Goal: Task Accomplishment & Management: Use online tool/utility

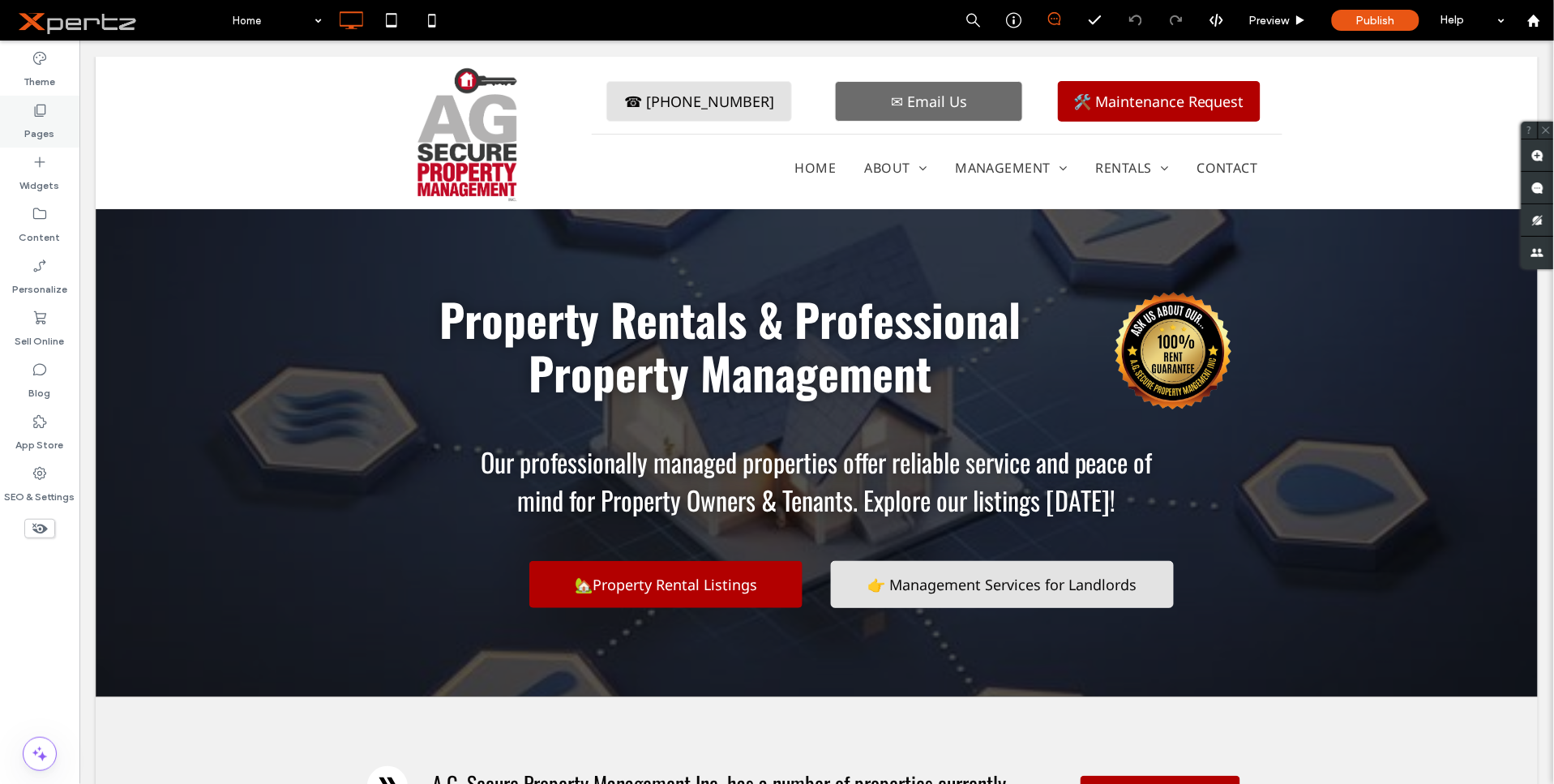
click at [39, 126] on label "Pages" at bounding box center [40, 129] width 30 height 23
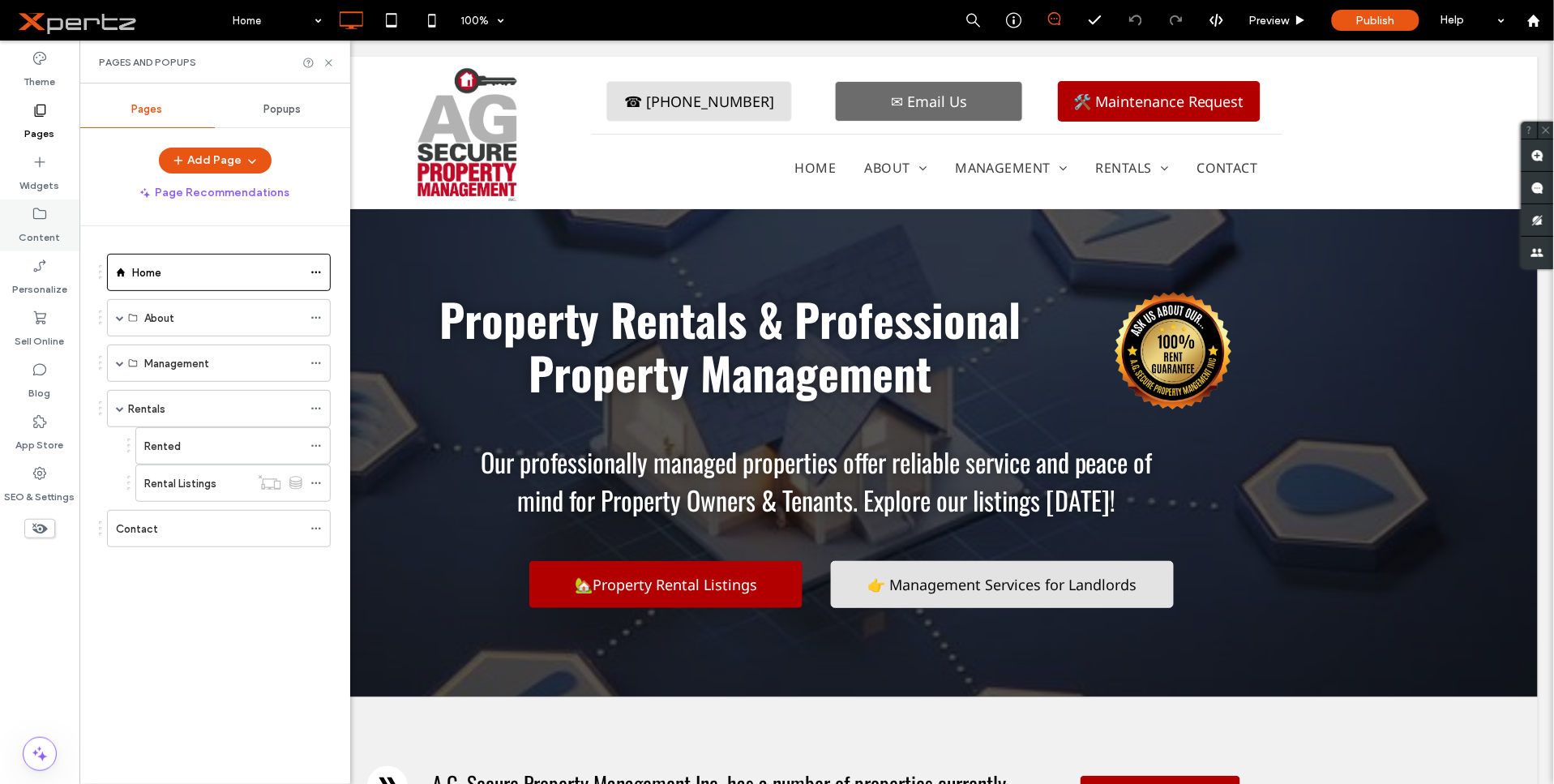
click at [42, 230] on label "Content" at bounding box center [41, 233] width 42 height 23
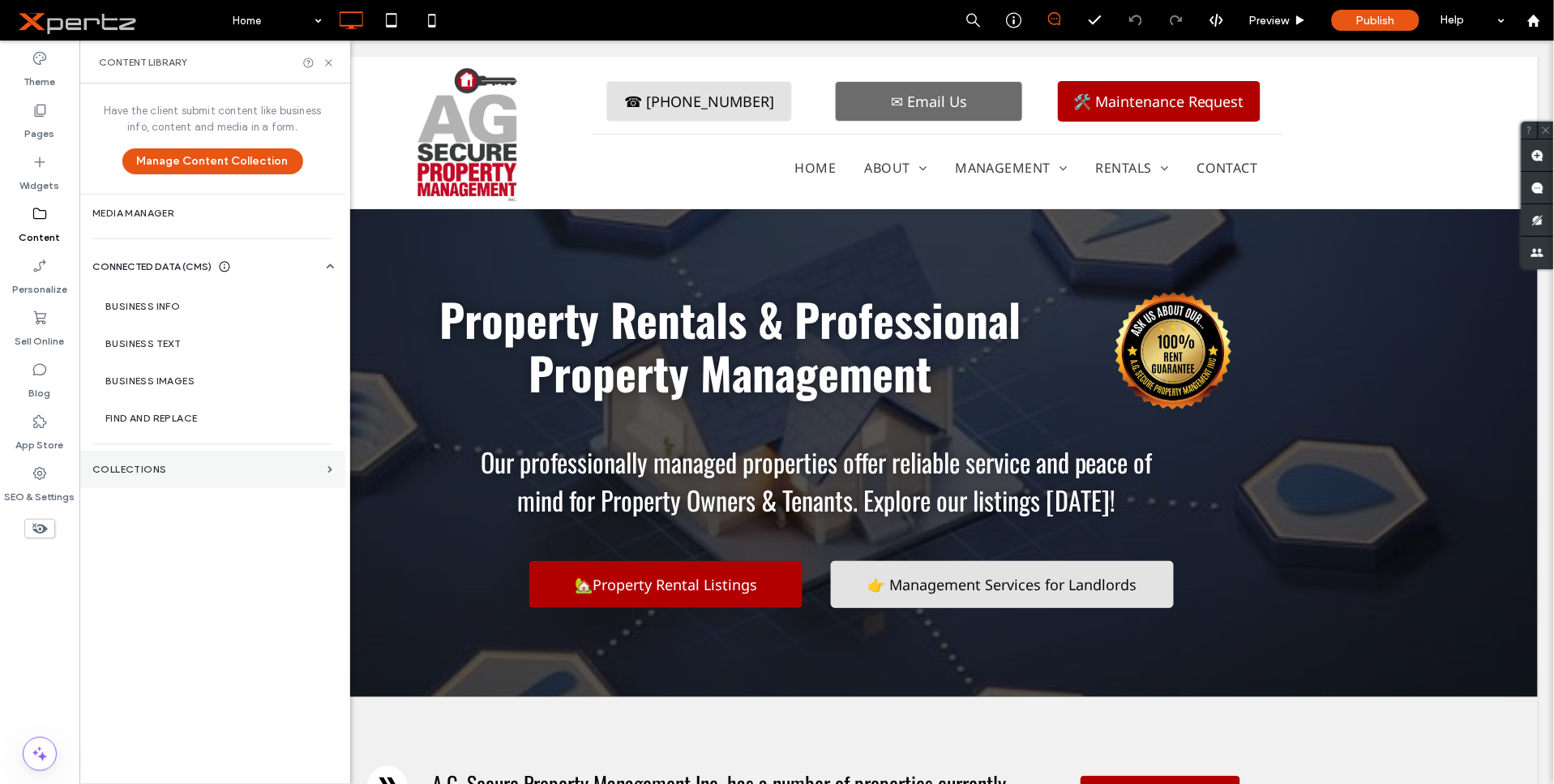
click at [134, 464] on label "Collections" at bounding box center [207, 469] width 229 height 11
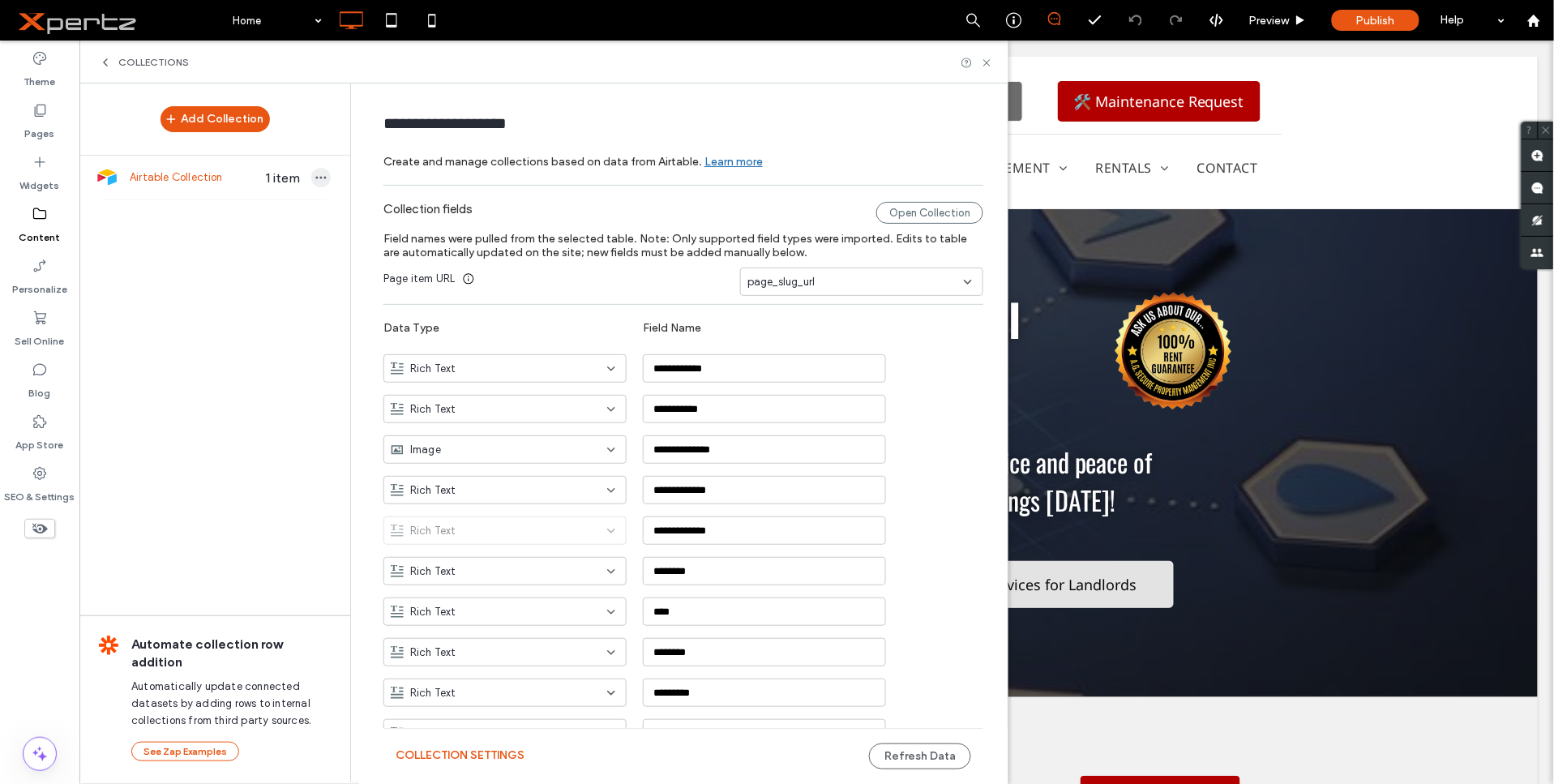
click at [317, 180] on icon "button" at bounding box center [321, 177] width 13 height 13
click at [393, 131] on span "Refresh Data" at bounding box center [395, 132] width 65 height 16
click at [987, 63] on use at bounding box center [987, 62] width 7 height 7
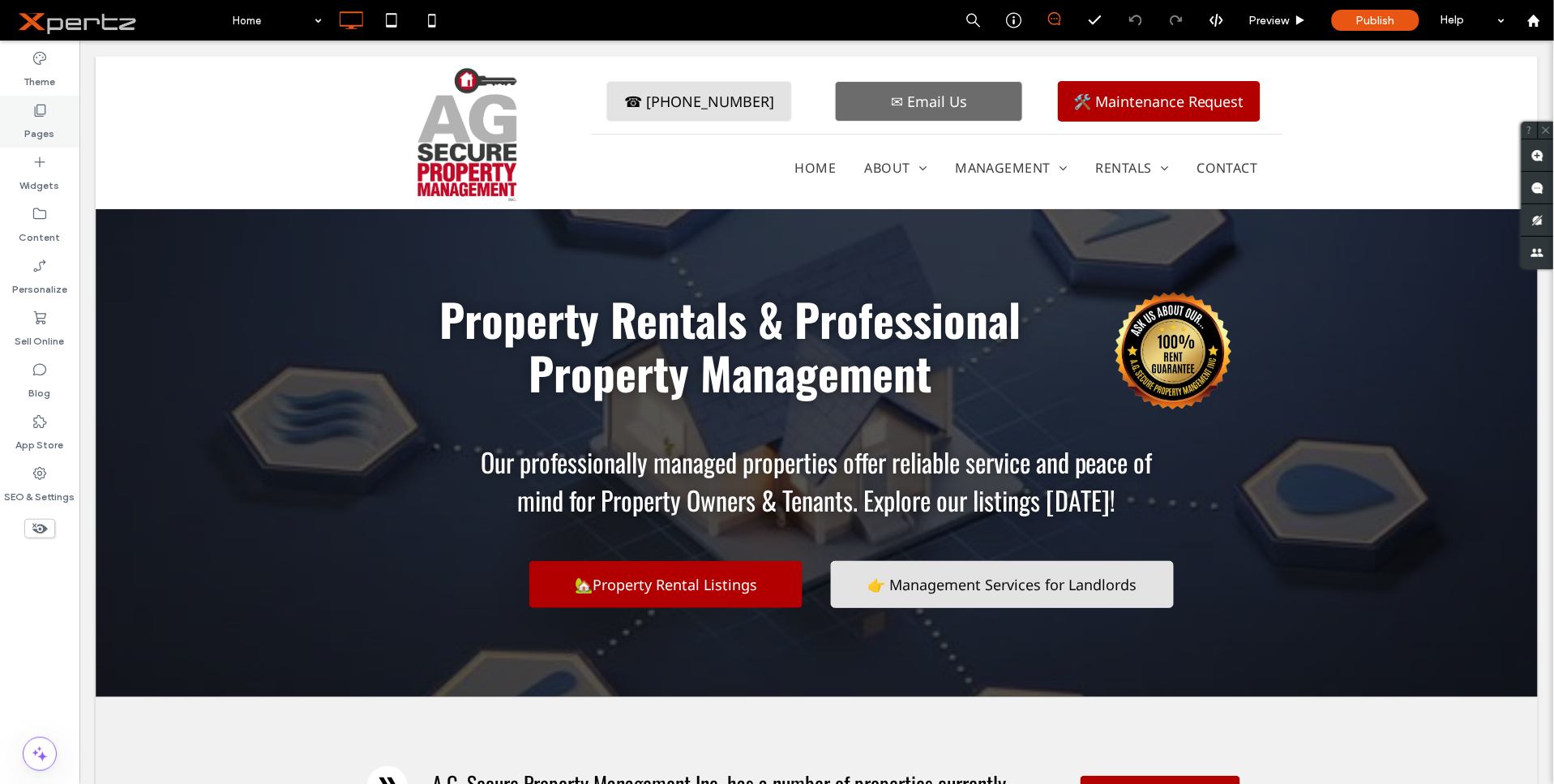
click at [45, 133] on label "Pages" at bounding box center [40, 129] width 30 height 23
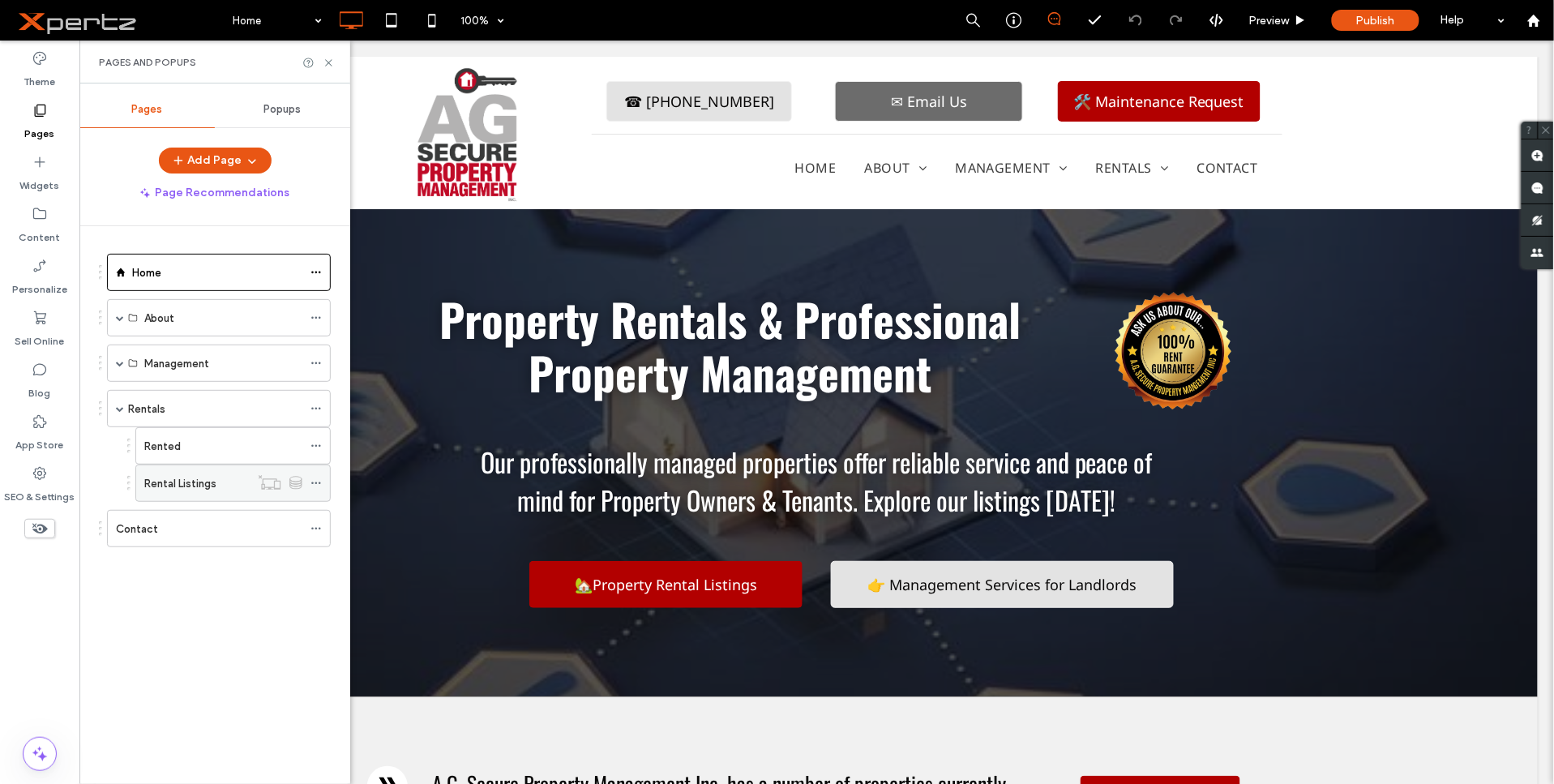
click at [317, 483] on icon at bounding box center [316, 483] width 11 height 11
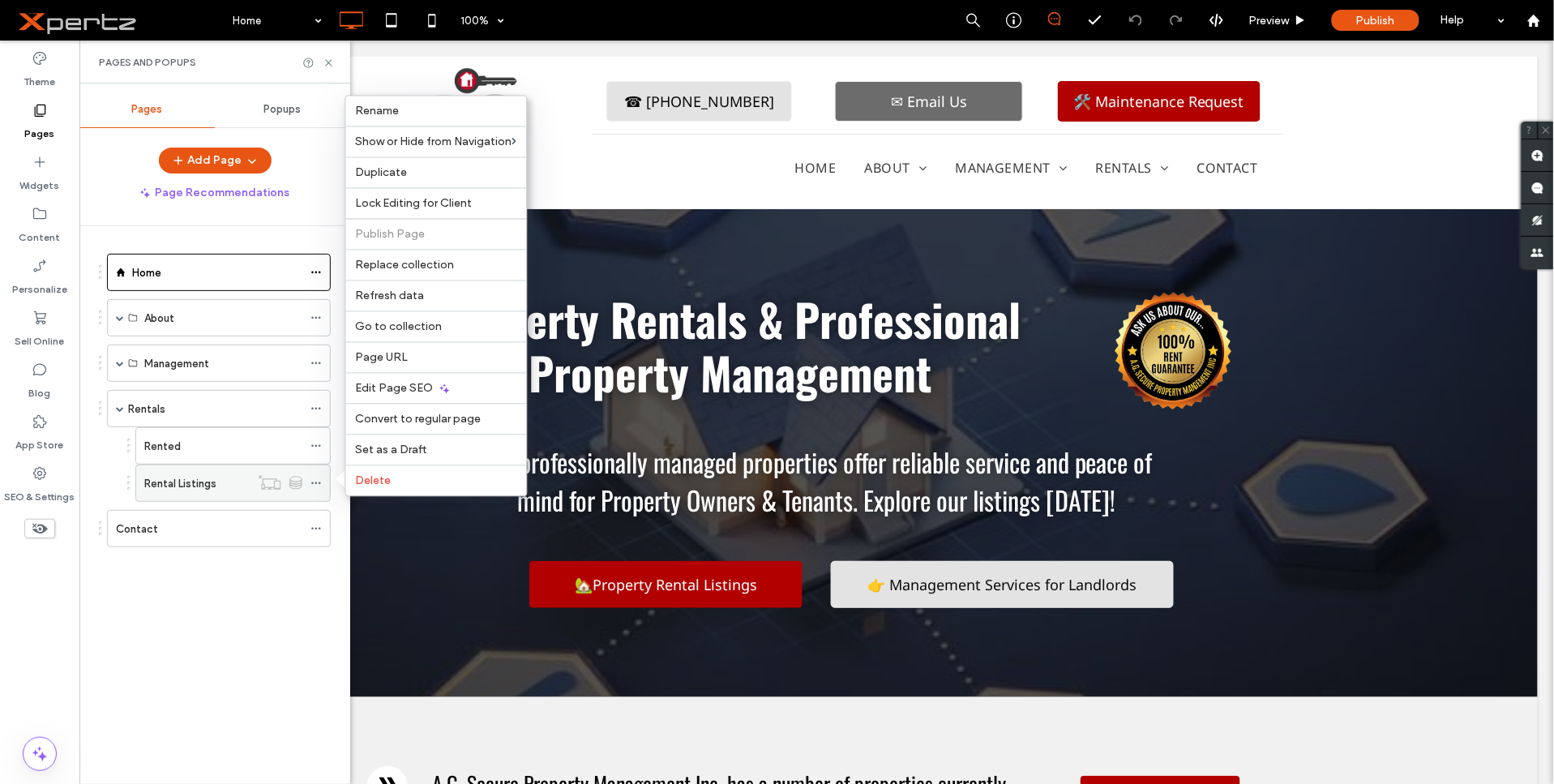
click at [317, 483] on icon at bounding box center [316, 483] width 11 height 11
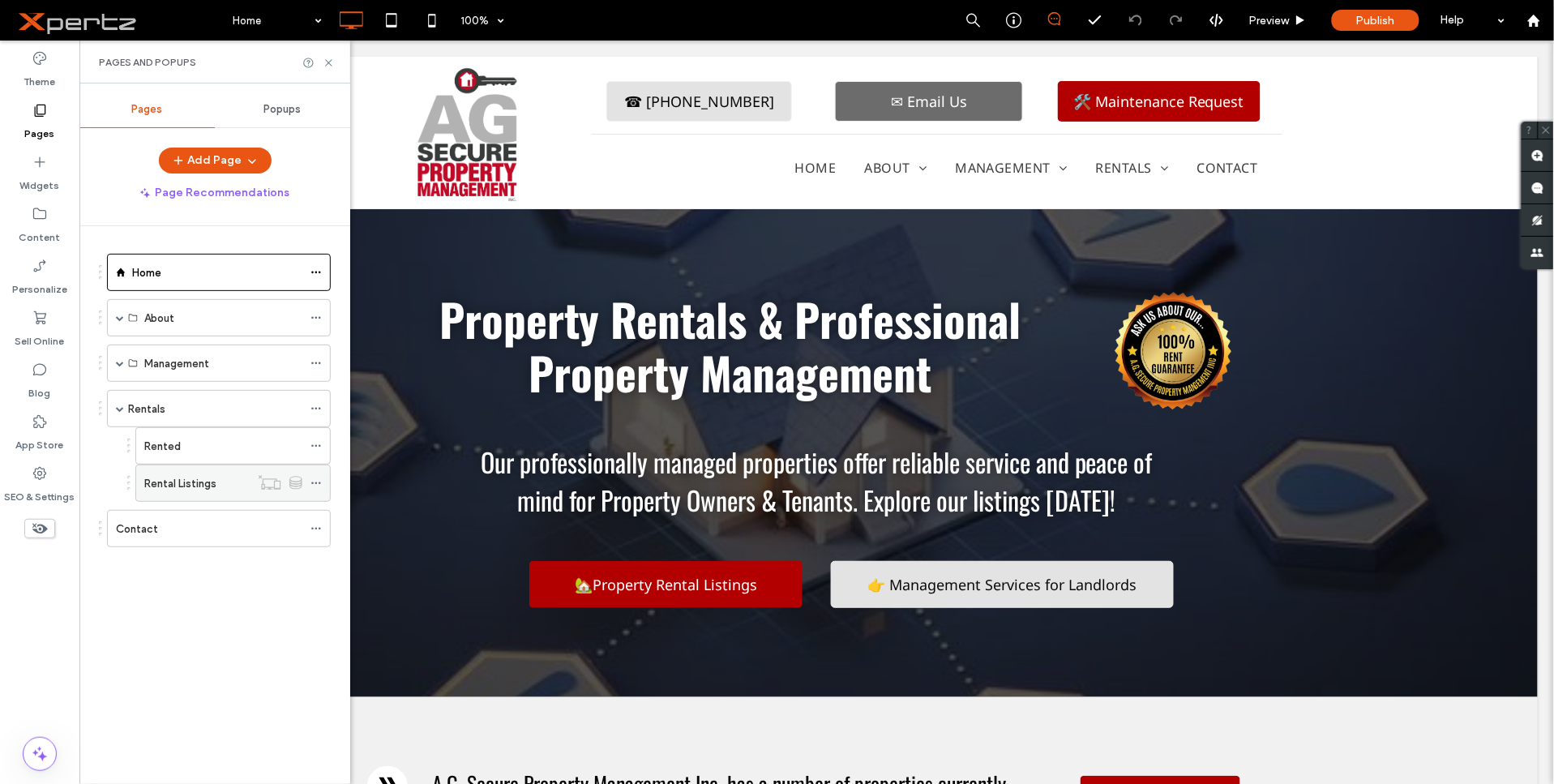
click at [317, 483] on icon at bounding box center [316, 483] width 11 height 11
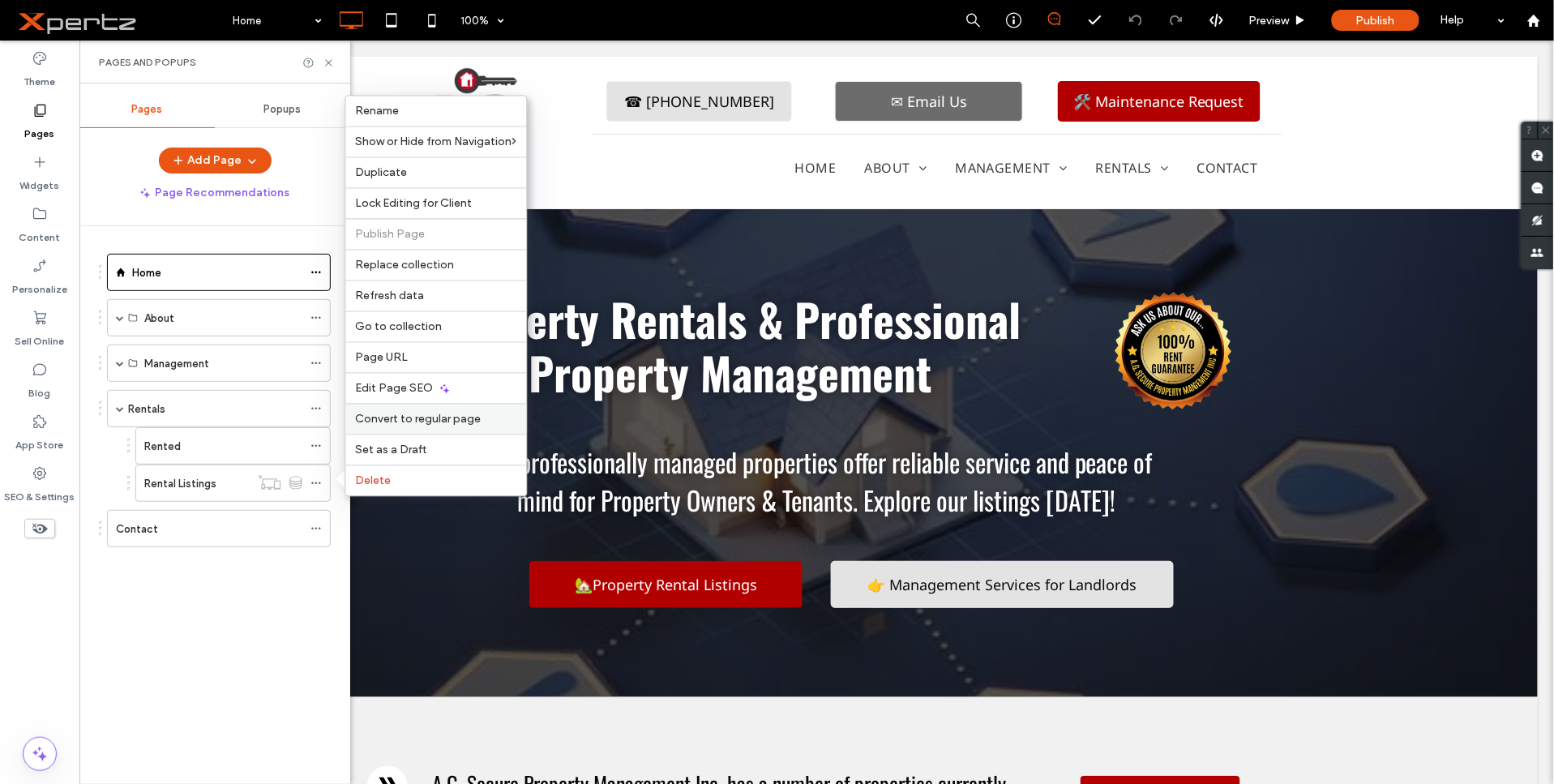
click at [395, 417] on span "Convert to regular page" at bounding box center [419, 420] width 125 height 14
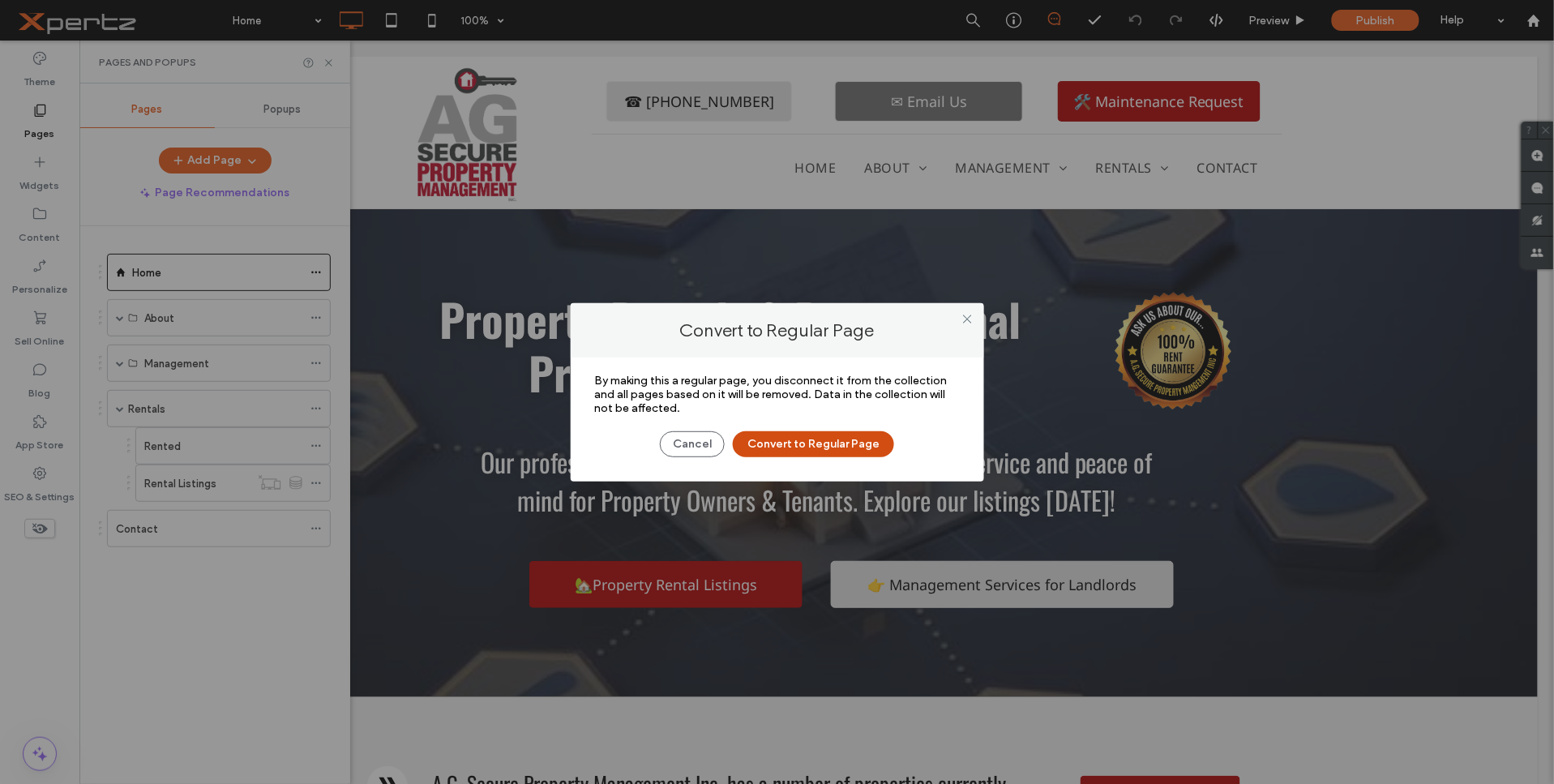
click at [859, 447] on button "Convert to Regular Page" at bounding box center [813, 444] width 161 height 26
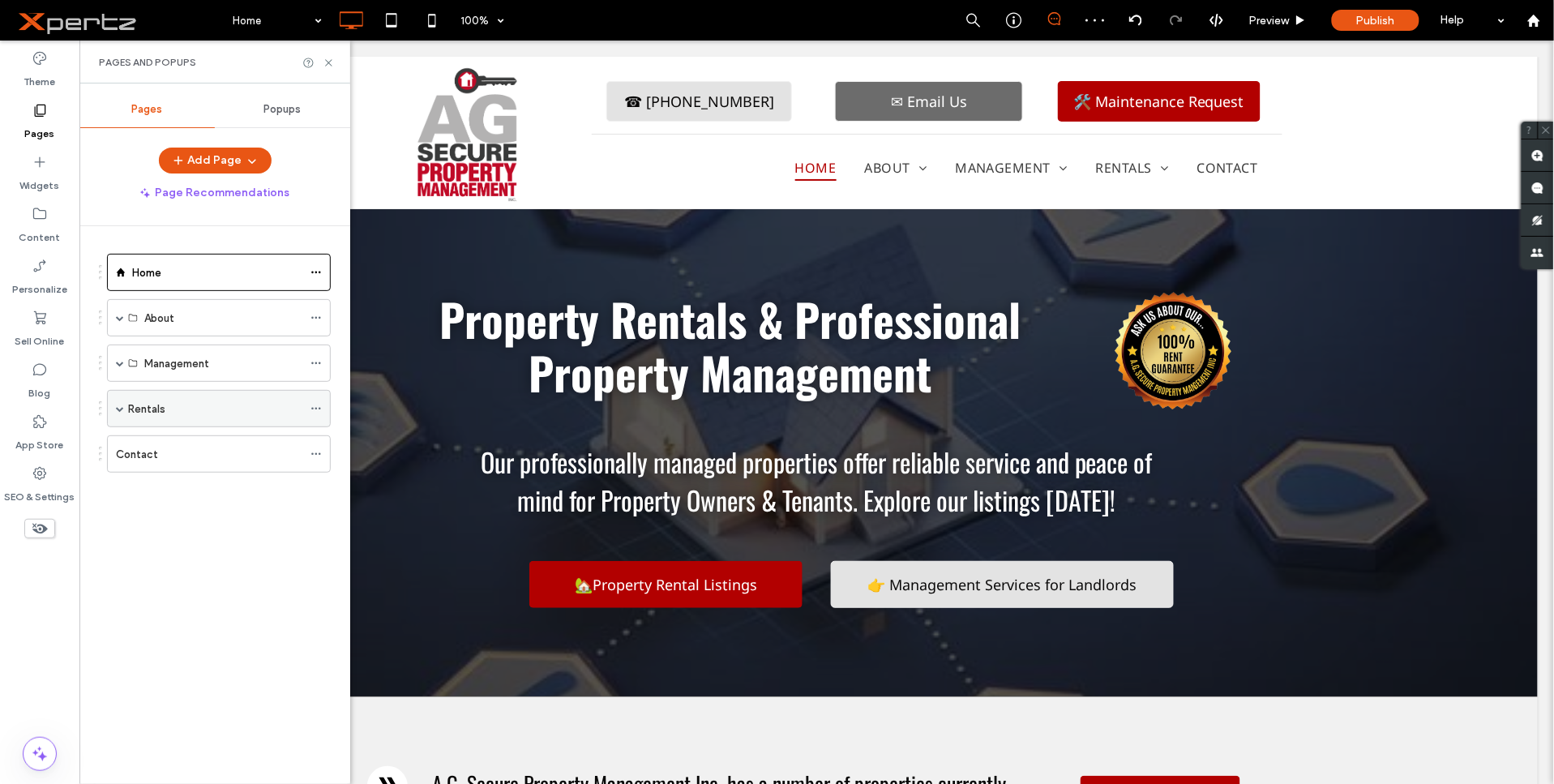
click at [118, 406] on span at bounding box center [119, 408] width 8 height 8
click at [317, 483] on icon at bounding box center [316, 483] width 11 height 11
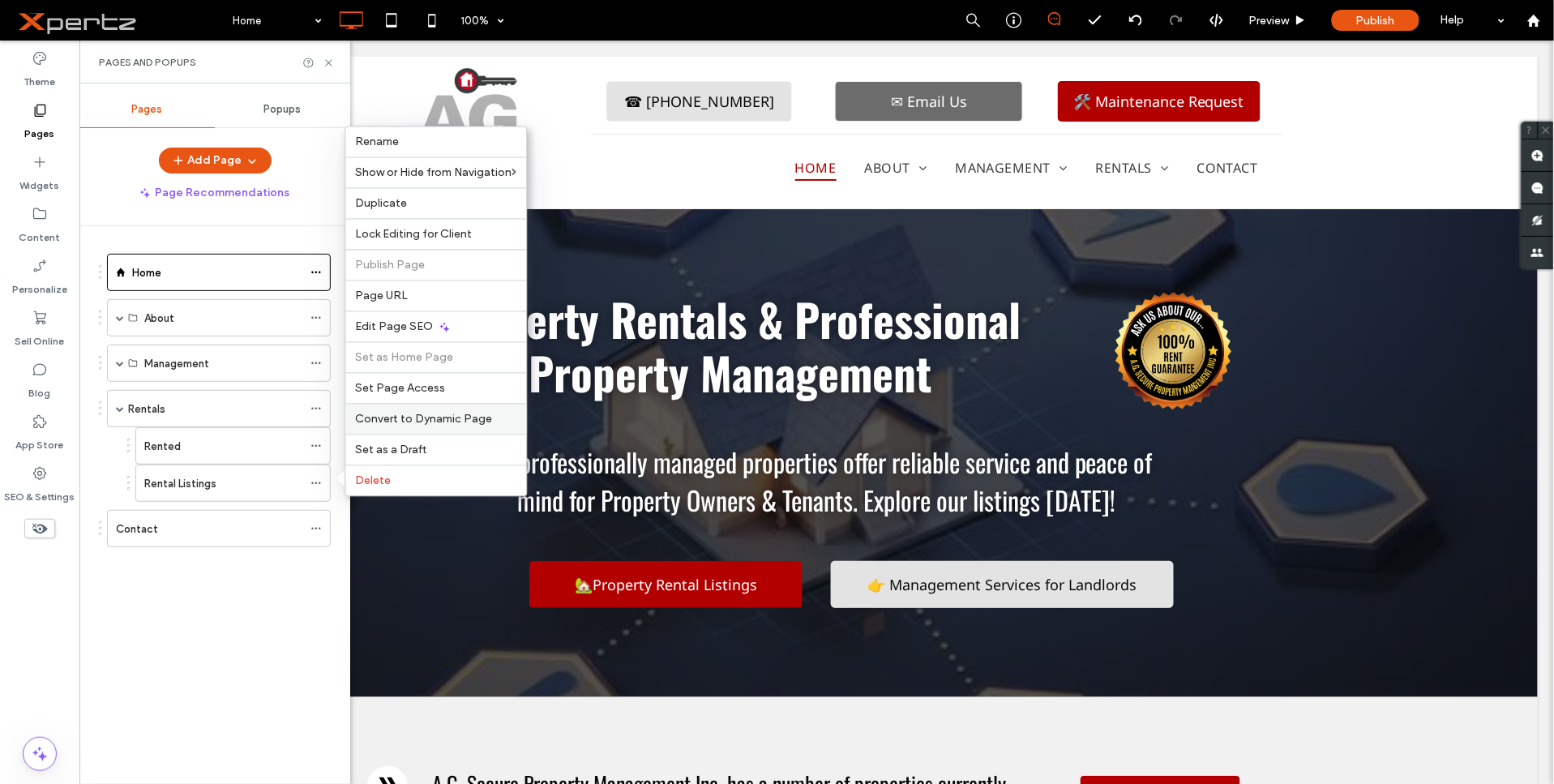
click at [433, 419] on span "Convert to Dynamic Page" at bounding box center [425, 420] width 137 height 14
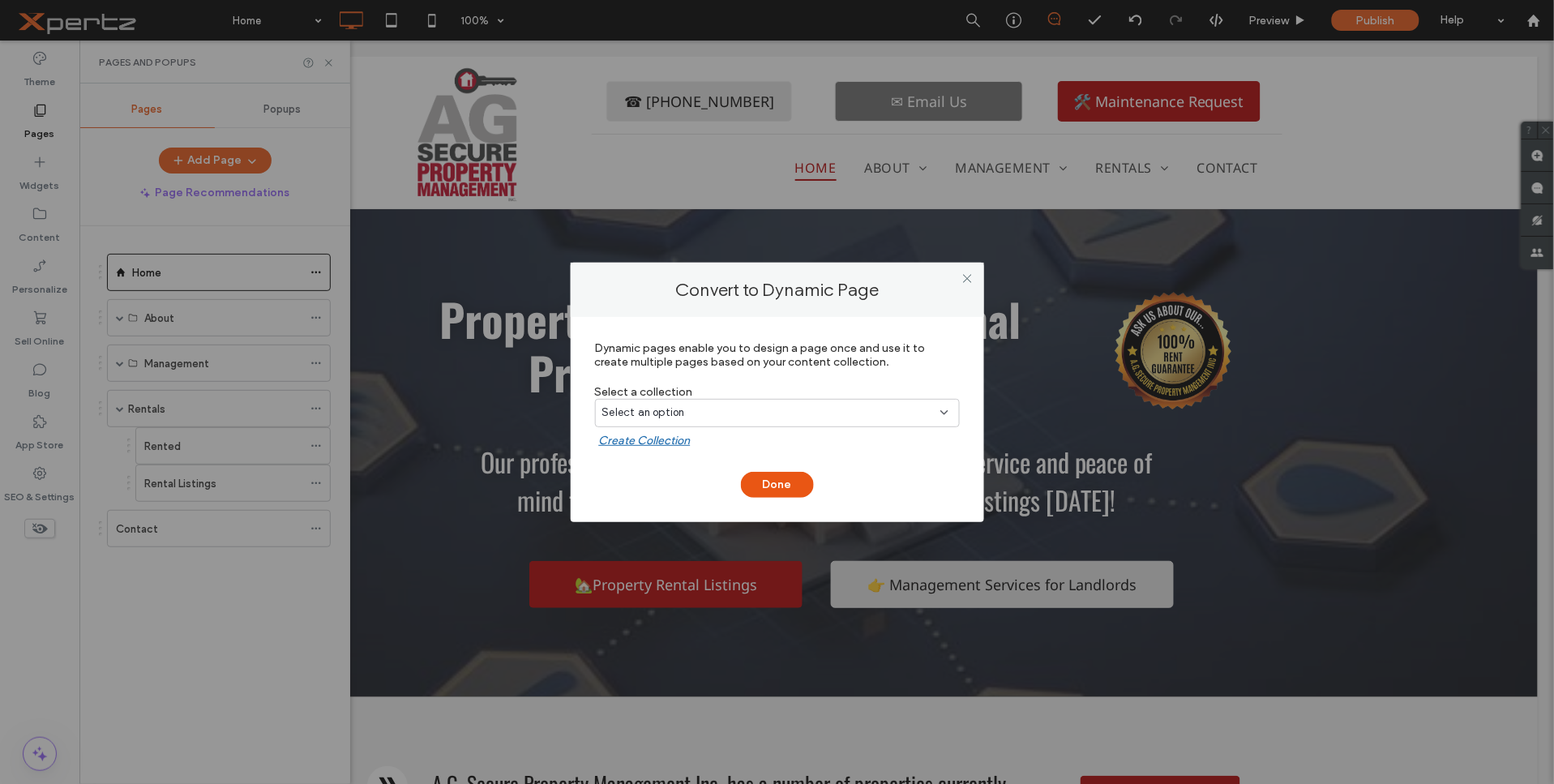
click at [627, 413] on span "Select an option" at bounding box center [643, 412] width 83 height 16
click at [631, 464] on span "Airtable Collection" at bounding box center [678, 469] width 94 height 16
click at [750, 481] on button "Done" at bounding box center [777, 485] width 73 height 26
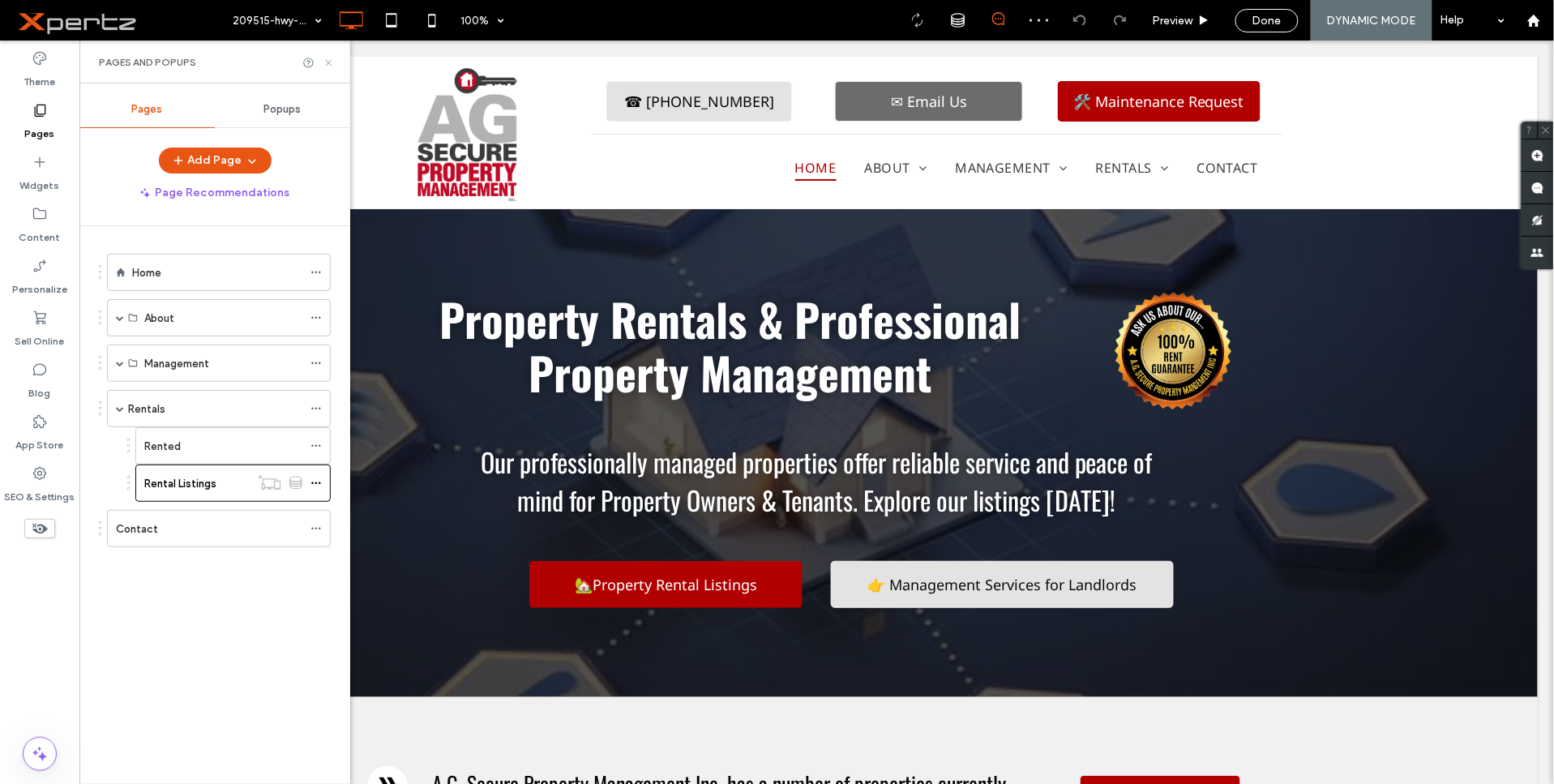
click at [330, 60] on use at bounding box center [329, 62] width 7 height 7
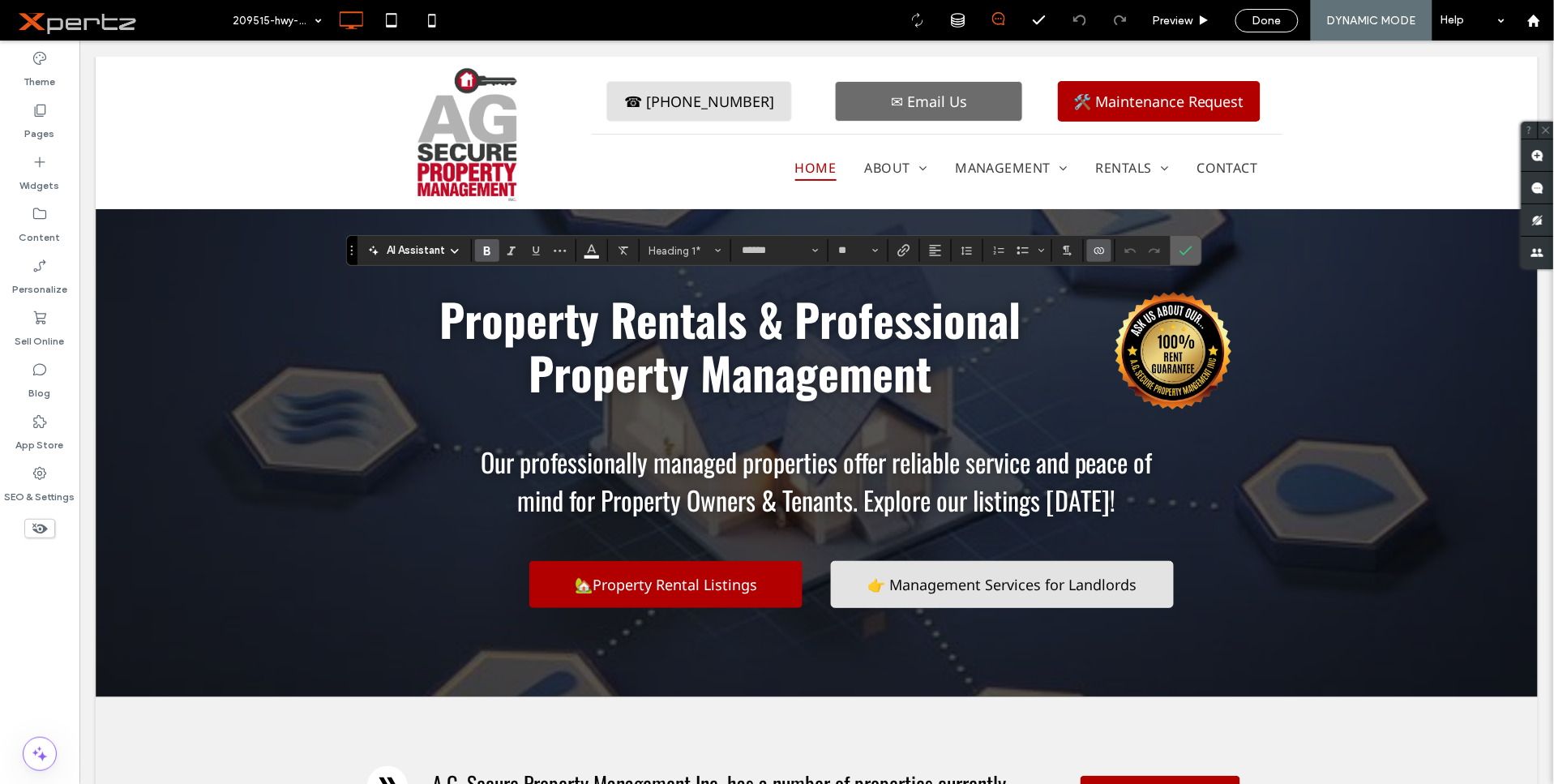
click at [1184, 247] on icon "Confirm" at bounding box center [1186, 250] width 13 height 13
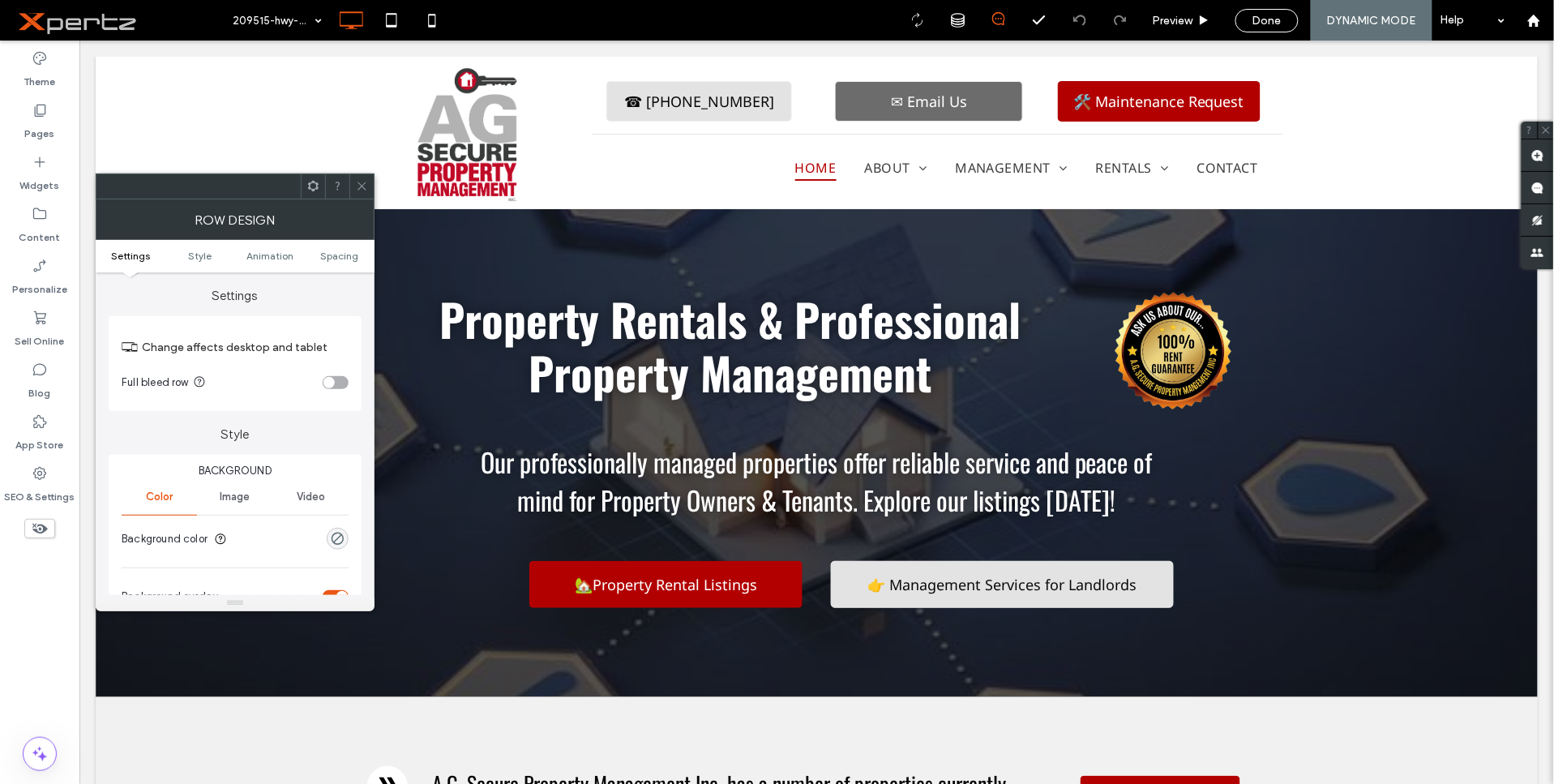
click at [317, 181] on icon at bounding box center [314, 186] width 12 height 12
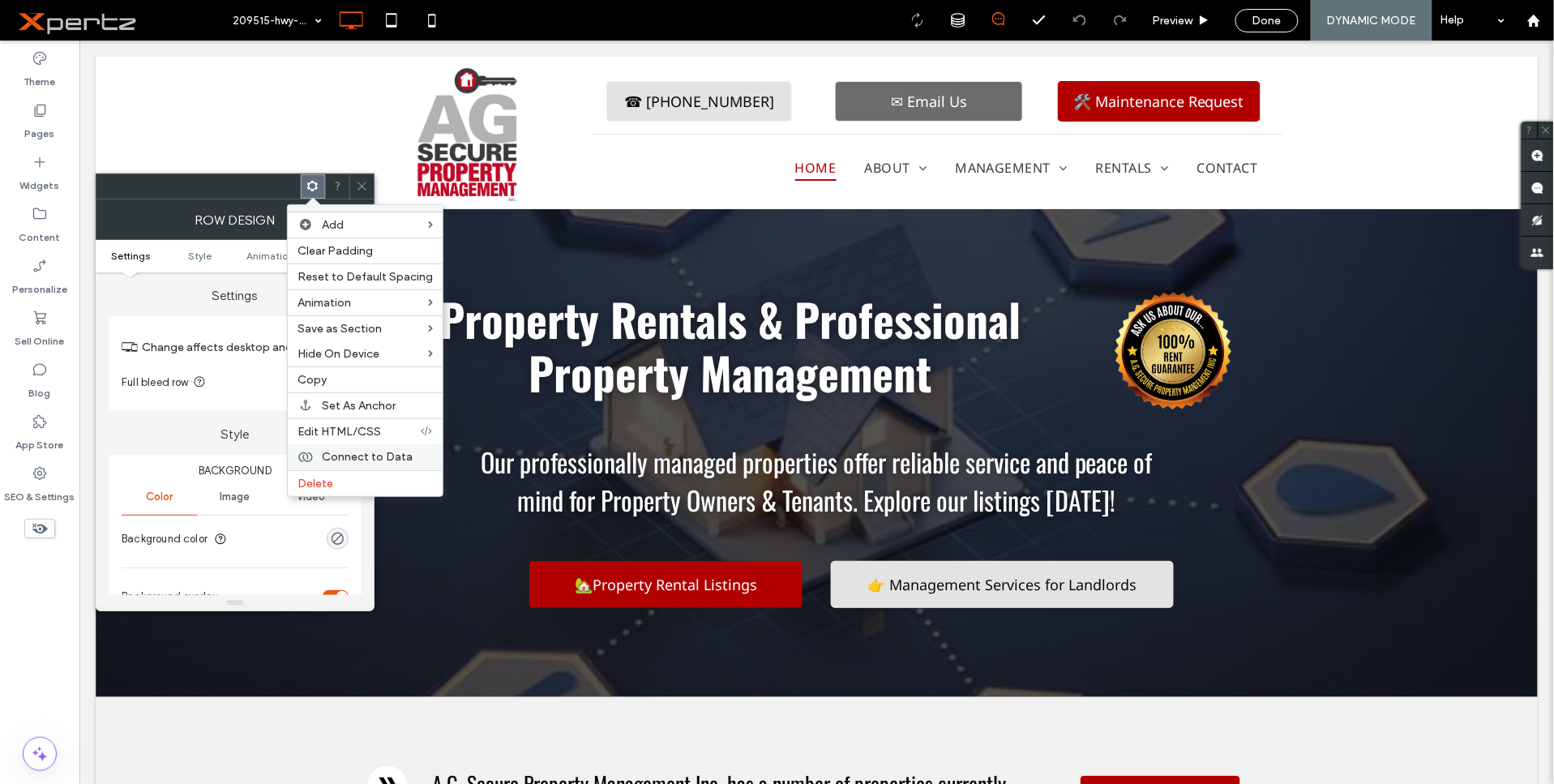
click at [352, 452] on span "Connect to Data" at bounding box center [366, 457] width 91 height 14
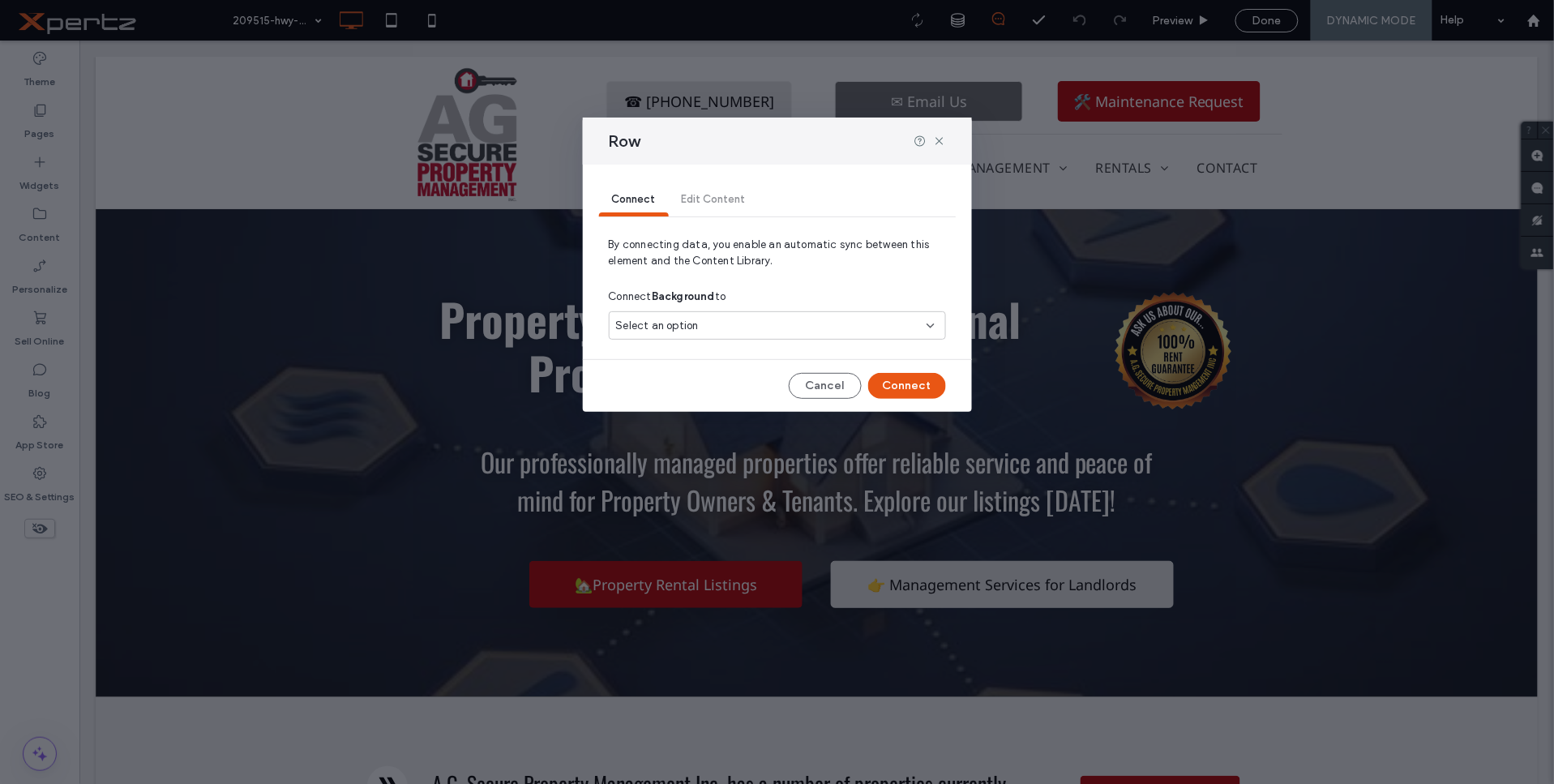
click at [679, 334] on span "Select an option" at bounding box center [657, 325] width 83 height 16
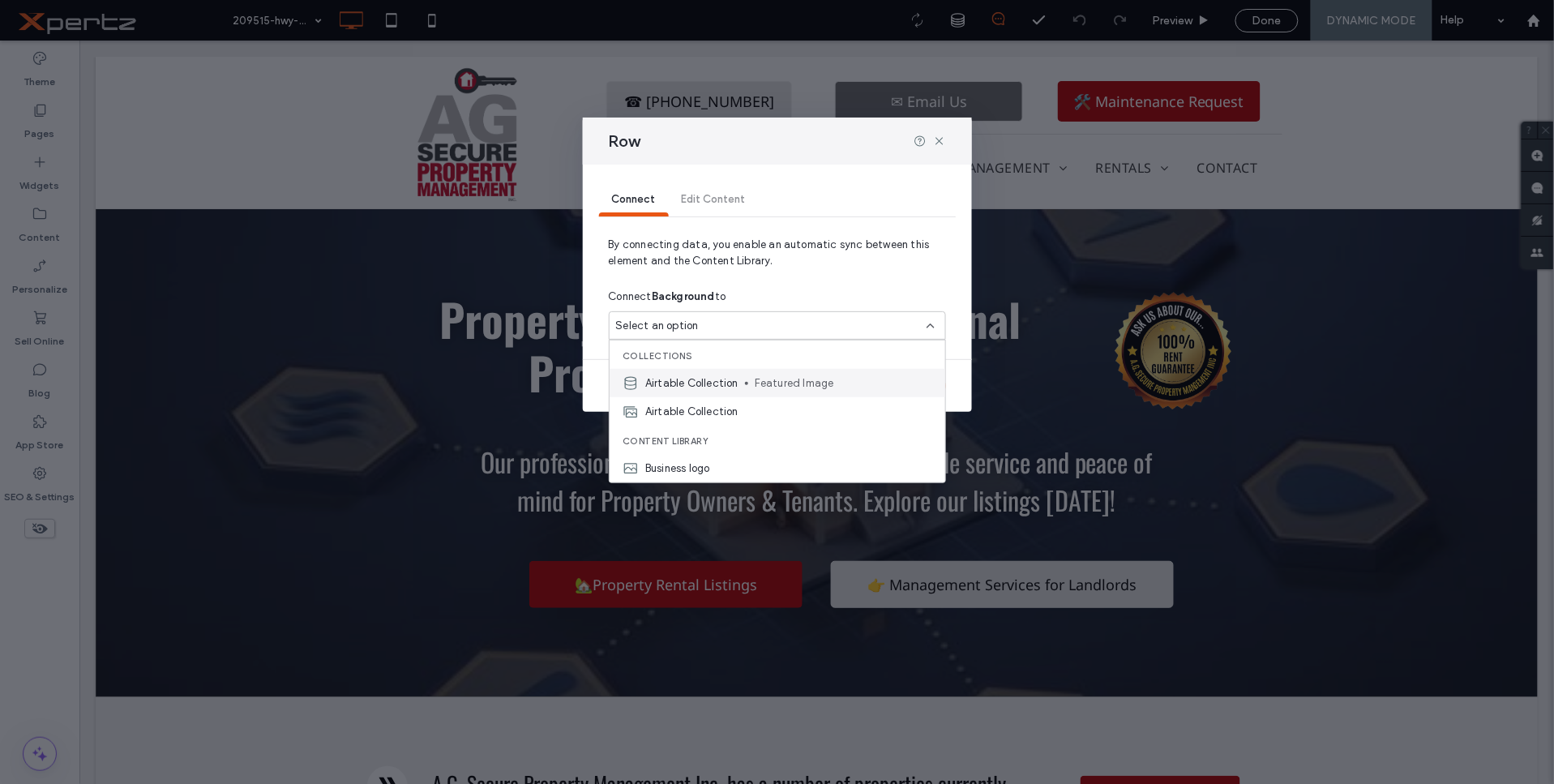
click at [683, 381] on span "Airtable Collection" at bounding box center [692, 382] width 94 height 16
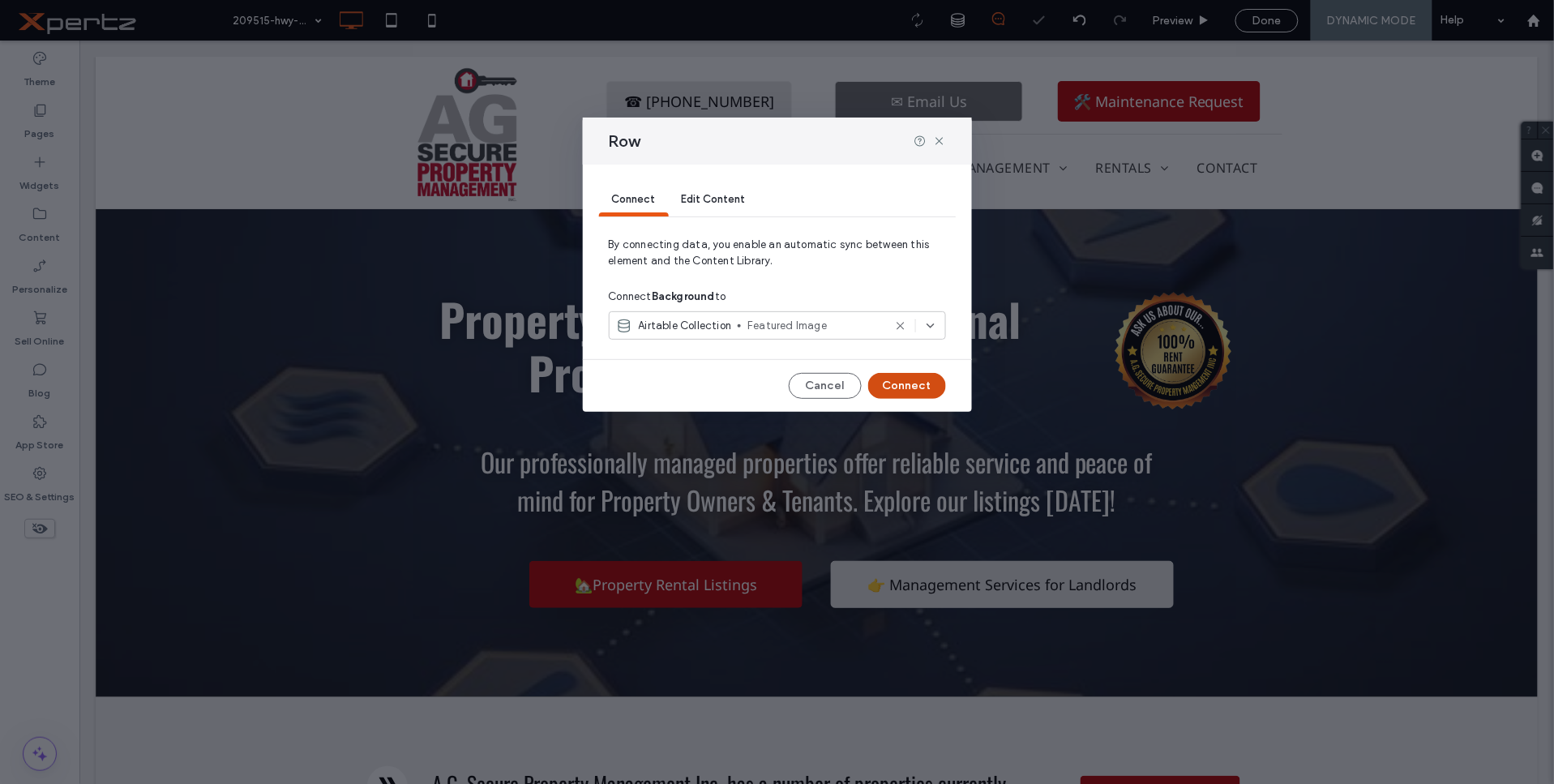
click at [906, 385] on button "Connect" at bounding box center [907, 386] width 78 height 26
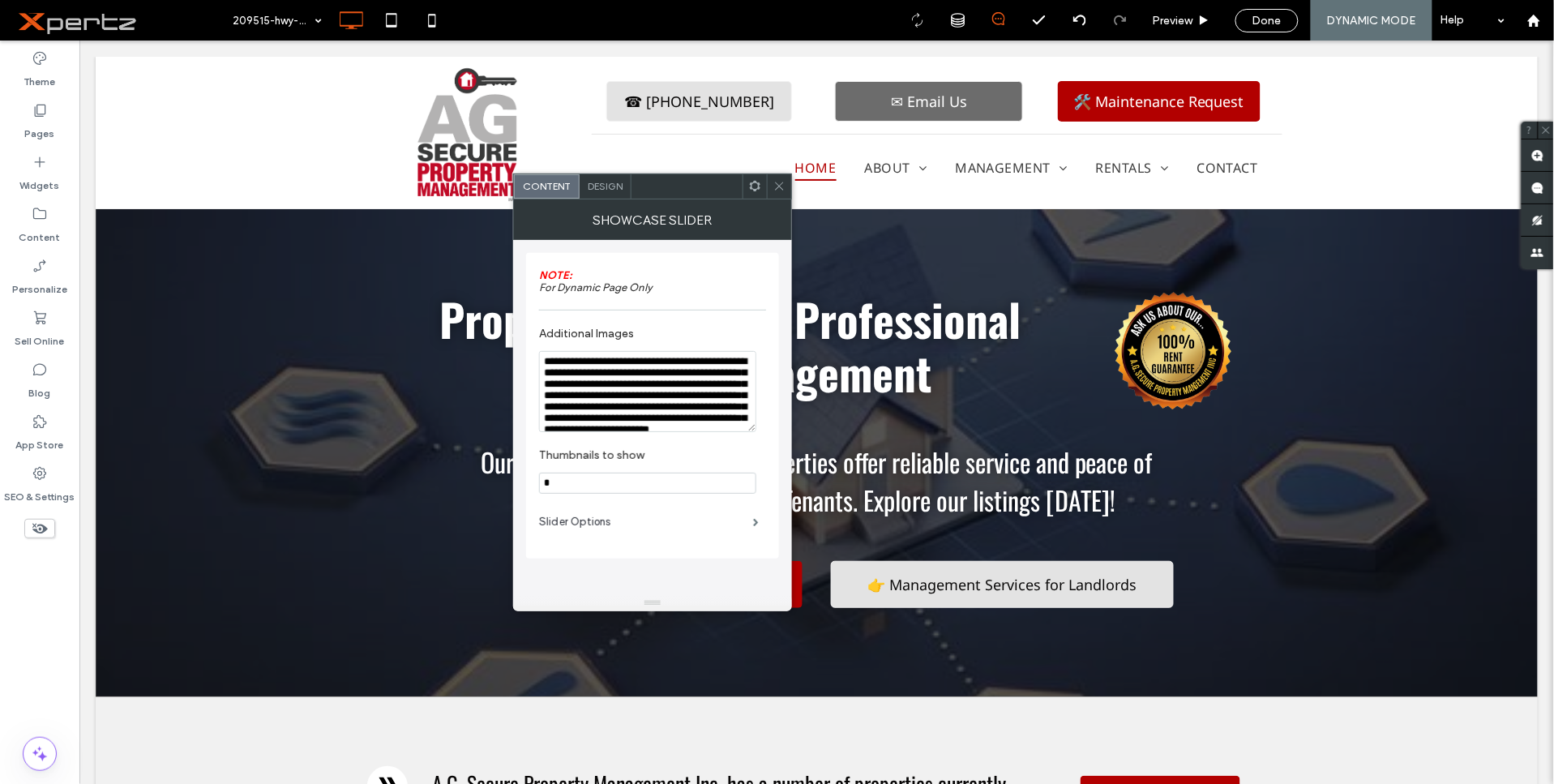
click at [758, 192] on span at bounding box center [755, 186] width 12 height 24
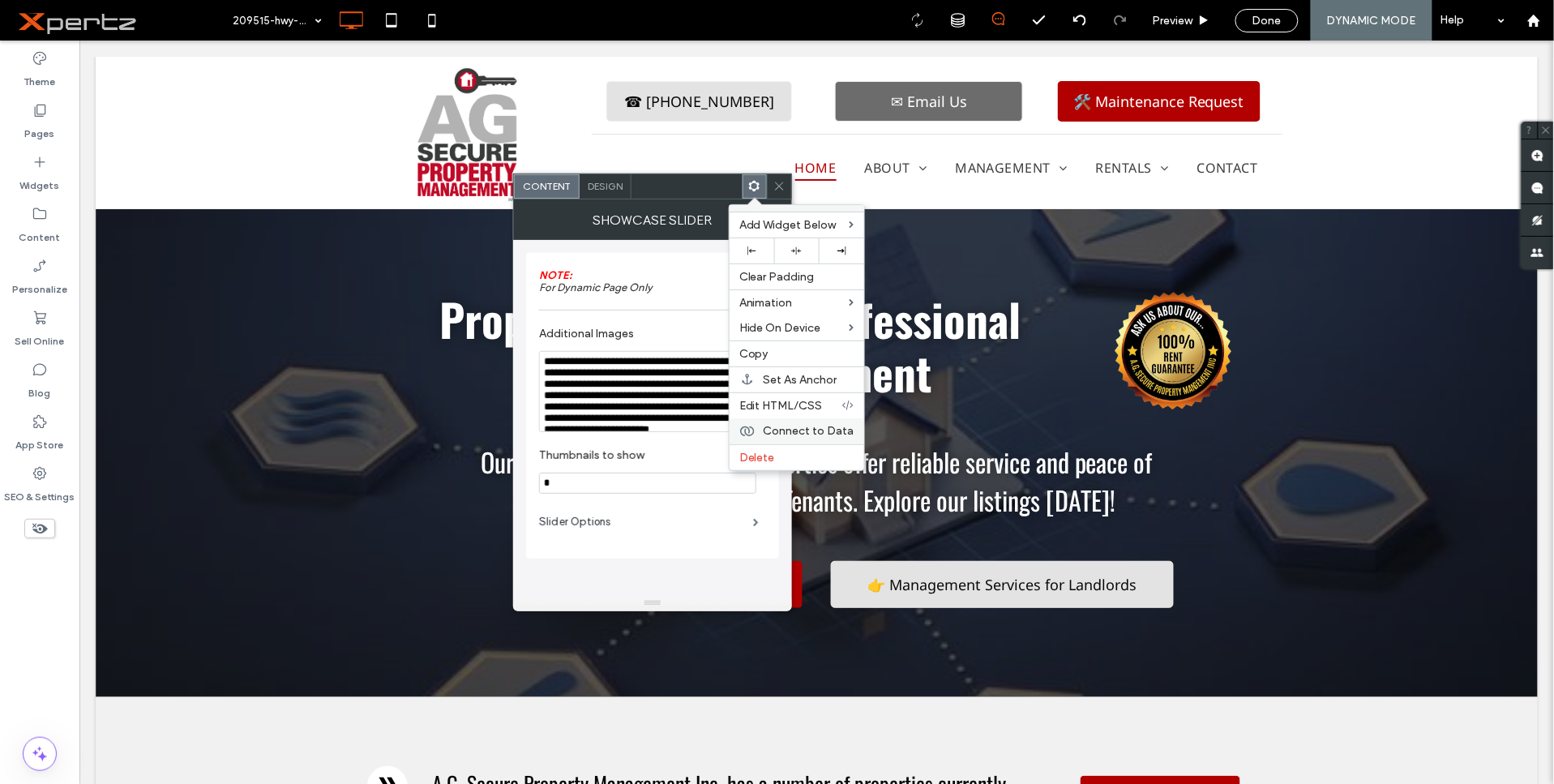
click at [779, 426] on span "Connect to Data" at bounding box center [808, 431] width 91 height 14
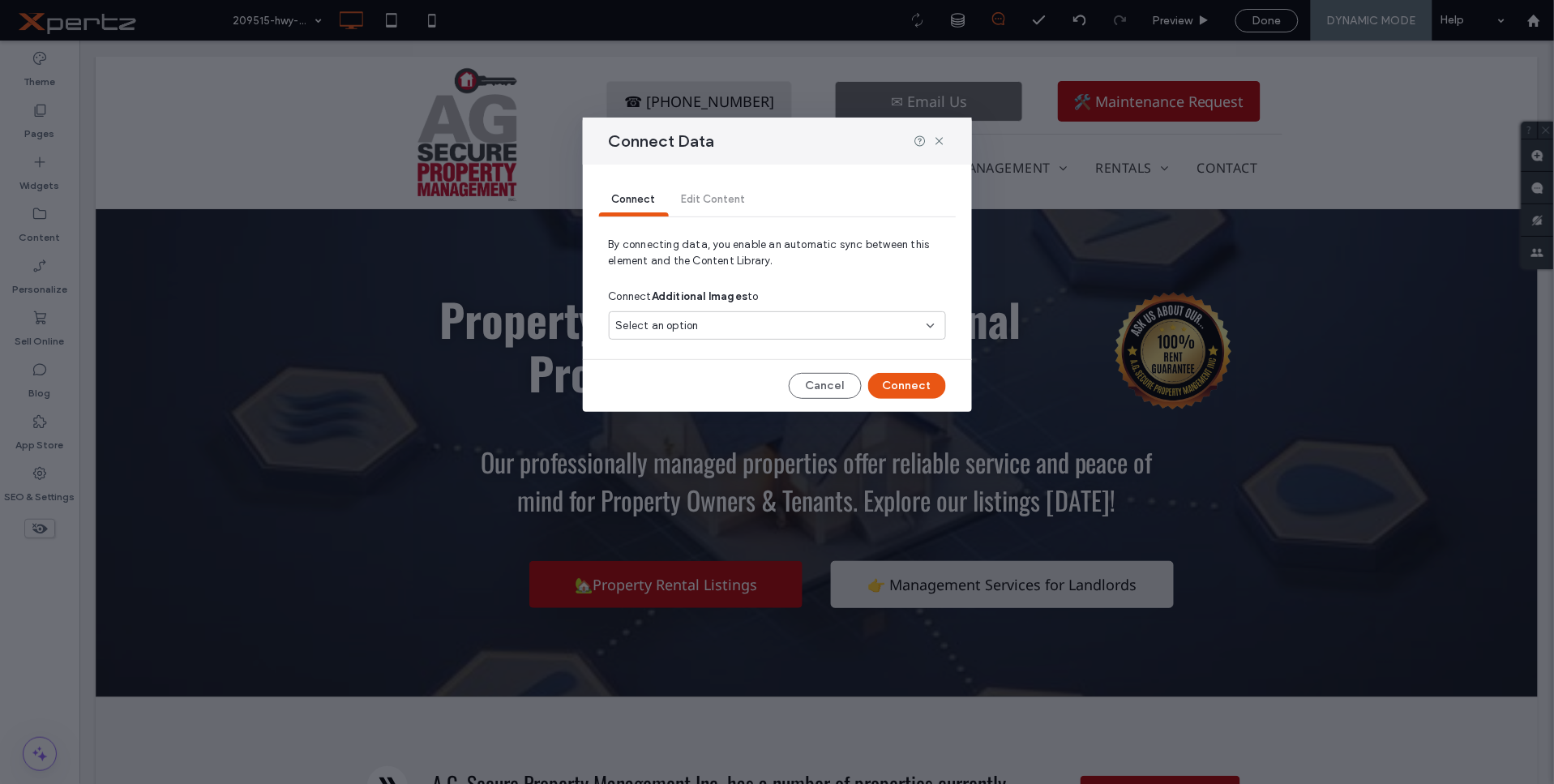
click at [763, 322] on div "Select an option" at bounding box center [768, 325] width 304 height 16
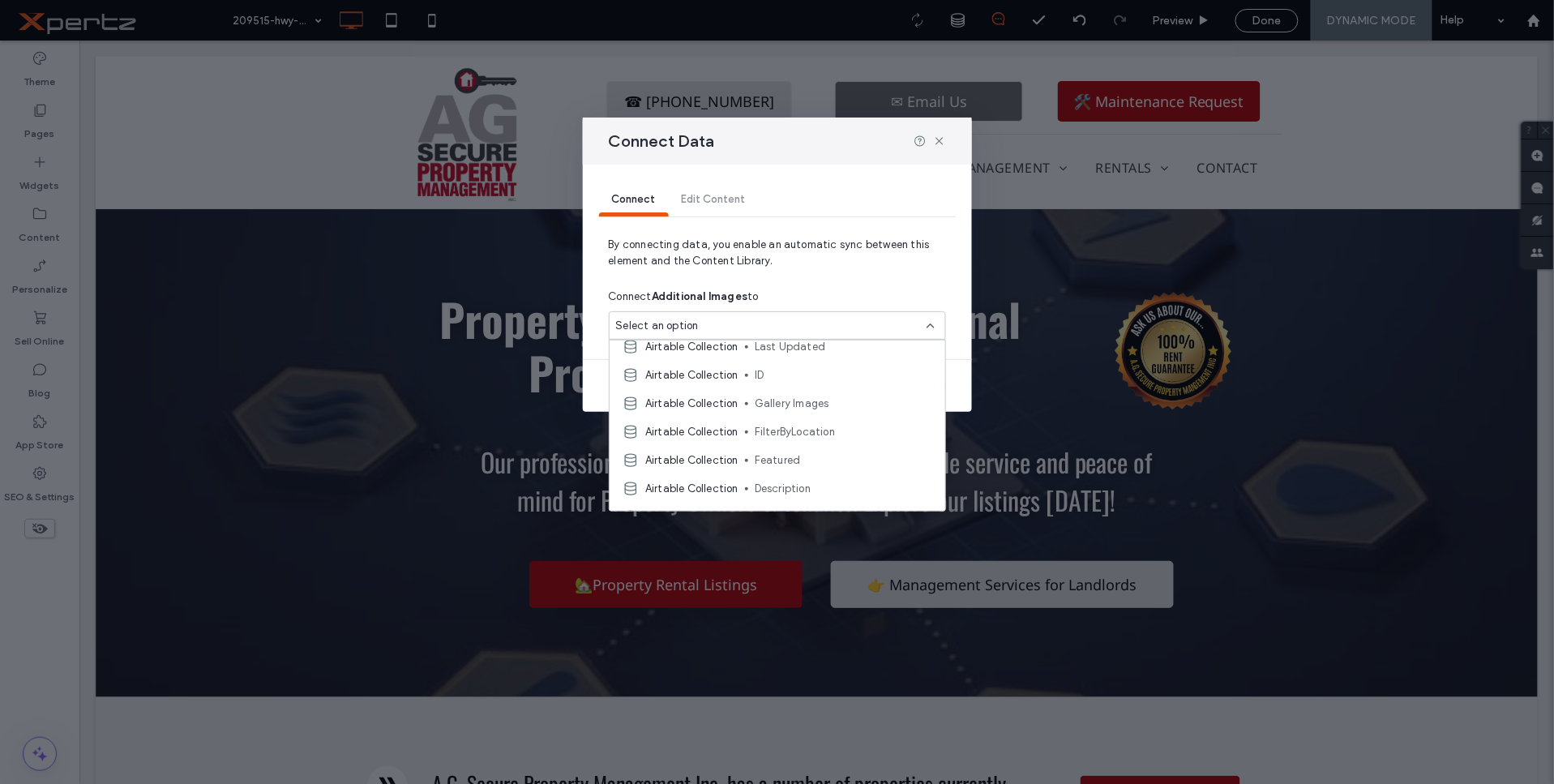
scroll to position [299, 0]
click at [825, 395] on span "Gallery Images" at bounding box center [843, 394] width 177 height 16
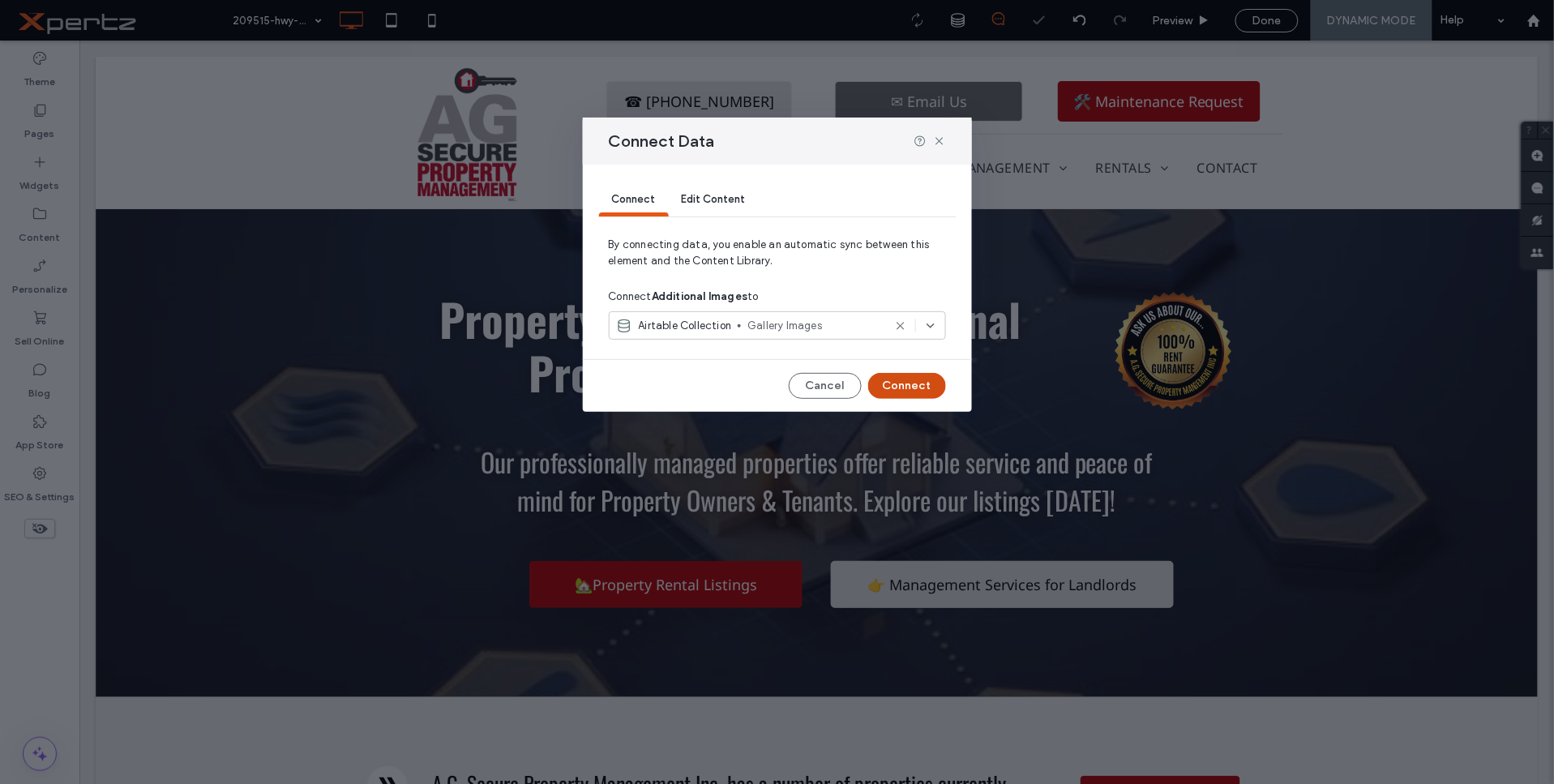
click at [911, 379] on button "Connect" at bounding box center [907, 386] width 78 height 26
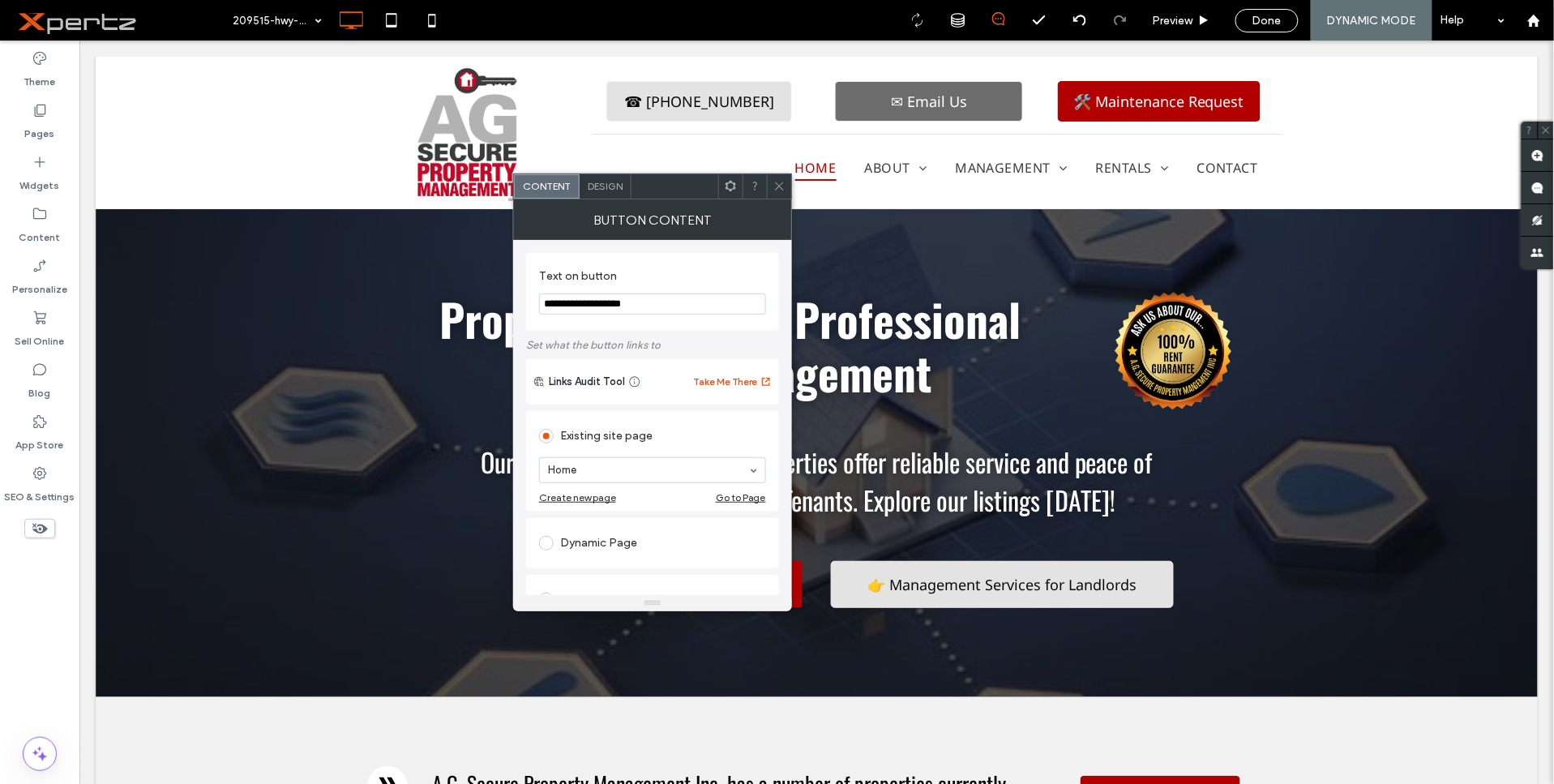
click at [735, 191] on icon at bounding box center [731, 186] width 12 height 12
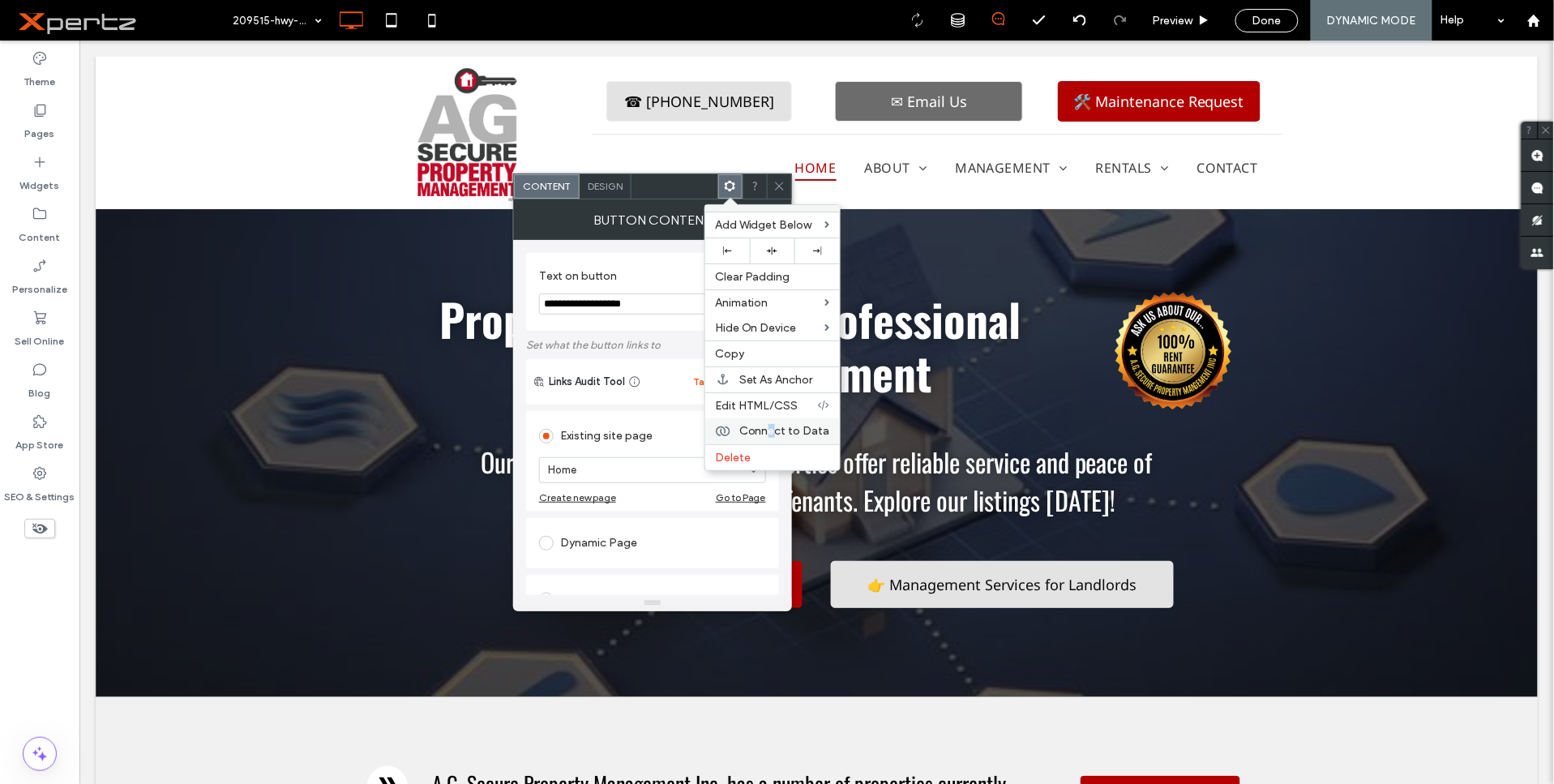
click at [772, 428] on span "Connect to Data" at bounding box center [784, 431] width 91 height 14
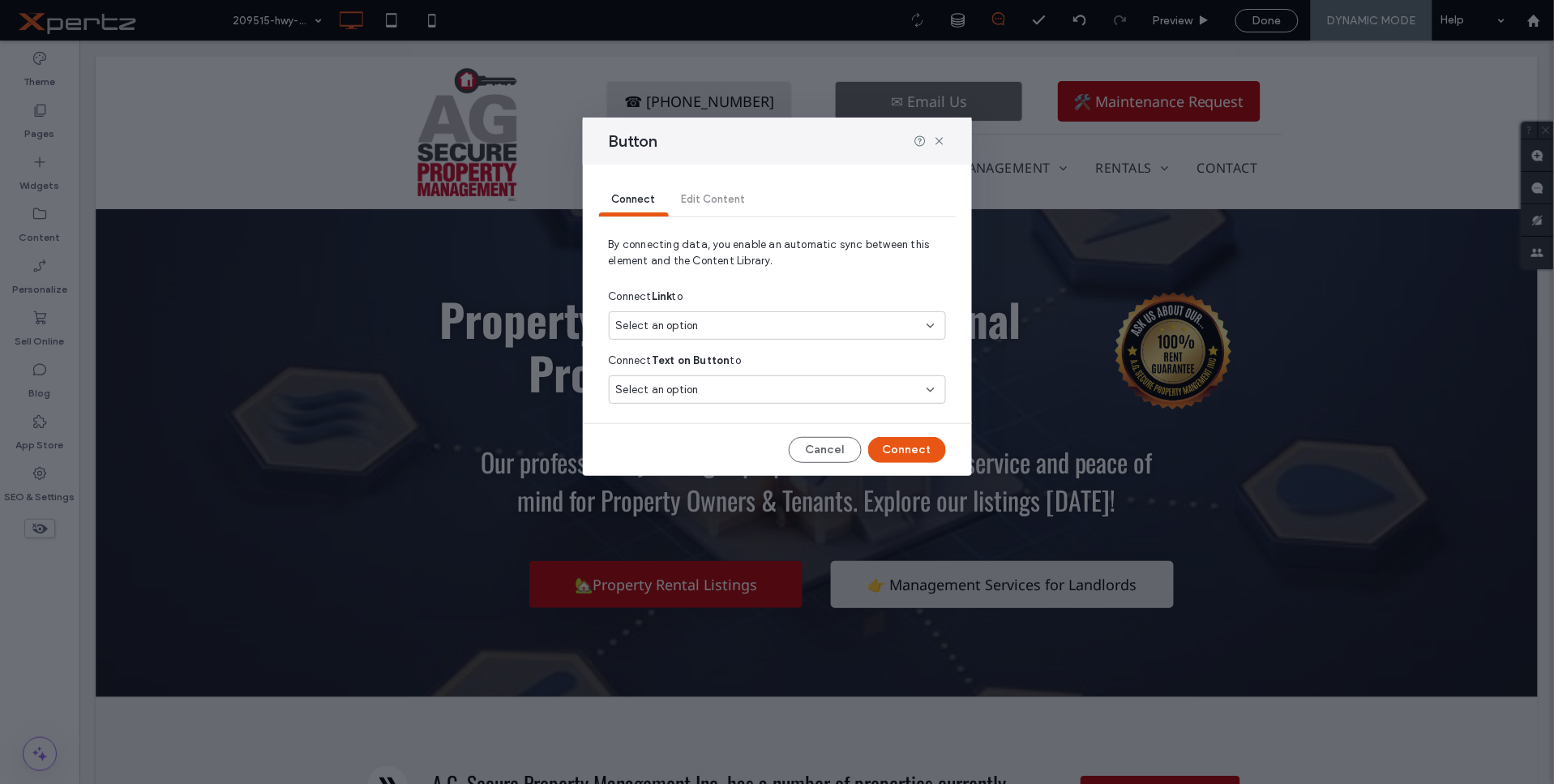
click at [769, 334] on div "Select an option" at bounding box center [777, 325] width 337 height 29
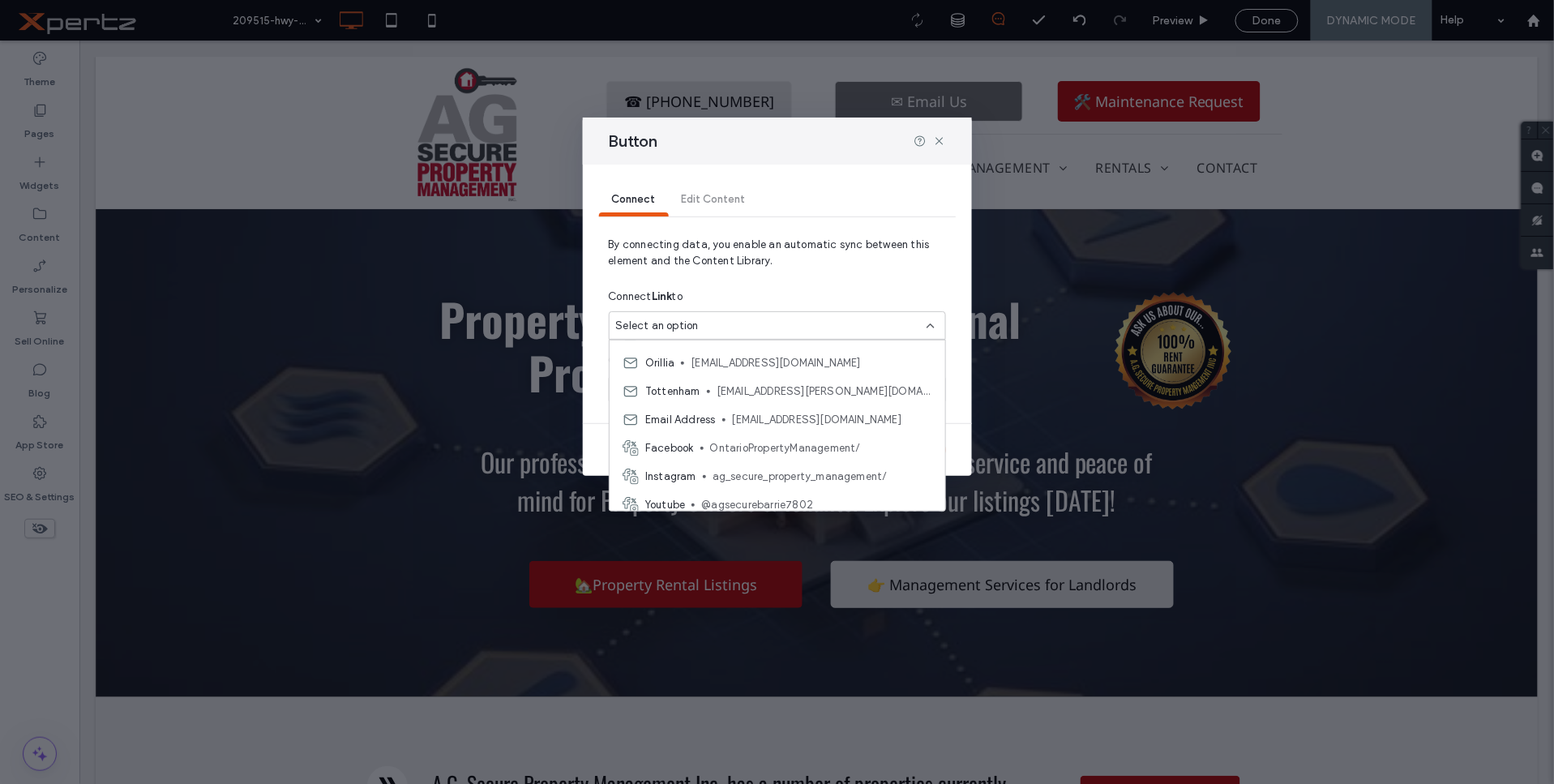
scroll to position [142, 0]
click at [836, 286] on div "Connect Link to" at bounding box center [777, 295] width 337 height 29
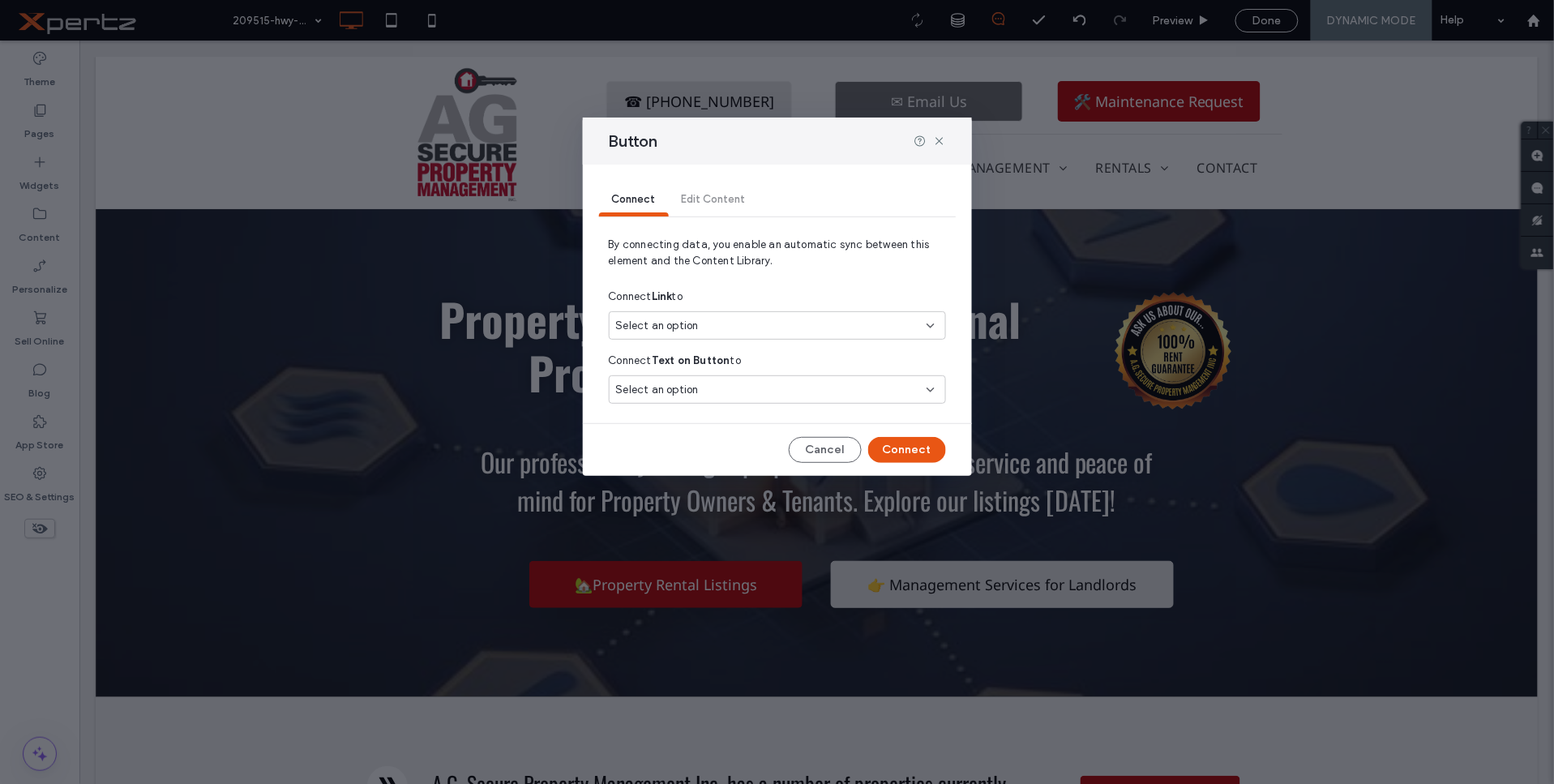
click at [790, 395] on div "Select an option" at bounding box center [768, 390] width 304 height 16
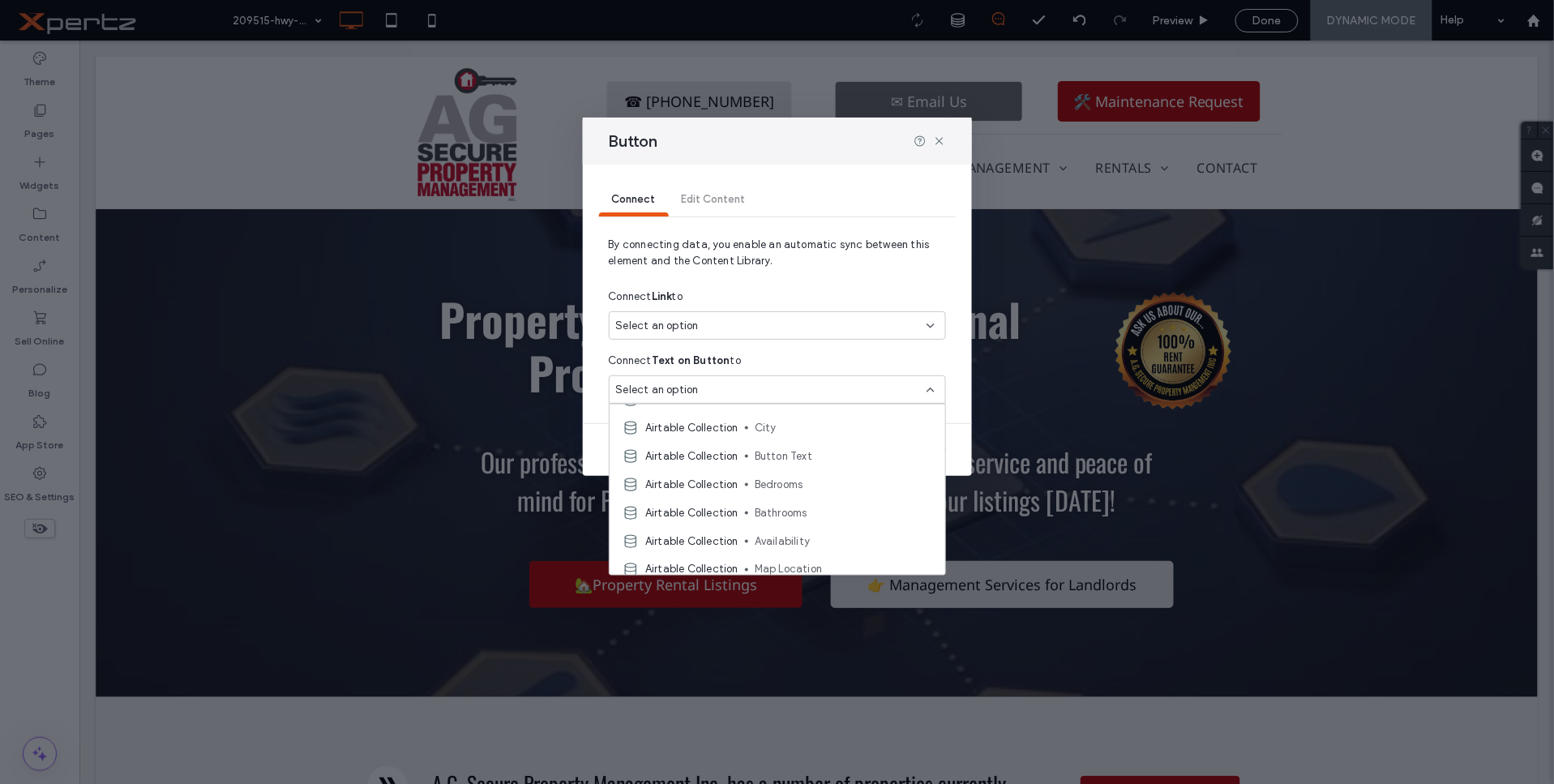
scroll to position [480, 0]
click at [799, 447] on span "Button Text" at bounding box center [843, 449] width 177 height 16
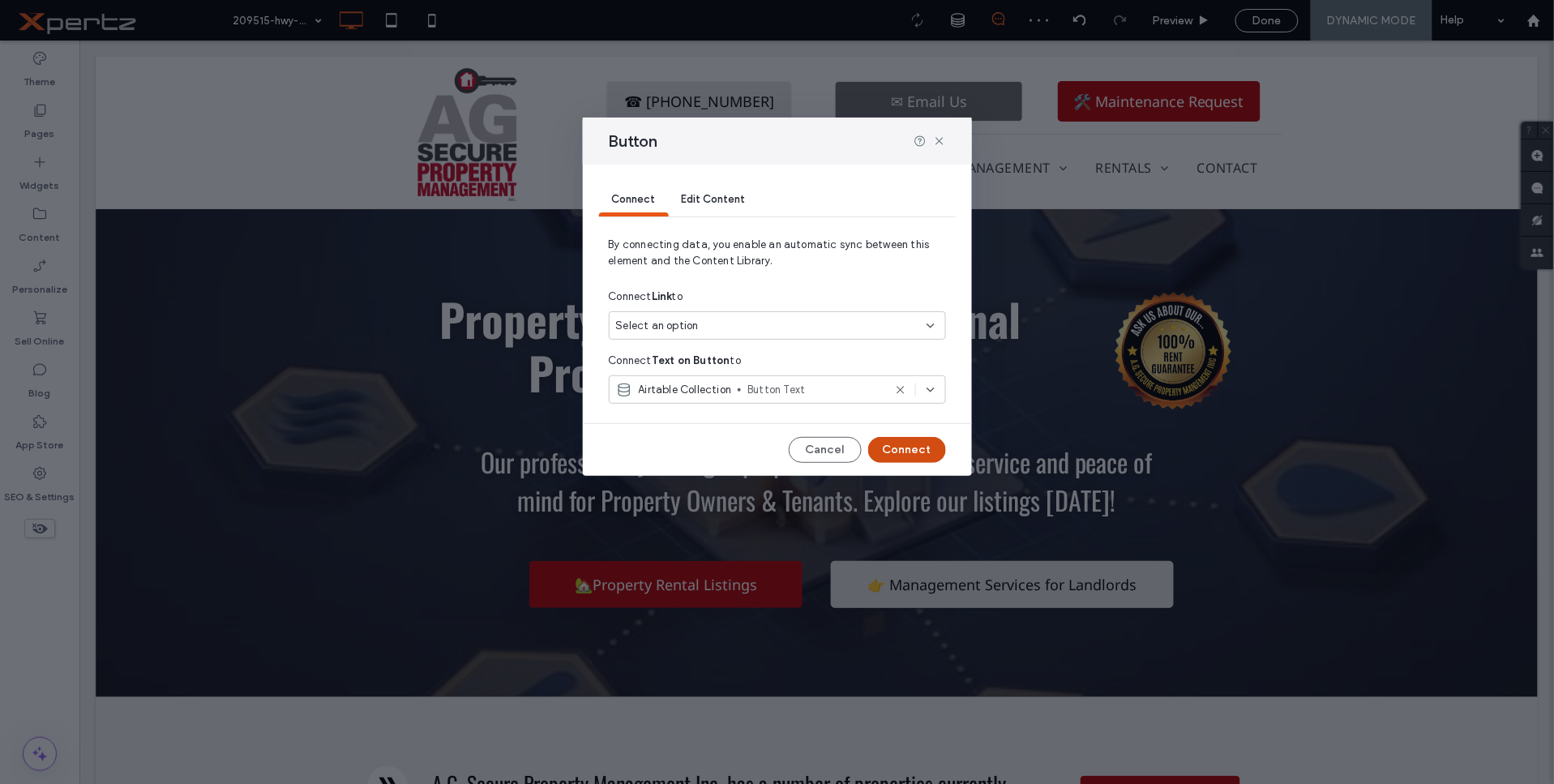
click at [923, 448] on button "Connect" at bounding box center [907, 450] width 78 height 26
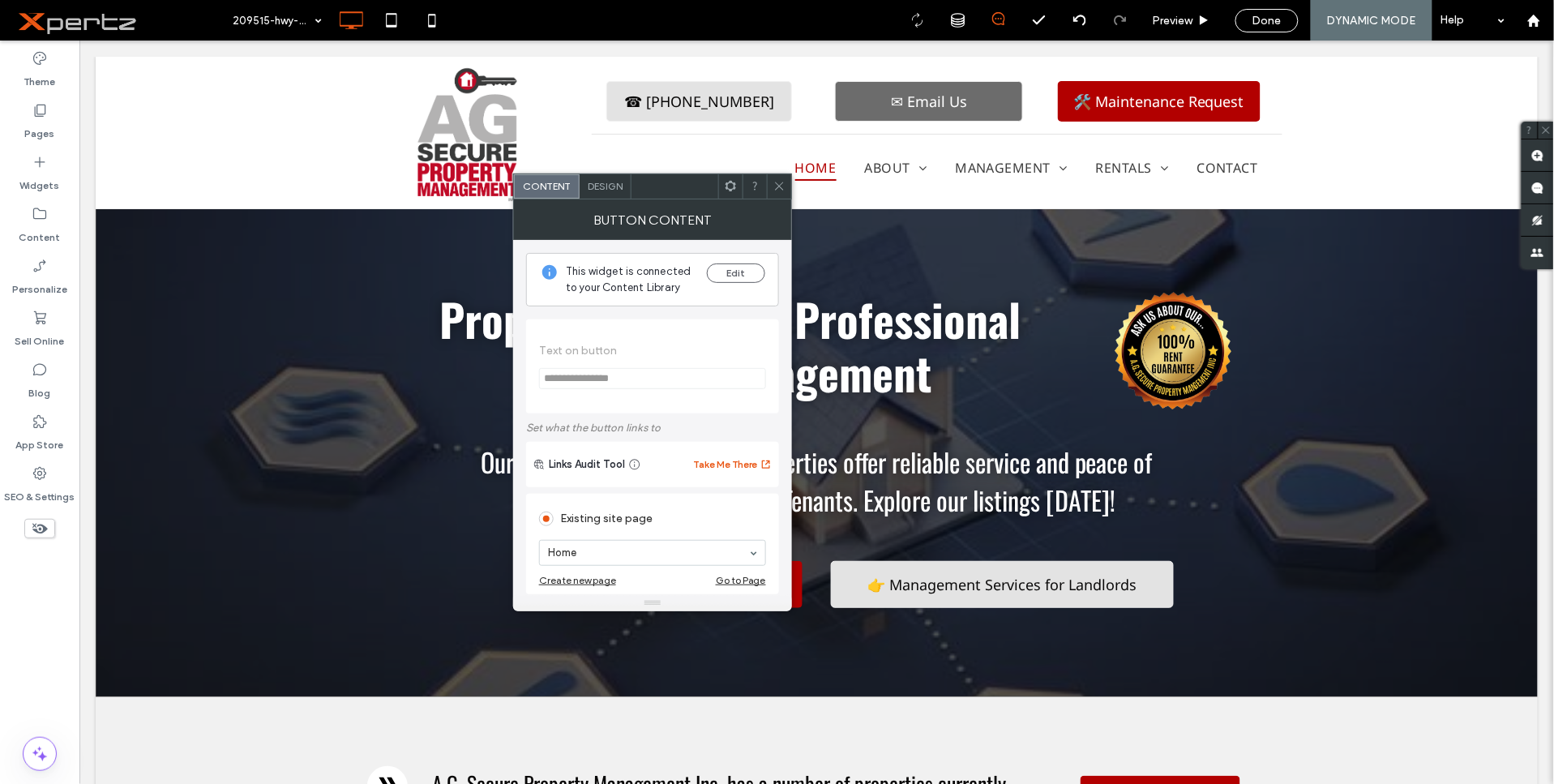
click at [613, 194] on div "Design" at bounding box center [605, 186] width 52 height 24
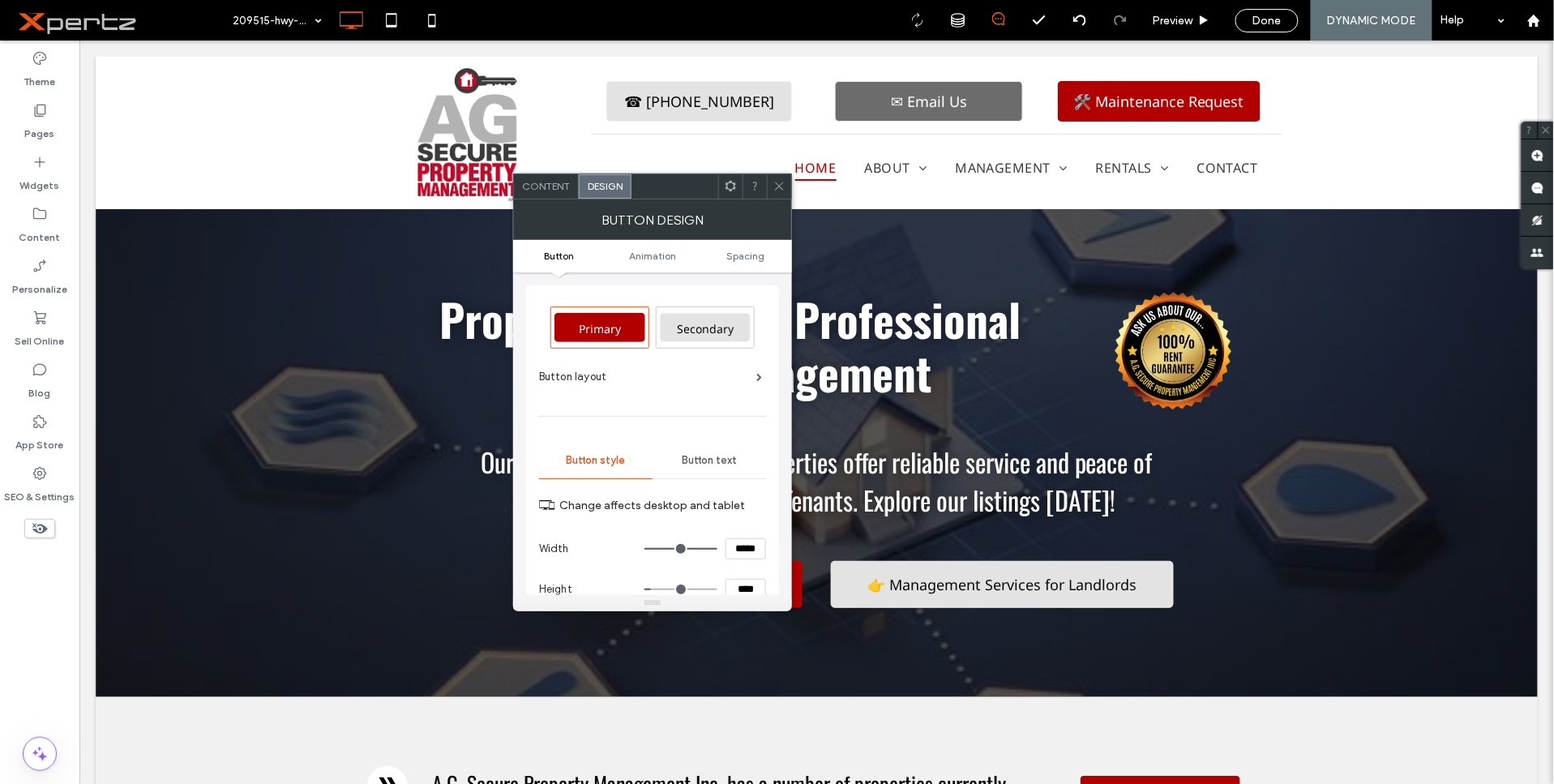
click at [733, 181] on icon at bounding box center [731, 186] width 12 height 12
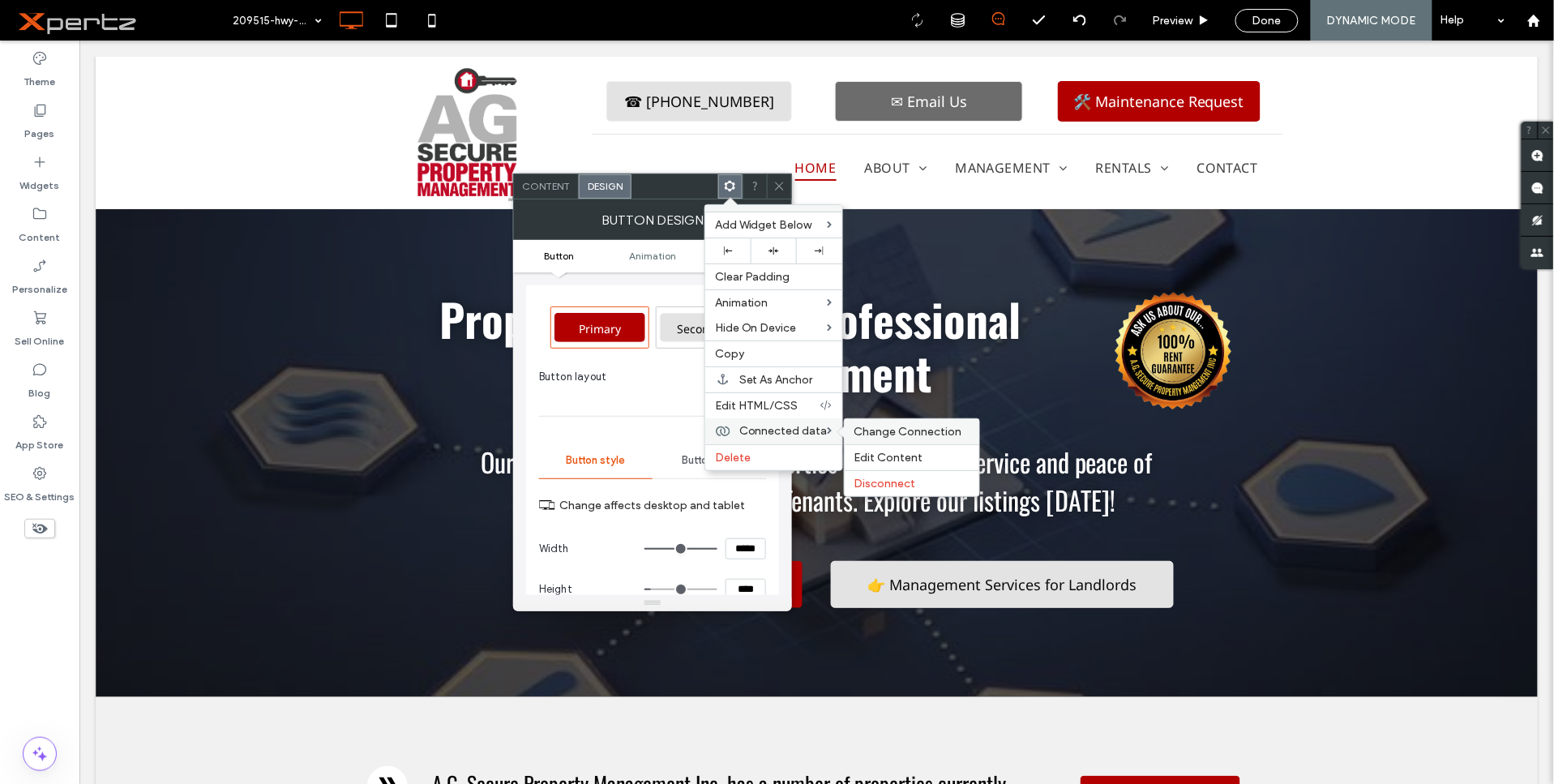
click at [876, 428] on span "Change Connection" at bounding box center [908, 432] width 108 height 14
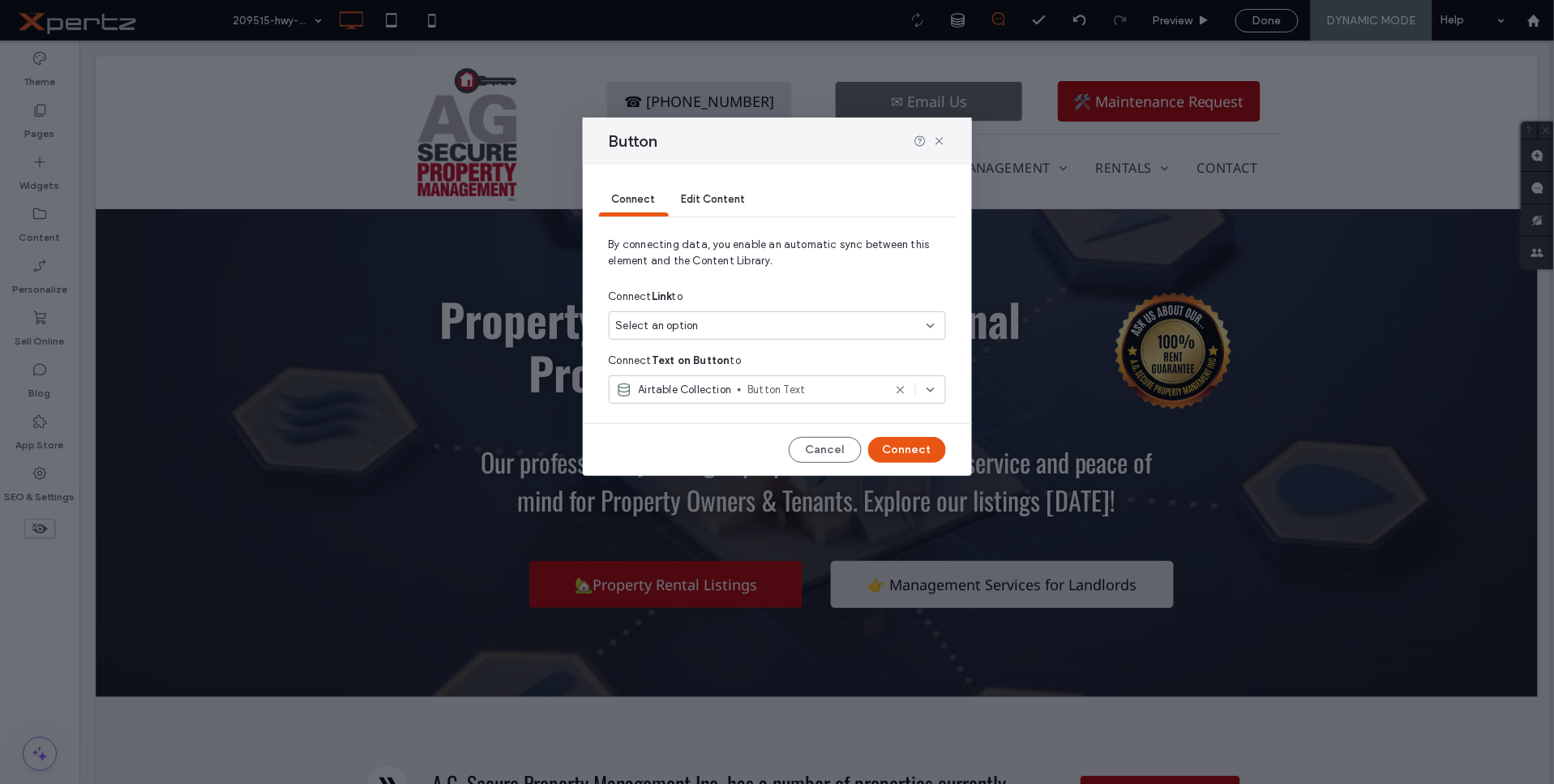
click at [836, 387] on span "Button Text" at bounding box center [814, 390] width 134 height 16
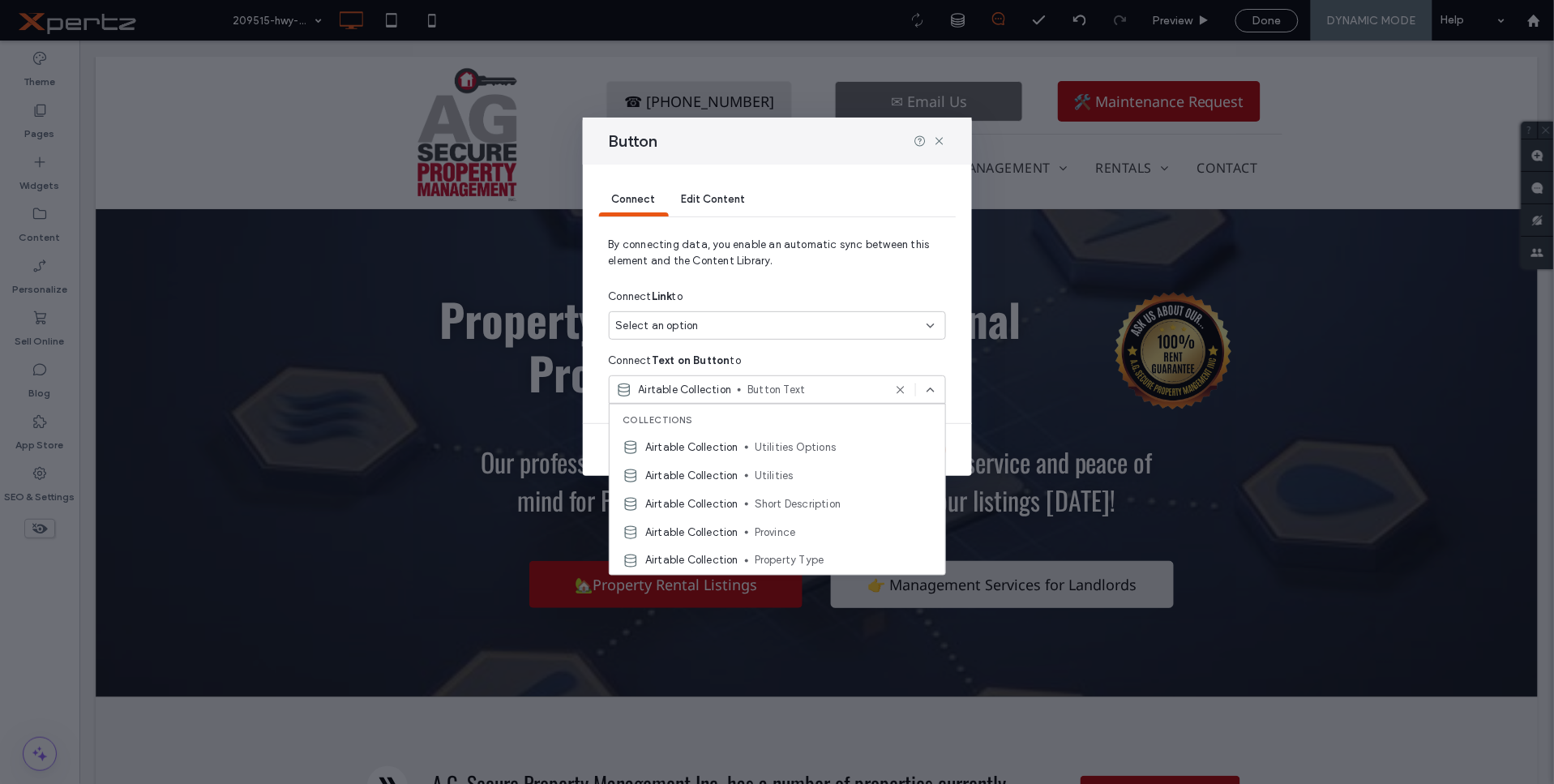
click at [784, 417] on div "Collections" at bounding box center [777, 418] width 335 height 29
click at [761, 425] on div "Collections" at bounding box center [777, 418] width 335 height 29
click at [639, 417] on span "Collections" at bounding box center [657, 419] width 70 height 11
click at [902, 390] on icon at bounding box center [900, 389] width 13 height 13
click at [837, 321] on div "Select an option" at bounding box center [768, 325] width 304 height 16
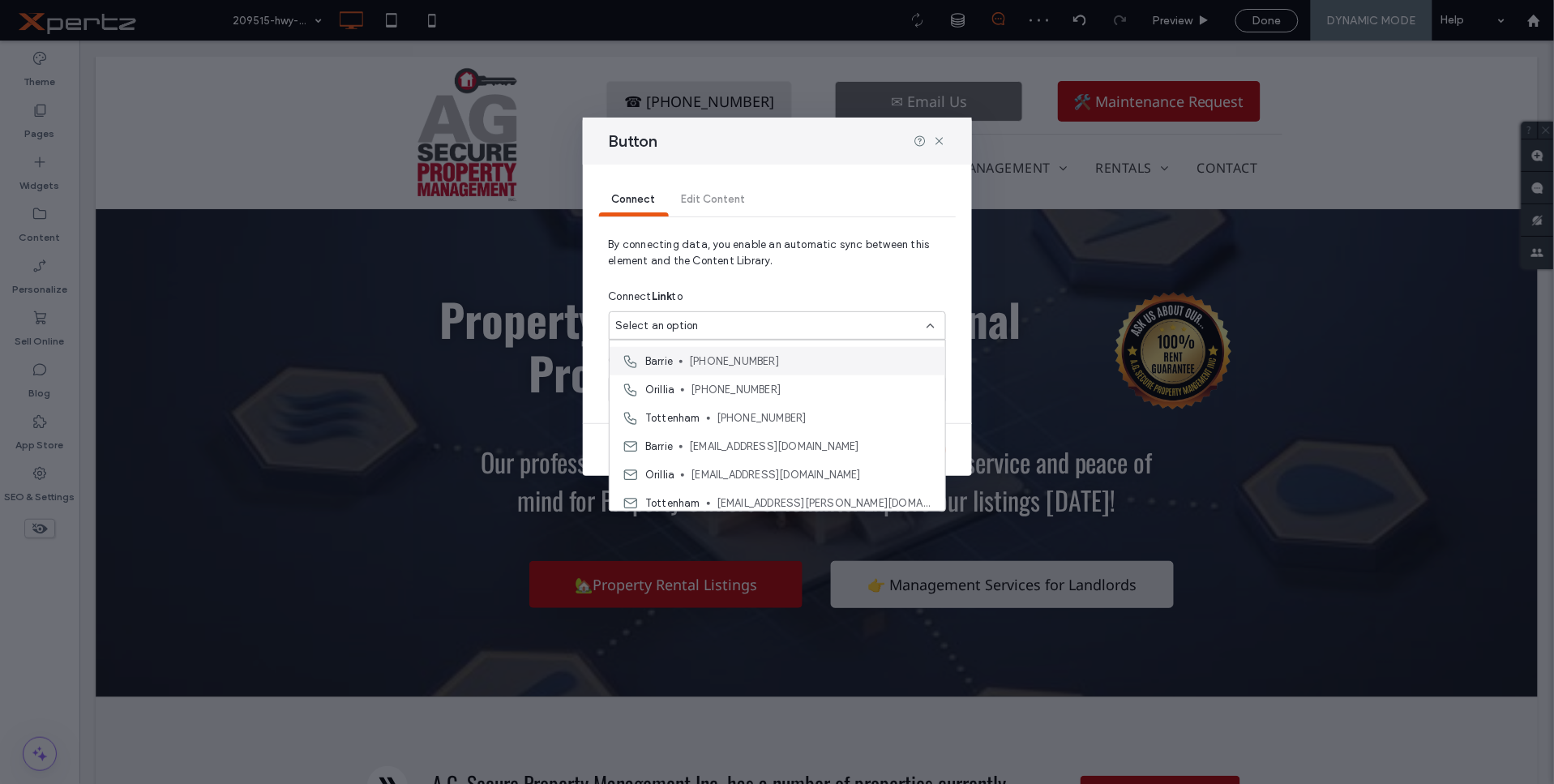
scroll to position [0, 0]
click at [941, 143] on icon at bounding box center [939, 140] width 13 height 13
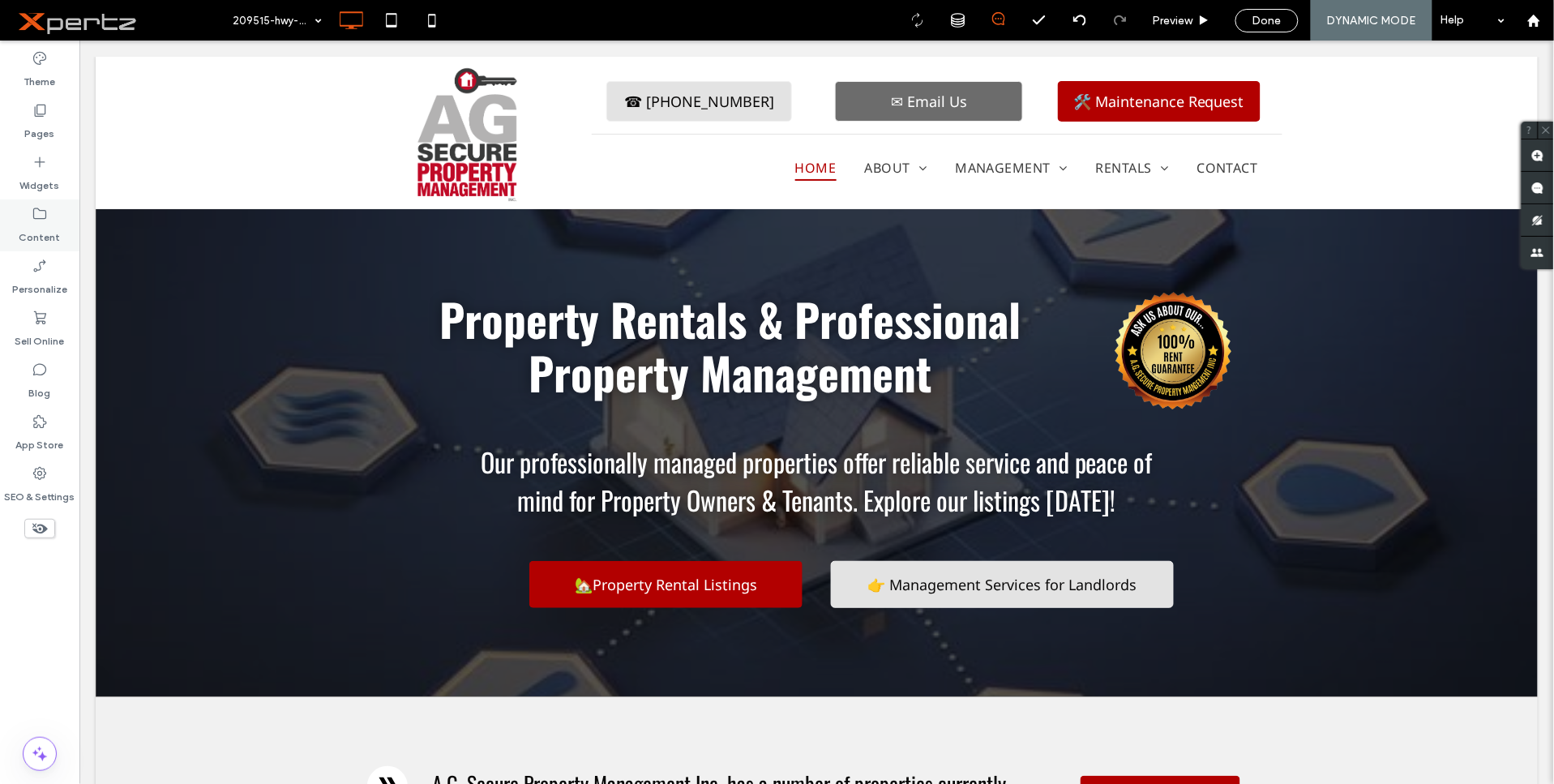
click at [46, 224] on label "Content" at bounding box center [41, 233] width 42 height 23
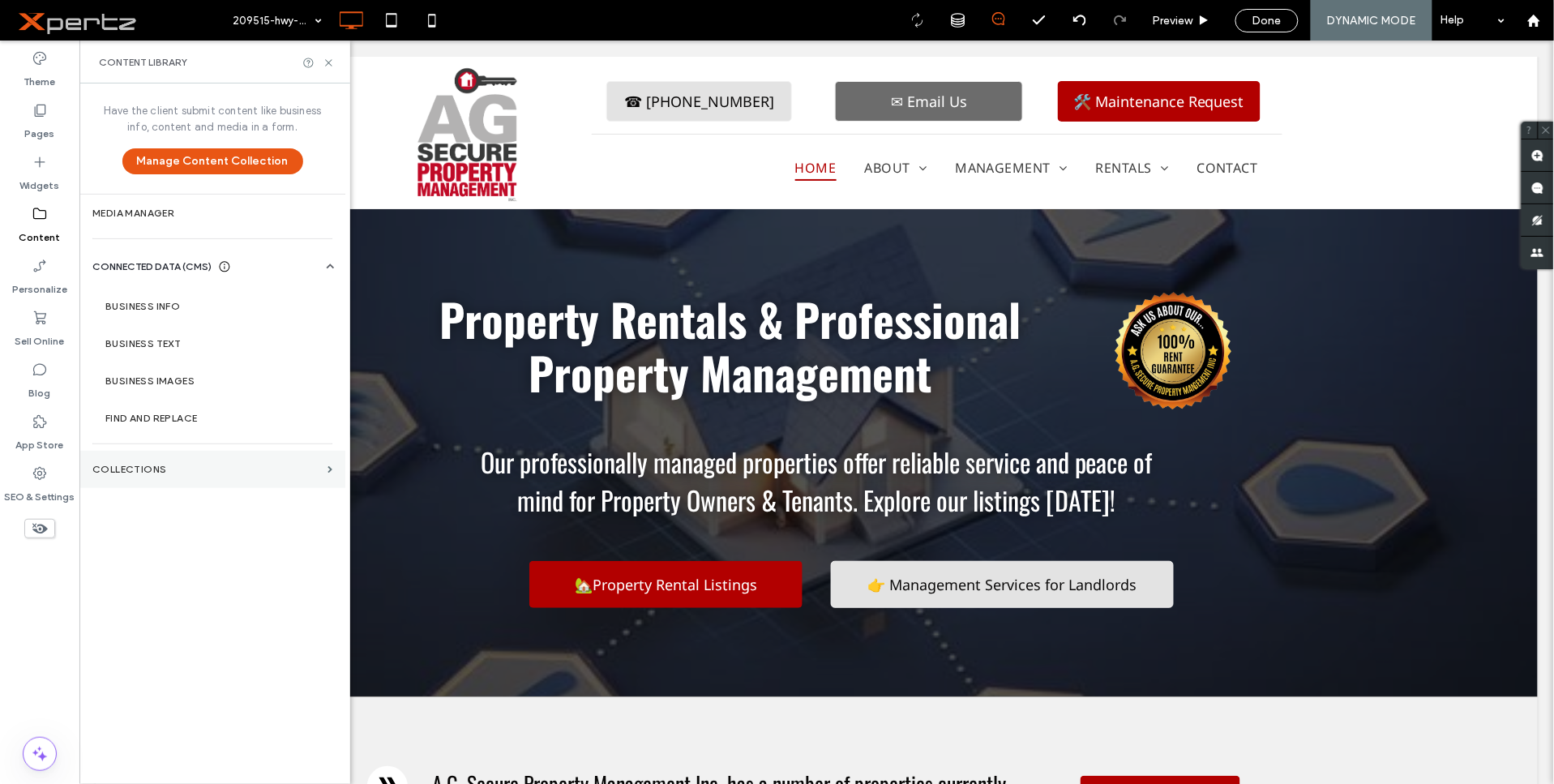
click at [207, 461] on section "Collections" at bounding box center [212, 469] width 266 height 37
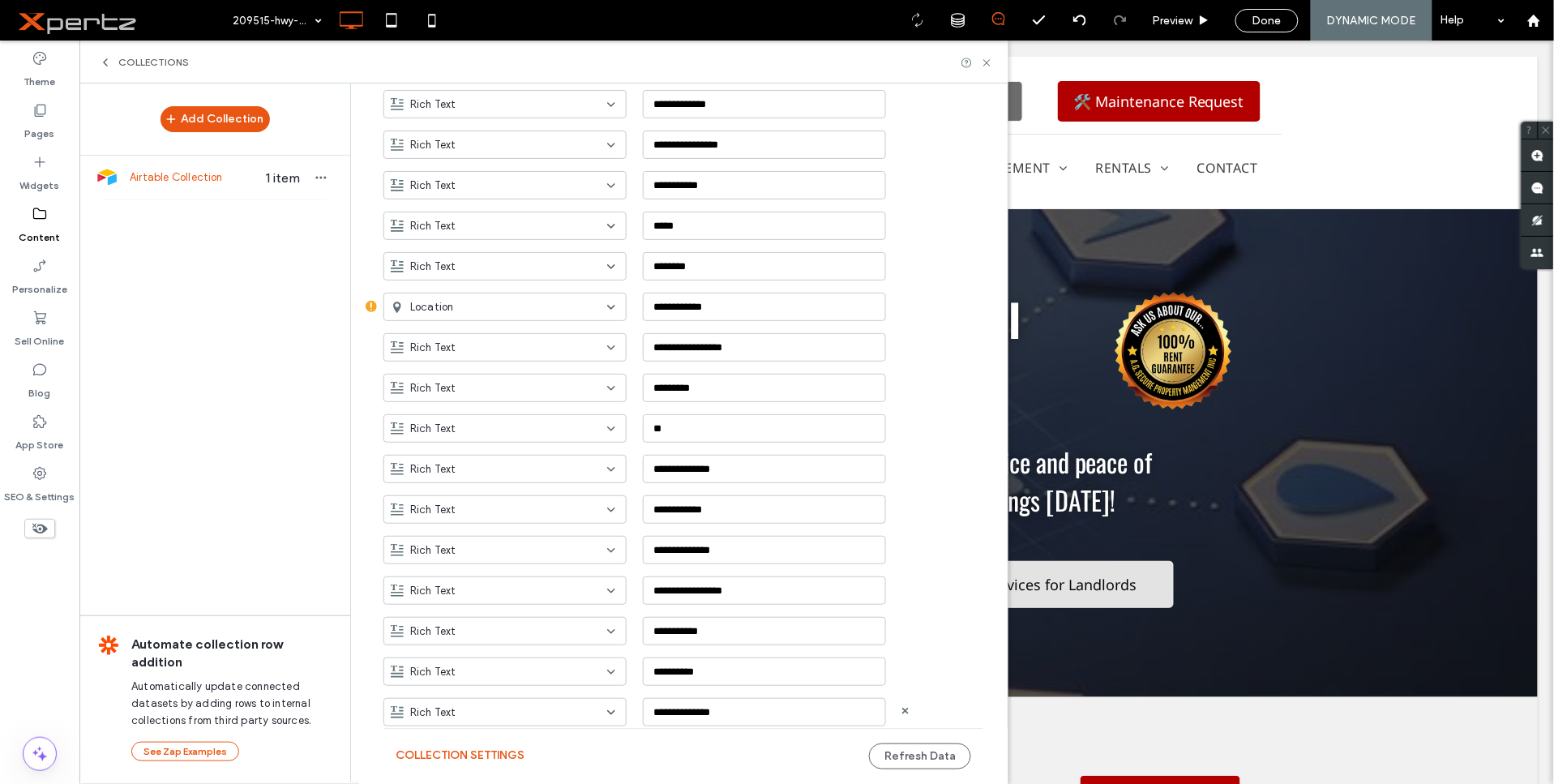
scroll to position [795, 0]
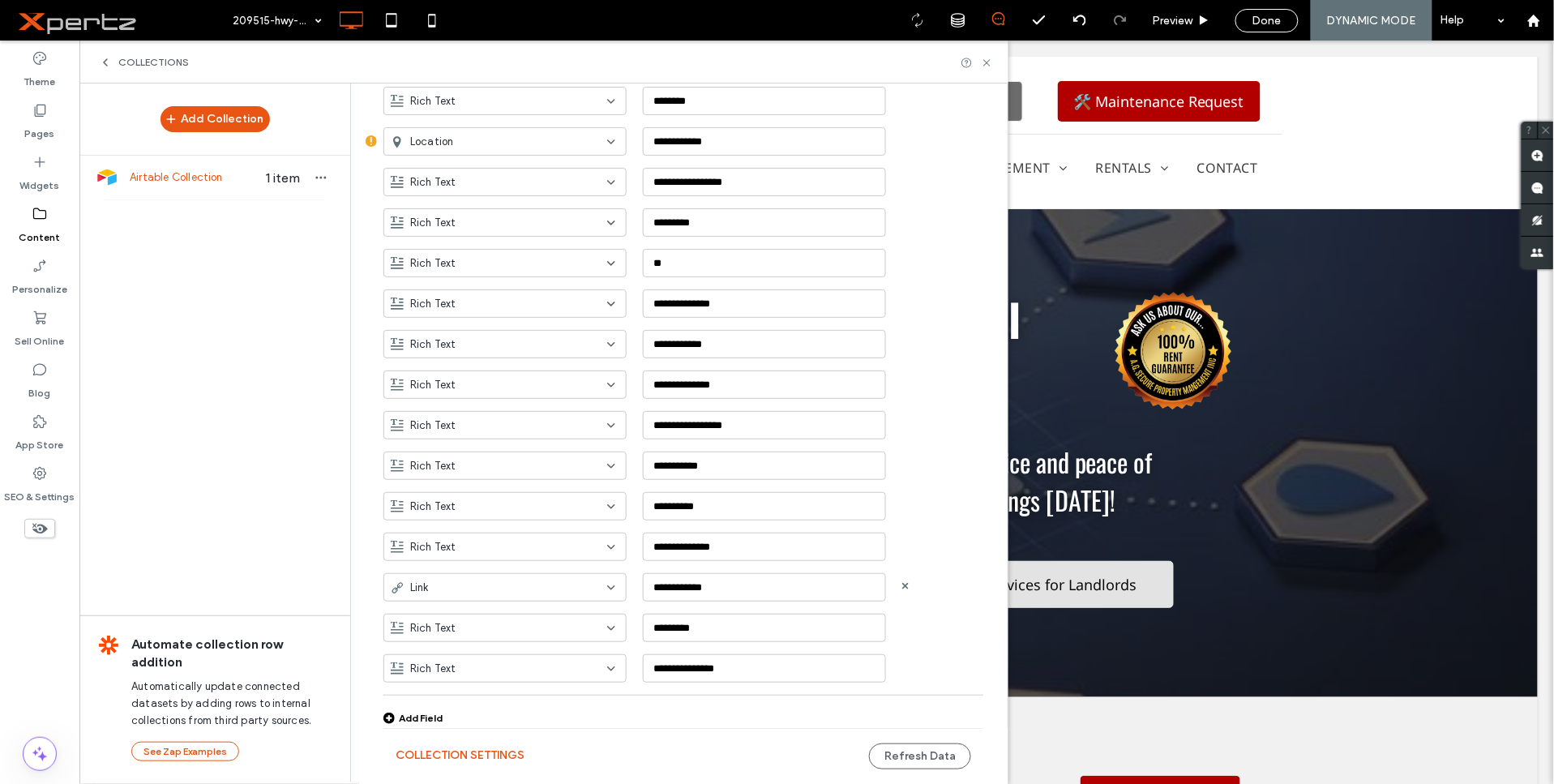
click at [477, 586] on div "Link" at bounding box center [496, 587] width 209 height 16
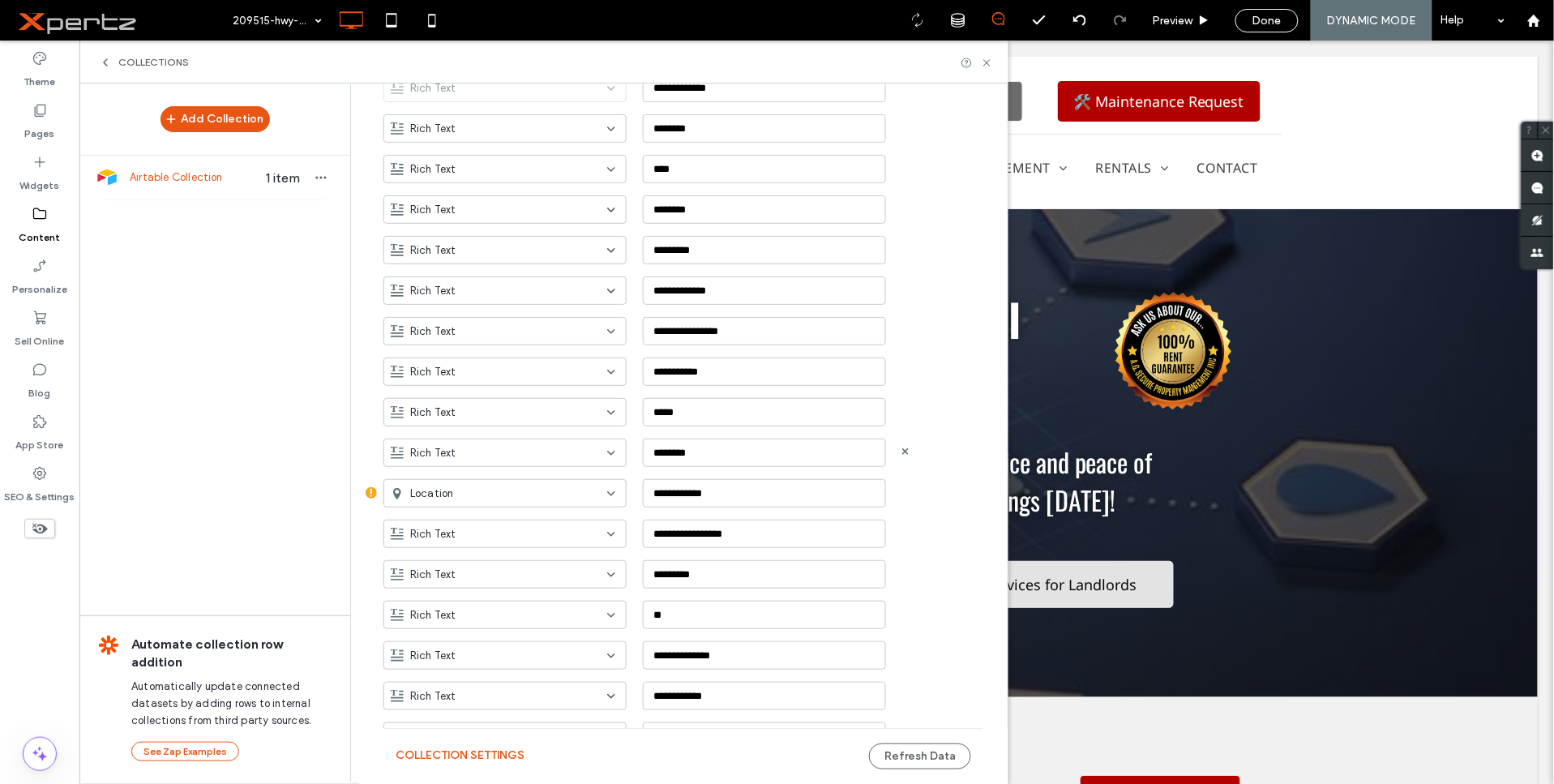
scroll to position [405, 0]
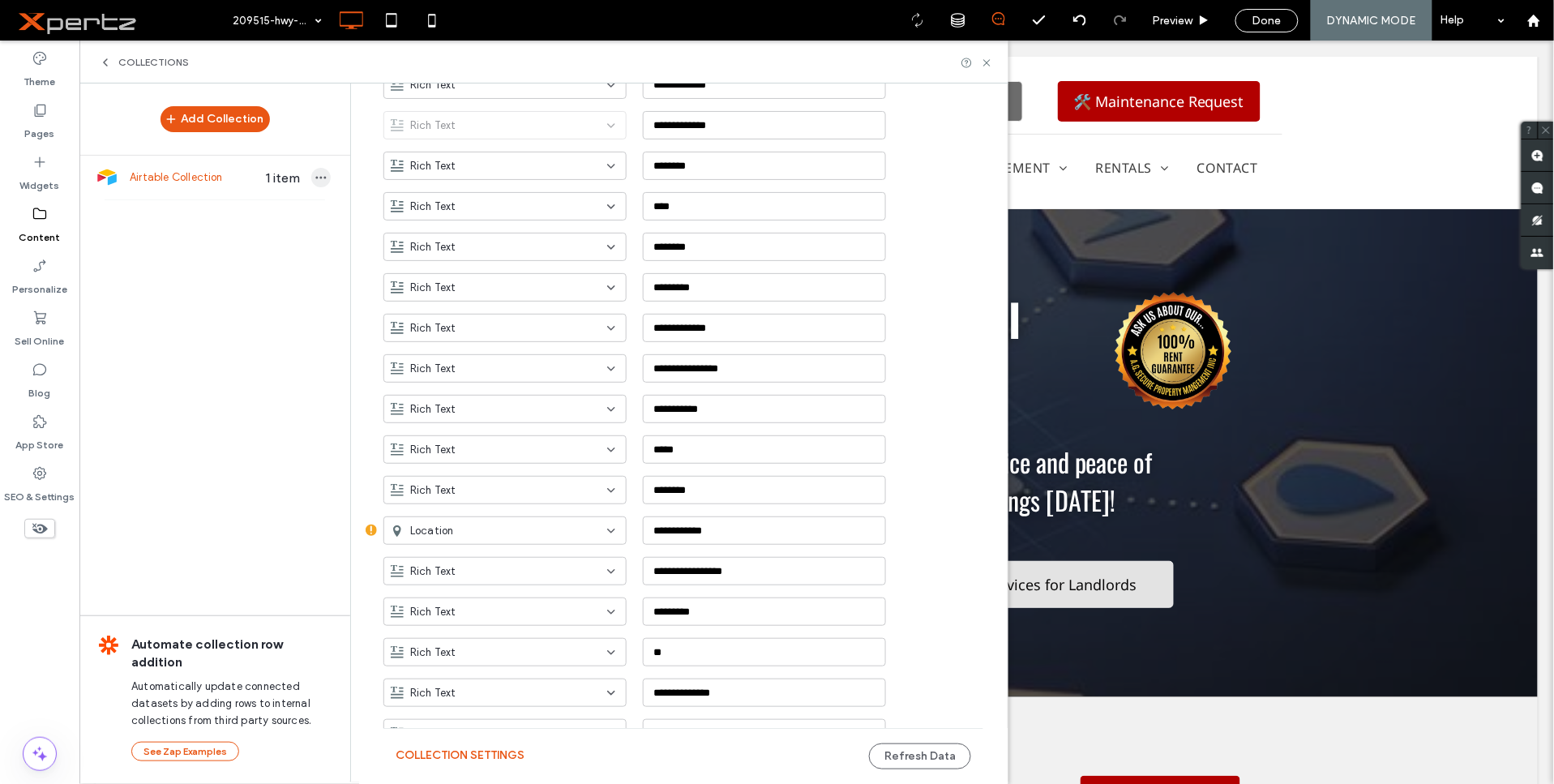
click at [315, 178] on icon "button" at bounding box center [321, 177] width 13 height 13
click at [389, 253] on span "Delete Collection" at bounding box center [406, 255] width 86 height 16
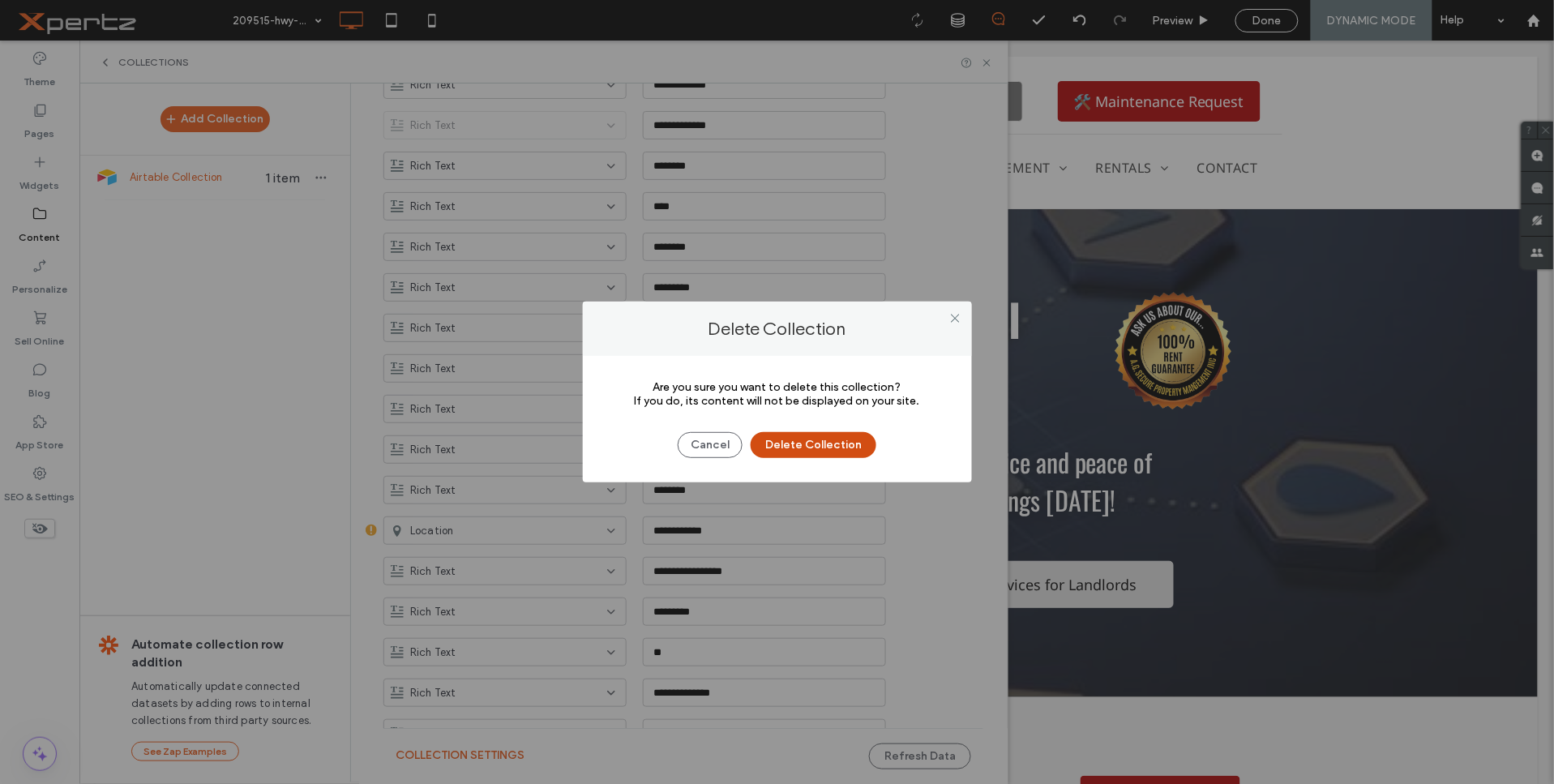
click at [809, 441] on button "Delete Collection" at bounding box center [813, 445] width 125 height 26
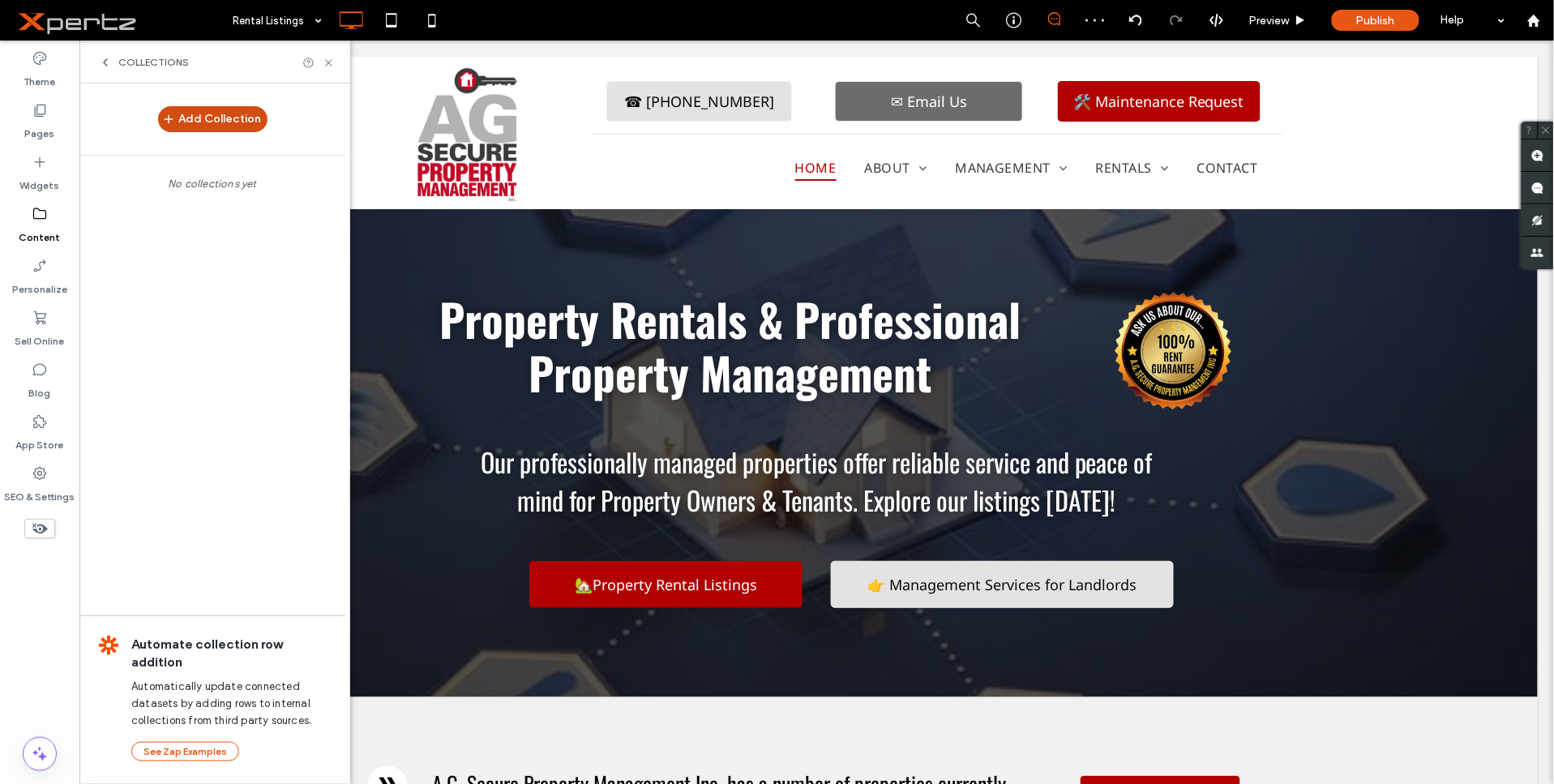
click at [198, 117] on button "Add Collection" at bounding box center [213, 119] width 110 height 26
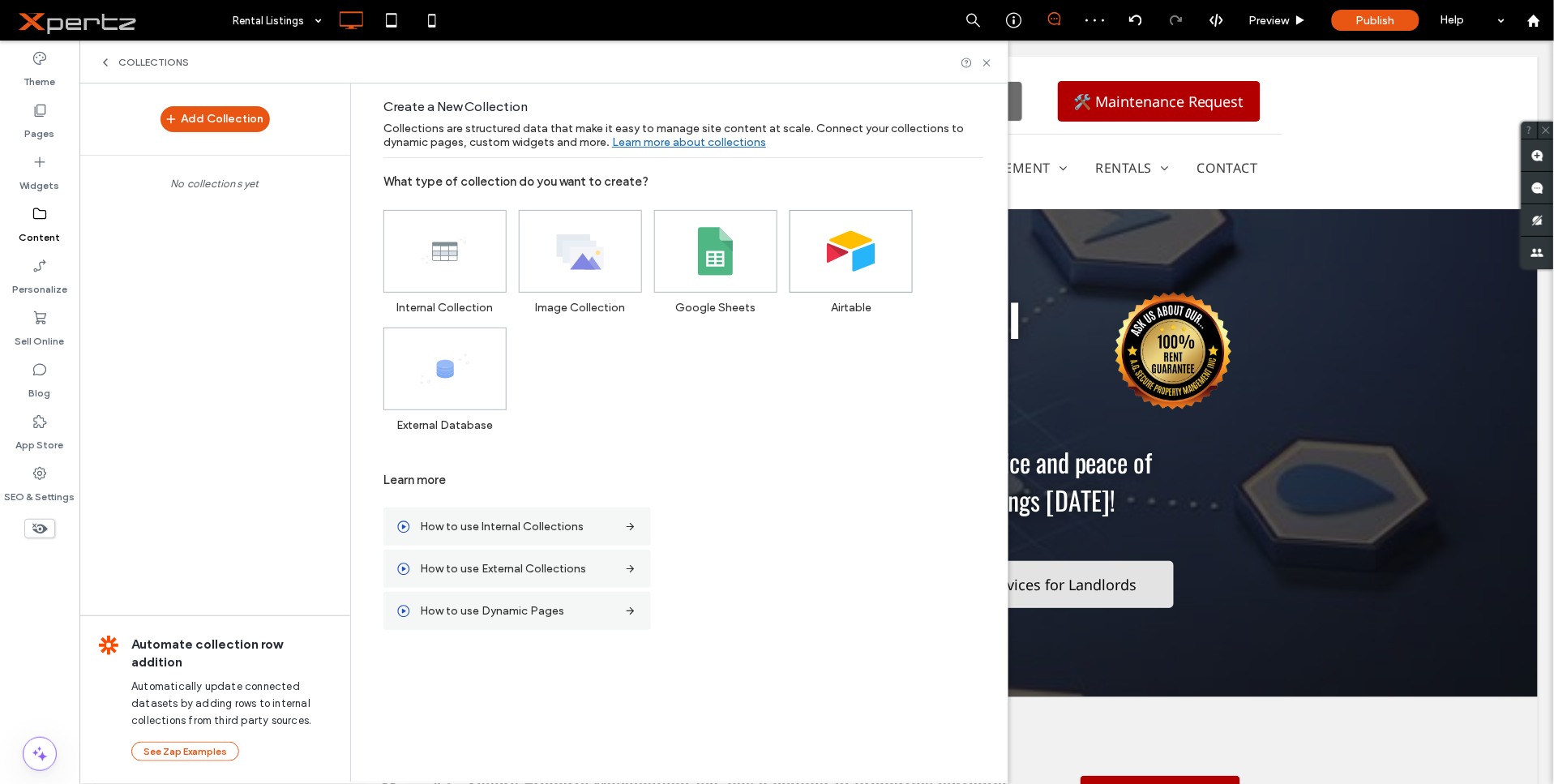
click at [872, 266] on icon at bounding box center [851, 251] width 49 height 49
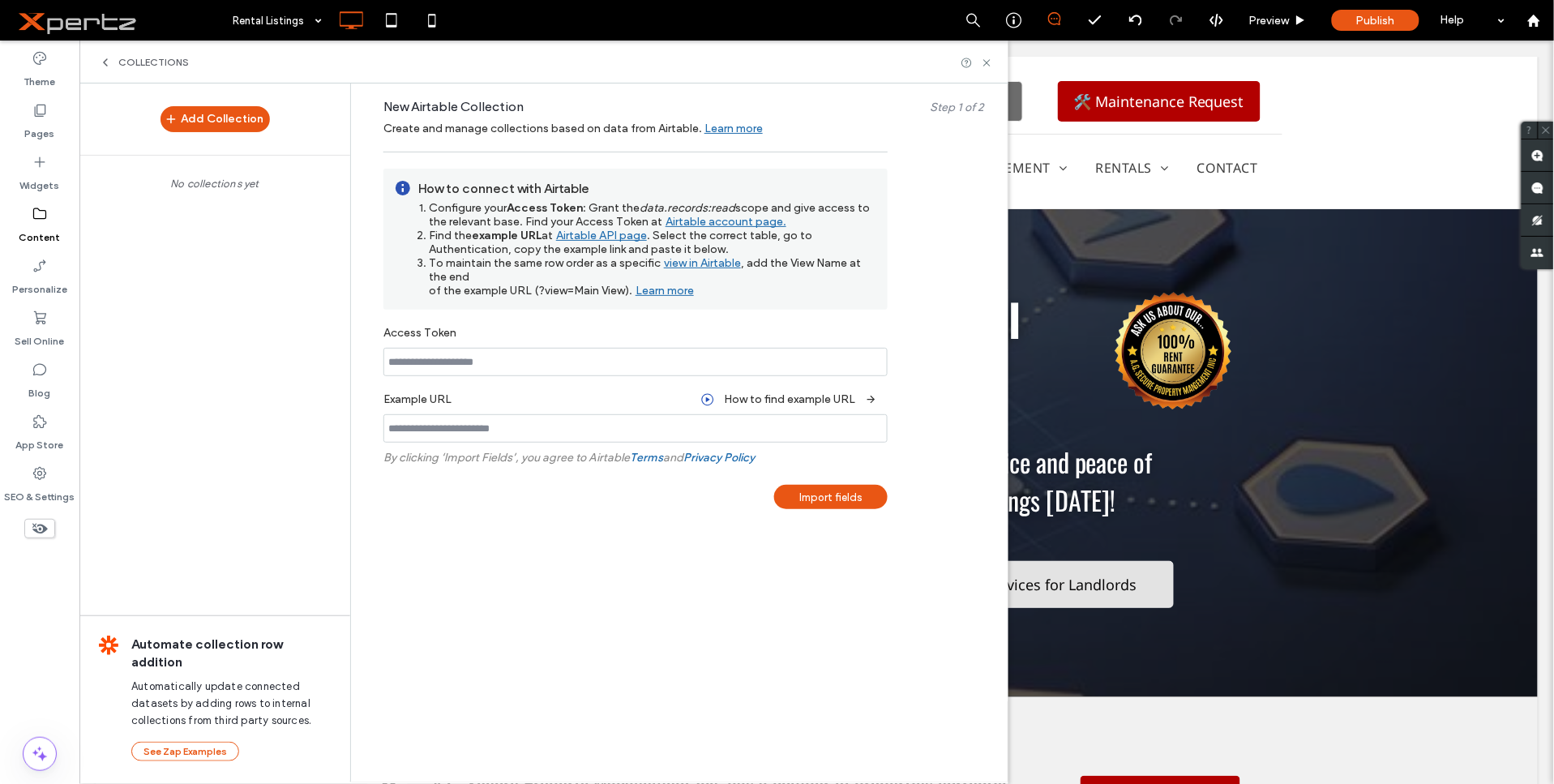
click at [565, 364] on input at bounding box center [635, 361] width 505 height 29
paste input "**********"
type input "**********"
click at [554, 423] on input at bounding box center [635, 428] width 505 height 29
click at [514, 425] on input at bounding box center [635, 428] width 505 height 29
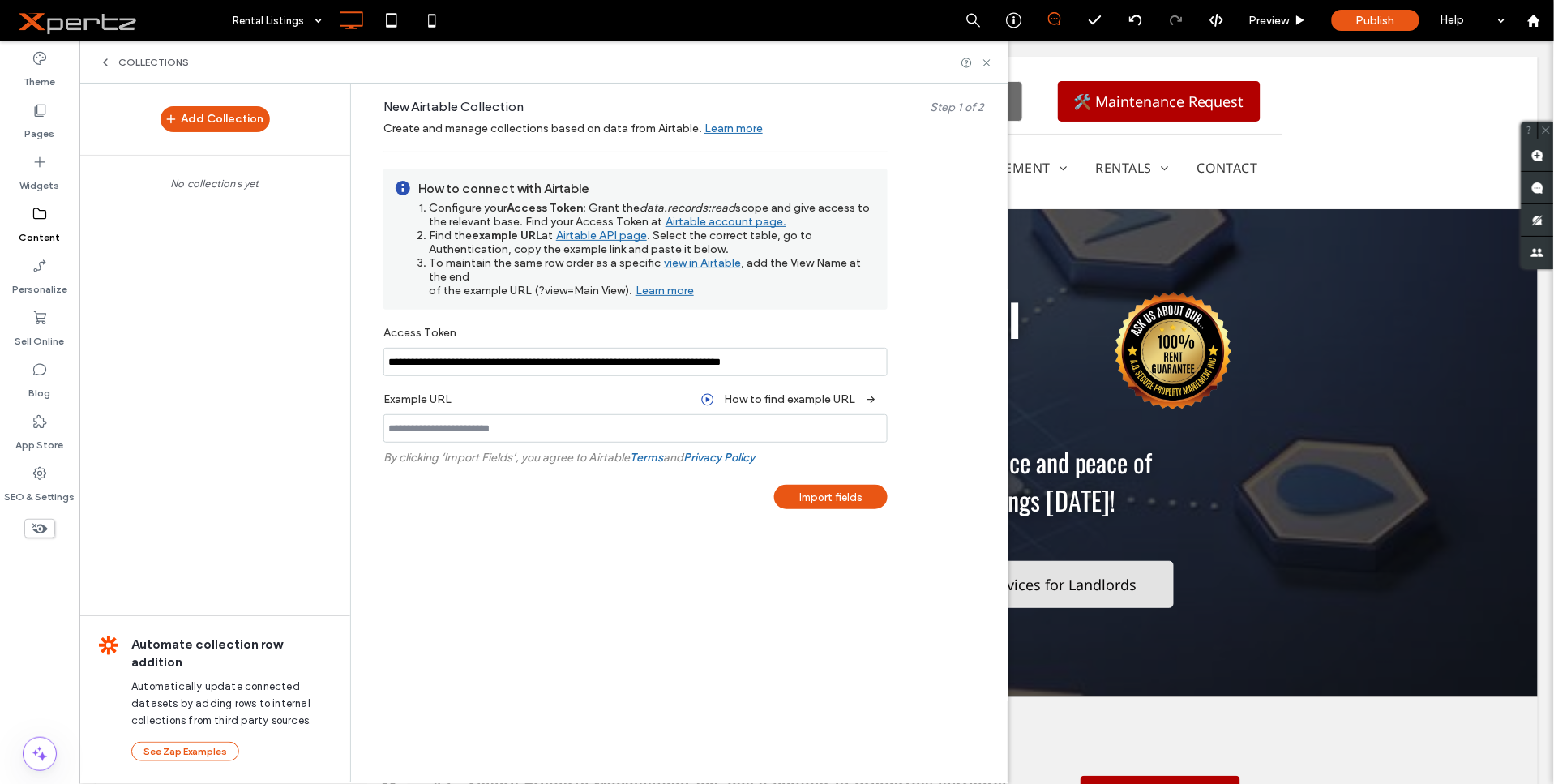
paste input "**********"
click at [670, 430] on input "**********" at bounding box center [635, 428] width 505 height 29
type input "**********"
click at [878, 491] on div "Import fields" at bounding box center [831, 496] width 113 height 24
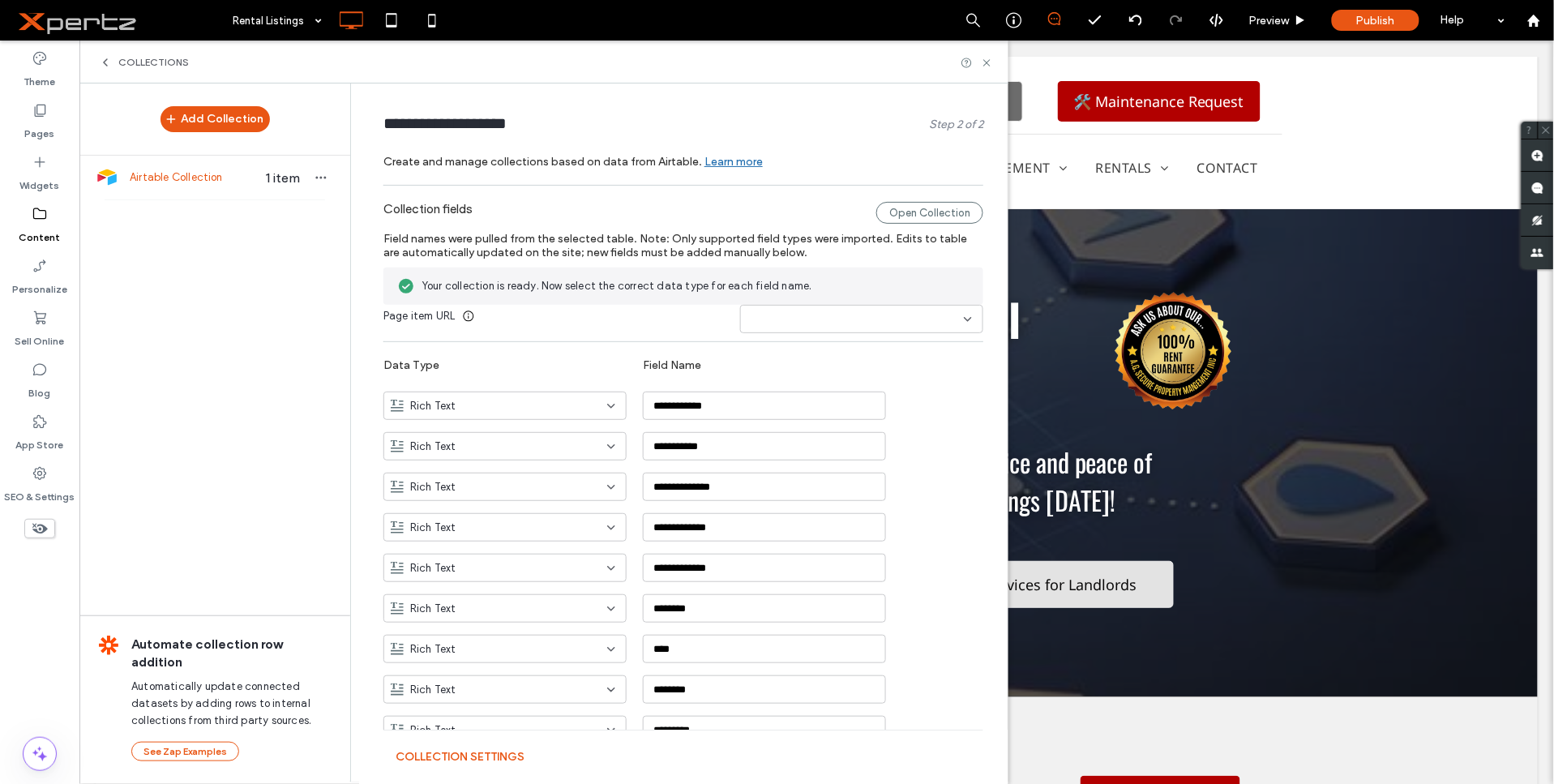
click at [853, 312] on input at bounding box center [855, 318] width 216 height 13
click at [824, 480] on div "page_slug_url" at bounding box center [854, 489] width 242 height 29
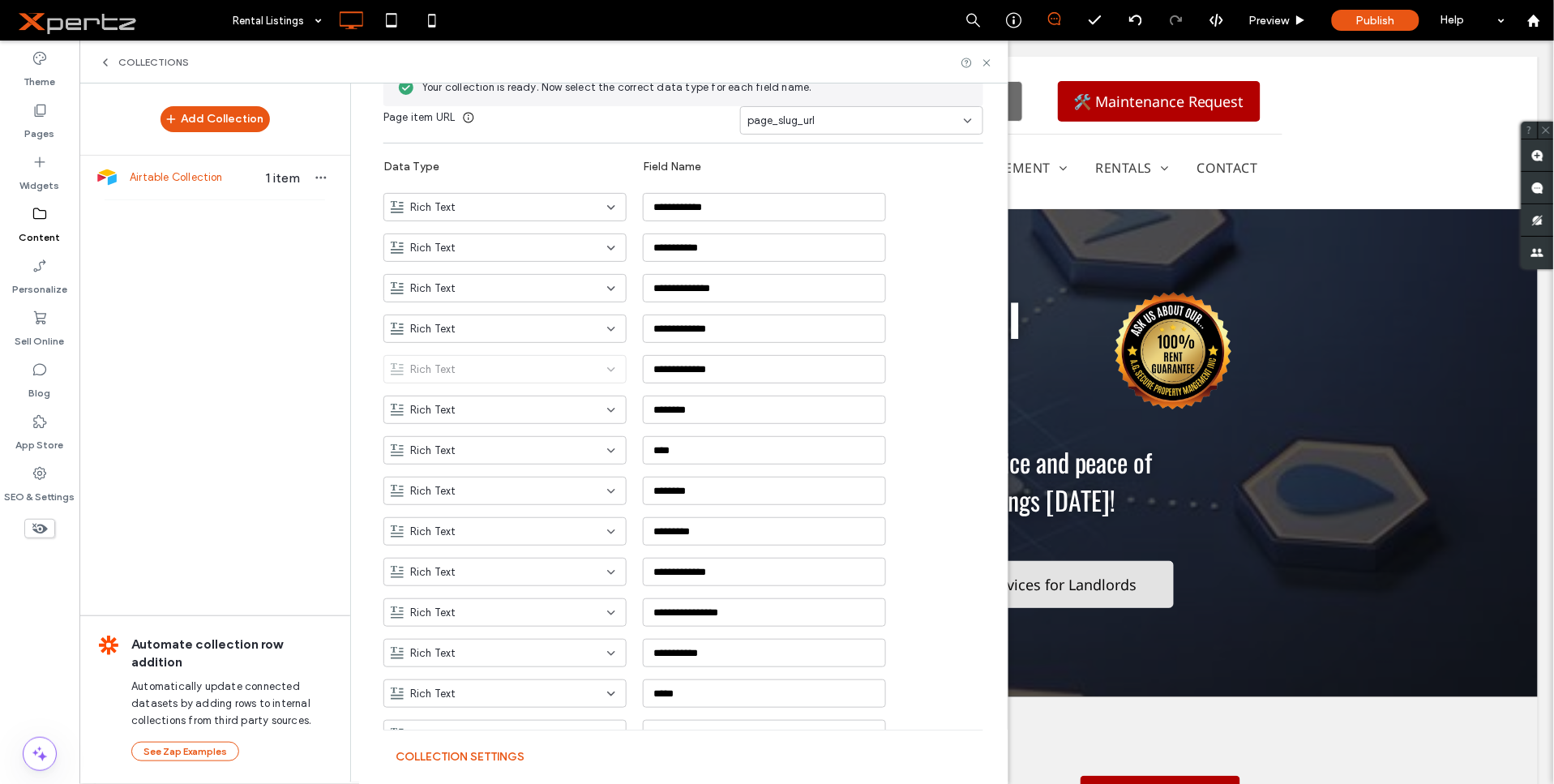
scroll to position [190, 0]
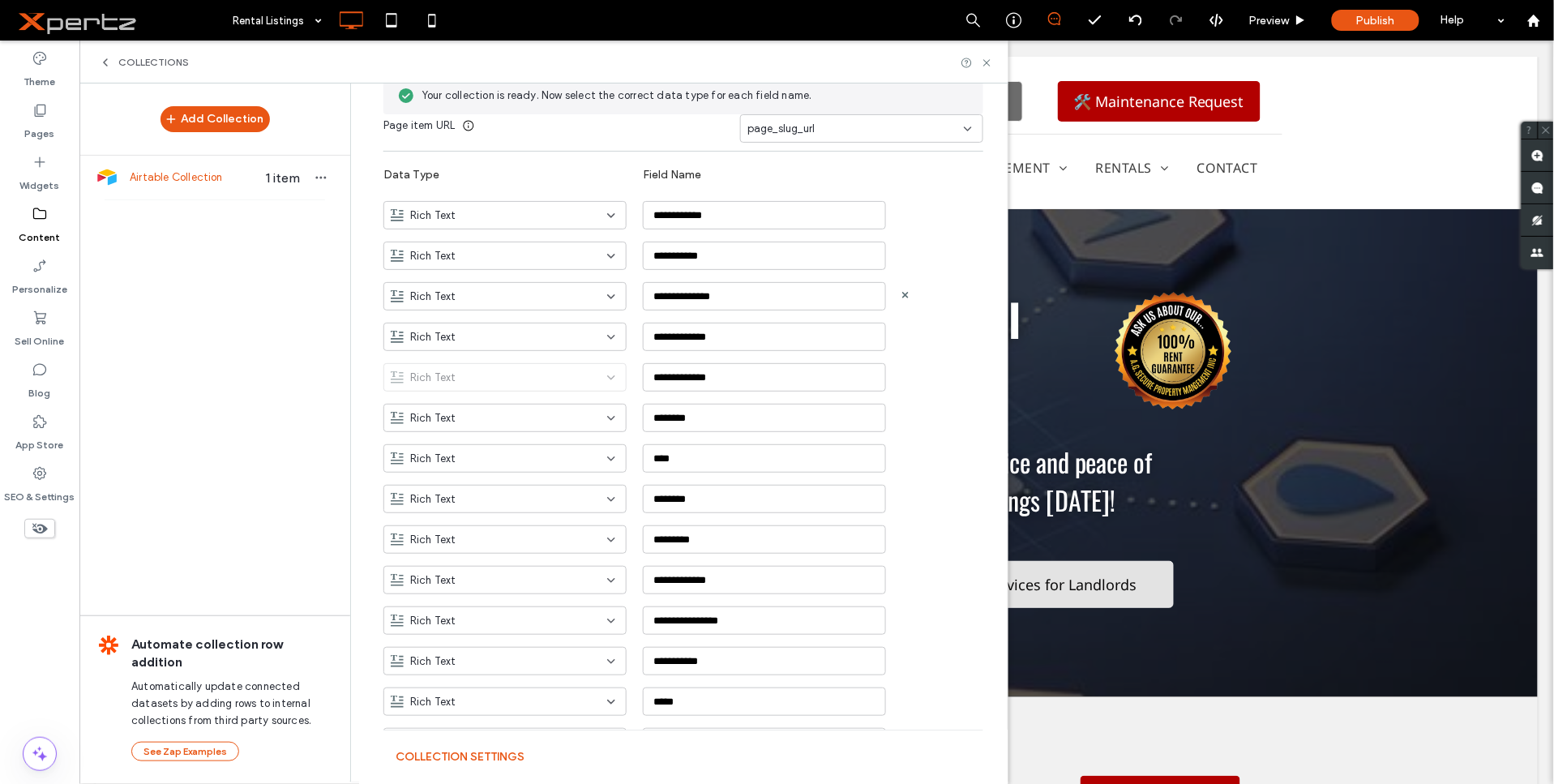
click at [536, 300] on div "Rich Text" at bounding box center [496, 296] width 209 height 16
click at [431, 378] on span "Image" at bounding box center [418, 381] width 31 height 16
click at [701, 584] on input "**********" at bounding box center [765, 579] width 243 height 29
click at [696, 612] on input "**********" at bounding box center [765, 620] width 243 height 29
click at [694, 666] on input "**********" at bounding box center [765, 661] width 243 height 29
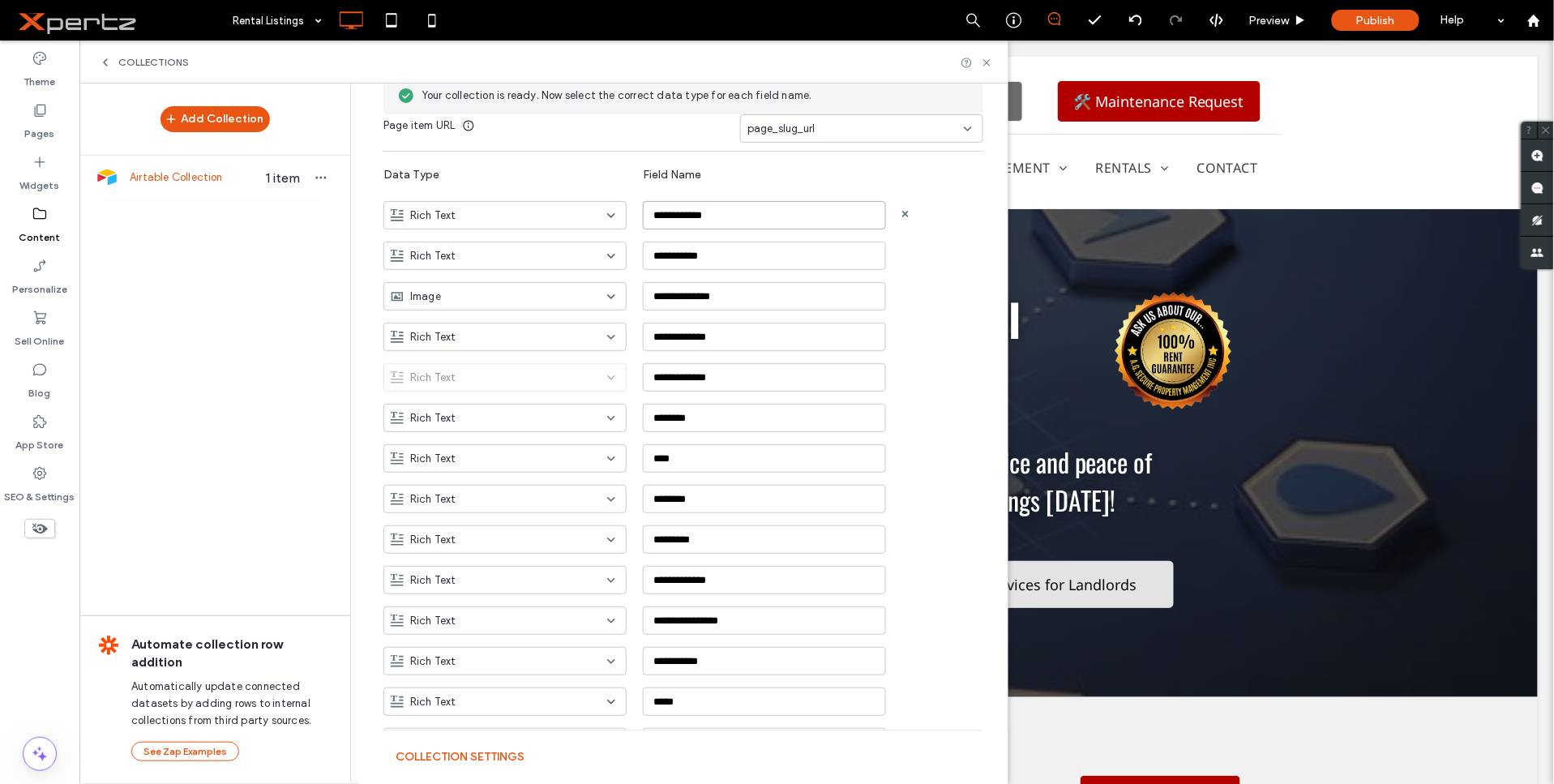
click at [724, 221] on input "**********" at bounding box center [765, 215] width 243 height 29
click at [779, 229] on div "**********" at bounding box center [695, 249] width 624 height 41
click at [777, 215] on input "**********" at bounding box center [765, 215] width 243 height 29
click at [795, 256] on input "**********" at bounding box center [765, 256] width 243 height 29
click at [695, 301] on input "**********" at bounding box center [765, 295] width 243 height 29
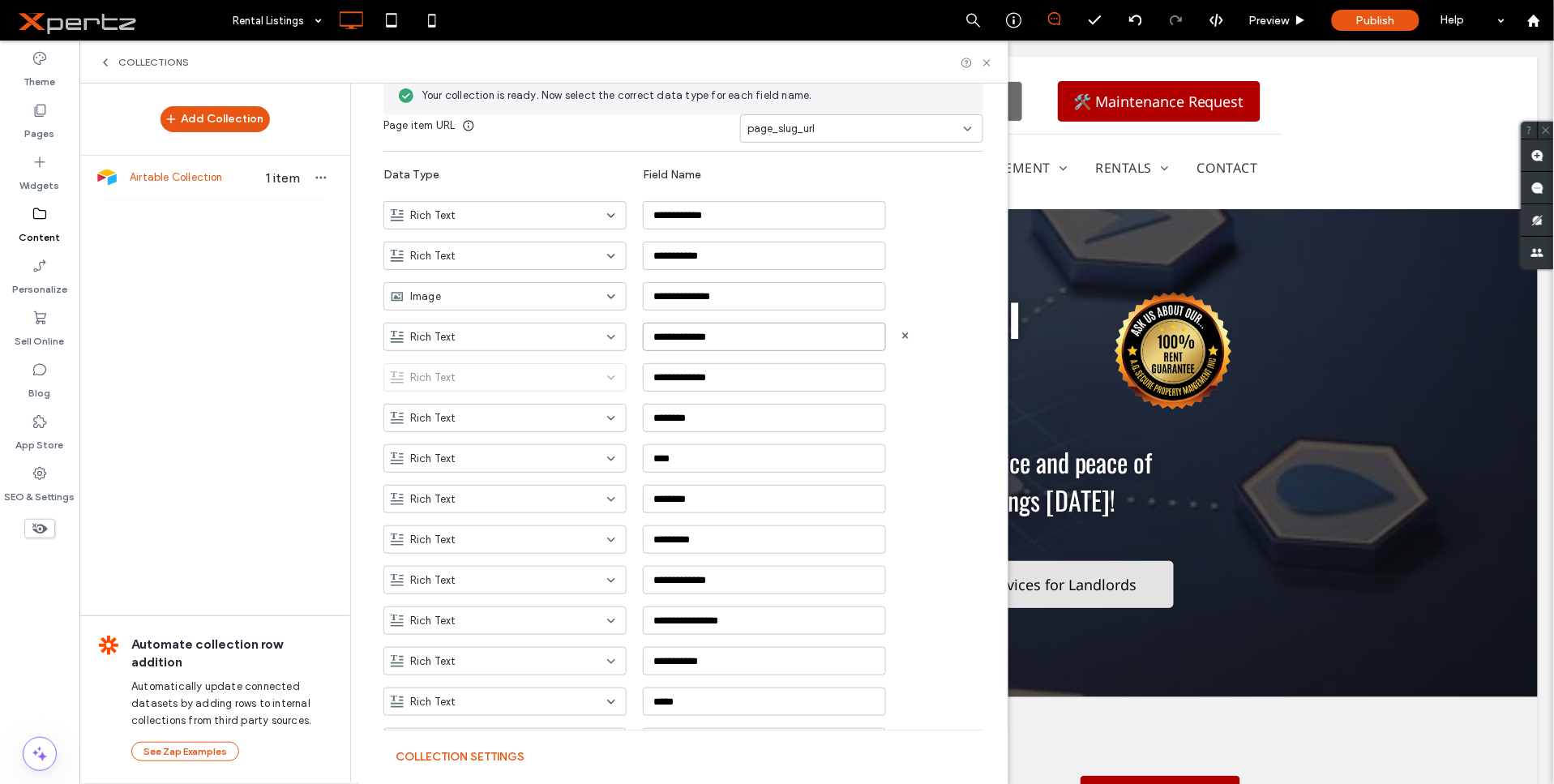
click at [667, 338] on input "**********" at bounding box center [765, 336] width 243 height 29
click at [720, 379] on input "**********" at bounding box center [765, 377] width 243 height 29
click at [739, 419] on input "********" at bounding box center [765, 418] width 243 height 29
click at [728, 584] on input "**********" at bounding box center [765, 579] width 243 height 29
click at [743, 673] on input "**********" at bounding box center [765, 661] width 243 height 29
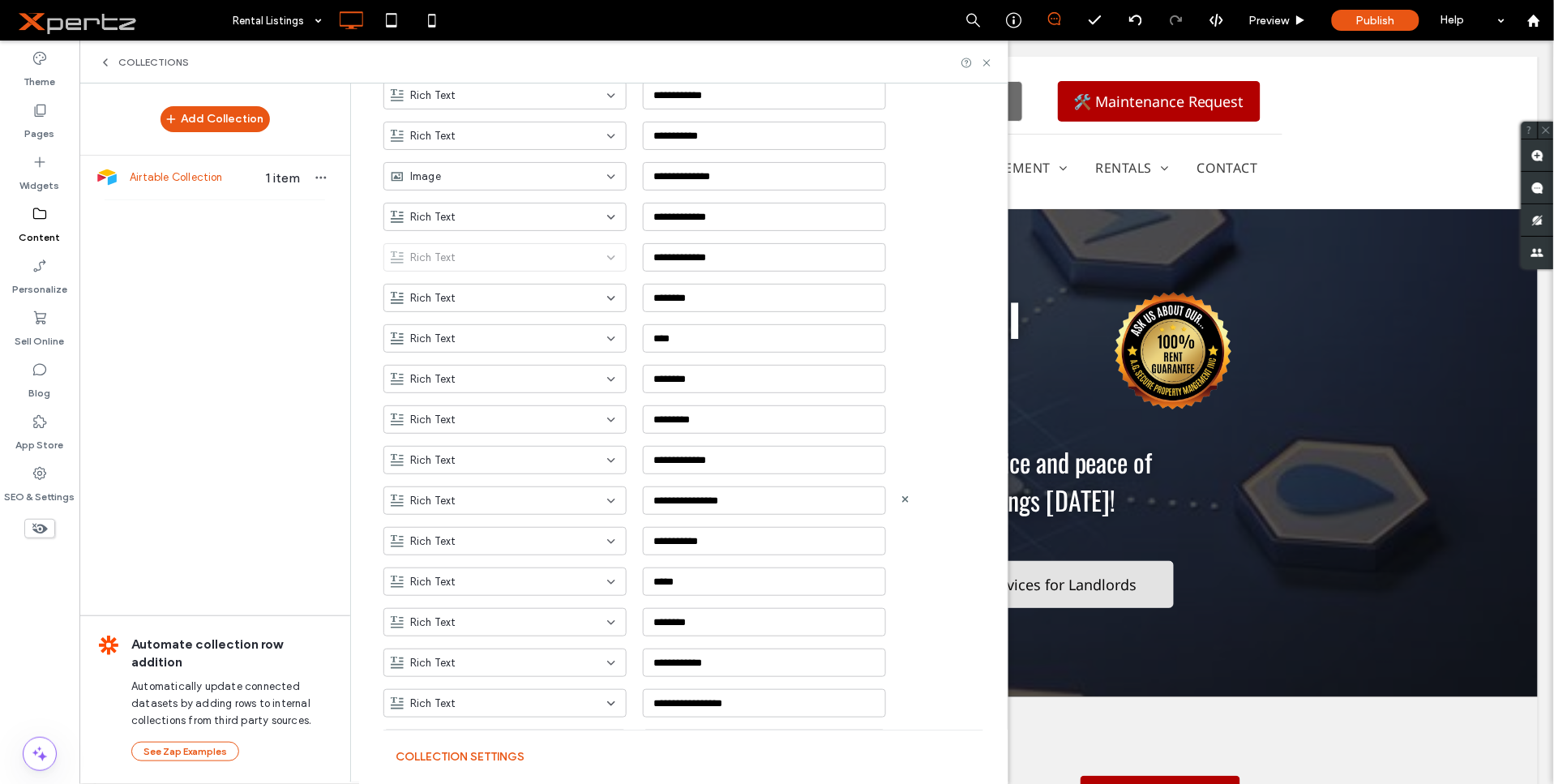
scroll to position [340, 0]
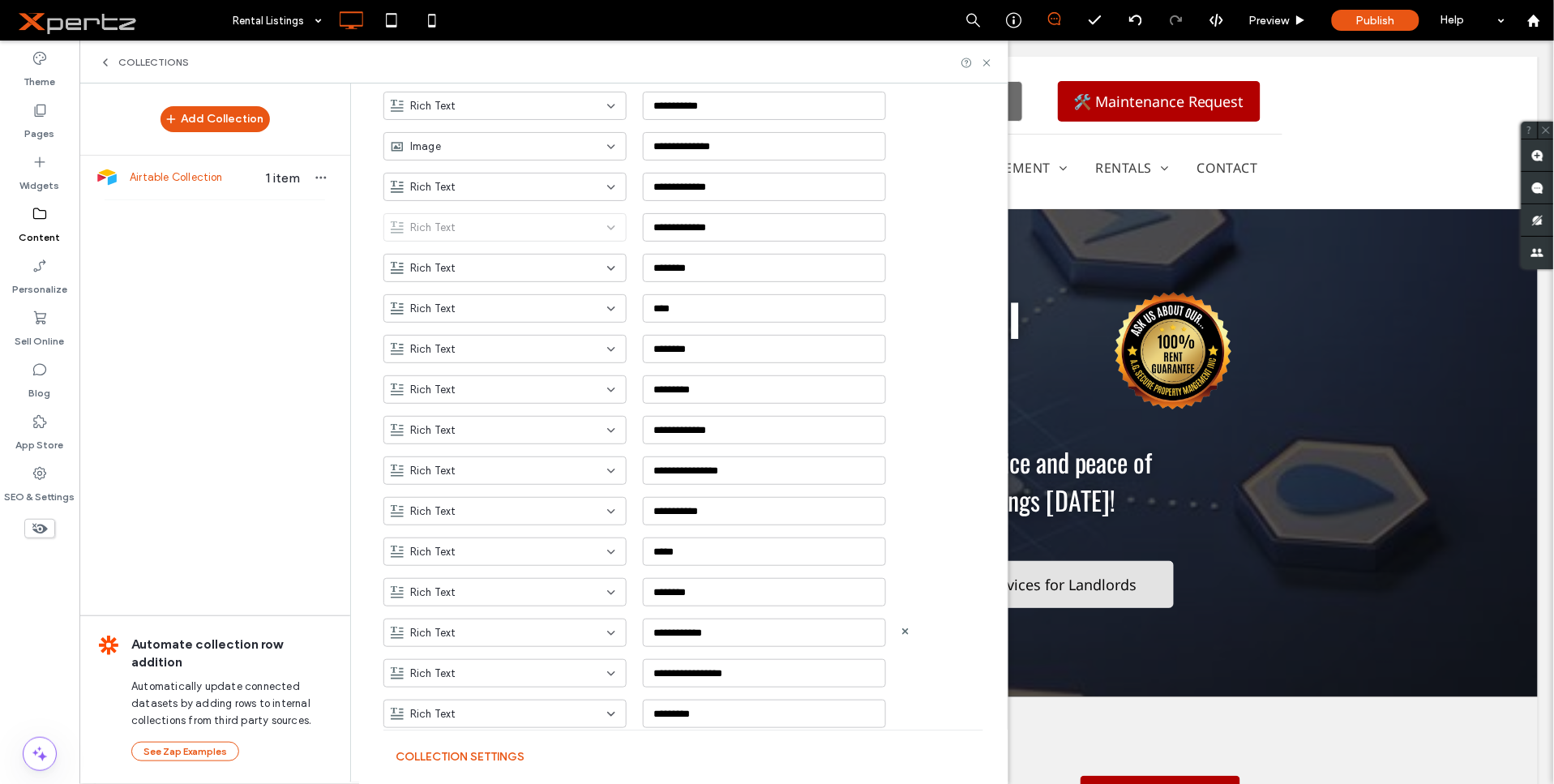
click at [541, 636] on div "Rich Text" at bounding box center [496, 633] width 209 height 16
click at [447, 572] on div "Location" at bounding box center [498, 571] width 242 height 29
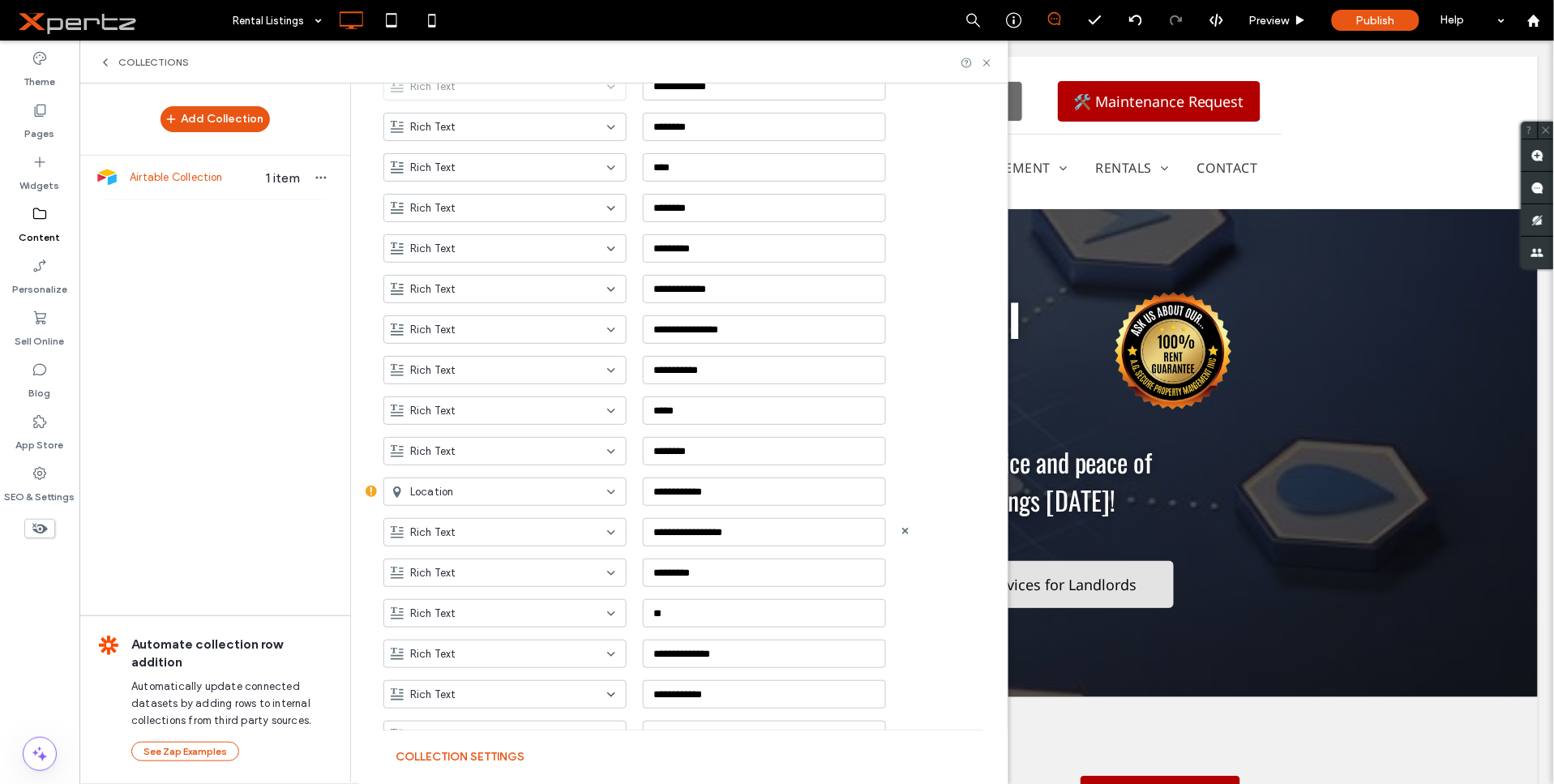
scroll to position [490, 0]
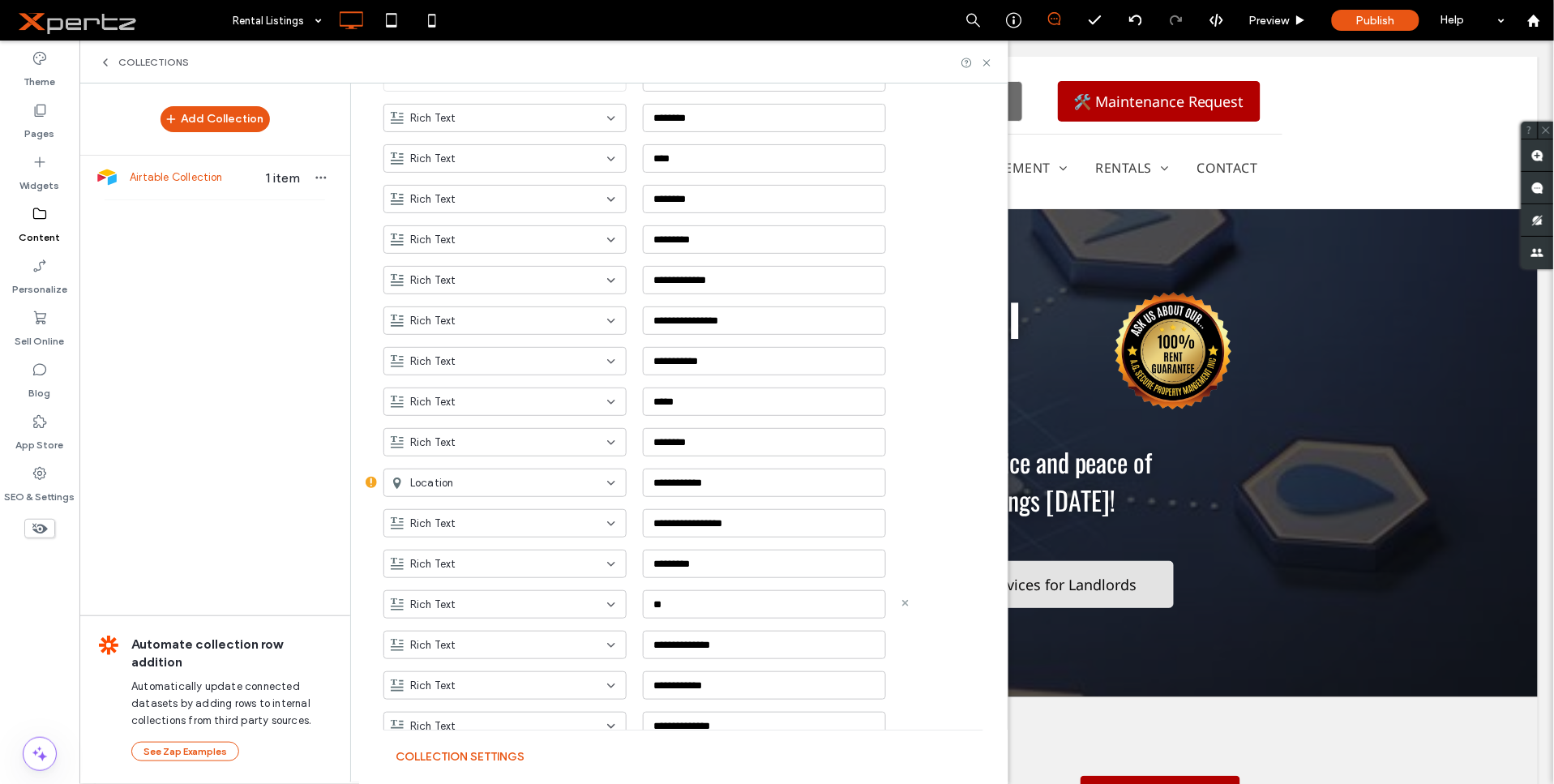
click at [902, 604] on use at bounding box center [905, 603] width 7 height 7
click at [775, 609] on input "**********" at bounding box center [765, 604] width 243 height 29
click at [902, 643] on icon at bounding box center [905, 643] width 7 height 7
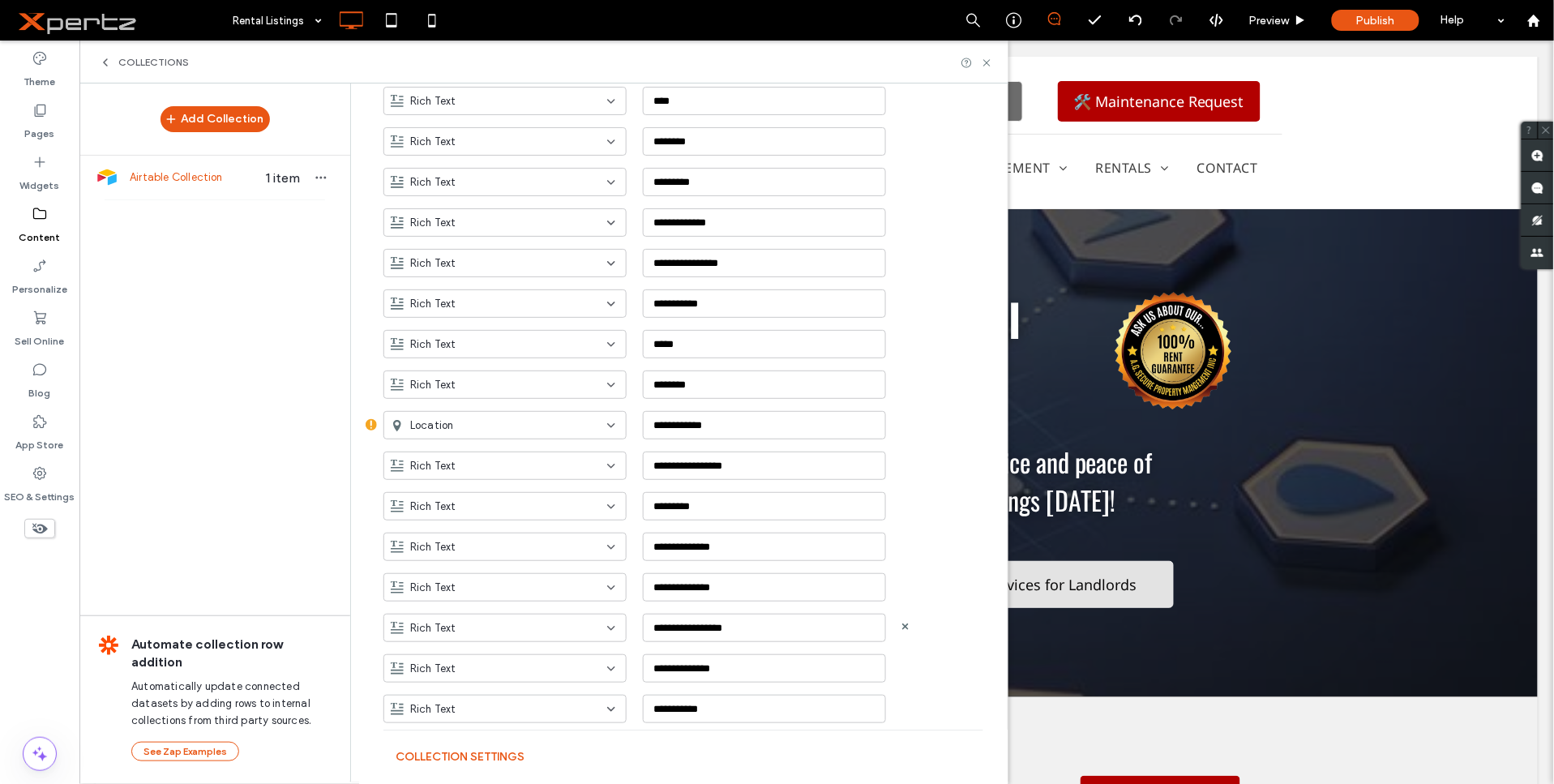
scroll to position [551, 0]
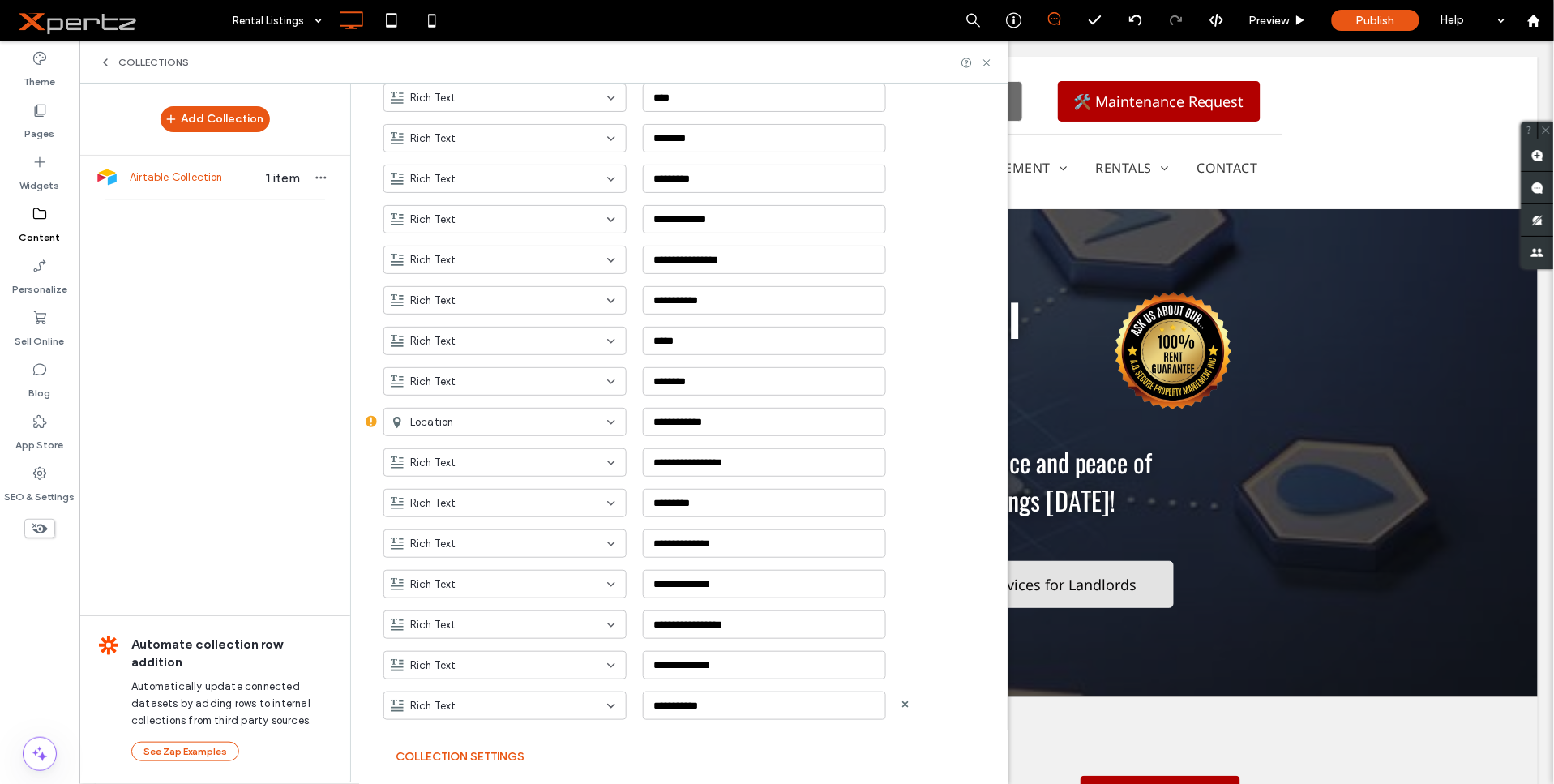
click at [902, 663] on icon at bounding box center [905, 664] width 7 height 7
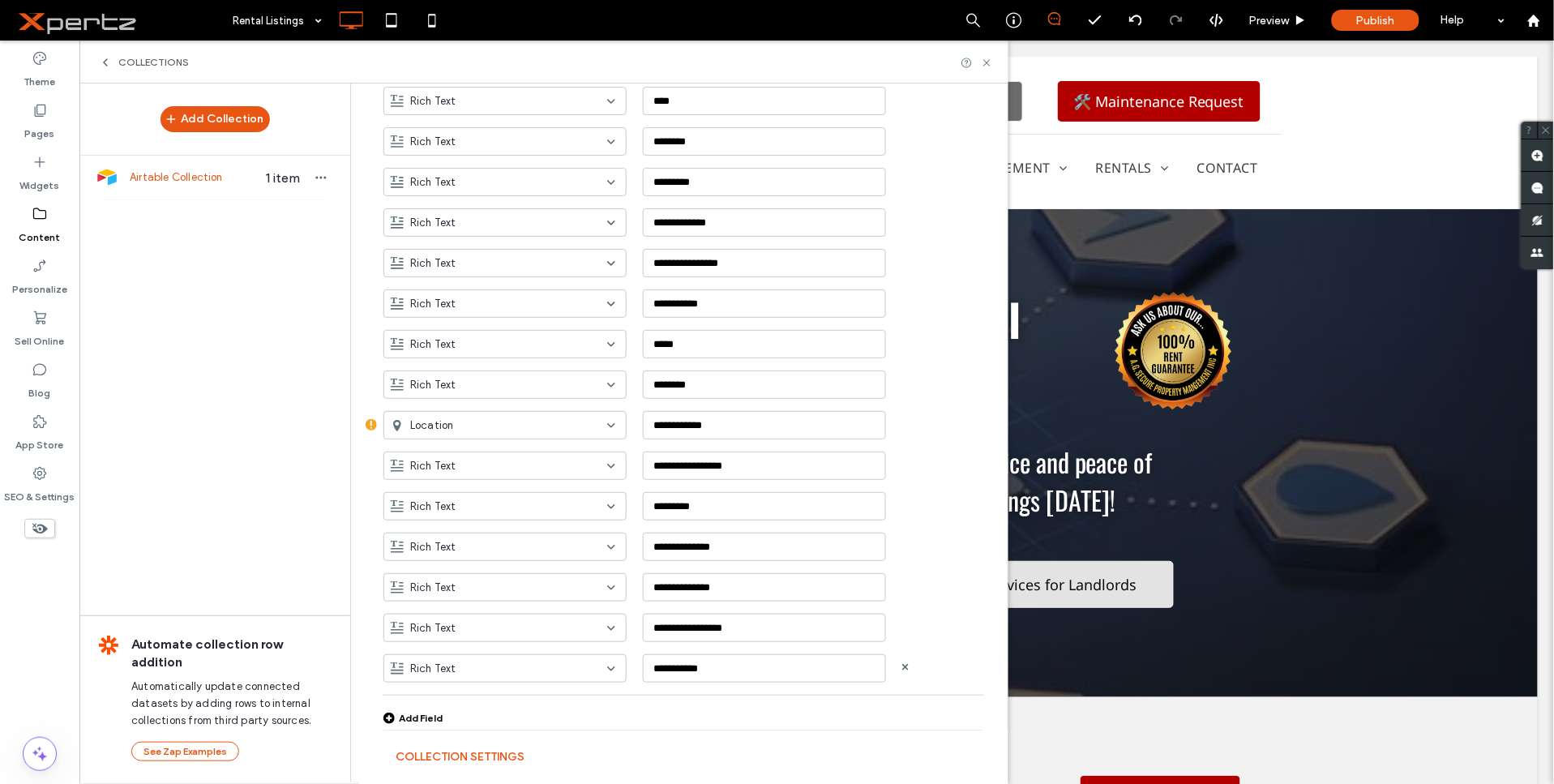
scroll to position [548, 0]
click at [723, 626] on input "**********" at bounding box center [765, 627] width 243 height 29
click at [902, 627] on use at bounding box center [905, 626] width 7 height 7
click at [775, 660] on input "**********" at bounding box center [765, 668] width 243 height 29
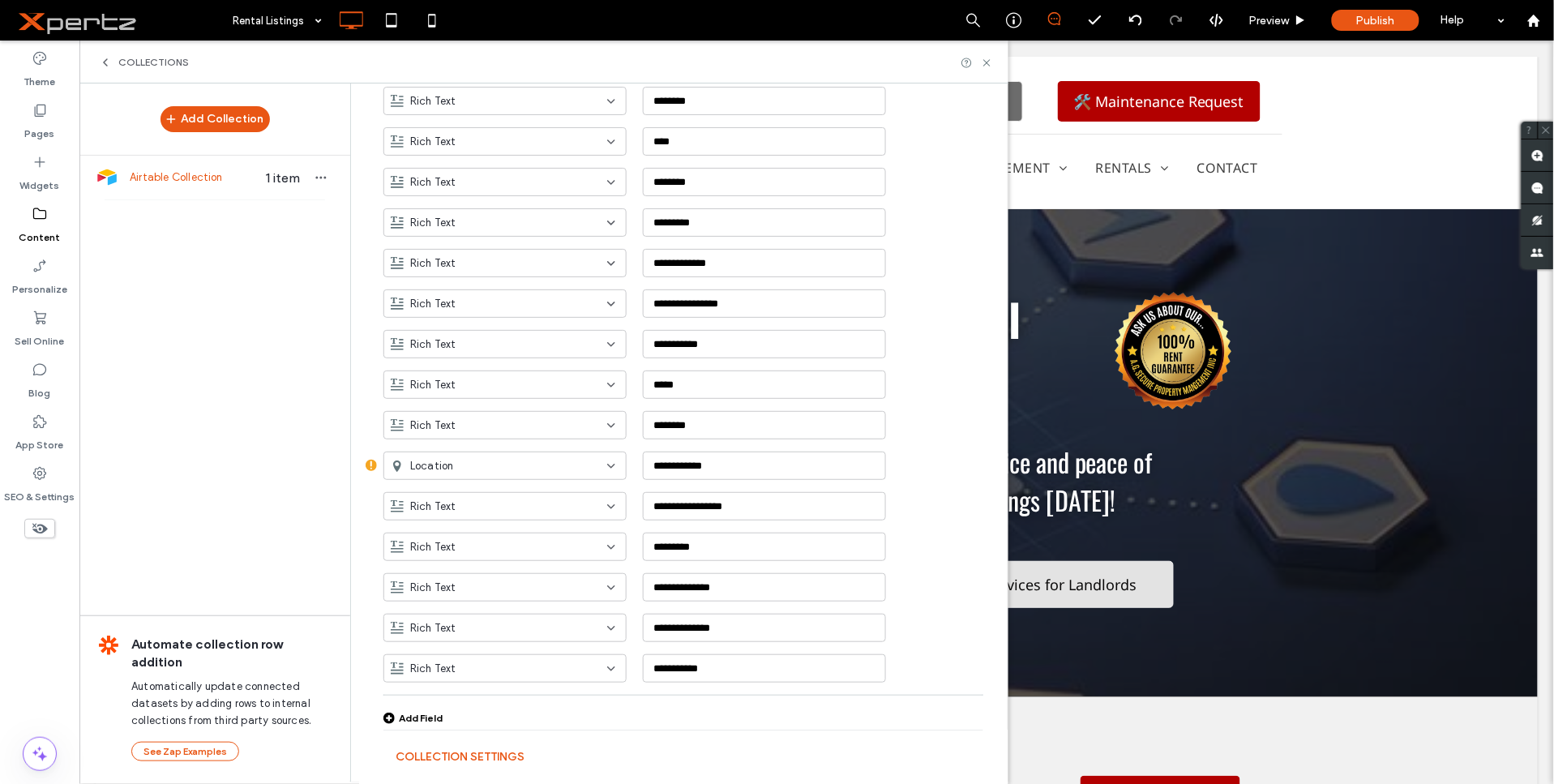
click at [393, 713] on div "Add Field" at bounding box center [412, 717] width 59 height 12
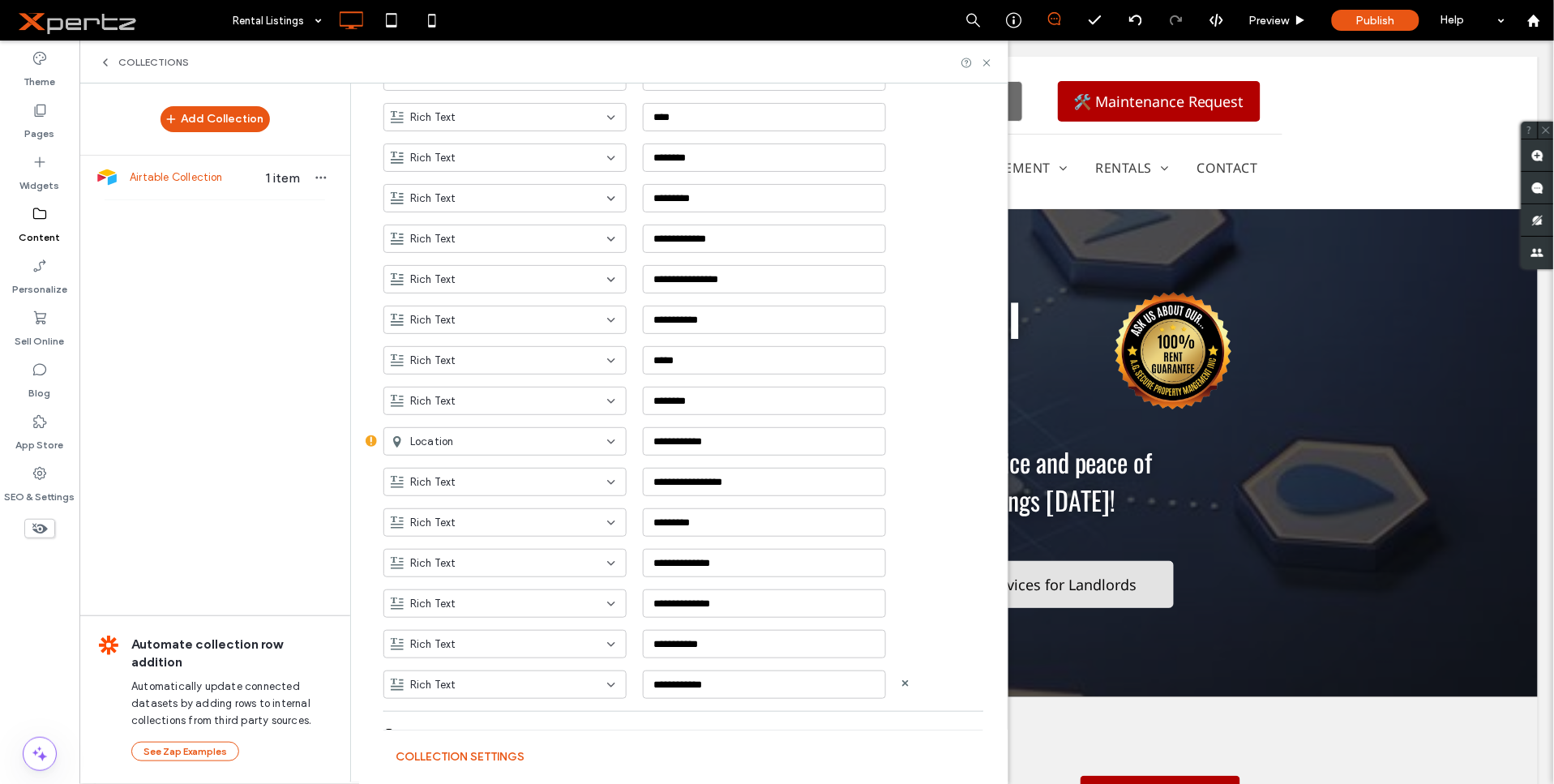
scroll to position [548, 0]
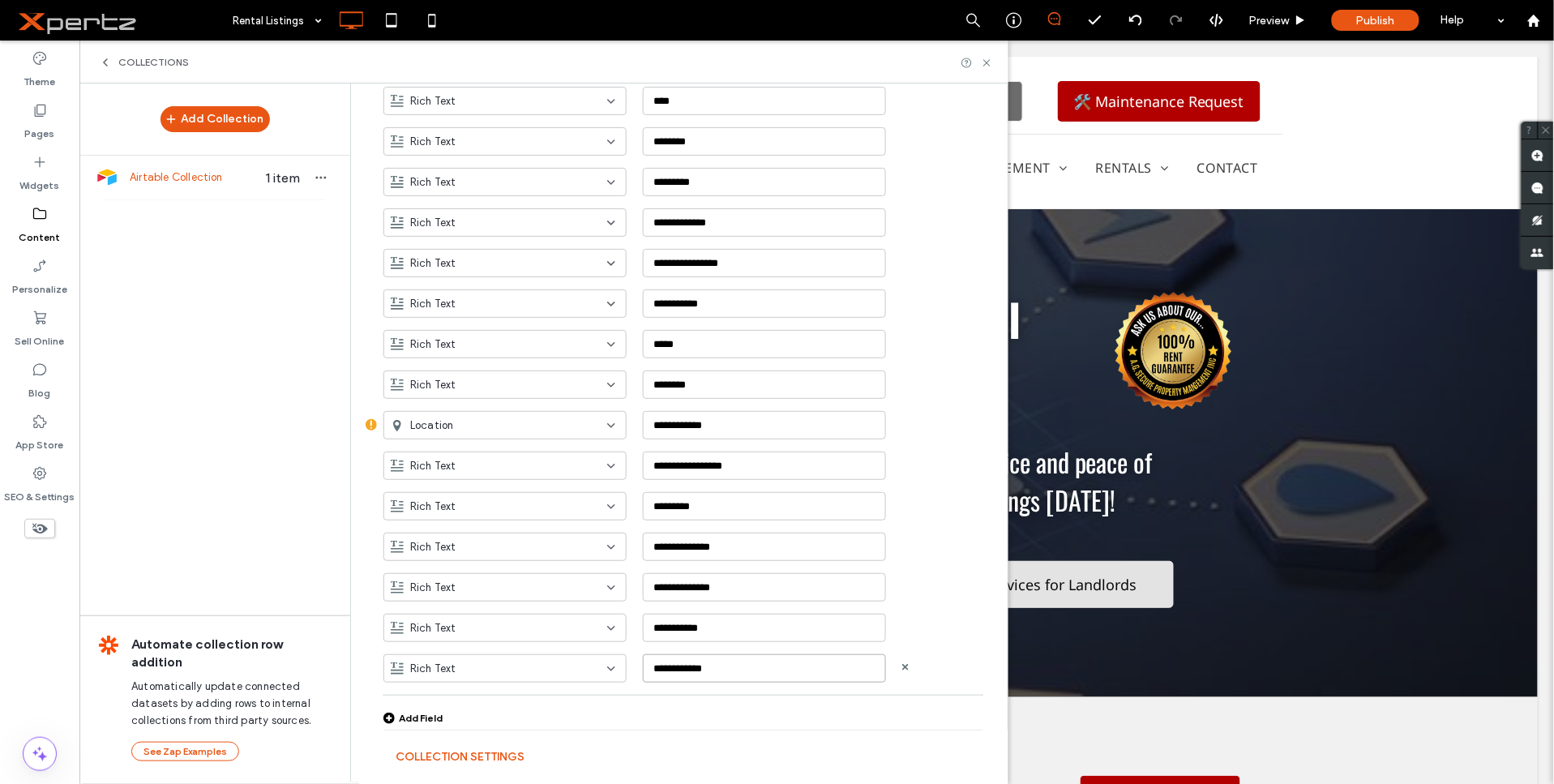
click at [716, 659] on input "**********" at bounding box center [765, 668] width 243 height 29
click at [700, 663] on input "**********" at bounding box center [765, 668] width 243 height 29
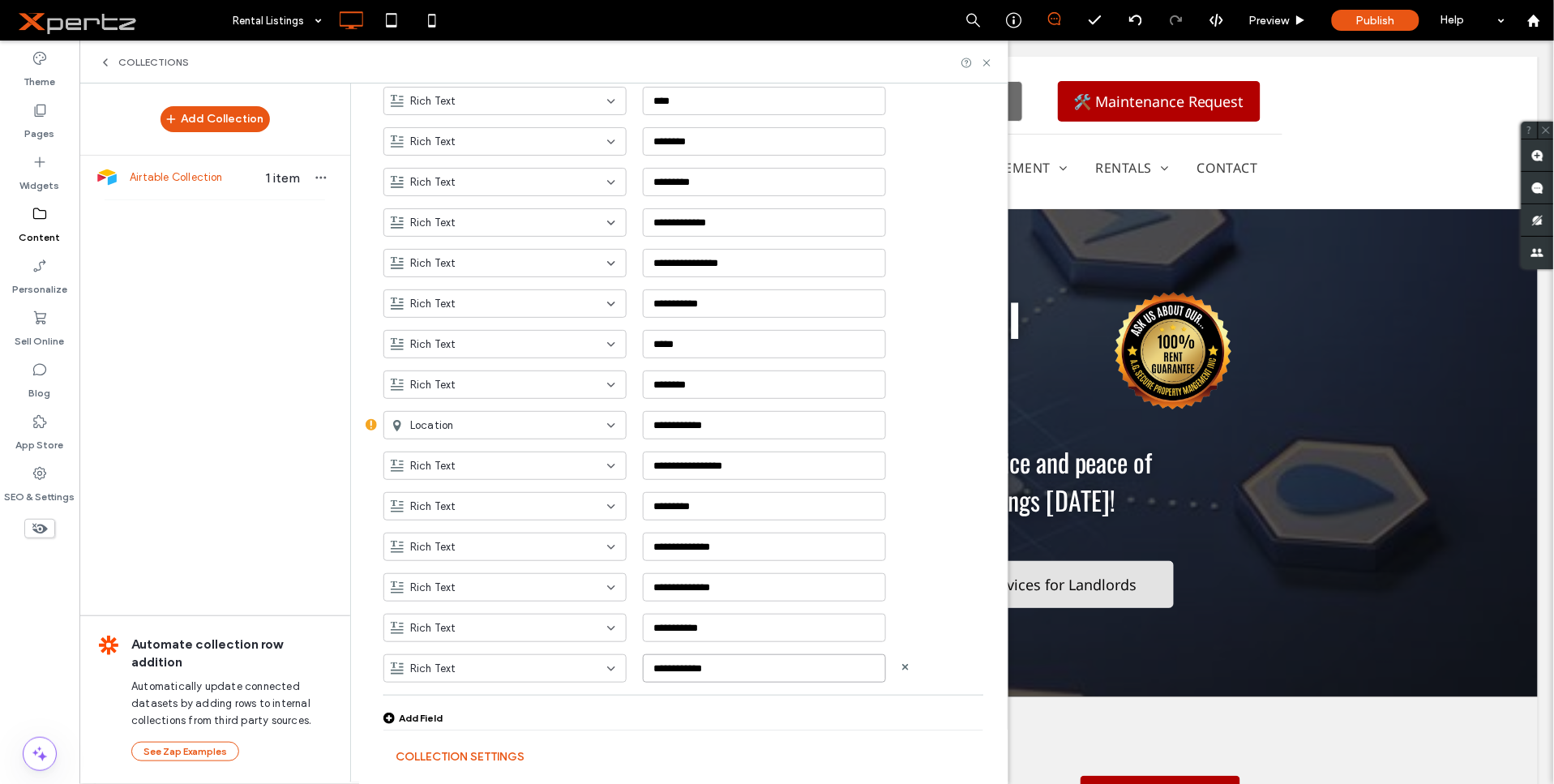
click at [701, 663] on input "**********" at bounding box center [765, 668] width 243 height 29
paste input "*"
type input "**********"
click at [430, 713] on div "Add Field" at bounding box center [412, 717] width 59 height 12
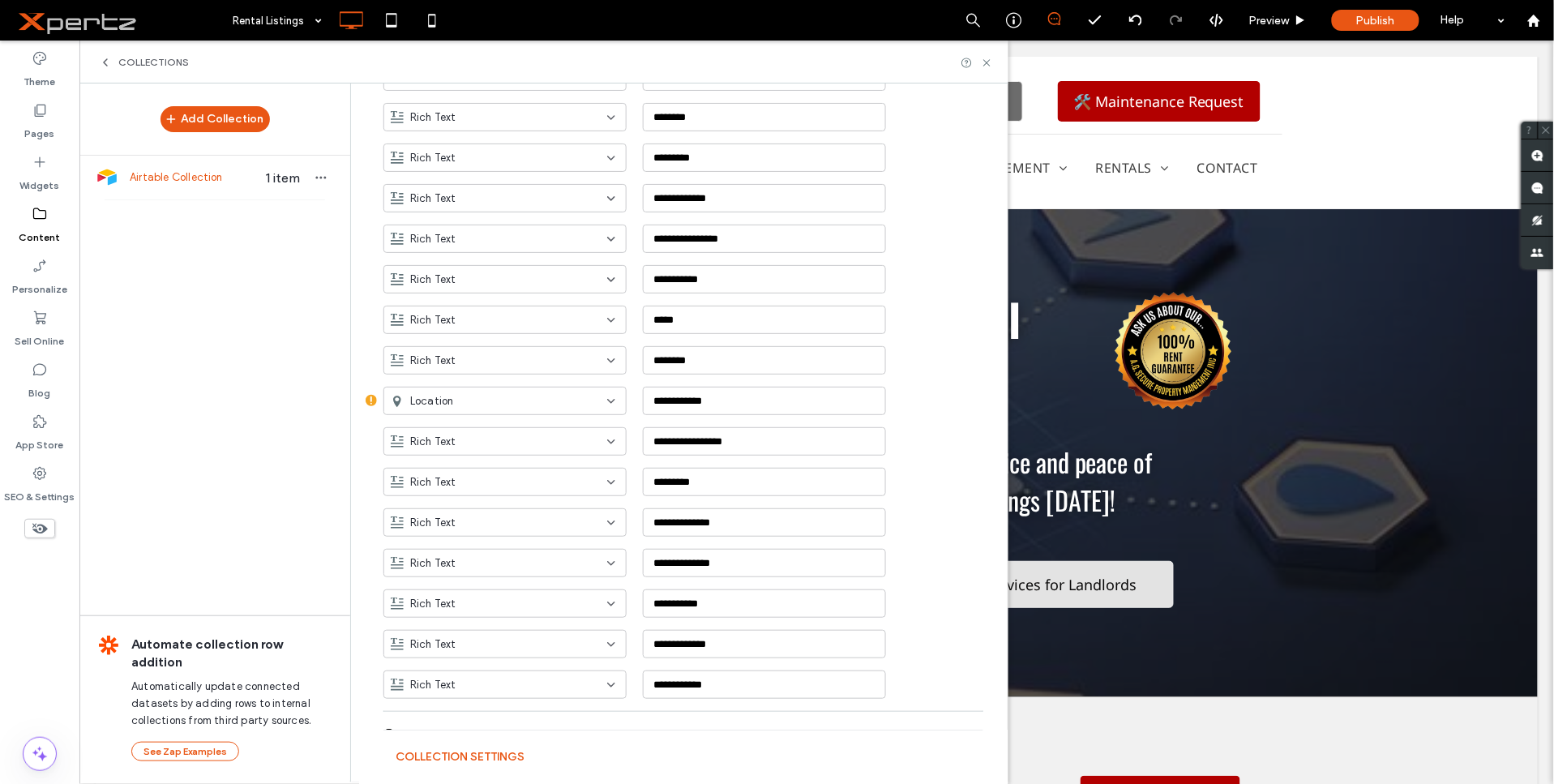
scroll to position [589, 0]
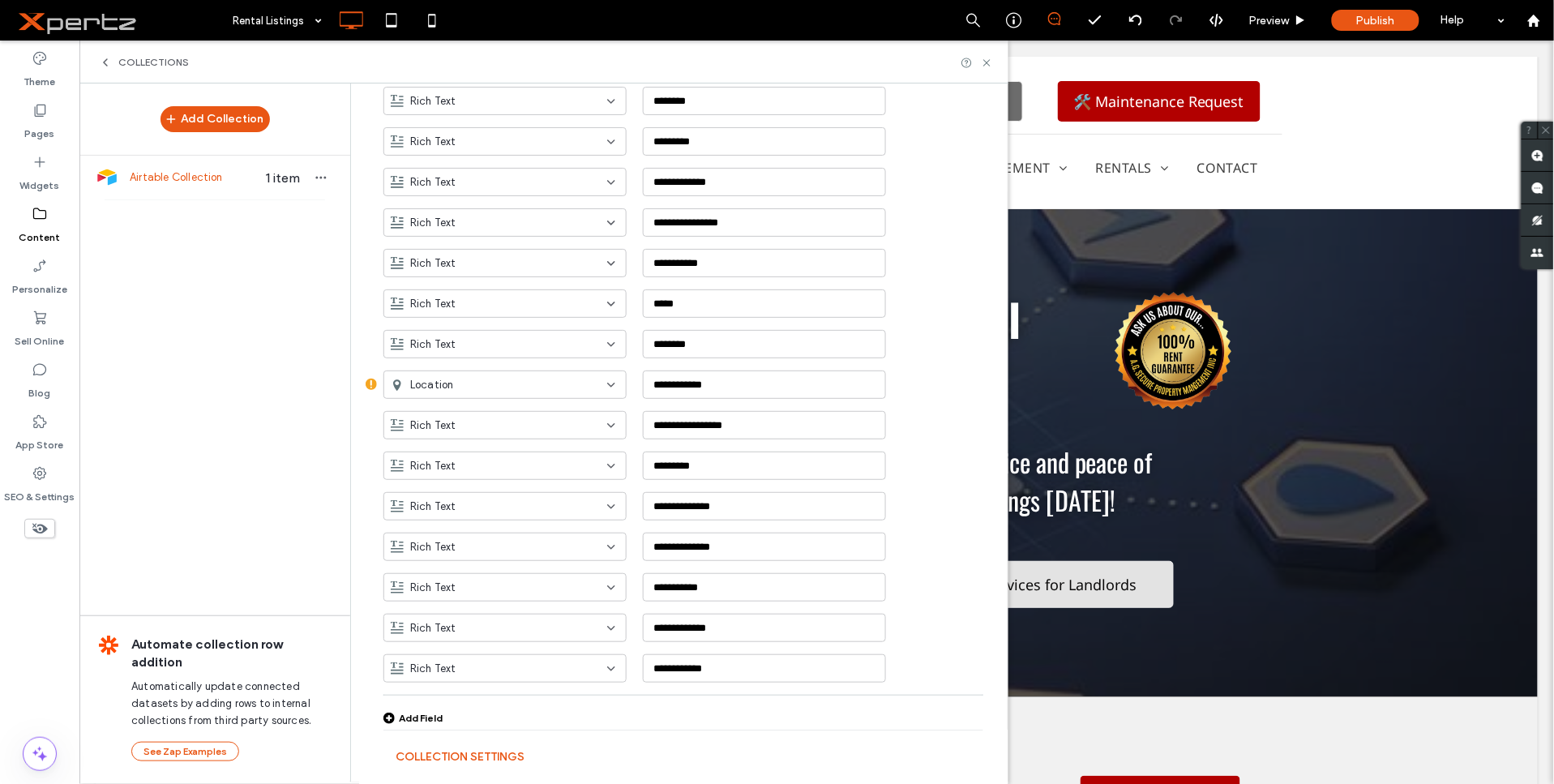
click at [417, 717] on div "Add Field" at bounding box center [412, 717] width 59 height 12
click at [694, 705] on input "**********" at bounding box center [765, 707] width 243 height 29
type input "**********"
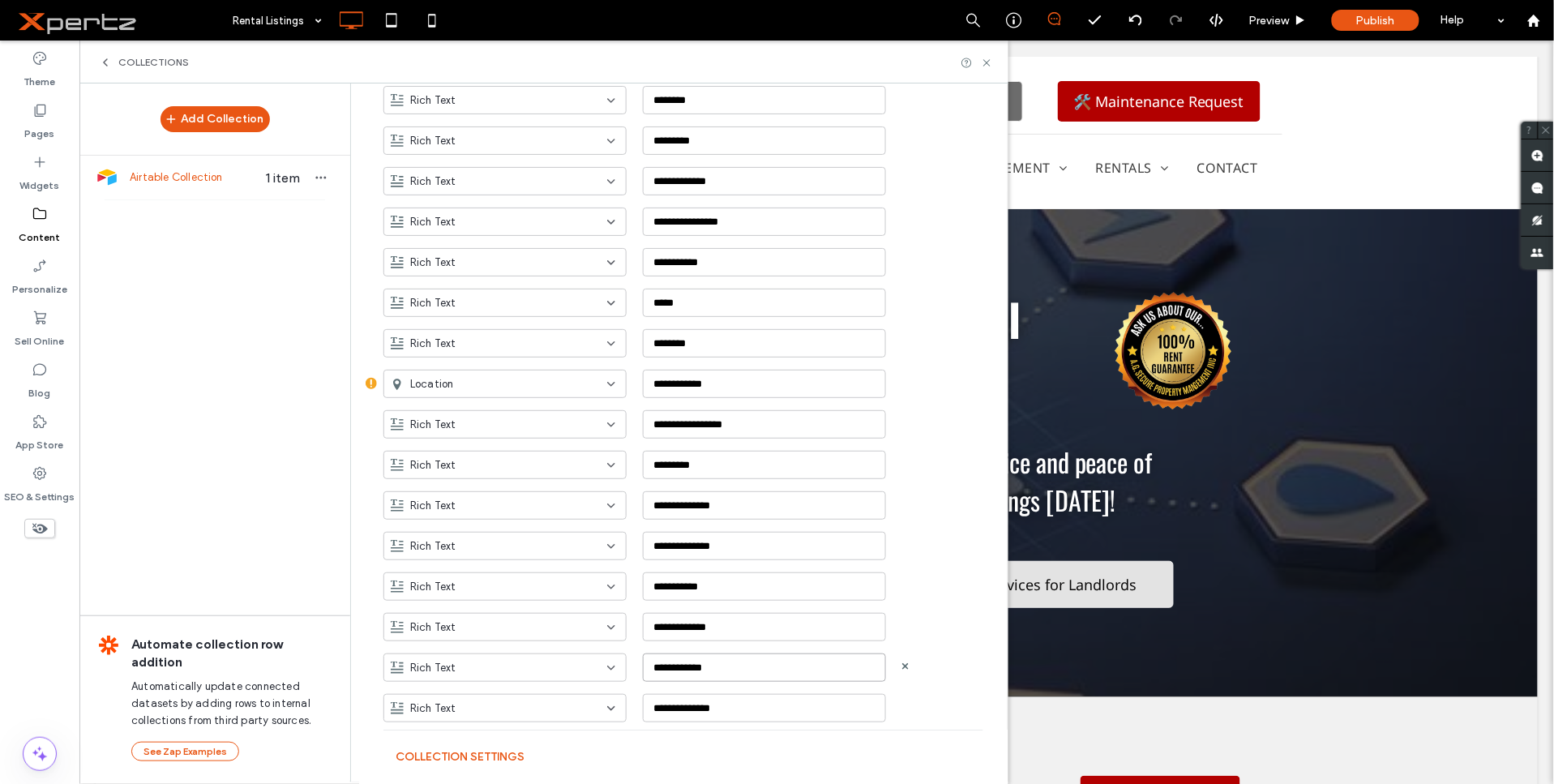
click at [674, 671] on input "**********" at bounding box center [765, 667] width 243 height 29
type input "*******"
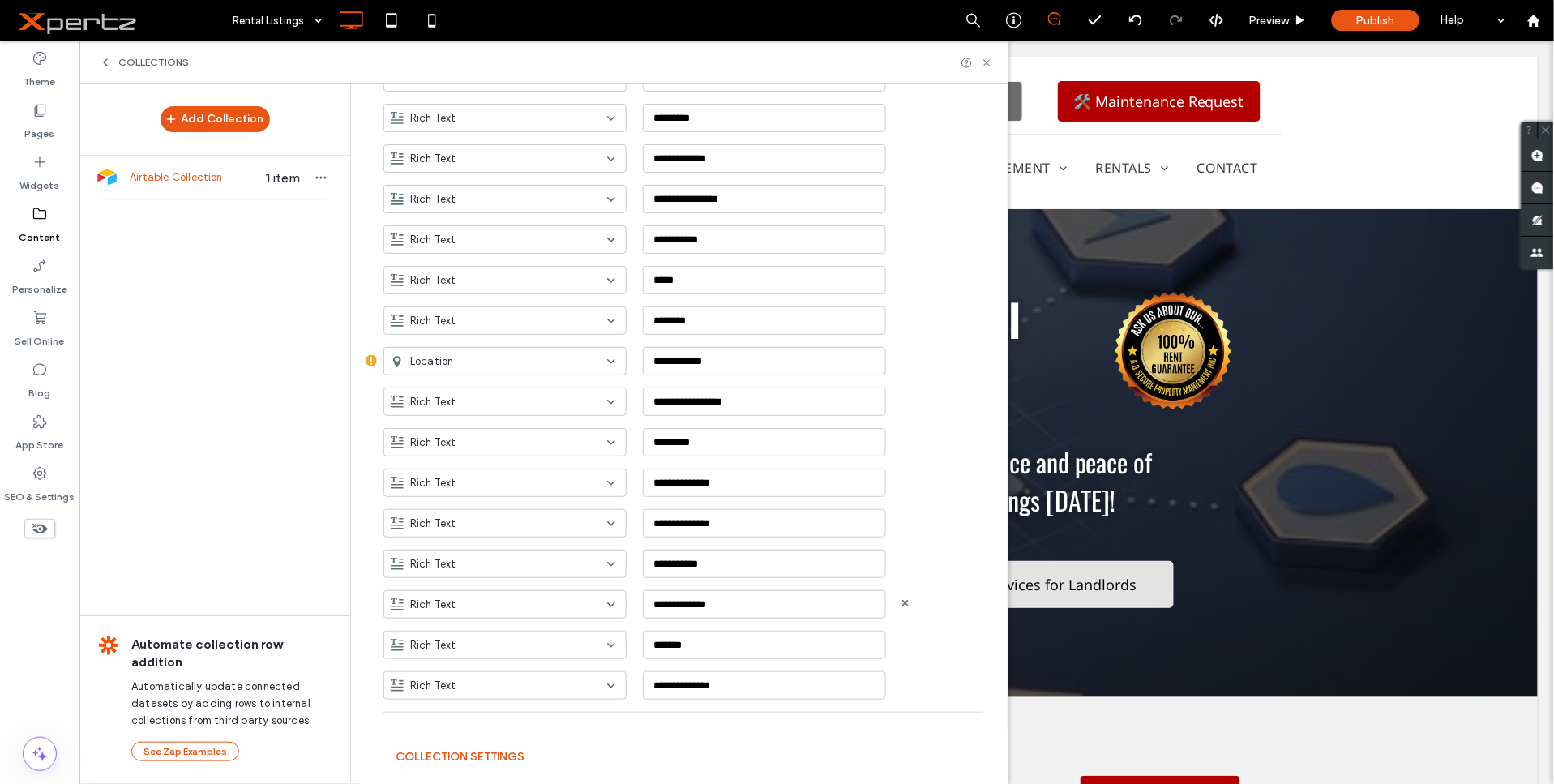
scroll to position [630, 0]
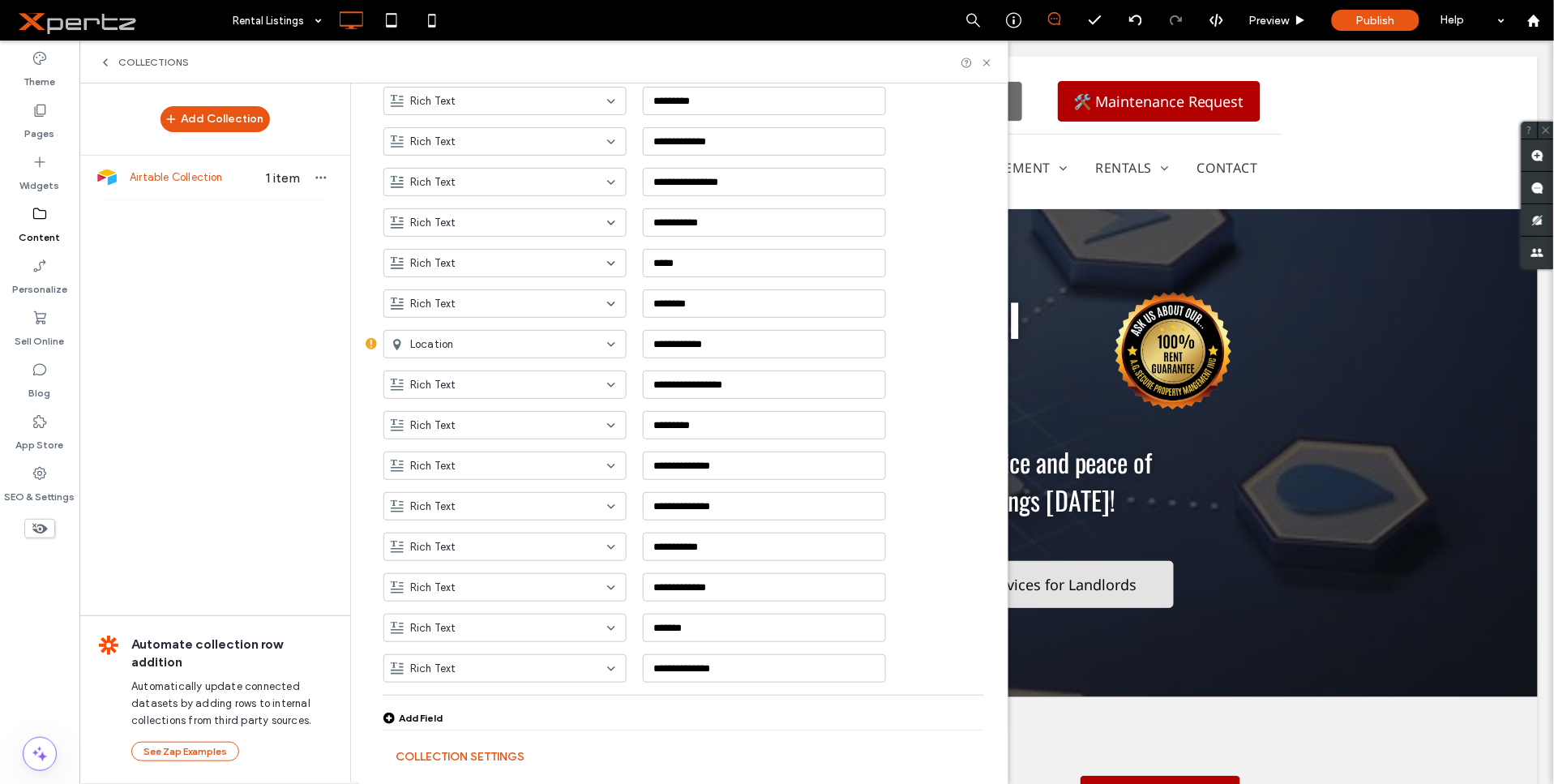
click at [407, 715] on div "Add Field" at bounding box center [412, 717] width 59 height 12
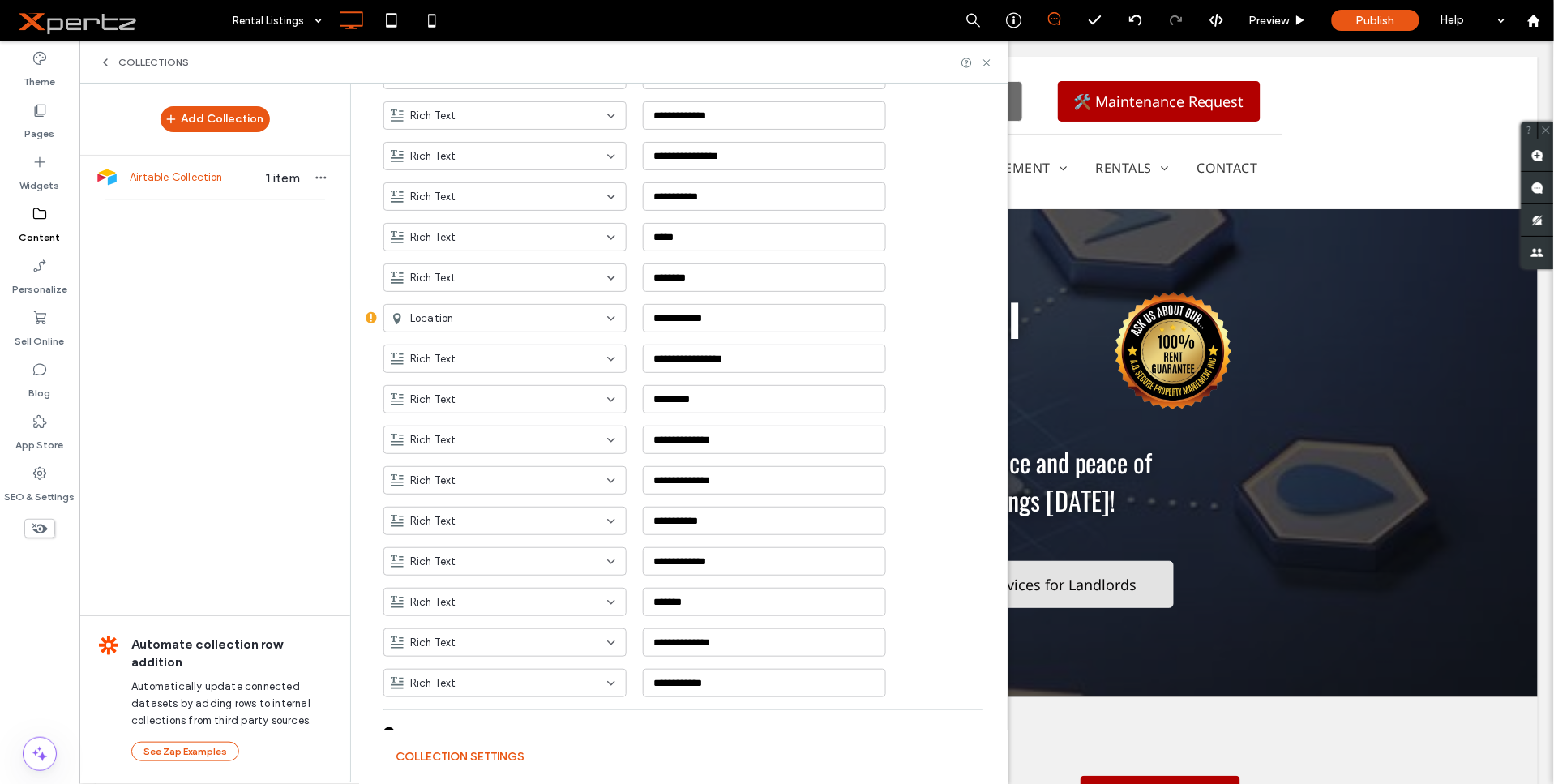
scroll to position [671, 0]
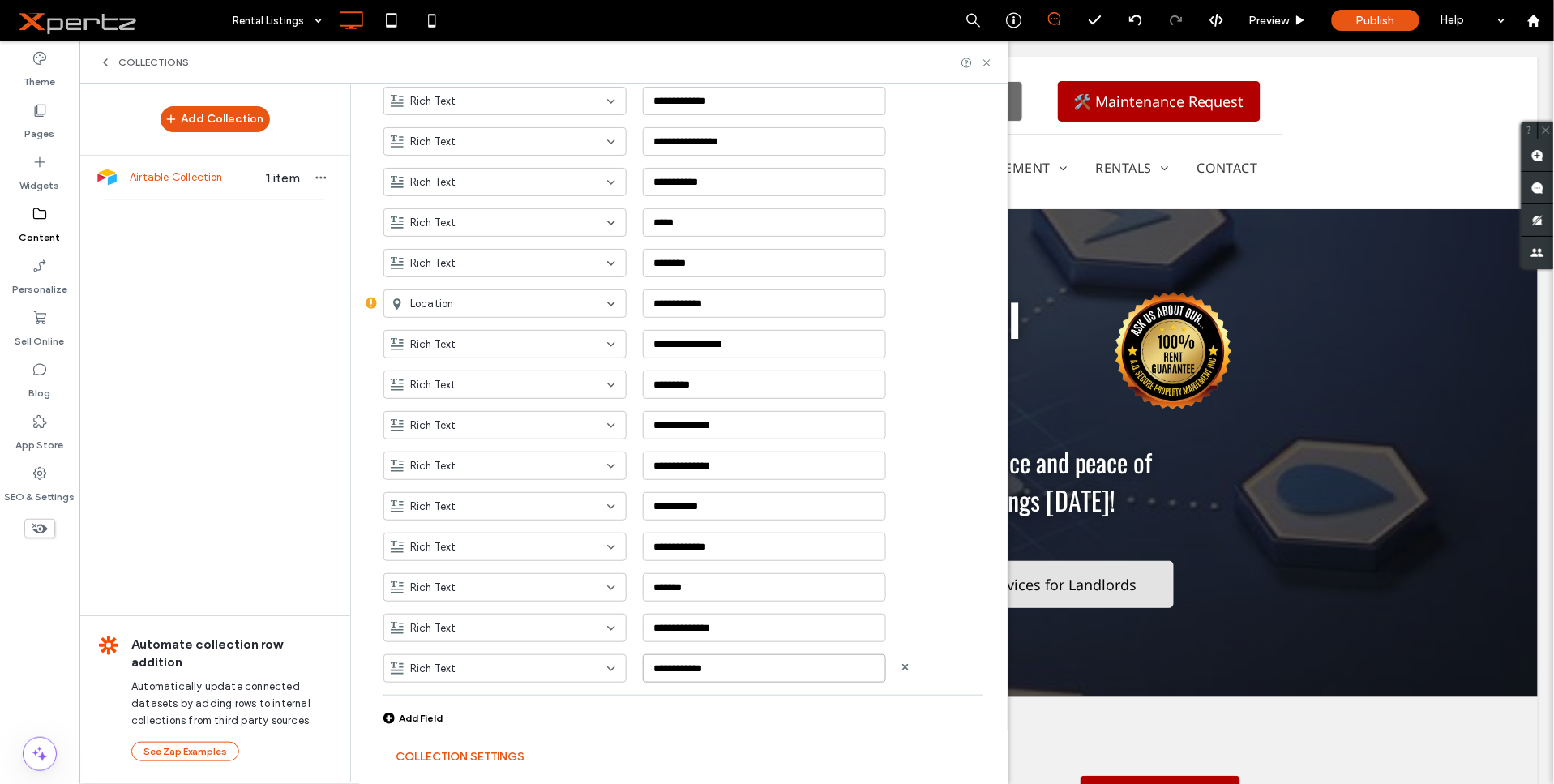
click at [748, 669] on input "**********" at bounding box center [765, 668] width 243 height 29
type input "*********"
click at [412, 711] on div "Add Field" at bounding box center [412, 717] width 59 height 12
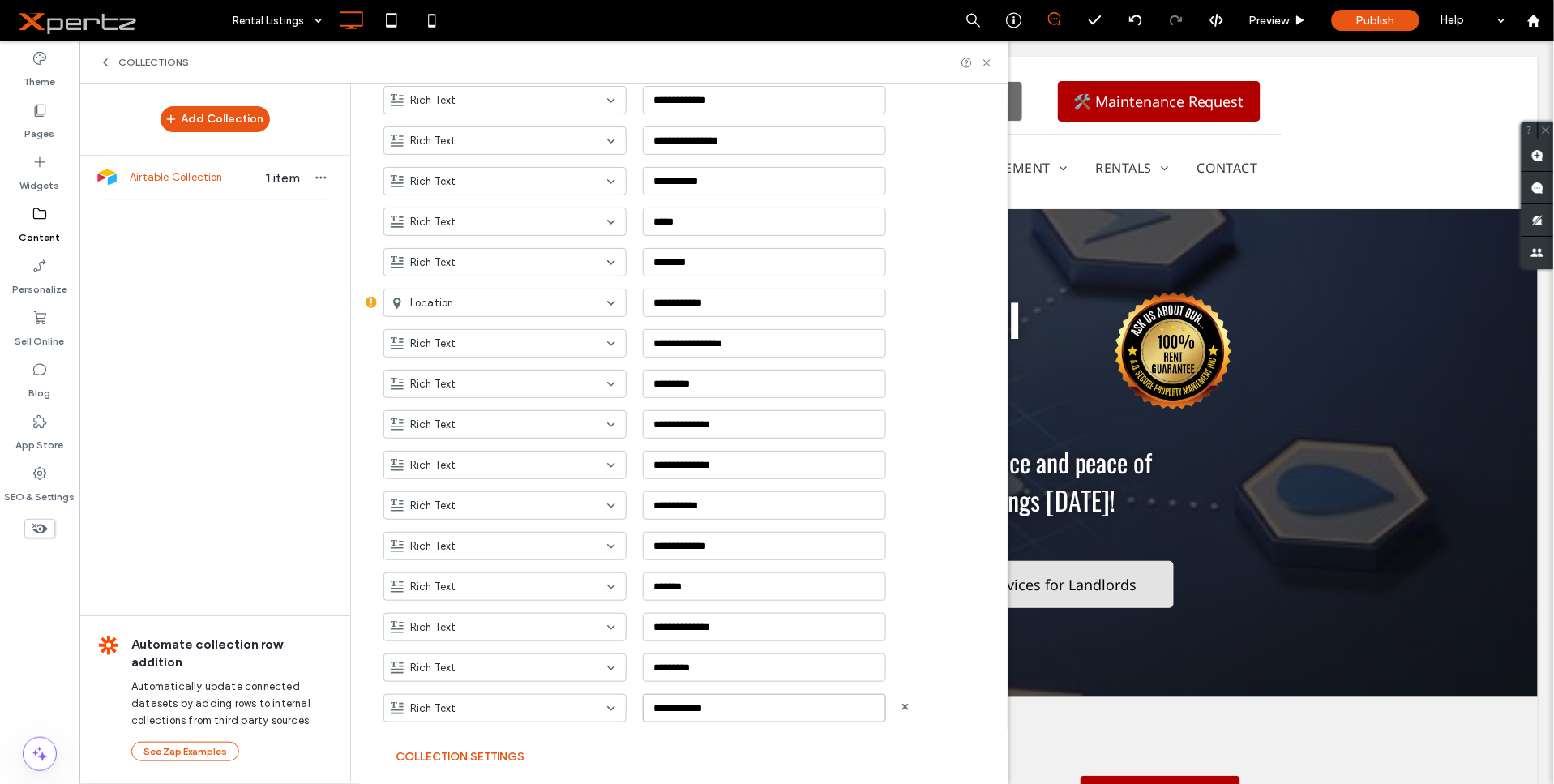
click at [677, 705] on input "**********" at bounding box center [765, 707] width 243 height 29
click at [671, 693] on input "*********" at bounding box center [765, 707] width 243 height 29
click at [671, 709] on input "*********" at bounding box center [765, 707] width 243 height 29
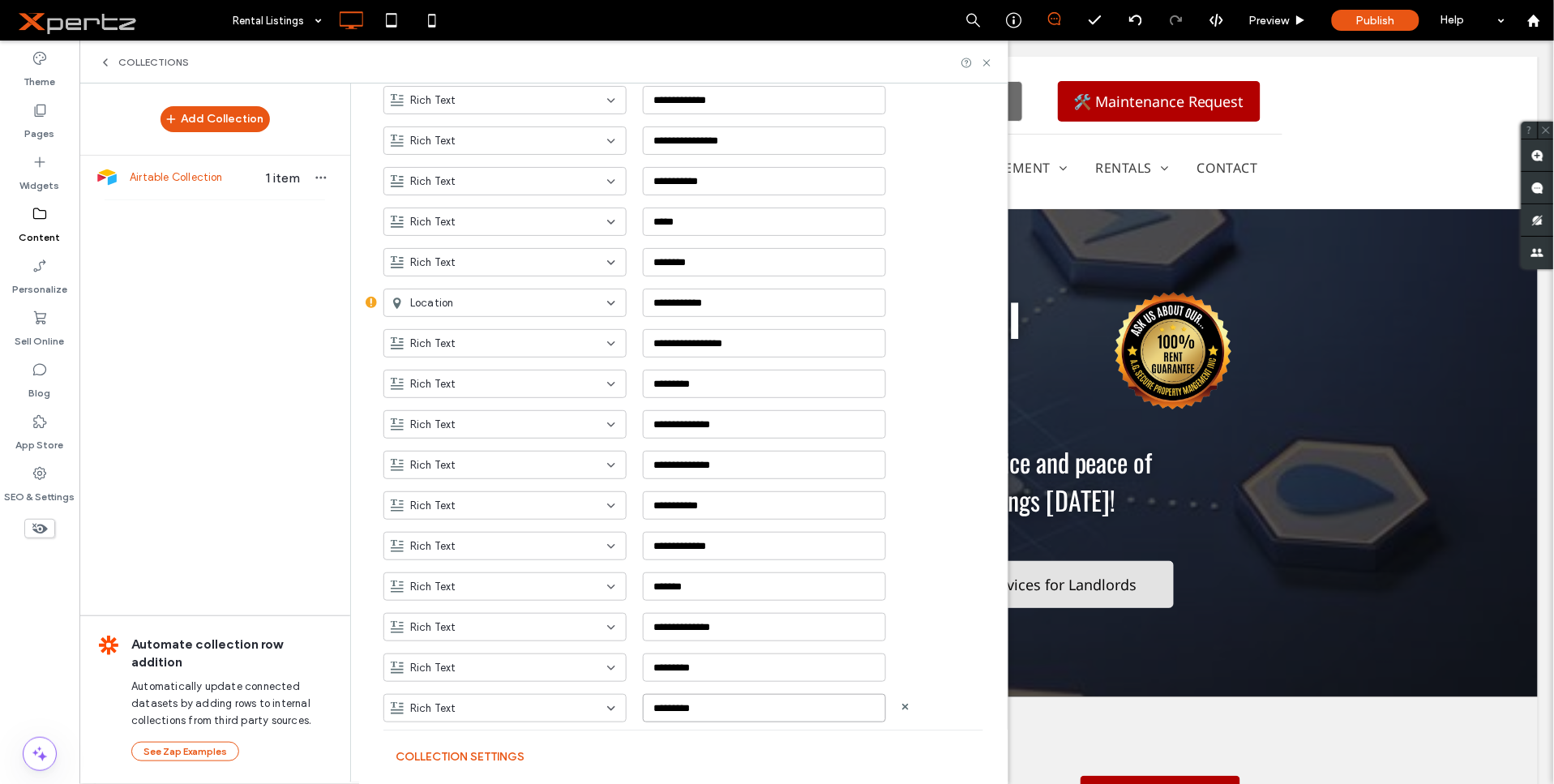
click at [671, 709] on input "*********" at bounding box center [765, 707] width 243 height 29
paste input
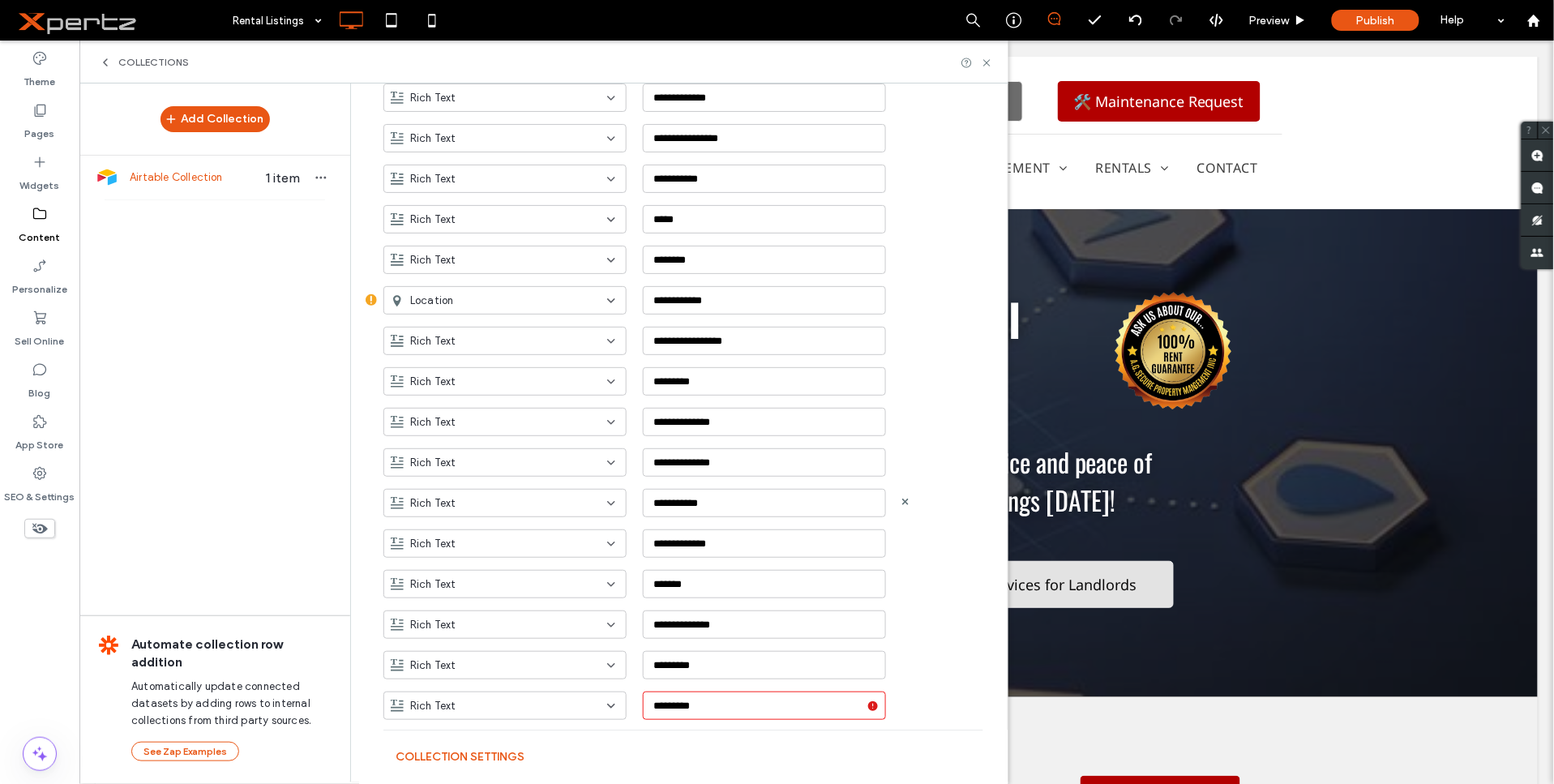
scroll to position [710, 0]
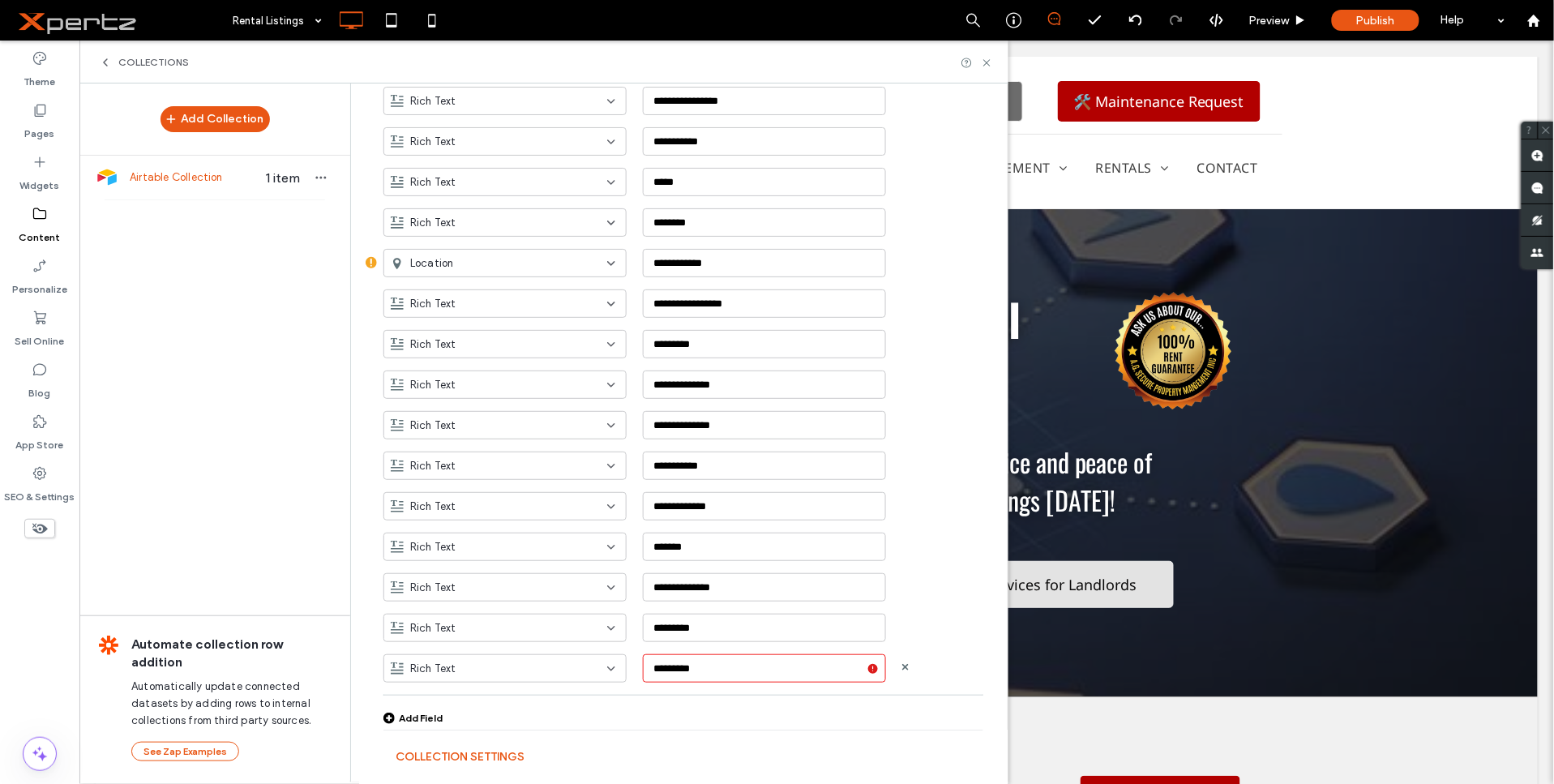
click at [781, 657] on input "*********" at bounding box center [765, 668] width 243 height 29
click at [778, 668] on input "*********" at bounding box center [765, 668] width 243 height 29
type input "**********"
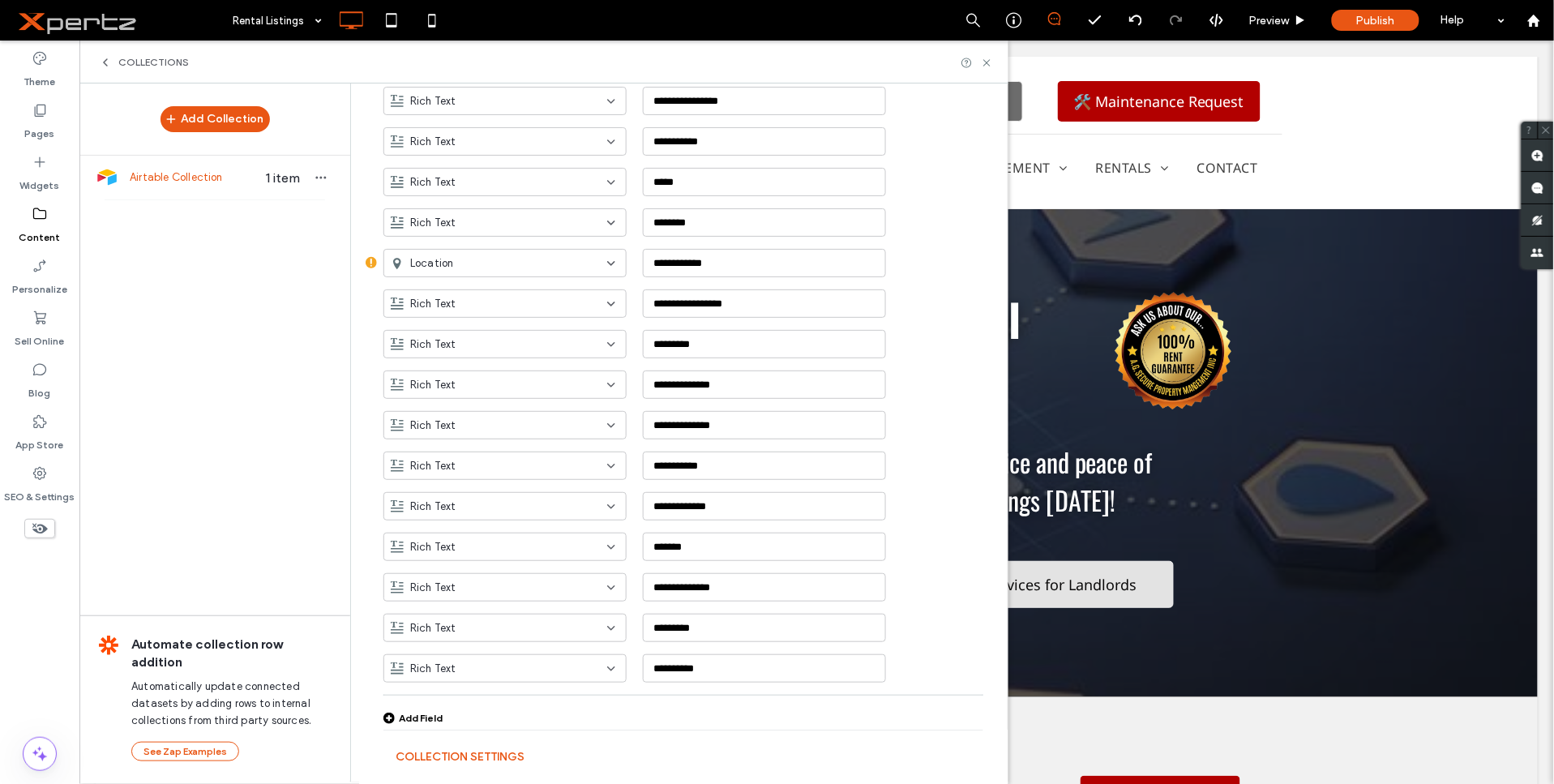
click at [411, 715] on div "Add Field" at bounding box center [412, 717] width 59 height 12
click at [662, 706] on input "**********" at bounding box center [765, 707] width 243 height 29
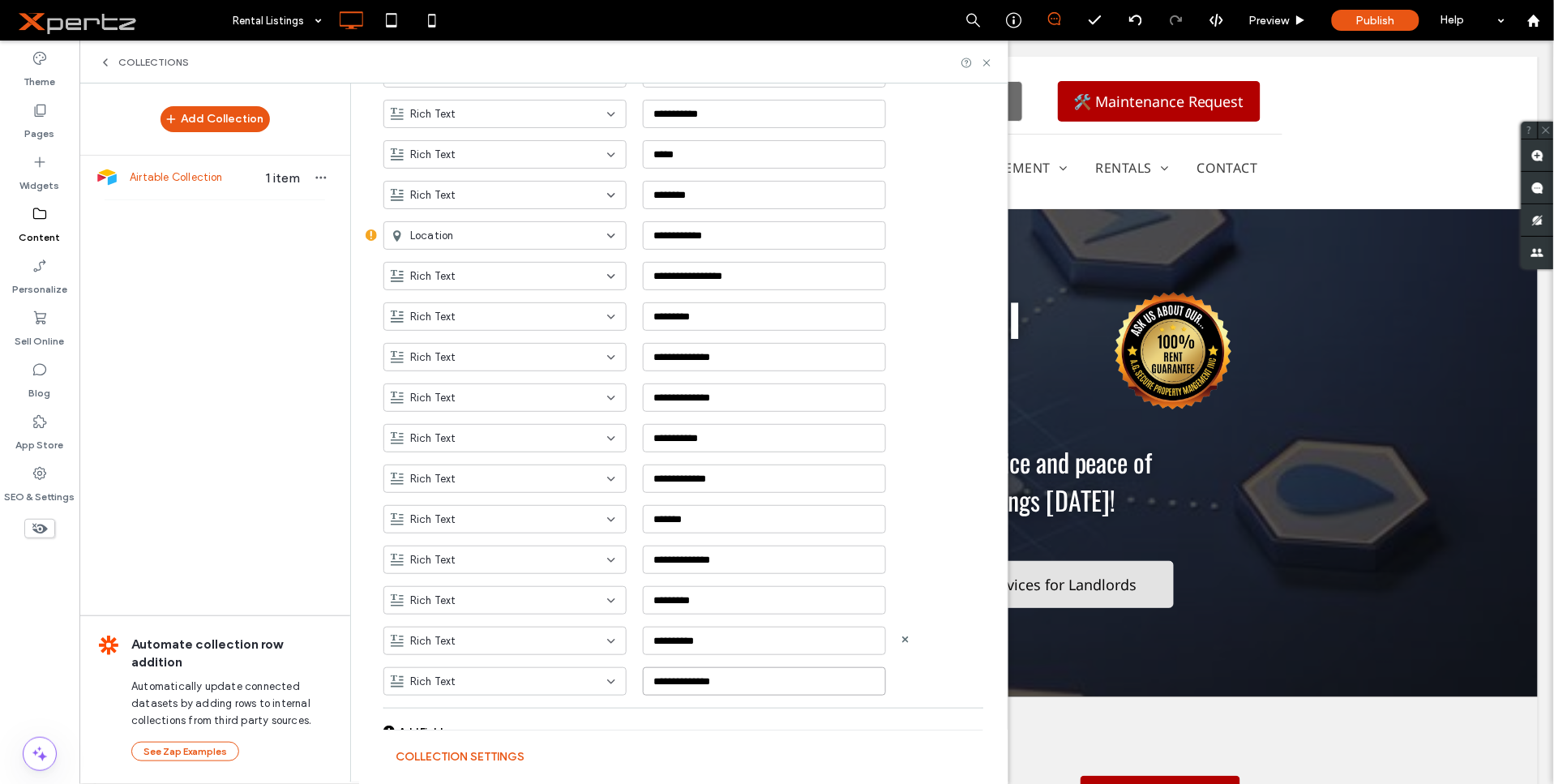
scroll to position [751, 0]
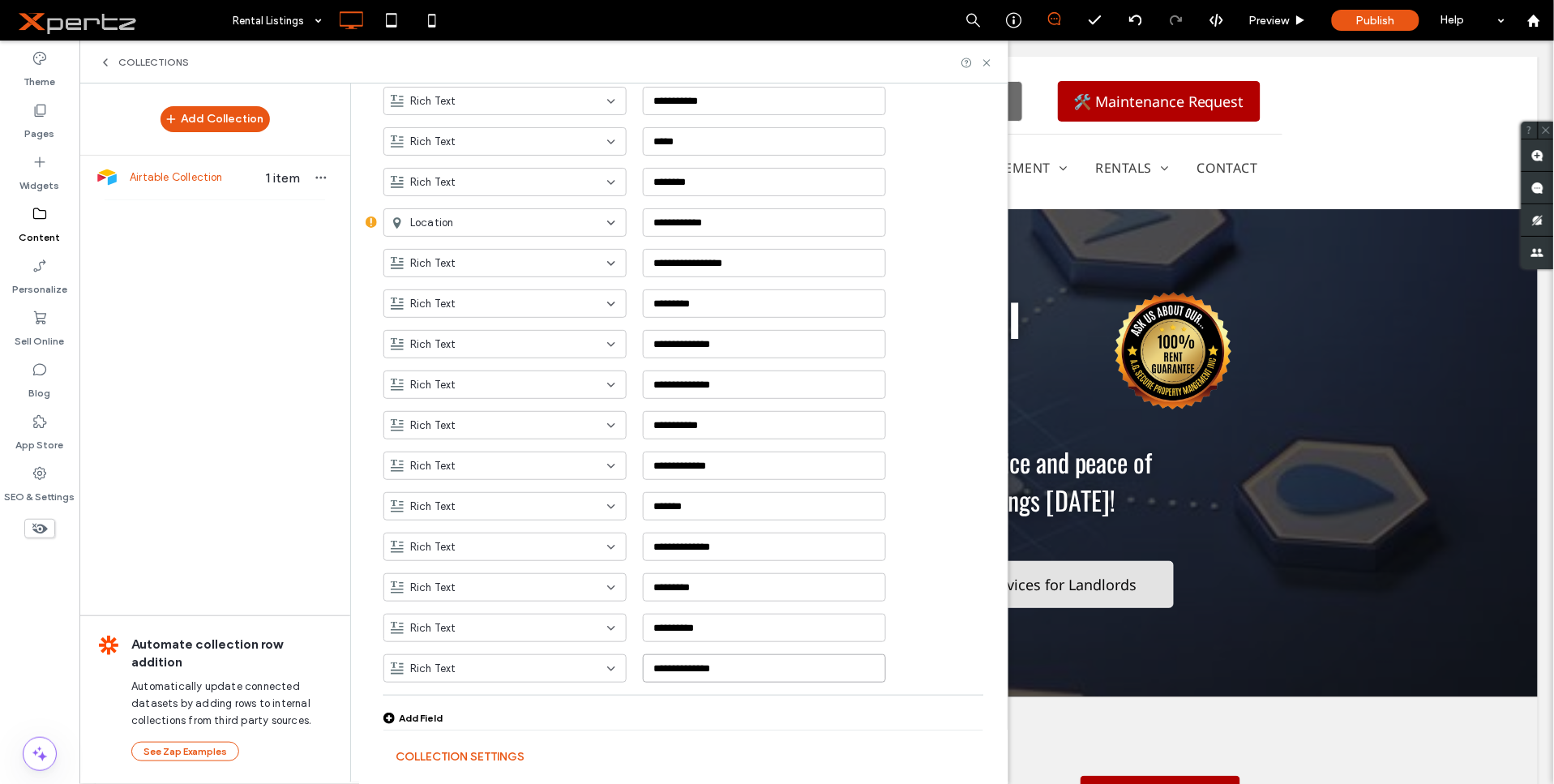
type input "**********"
click at [424, 718] on div "Add Field" at bounding box center [412, 717] width 59 height 12
click at [704, 662] on input "**********" at bounding box center [765, 668] width 243 height 29
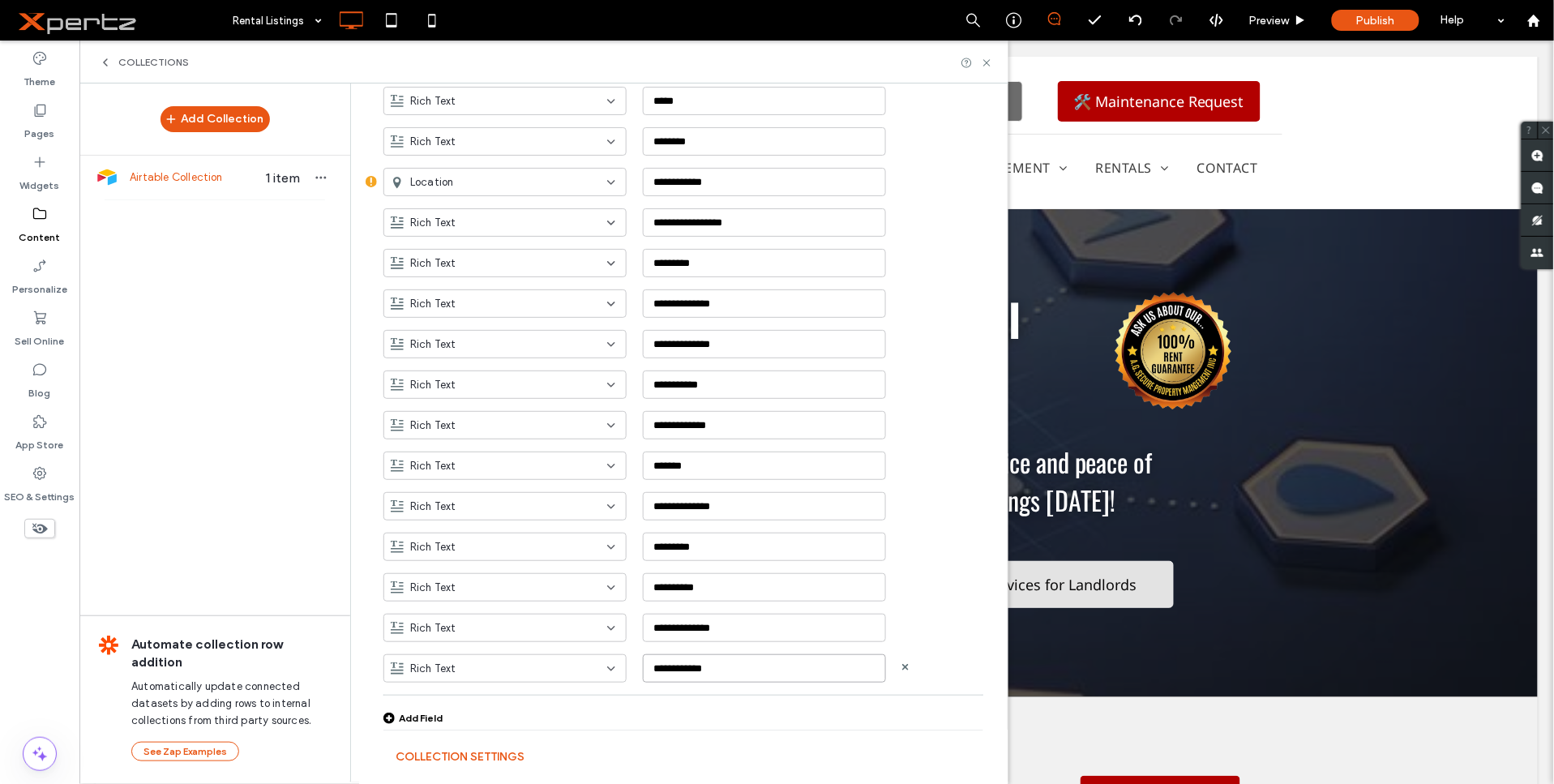
click at [704, 662] on input "**********" at bounding box center [765, 668] width 243 height 29
type input "**********"
click at [540, 661] on div "Rich Text" at bounding box center [496, 669] width 209 height 16
click at [417, 582] on span "Link" at bounding box center [412, 582] width 19 height 16
click at [422, 711] on div "Add Field" at bounding box center [412, 717] width 59 height 12
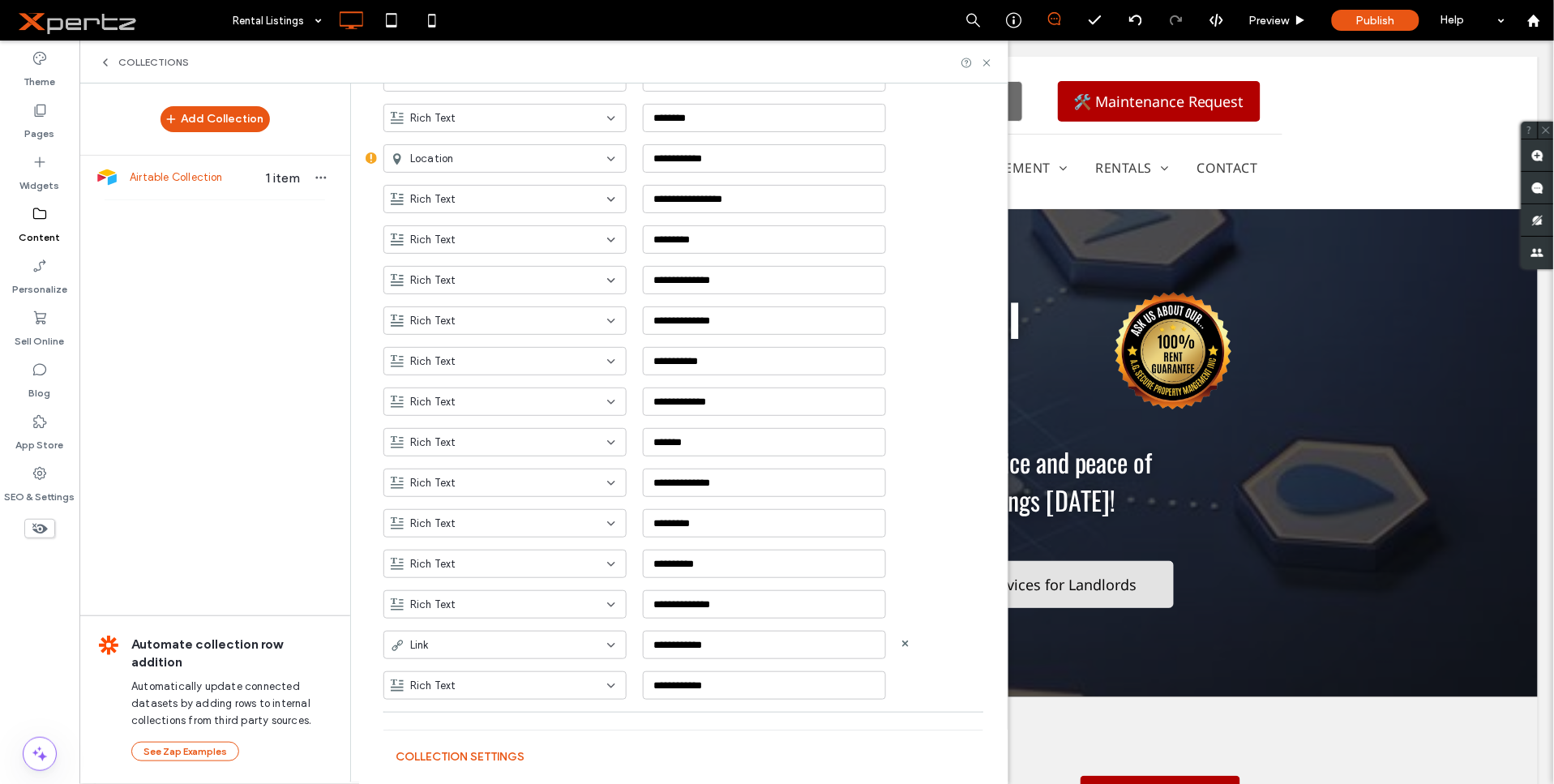
scroll to position [832, 0]
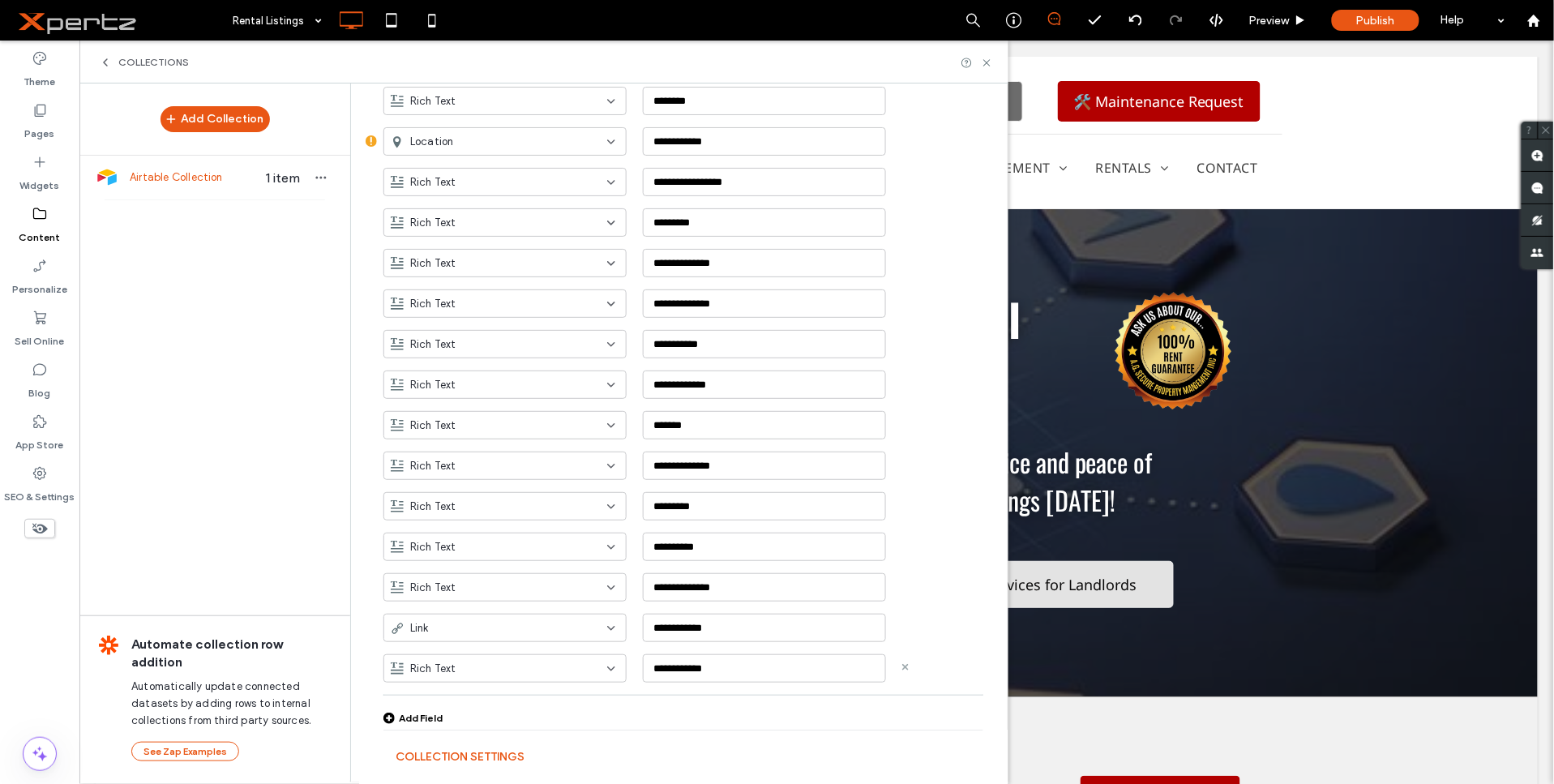
click at [902, 666] on icon at bounding box center [905, 667] width 7 height 7
click at [505, 756] on button "Collection Settings" at bounding box center [459, 757] width 128 height 26
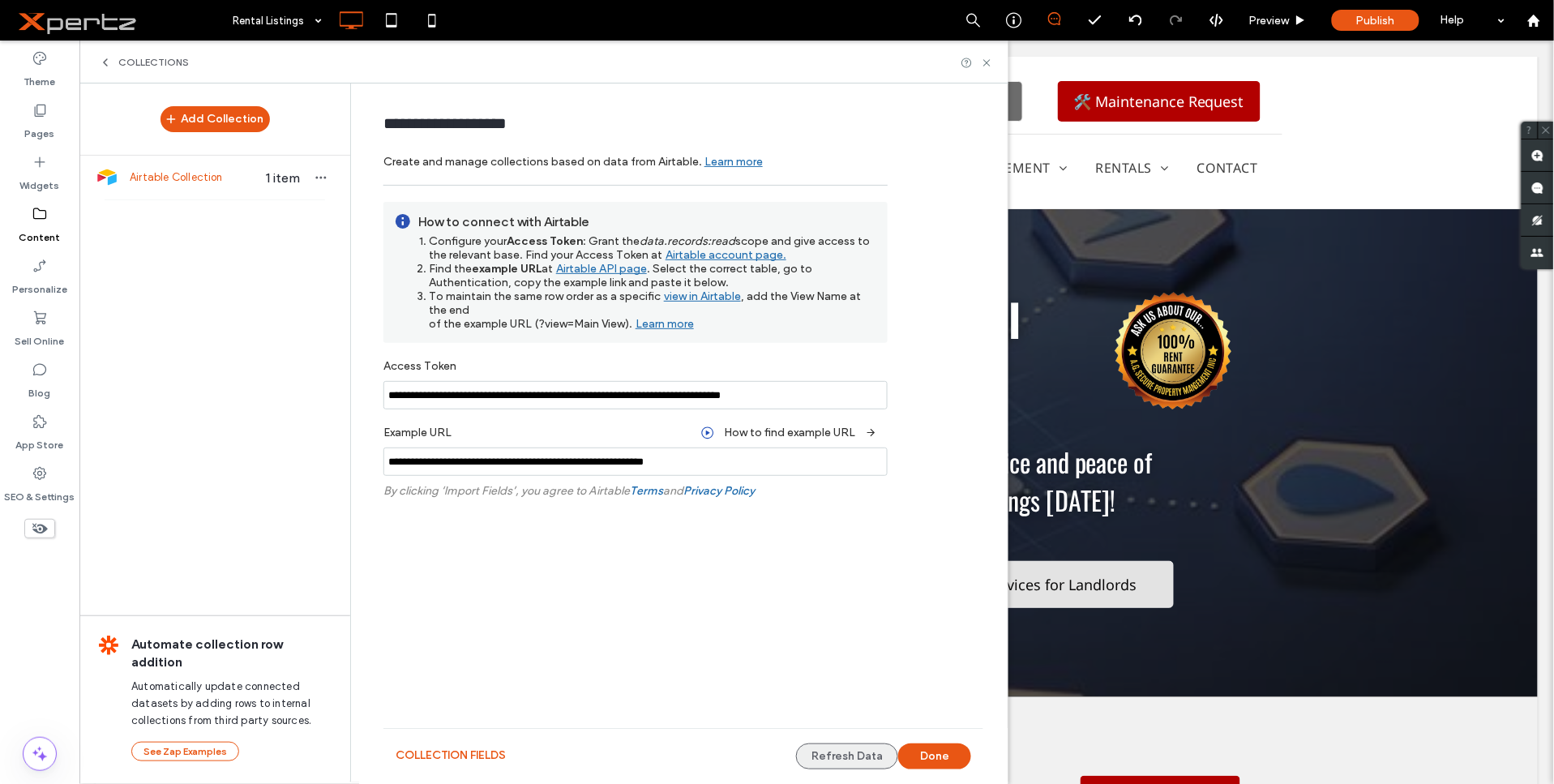
click at [874, 757] on button "Refresh Data" at bounding box center [847, 756] width 103 height 26
click at [931, 753] on button "Done" at bounding box center [934, 756] width 73 height 26
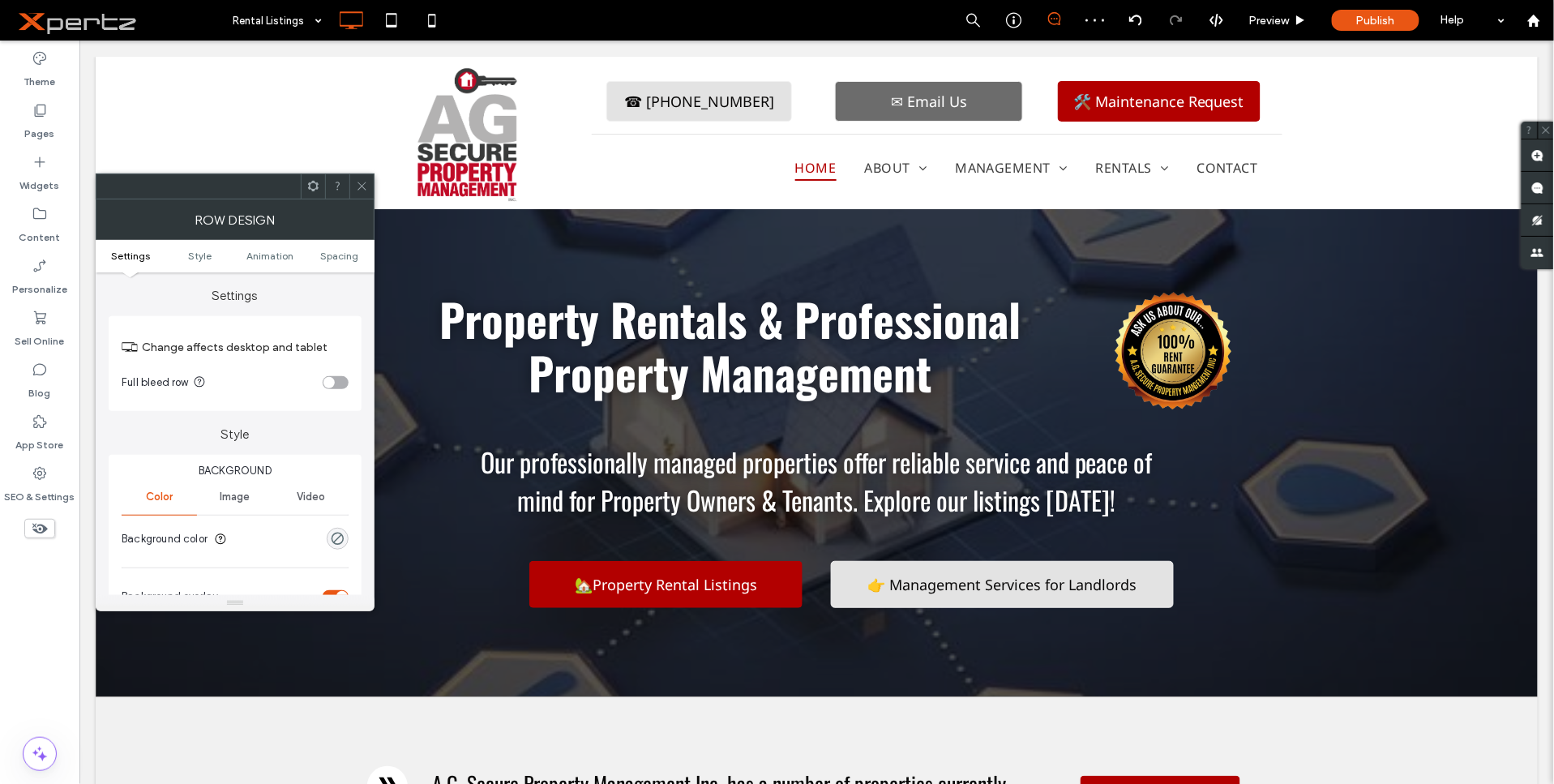
click at [314, 180] on icon at bounding box center [314, 186] width 12 height 12
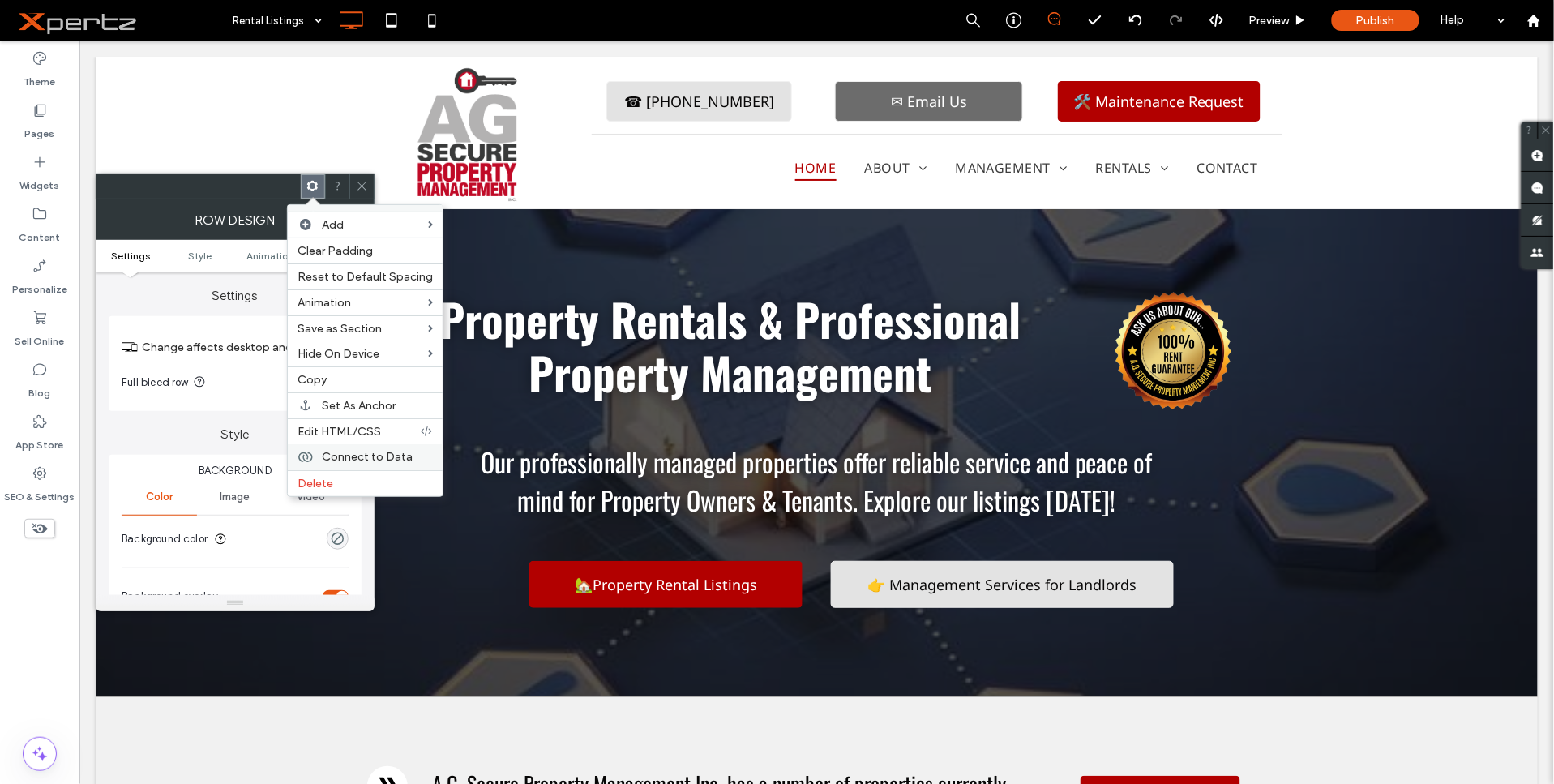
click at [347, 452] on span "Connect to Data" at bounding box center [366, 457] width 91 height 14
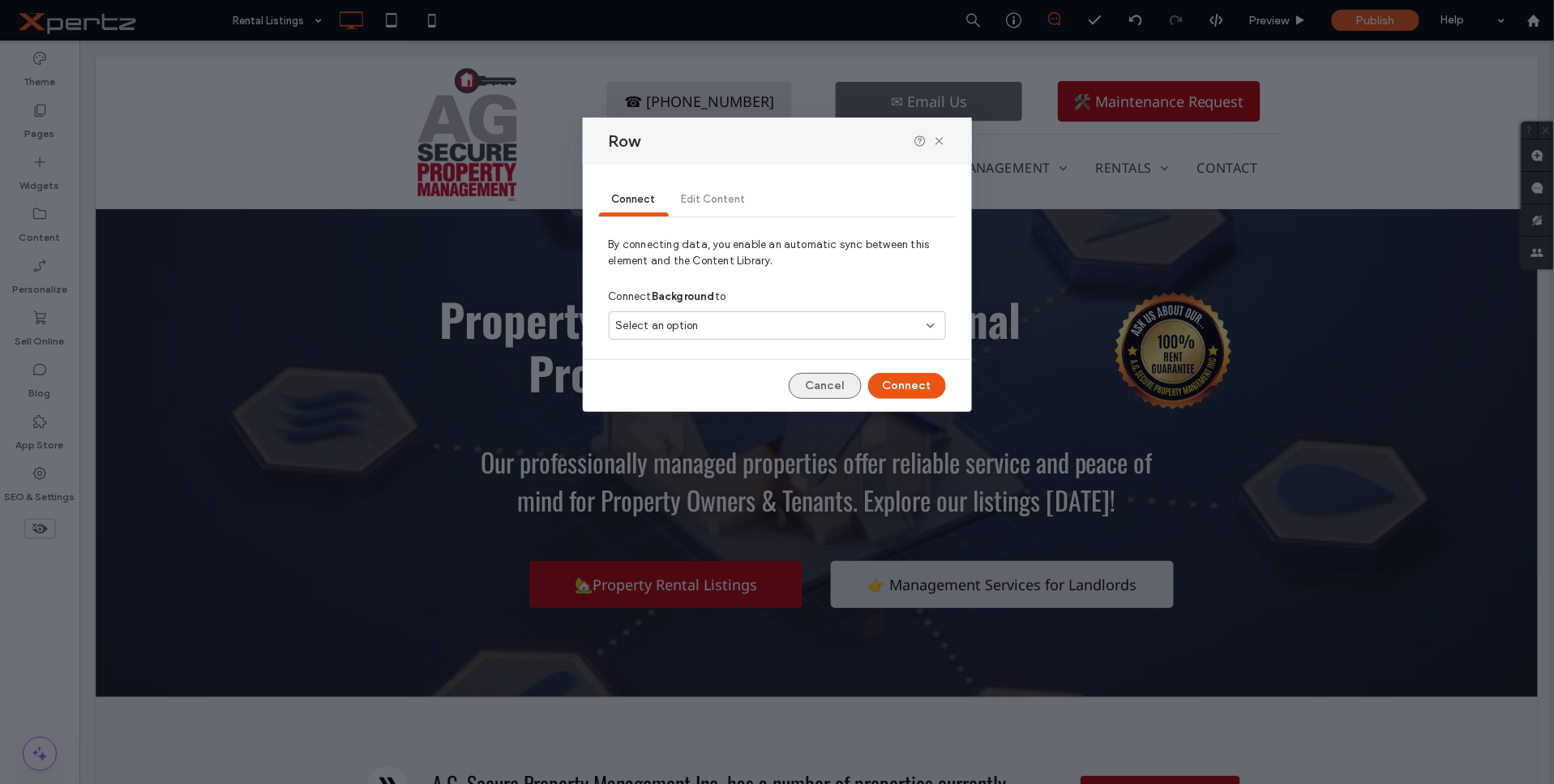
click at [832, 391] on button "Cancel" at bounding box center [824, 386] width 73 height 26
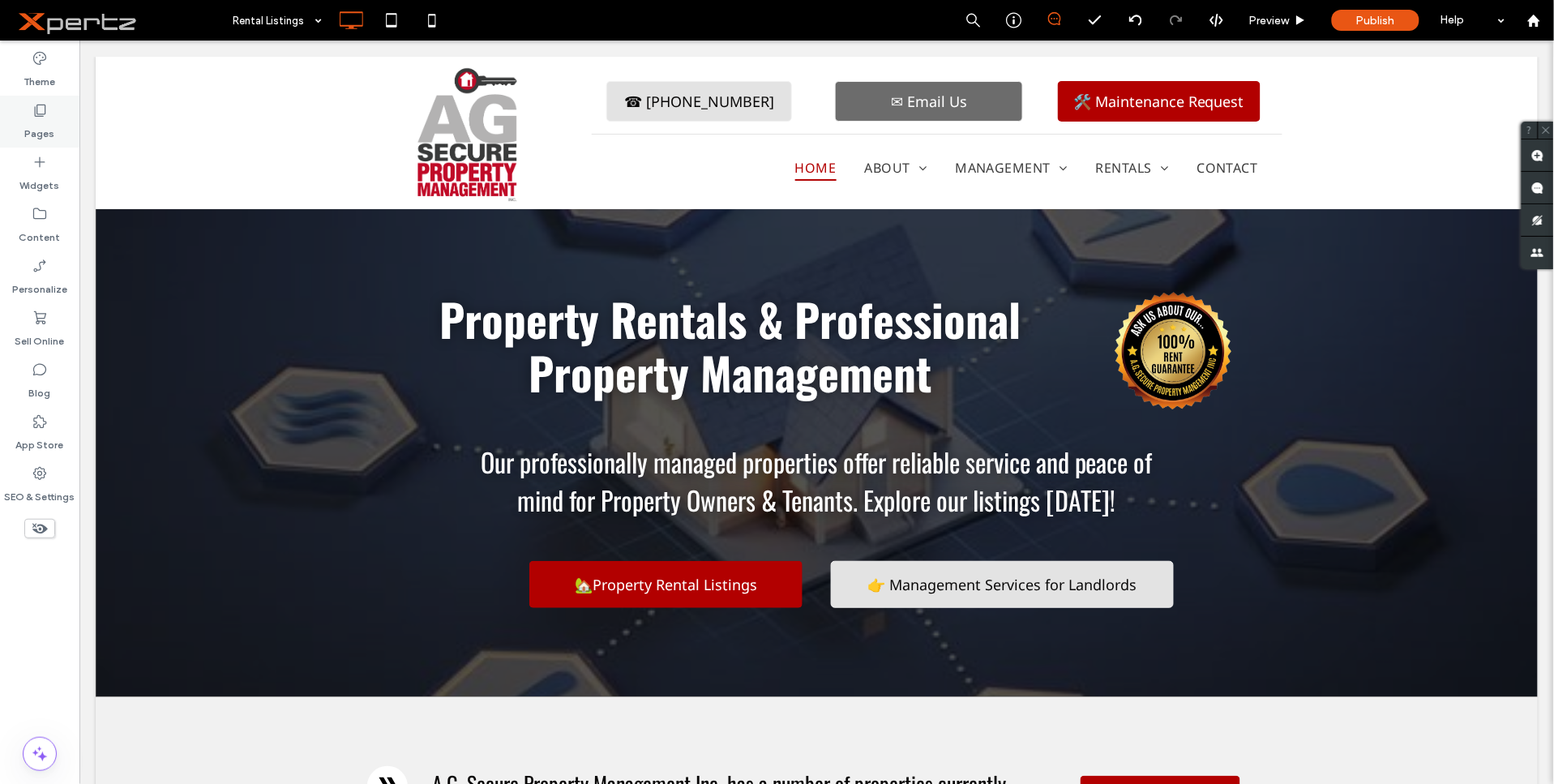
click at [34, 124] on label "Pages" at bounding box center [40, 129] width 30 height 23
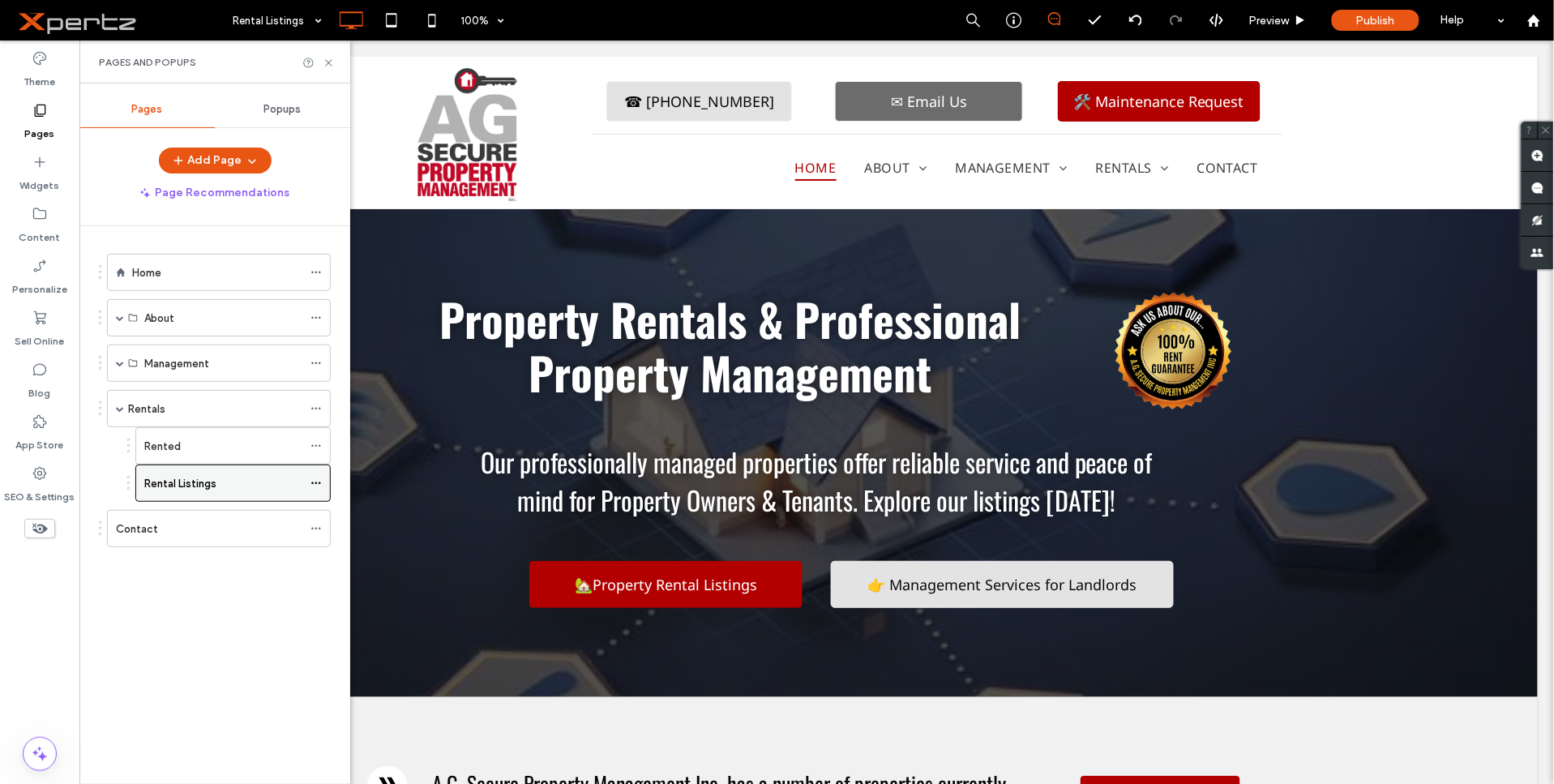
click at [317, 483] on use at bounding box center [316, 484] width 9 height 2
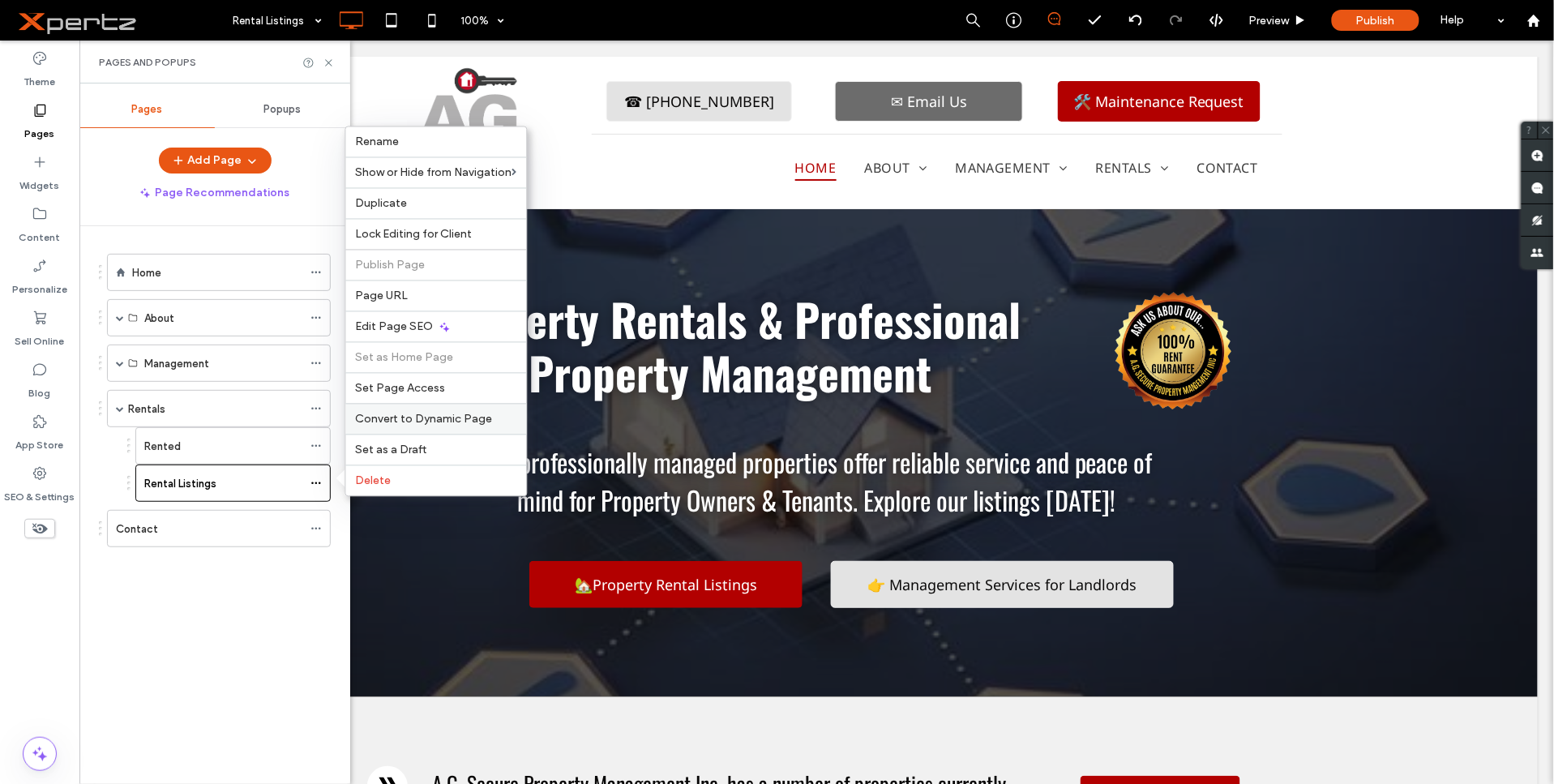
click at [421, 419] on span "Convert to Dynamic Page" at bounding box center [425, 420] width 137 height 14
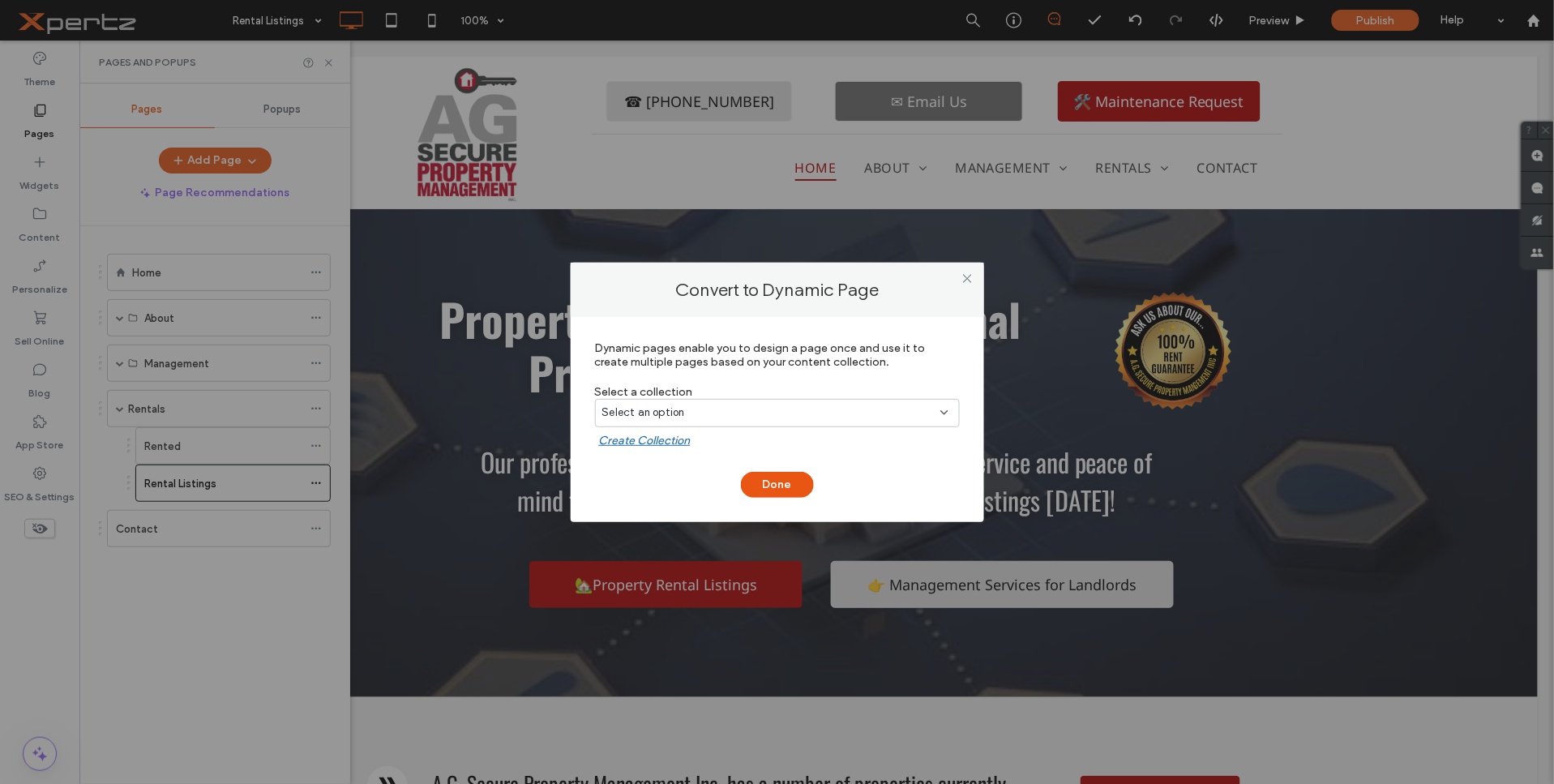
click at [706, 414] on div "Select an option" at bounding box center [768, 412] width 331 height 16
click at [658, 469] on span "Airtable Collection" at bounding box center [678, 469] width 94 height 16
click at [765, 478] on button "Done" at bounding box center [777, 485] width 73 height 26
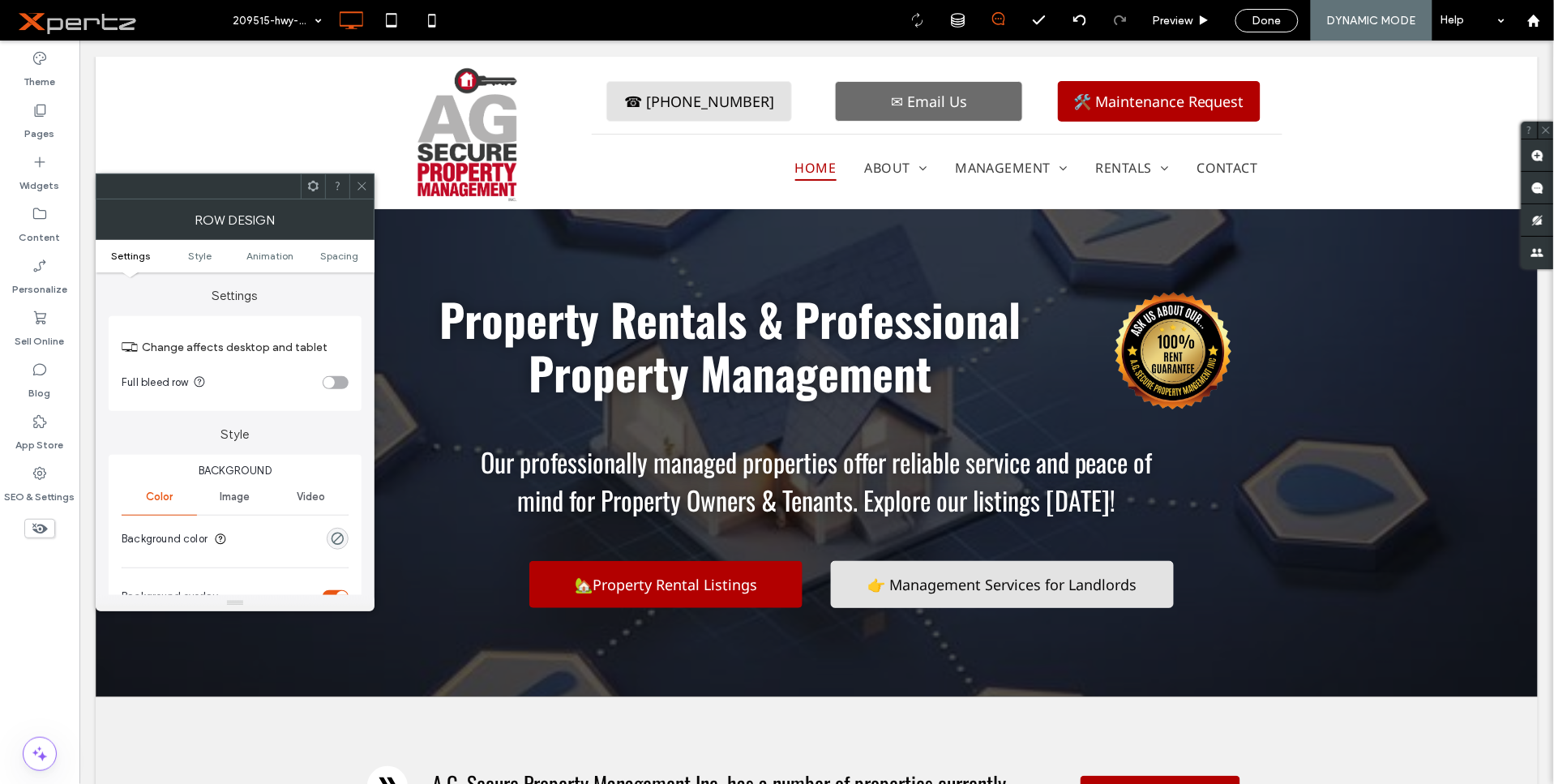
click at [315, 187] on icon at bounding box center [314, 186] width 12 height 12
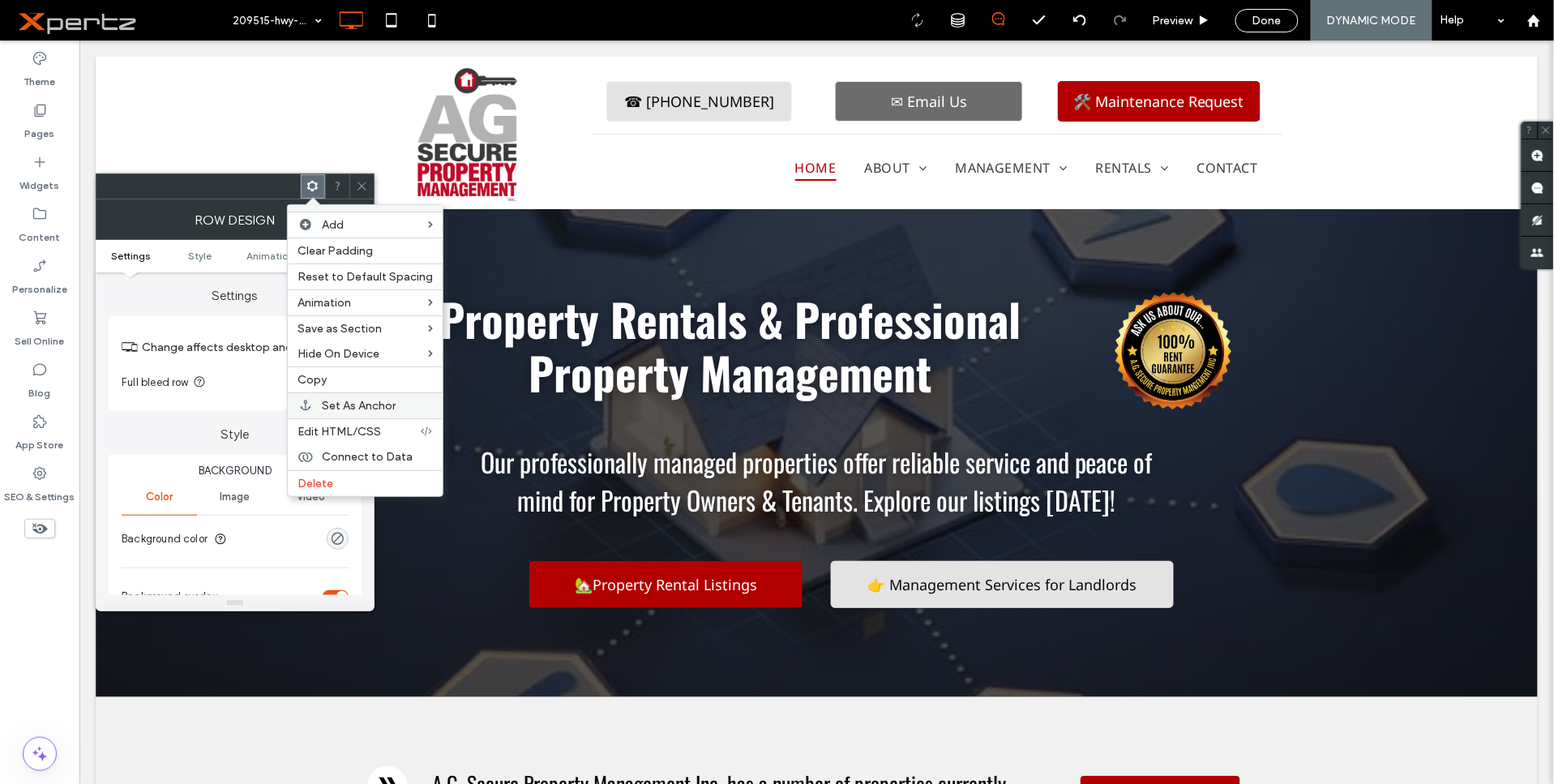
click at [345, 405] on span "Set As Anchor" at bounding box center [358, 406] width 74 height 14
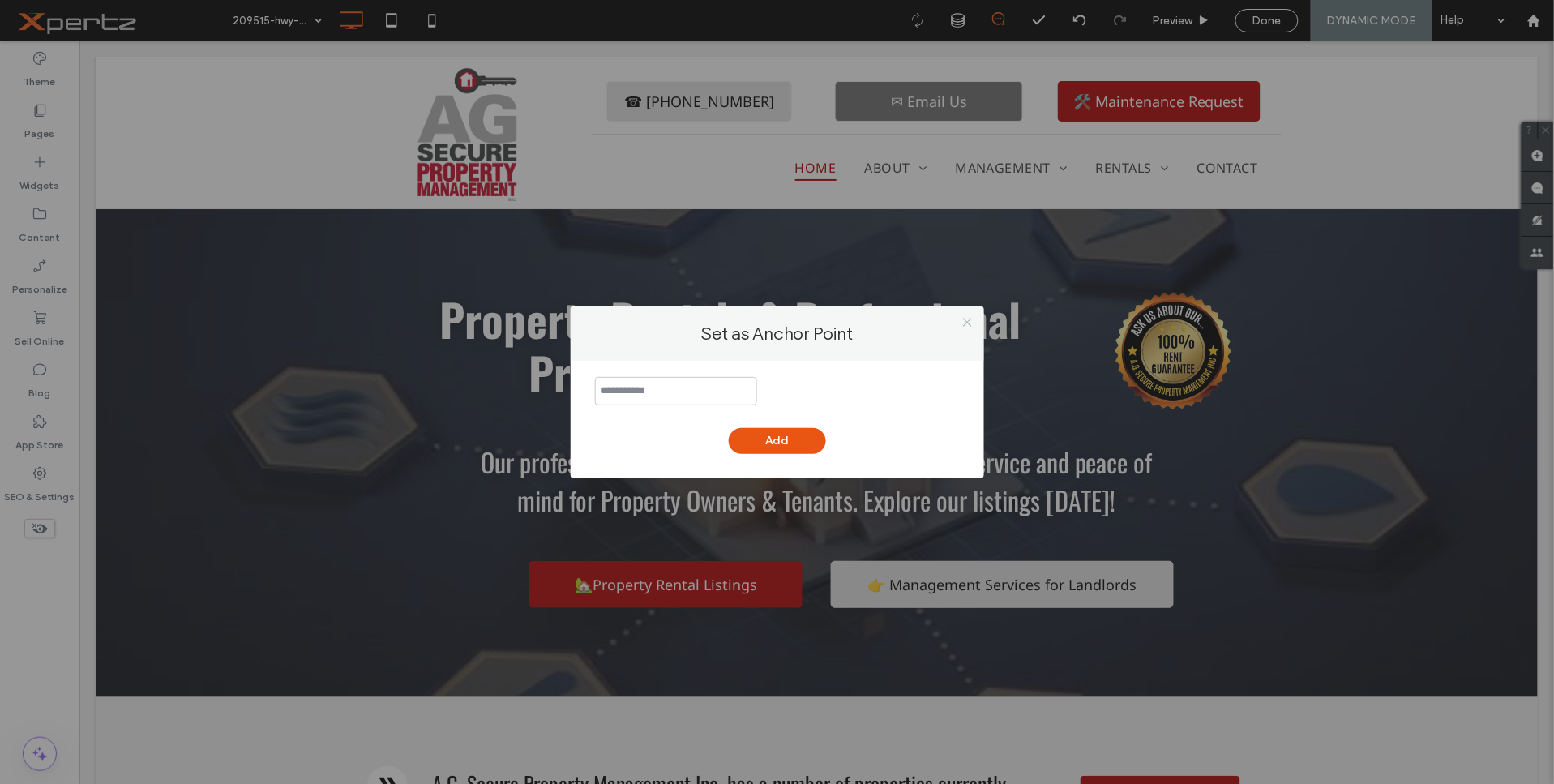
click at [967, 324] on use at bounding box center [967, 322] width 8 height 8
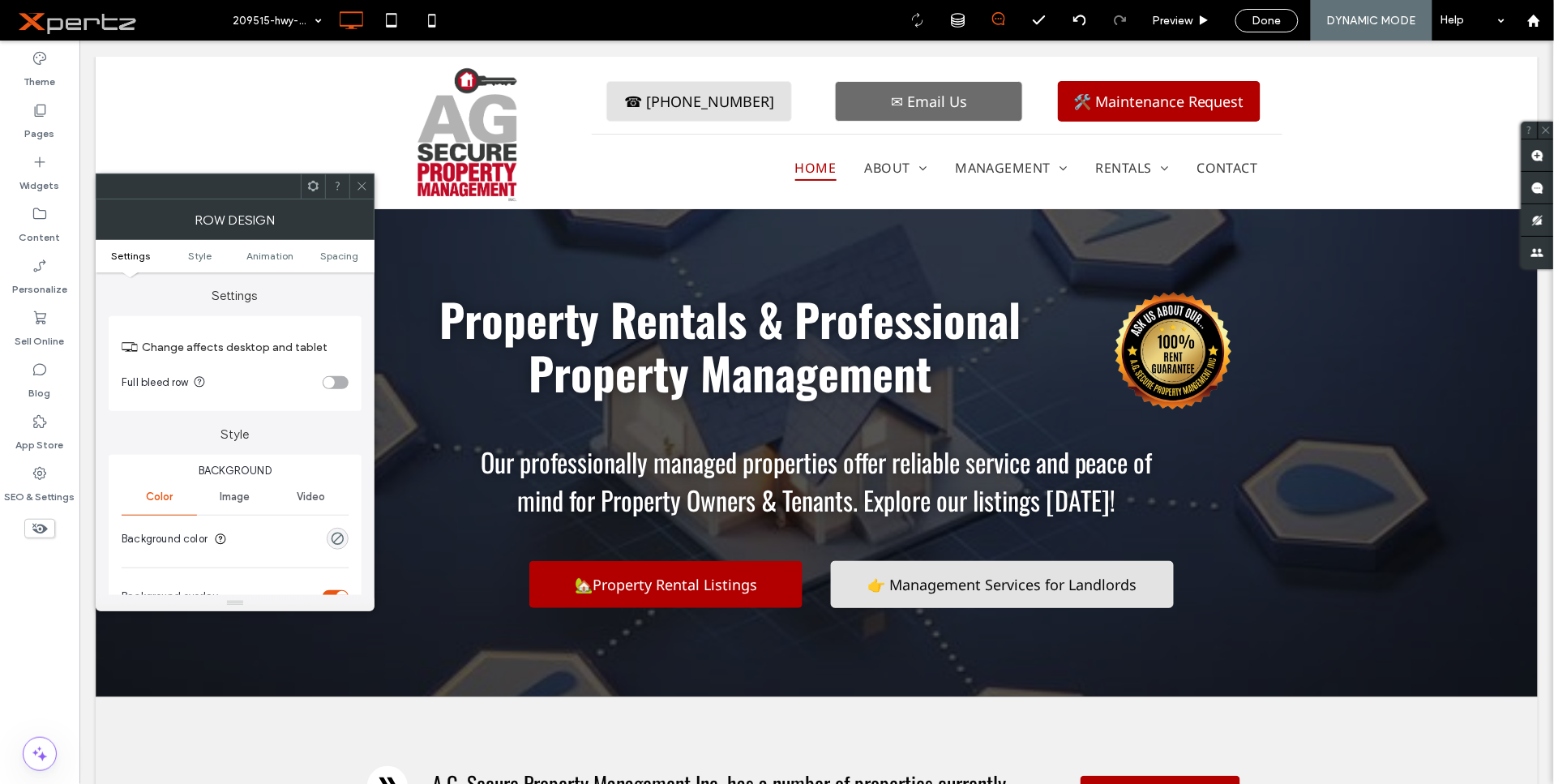
click at [313, 190] on use at bounding box center [313, 186] width 11 height 11
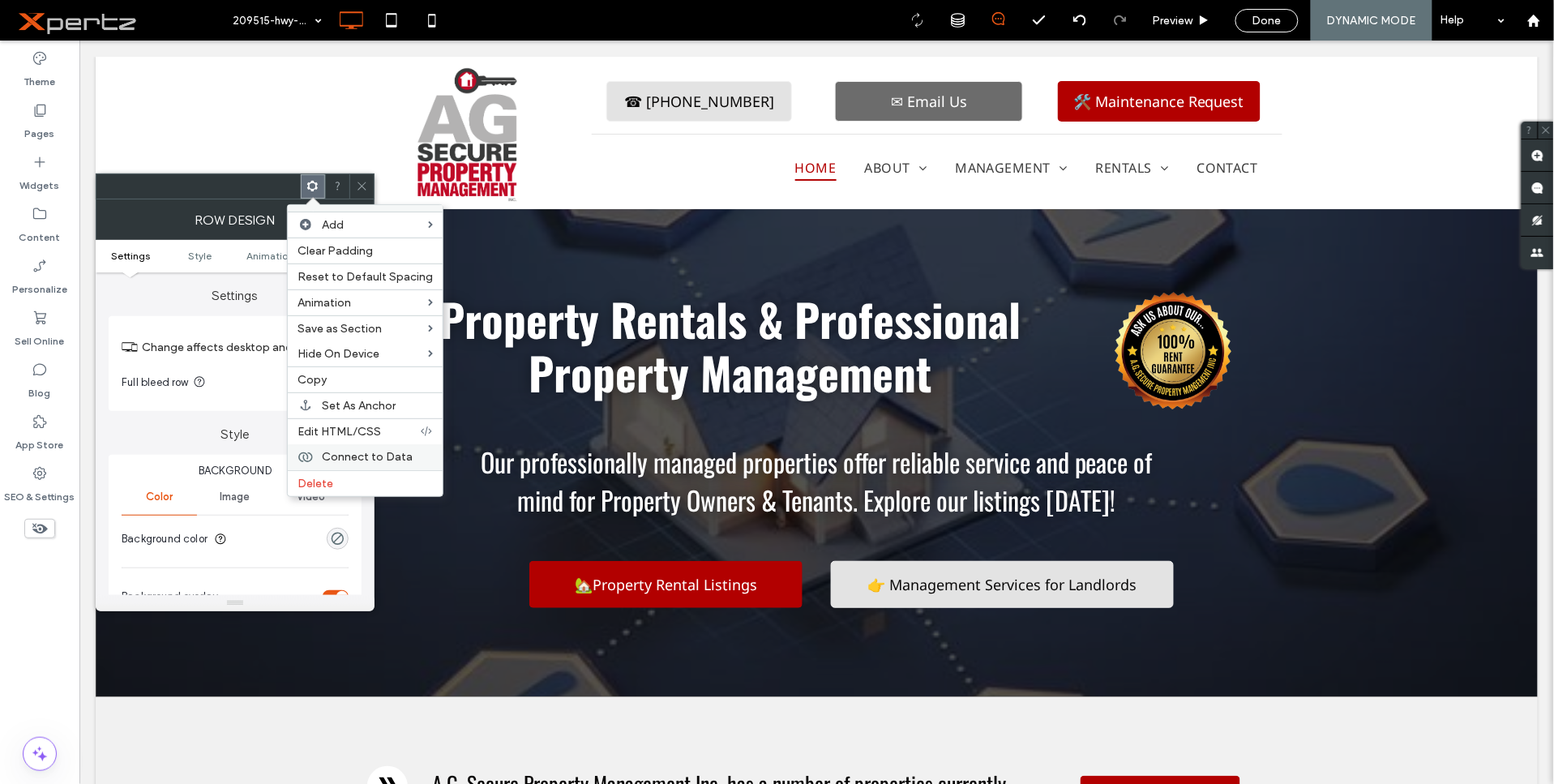
click at [333, 452] on span "Connect to Data" at bounding box center [366, 457] width 91 height 14
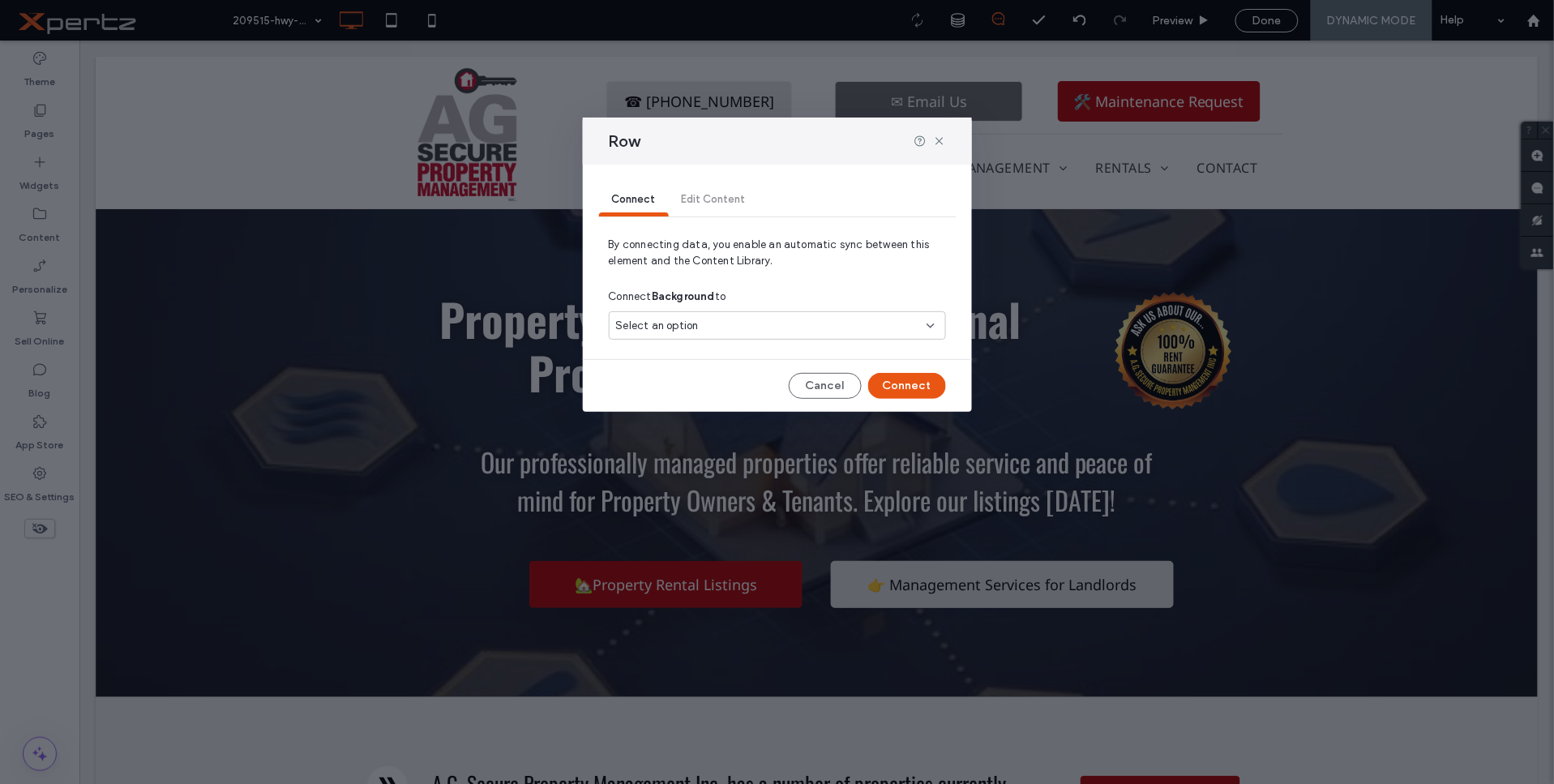
click at [681, 325] on span "Select an option" at bounding box center [657, 325] width 83 height 16
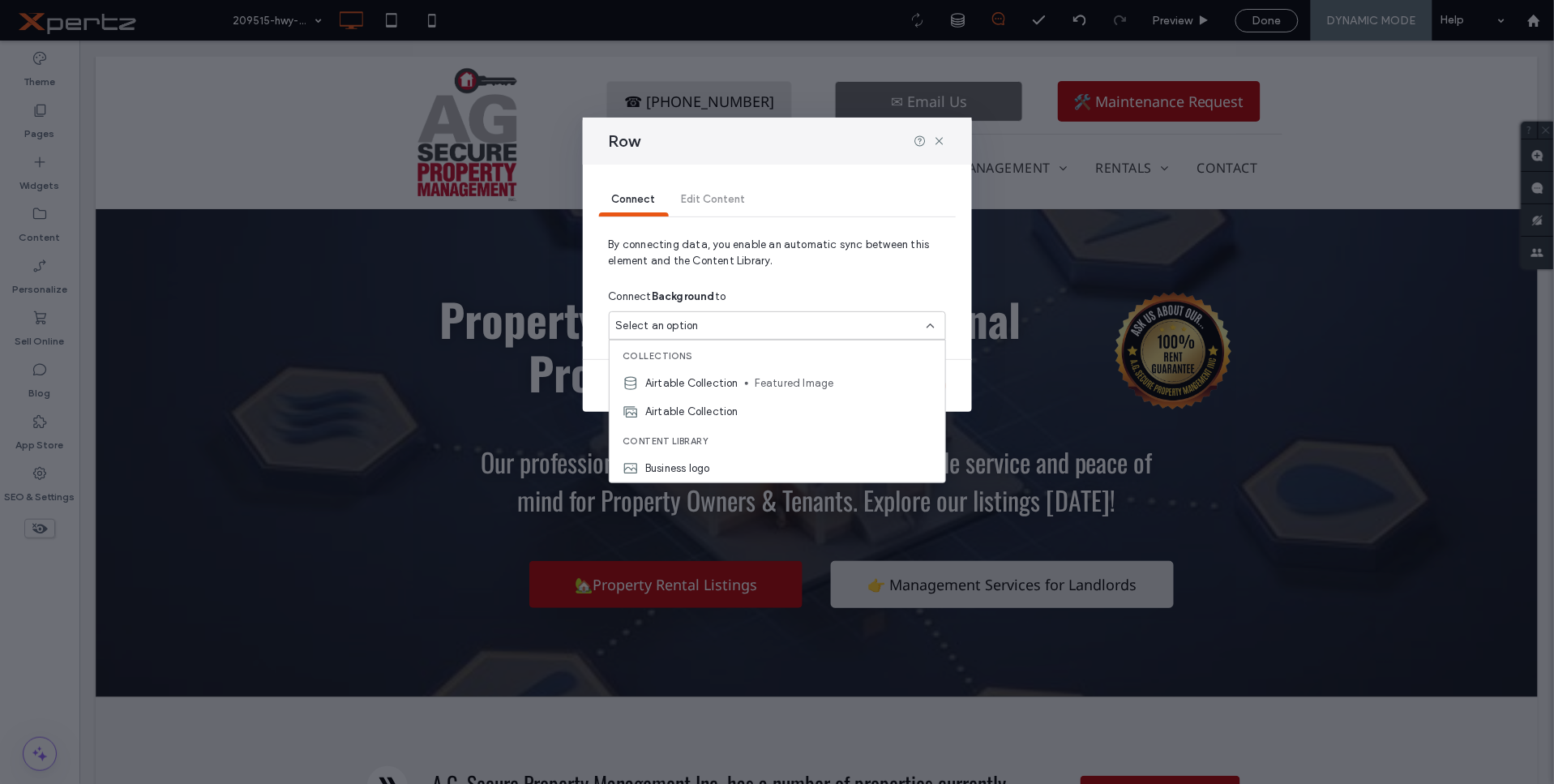
click at [694, 406] on span "Airtable Collection" at bounding box center [692, 411] width 94 height 16
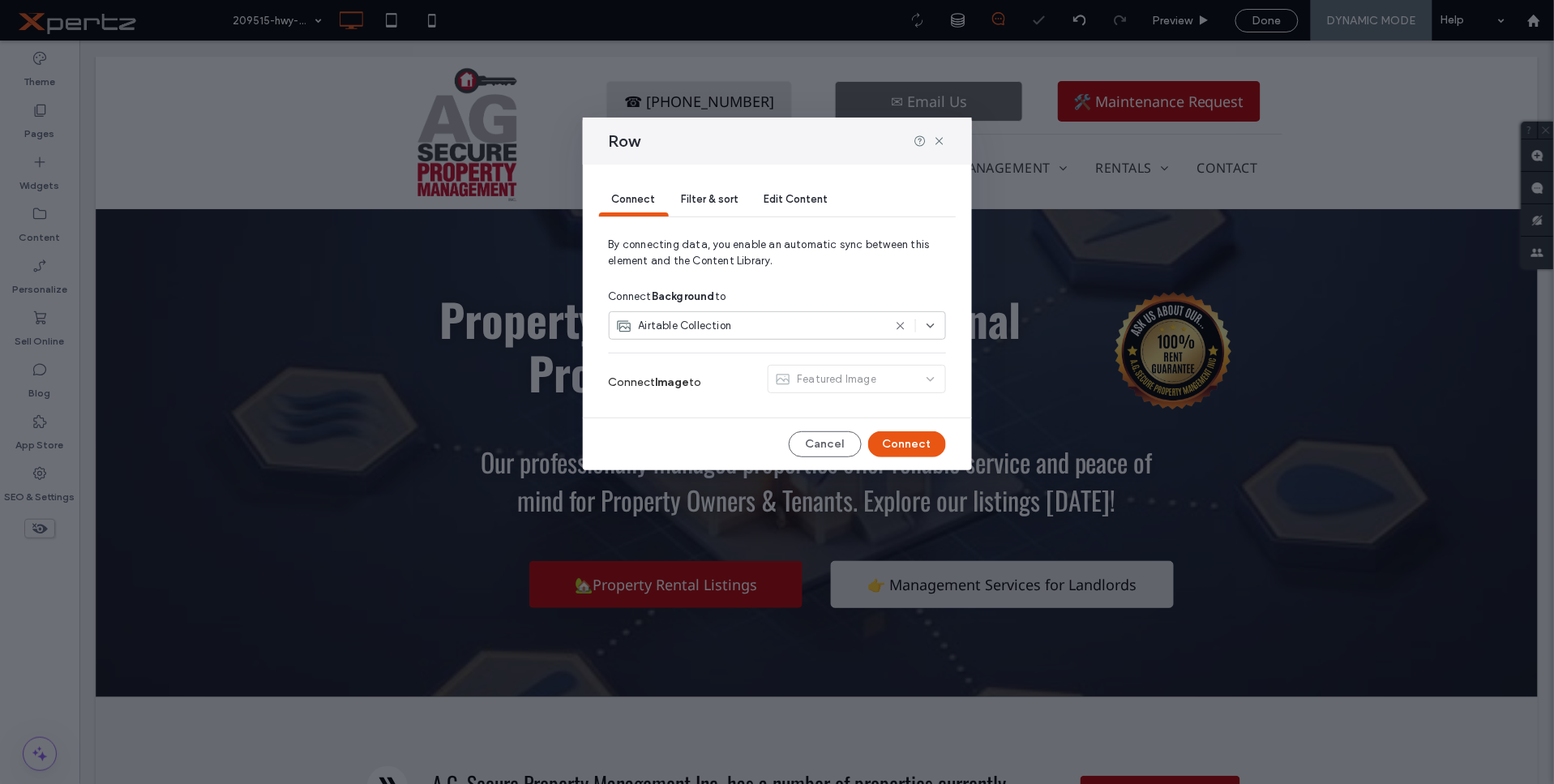
click at [724, 326] on span "Airtable Collection" at bounding box center [686, 325] width 94 height 16
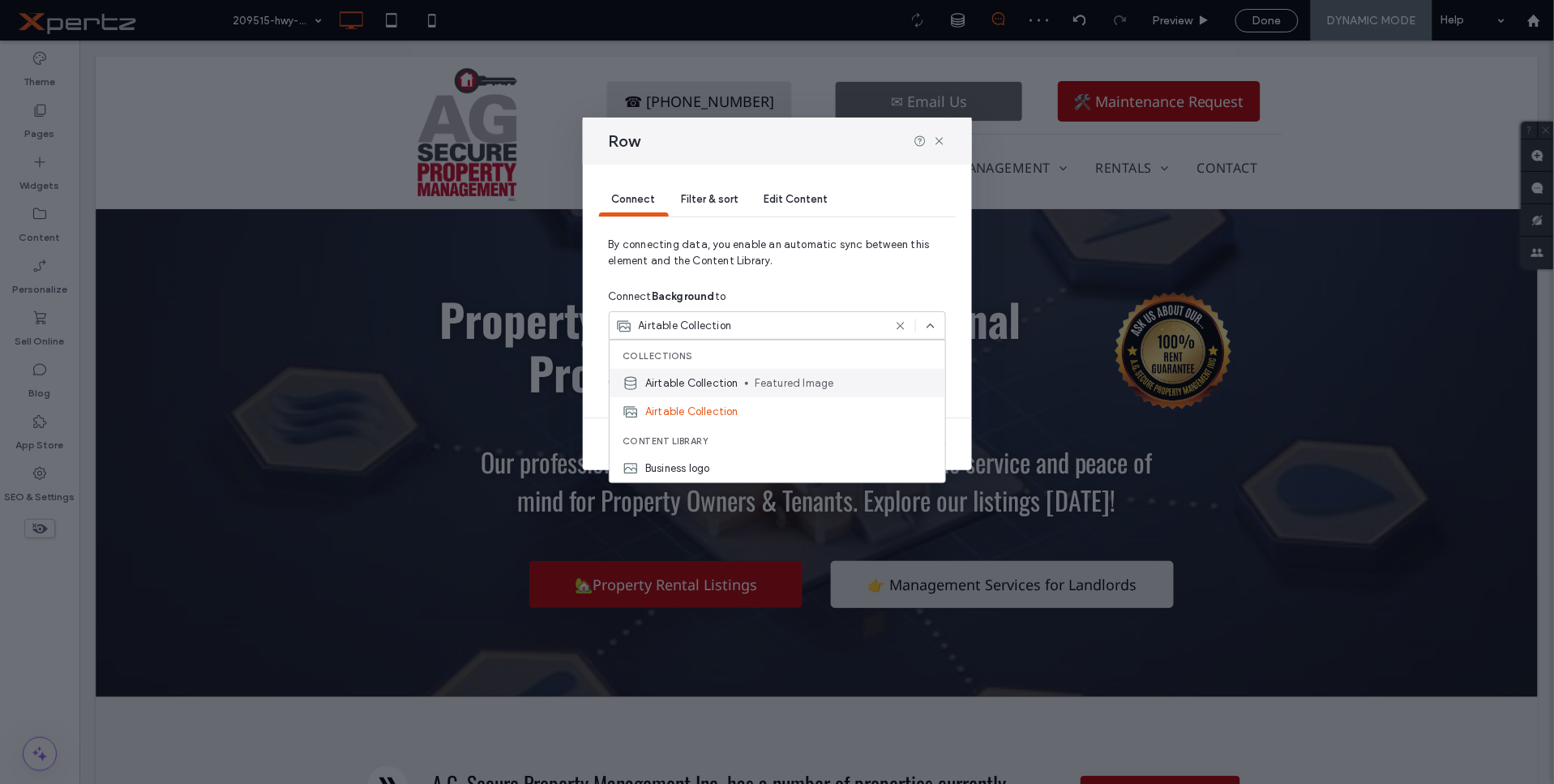
click at [755, 378] on span "Featured Image" at bounding box center [843, 382] width 177 height 16
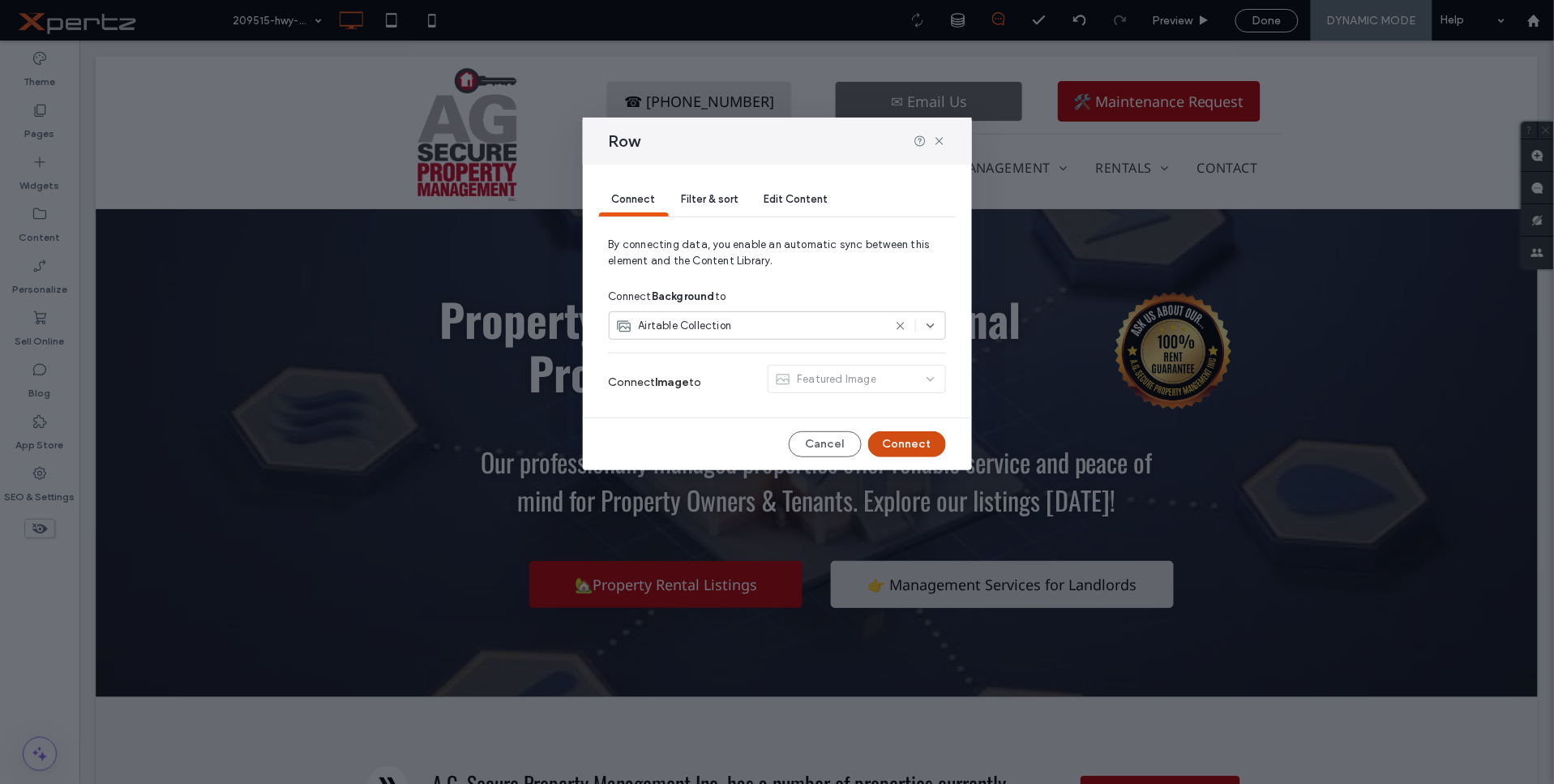
click at [909, 444] on button "Connect" at bounding box center [907, 444] width 78 height 26
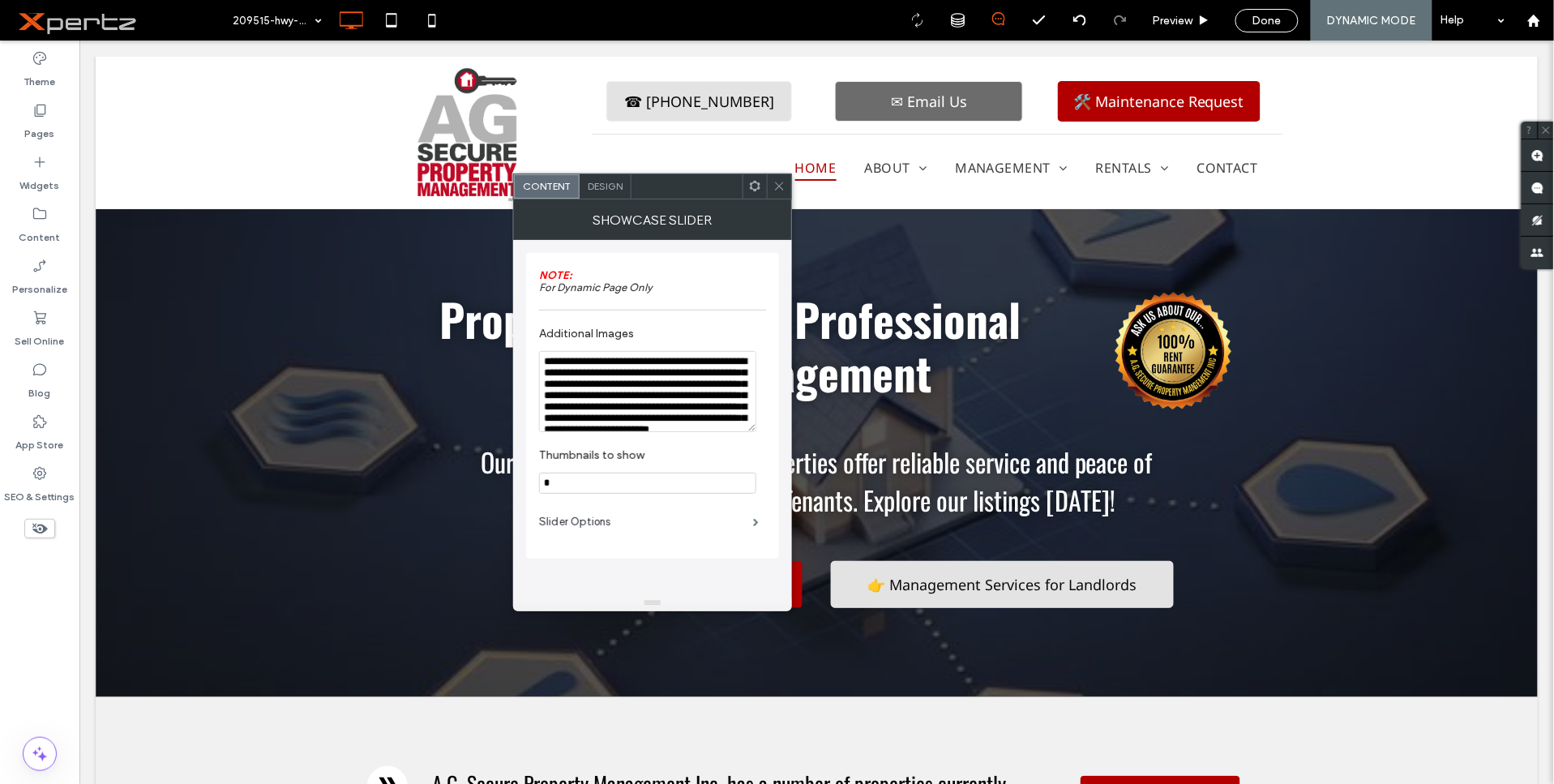
click at [750, 190] on icon at bounding box center [755, 186] width 12 height 12
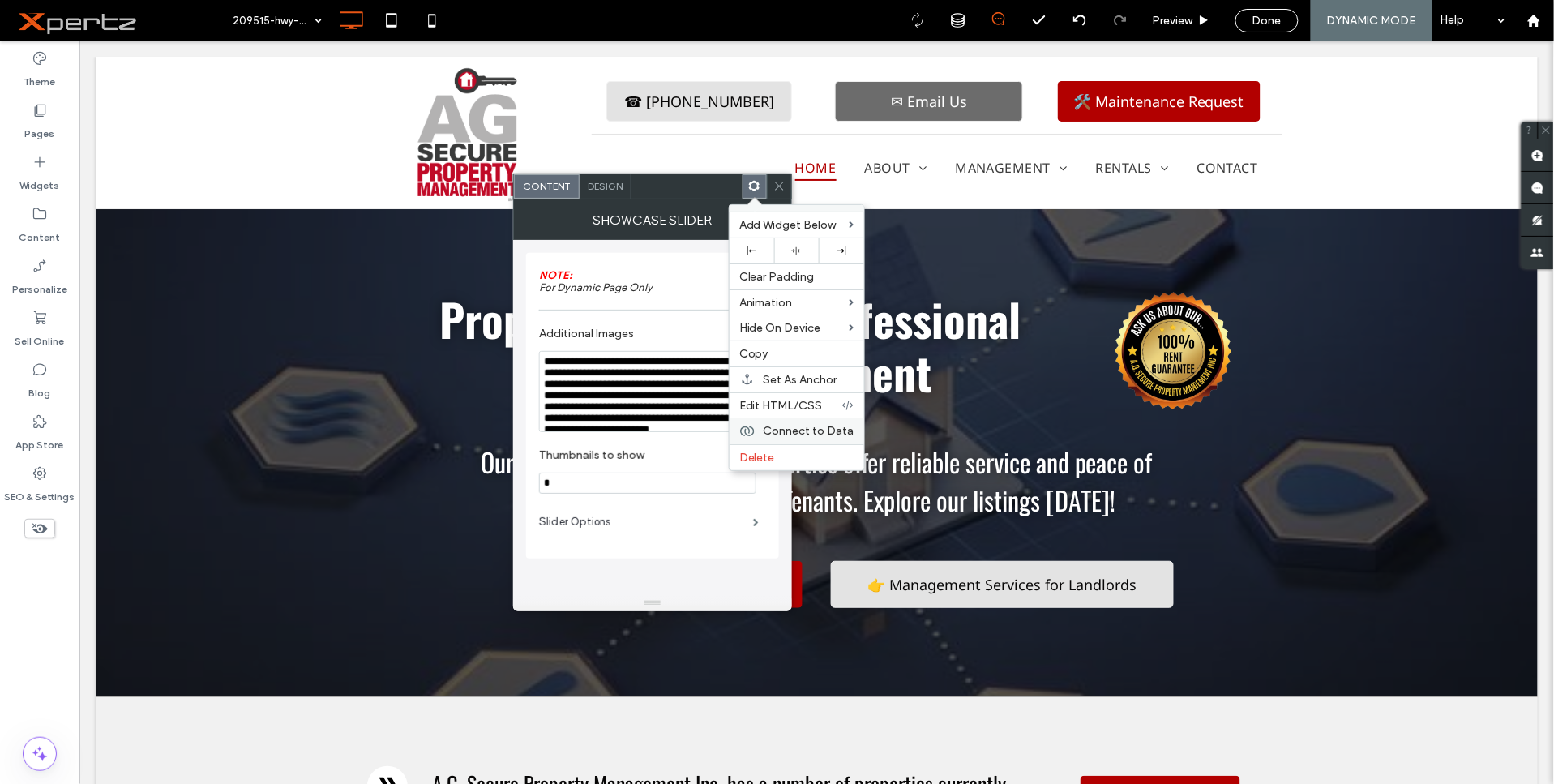
click at [775, 425] on span "Connect to Data" at bounding box center [808, 431] width 91 height 14
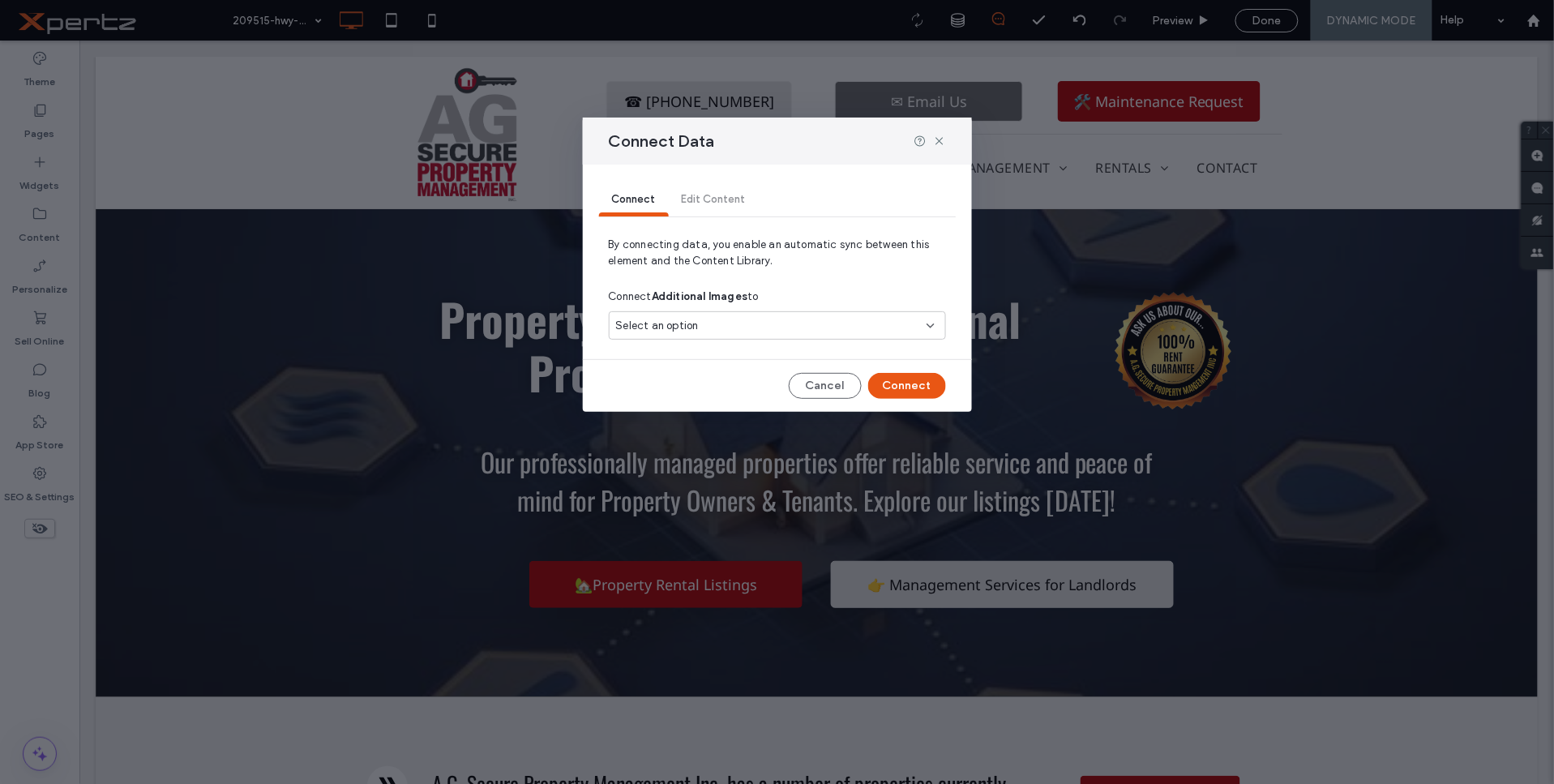
click at [788, 322] on div "Select an option" at bounding box center [768, 325] width 304 height 16
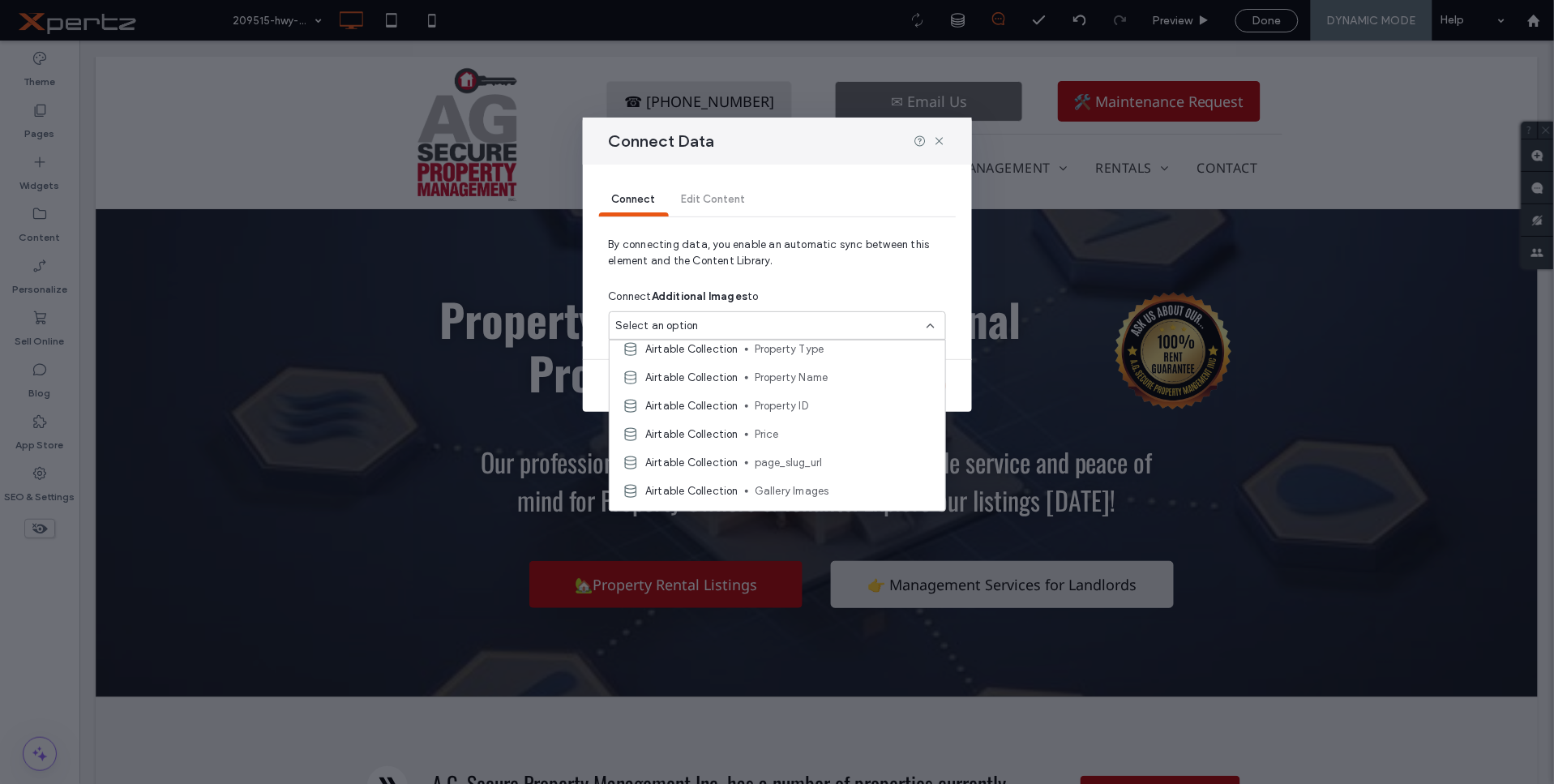
scroll to position [150, 0]
click at [839, 449] on div "Airtable Collection Gallery Images" at bounding box center [777, 460] width 335 height 29
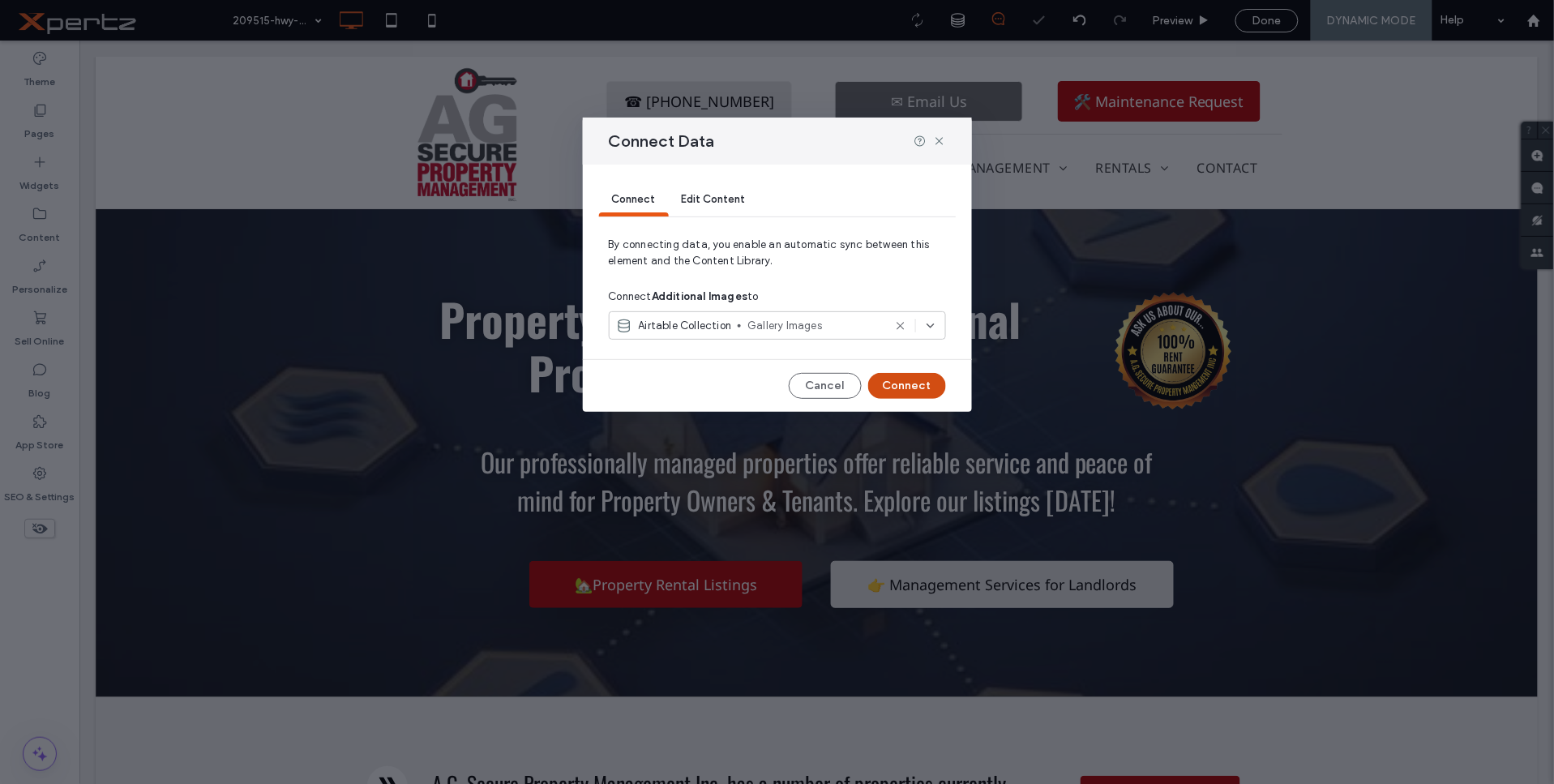
click at [894, 391] on button "Connect" at bounding box center [907, 386] width 78 height 26
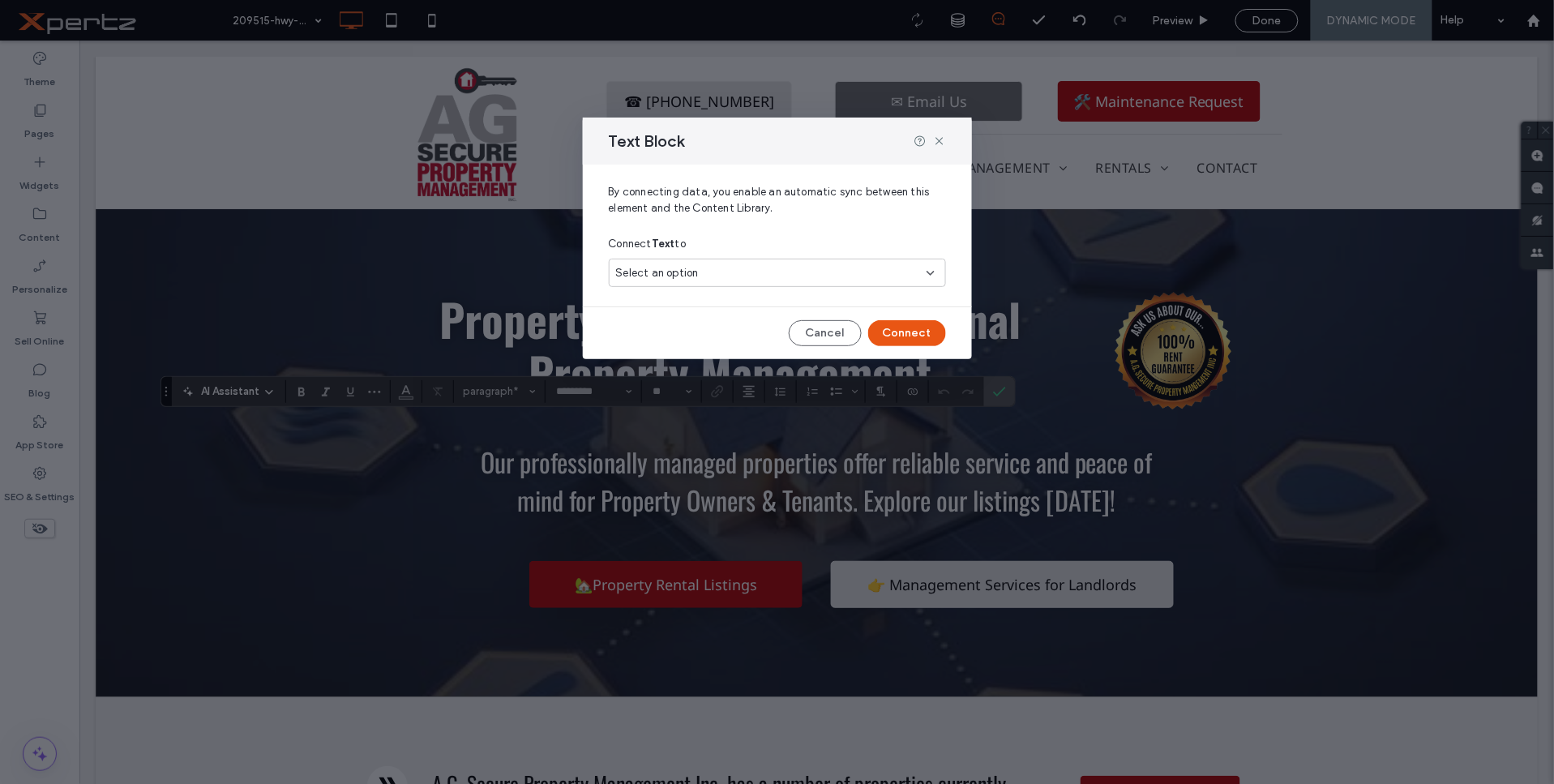
click at [666, 251] on span "Connect Text to" at bounding box center [648, 244] width 78 height 16
click at [671, 265] on span "Select an option" at bounding box center [657, 273] width 83 height 16
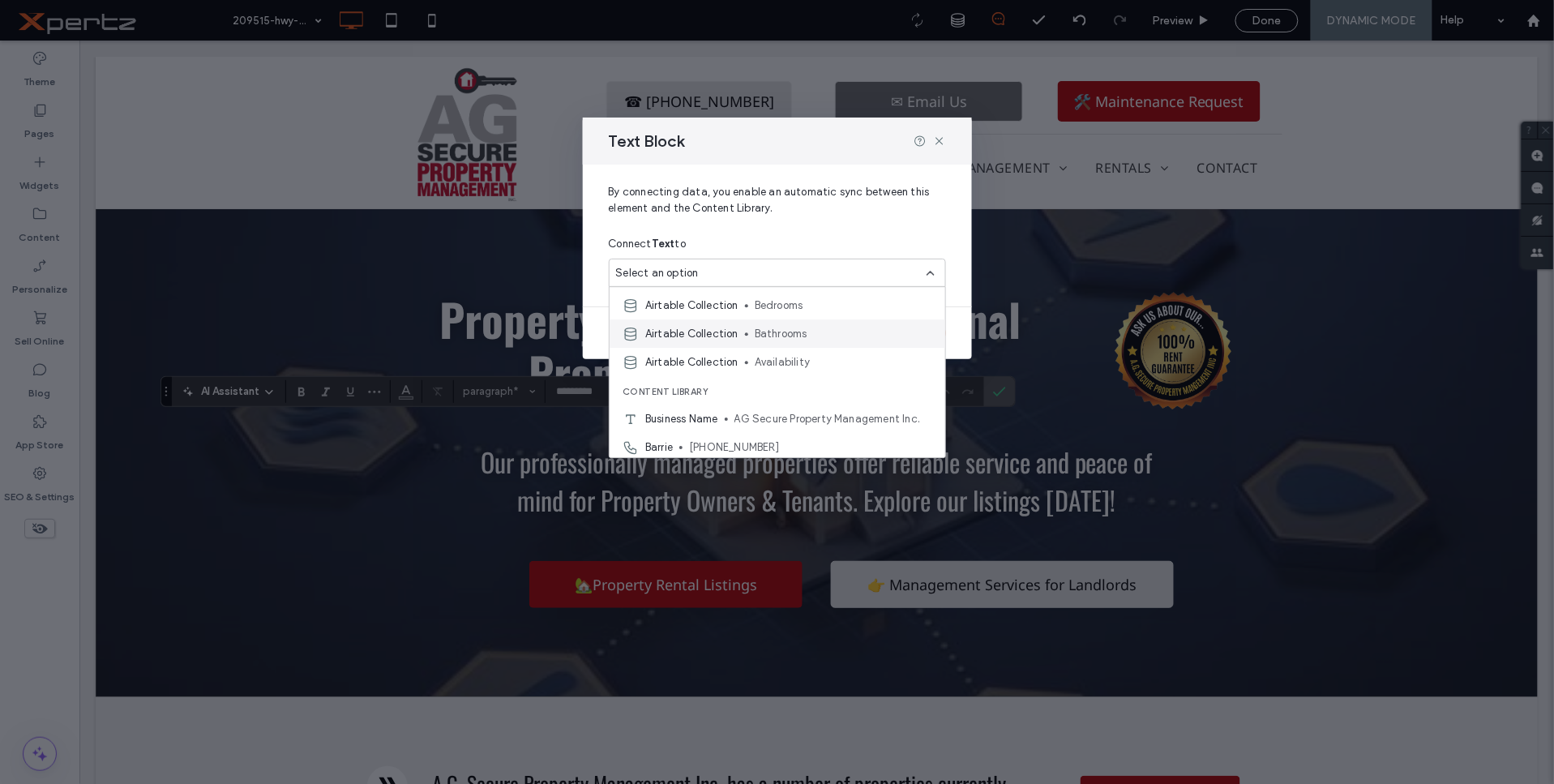
scroll to position [480, 0]
click at [942, 142] on icon at bounding box center [939, 140] width 13 height 13
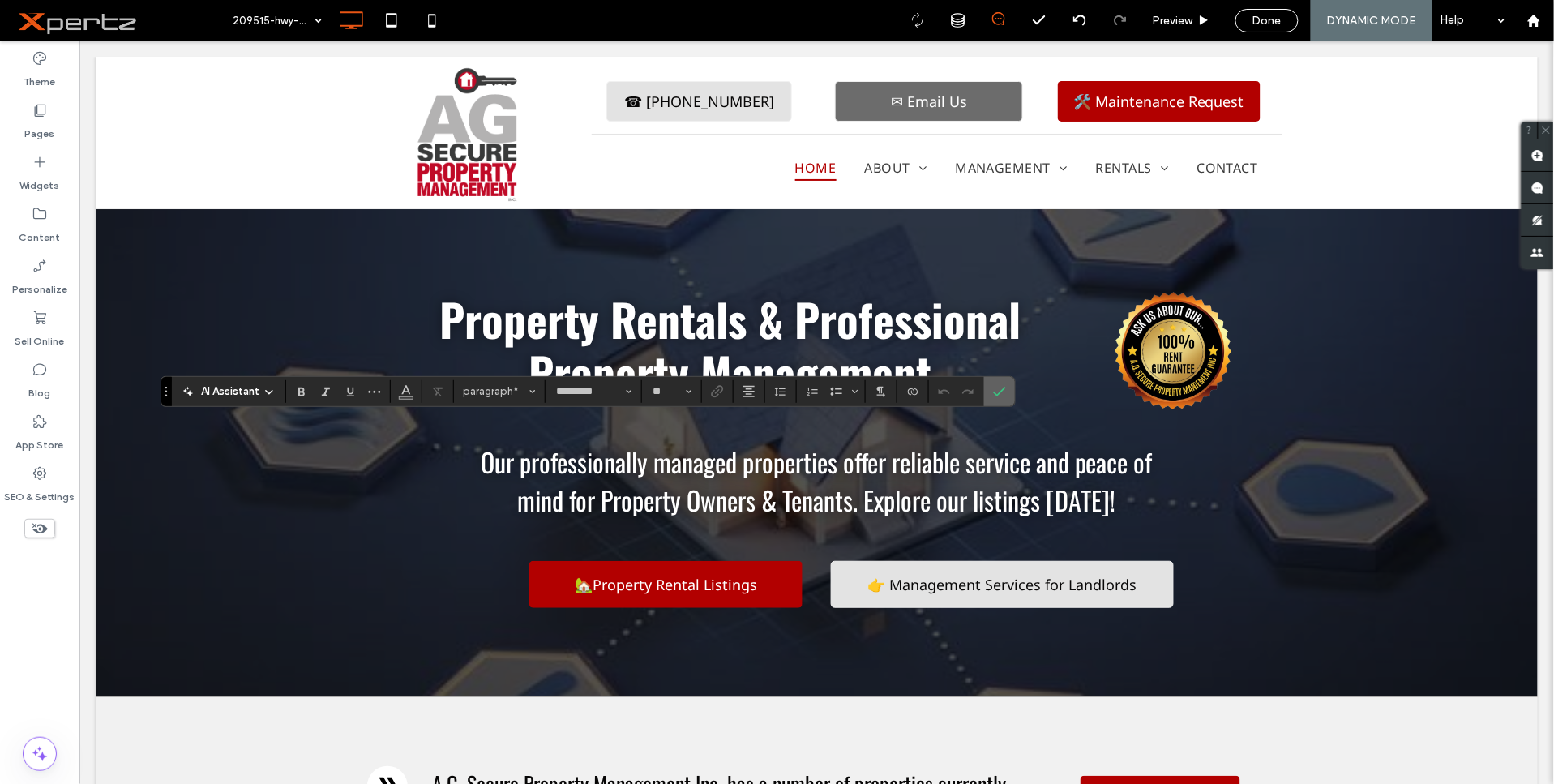
click at [999, 386] on icon "Confirm" at bounding box center [999, 391] width 13 height 13
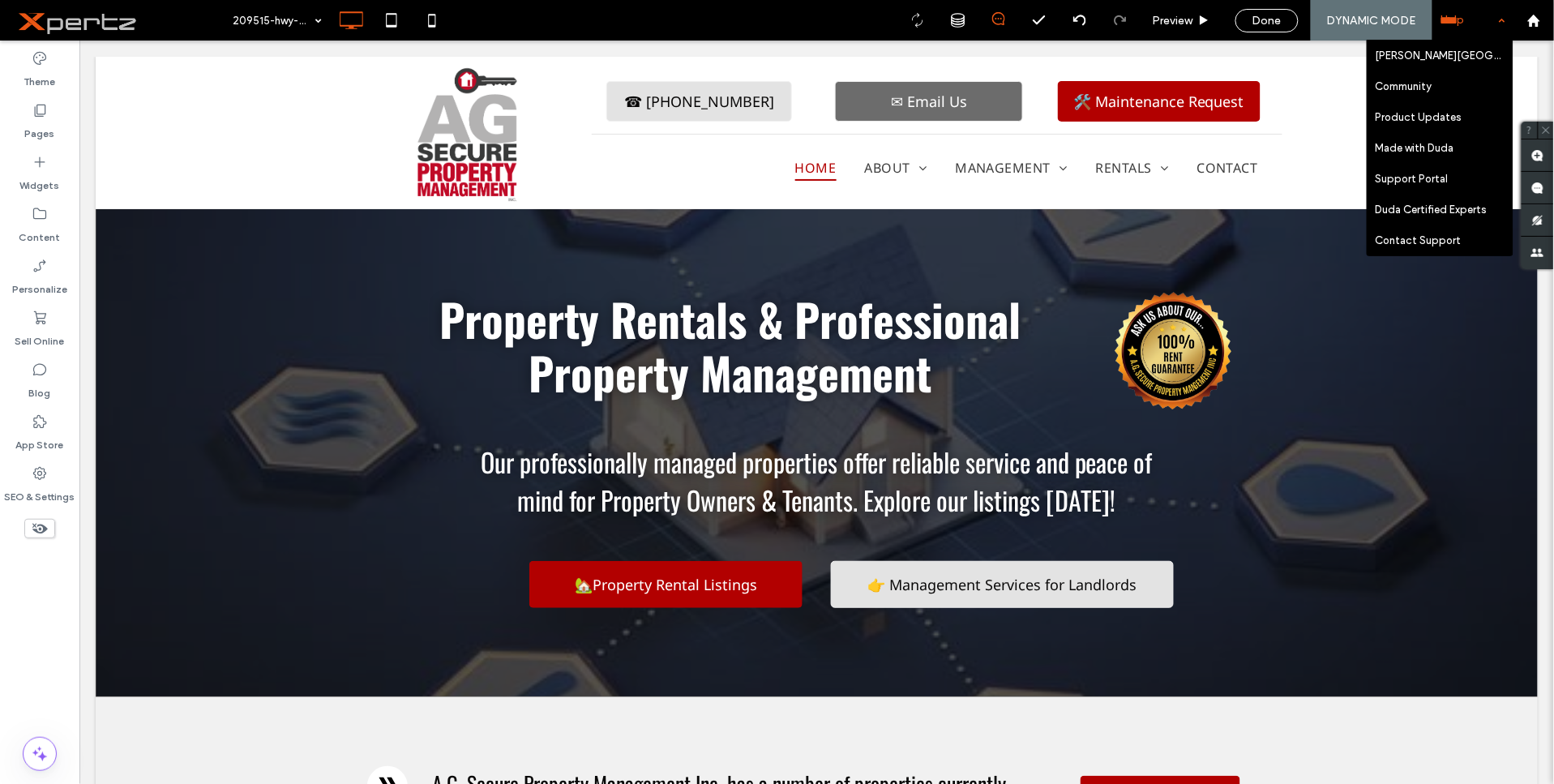
click at [1475, 24] on div "Help" at bounding box center [1472, 20] width 81 height 41
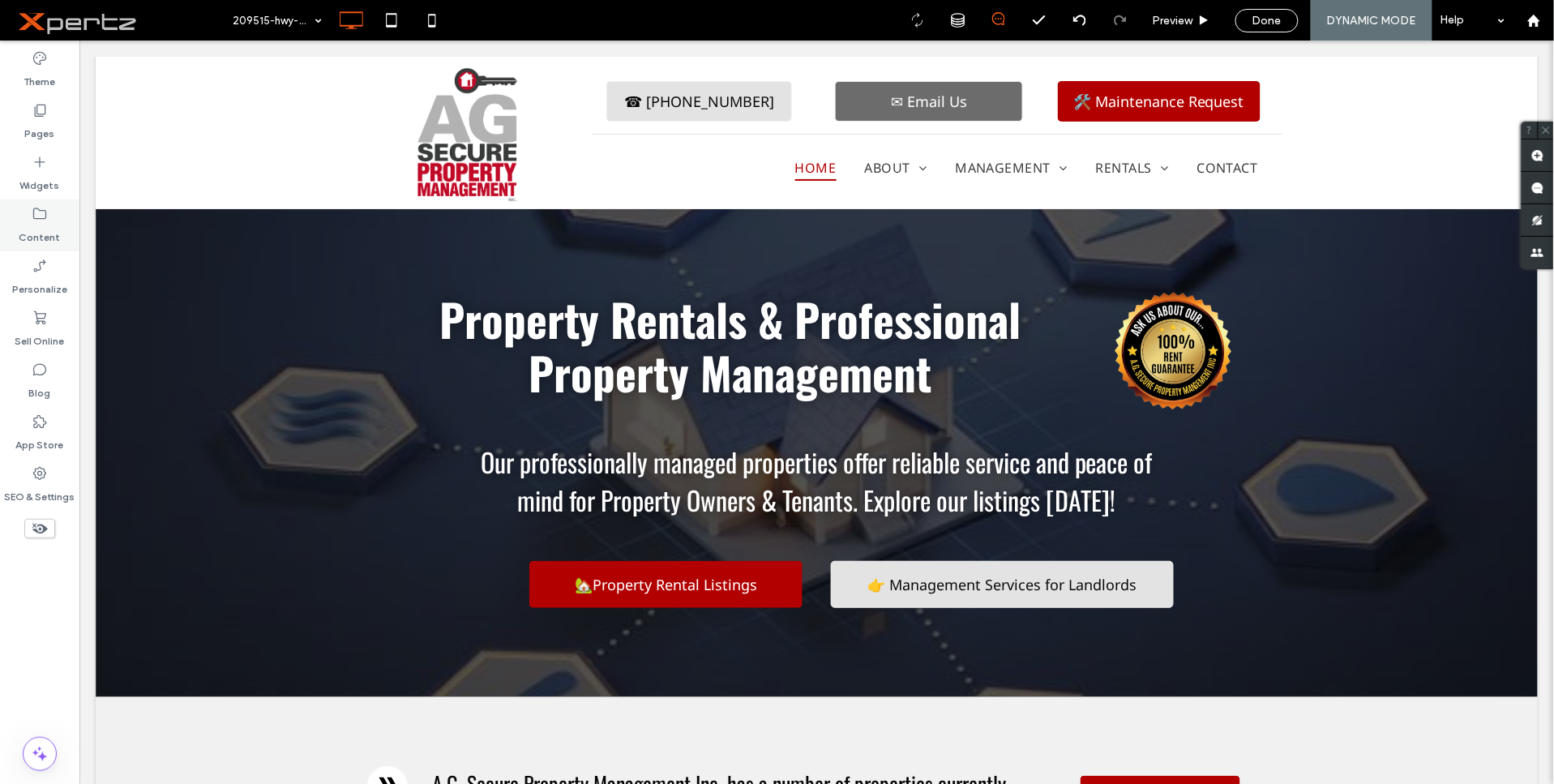
click at [33, 234] on label "Content" at bounding box center [41, 233] width 42 height 23
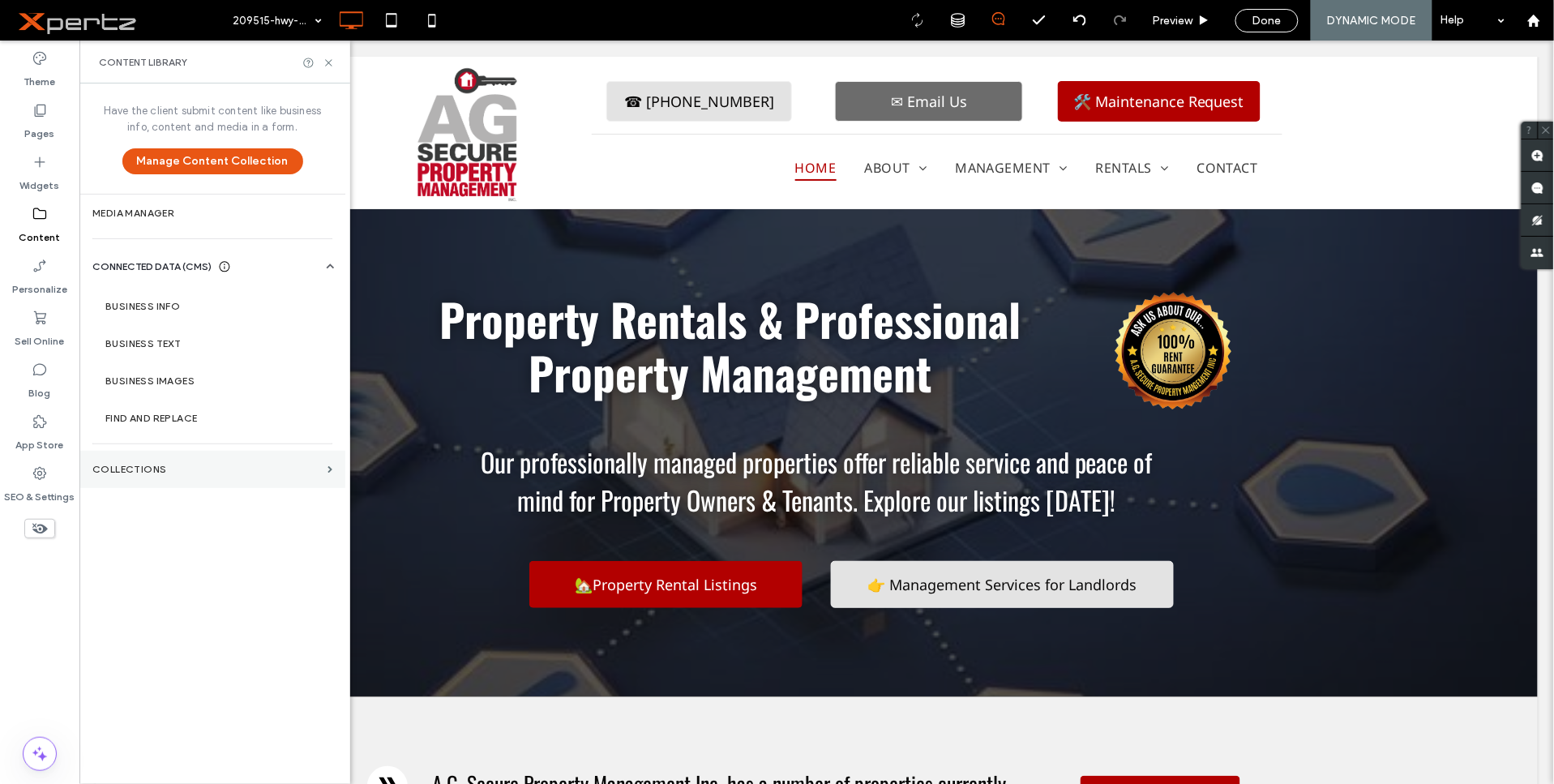
click at [163, 469] on label "Collections" at bounding box center [207, 469] width 229 height 11
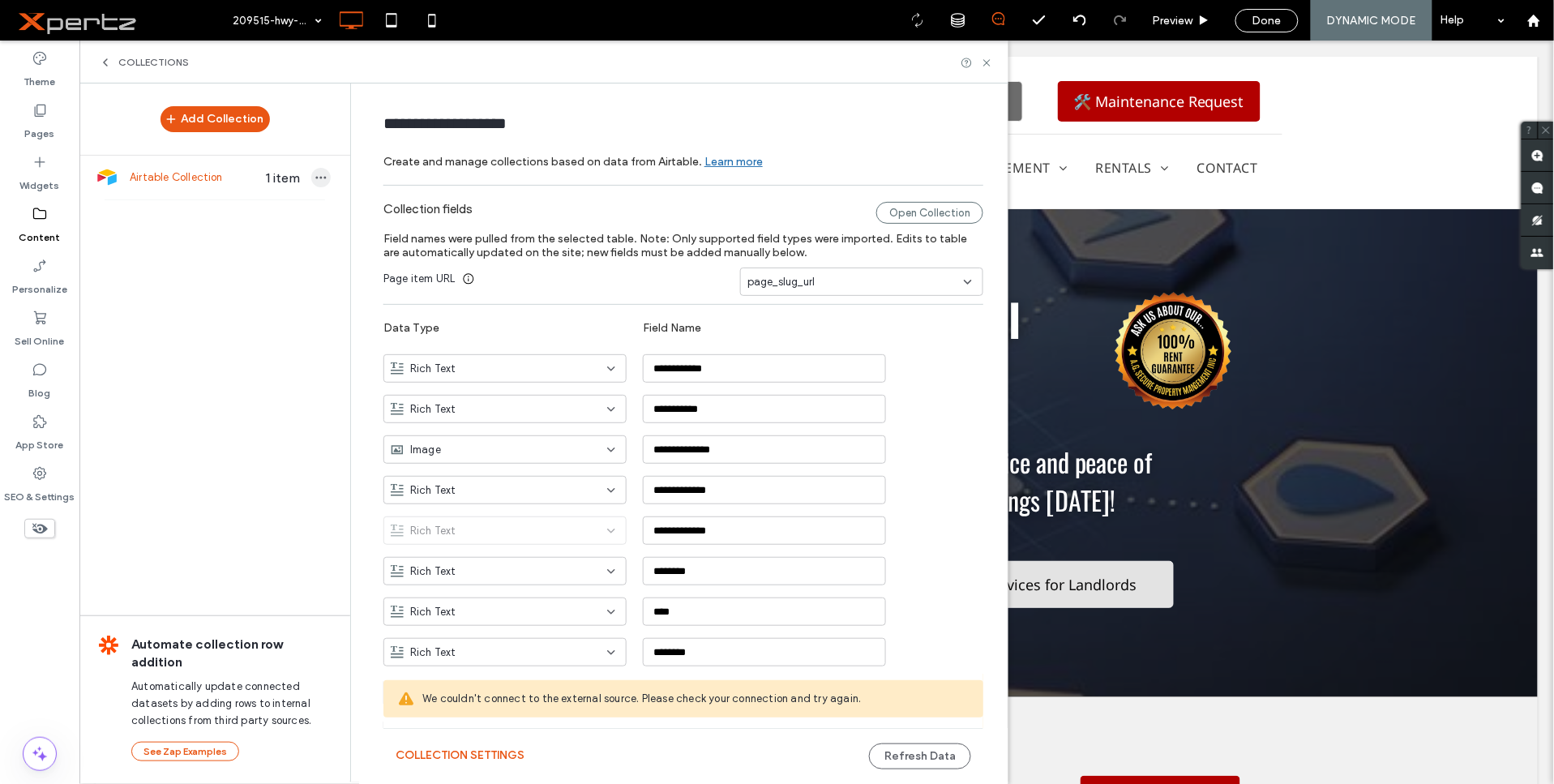
click at [317, 178] on use "button" at bounding box center [322, 178] width 11 height 2
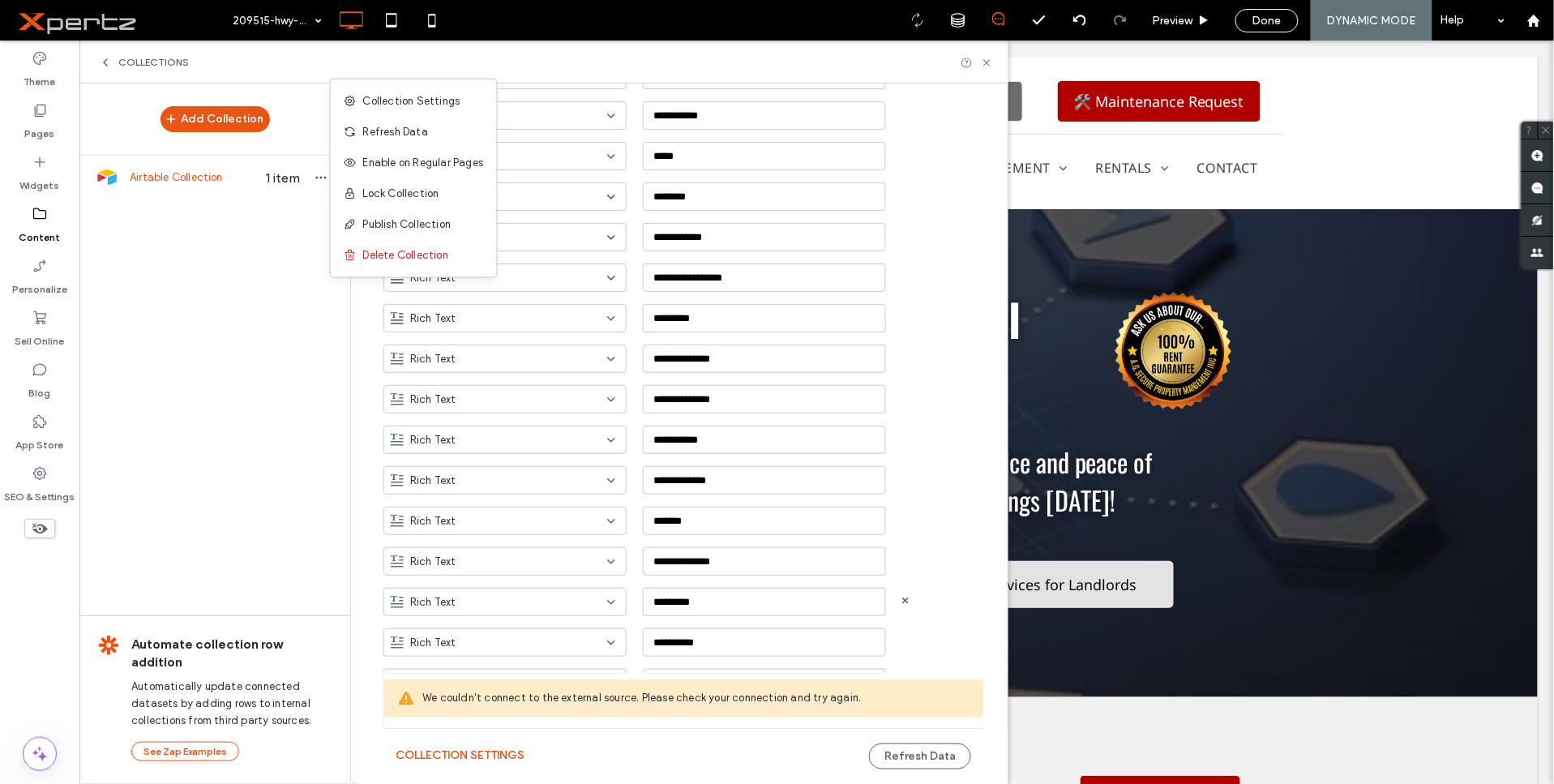
scroll to position [811, 0]
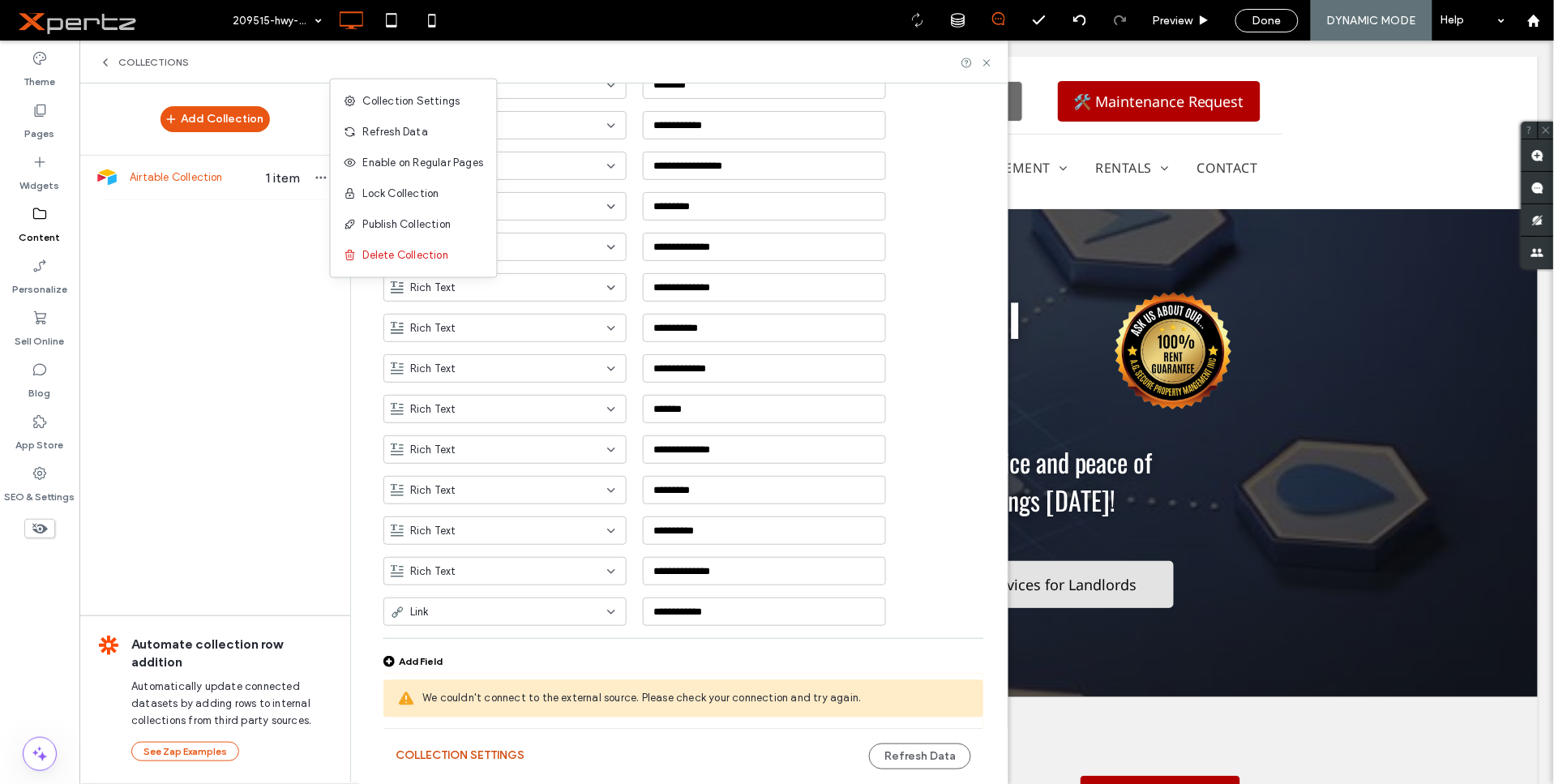
click at [508, 748] on button "Collection Settings" at bounding box center [459, 755] width 128 height 26
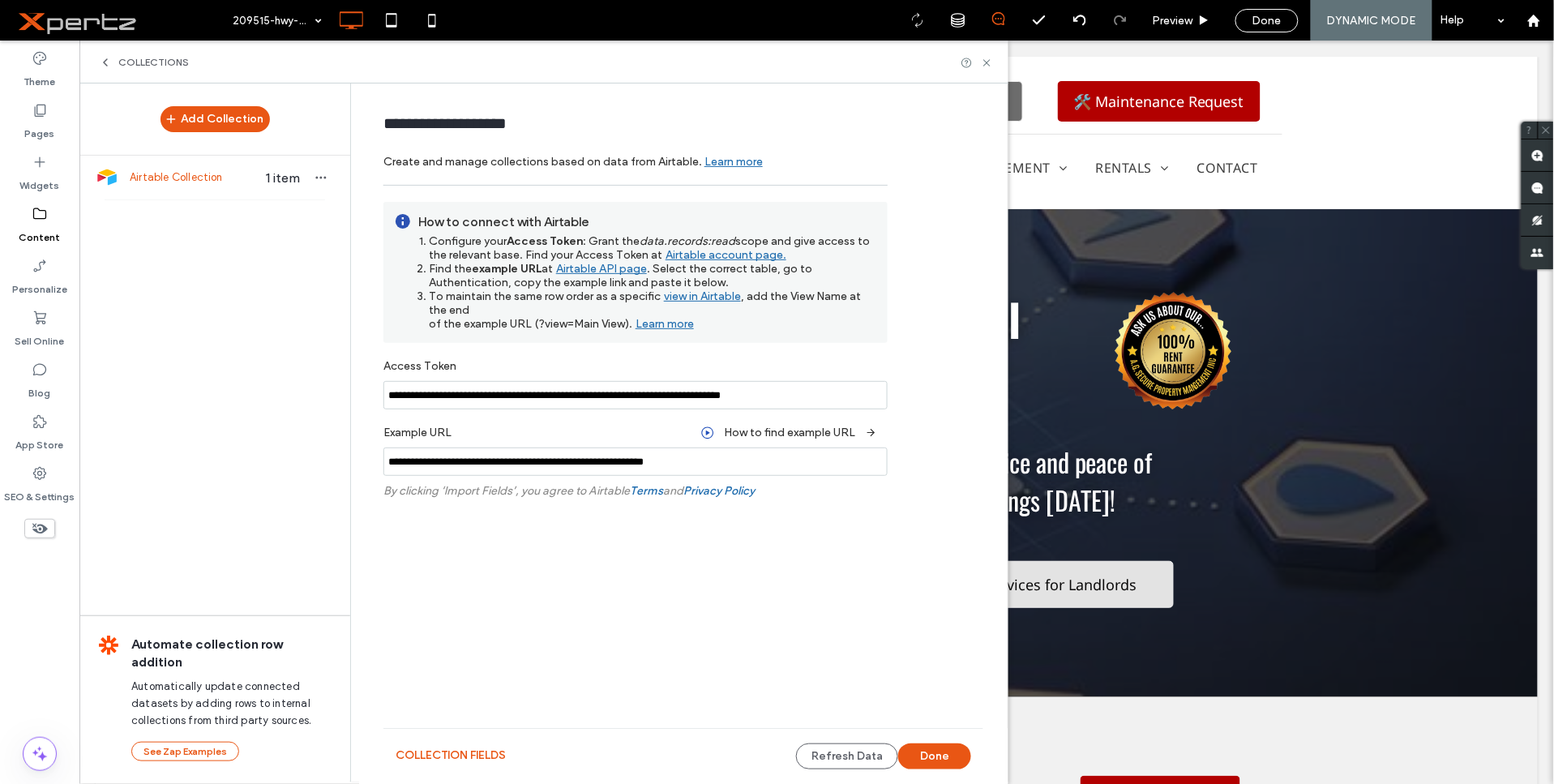
scroll to position [0, 0]
click at [645, 459] on input "**********" at bounding box center [635, 462] width 505 height 29
paste input "***"
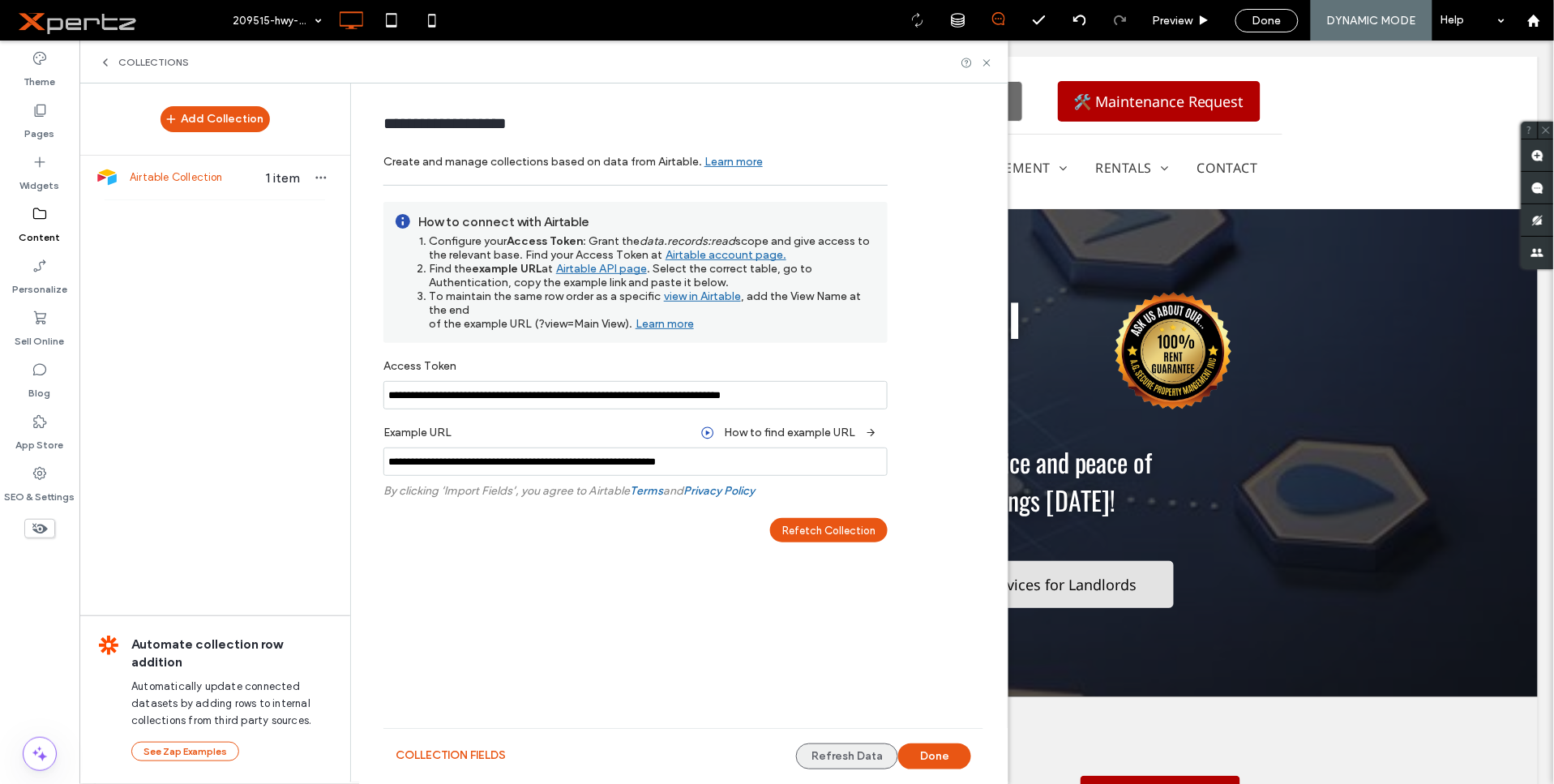
type input "**********"
click at [859, 756] on button "Refresh Data" at bounding box center [847, 756] width 103 height 26
click at [918, 758] on button "Done" at bounding box center [934, 756] width 73 height 26
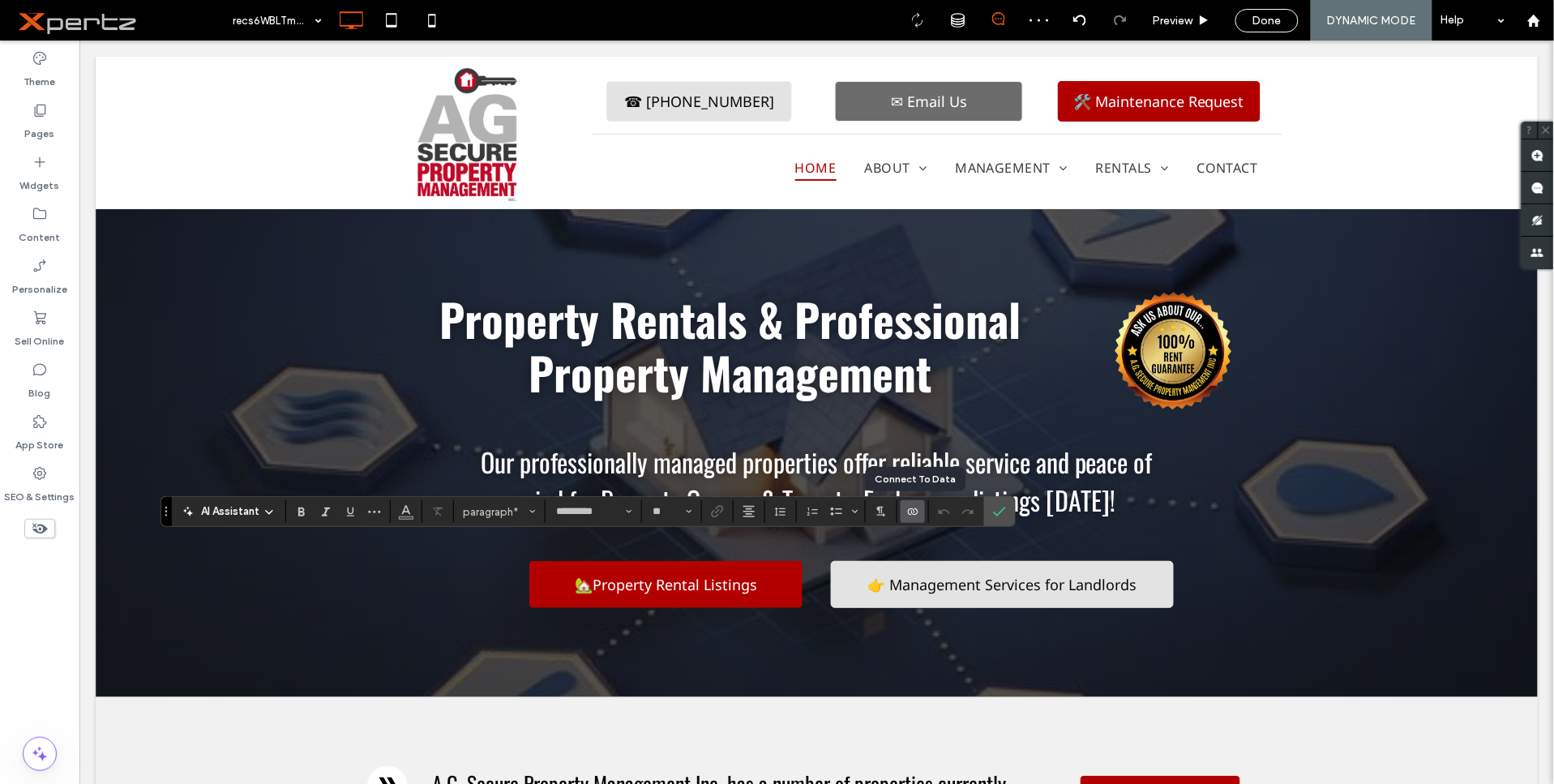
click at [916, 511] on icon "Connect To Data" at bounding box center [912, 510] width 13 height 13
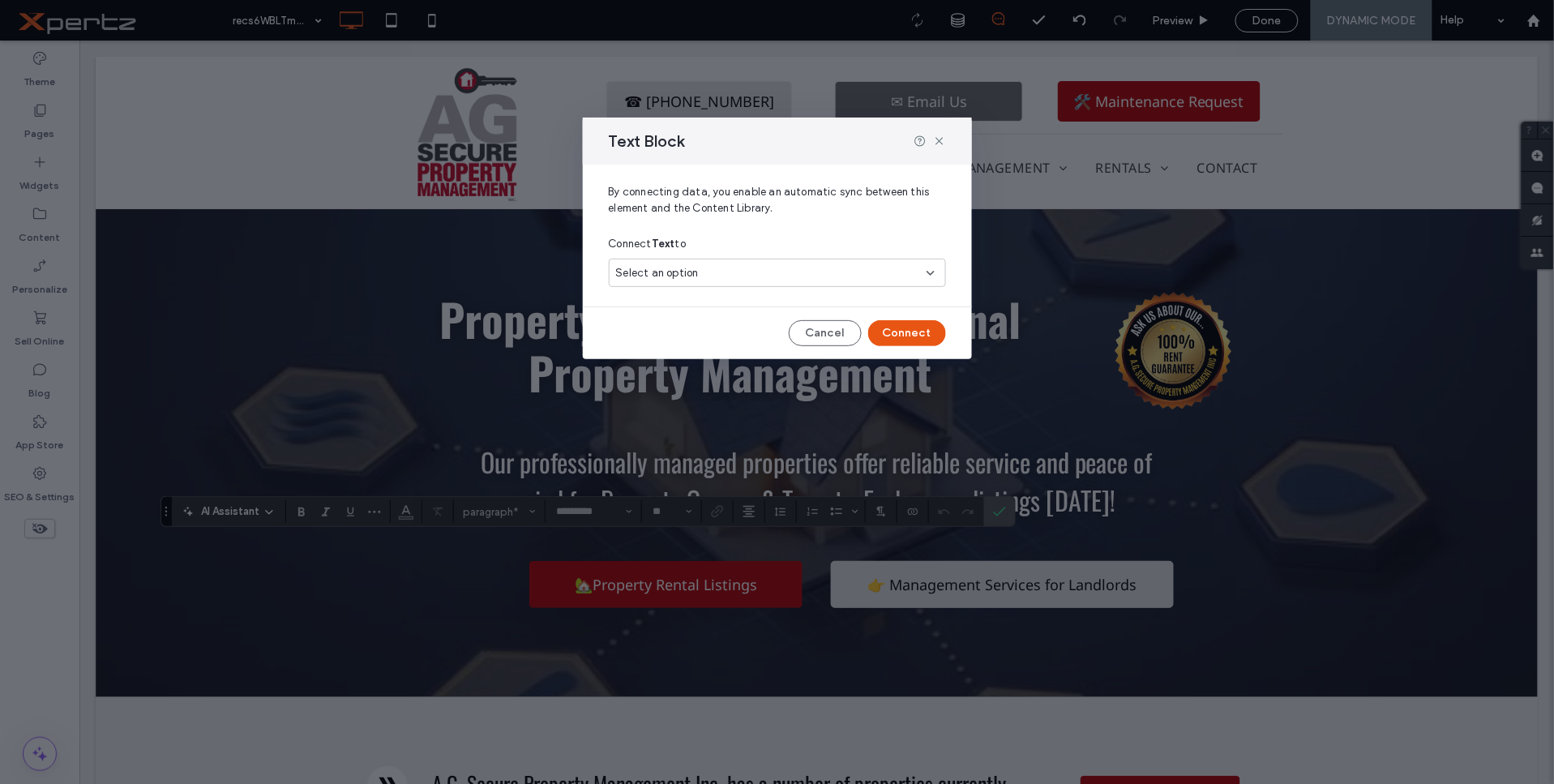
click at [754, 269] on div "Select an option" at bounding box center [768, 273] width 304 height 16
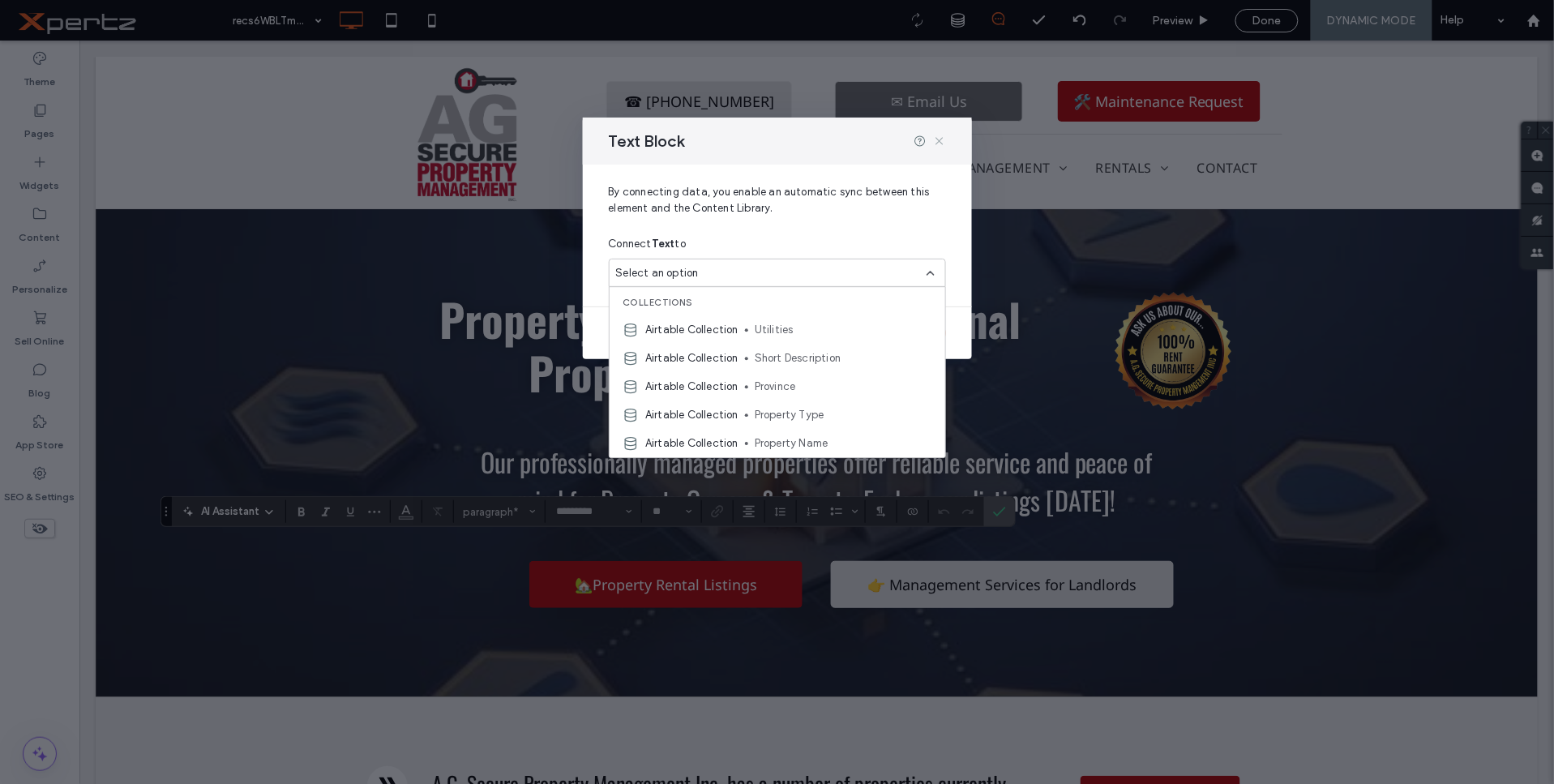
click at [944, 143] on icon at bounding box center [939, 140] width 13 height 13
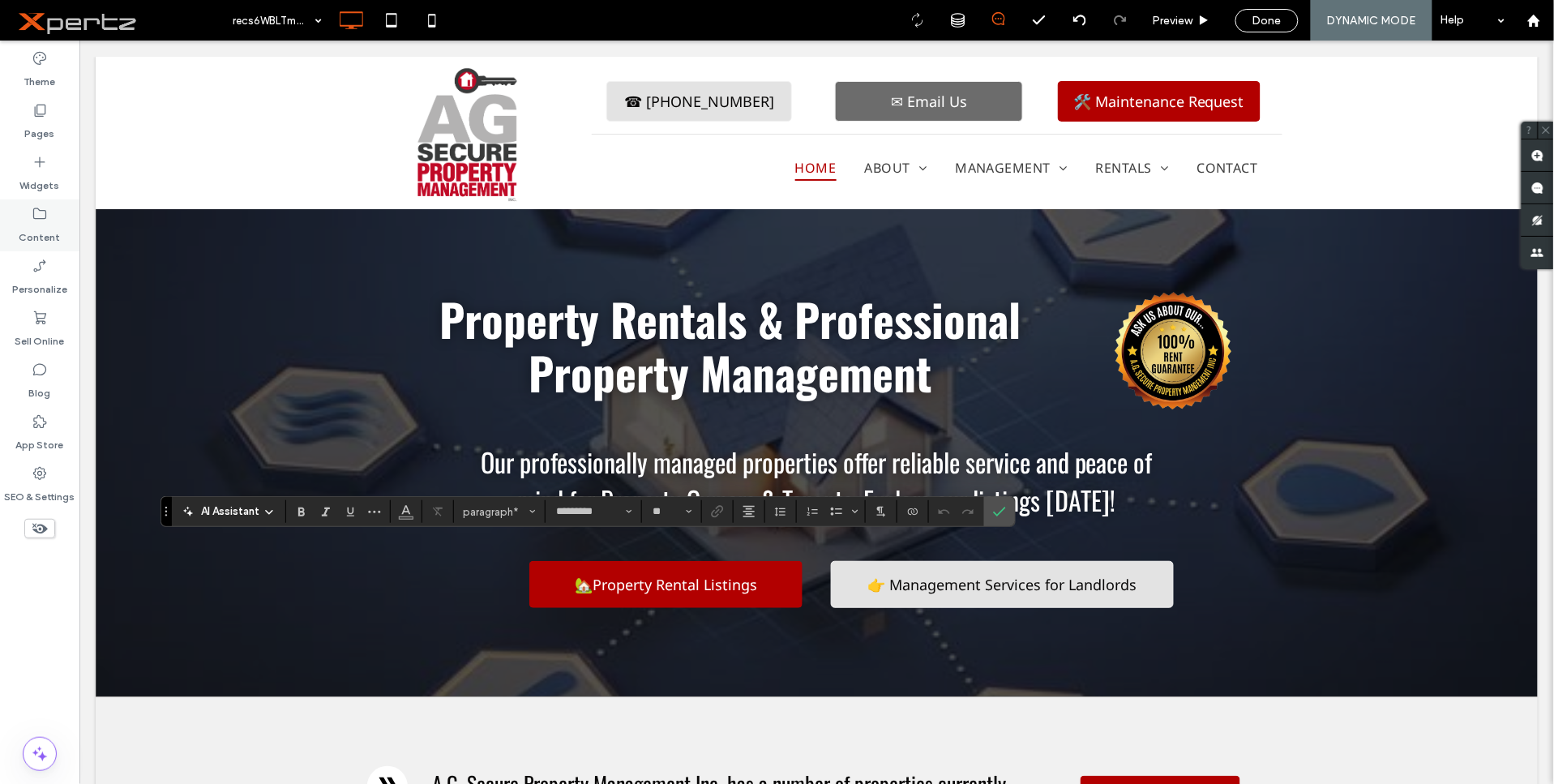
click at [41, 227] on label "Content" at bounding box center [41, 233] width 42 height 23
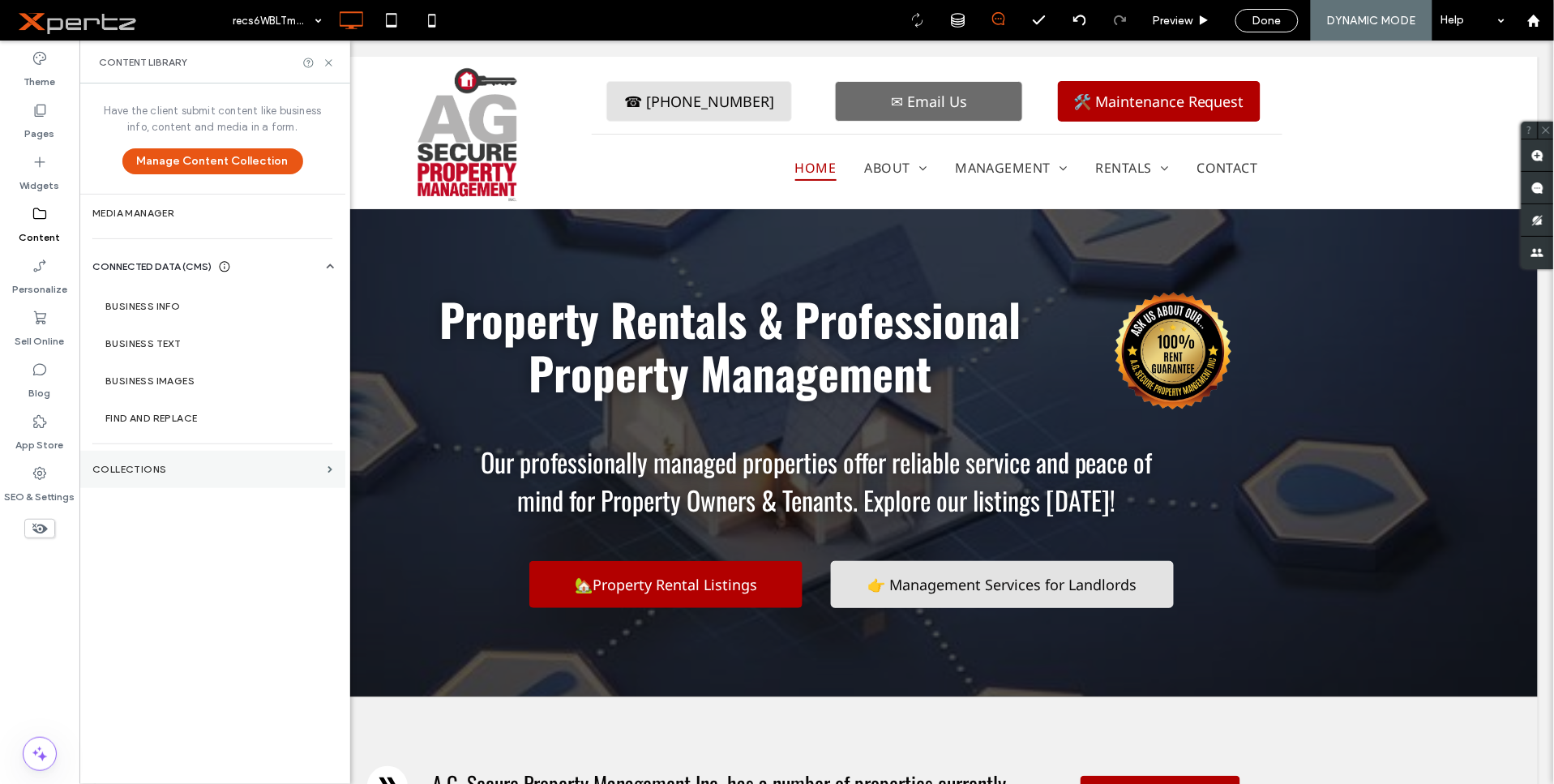
click at [193, 469] on label "Collections" at bounding box center [207, 469] width 229 height 11
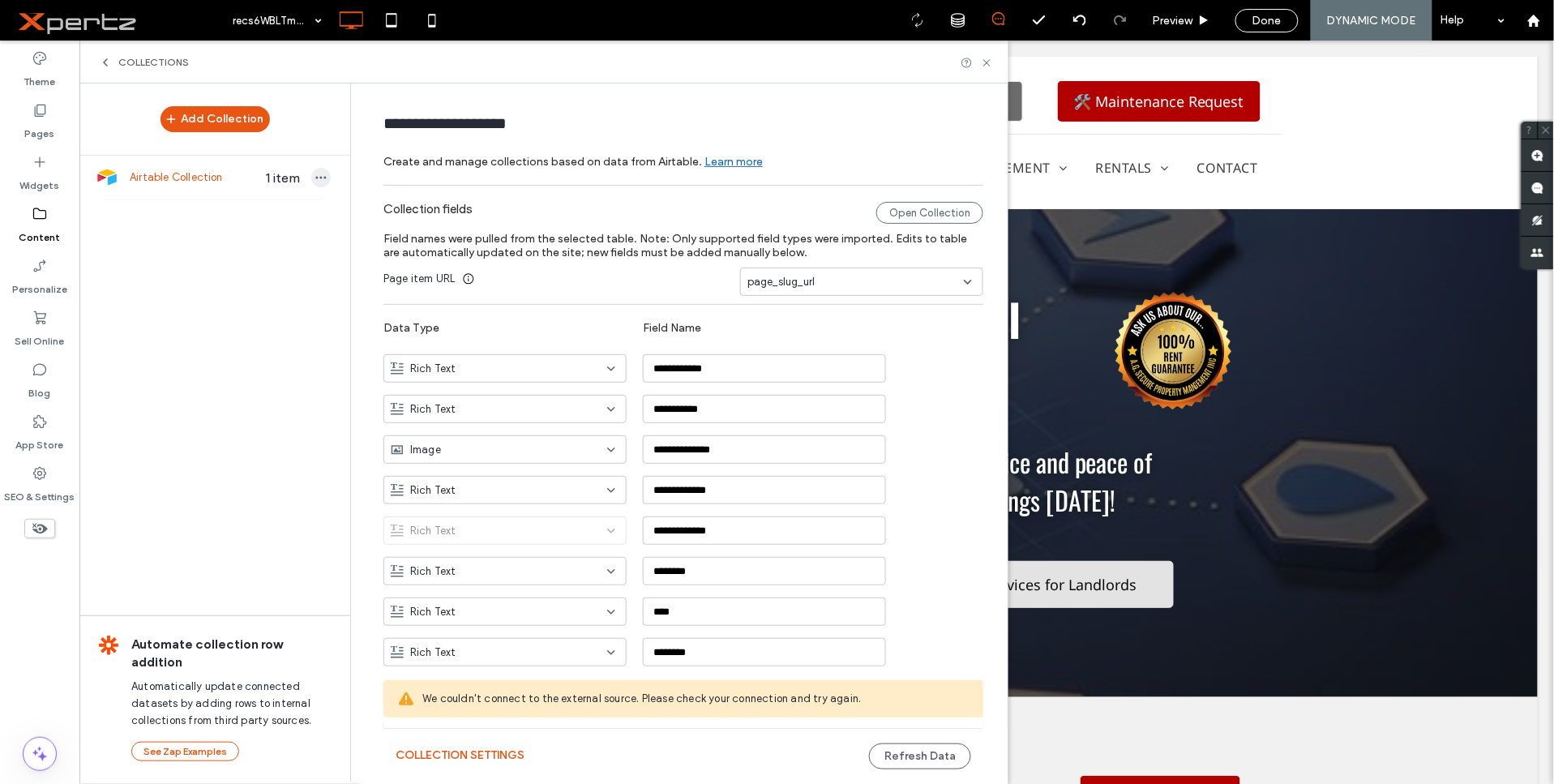
click at [315, 180] on icon "button" at bounding box center [321, 177] width 13 height 13
click at [401, 253] on span "Delete Collection" at bounding box center [406, 255] width 86 height 16
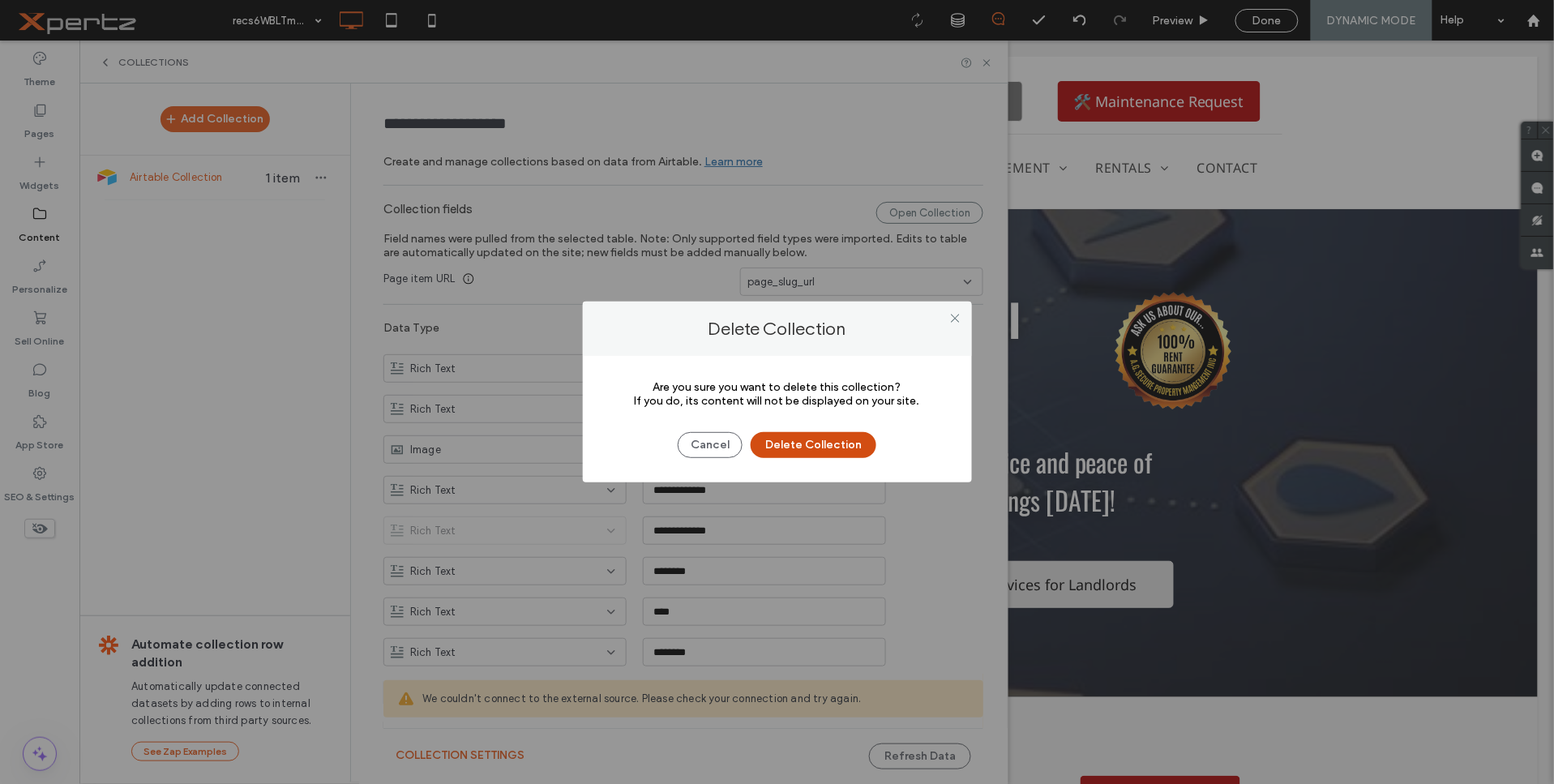
click at [844, 435] on button "Delete Collection" at bounding box center [813, 445] width 125 height 26
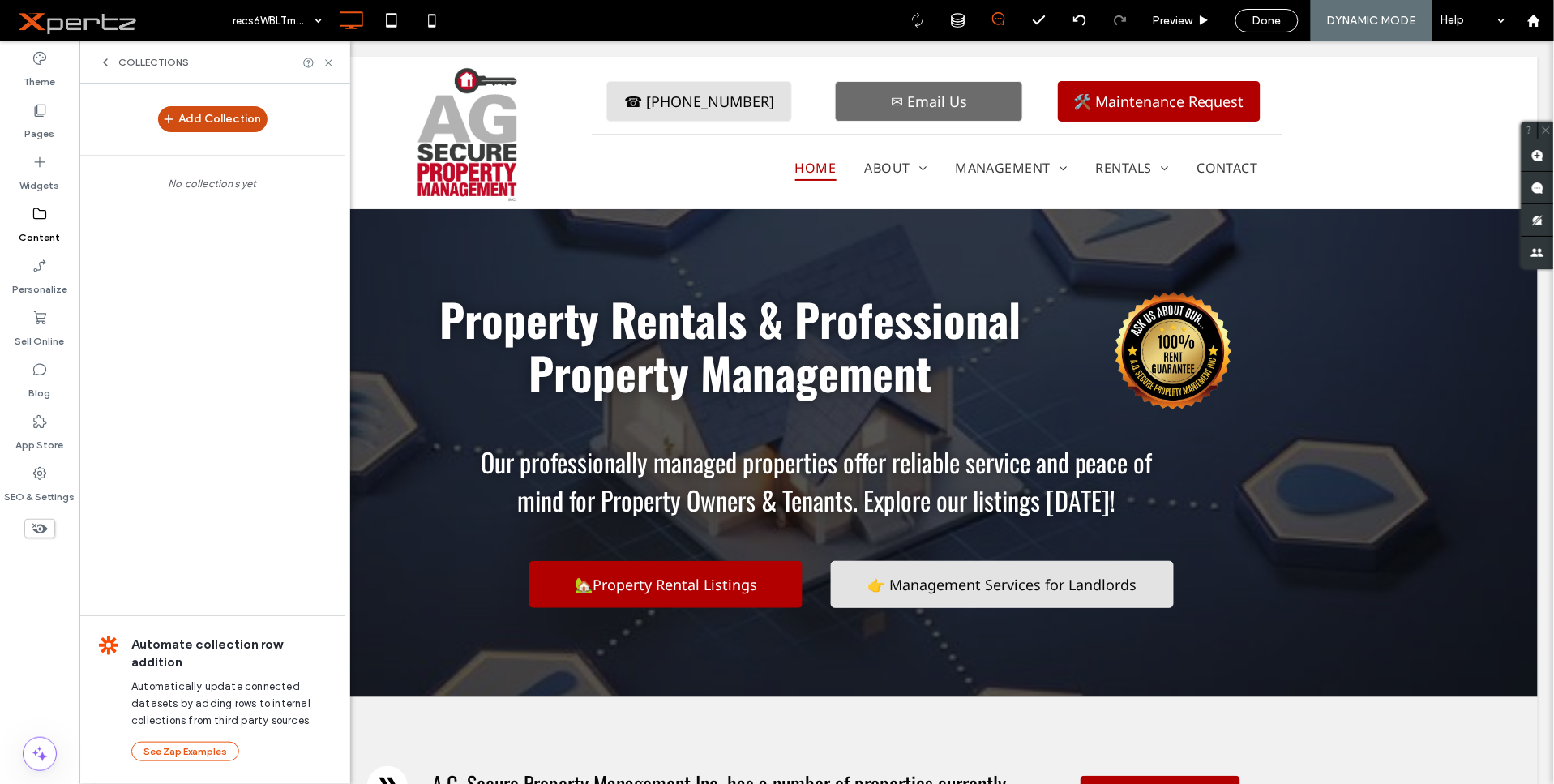
click at [200, 109] on button "Add Collection" at bounding box center [213, 119] width 110 height 26
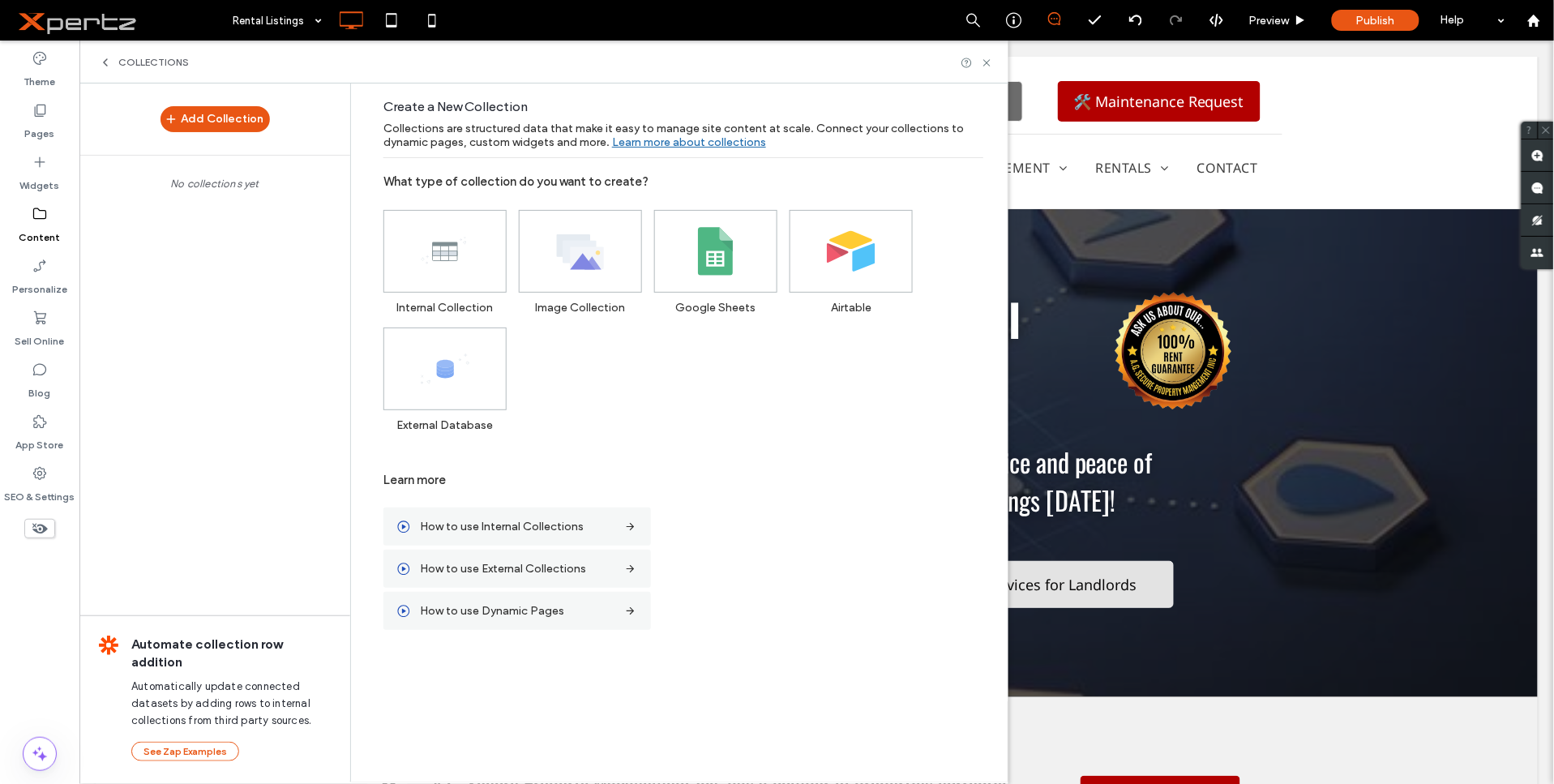
click at [866, 249] on div at bounding box center [777, 392] width 1554 height 784
click at [872, 272] on icon at bounding box center [851, 251] width 49 height 49
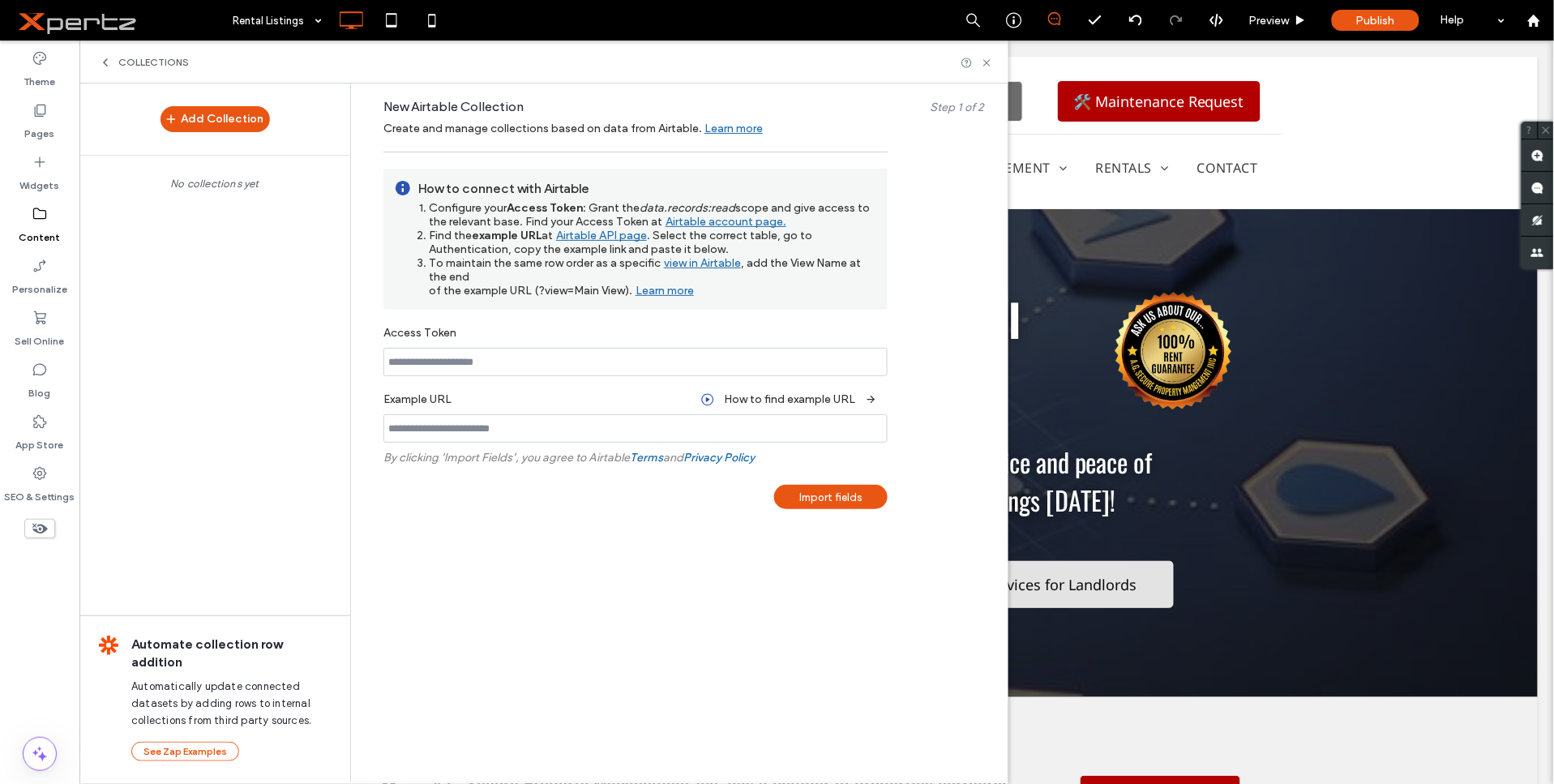
click at [484, 367] on input at bounding box center [635, 361] width 505 height 29
paste input "**********"
type input "**********"
click at [627, 432] on input at bounding box center [635, 428] width 505 height 29
paste input "**********"
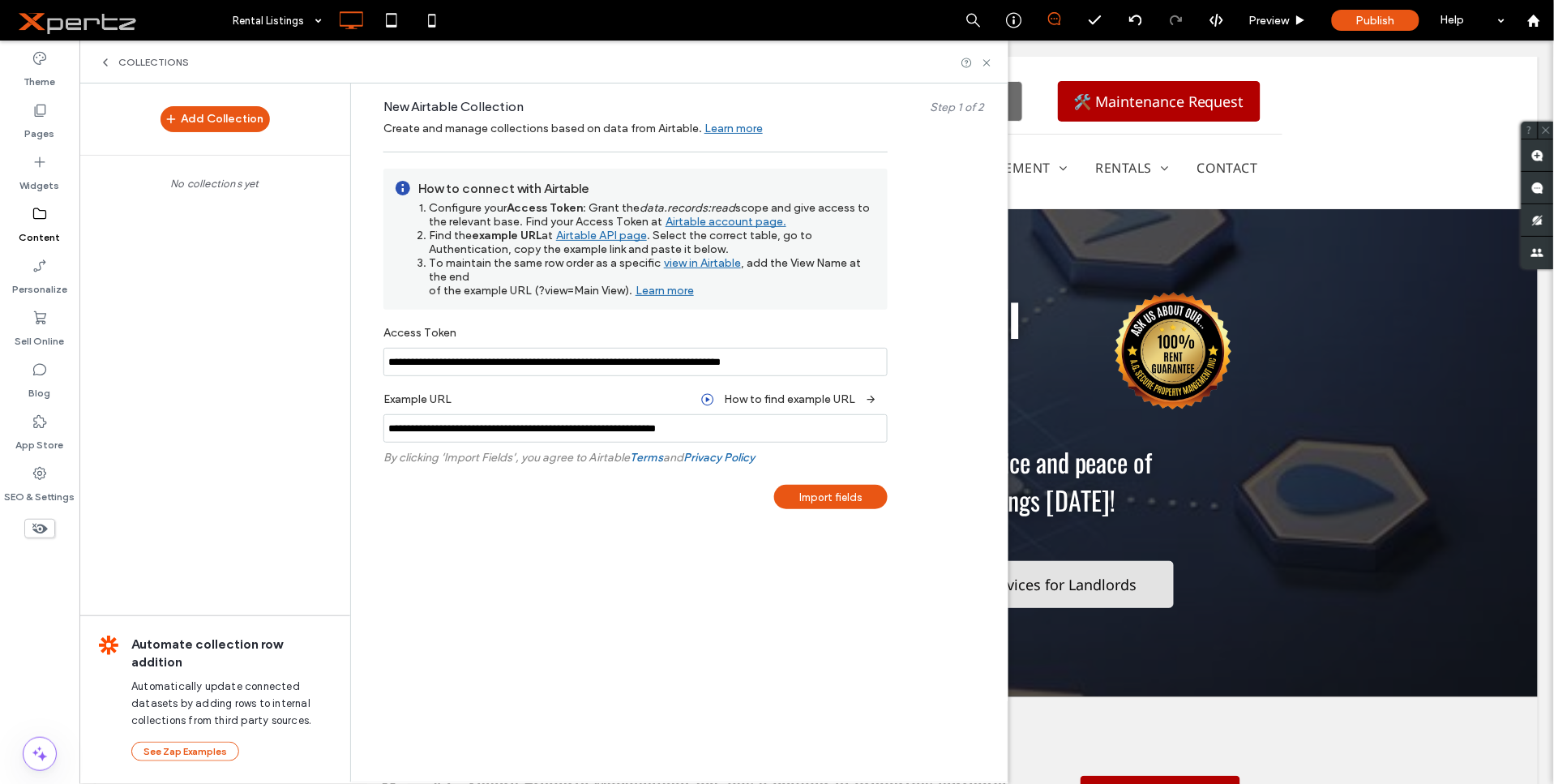
type input "**********"
click at [845, 494] on div "Import fields" at bounding box center [831, 496] width 113 height 24
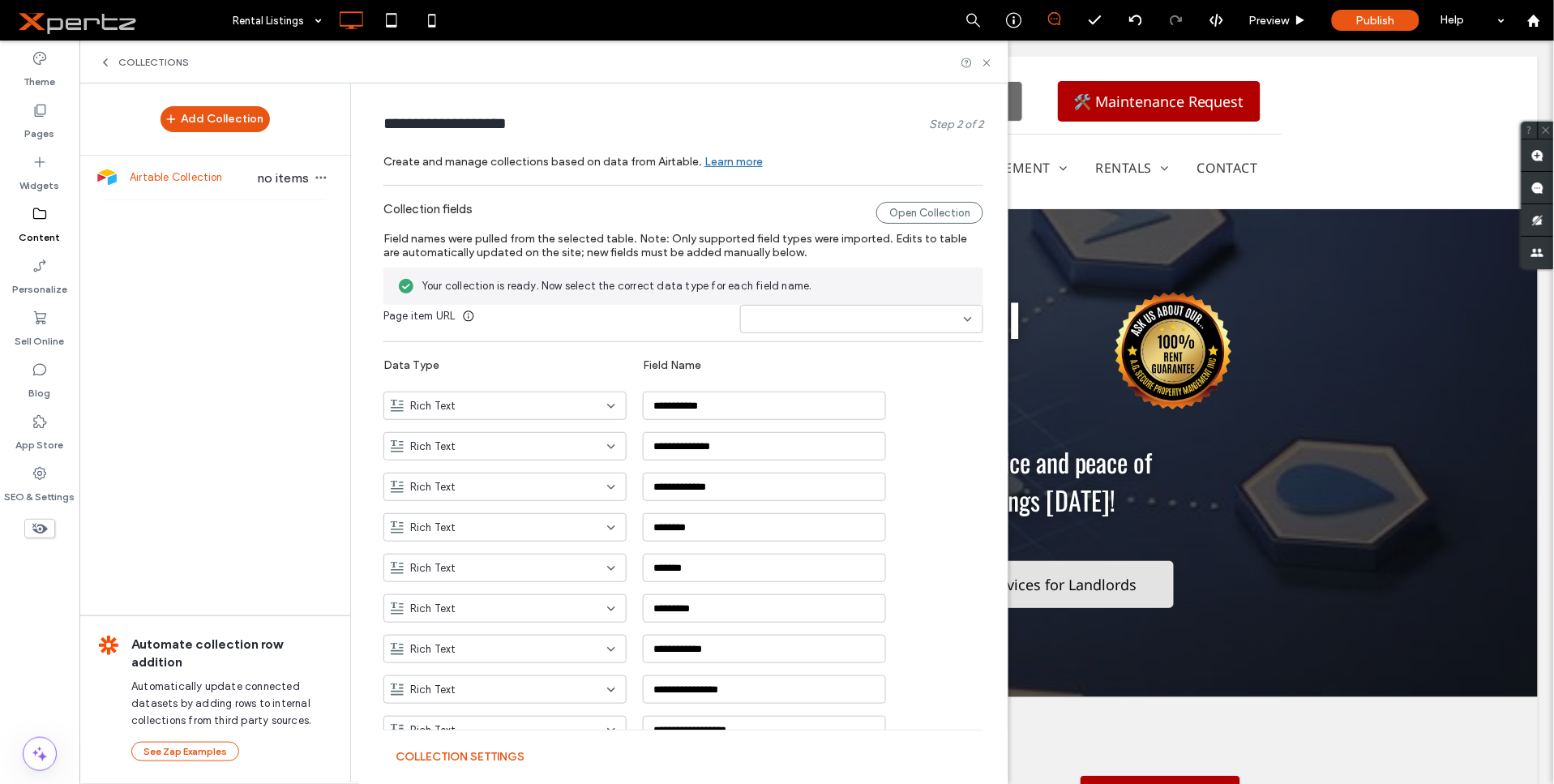
click at [910, 322] on input at bounding box center [855, 318] width 216 height 13
click at [794, 485] on span "page_slug_url" at bounding box center [775, 490] width 68 height 16
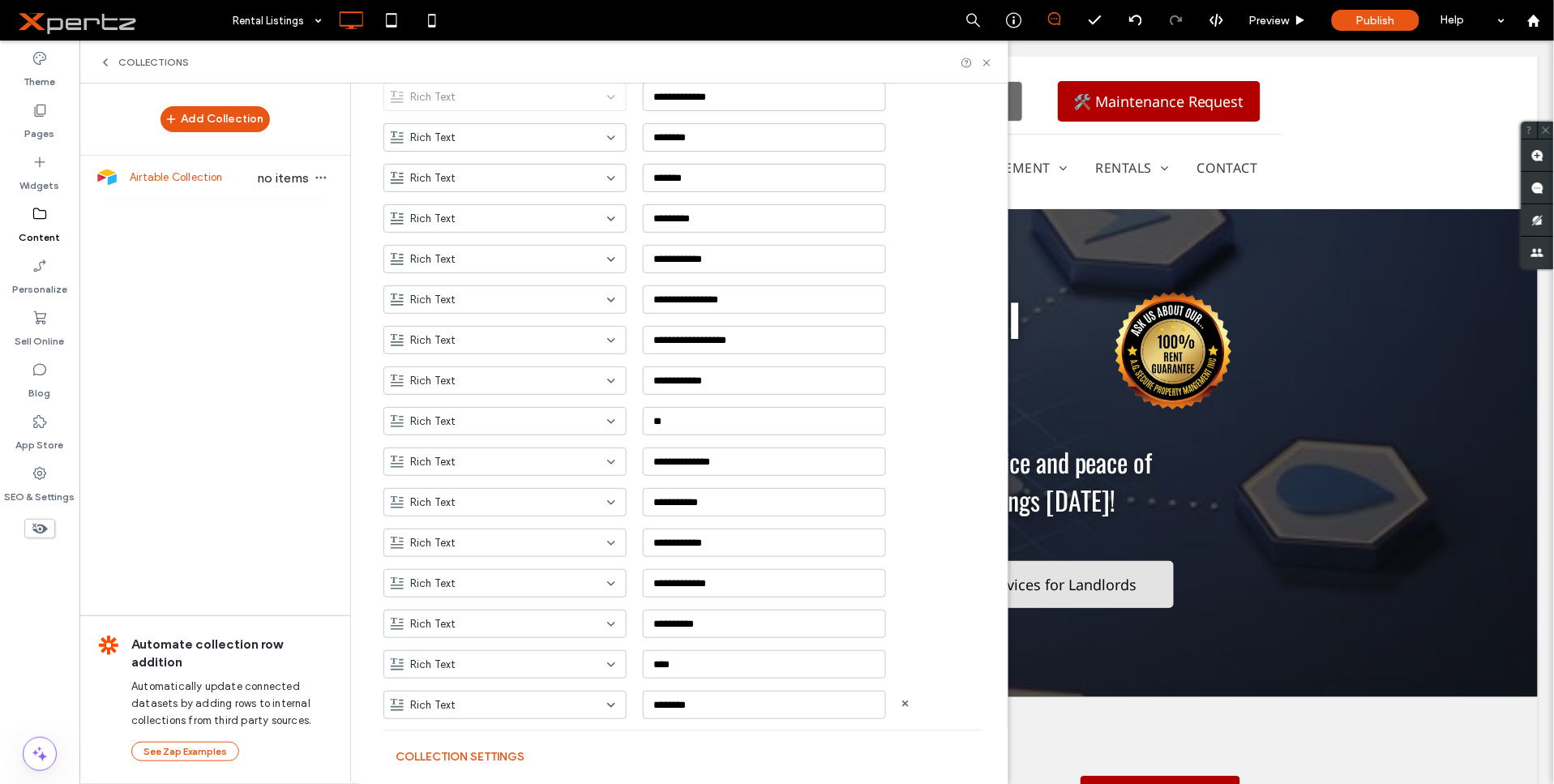
scroll to position [382, 0]
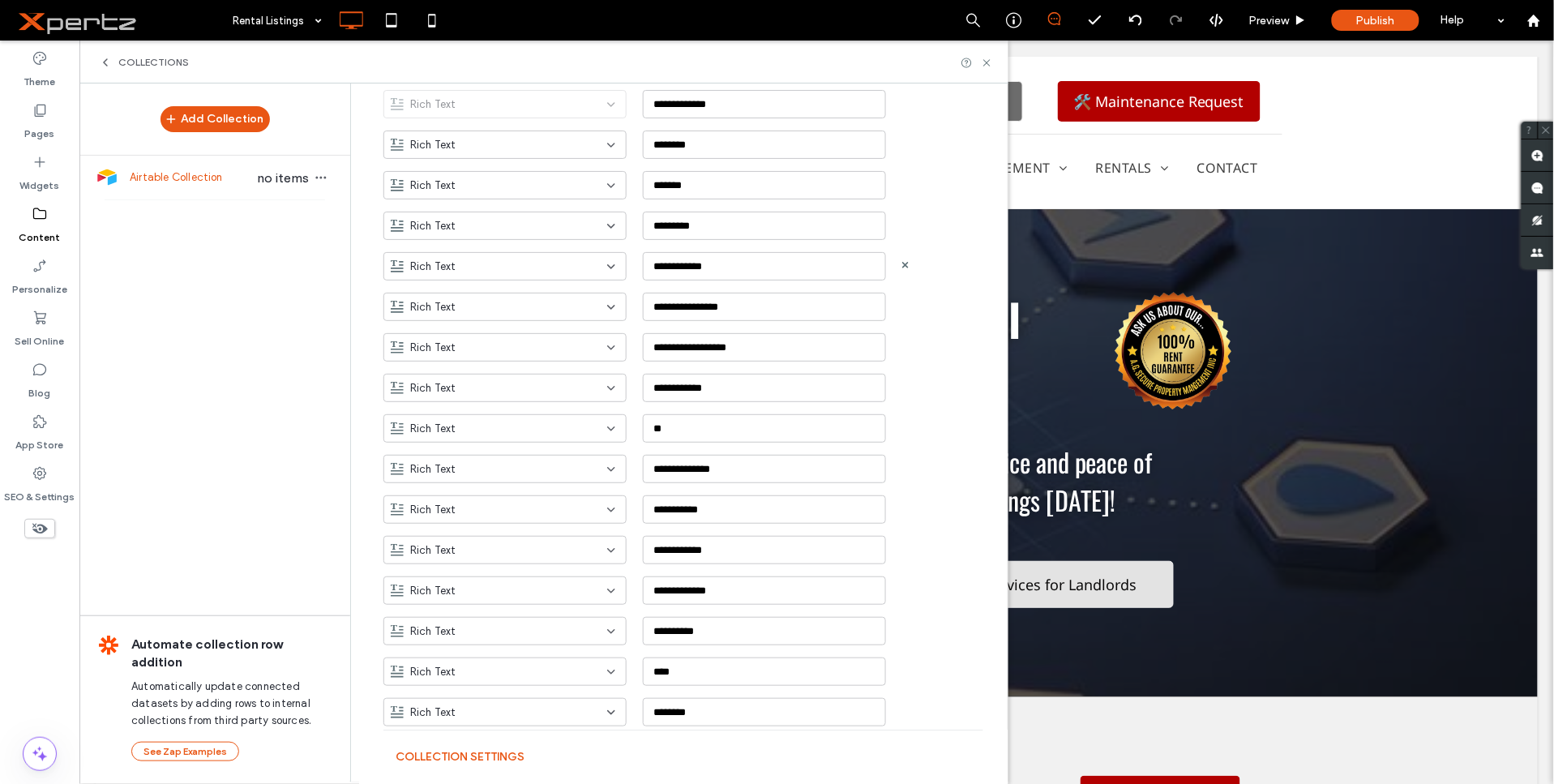
click at [443, 268] on span "Rich Text" at bounding box center [433, 267] width 46 height 16
click at [434, 374] on div "Link" at bounding box center [498, 380] width 242 height 29
click at [511, 387] on div "Rich Text" at bounding box center [496, 388] width 209 height 16
click at [442, 552] on span "Location" at bounding box center [425, 555] width 44 height 16
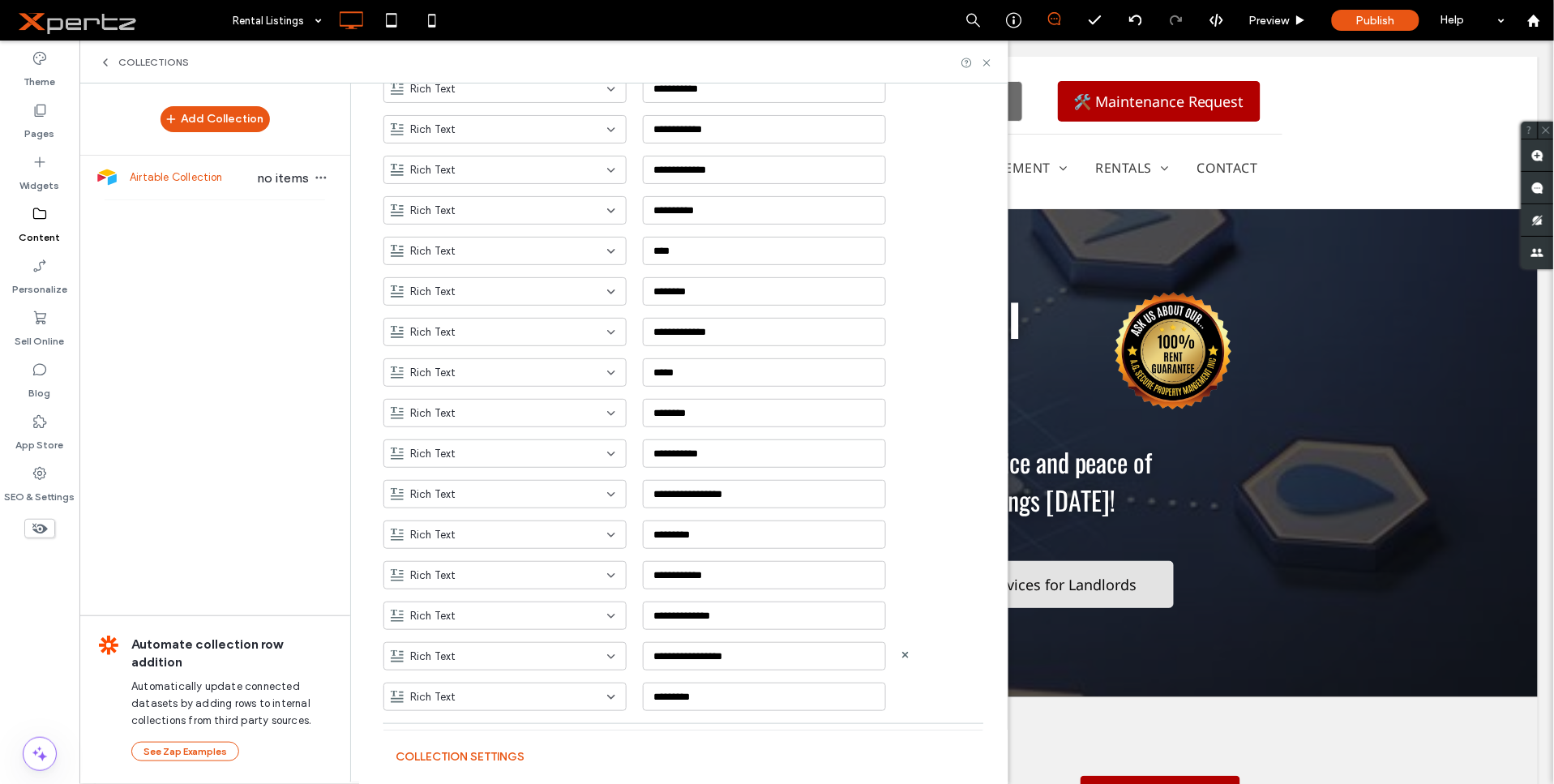
scroll to position [832, 0]
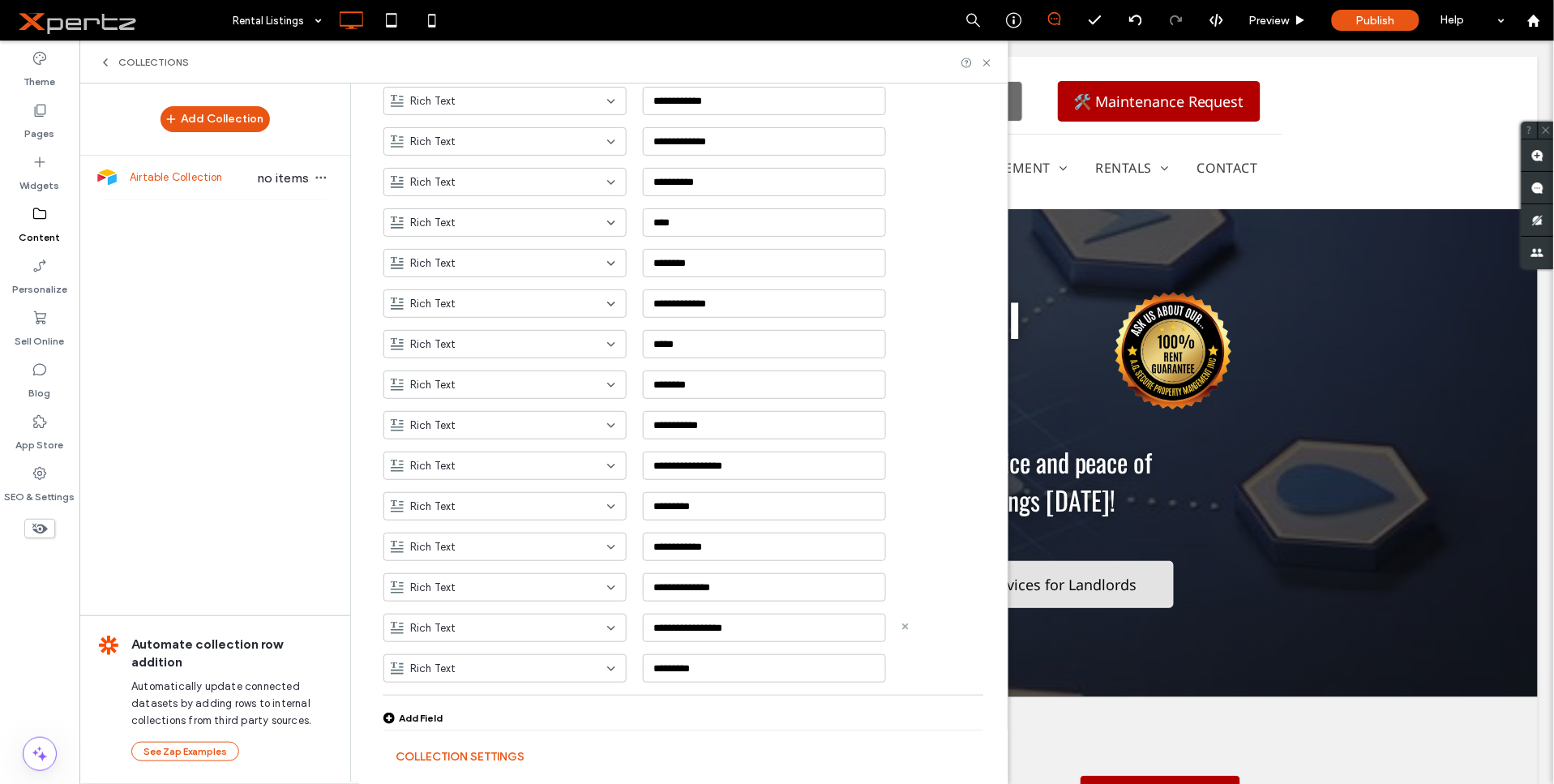
click at [902, 627] on use at bounding box center [905, 626] width 7 height 7
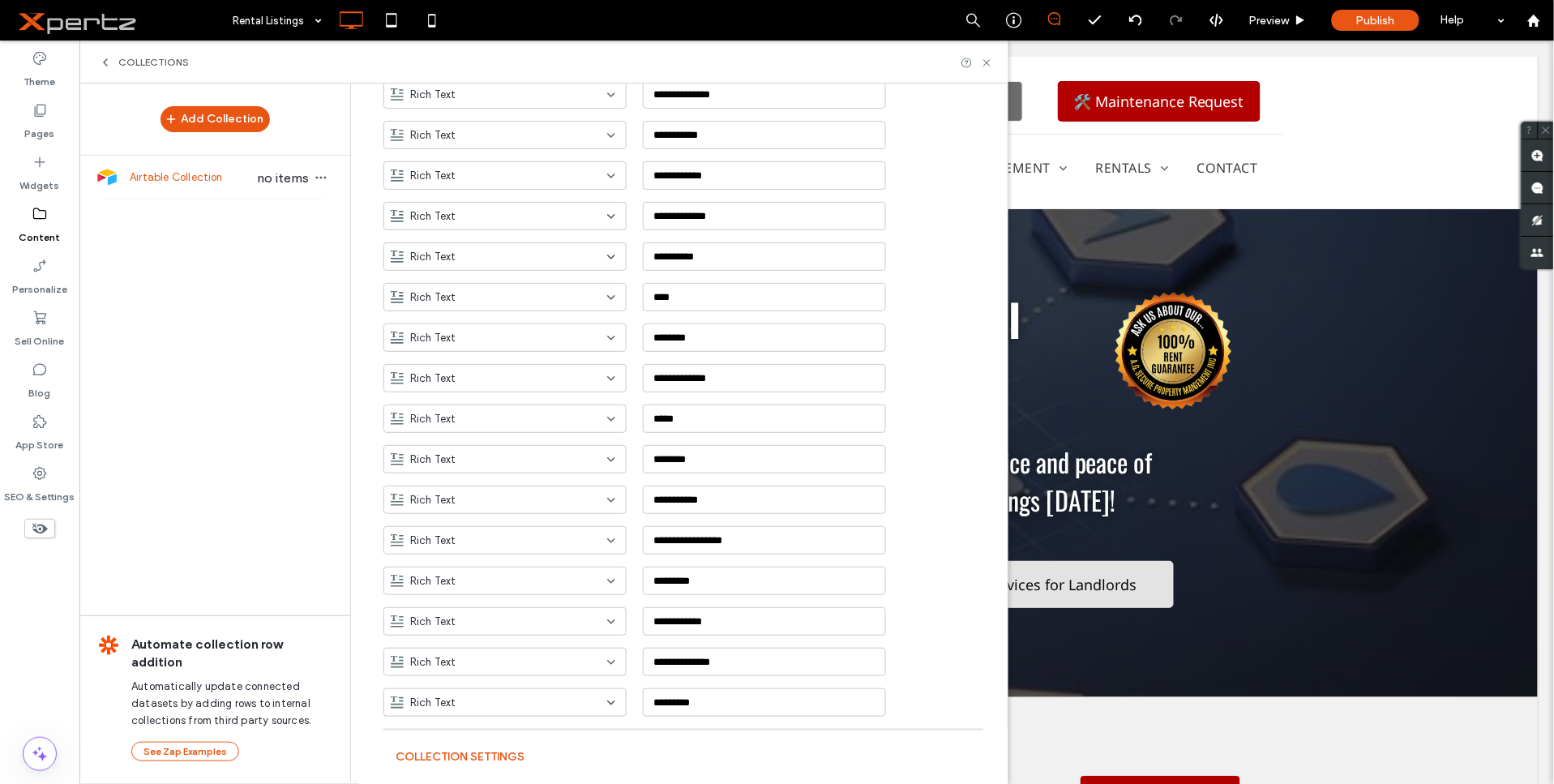
scroll to position [792, 0]
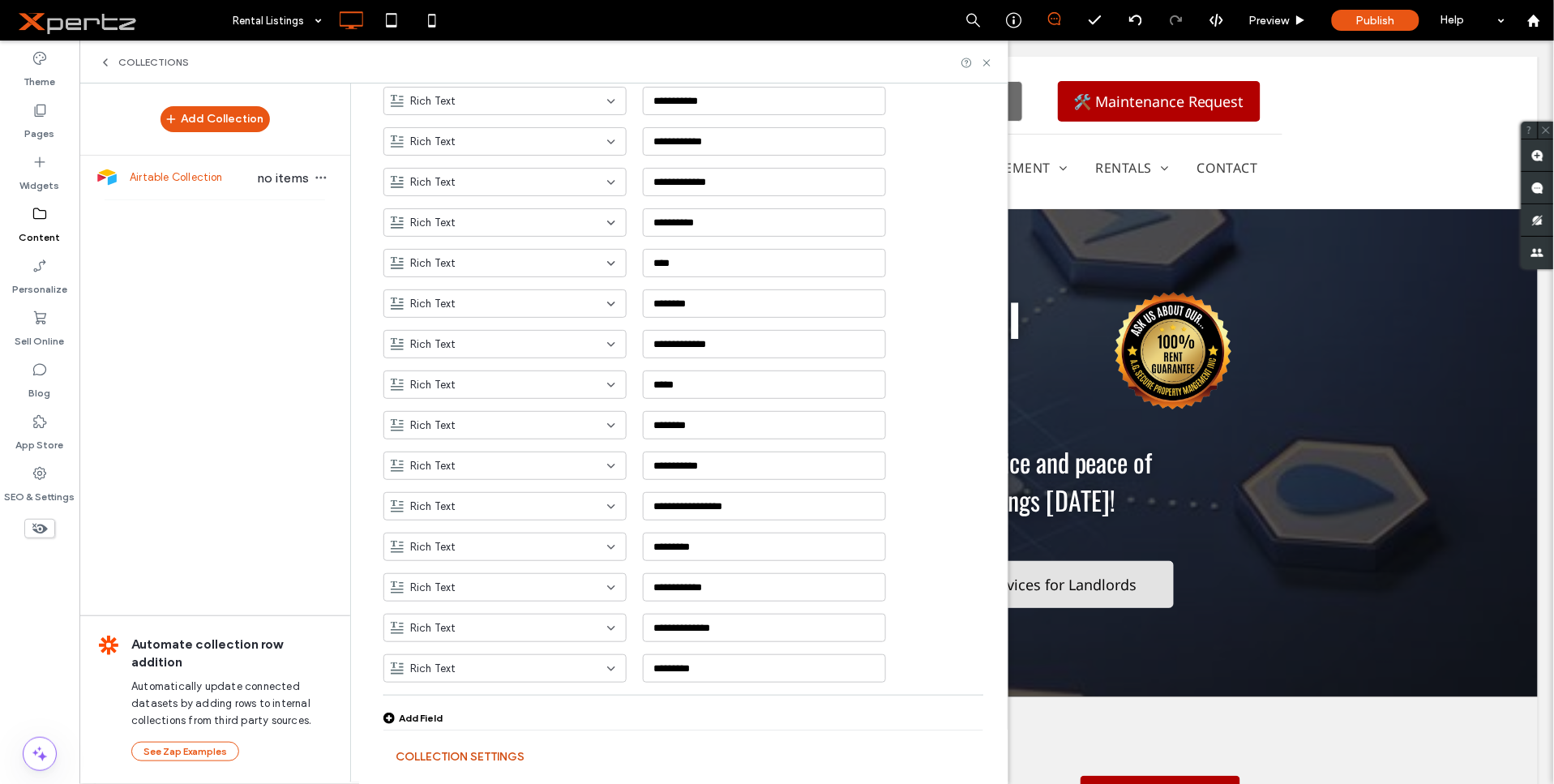
click at [491, 756] on button "Collection Settings" at bounding box center [459, 757] width 128 height 26
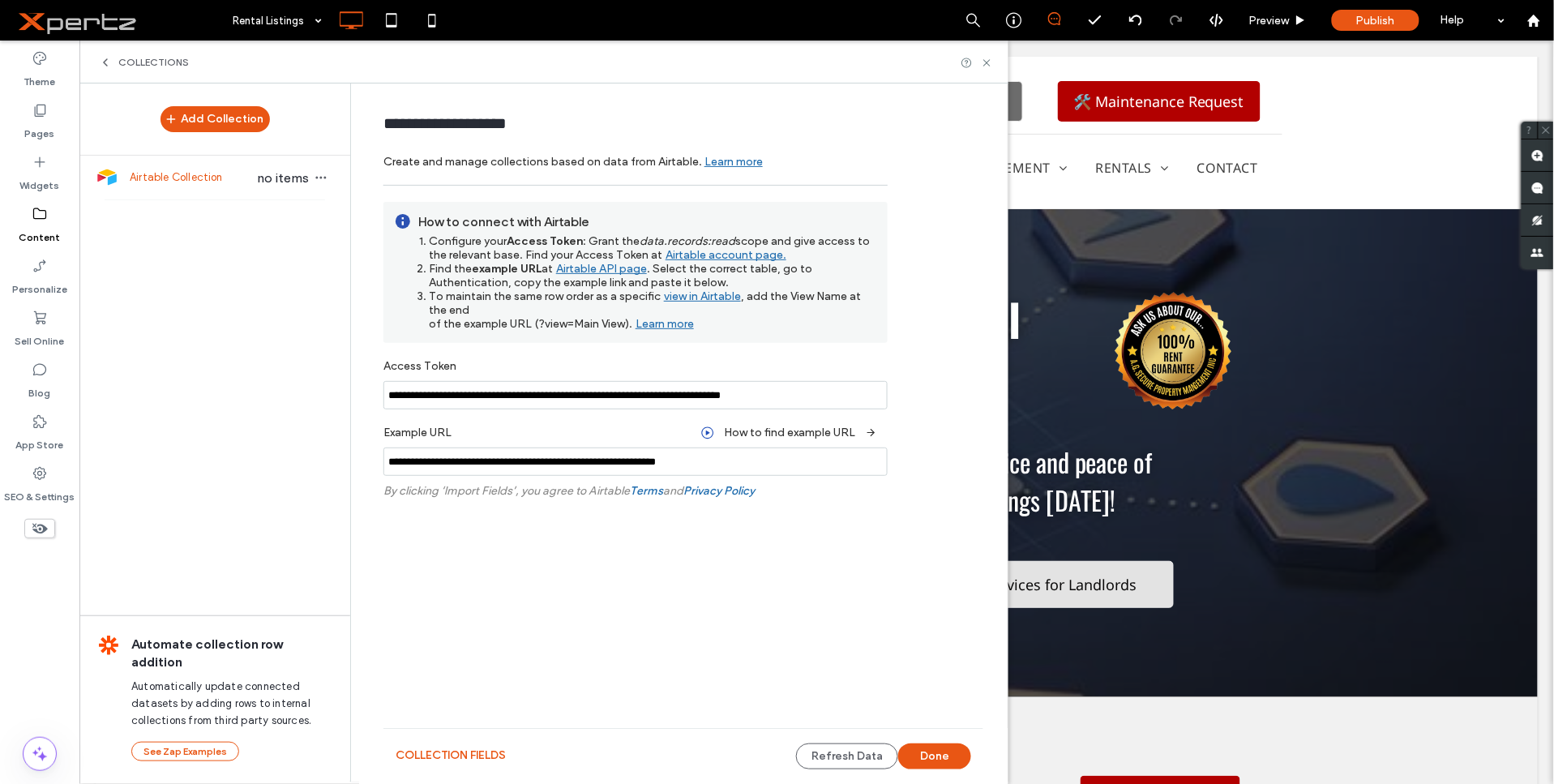
scroll to position [0, 0]
click at [872, 757] on button "Refresh Data" at bounding box center [847, 756] width 103 height 26
click at [920, 758] on button "Done" at bounding box center [934, 756] width 73 height 26
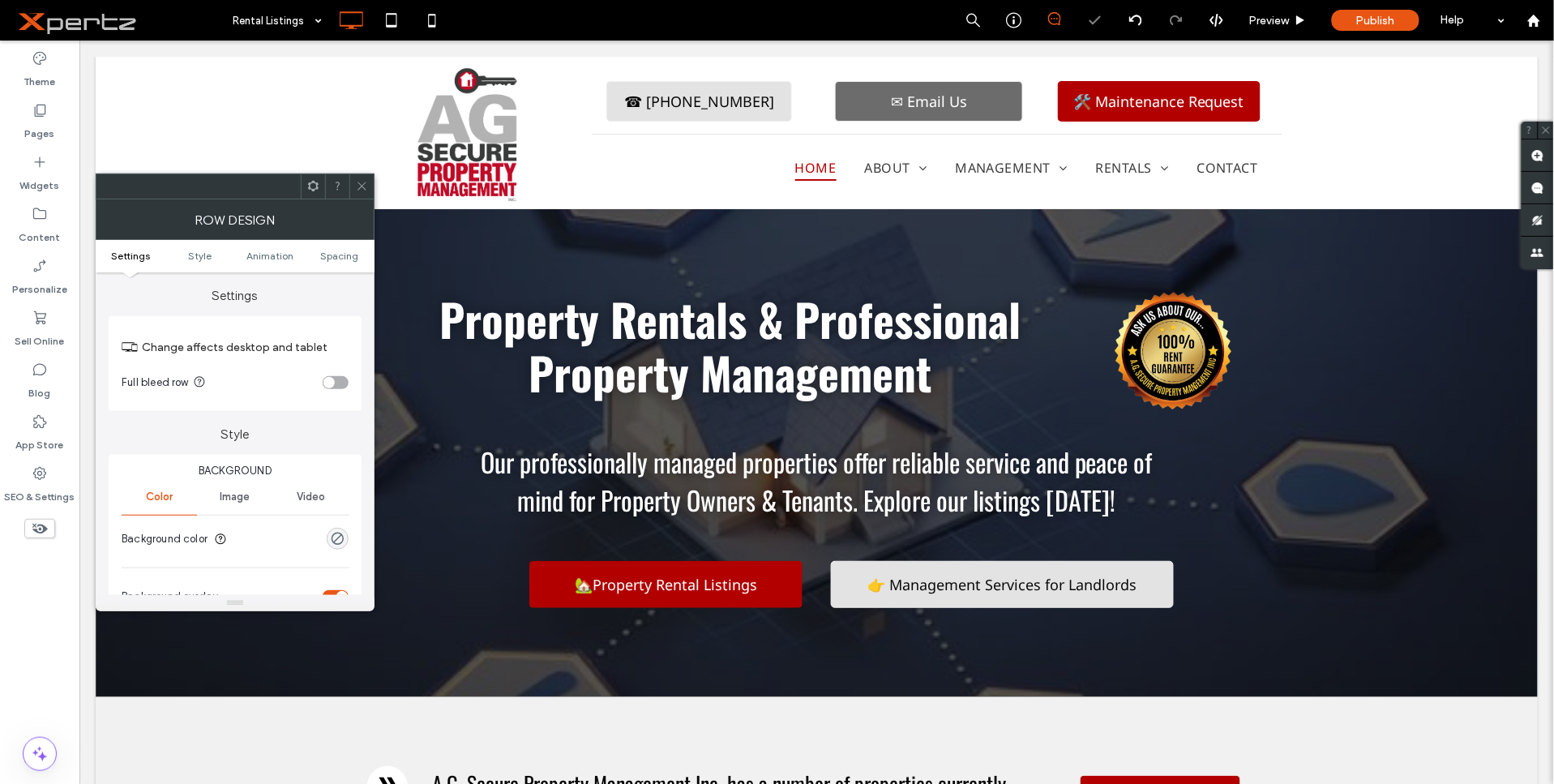
click at [320, 177] on div at bounding box center [313, 186] width 24 height 24
click at [34, 107] on icon at bounding box center [40, 110] width 16 height 16
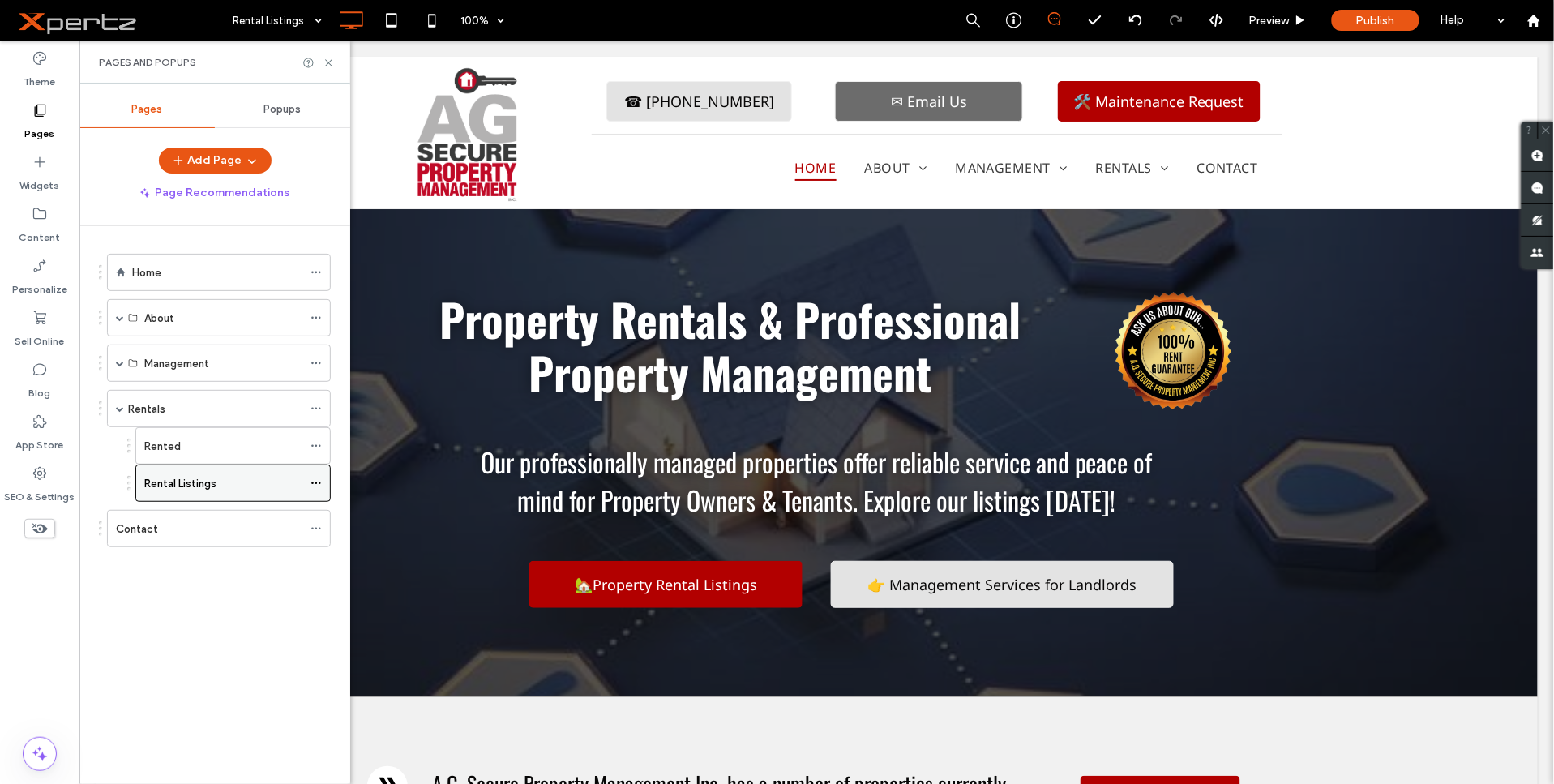
click at [321, 484] on use at bounding box center [316, 484] width 9 height 2
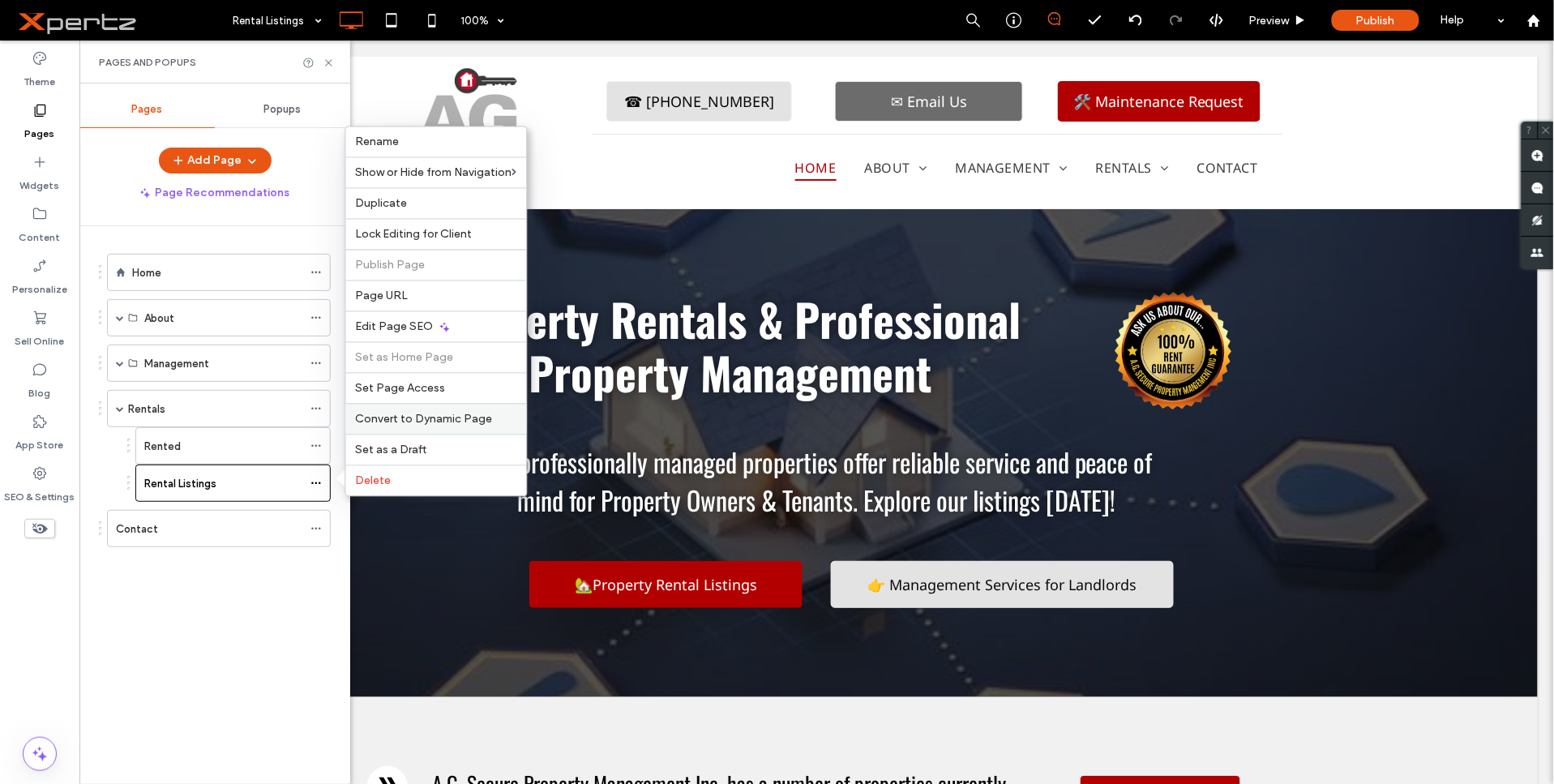
click at [425, 415] on span "Convert to Dynamic Page" at bounding box center [425, 420] width 137 height 14
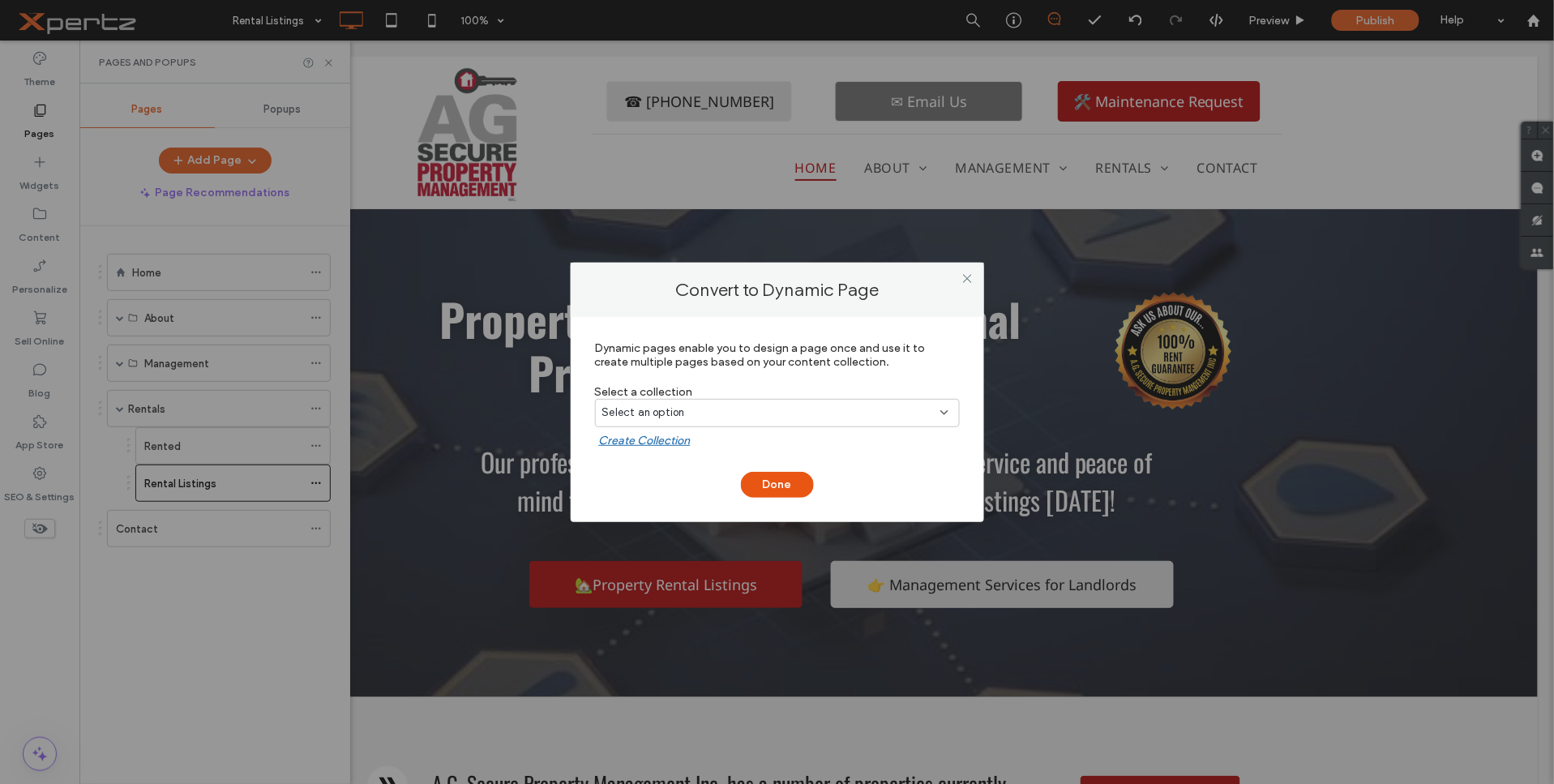
click at [730, 412] on div "Select an option" at bounding box center [768, 412] width 331 height 16
click at [695, 463] on span "Airtable Collection" at bounding box center [678, 469] width 94 height 16
click at [772, 479] on button "Done" at bounding box center [777, 485] width 73 height 26
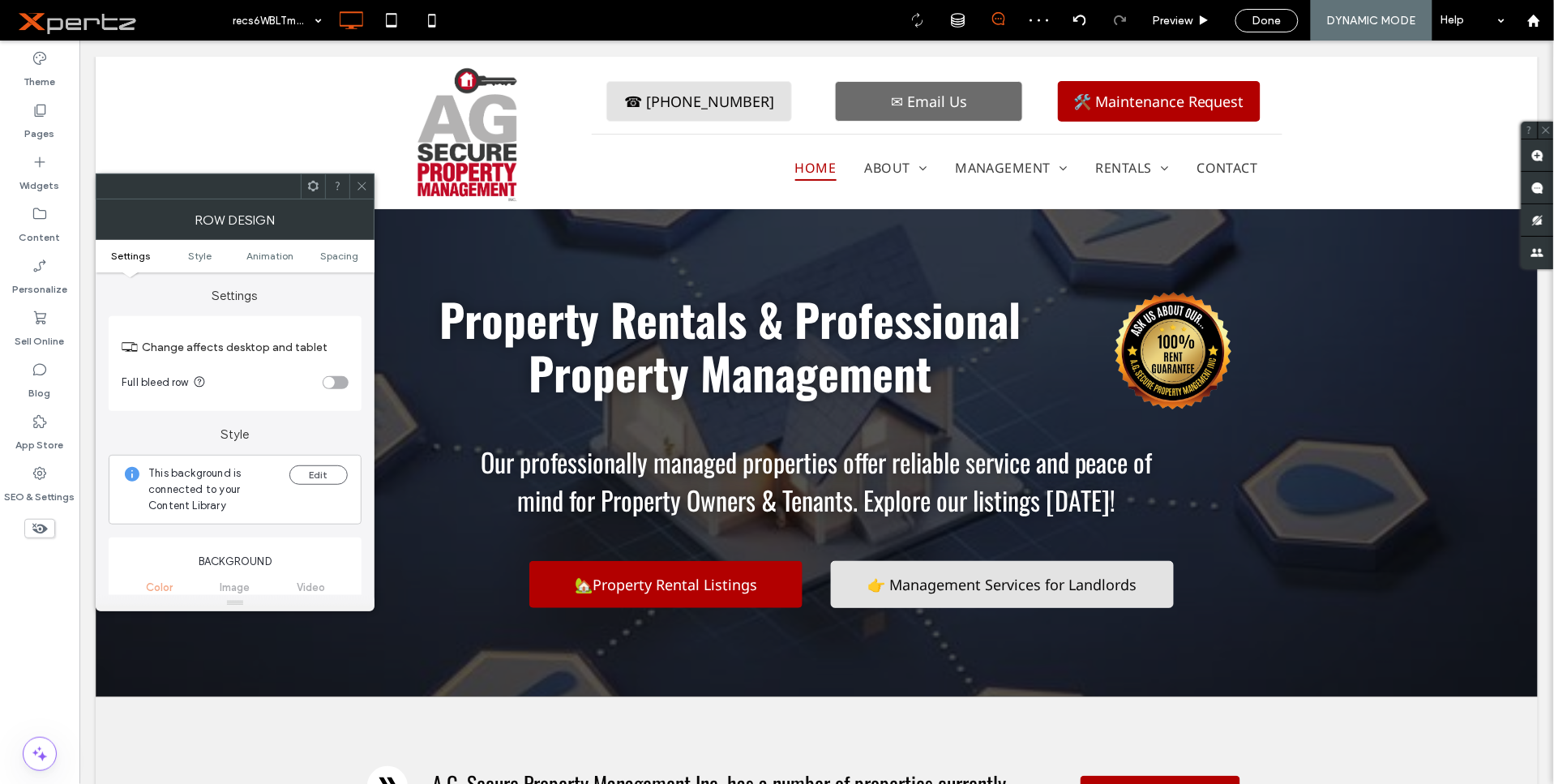
click at [311, 185] on icon at bounding box center [314, 186] width 12 height 12
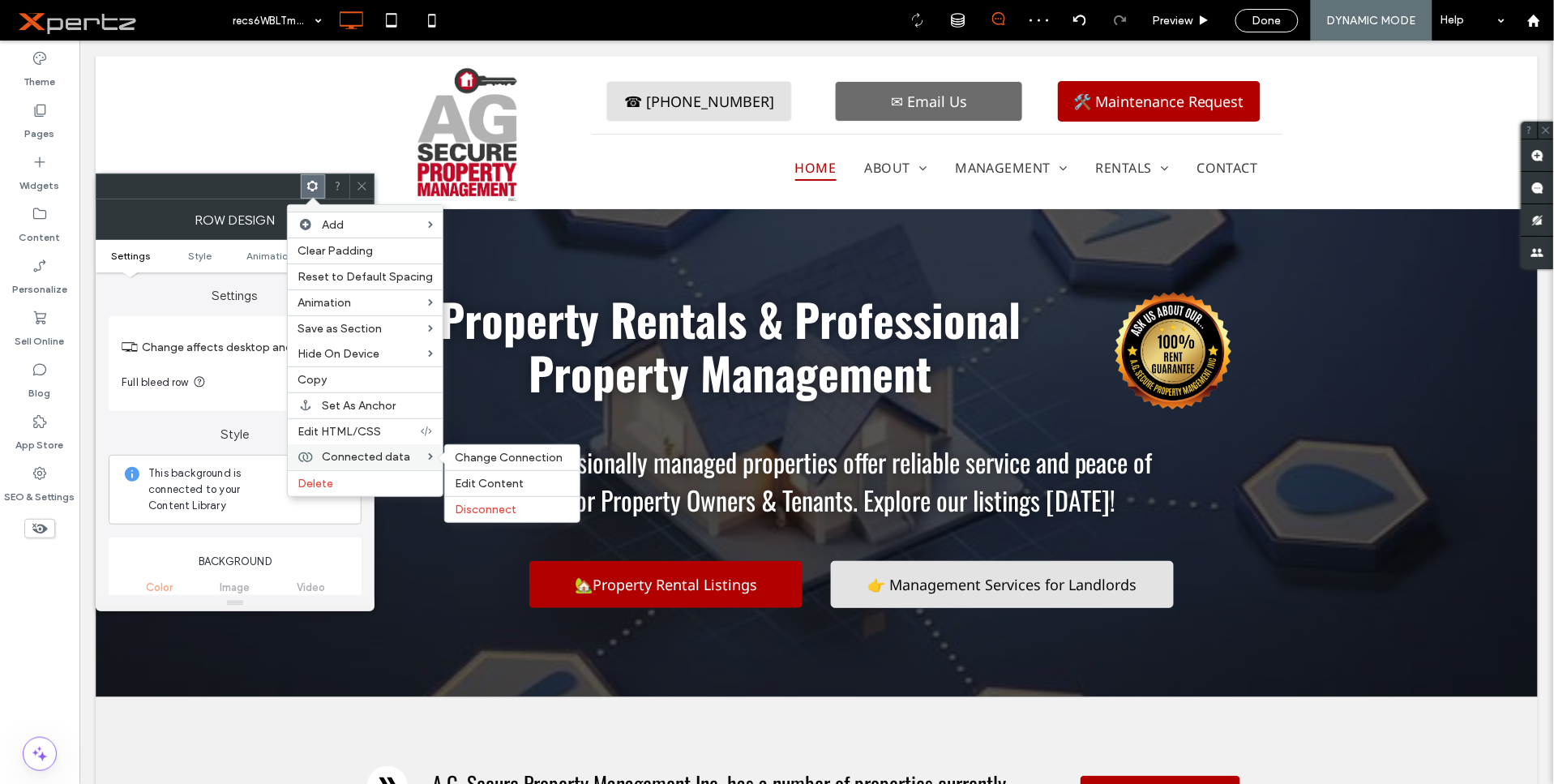
click at [342, 451] on span "Connected data" at bounding box center [365, 457] width 89 height 14
click at [472, 457] on span "Change Connection" at bounding box center [509, 458] width 108 height 14
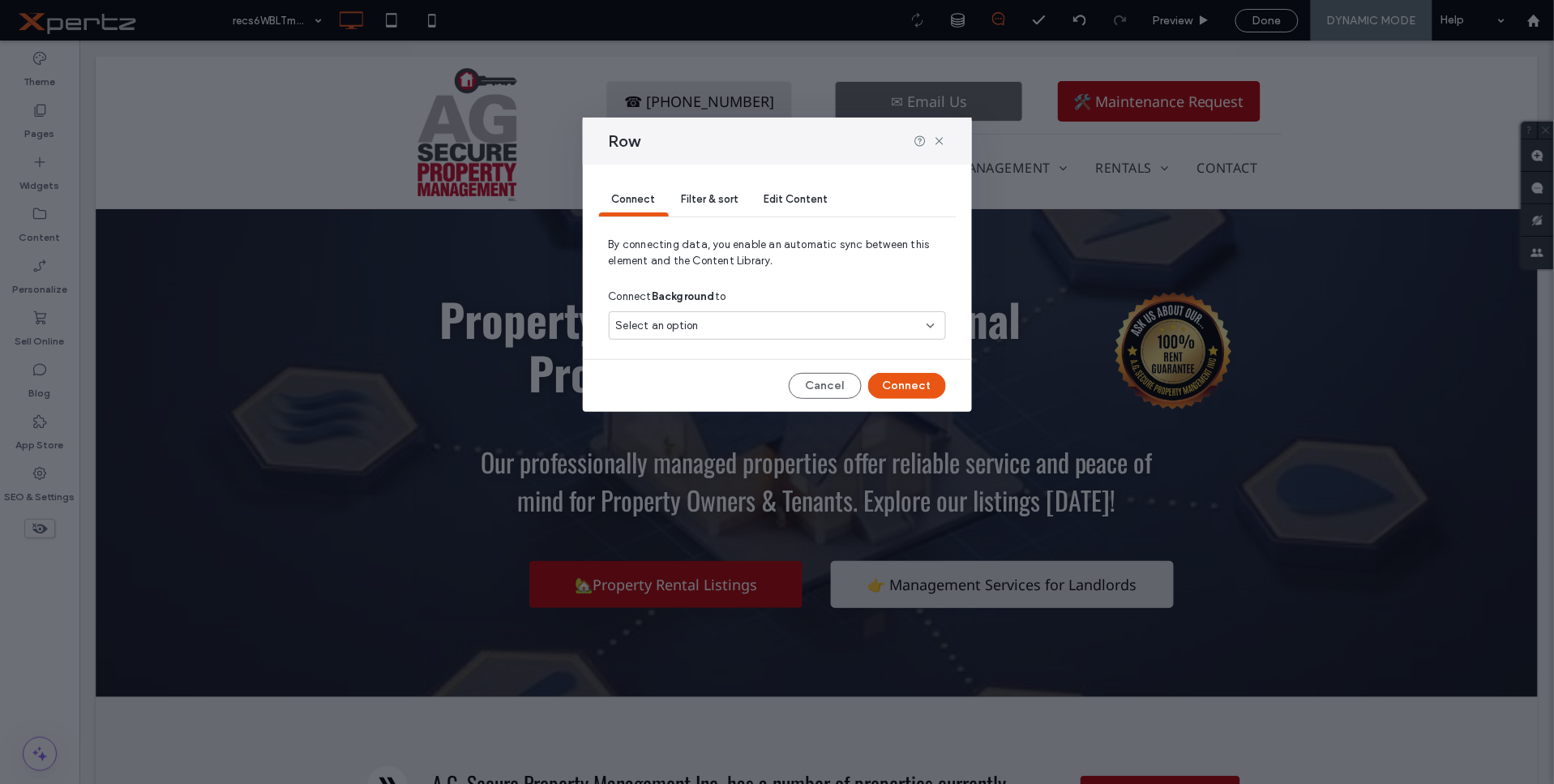
click at [689, 319] on span "Select an option" at bounding box center [657, 325] width 83 height 16
click at [945, 141] on icon at bounding box center [939, 140] width 13 height 13
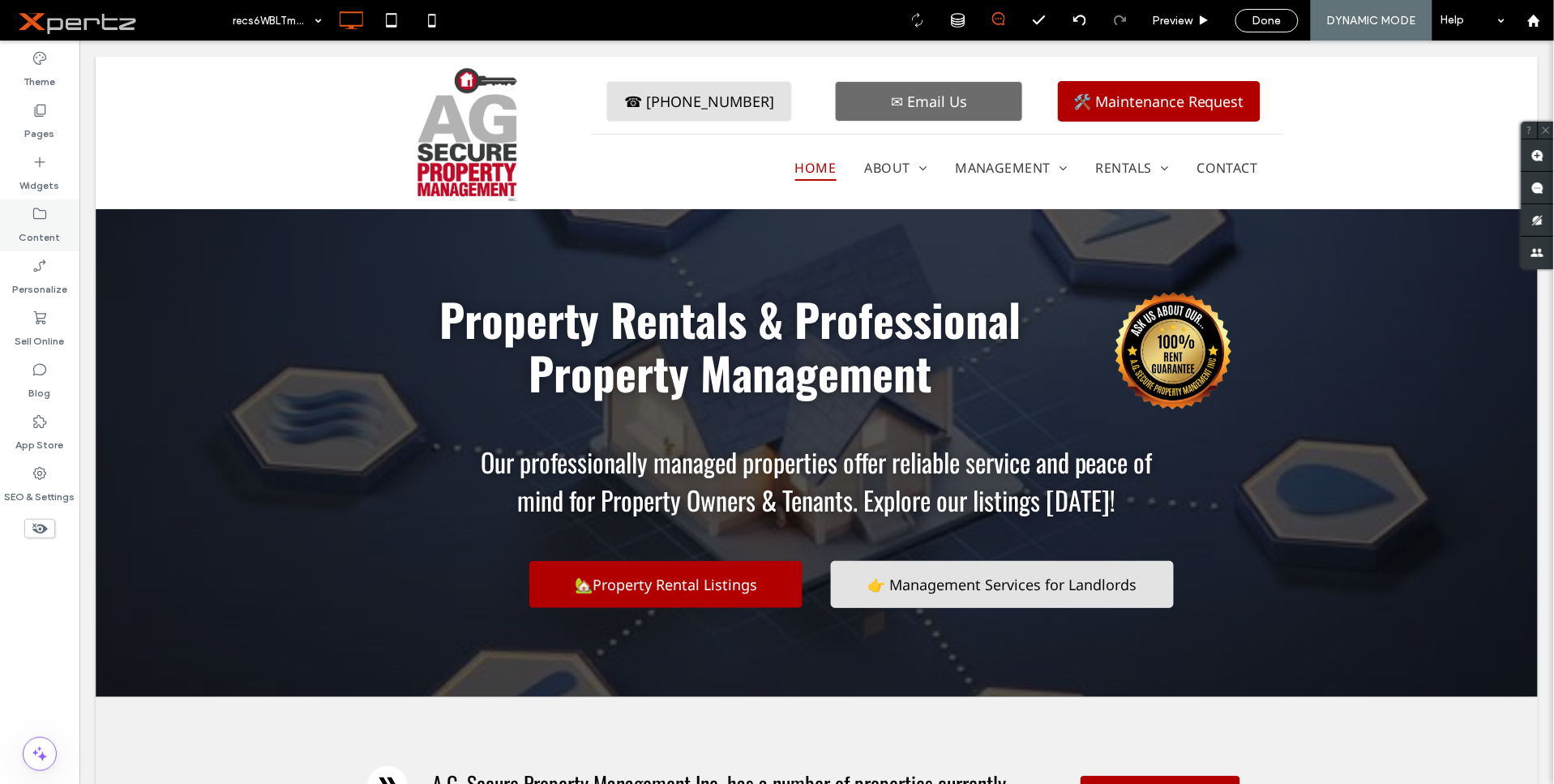
click at [44, 229] on label "Content" at bounding box center [41, 233] width 42 height 23
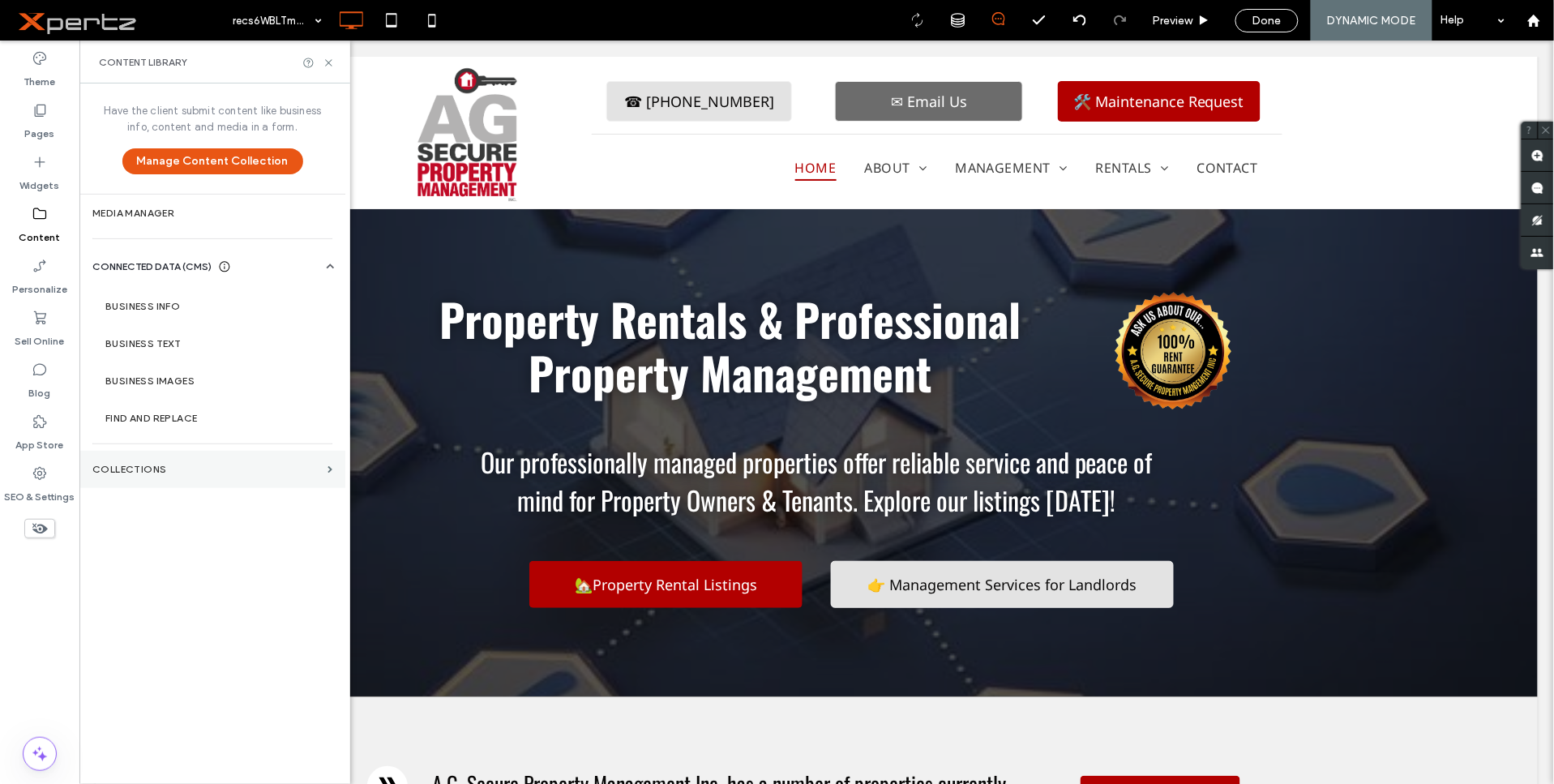
click at [165, 475] on section "Collections" at bounding box center [212, 469] width 266 height 37
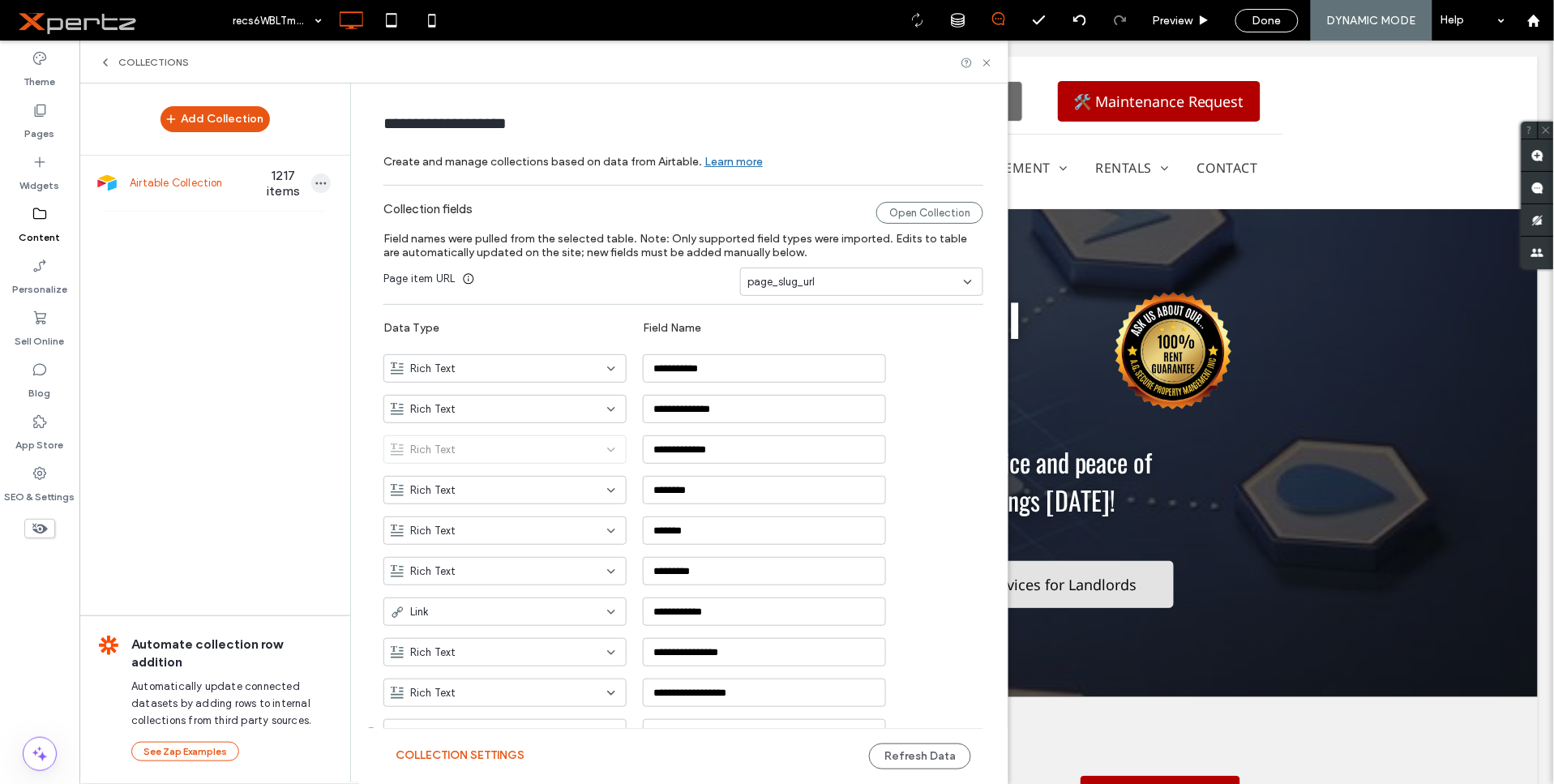
click at [317, 184] on icon "button" at bounding box center [321, 183] width 13 height 13
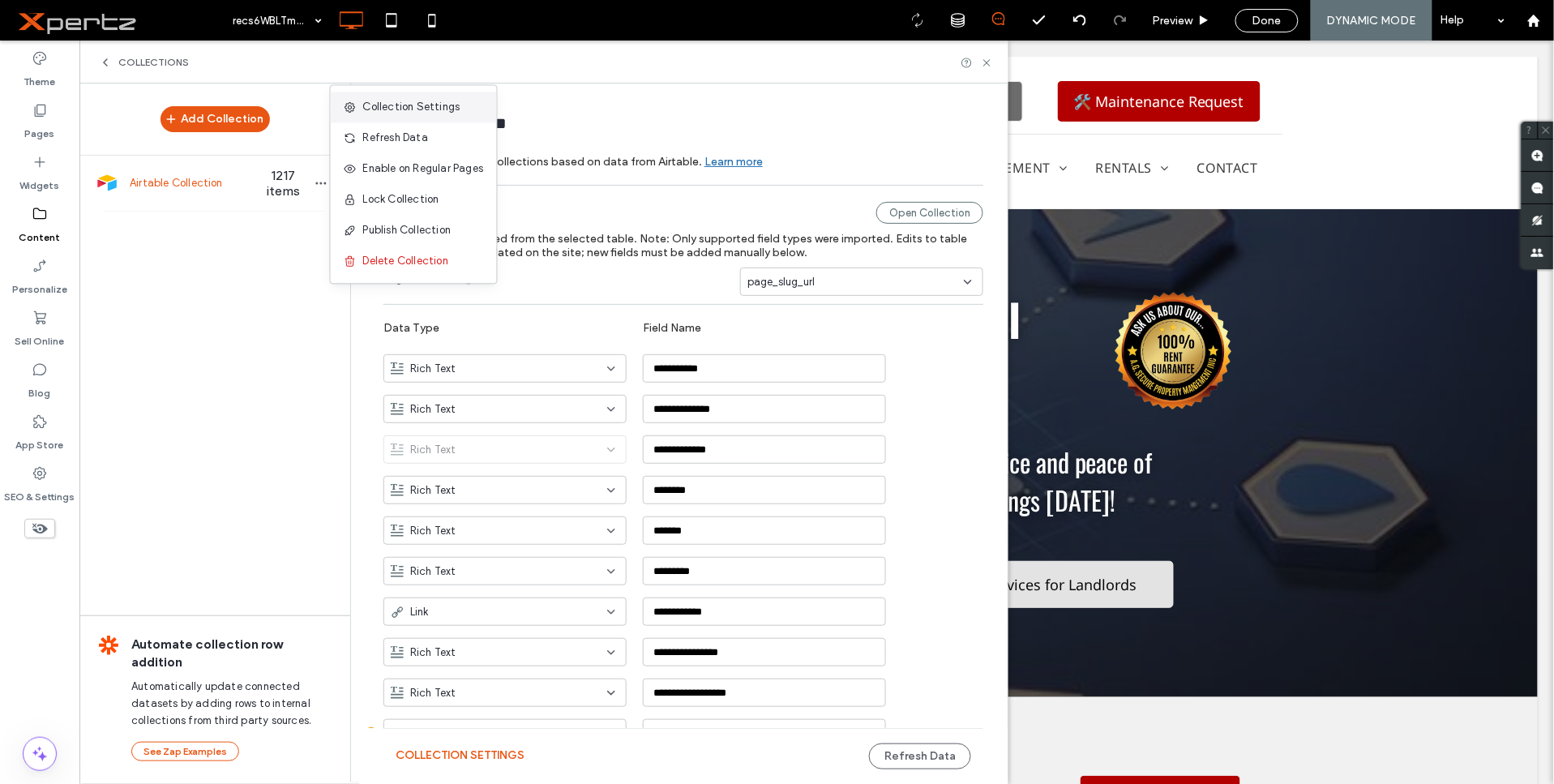
click at [394, 100] on span "Collection Settings" at bounding box center [412, 106] width 98 height 16
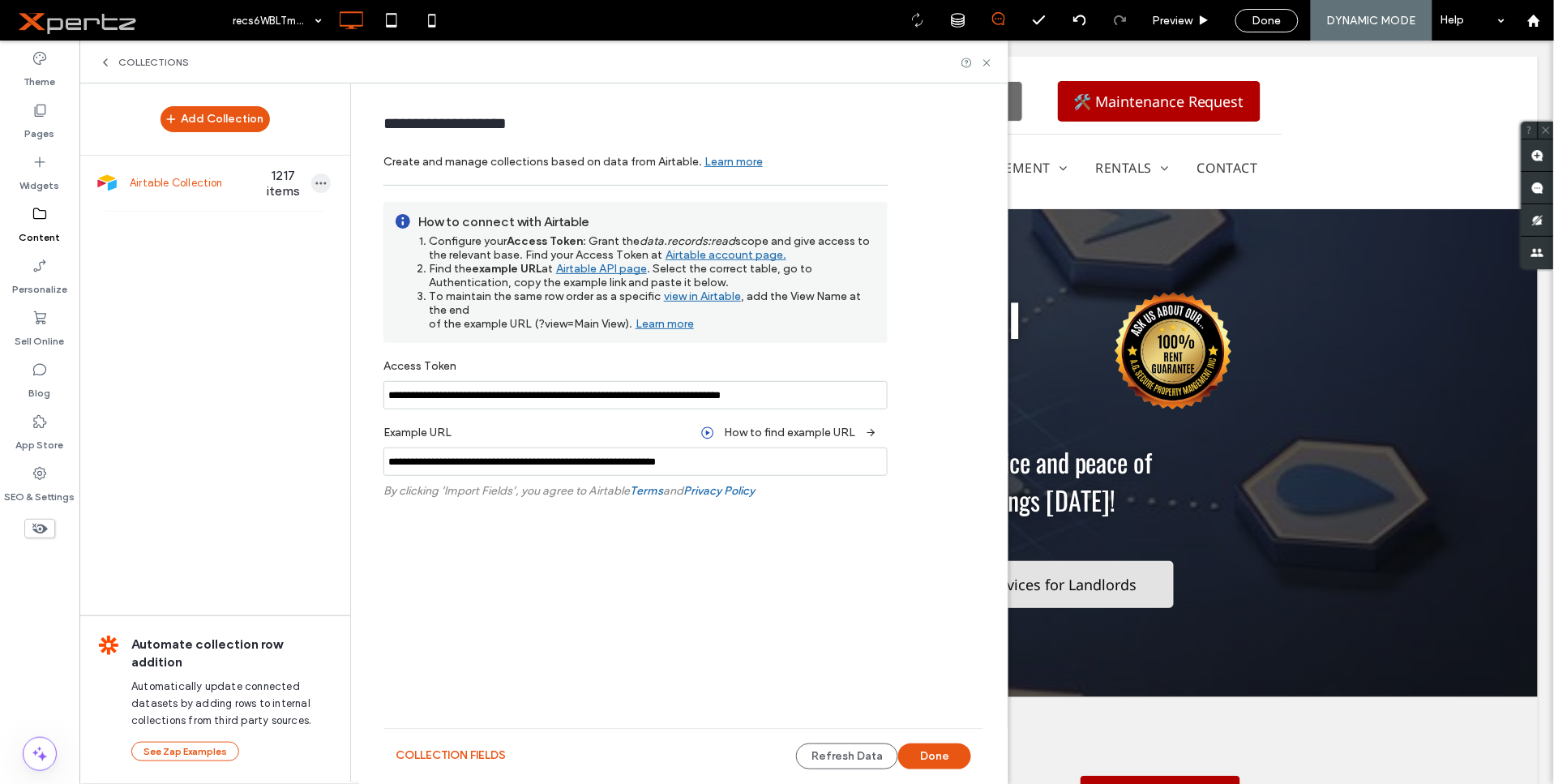
click at [320, 188] on icon "button" at bounding box center [321, 183] width 13 height 13
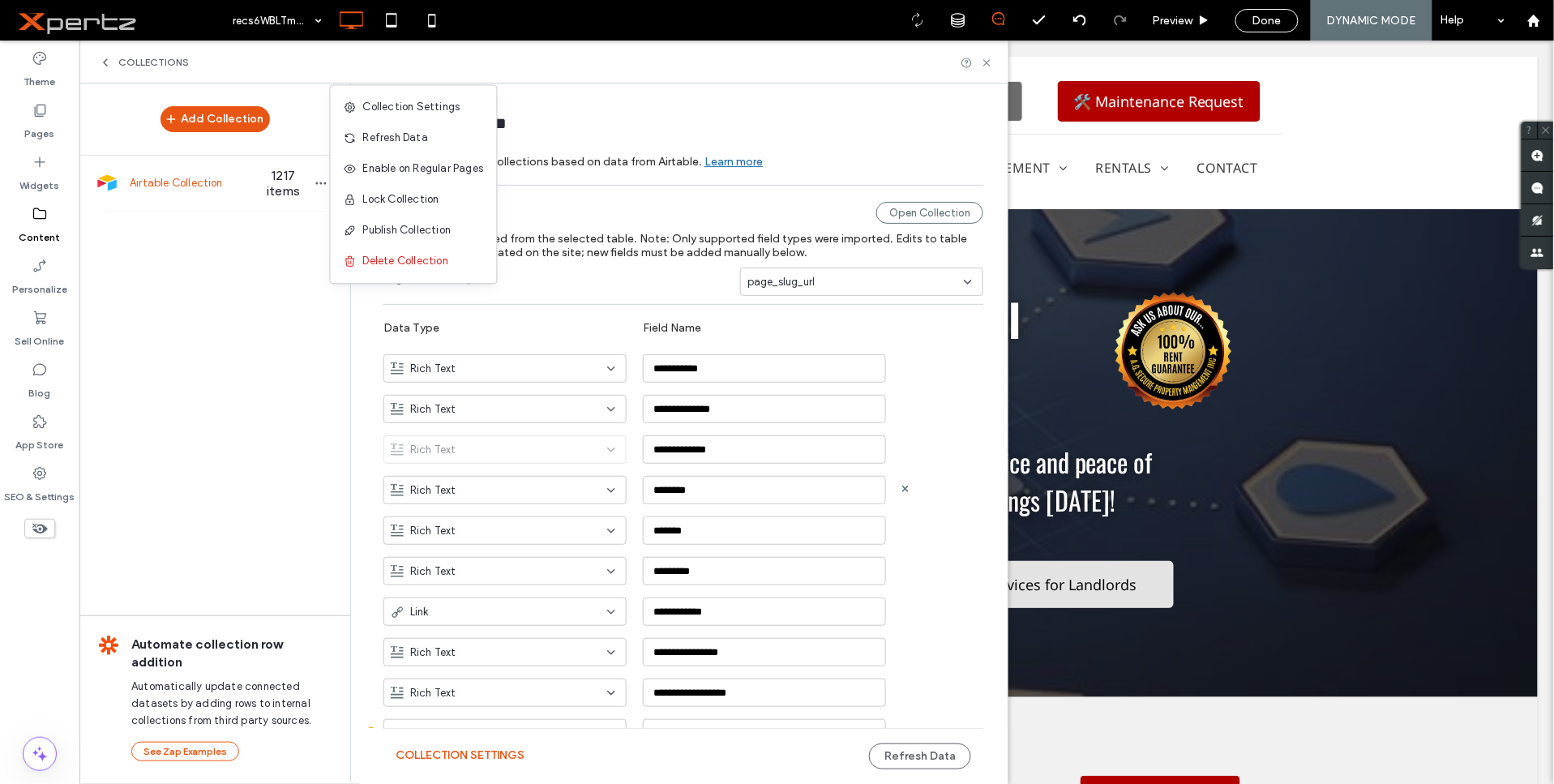
click at [924, 465] on div "Rich Text ********" at bounding box center [695, 484] width 624 height 41
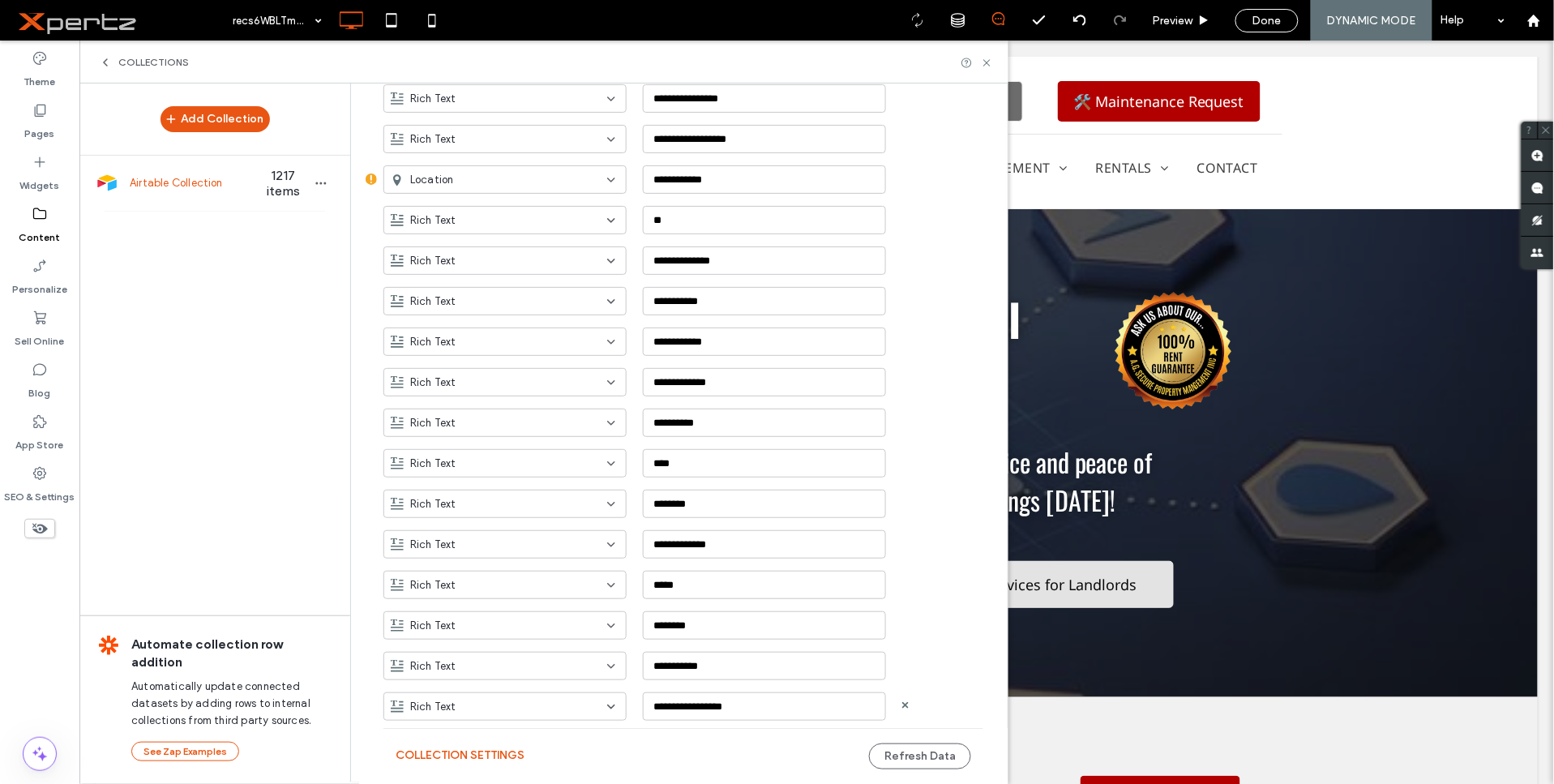
scroll to position [754, 0]
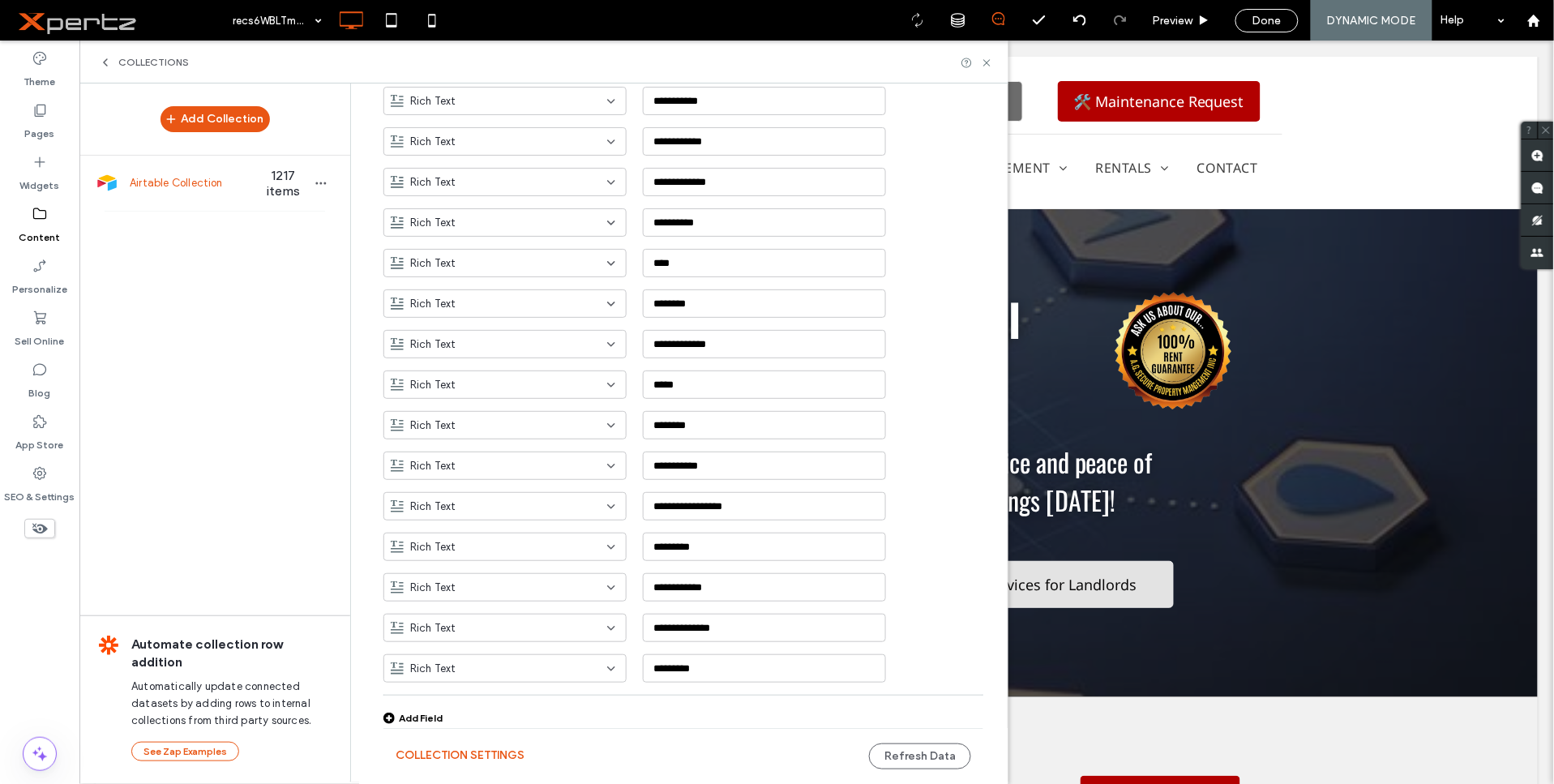
click at [424, 716] on div "Add Field" at bounding box center [412, 717] width 59 height 12
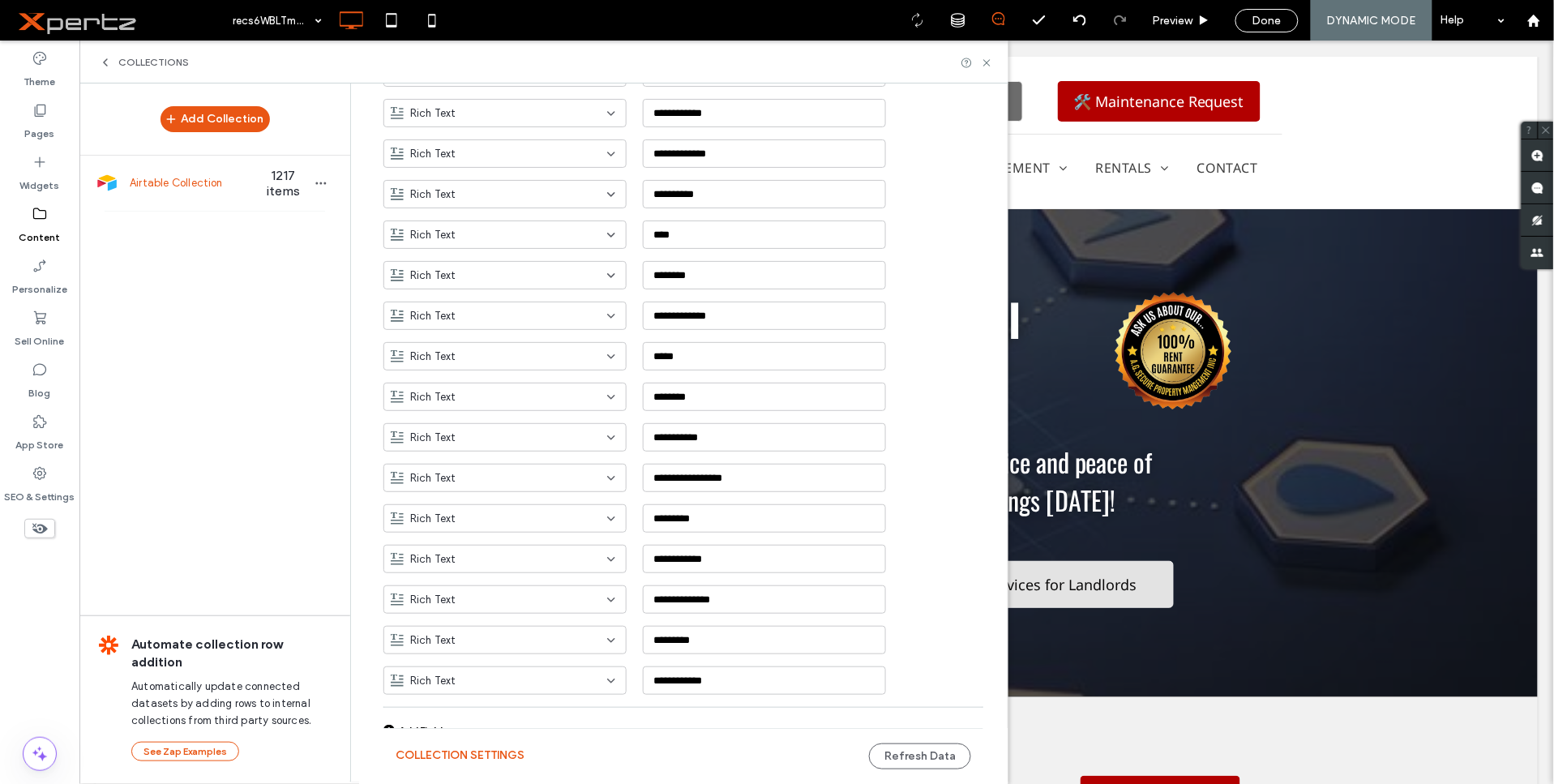
scroll to position [795, 0]
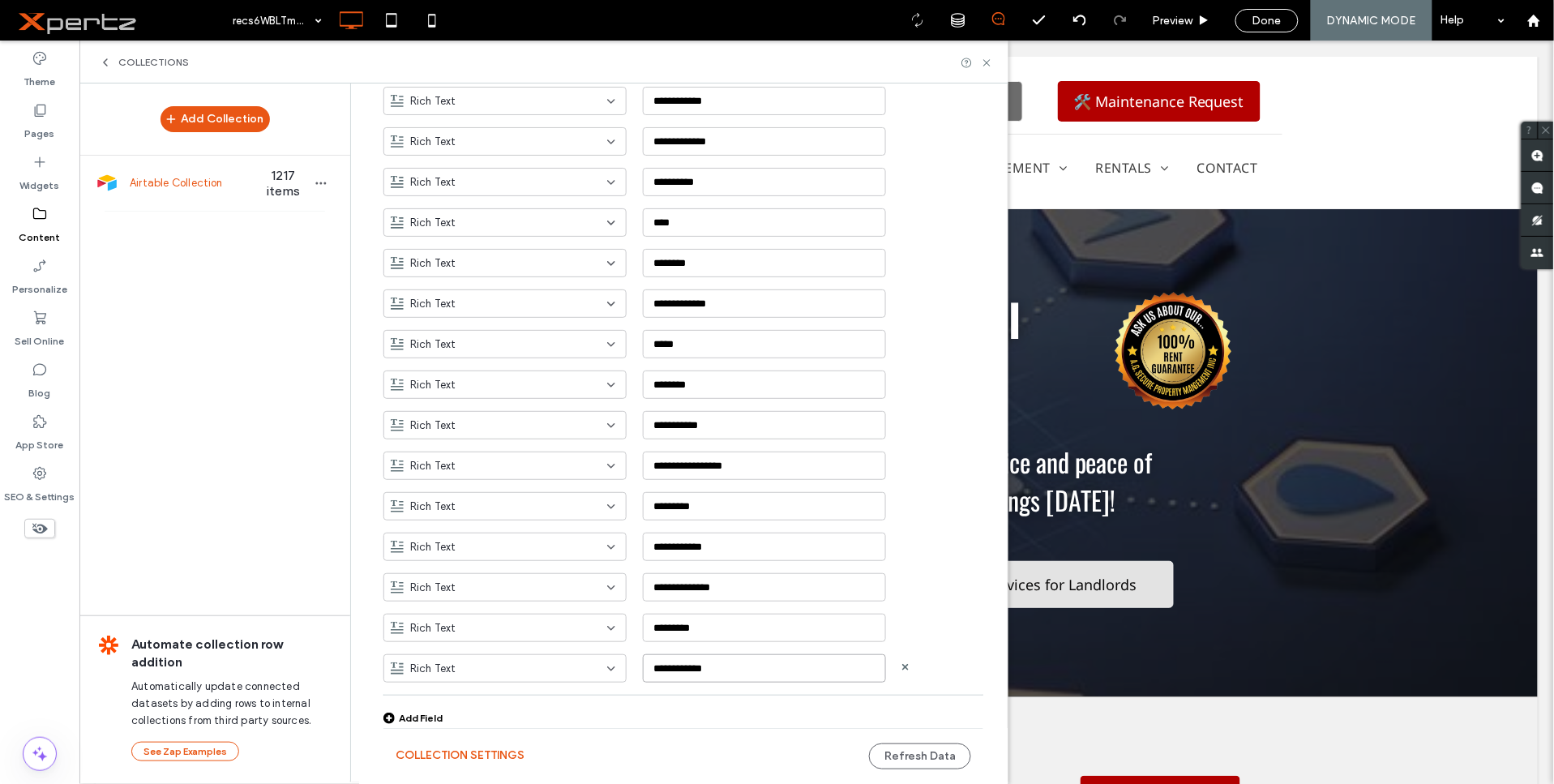
click at [683, 666] on input "**********" at bounding box center [765, 668] width 243 height 29
type input "**********"
click at [555, 678] on div "Rich Text" at bounding box center [505, 668] width 243 height 29
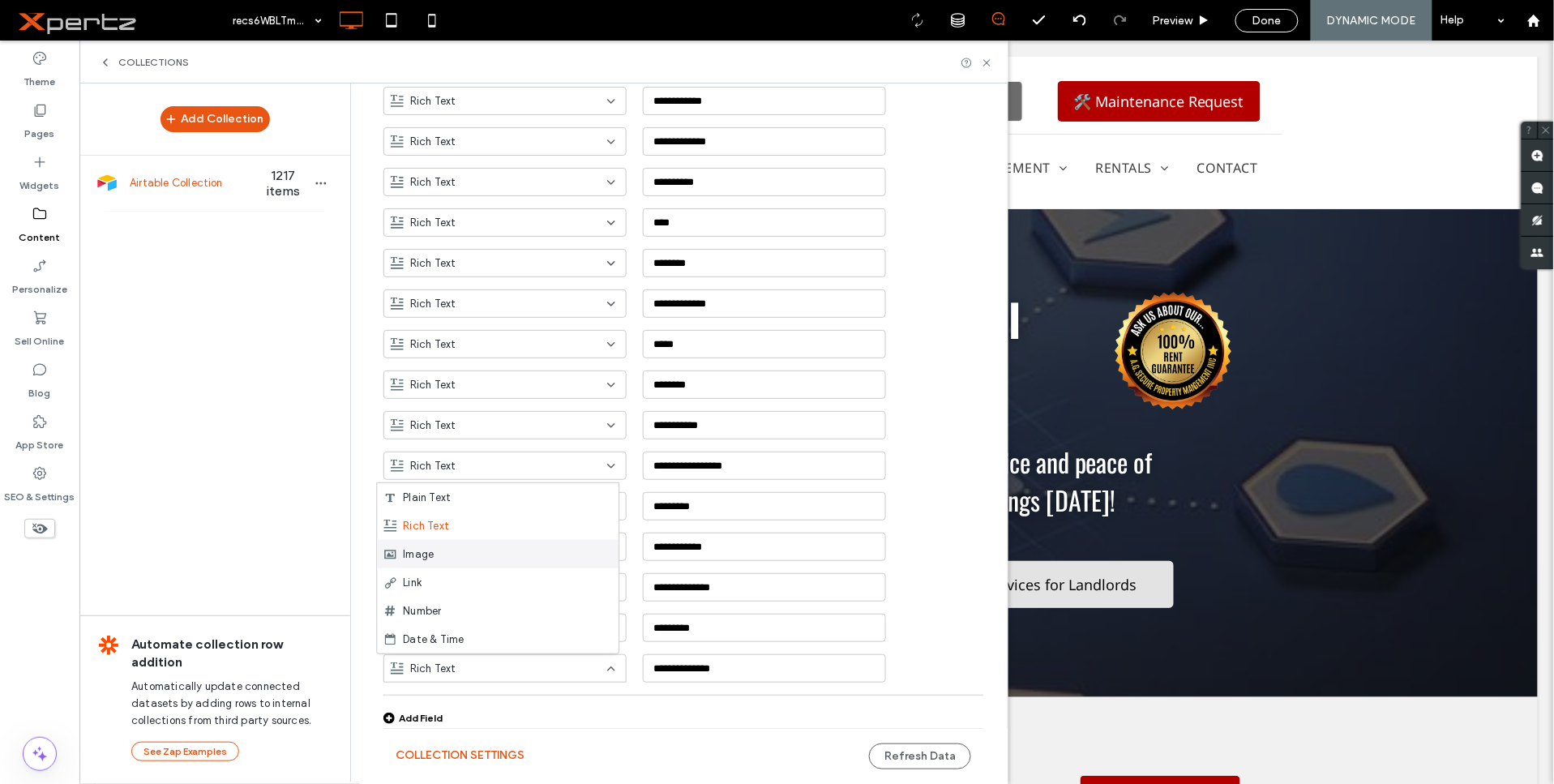
click at [417, 552] on span "Image" at bounding box center [418, 554] width 31 height 16
click at [928, 750] on button "Refresh Data" at bounding box center [920, 756] width 103 height 26
click at [912, 757] on button "Refresh Data" at bounding box center [920, 756] width 103 height 26
click at [987, 63] on use at bounding box center [987, 62] width 7 height 7
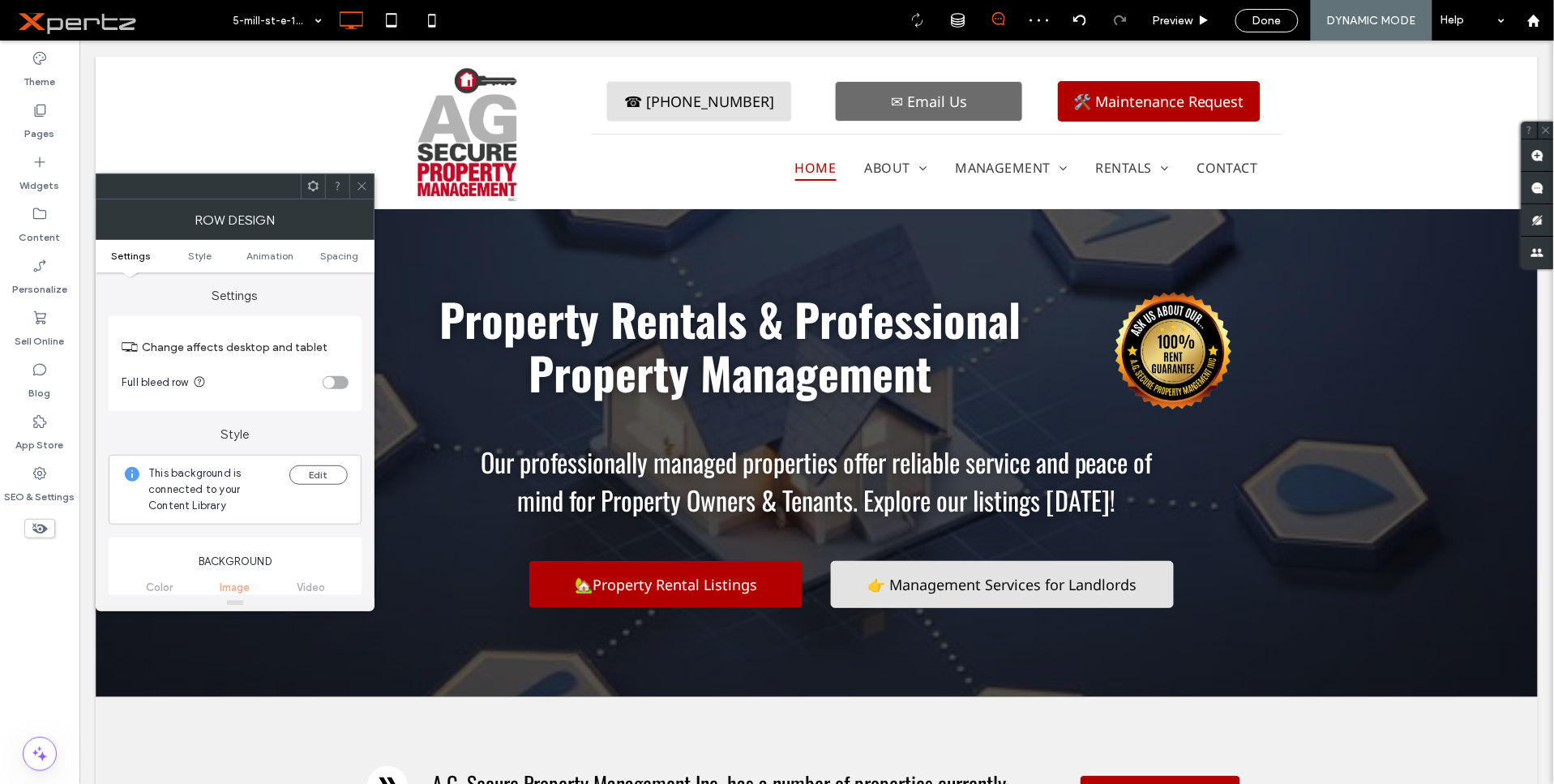
click at [309, 188] on icon at bounding box center [314, 186] width 12 height 12
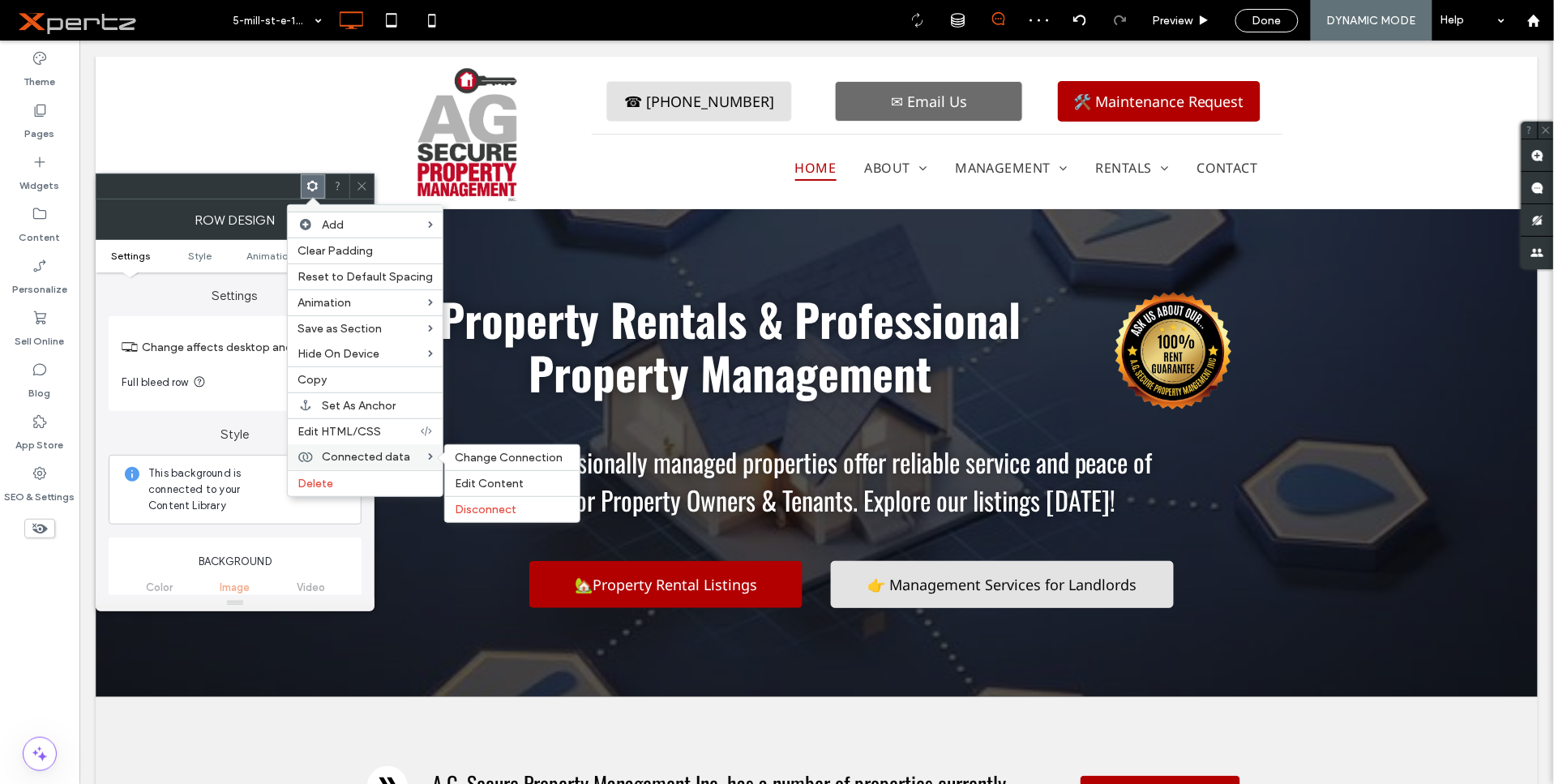
click at [317, 456] on div "Connected data Change Connection Edit Content Disconnect" at bounding box center [365, 457] width 155 height 26
click at [461, 458] on span "Change Connection" at bounding box center [509, 458] width 108 height 14
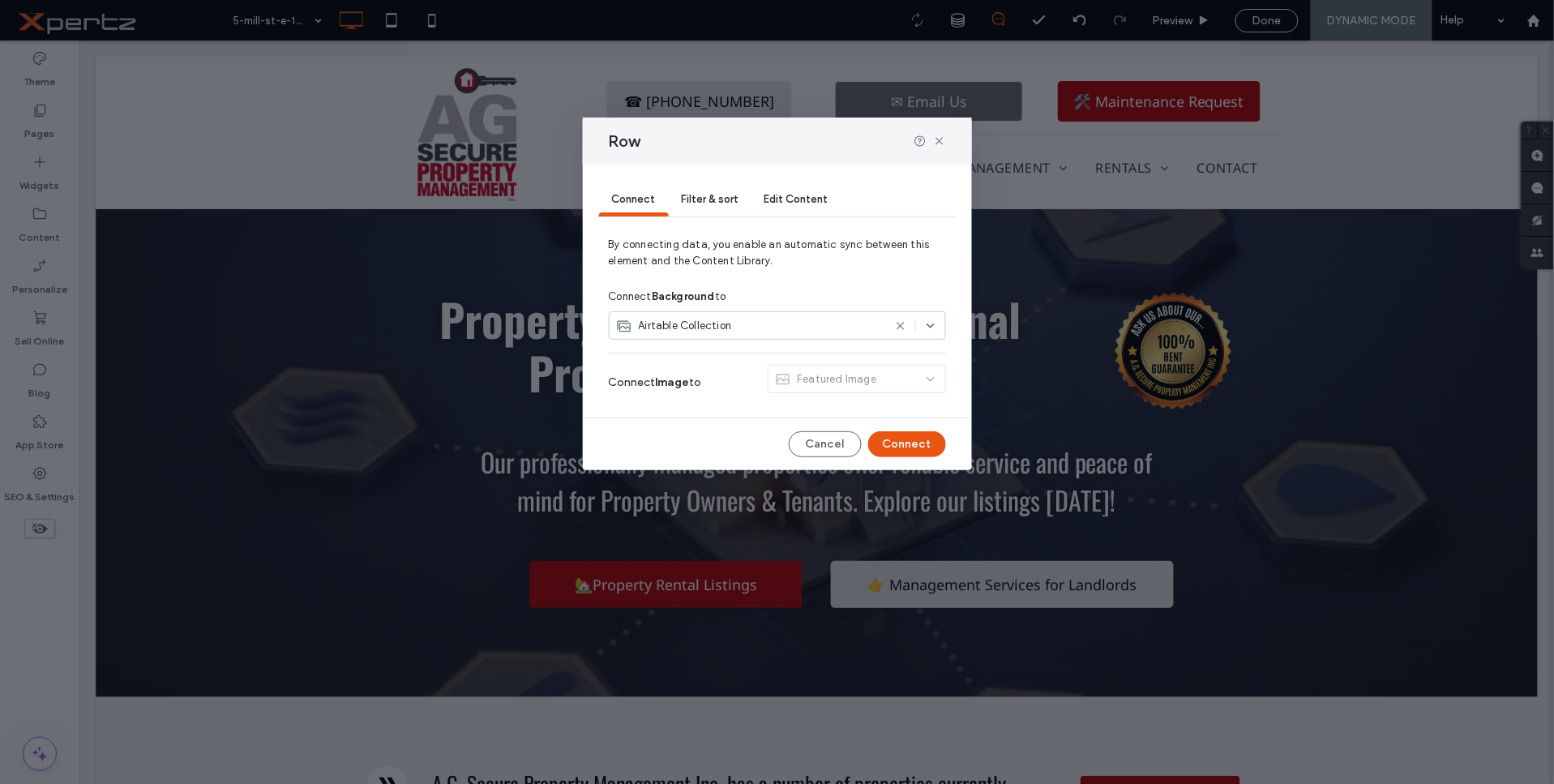
click at [722, 329] on span "Airtable Collection" at bounding box center [686, 325] width 94 height 16
click at [922, 448] on button "Connect" at bounding box center [907, 444] width 78 height 26
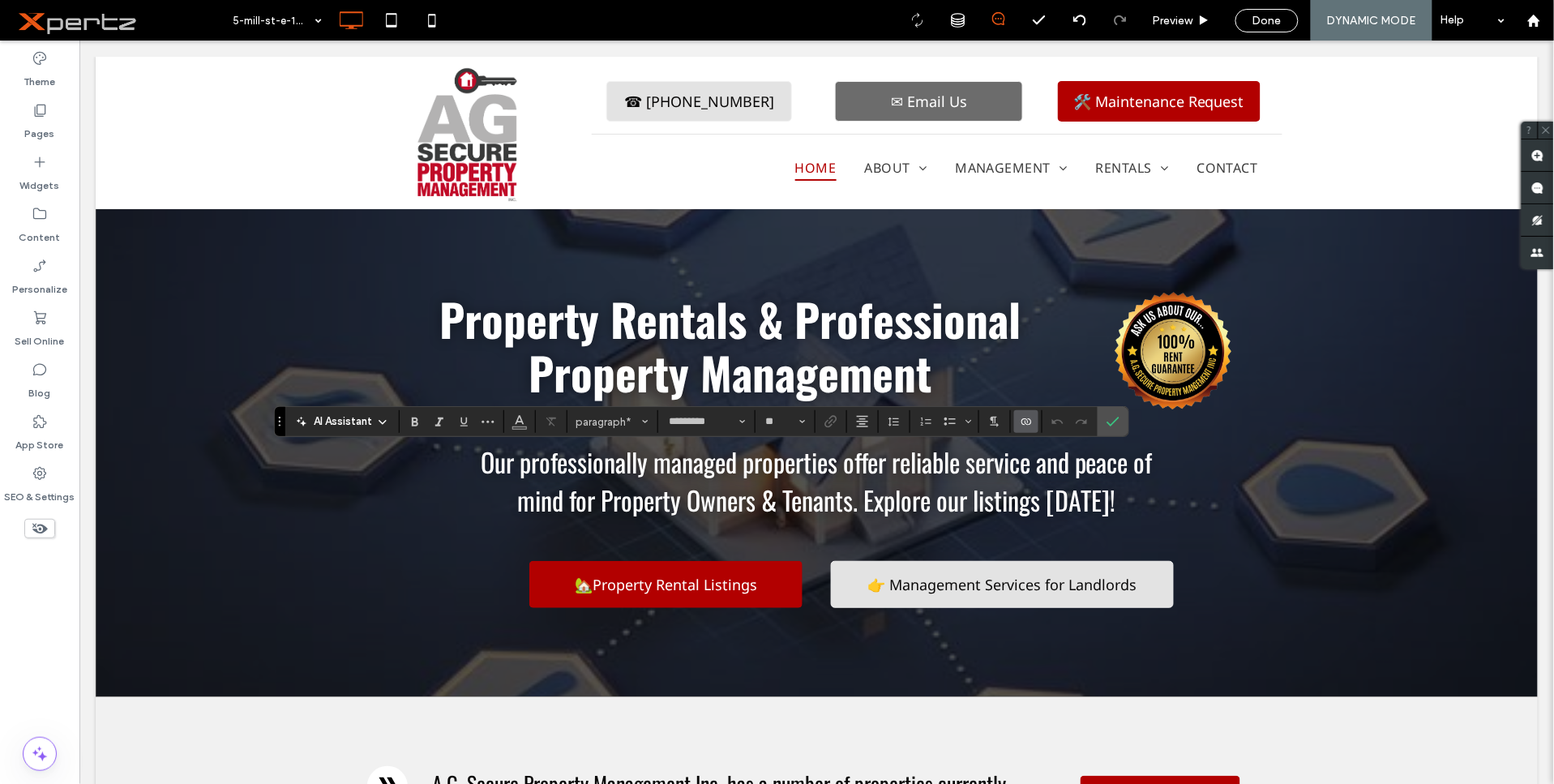
click at [1020, 422] on icon "Connect To Data" at bounding box center [1026, 421] width 13 height 13
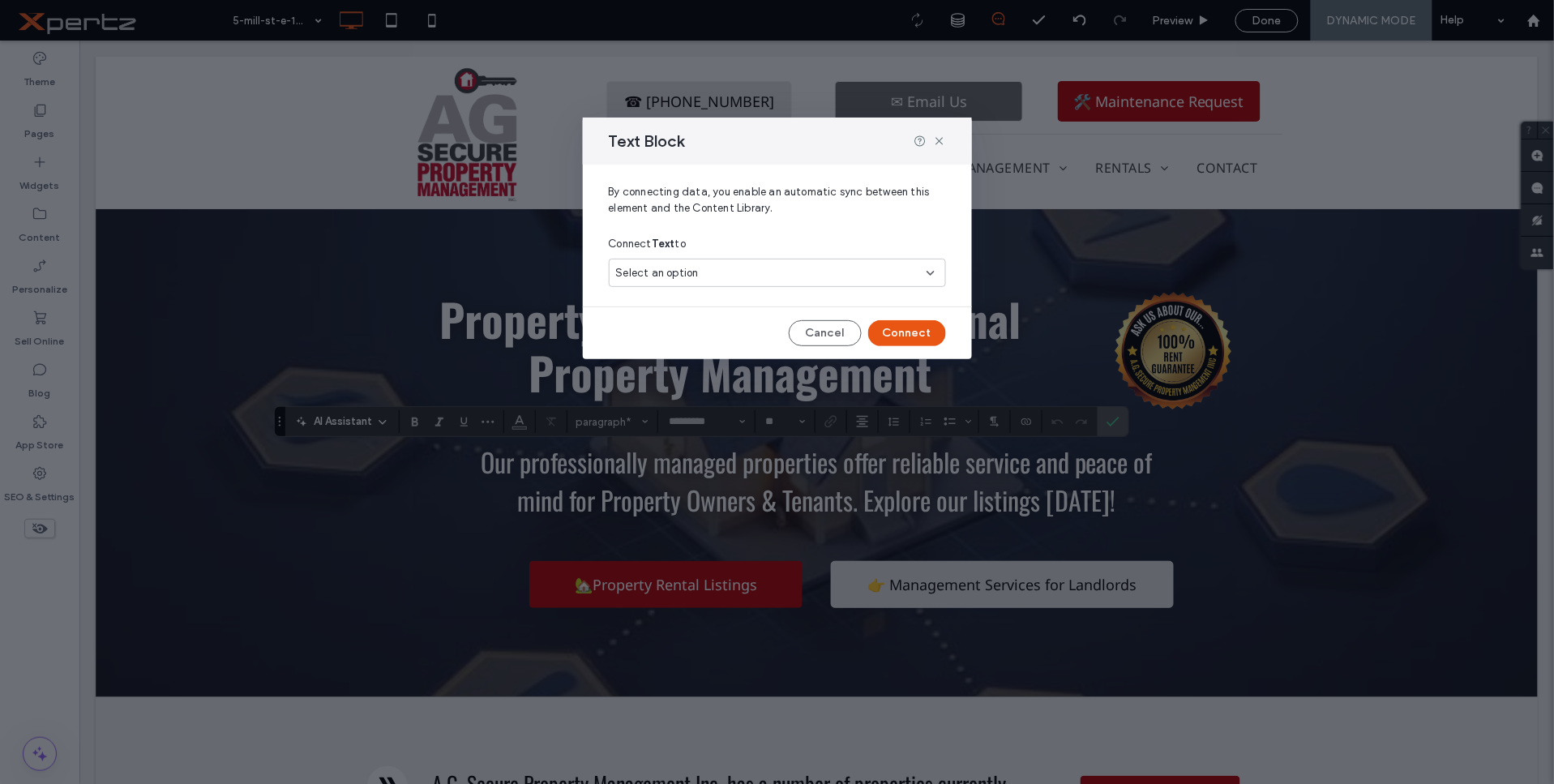
click at [771, 271] on div "Select an option" at bounding box center [768, 273] width 304 height 16
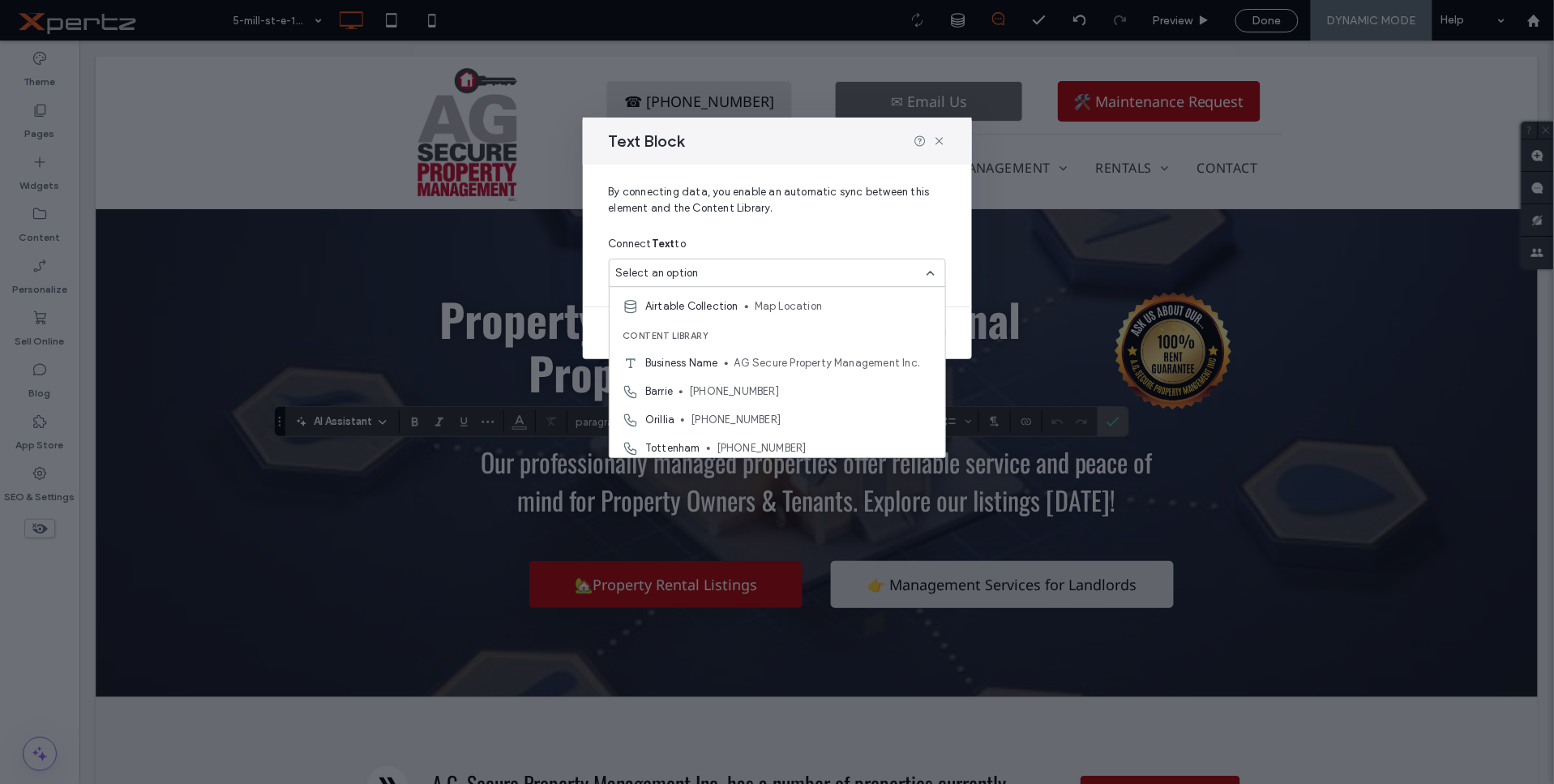
scroll to position [570, 0]
click at [944, 138] on icon at bounding box center [939, 140] width 13 height 13
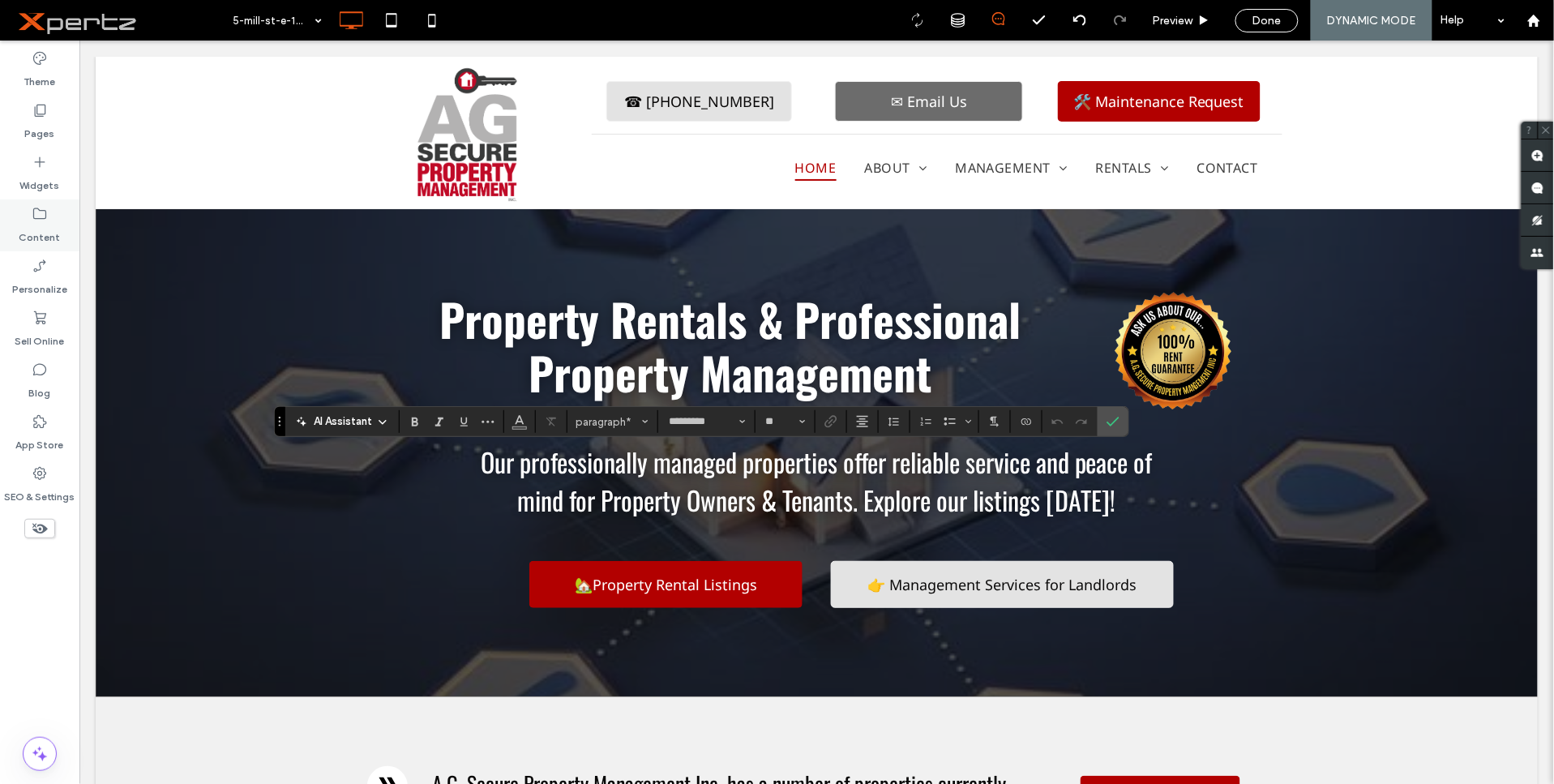
click at [33, 231] on label "Content" at bounding box center [41, 233] width 42 height 23
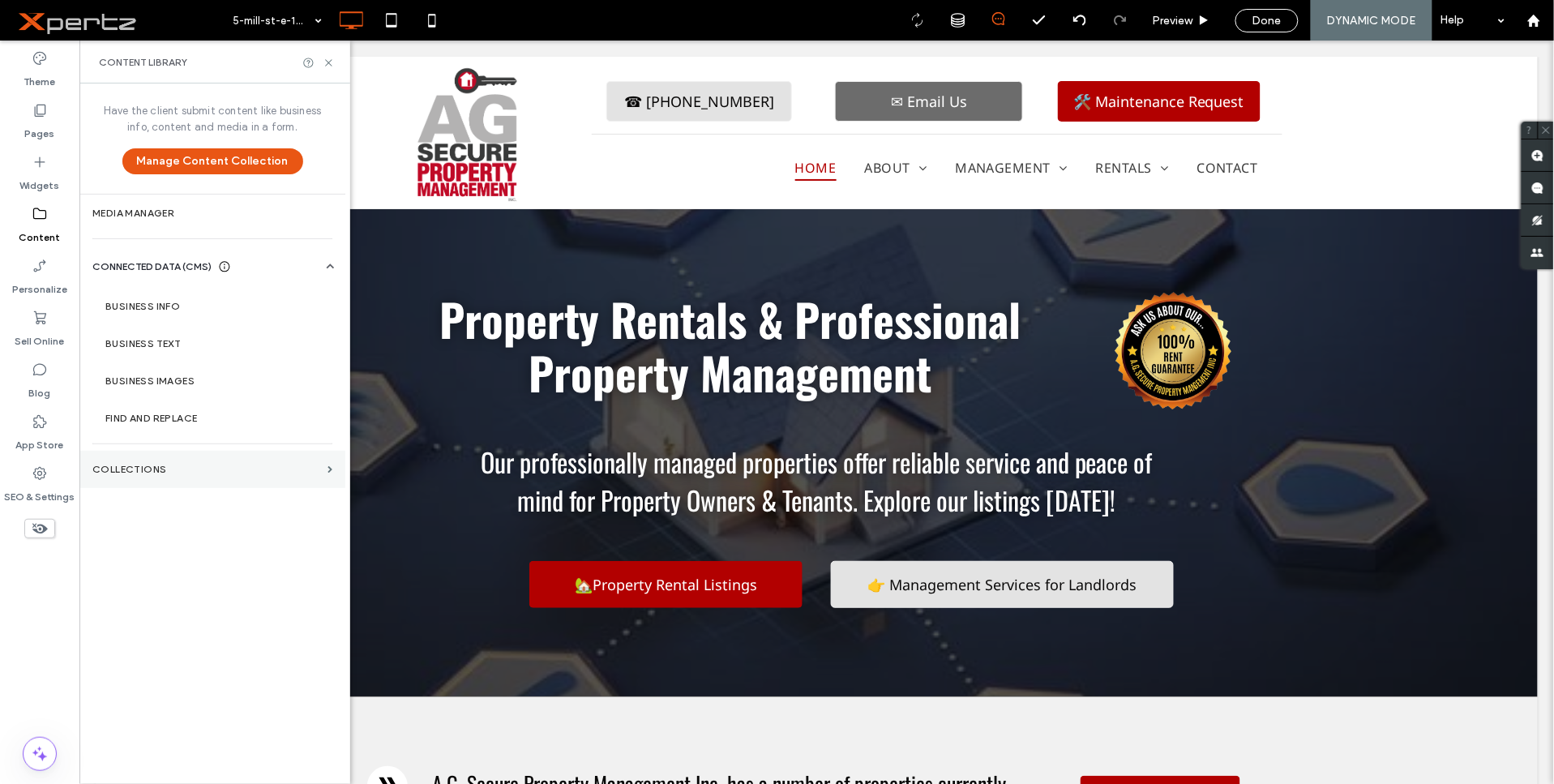
click at [158, 464] on label "Collections" at bounding box center [207, 469] width 229 height 11
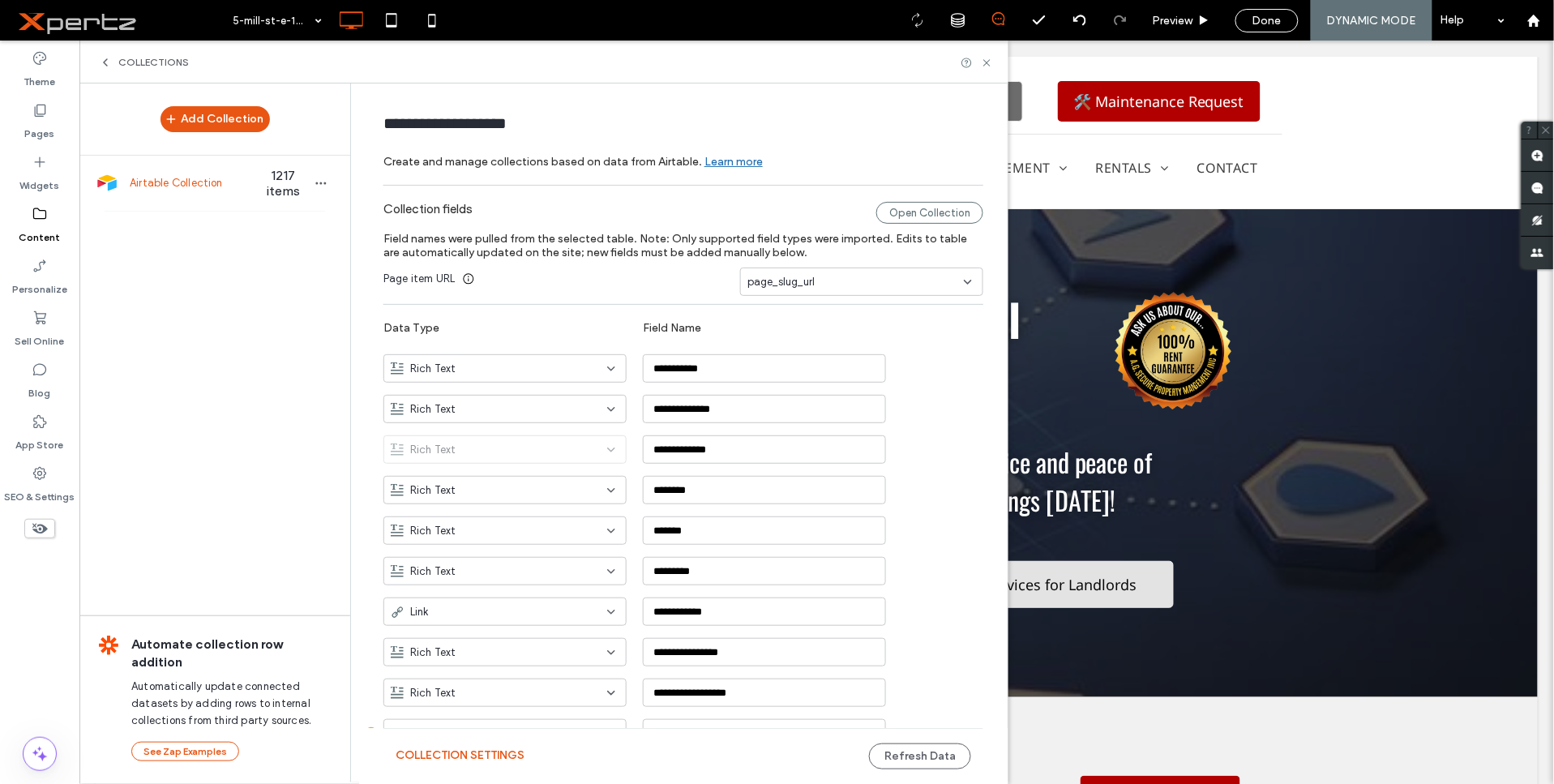
click at [191, 194] on div "Airtable Collection 1217 items" at bounding box center [215, 182] width 271 height 55
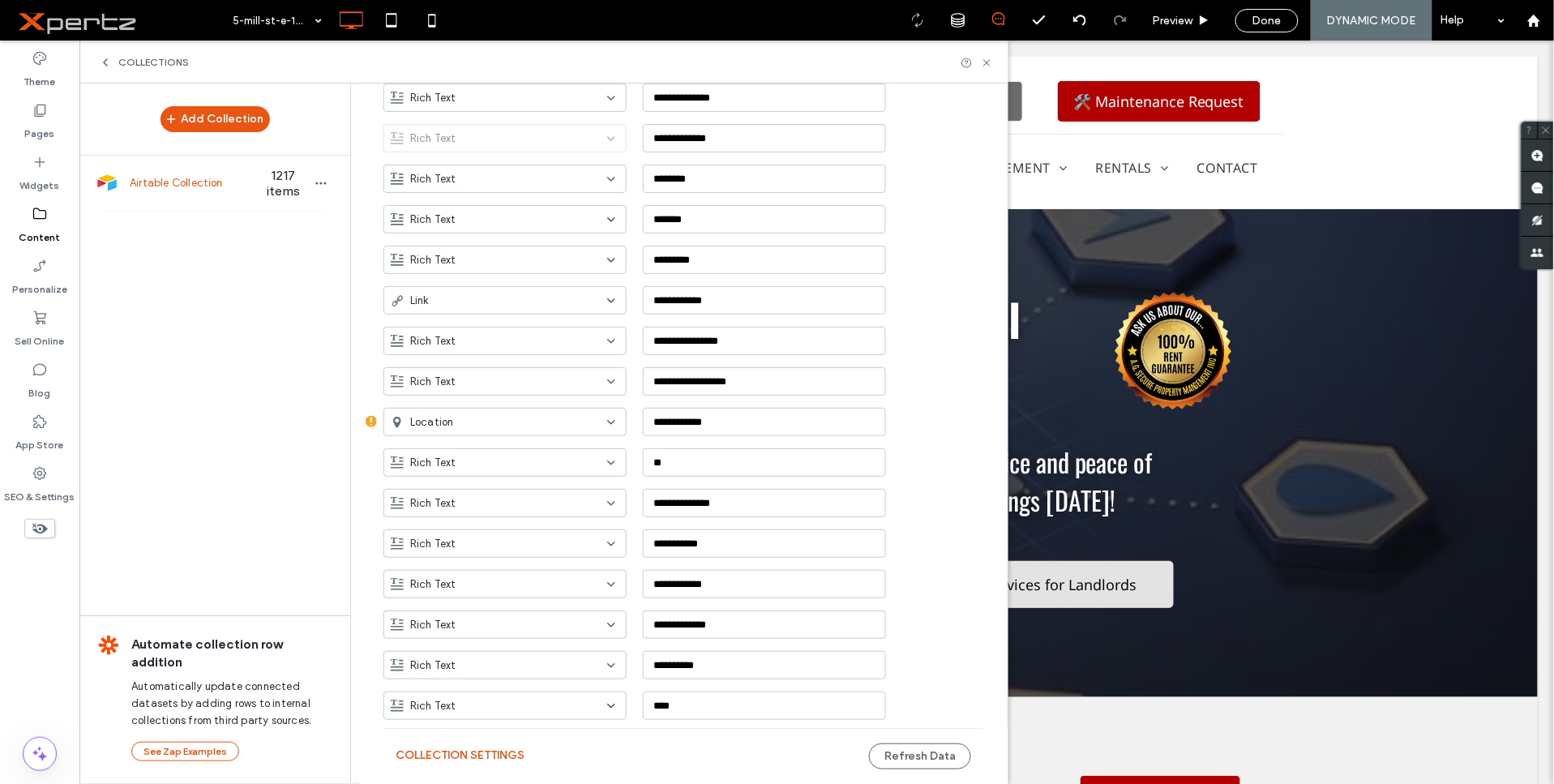
scroll to position [285, 0]
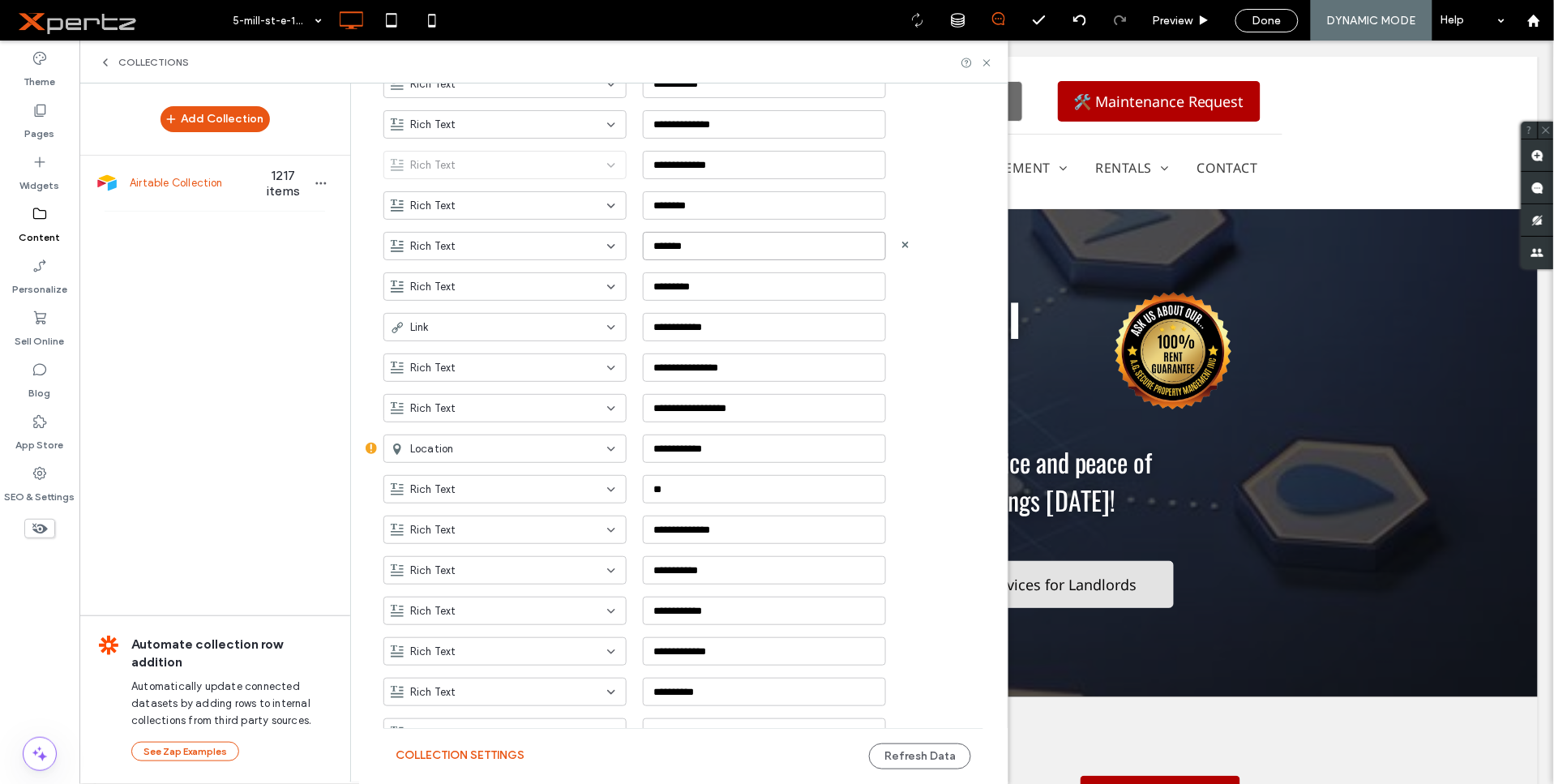
drag, startPoint x: 675, startPoint y: 250, endPoint x: 657, endPoint y: 250, distance: 18.0
click at [657, 250] on input "*******" at bounding box center [765, 246] width 243 height 29
click at [985, 65] on use at bounding box center [987, 62] width 7 height 7
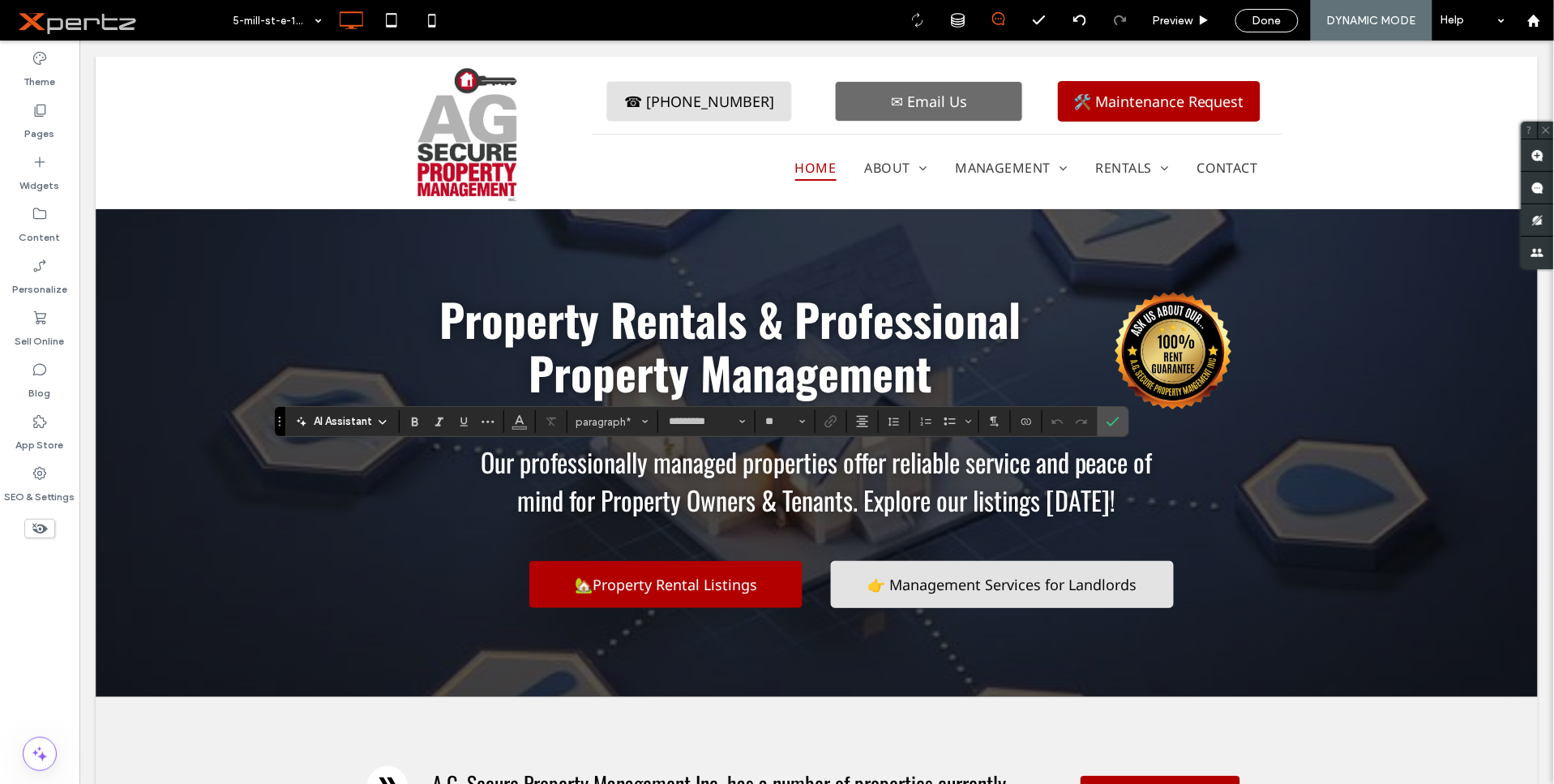
click at [1011, 424] on section at bounding box center [1027, 421] width 32 height 23
click at [1019, 424] on label "Connect To Data" at bounding box center [1026, 421] width 24 height 23
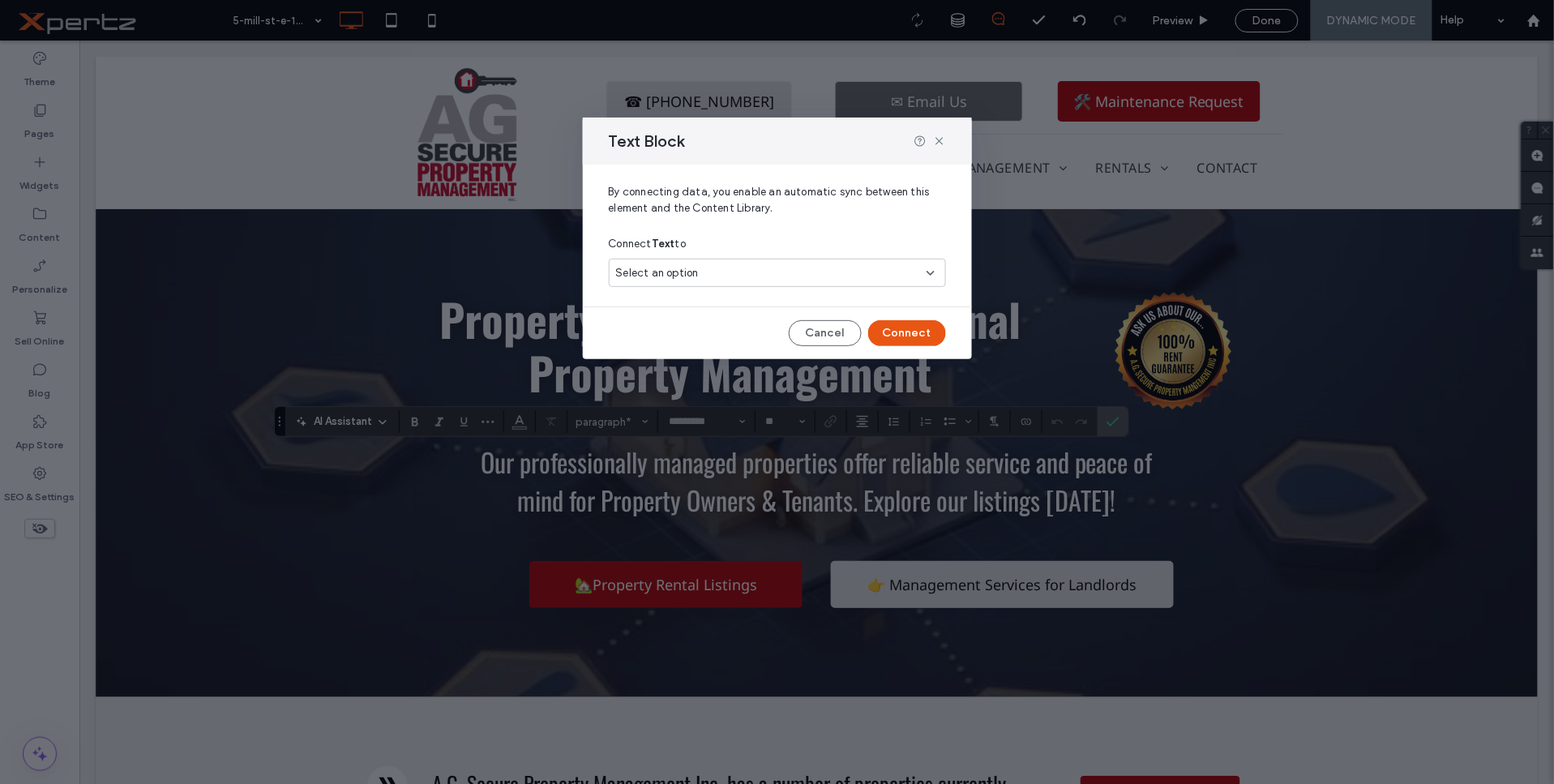
click at [848, 274] on div "Select an option" at bounding box center [768, 273] width 304 height 16
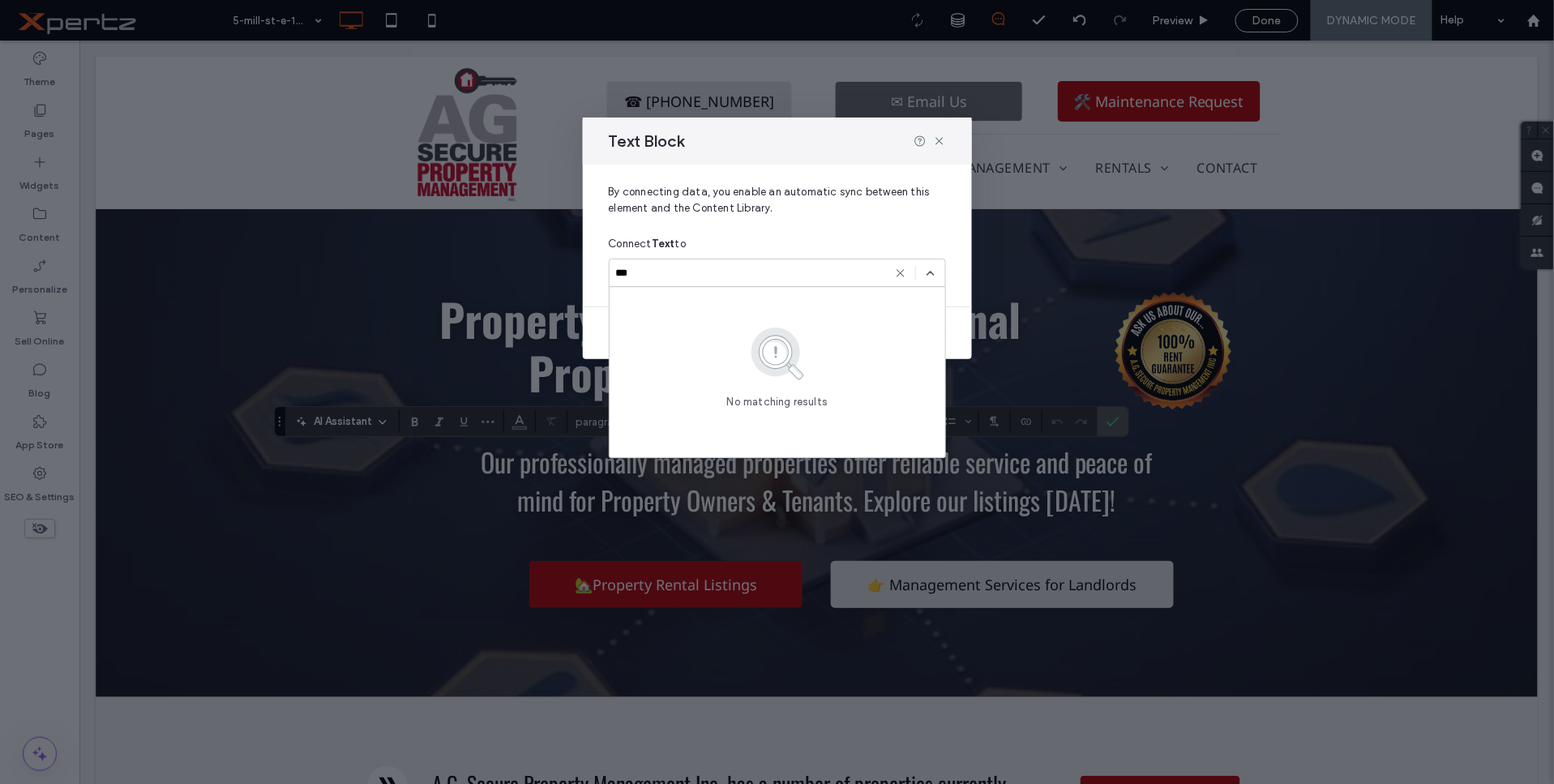
click at [846, 273] on input "***" at bounding box center [758, 273] width 284 height 13
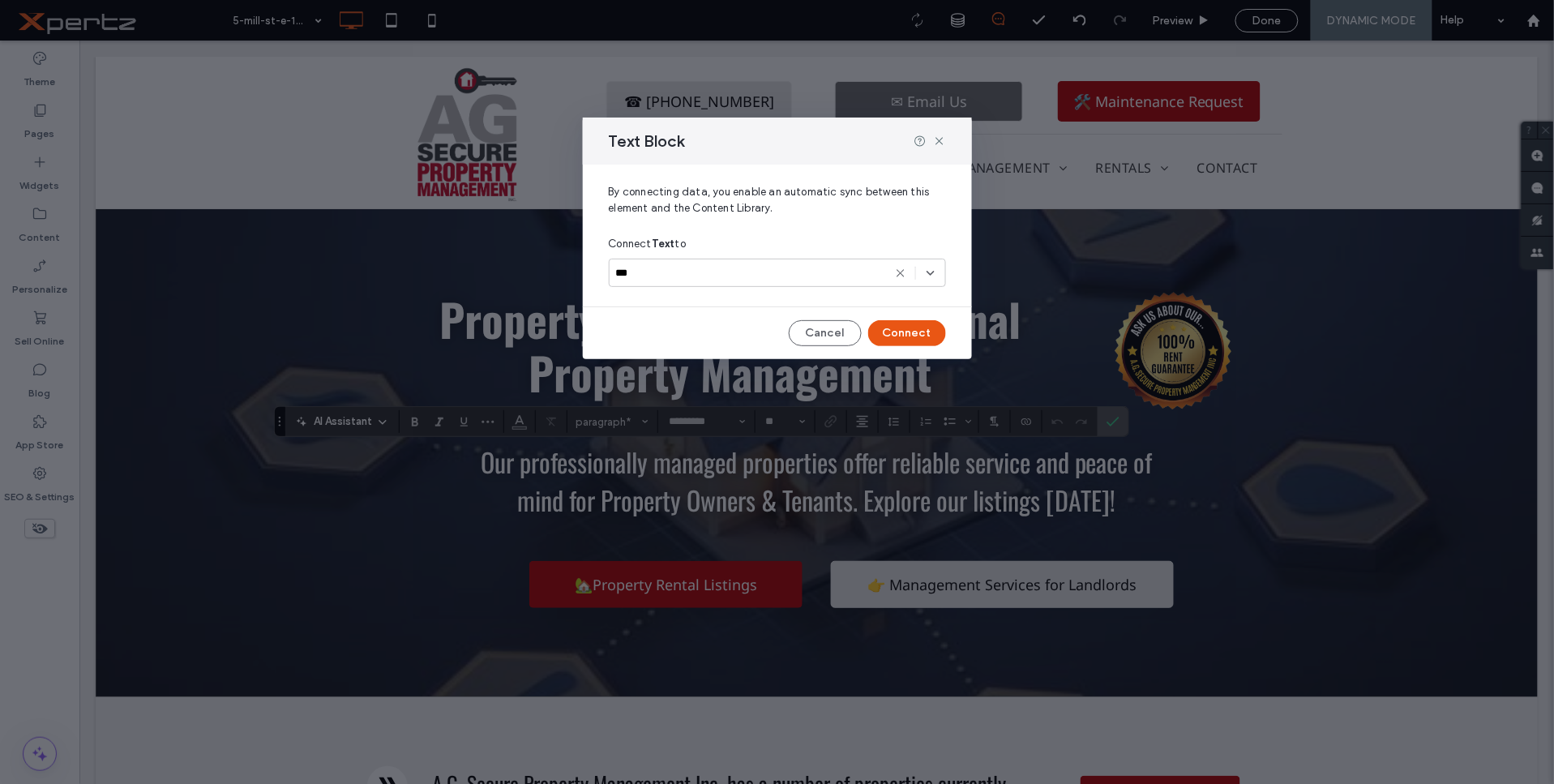
click at [846, 273] on input "***" at bounding box center [758, 273] width 284 height 13
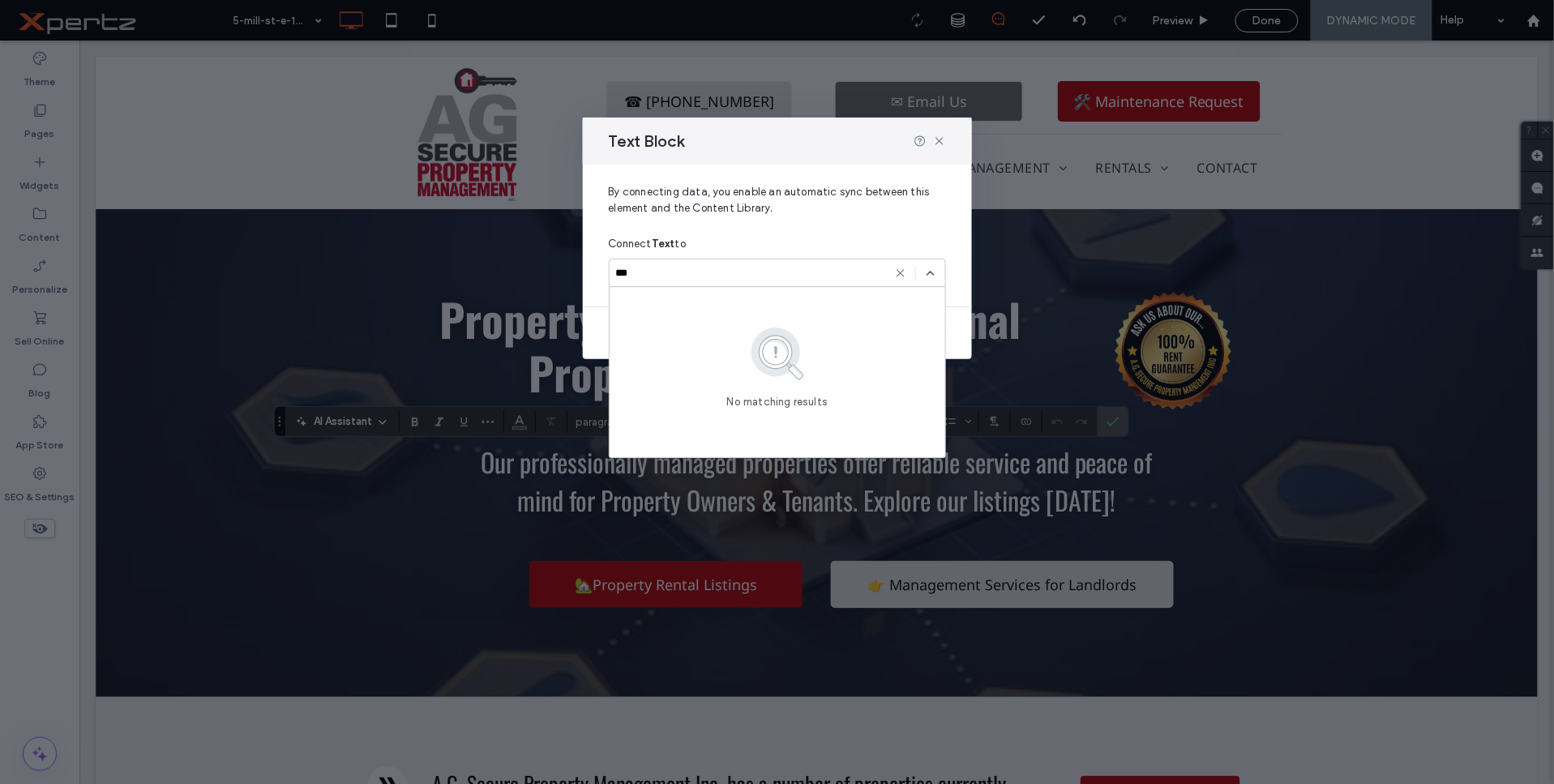
type input "***"
click at [902, 273] on icon at bounding box center [900, 273] width 13 height 13
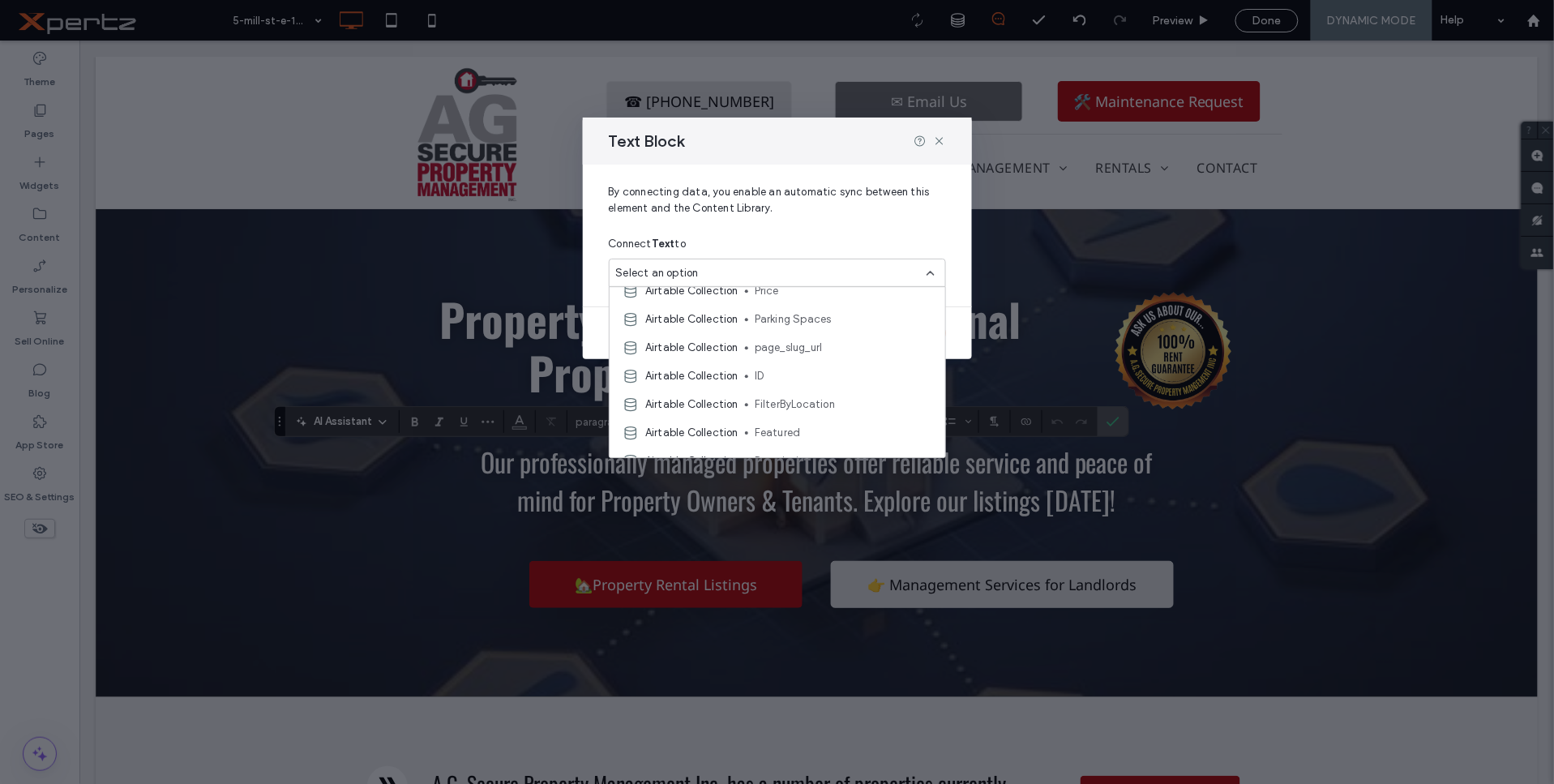
scroll to position [240, 0]
click at [938, 143] on icon at bounding box center [939, 140] width 13 height 13
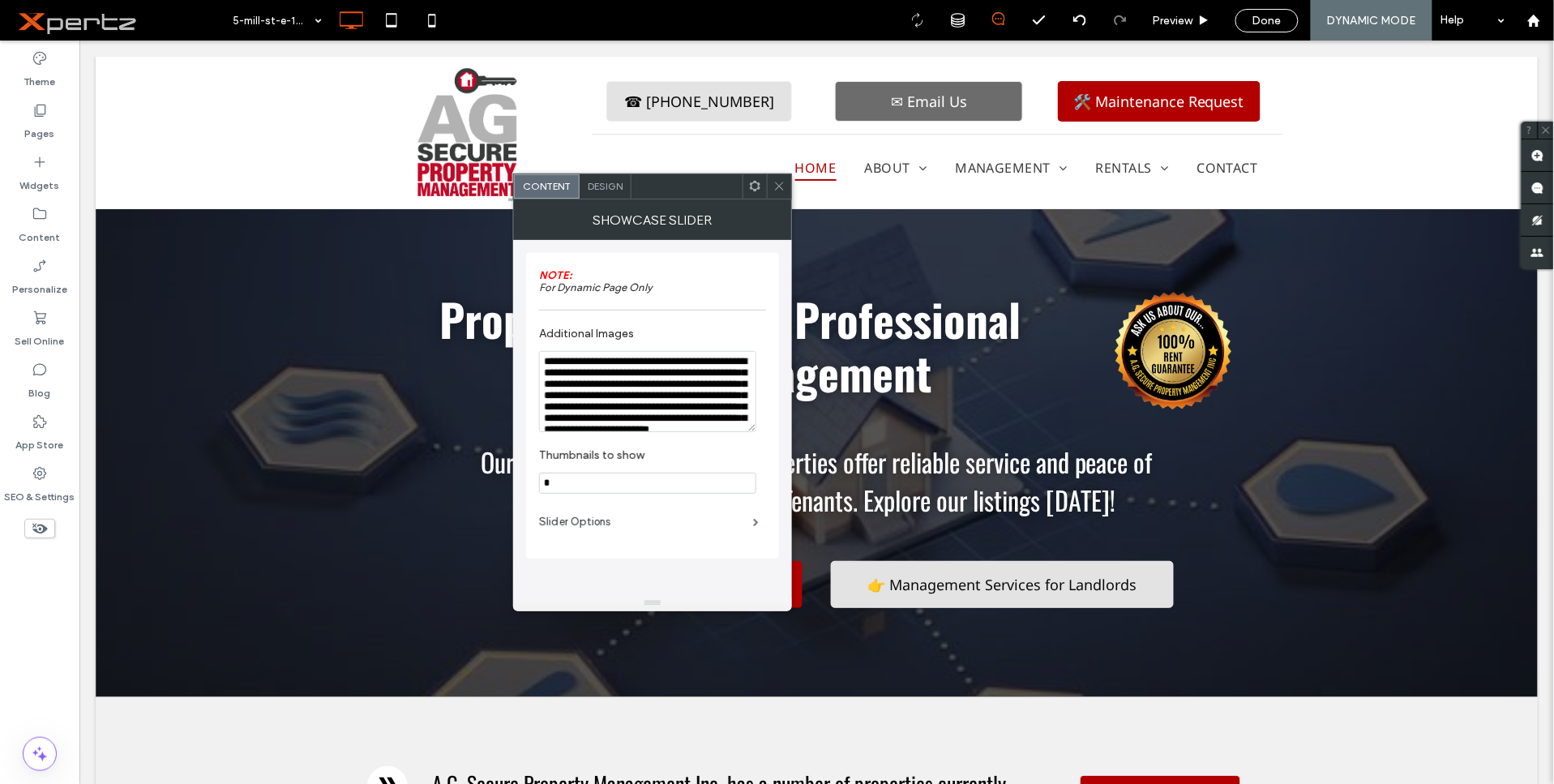
click at [753, 192] on span at bounding box center [755, 186] width 12 height 24
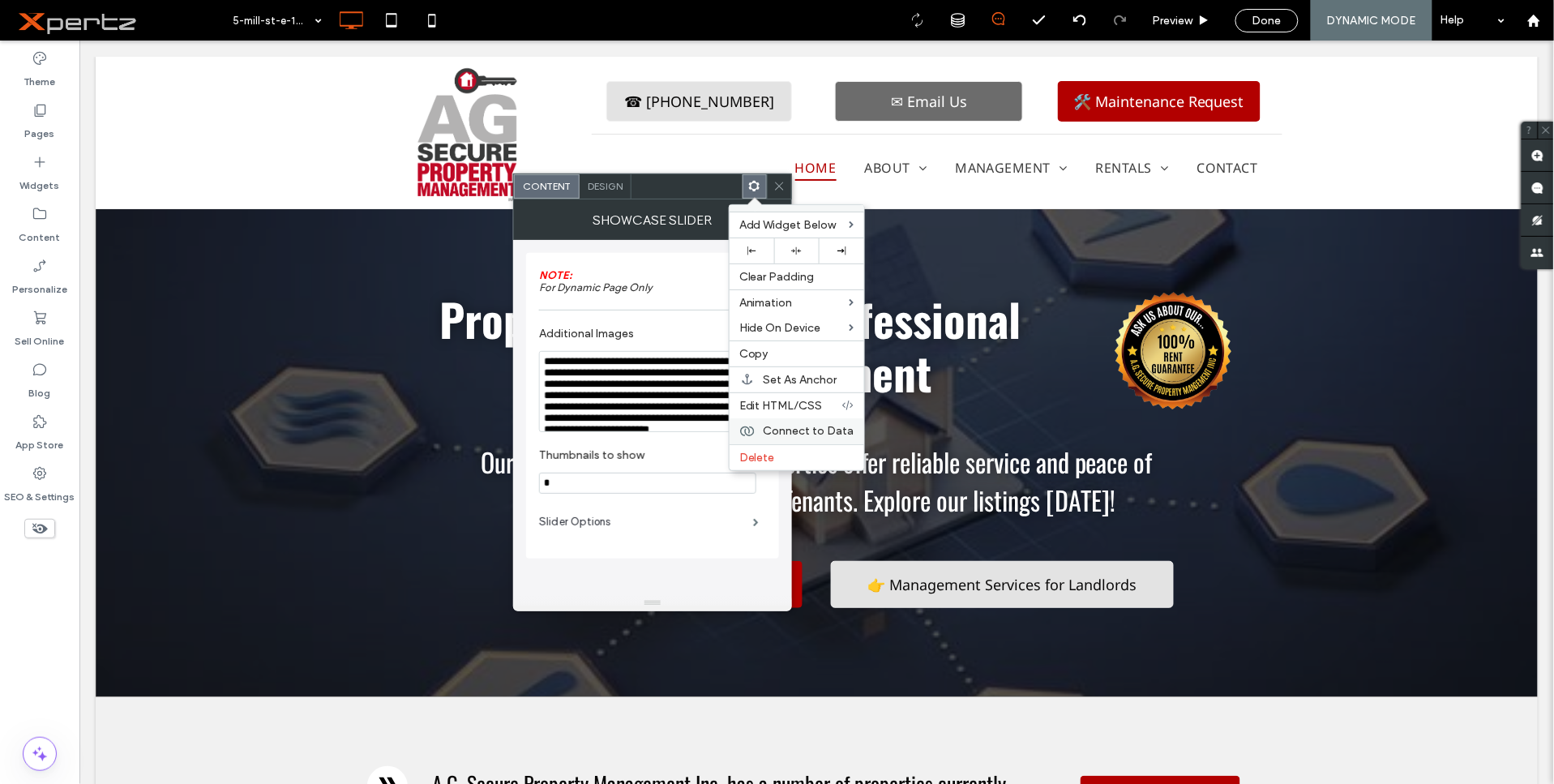
click at [786, 426] on span "Connect to Data" at bounding box center [808, 431] width 91 height 14
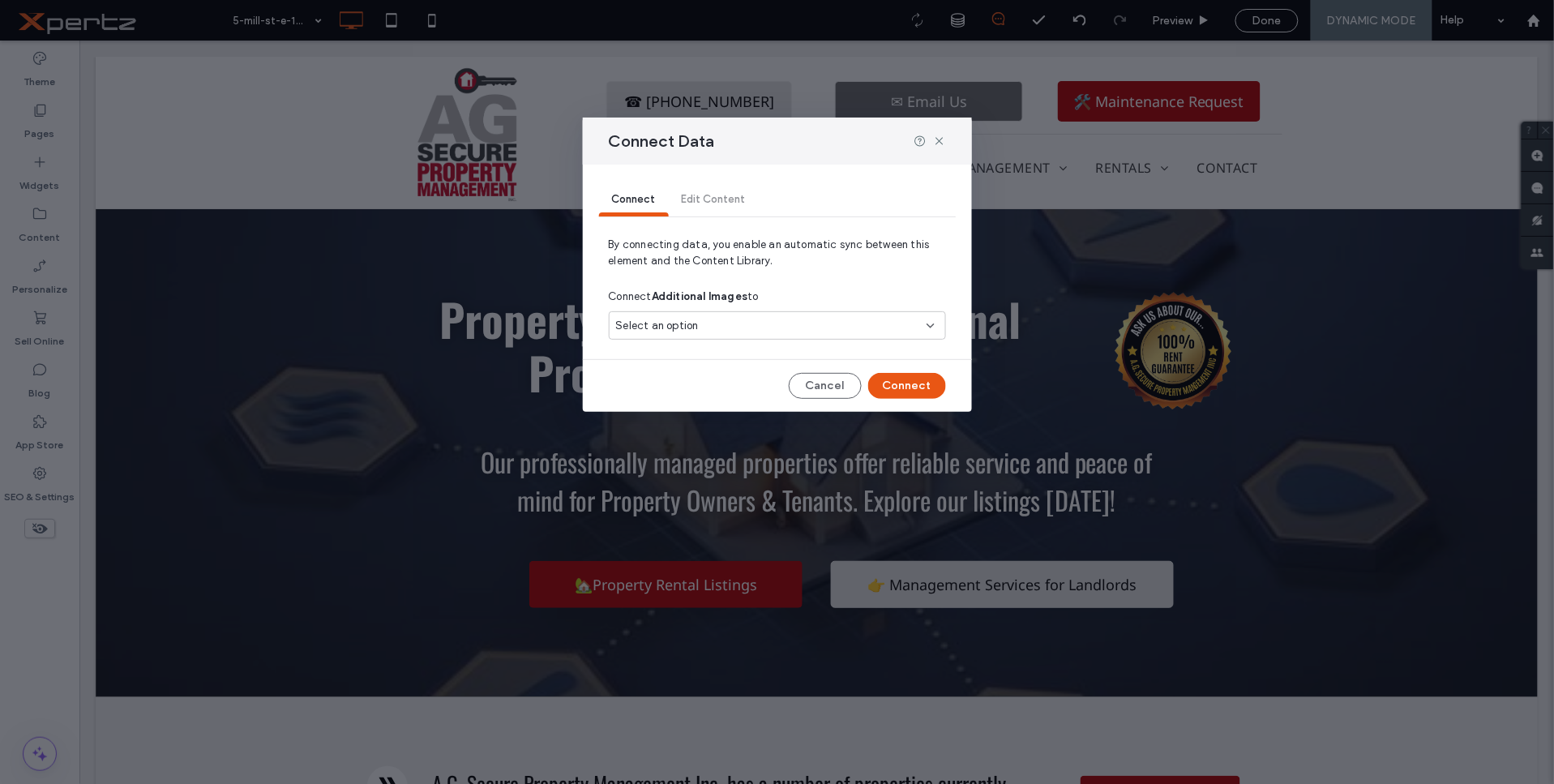
click at [767, 333] on div "Select an option" at bounding box center [768, 325] width 304 height 16
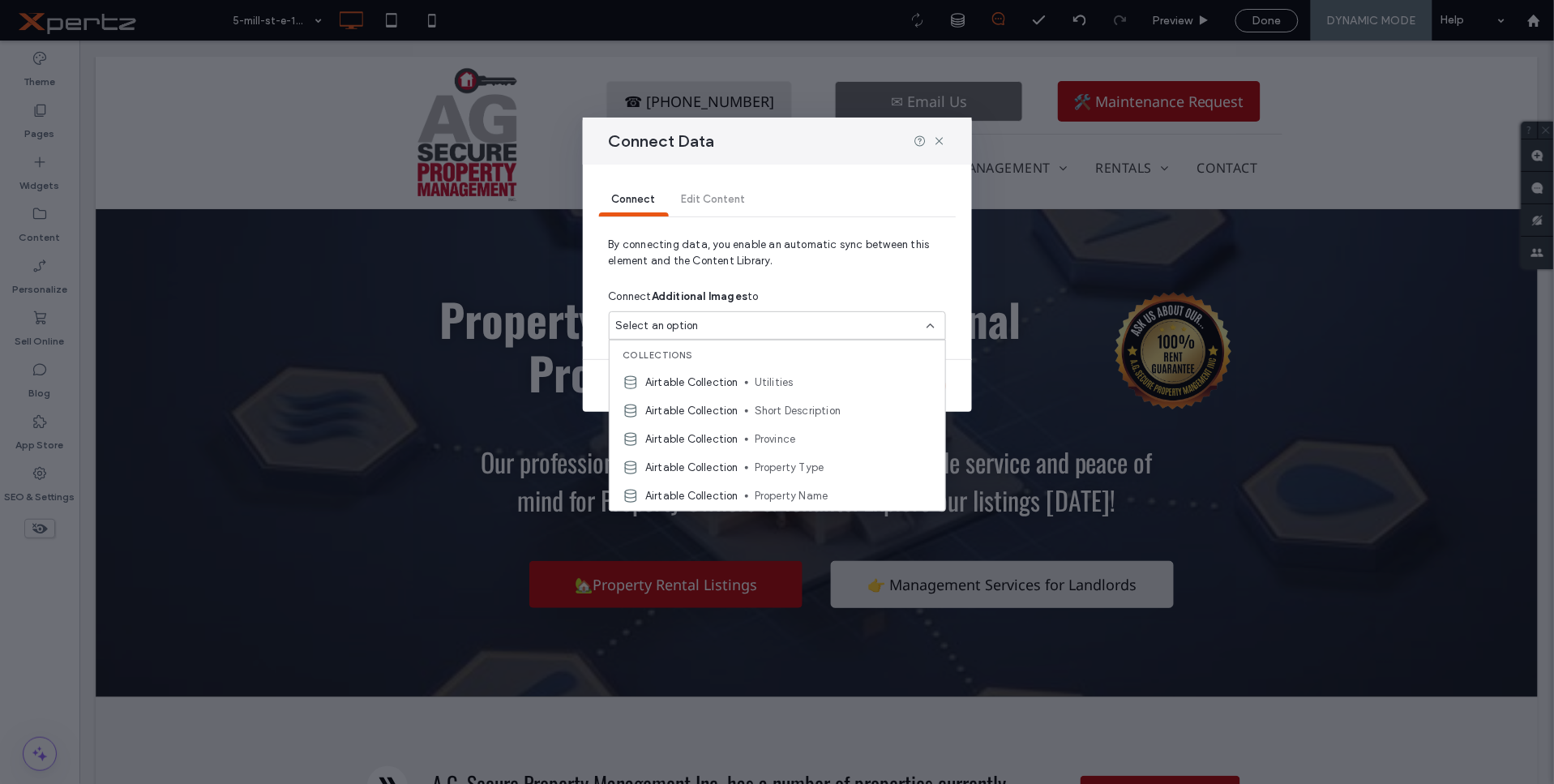
scroll to position [0, 0]
click at [938, 141] on icon at bounding box center [939, 140] width 13 height 13
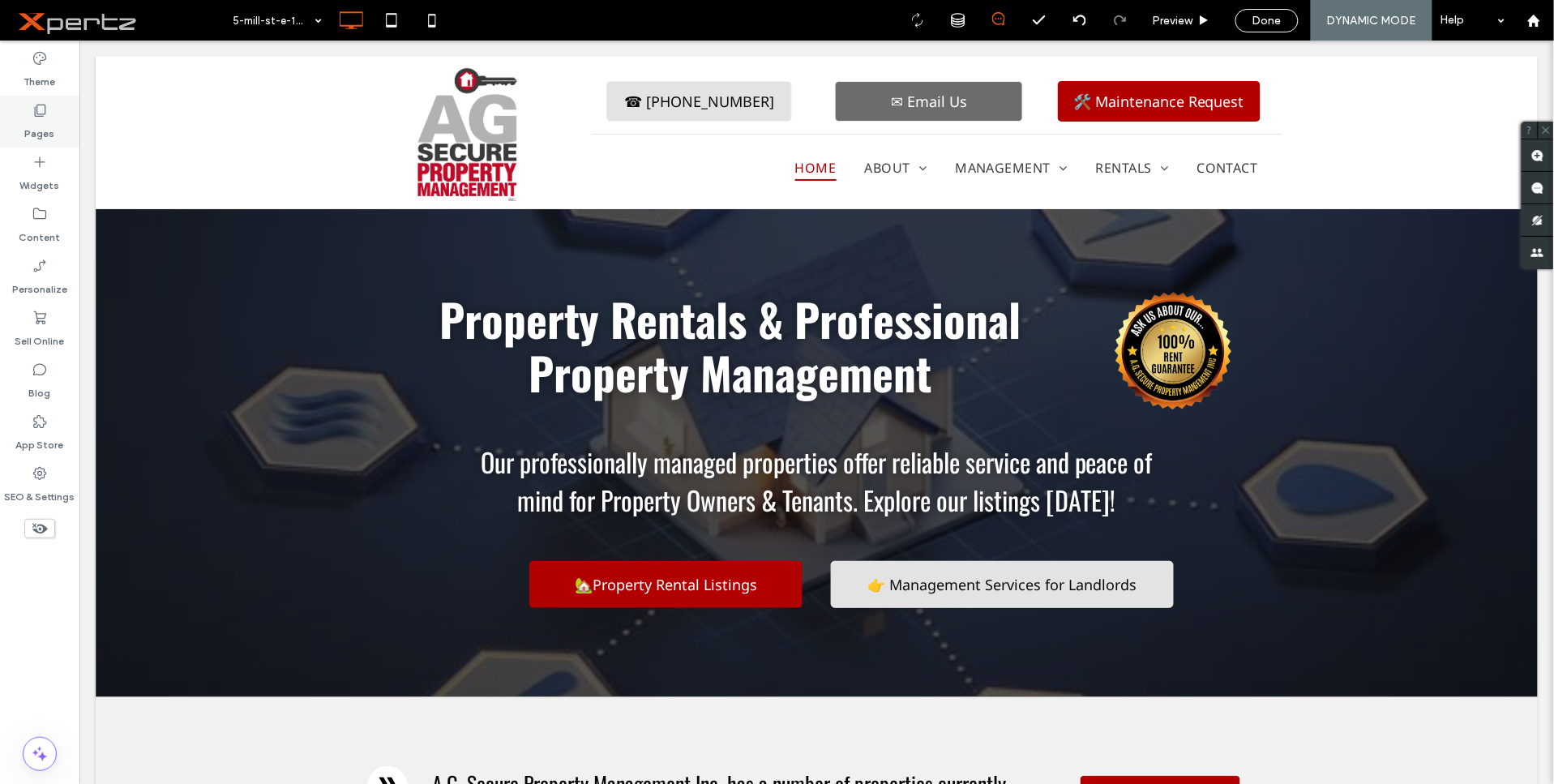
click at [20, 122] on div "Pages" at bounding box center [40, 121] width 80 height 52
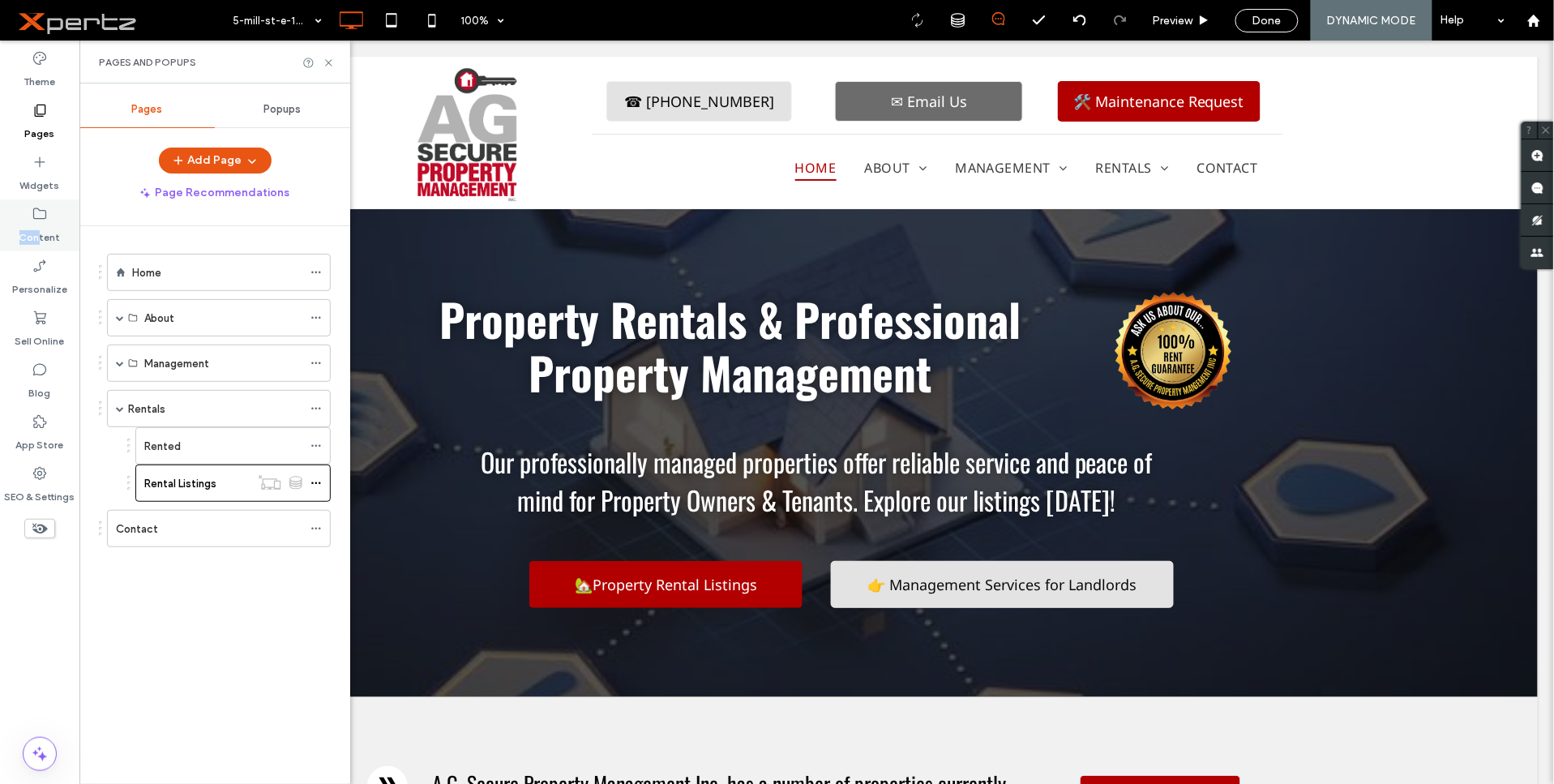
click at [39, 224] on div "Content" at bounding box center [40, 225] width 80 height 52
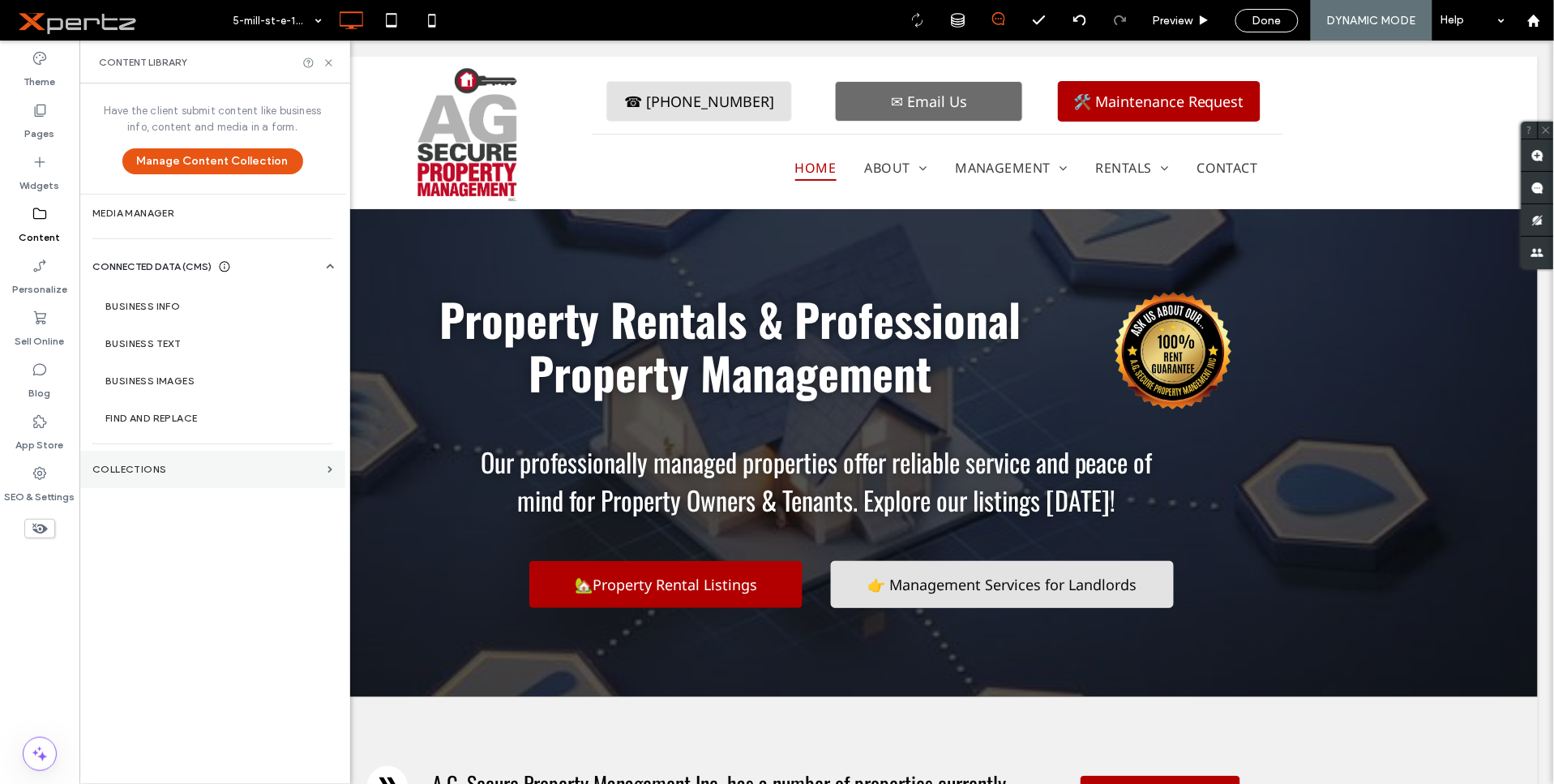
click at [141, 464] on label "Collections" at bounding box center [207, 469] width 229 height 11
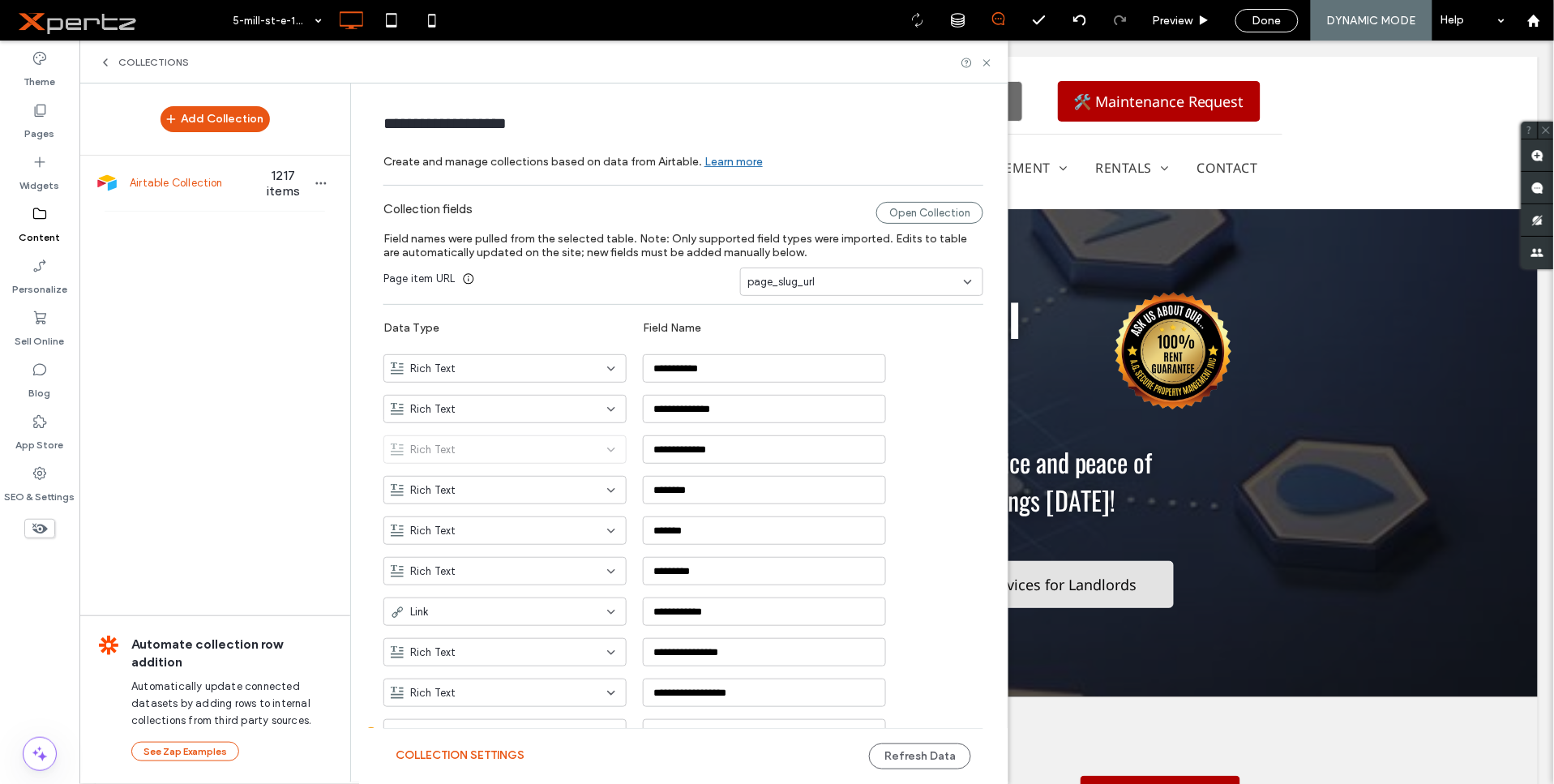
click at [223, 181] on span "Airtable Collection" at bounding box center [191, 183] width 124 height 16
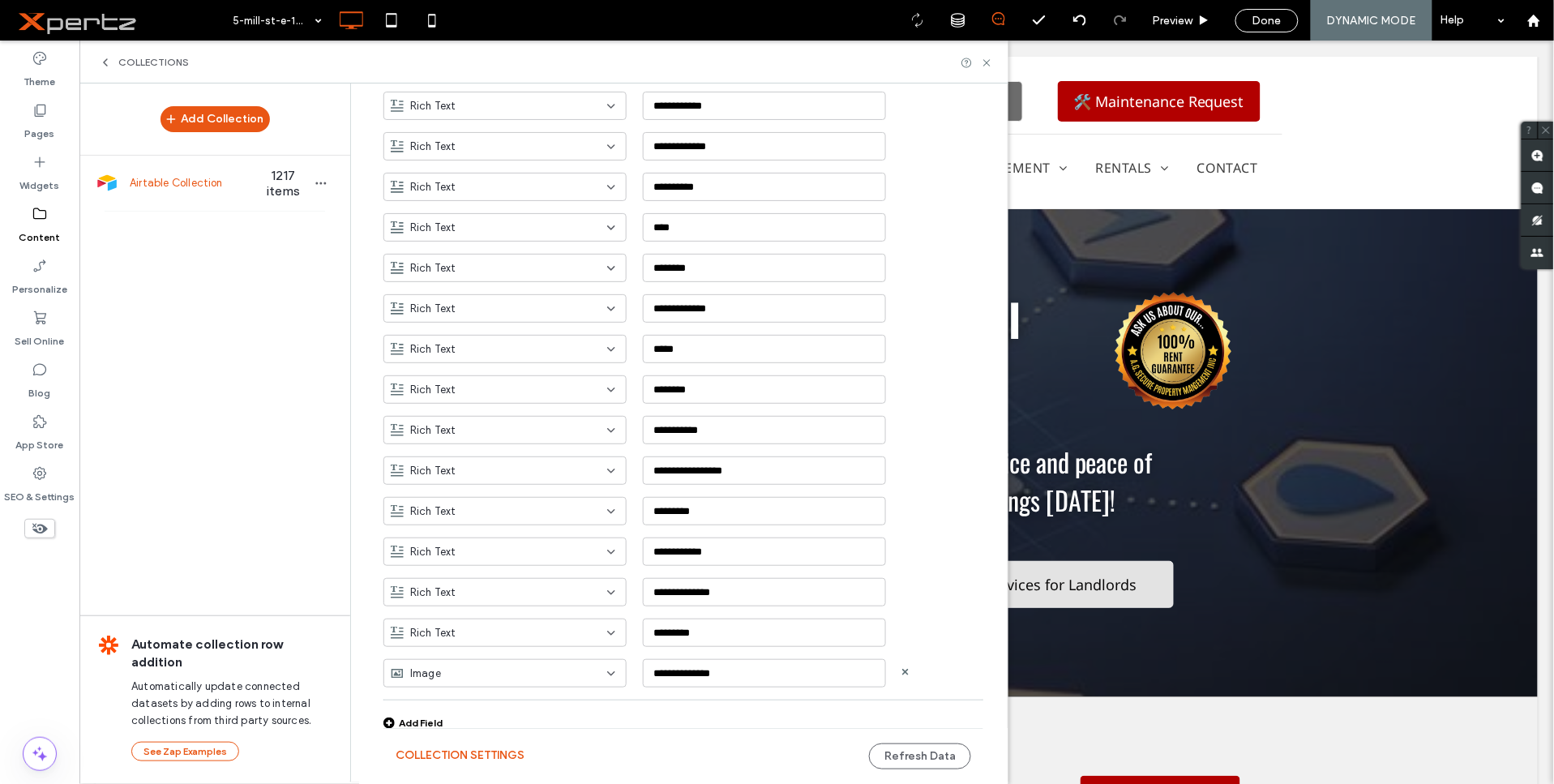
scroll to position [795, 0]
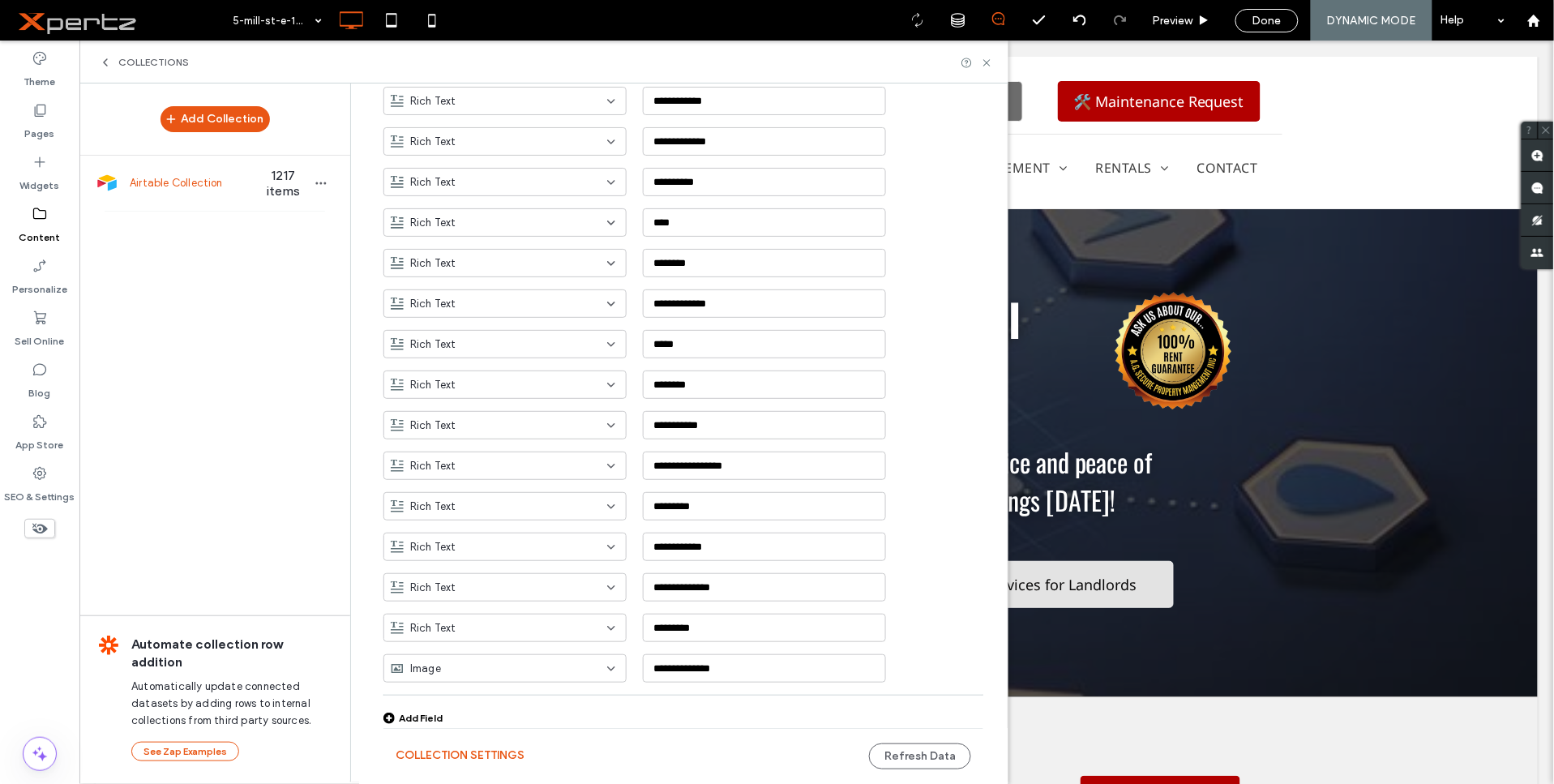
click at [405, 714] on div "Add Field" at bounding box center [412, 717] width 59 height 12
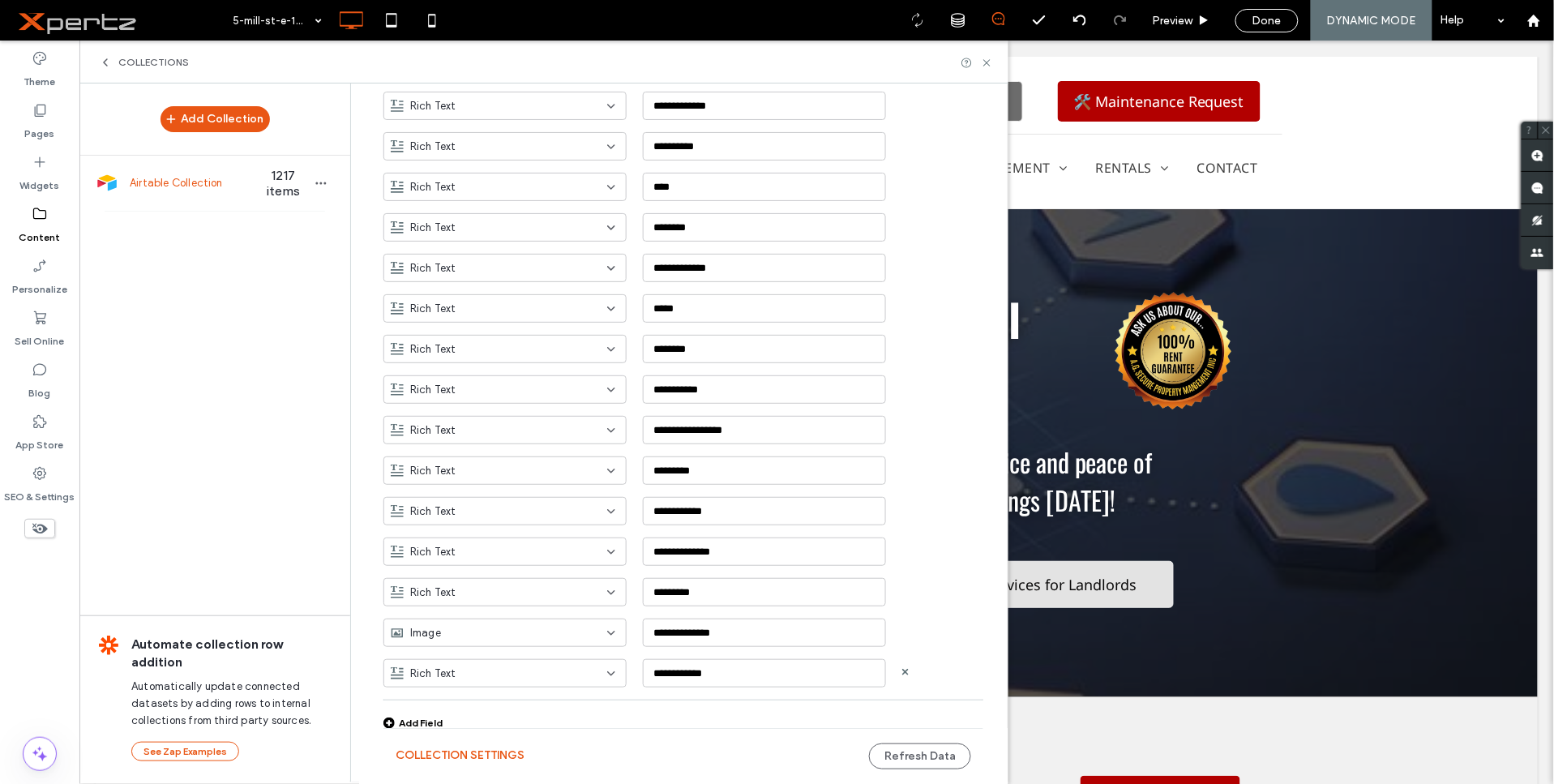
scroll to position [836, 0]
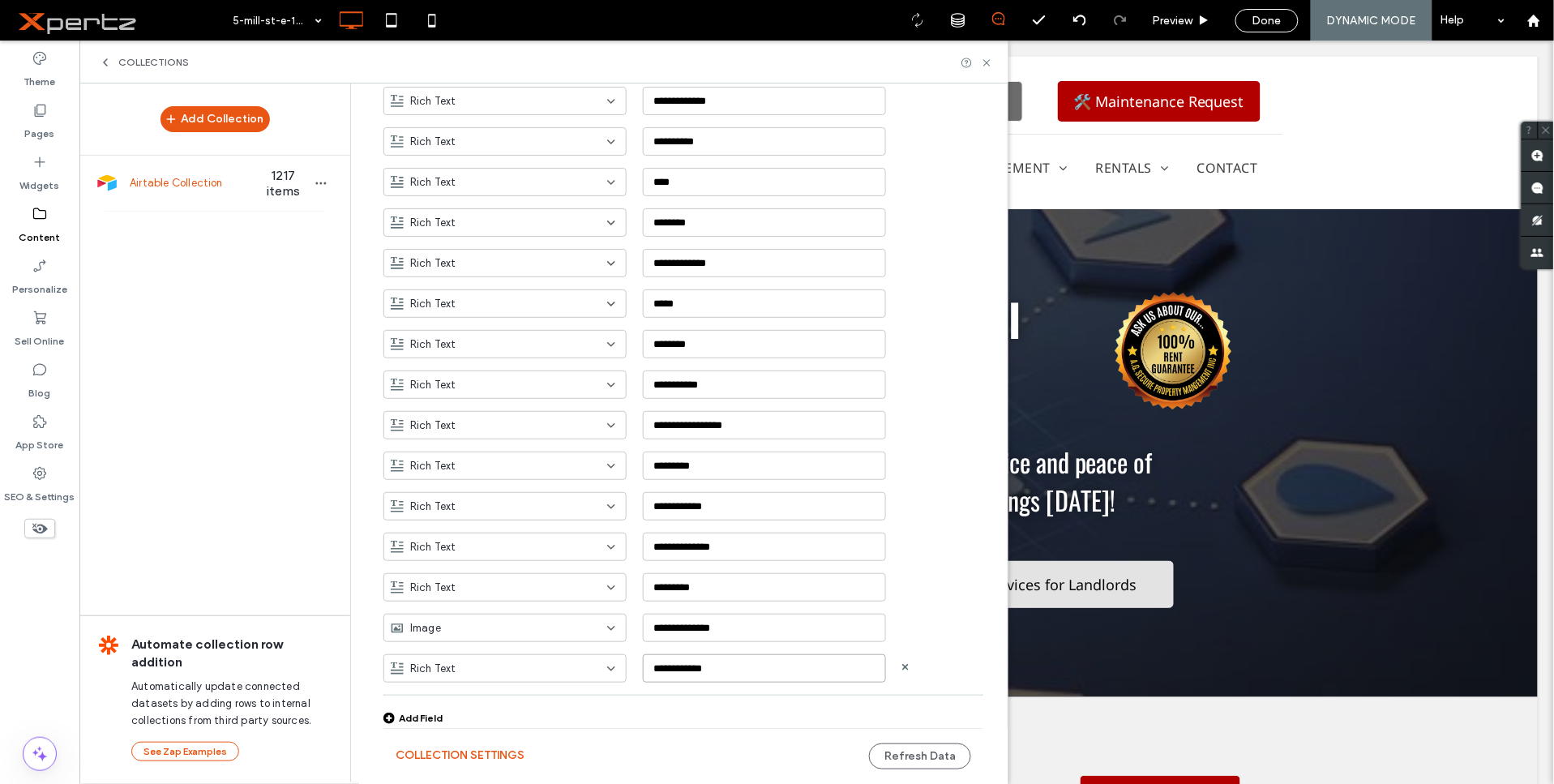
click at [692, 673] on input "**********" at bounding box center [765, 668] width 243 height 29
type input "**********"
click at [915, 631] on div "**********" at bounding box center [695, 621] width 624 height 41
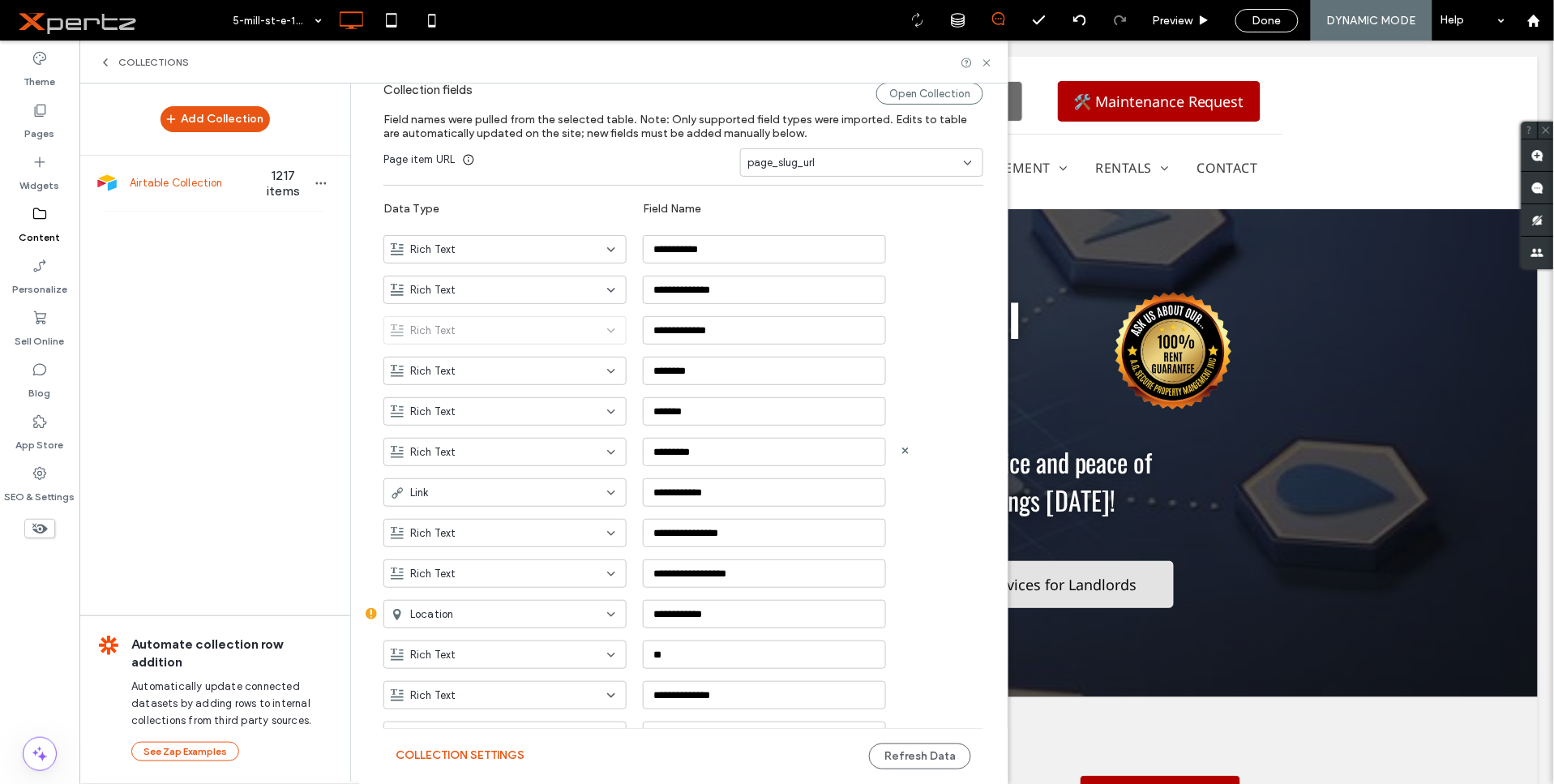
scroll to position [150, 0]
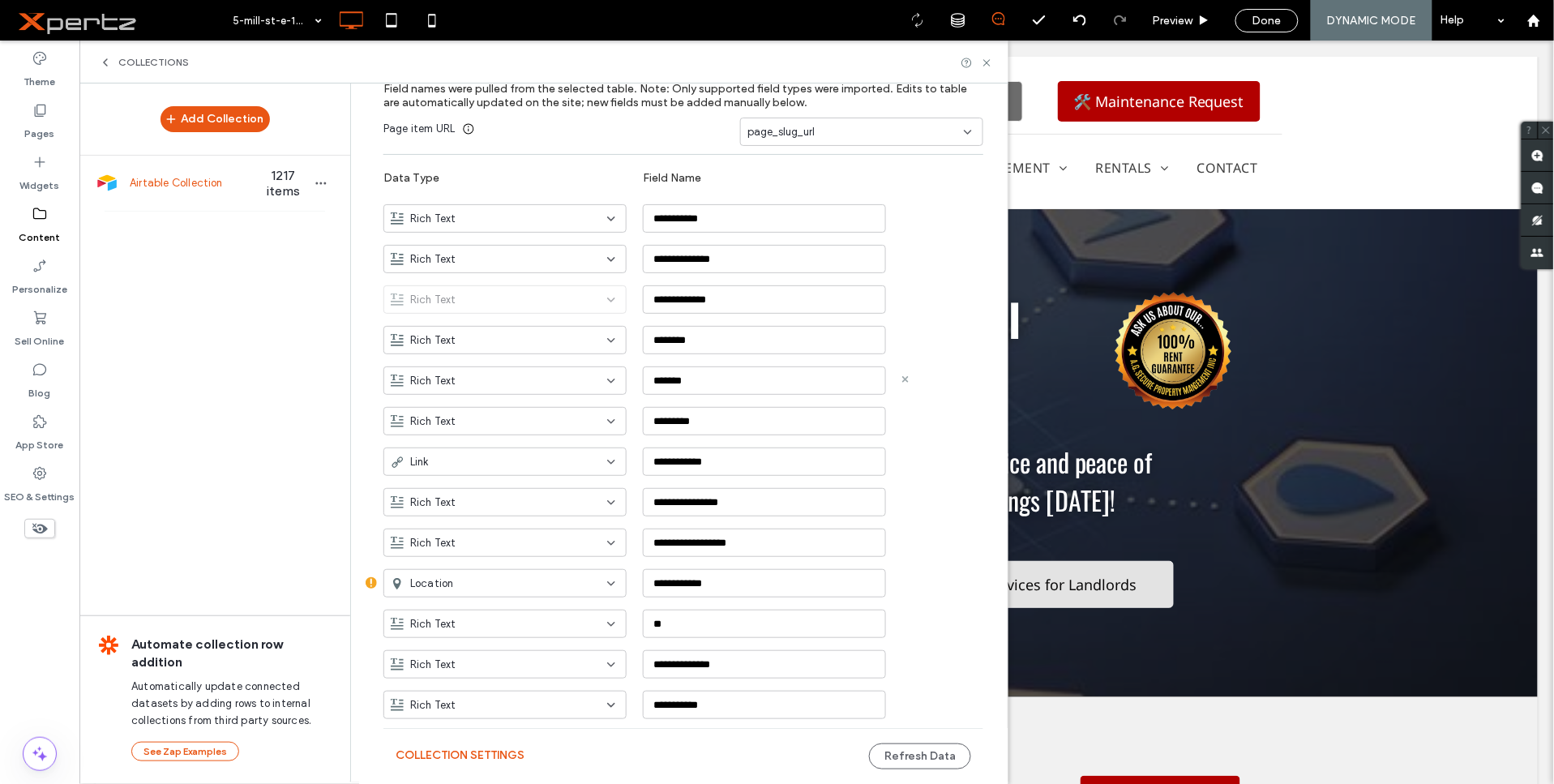
click at [902, 379] on use at bounding box center [905, 379] width 7 height 7
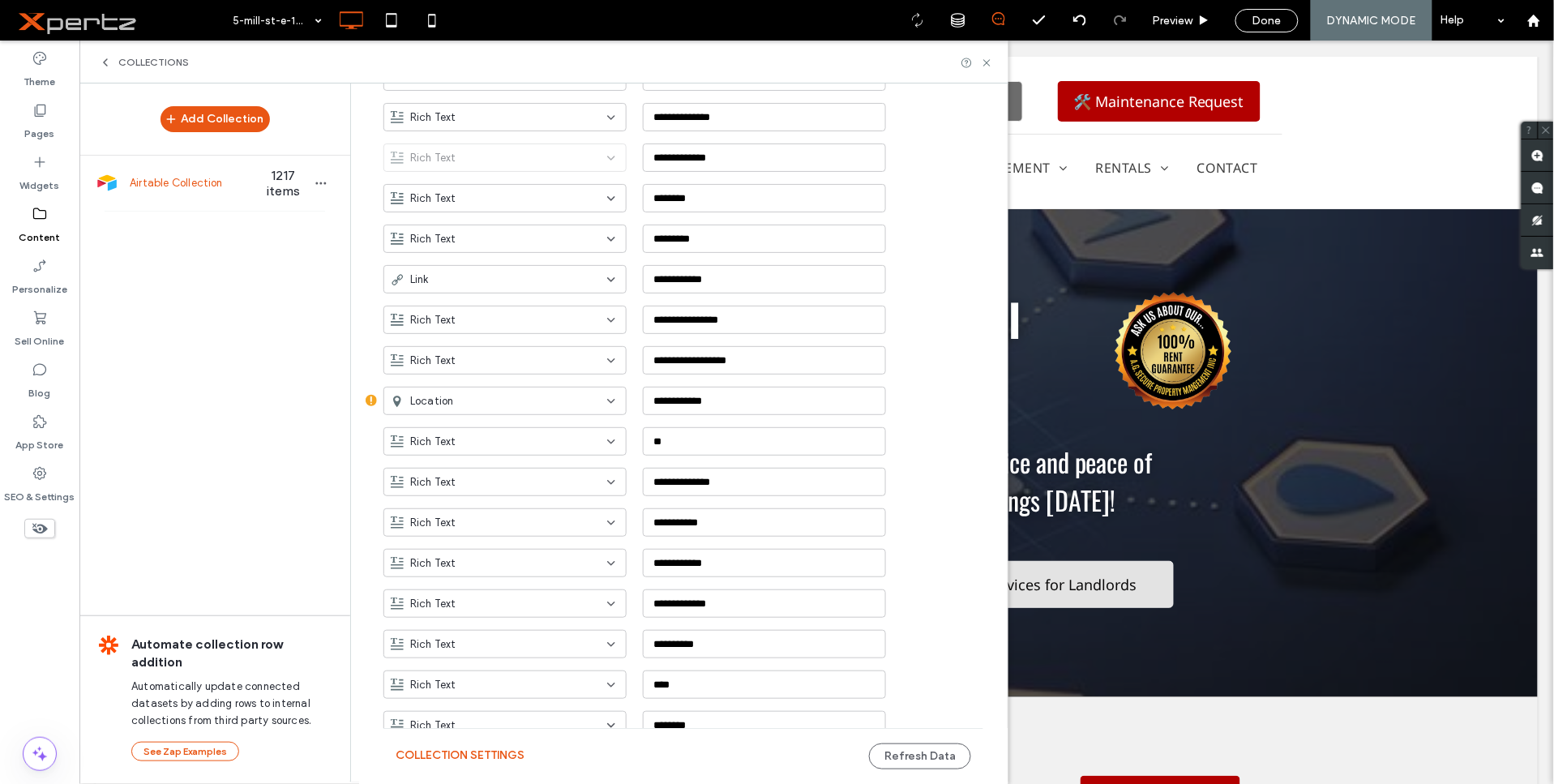
scroll to position [795, 0]
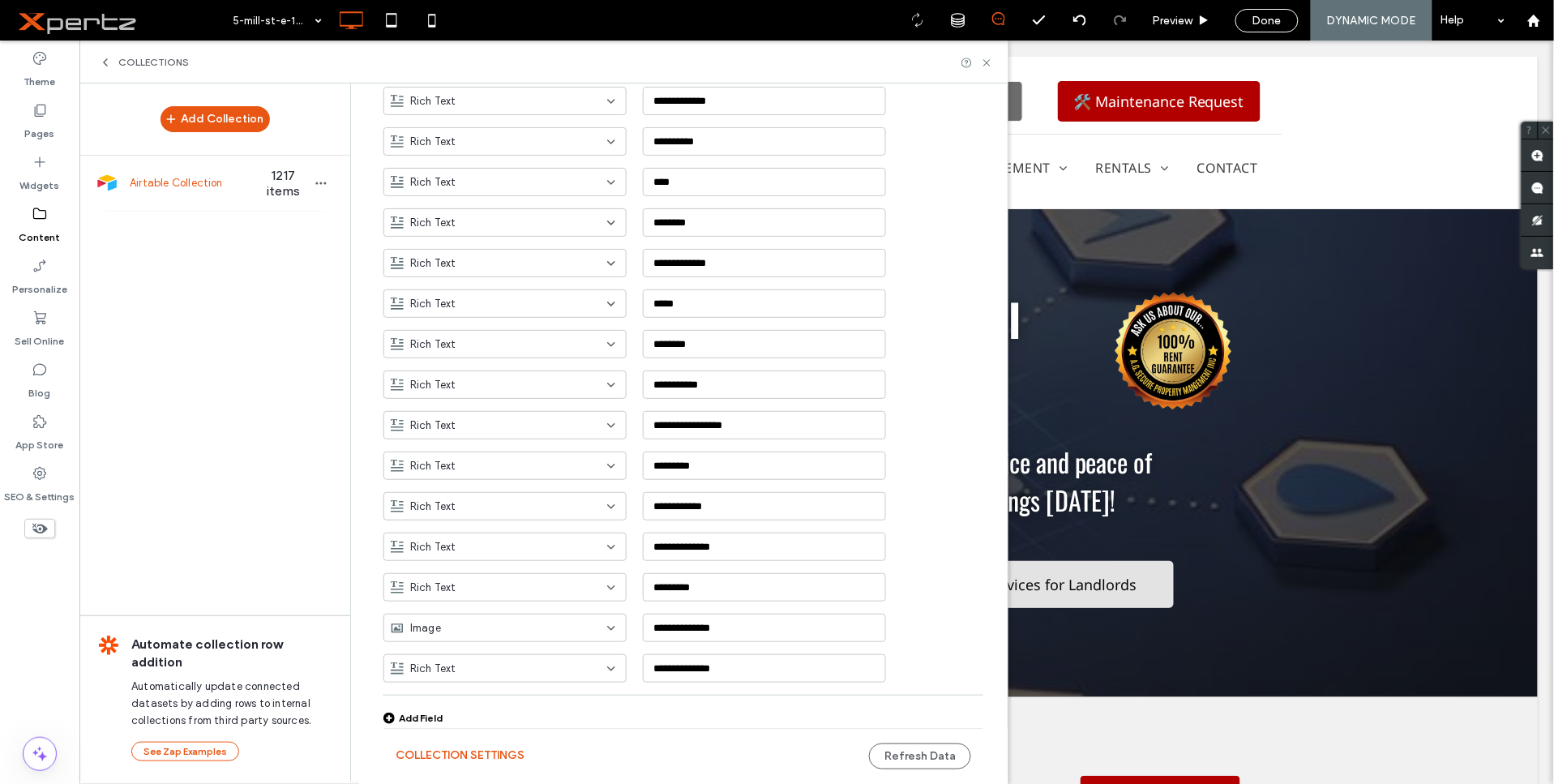
click at [417, 716] on div "Add Field" at bounding box center [412, 717] width 59 height 12
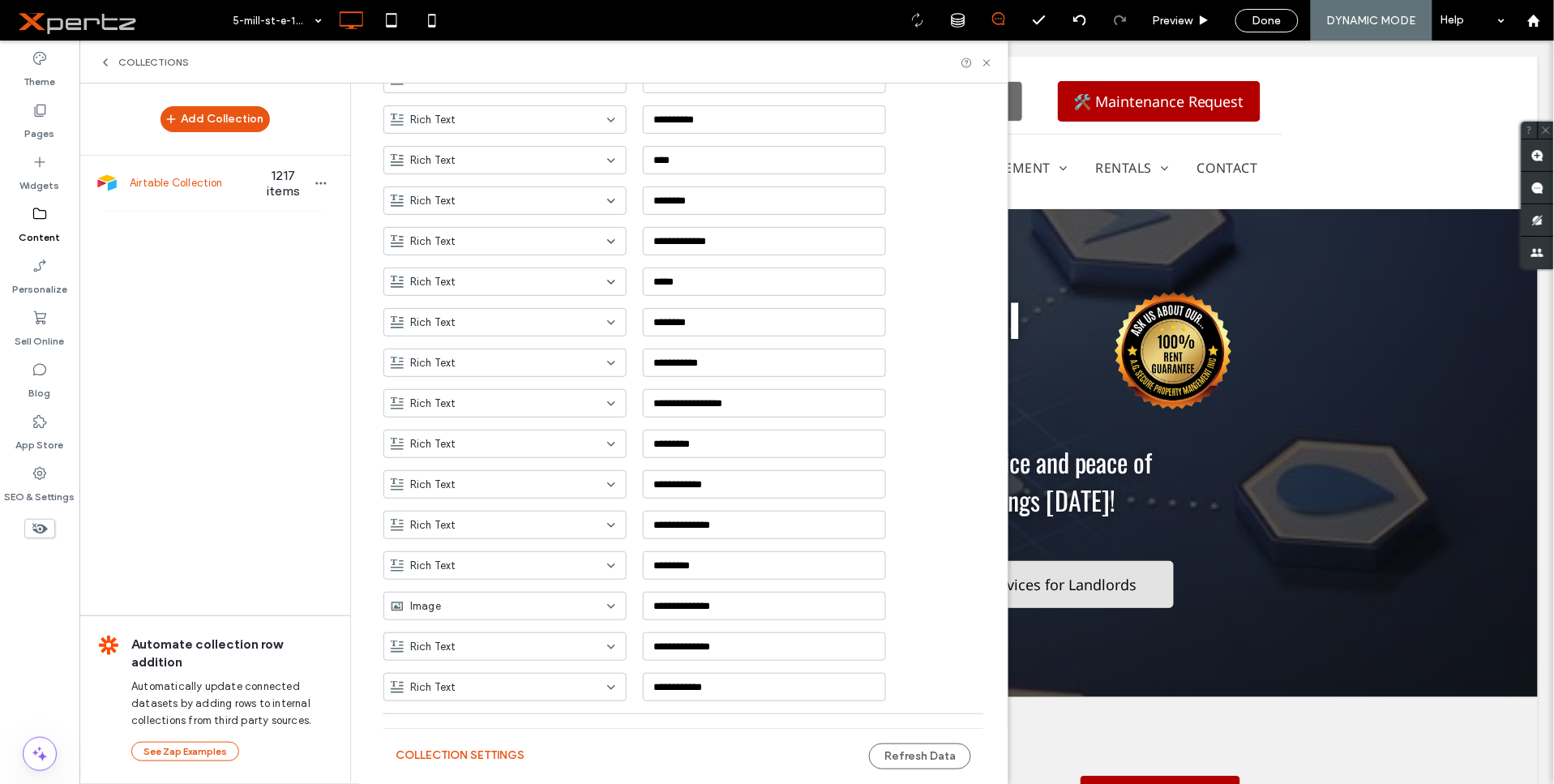
scroll to position [836, 0]
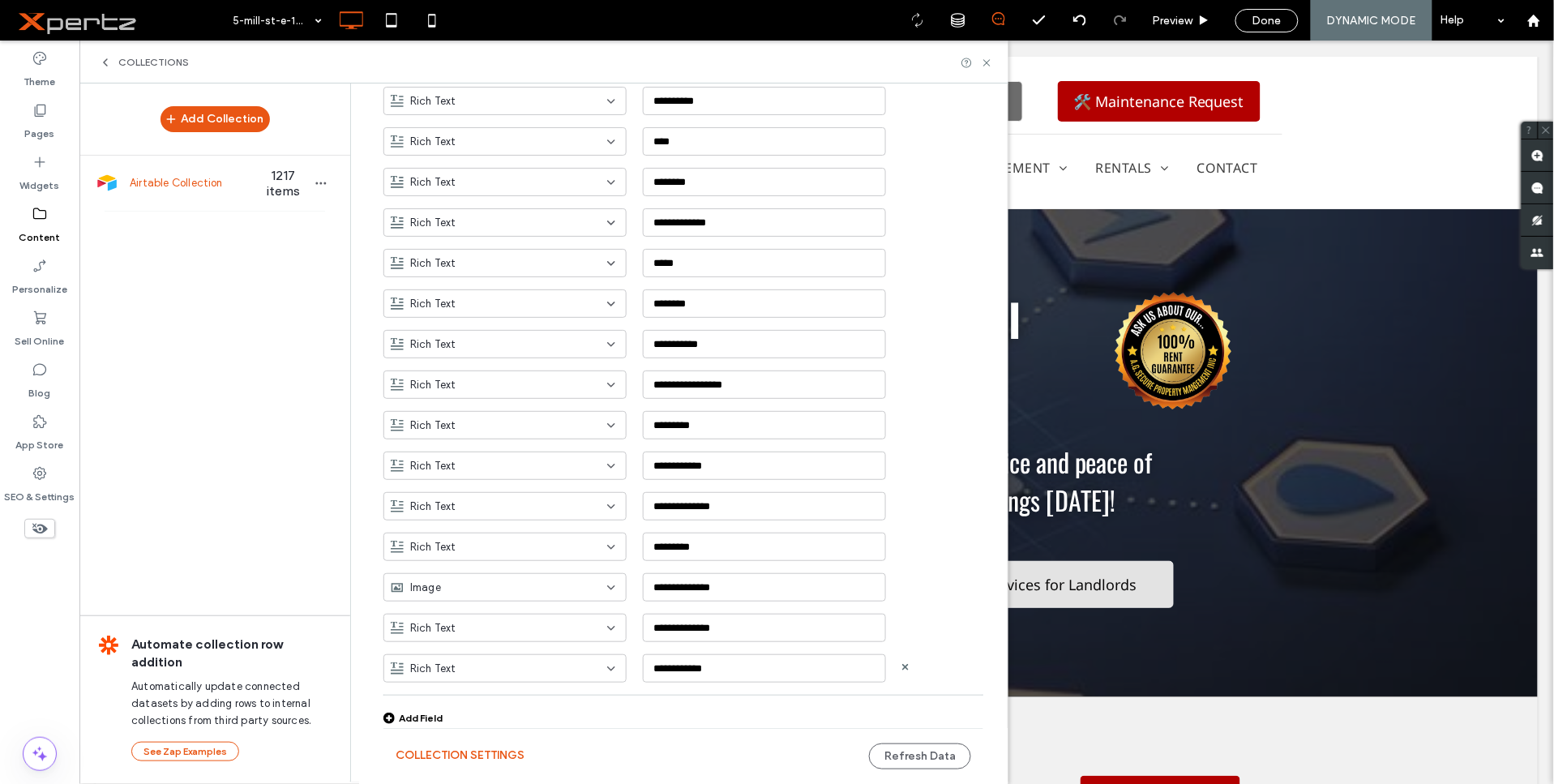
click at [476, 667] on div "Rich Text" at bounding box center [496, 669] width 209 height 16
click at [454, 499] on div "Plain Text" at bounding box center [498, 496] width 242 height 29
click at [683, 667] on input "**********" at bounding box center [765, 668] width 243 height 29
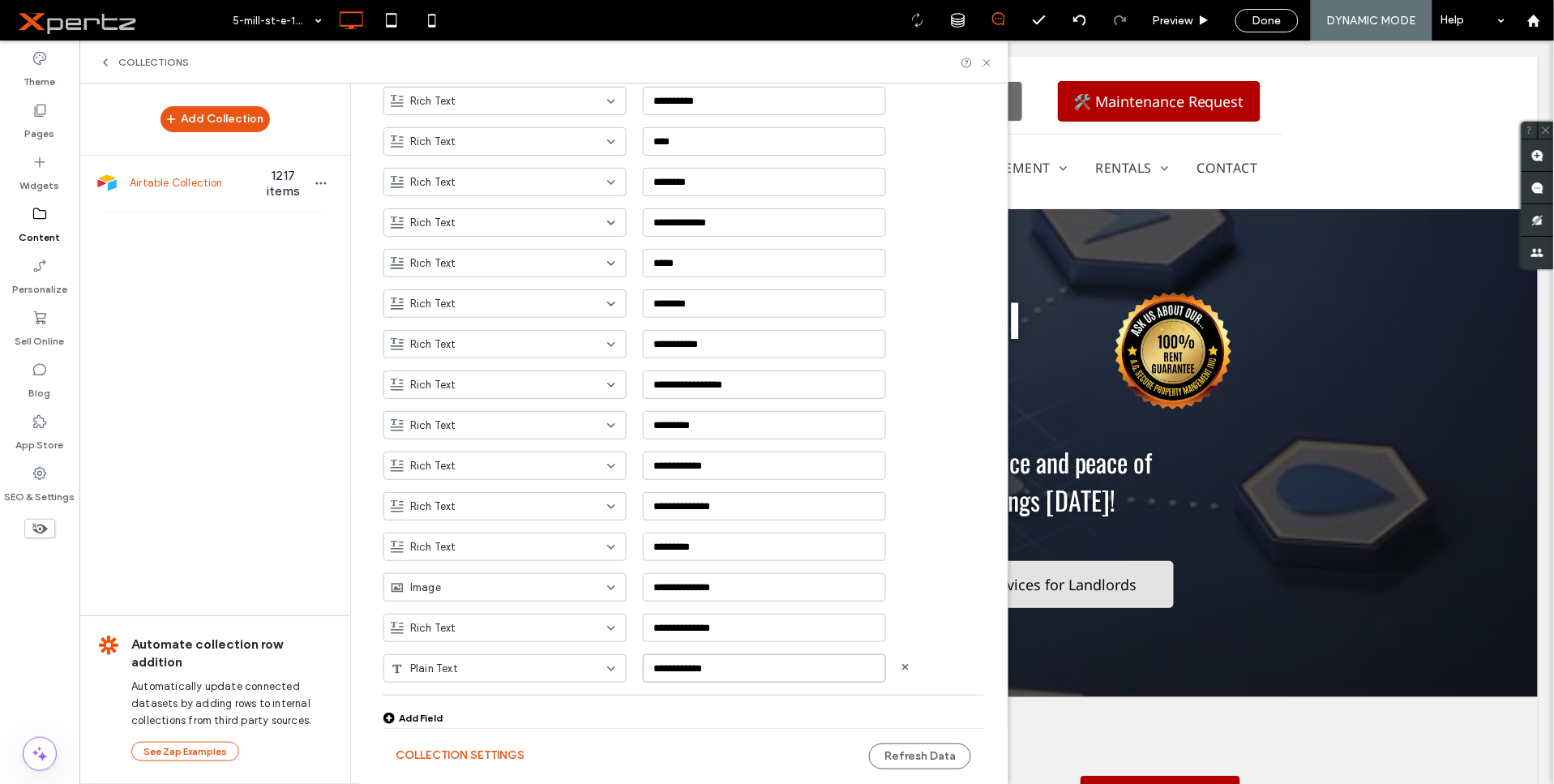
click at [683, 667] on input "**********" at bounding box center [765, 668] width 243 height 29
type input "*******"
click at [911, 754] on button "Refresh Data" at bounding box center [920, 756] width 103 height 26
click at [911, 755] on button "Refresh Data" at bounding box center [920, 756] width 103 height 26
click at [994, 59] on div "Collections" at bounding box center [544, 62] width 929 height 43
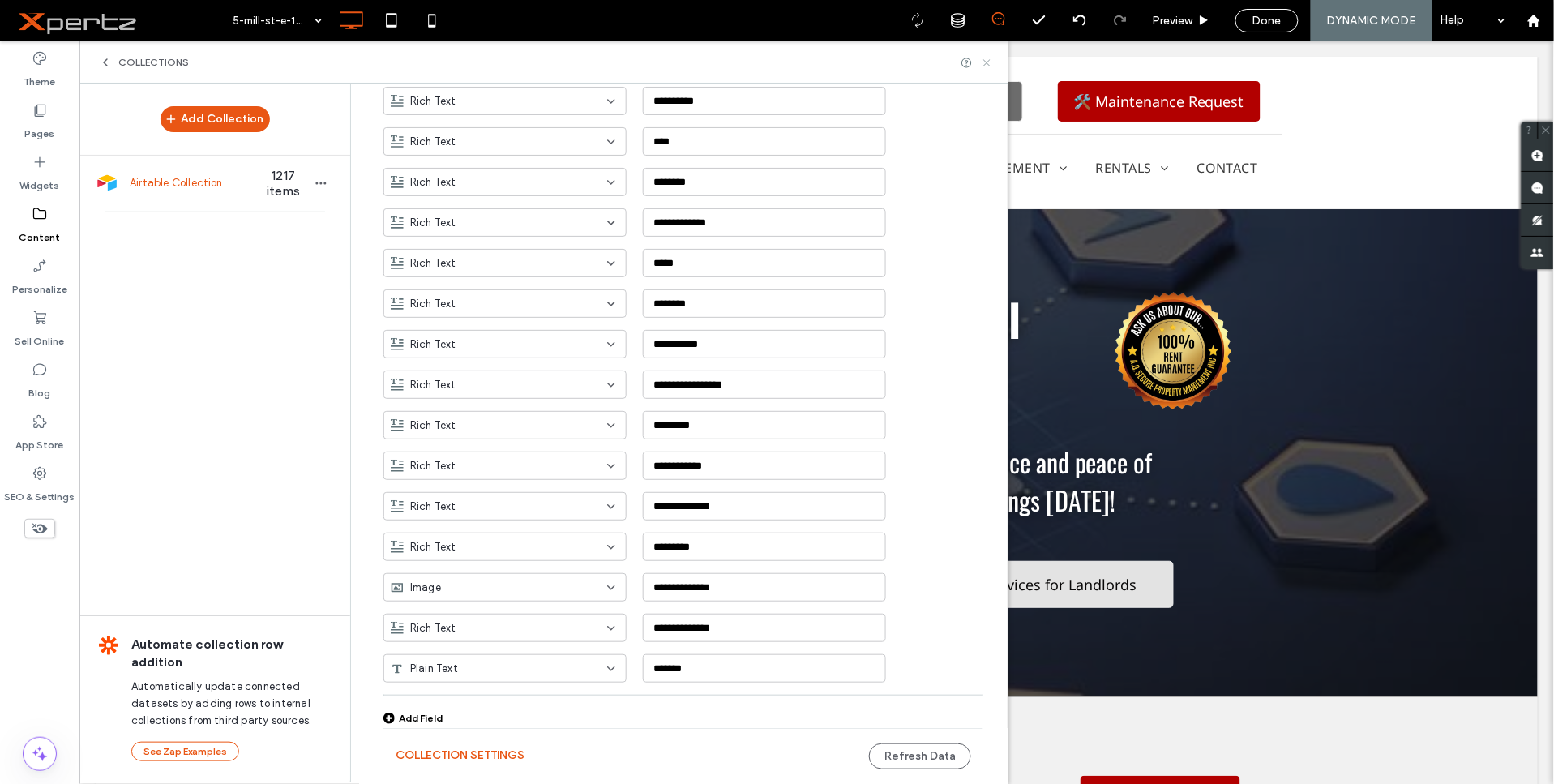
click at [987, 63] on use at bounding box center [987, 62] width 7 height 7
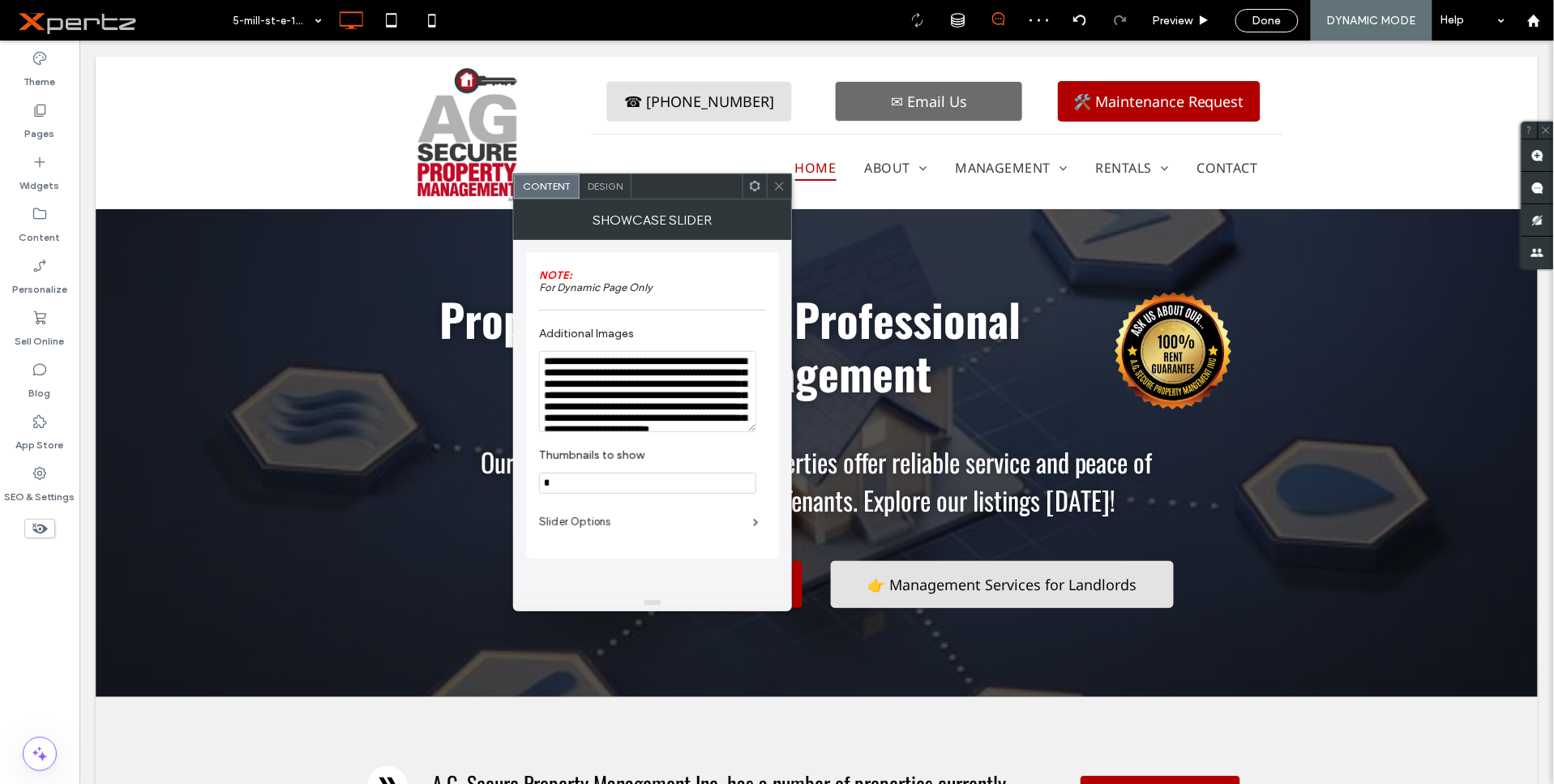
click at [749, 191] on icon at bounding box center [755, 186] width 12 height 12
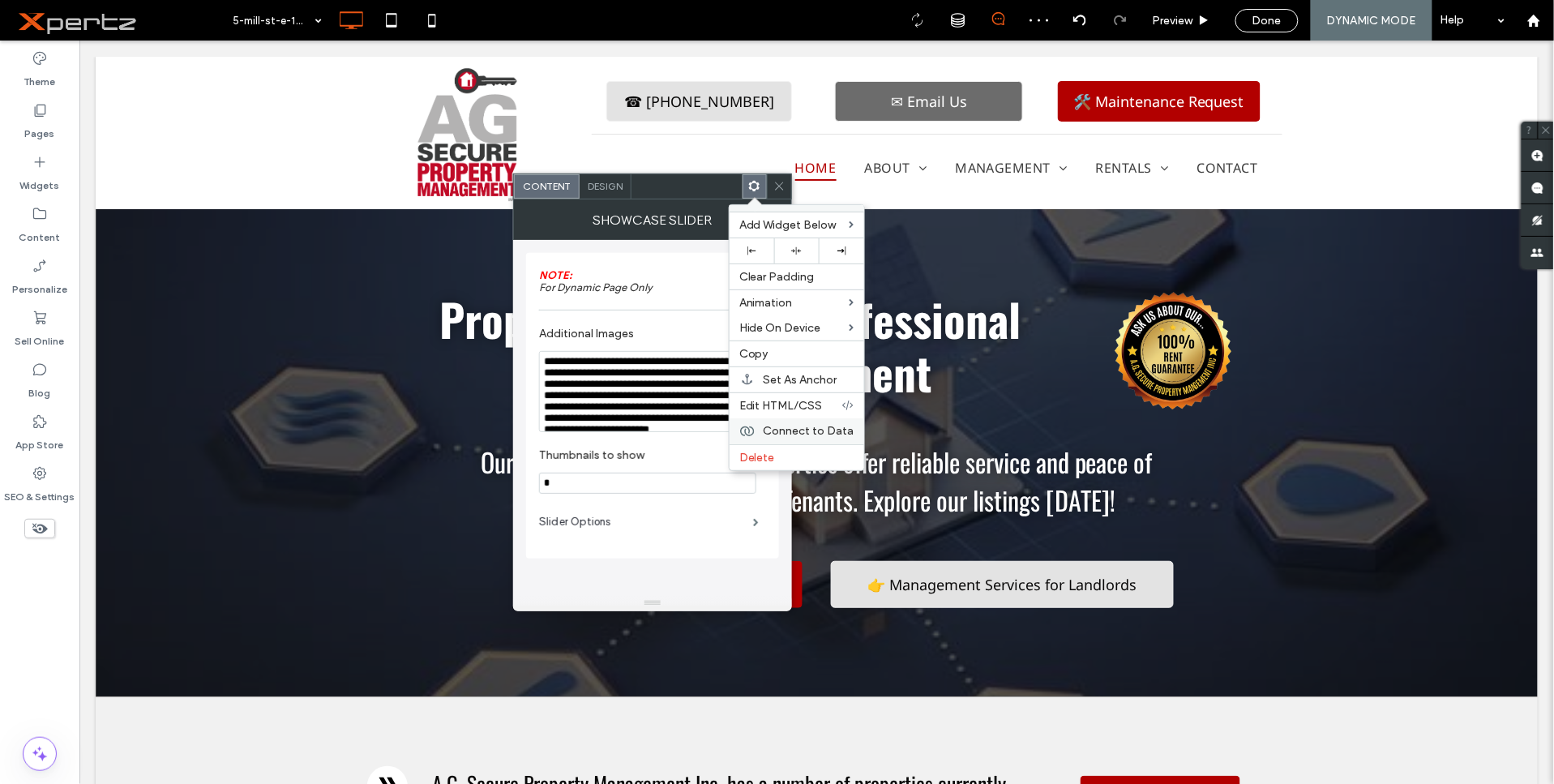
click at [783, 428] on span "Connect to Data" at bounding box center [808, 431] width 91 height 14
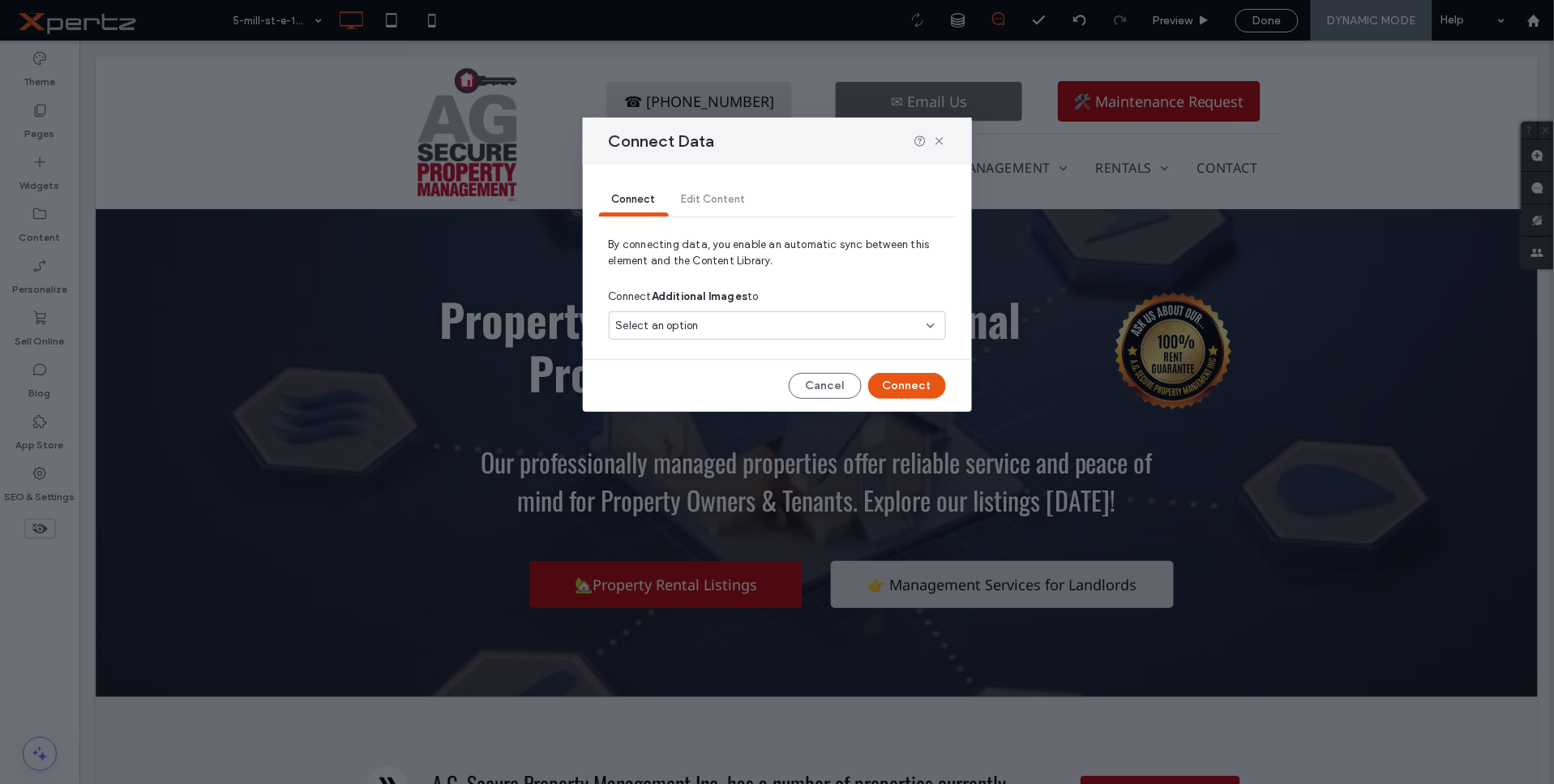
click at [780, 332] on div "Select an option" at bounding box center [768, 325] width 304 height 16
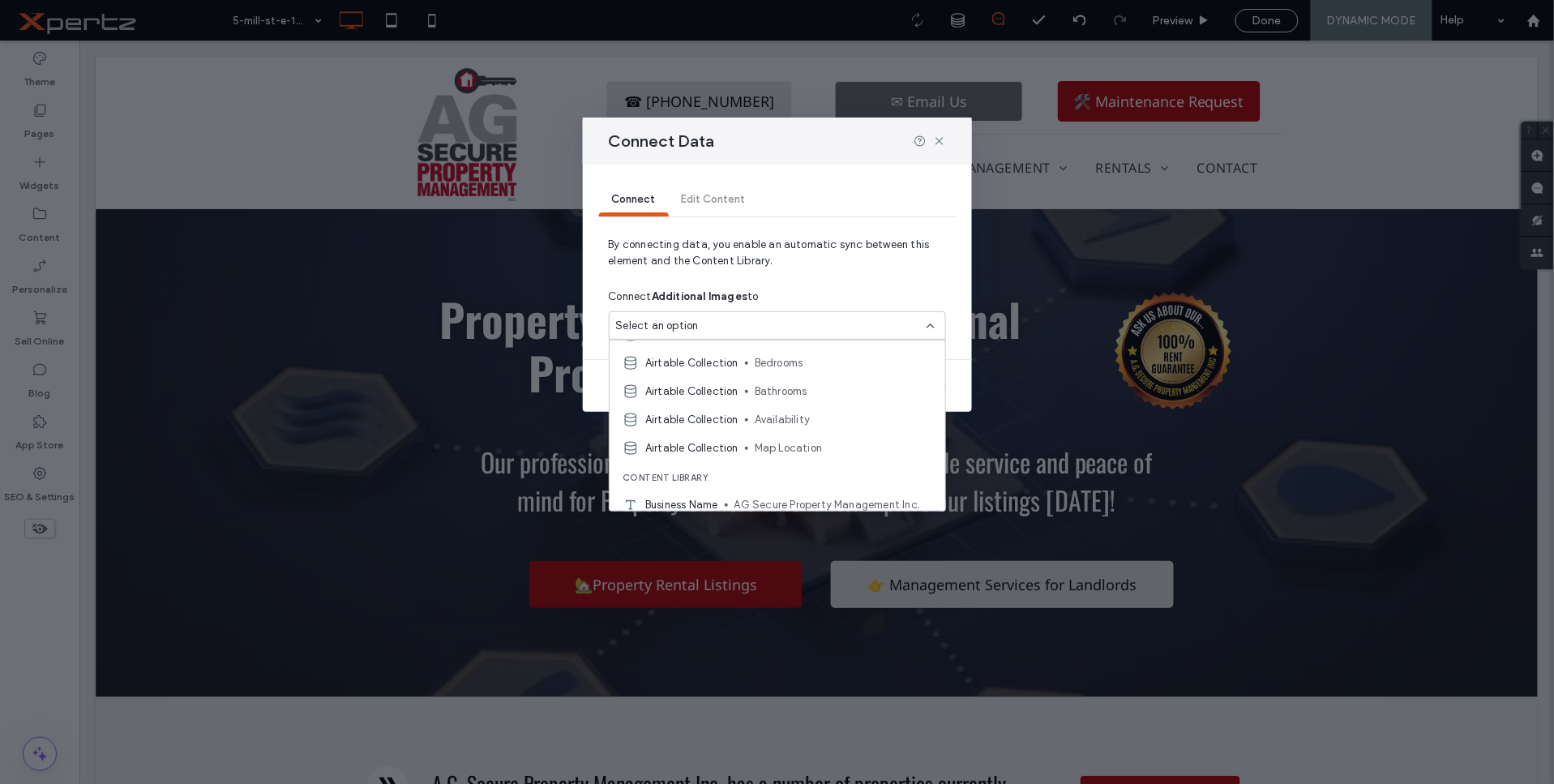
scroll to position [480, 0]
click at [822, 321] on div "Select an option" at bounding box center [768, 325] width 304 height 16
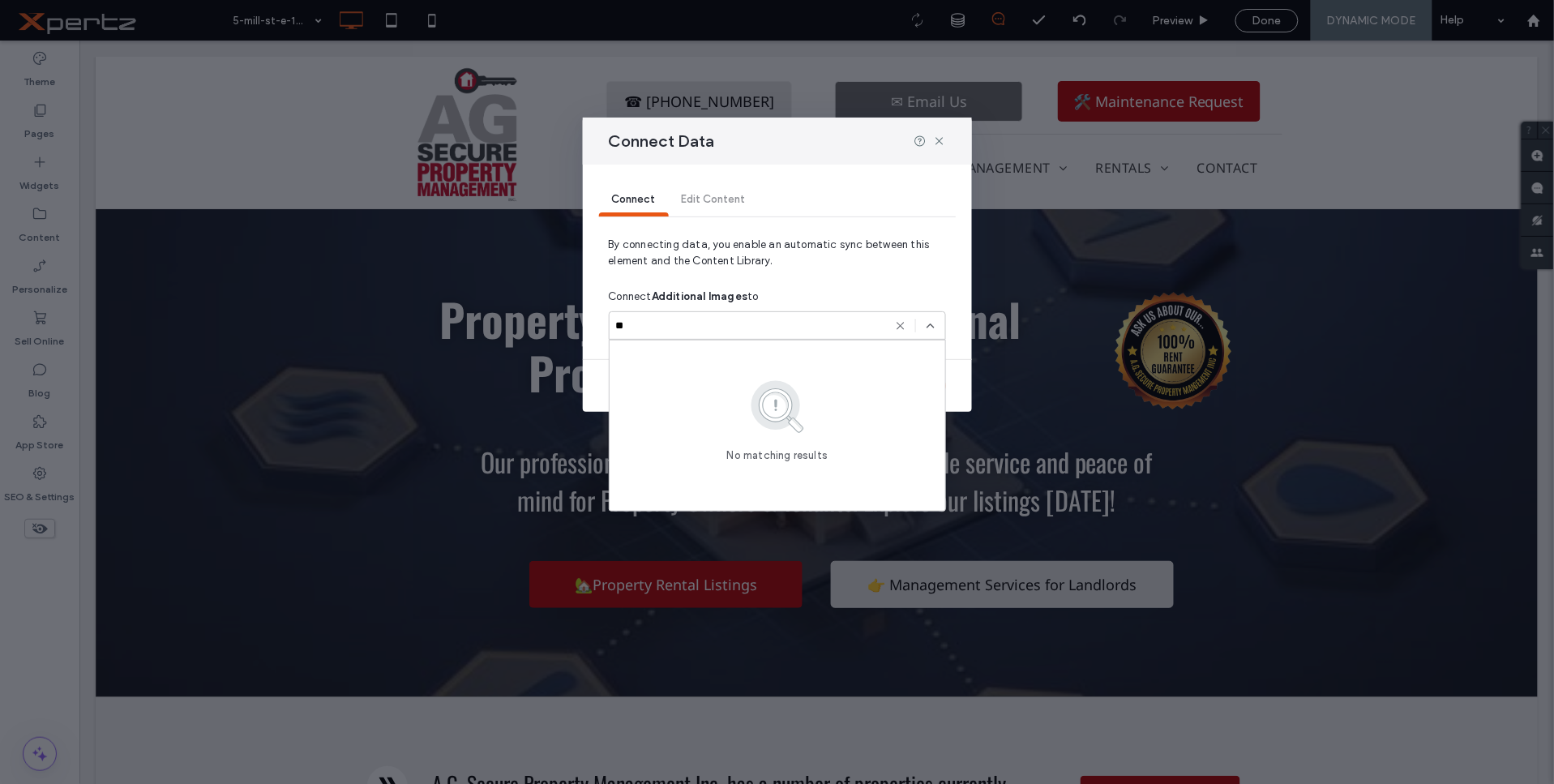
type input "*"
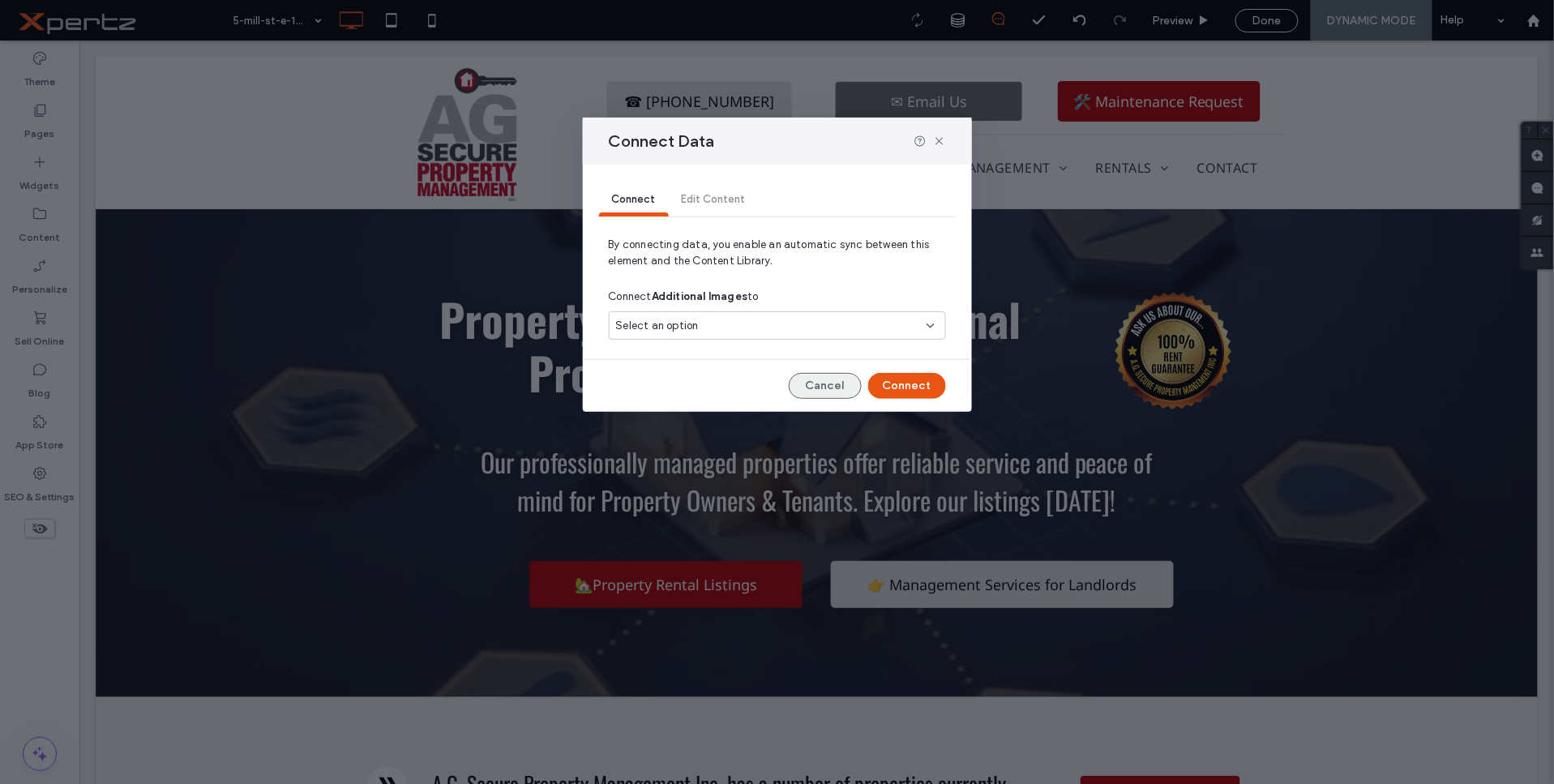
click at [830, 383] on button "Cancel" at bounding box center [824, 386] width 73 height 26
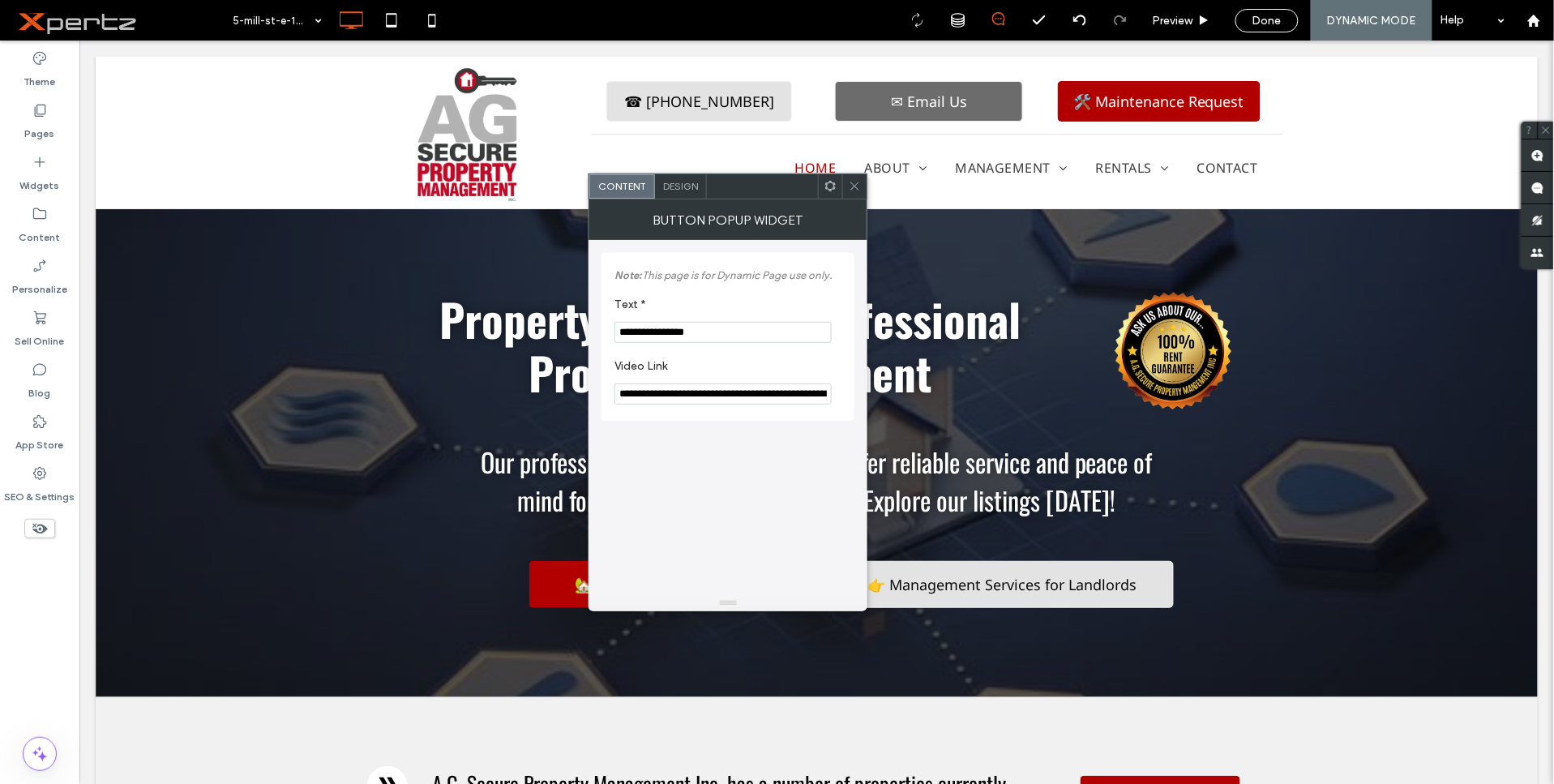
click at [824, 187] on icon at bounding box center [830, 186] width 12 height 12
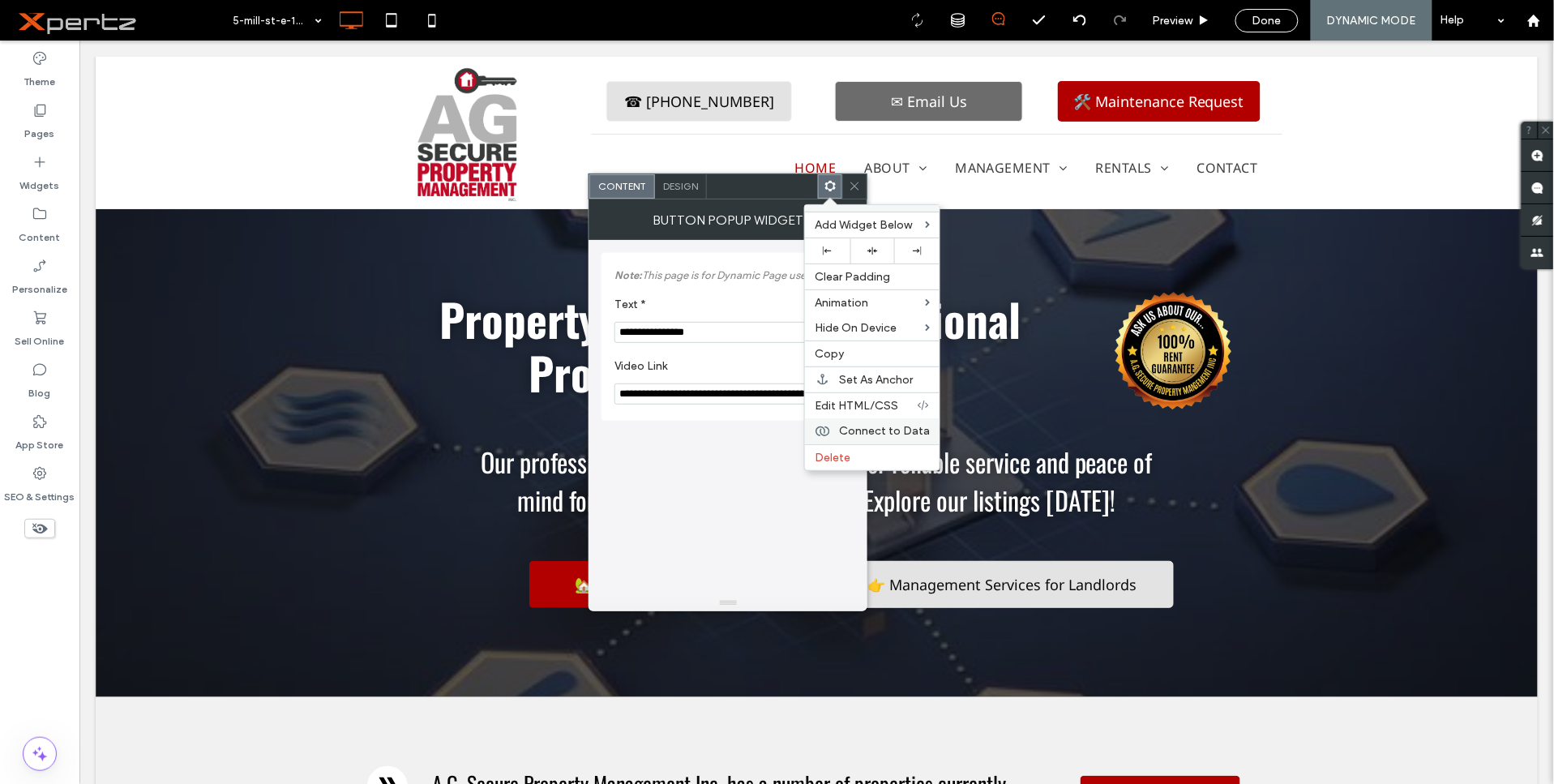
click at [866, 427] on span "Connect to Data" at bounding box center [884, 431] width 91 height 14
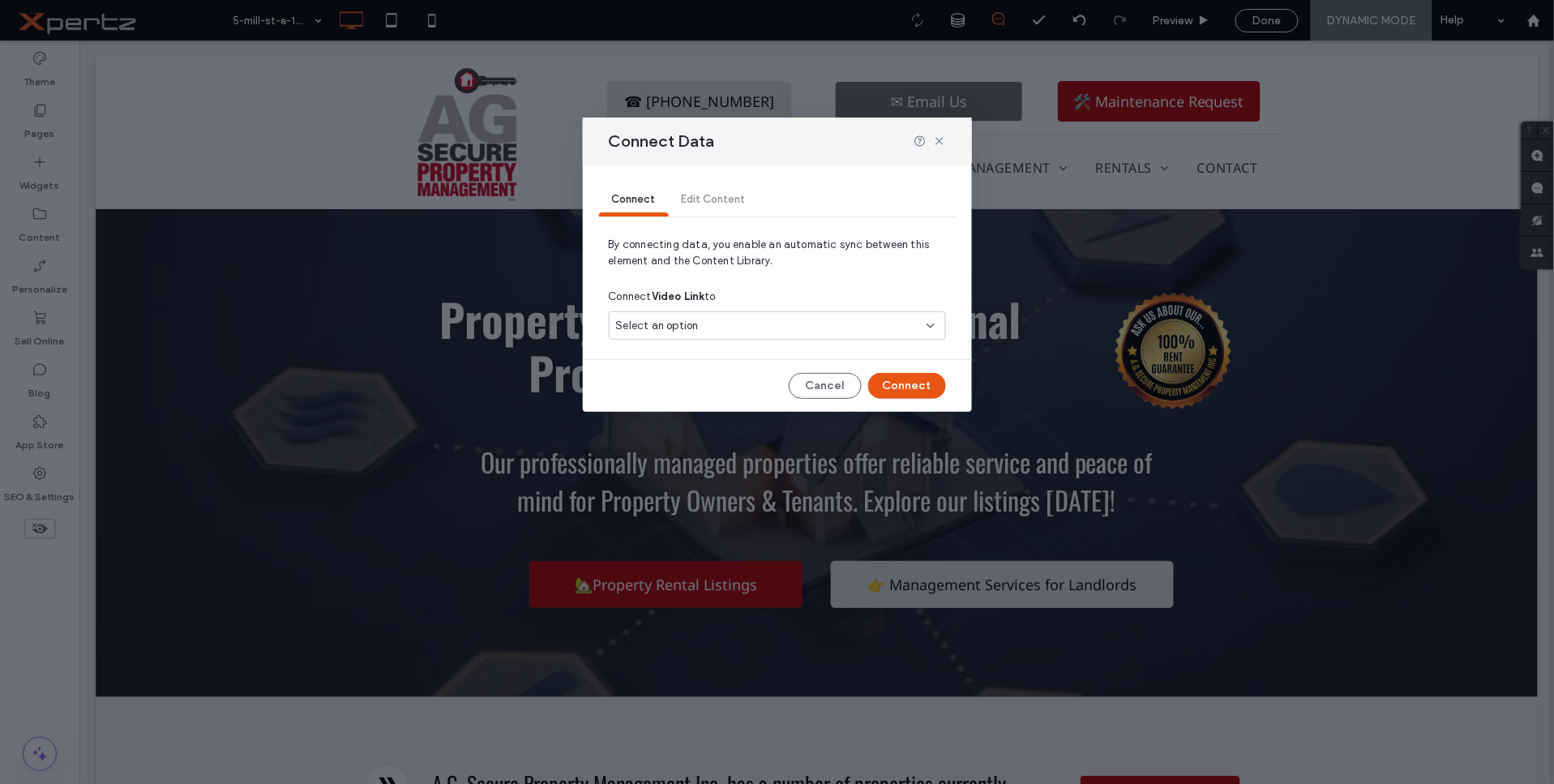
click at [791, 321] on div "Select an option" at bounding box center [768, 325] width 304 height 16
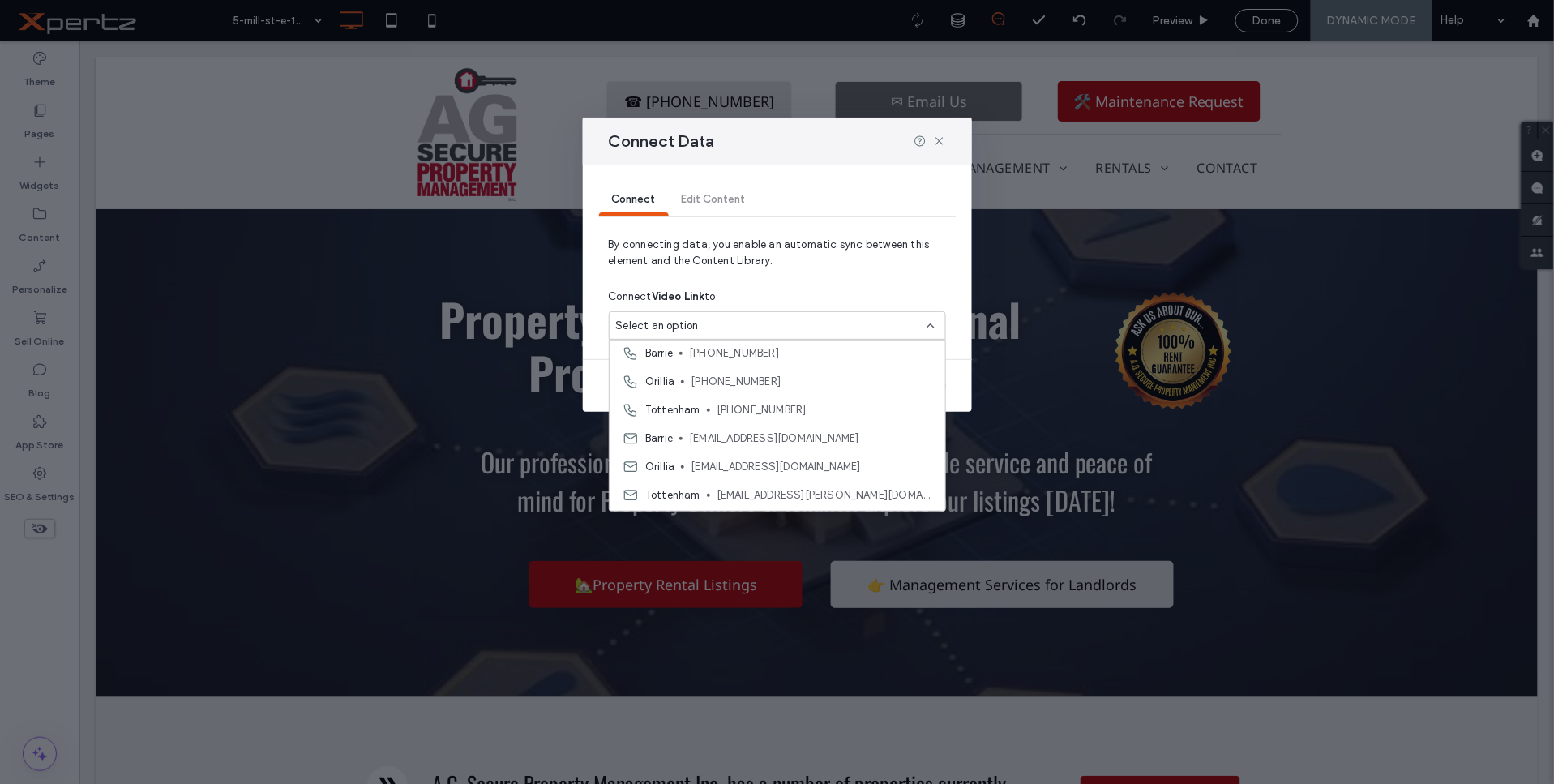
scroll to position [660, 0]
click at [945, 137] on icon at bounding box center [939, 140] width 13 height 13
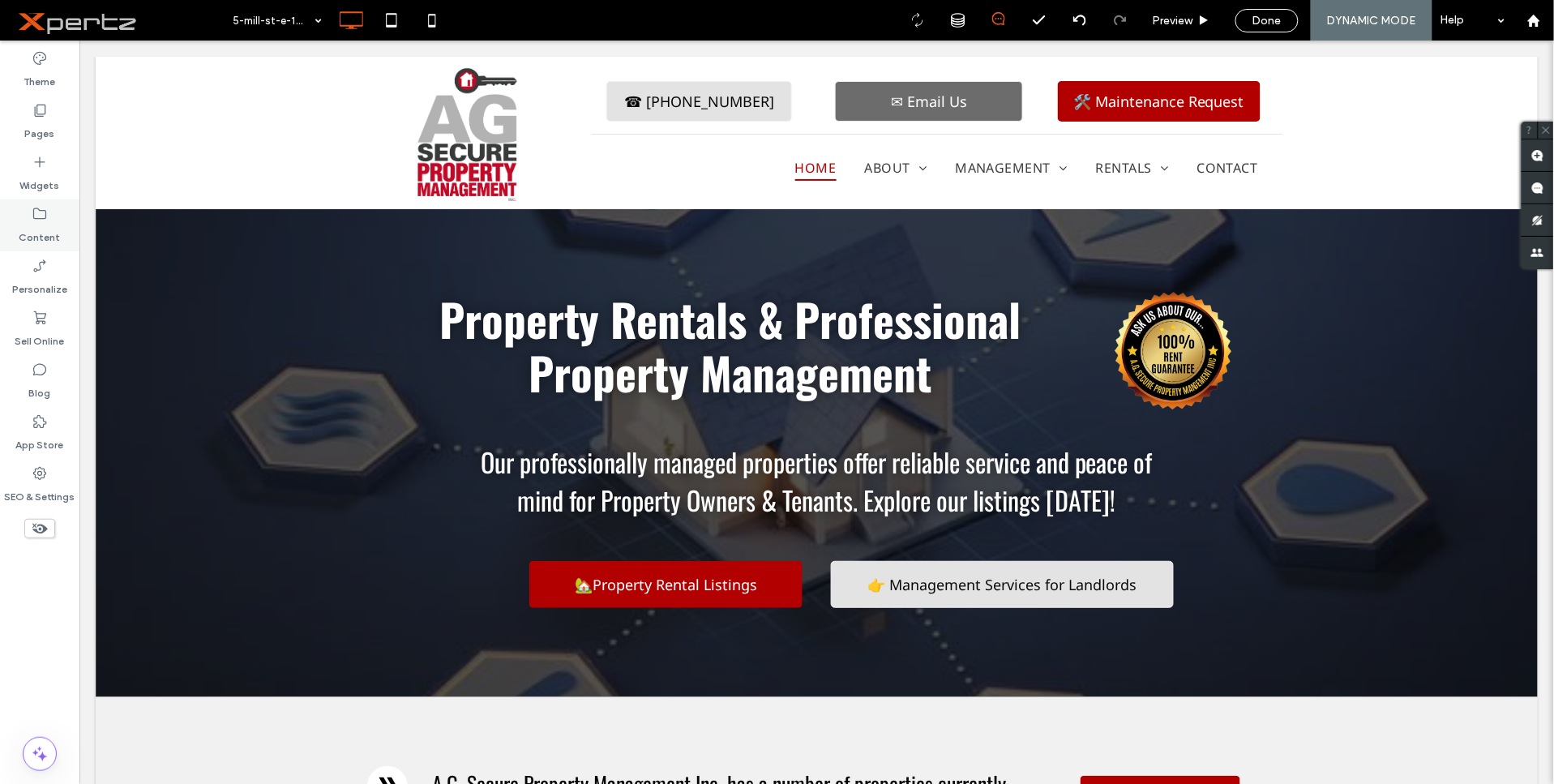
click at [50, 217] on div "Content" at bounding box center [40, 225] width 80 height 52
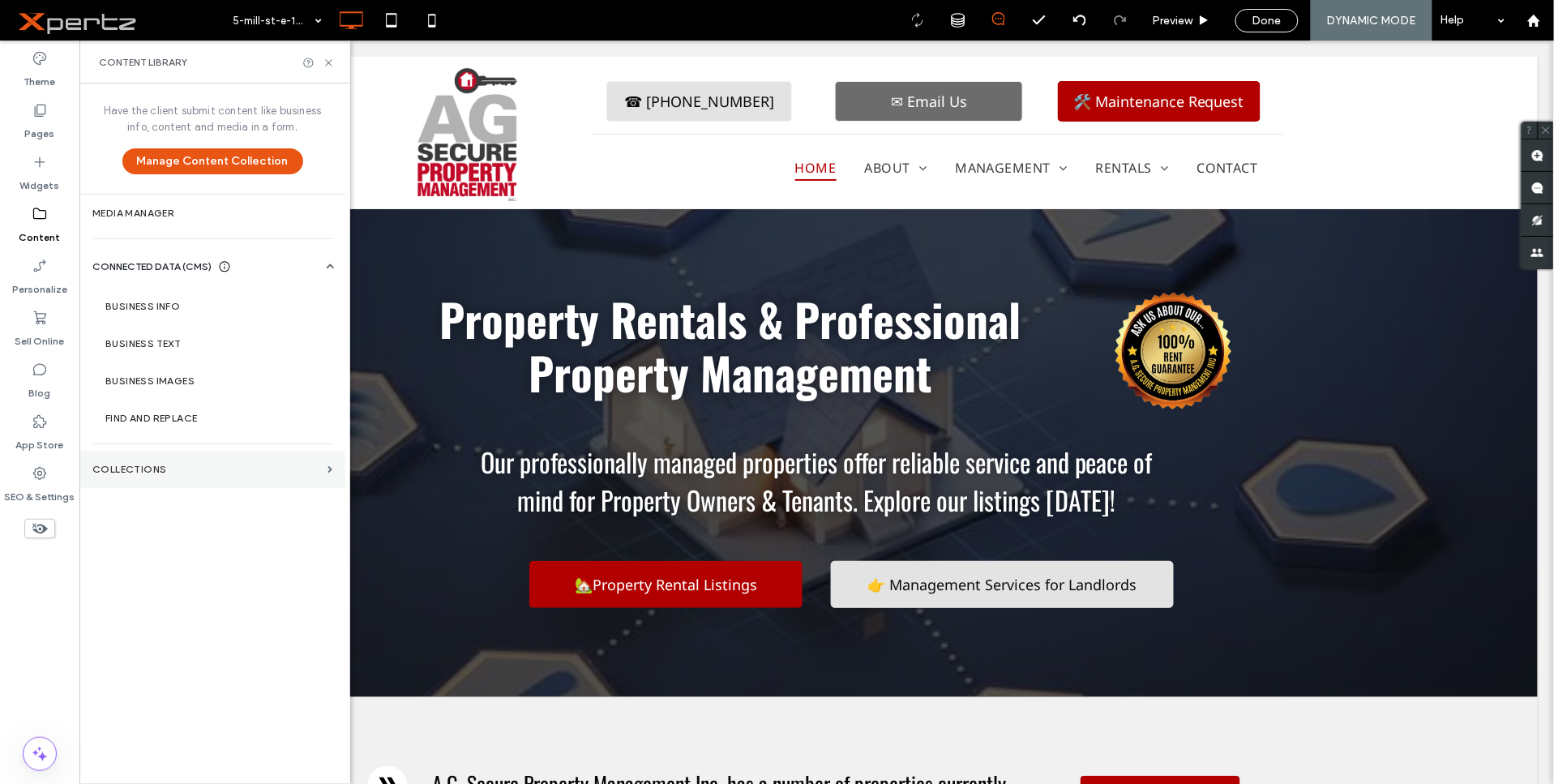
click at [168, 469] on label "Collections" at bounding box center [207, 469] width 229 height 11
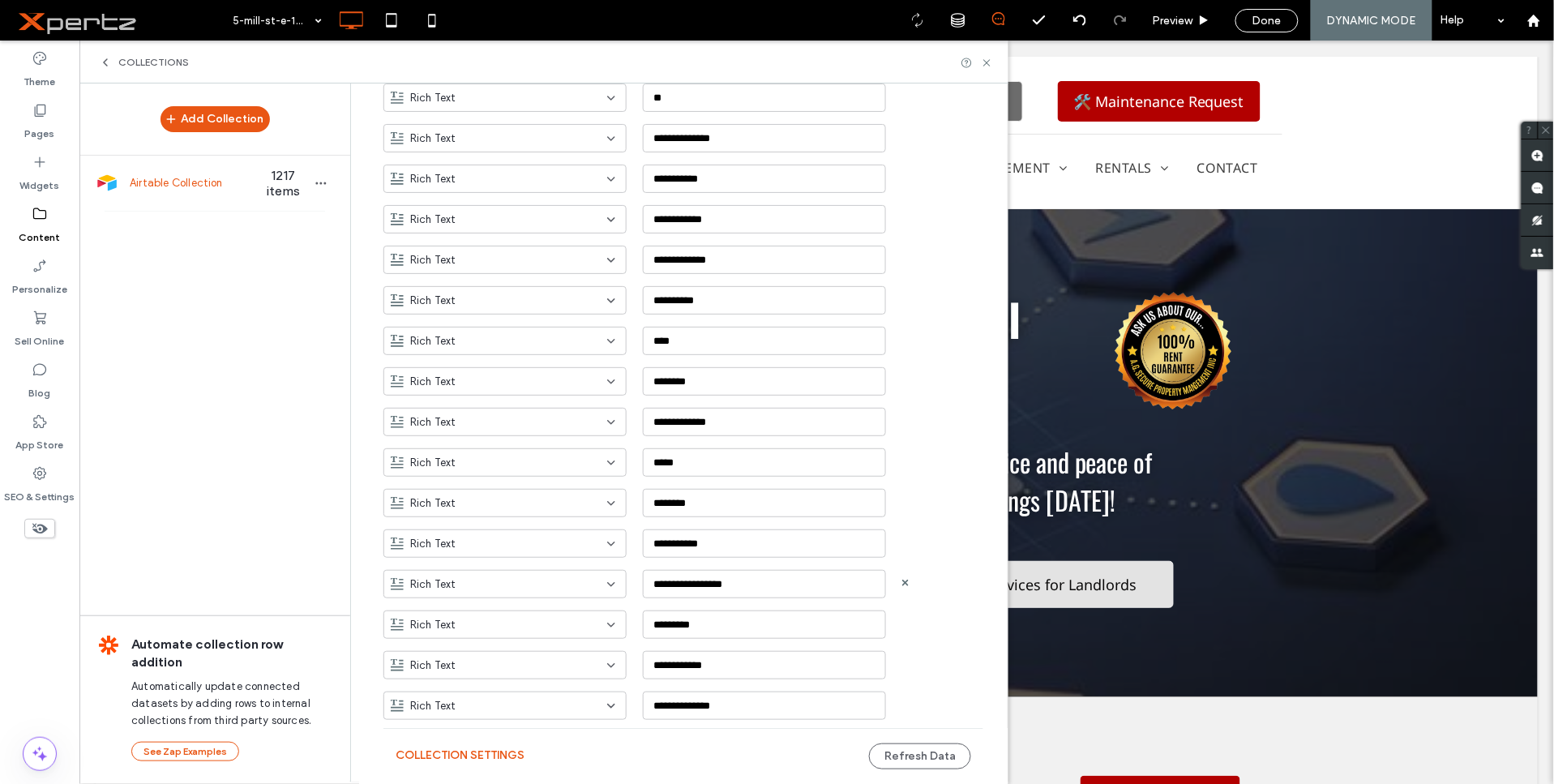
scroll to position [836, 0]
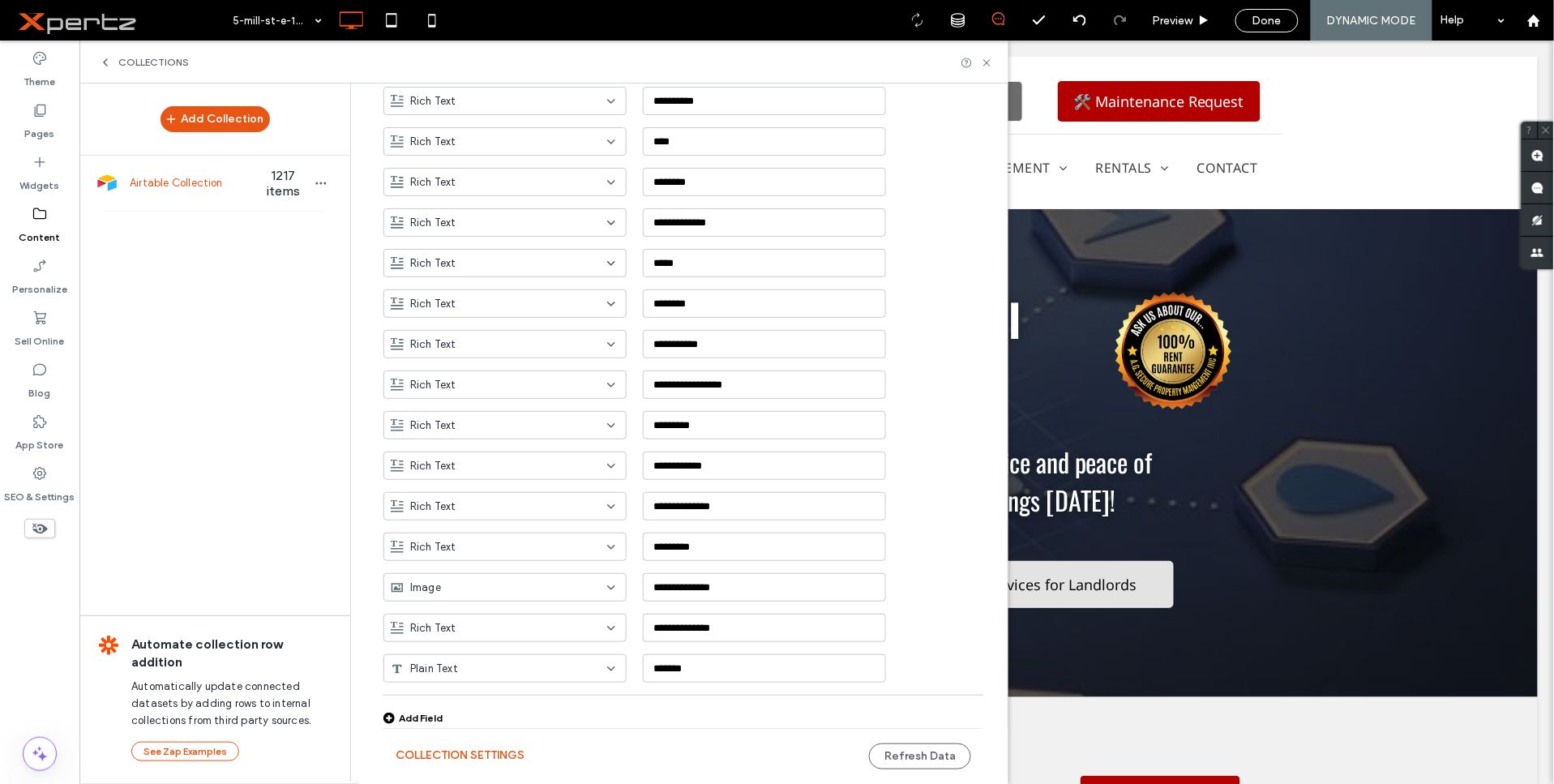
click at [423, 713] on div "Add Field" at bounding box center [412, 717] width 59 height 12
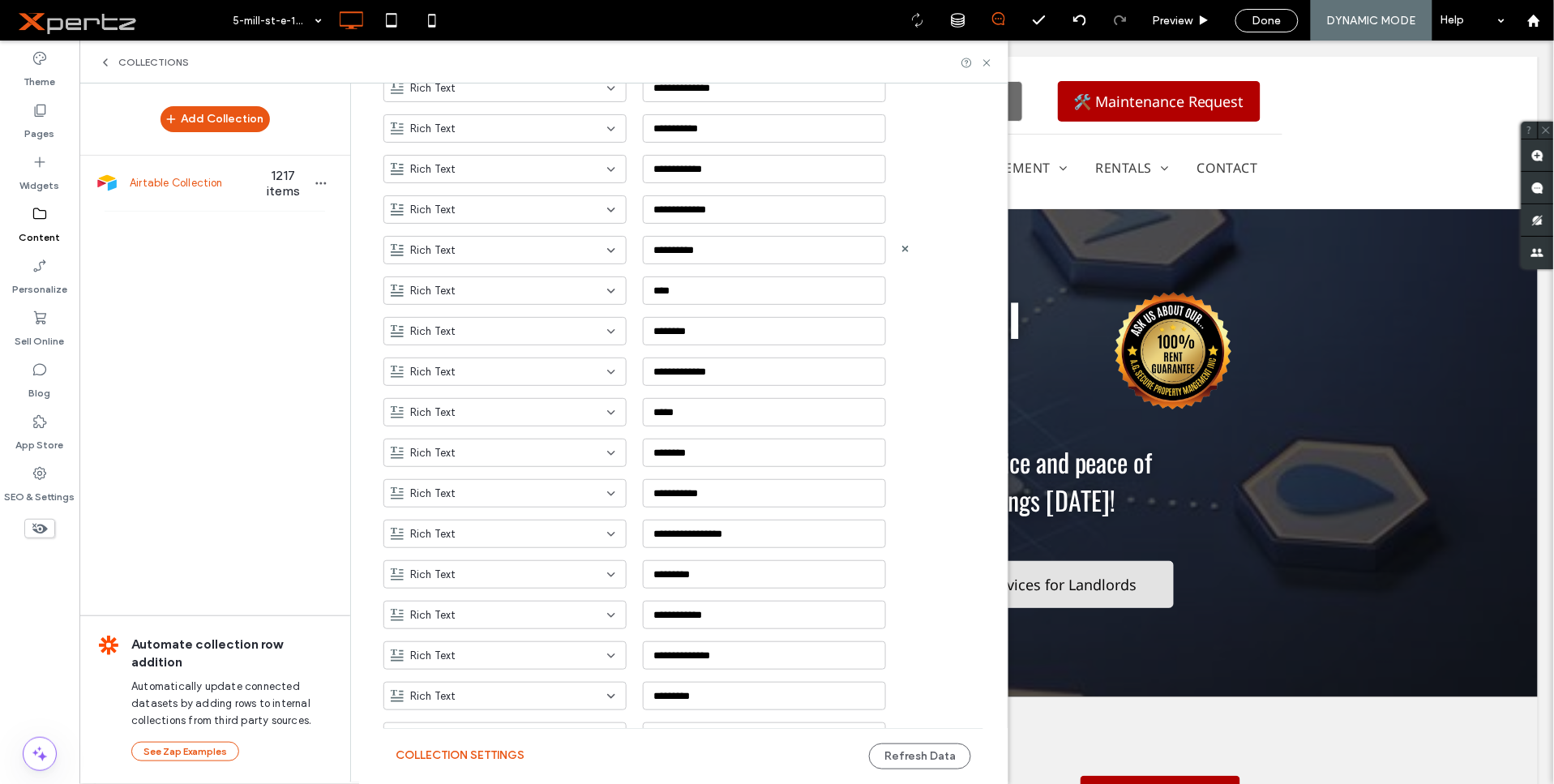
scroll to position [685, 0]
drag, startPoint x: 654, startPoint y: 251, endPoint x: 640, endPoint y: 252, distance: 14.0
click at [643, 252] on input "**********" at bounding box center [765, 251] width 243 height 29
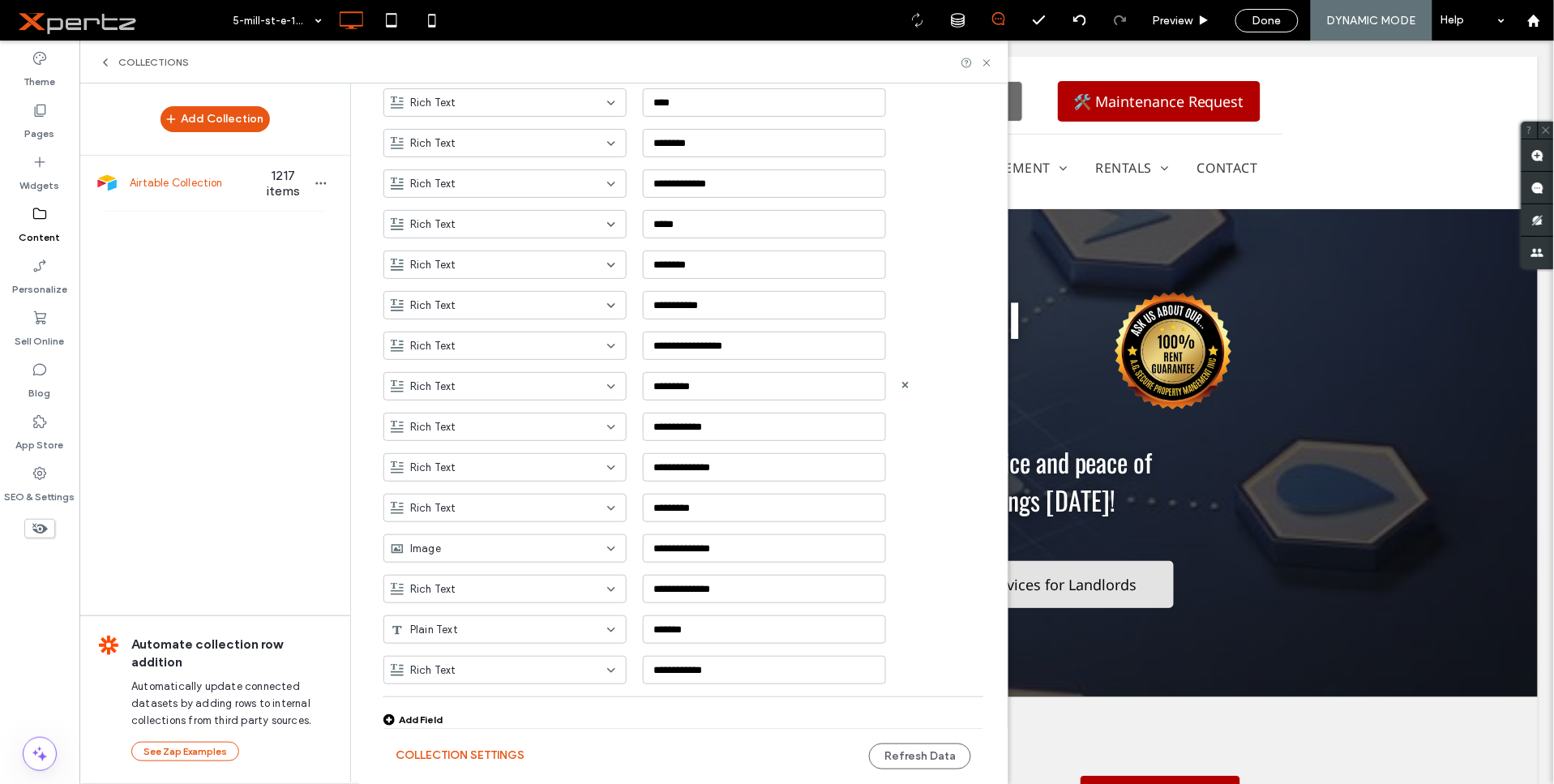
scroll to position [876, 0]
click at [902, 667] on use at bounding box center [905, 667] width 7 height 7
click at [315, 183] on icon "button" at bounding box center [321, 183] width 13 height 13
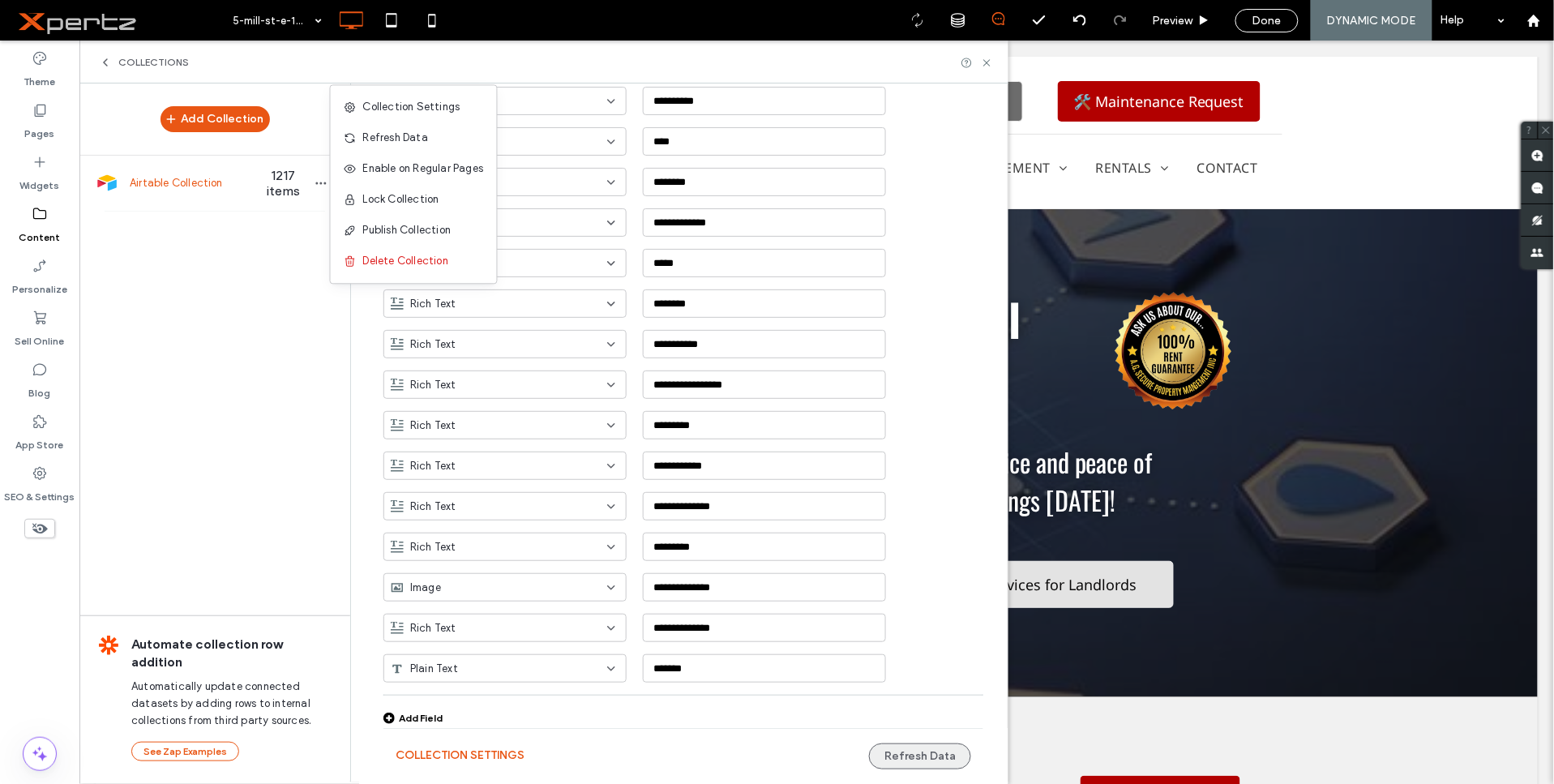
click at [945, 753] on button "Refresh Data" at bounding box center [920, 756] width 103 height 26
click at [990, 64] on icon at bounding box center [987, 63] width 12 height 12
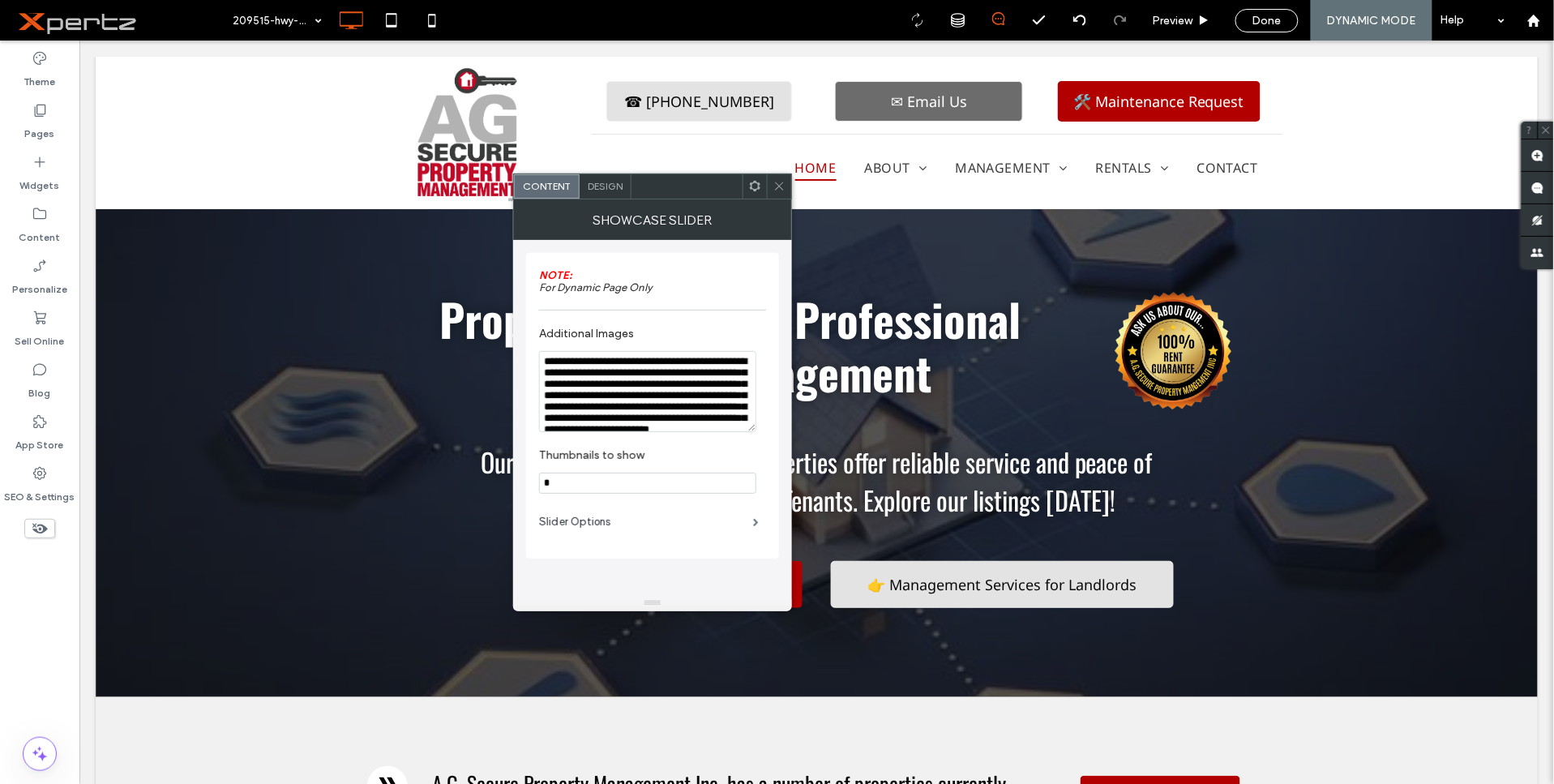
click at [753, 182] on use at bounding box center [755, 186] width 11 height 11
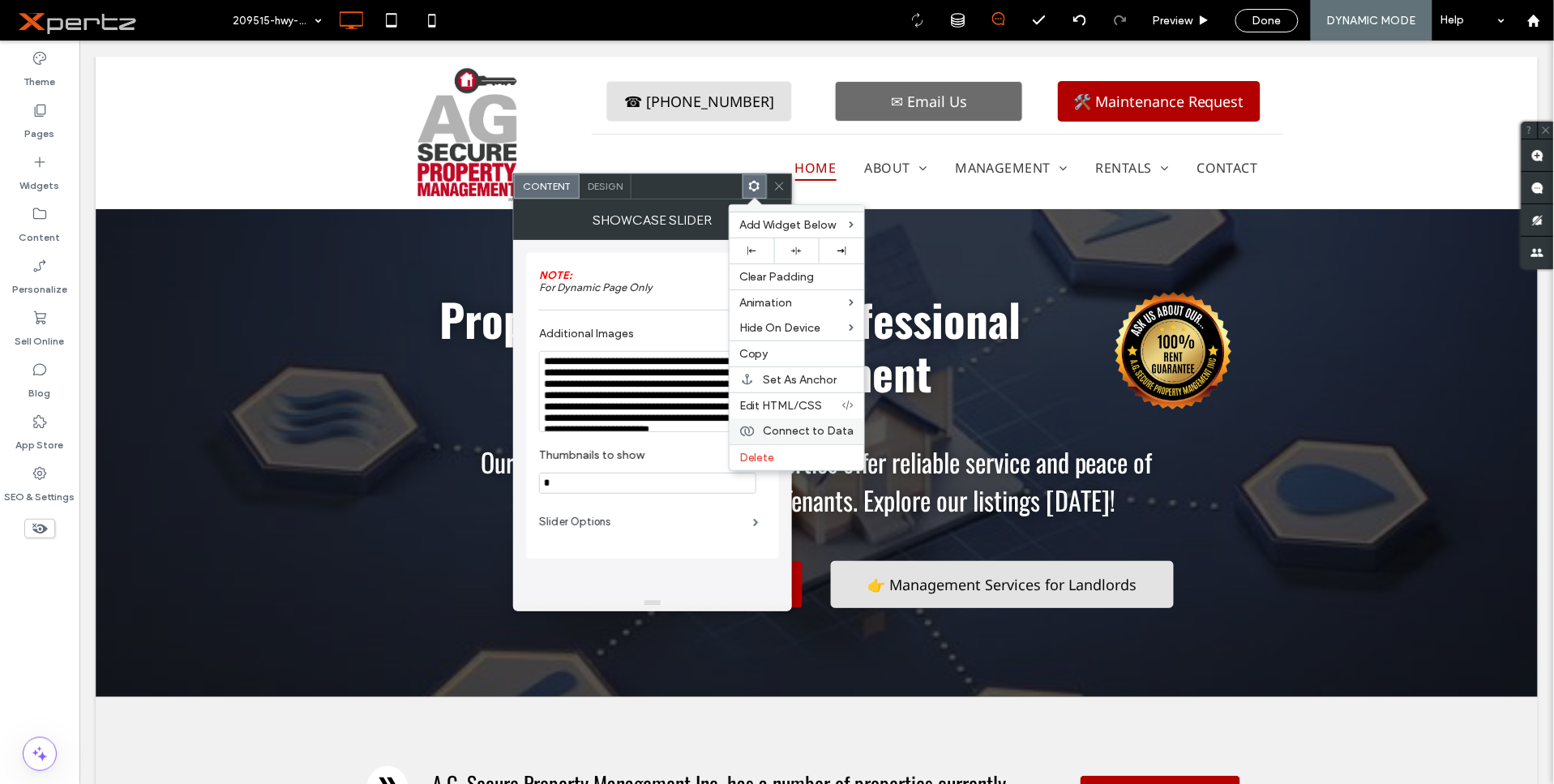
click at [784, 432] on span "Connect to Data" at bounding box center [808, 431] width 91 height 14
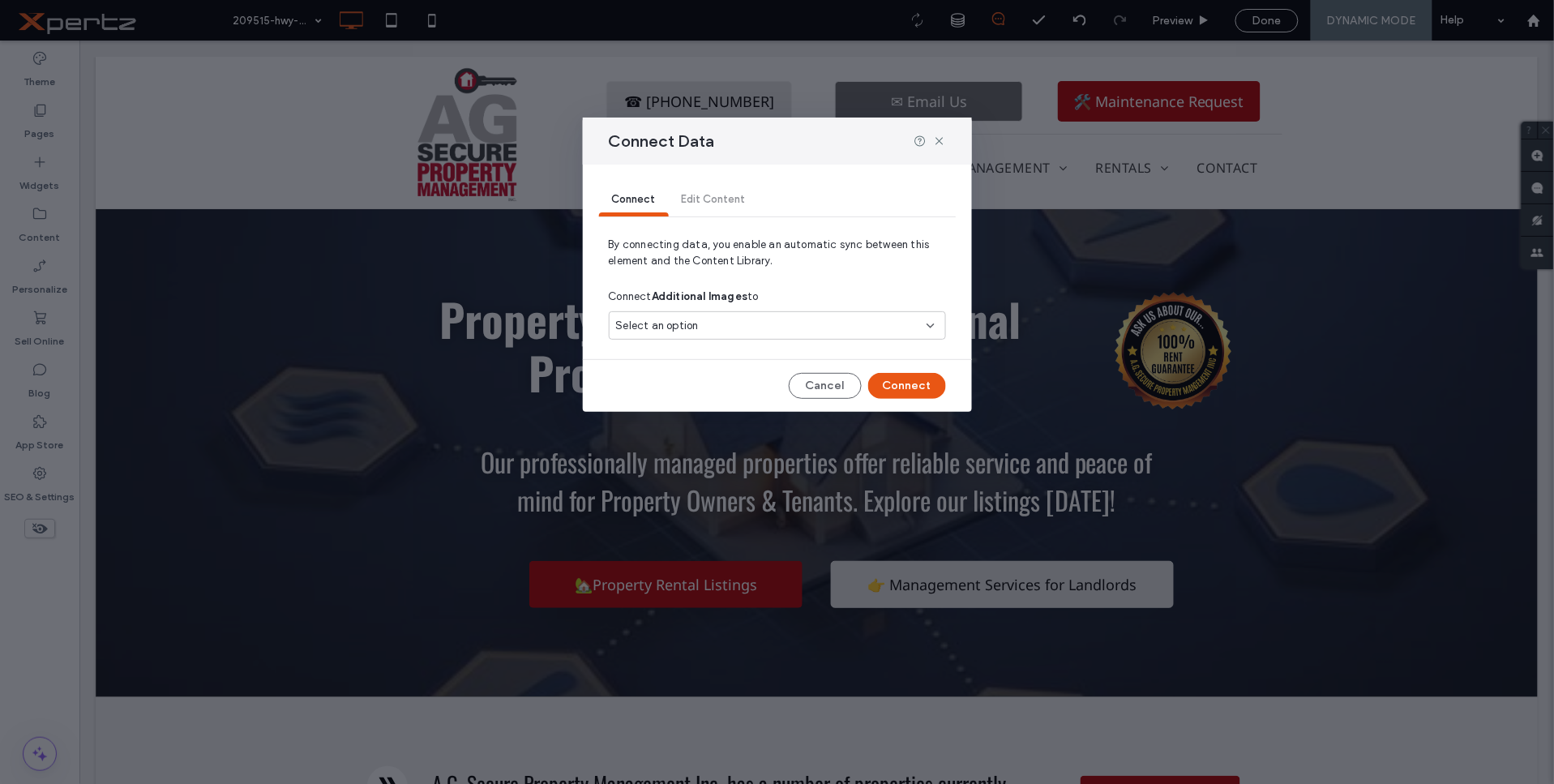
click at [769, 319] on div "Select an option" at bounding box center [768, 325] width 304 height 16
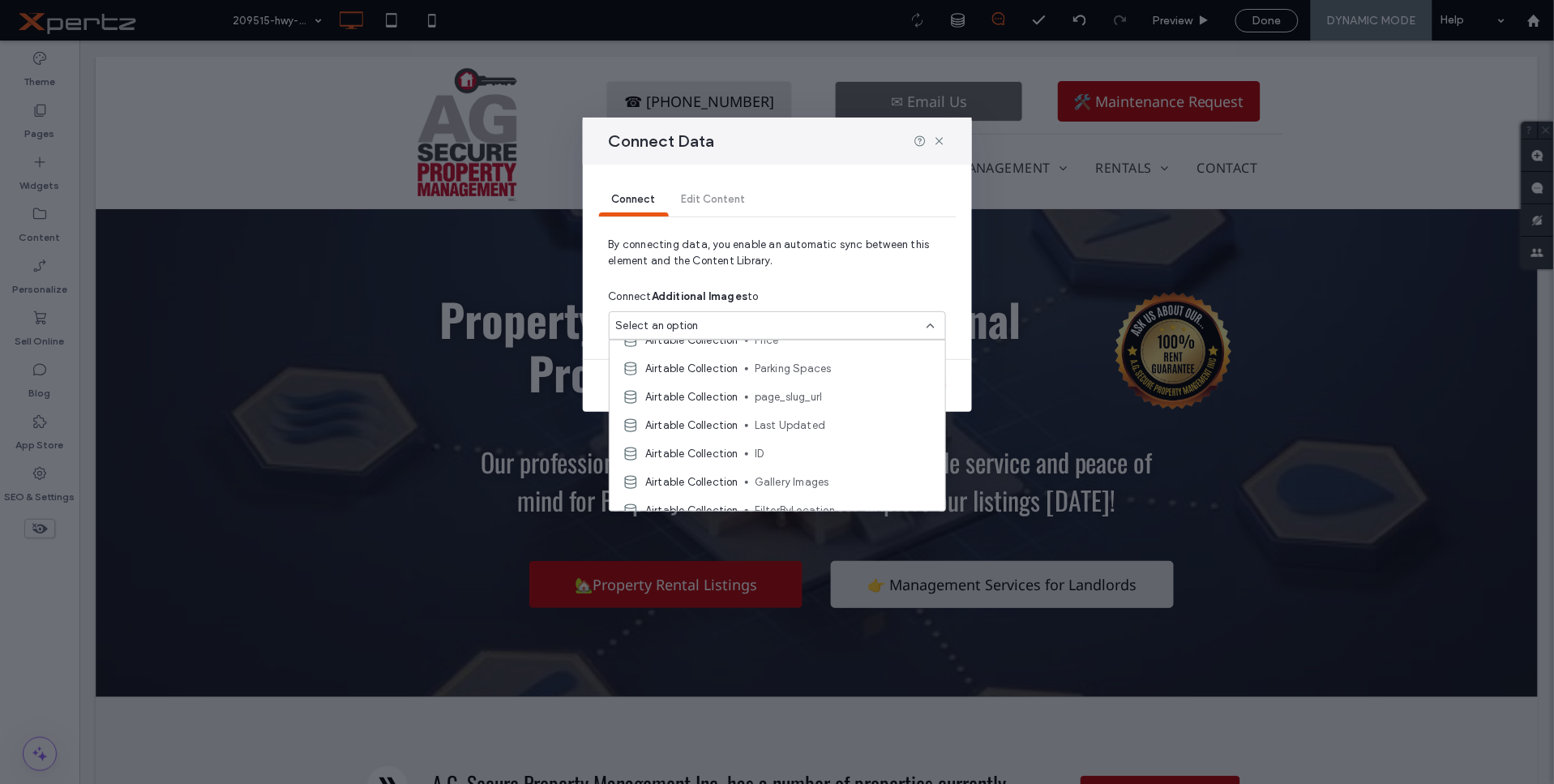
scroll to position [299, 0]
click at [804, 441] on div "Airtable Collection Gallery Images" at bounding box center [777, 452] width 335 height 29
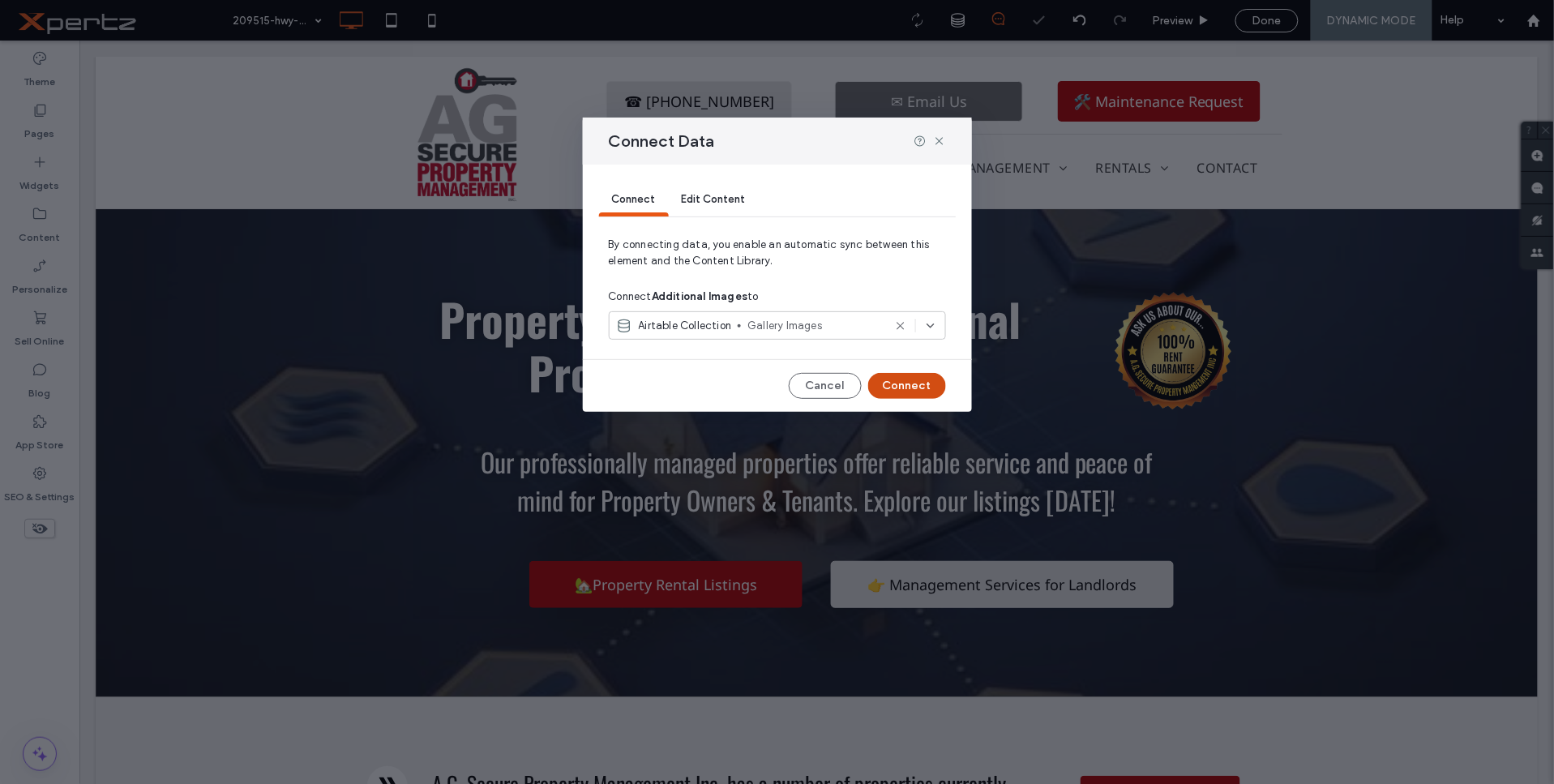
click at [913, 379] on button "Connect" at bounding box center [907, 386] width 78 height 26
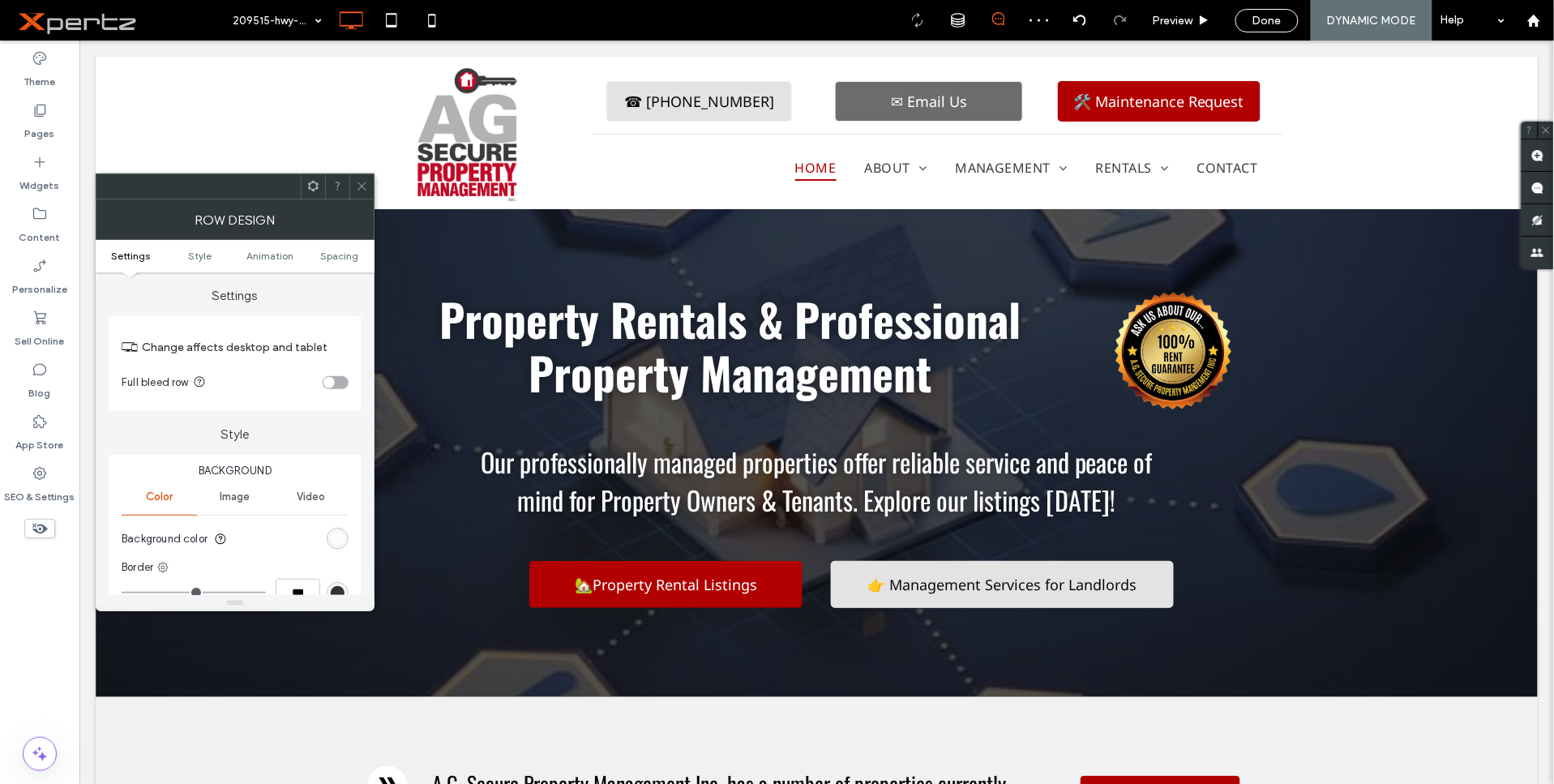
click at [361, 190] on icon at bounding box center [362, 186] width 12 height 12
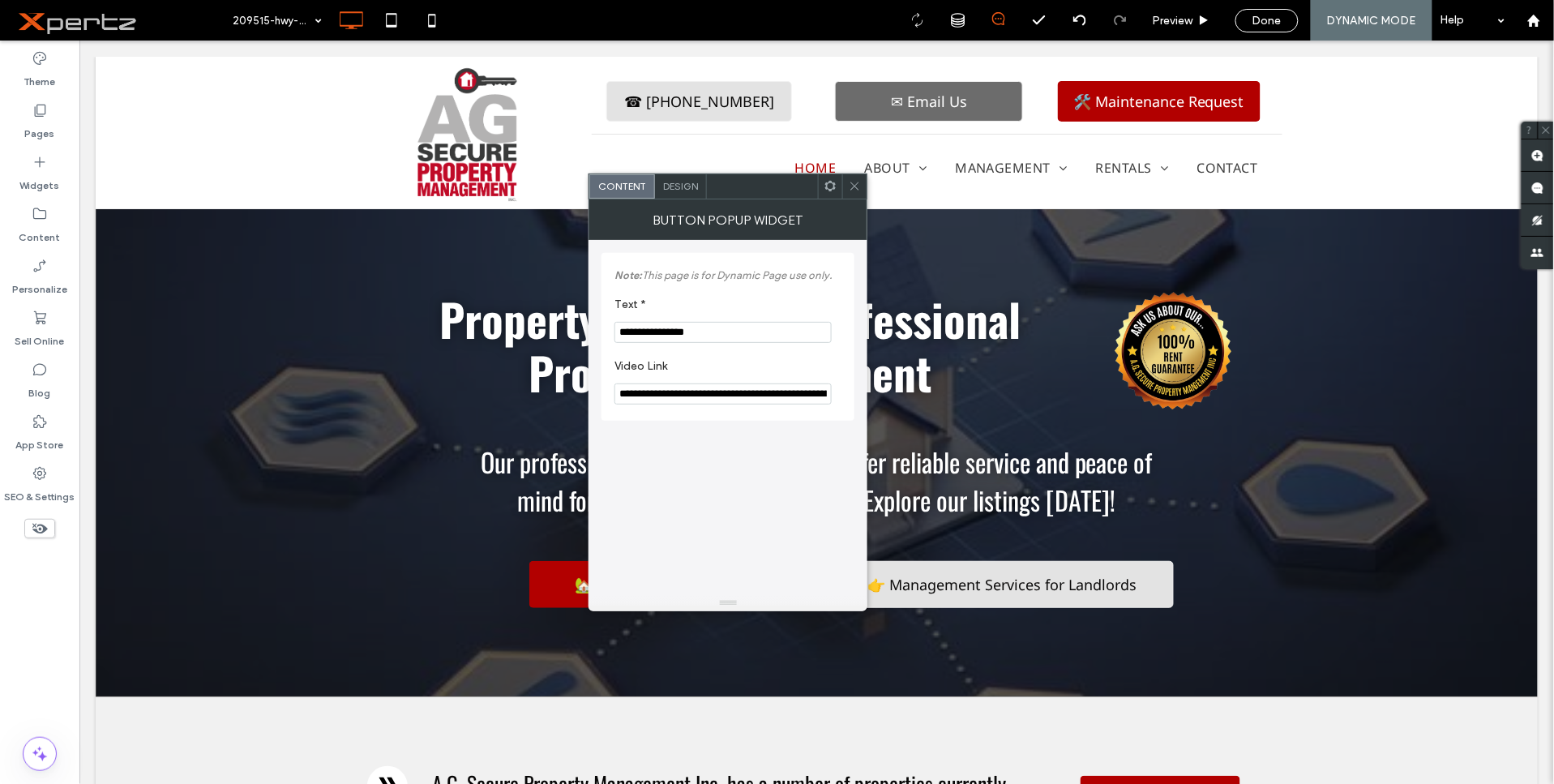
click at [831, 190] on use at bounding box center [830, 186] width 11 height 11
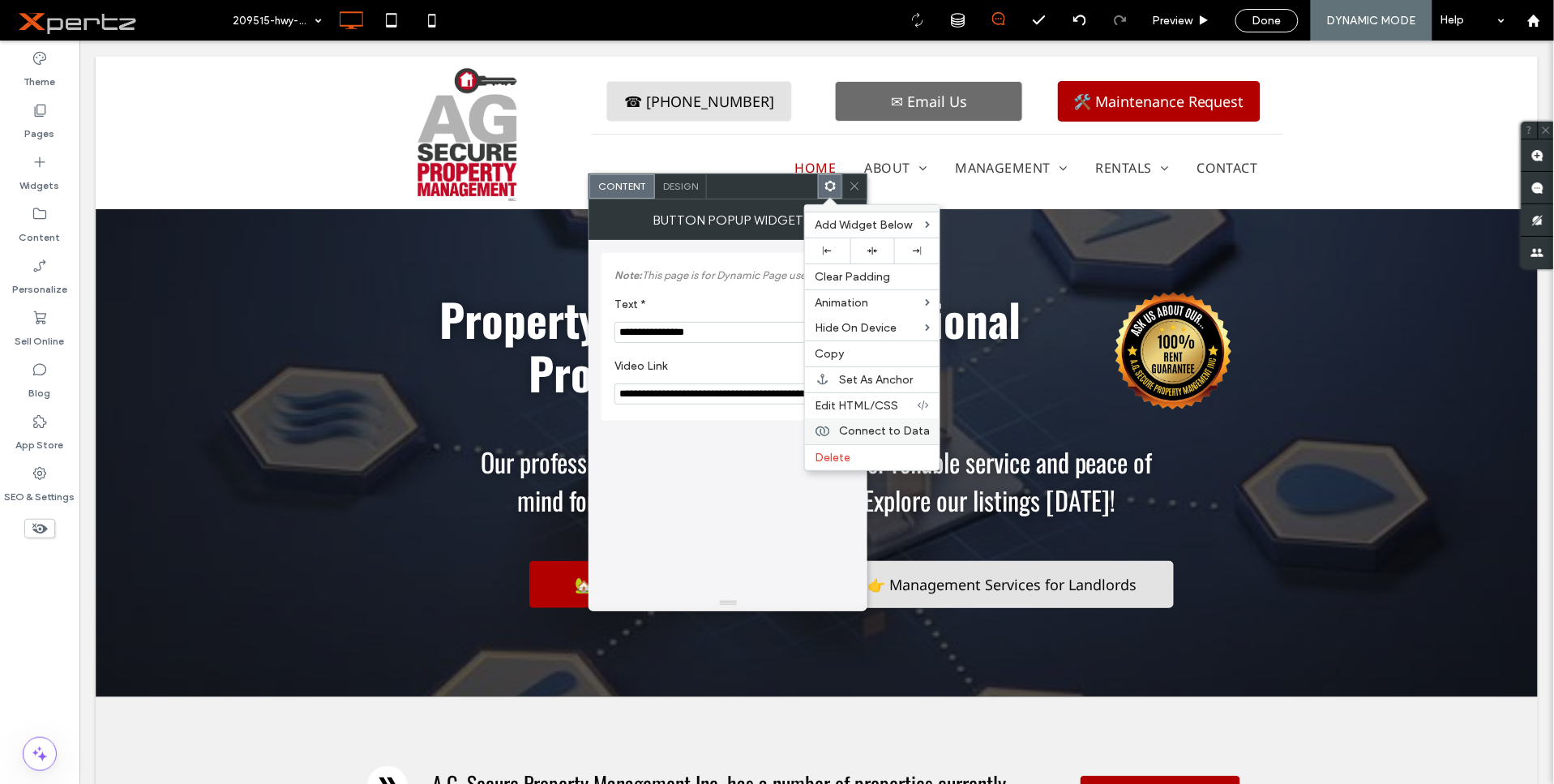
click at [876, 426] on span "Connect to Data" at bounding box center [884, 431] width 91 height 14
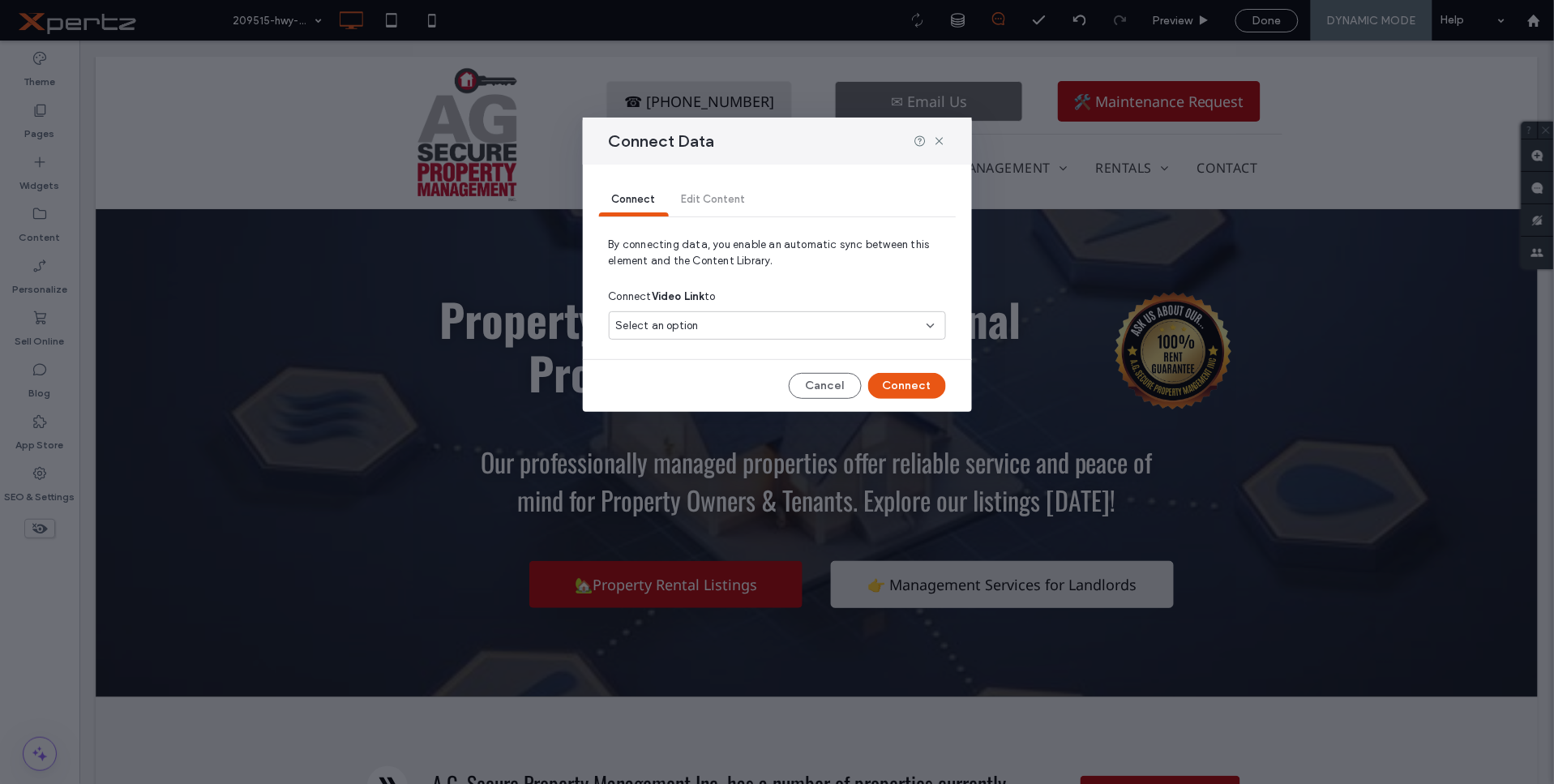
click at [827, 320] on div "Select an option" at bounding box center [768, 325] width 304 height 16
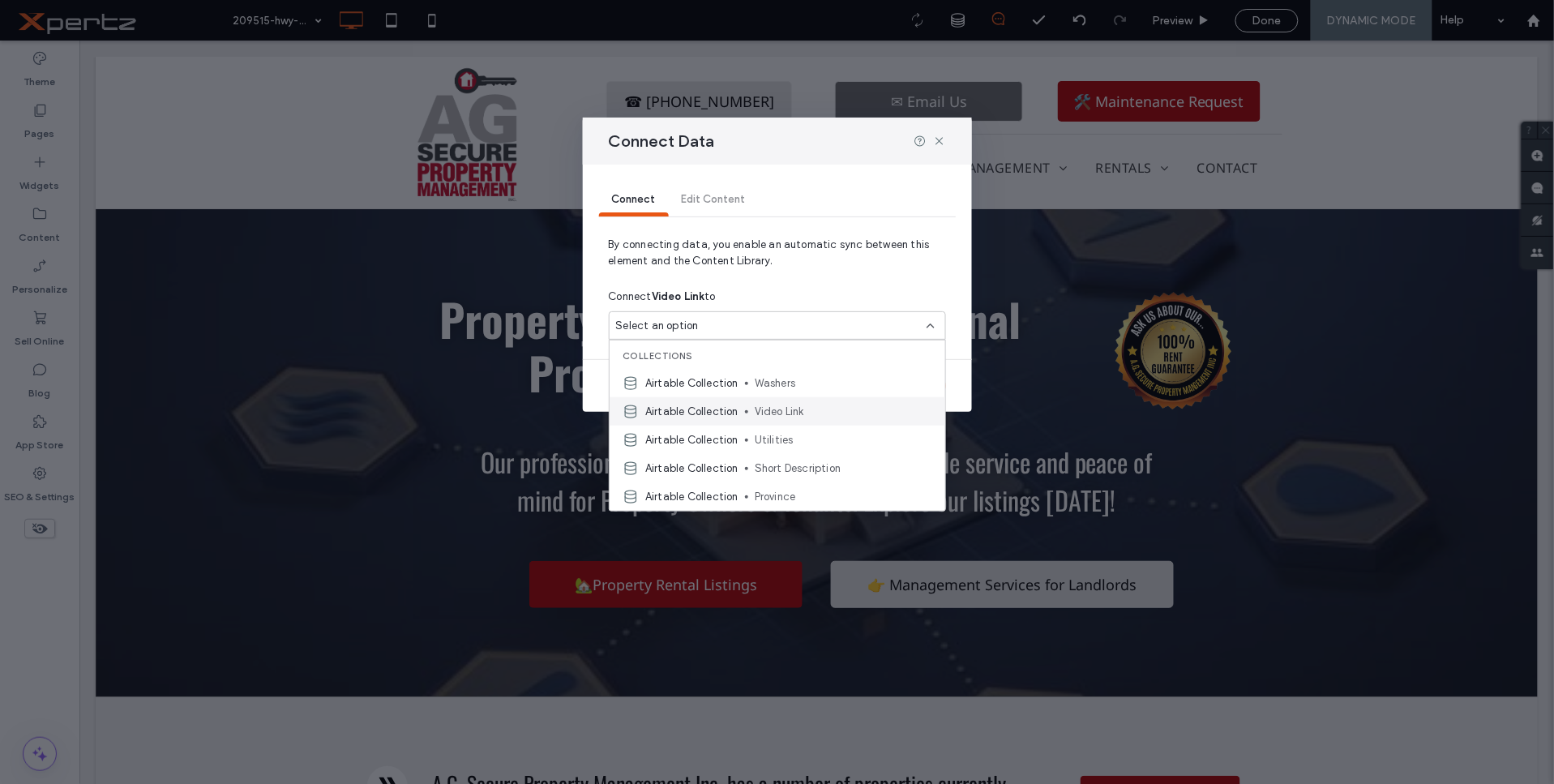
click at [801, 403] on span "Video Link" at bounding box center [843, 411] width 177 height 16
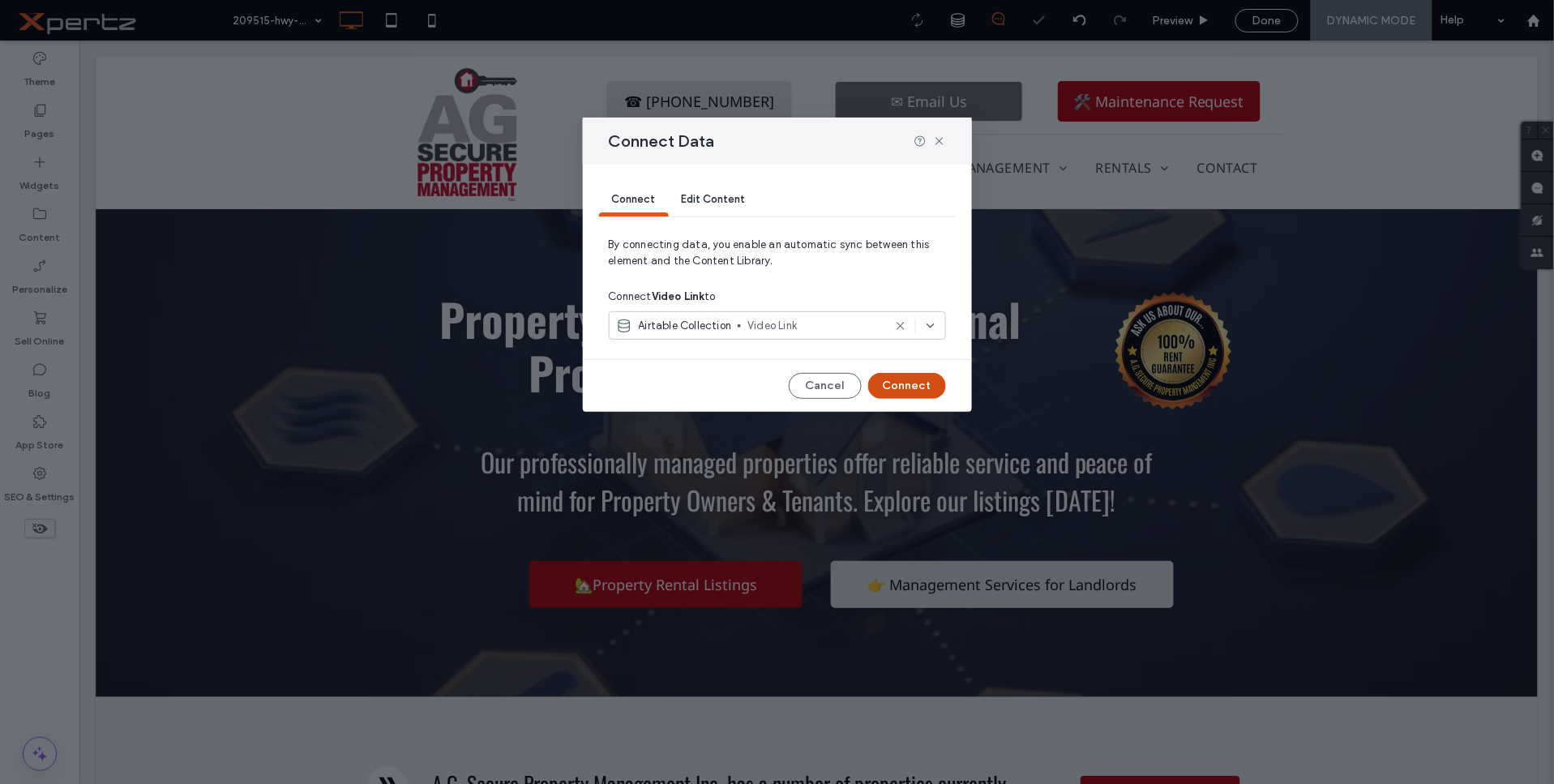
click at [917, 383] on button "Connect" at bounding box center [907, 386] width 78 height 26
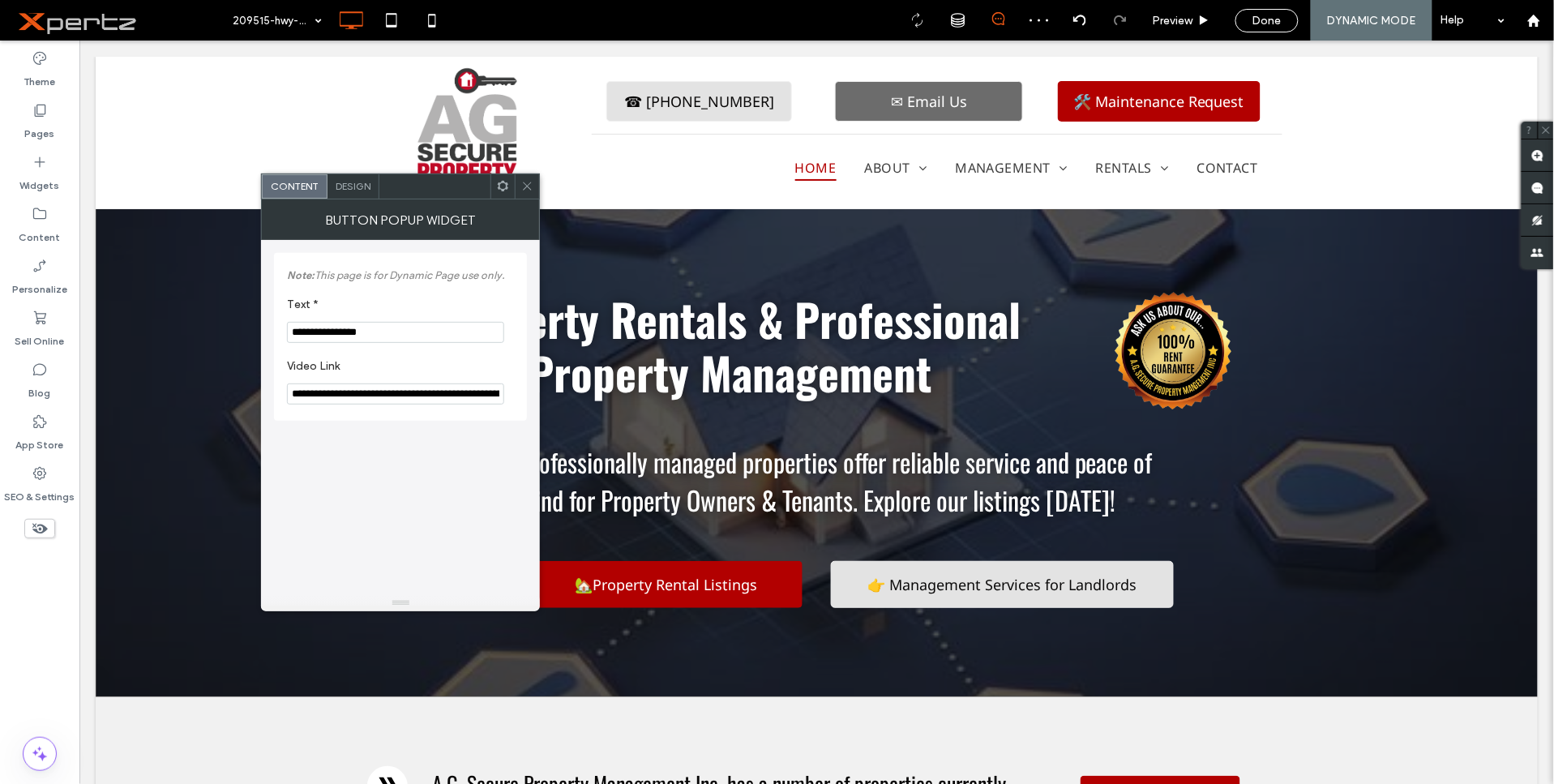
click at [505, 190] on use at bounding box center [503, 186] width 11 height 11
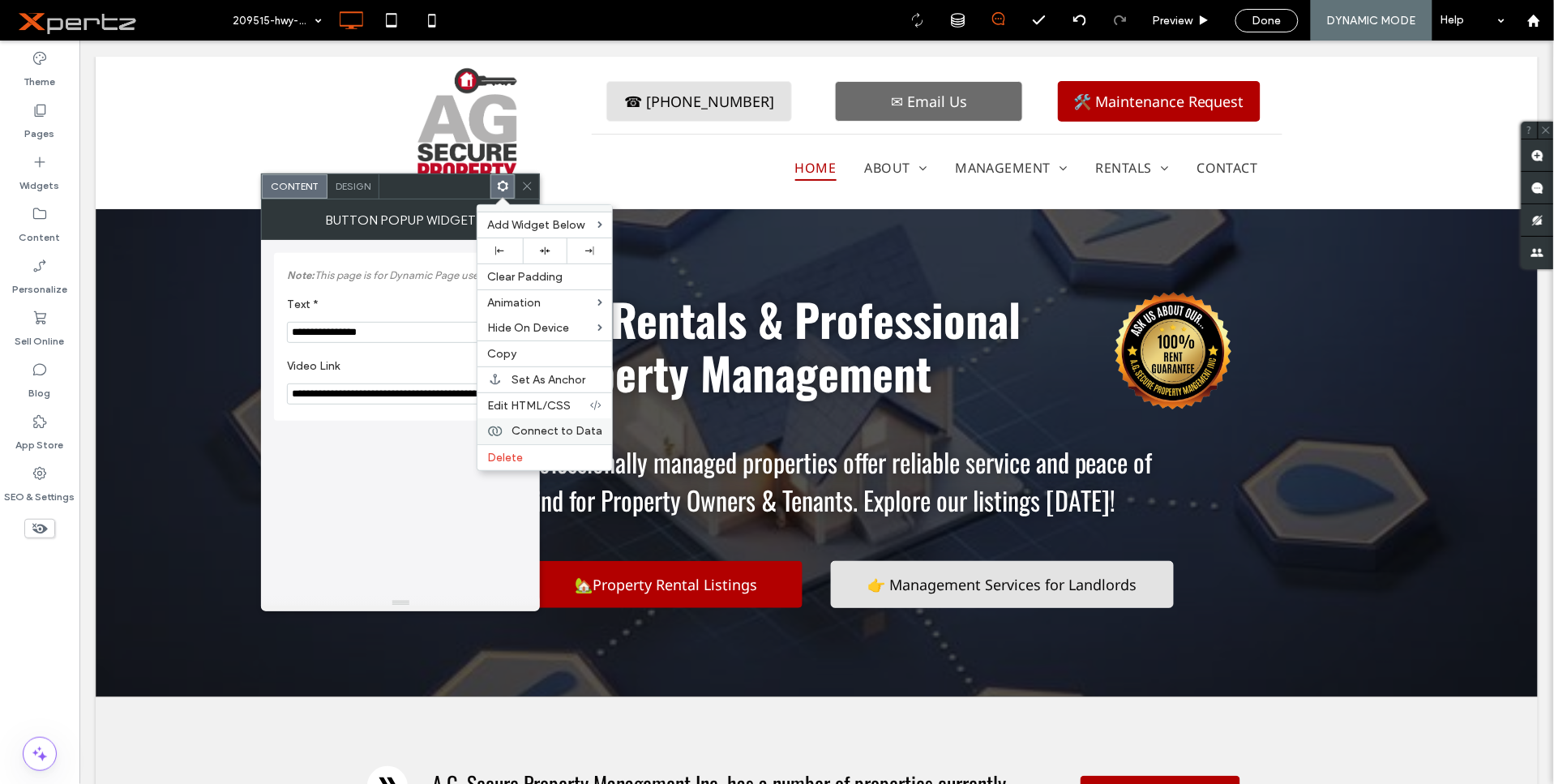
click at [534, 430] on span "Connect to Data" at bounding box center [556, 431] width 91 height 14
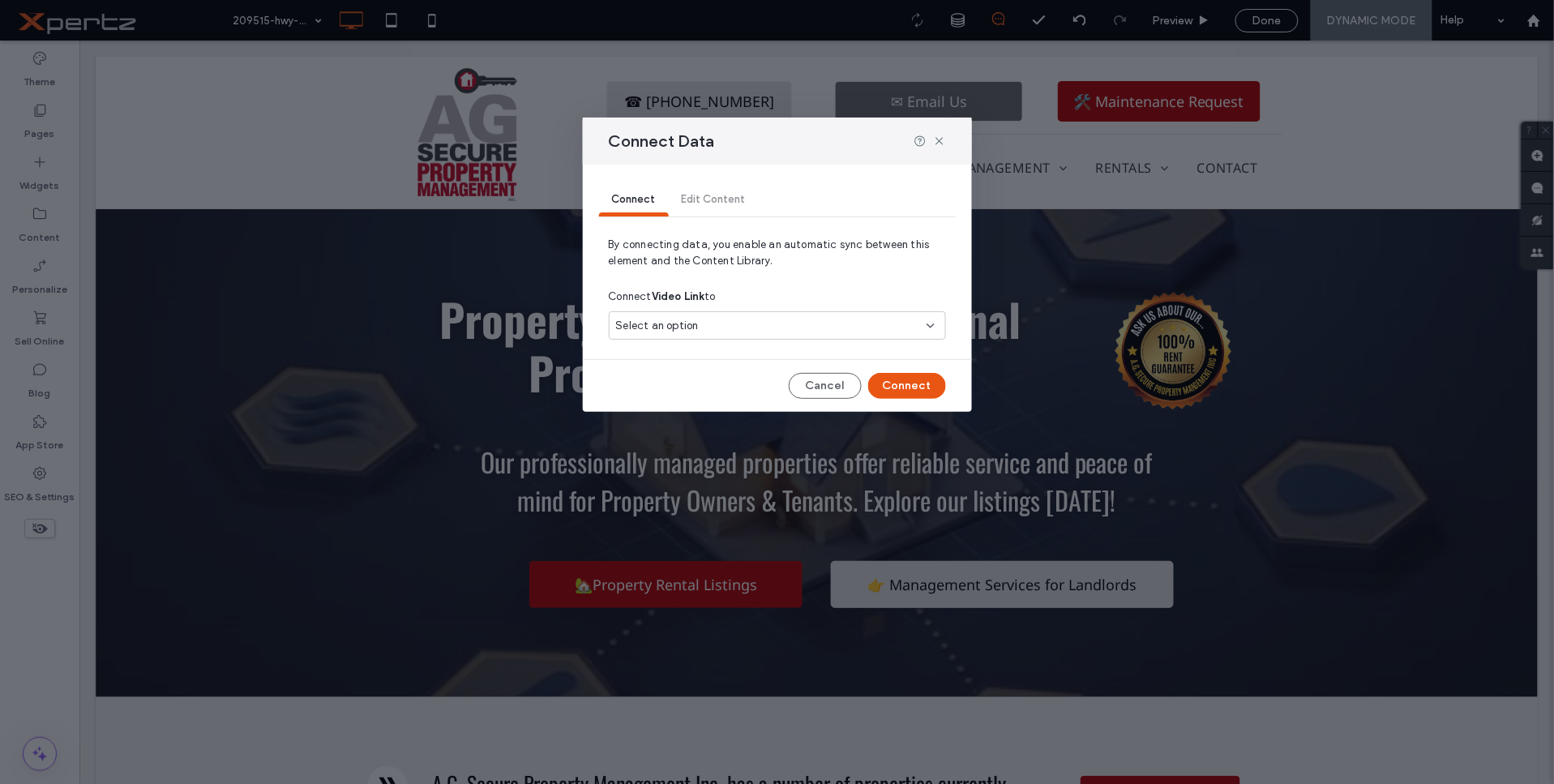
click at [775, 332] on div "Select an option" at bounding box center [768, 325] width 304 height 16
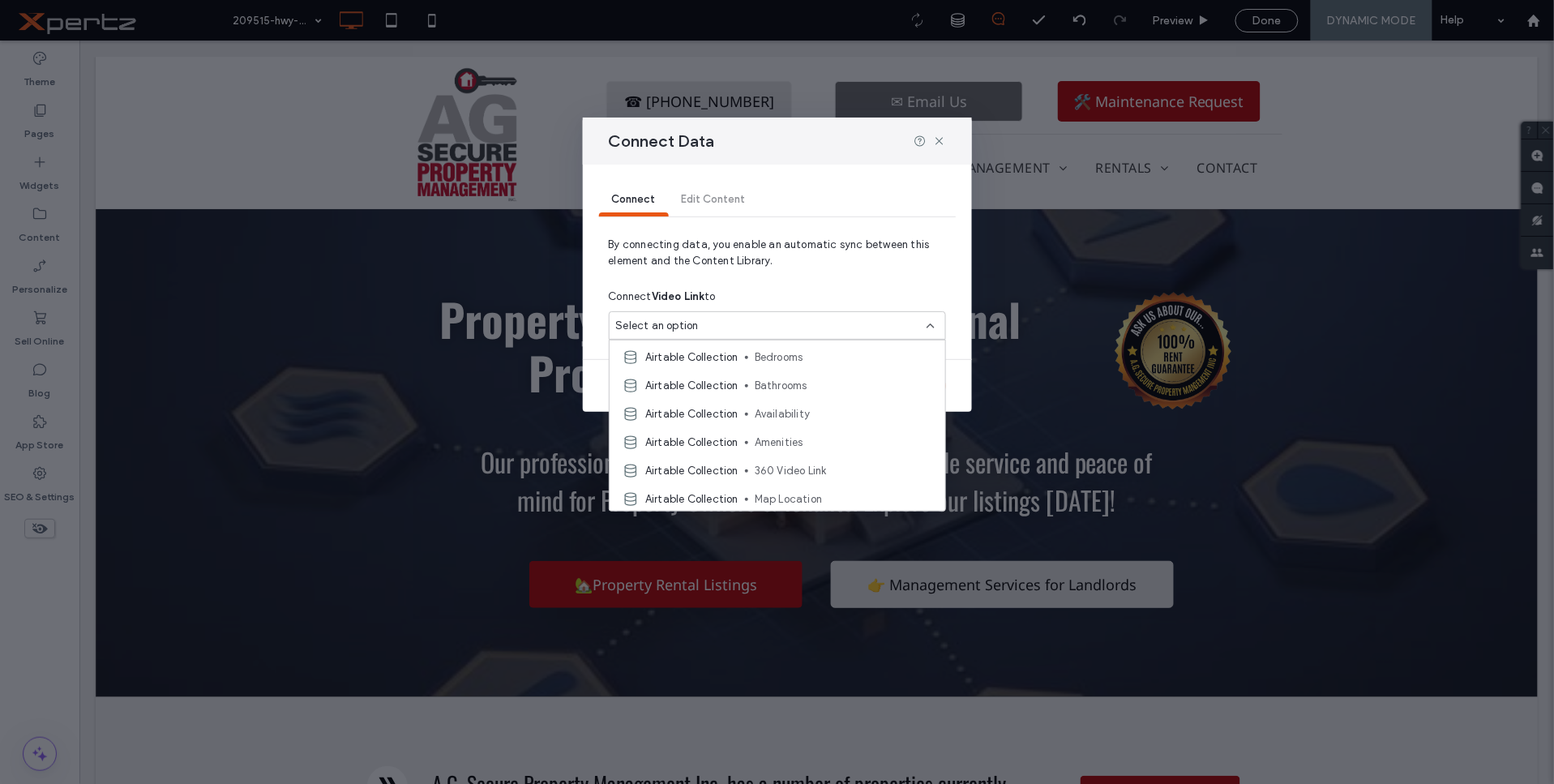
scroll to position [630, 0]
click at [809, 432] on span "360 Video Link" at bounding box center [843, 434] width 177 height 16
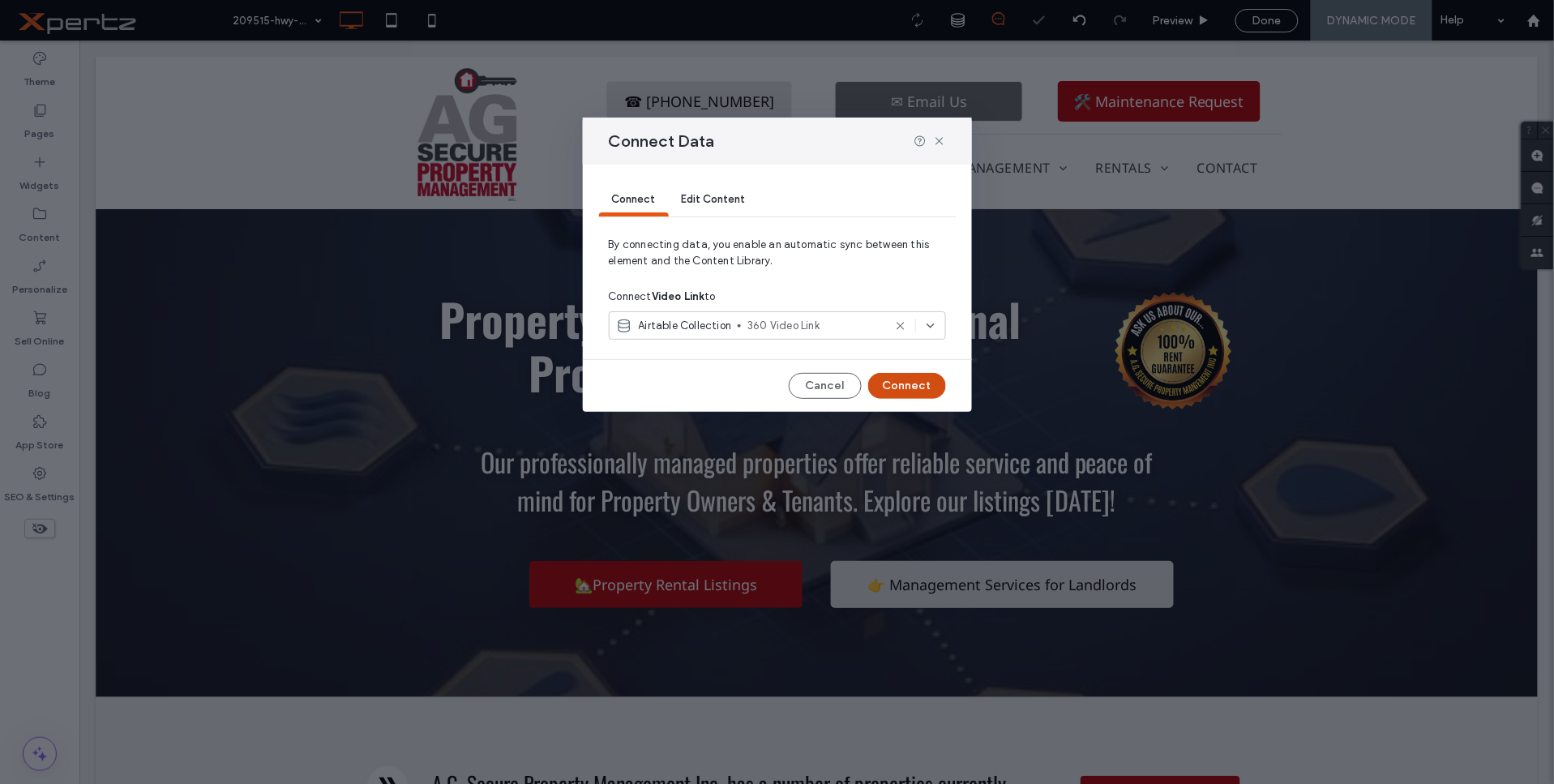
click at [925, 382] on button "Connect" at bounding box center [907, 386] width 78 height 26
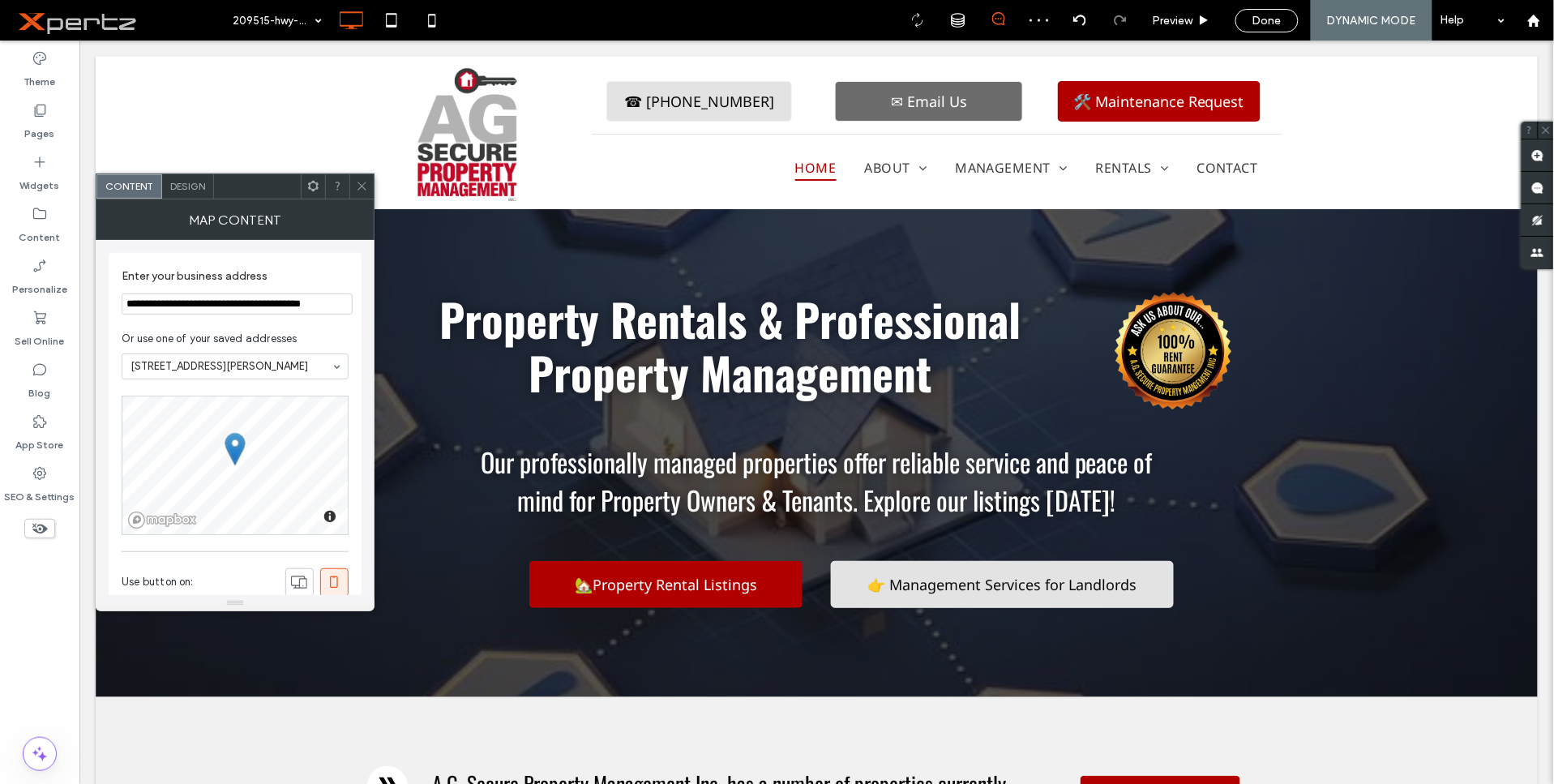
click at [315, 190] on icon at bounding box center [314, 186] width 12 height 12
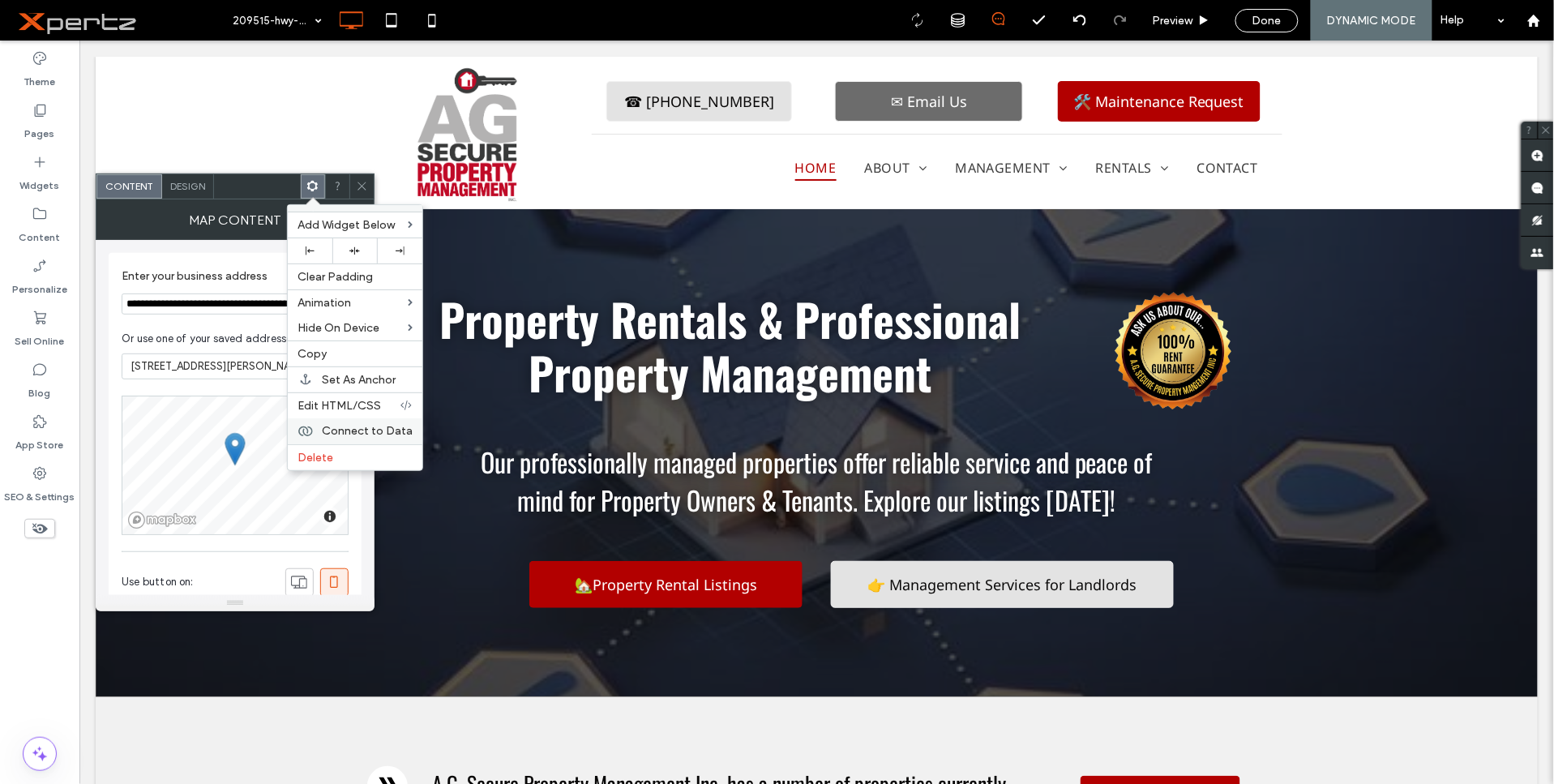
click at [357, 432] on span "Connect to Data" at bounding box center [366, 431] width 91 height 14
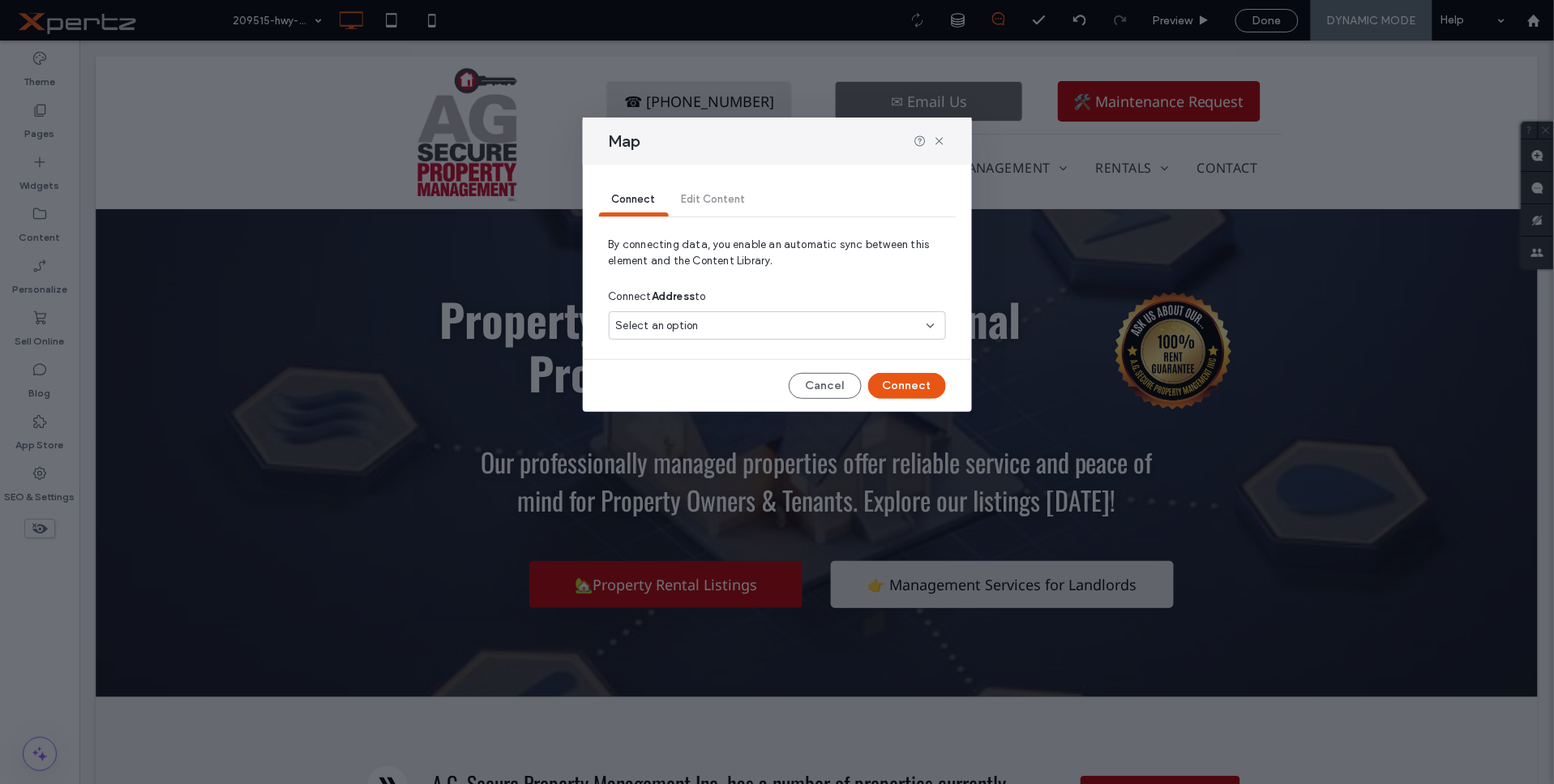
click at [694, 319] on span "Select an option" at bounding box center [657, 325] width 83 height 16
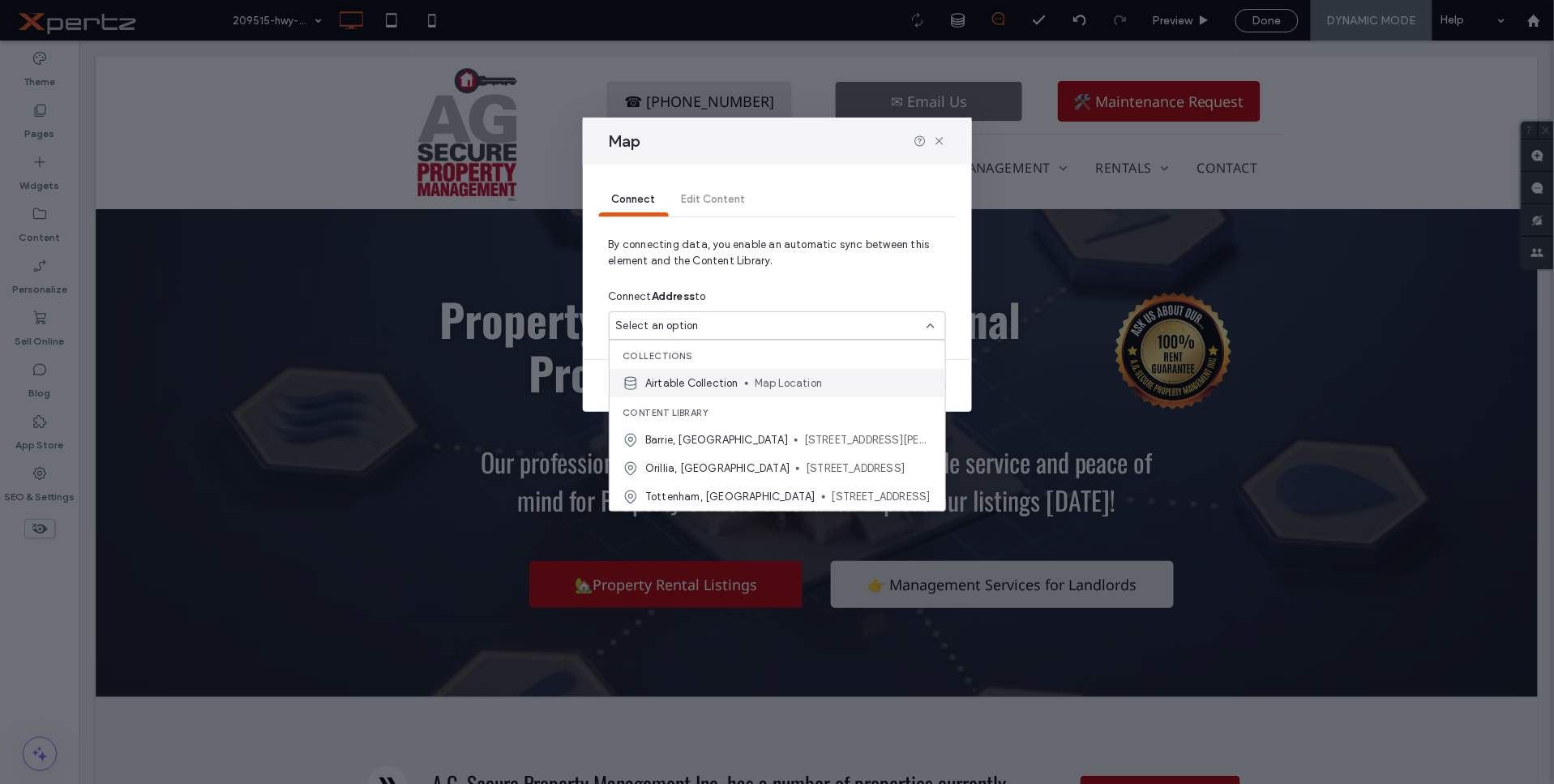
click at [727, 381] on span "Airtable Collection" at bounding box center [692, 382] width 94 height 16
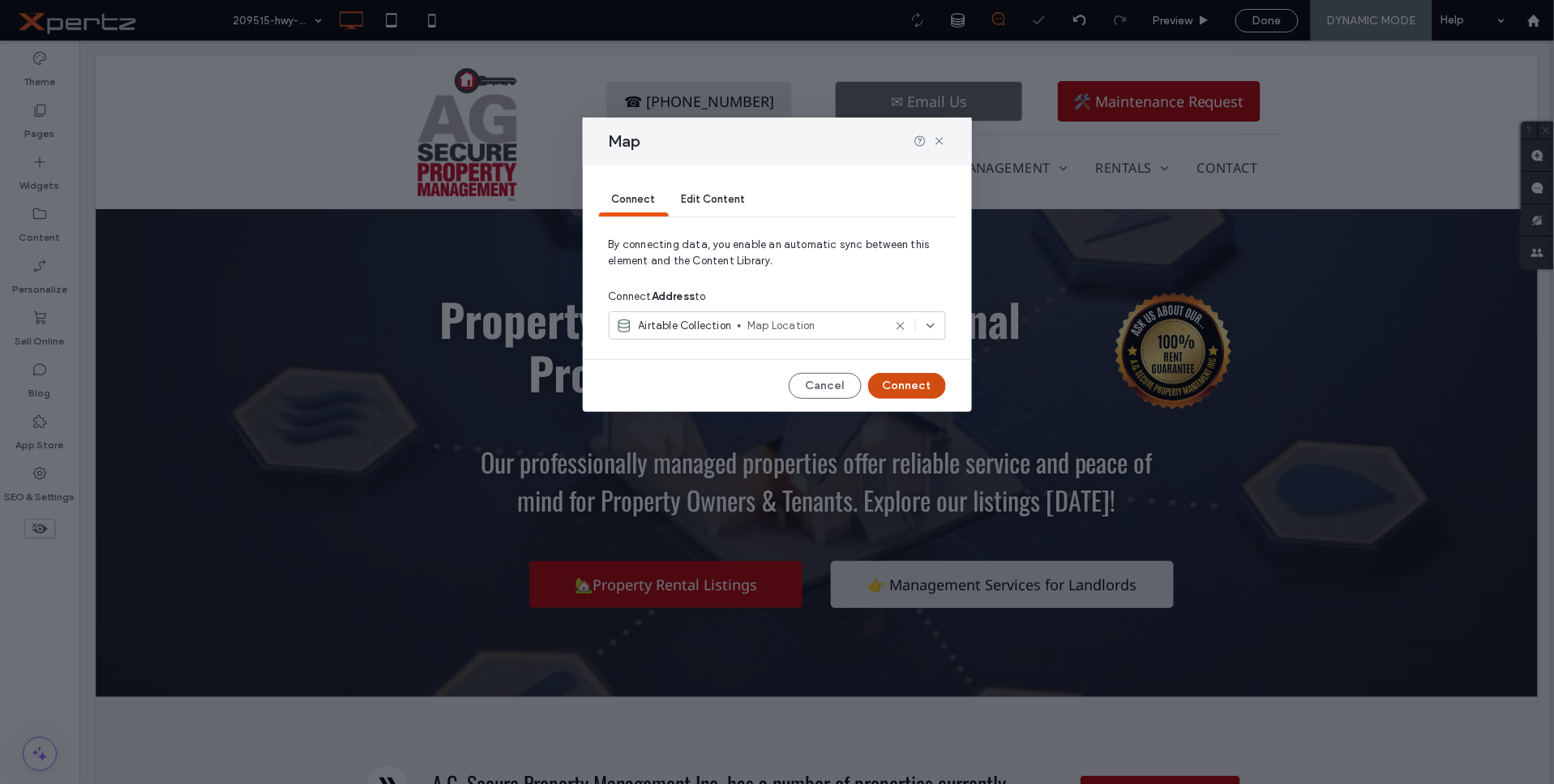
click at [885, 385] on button "Connect" at bounding box center [907, 386] width 78 height 26
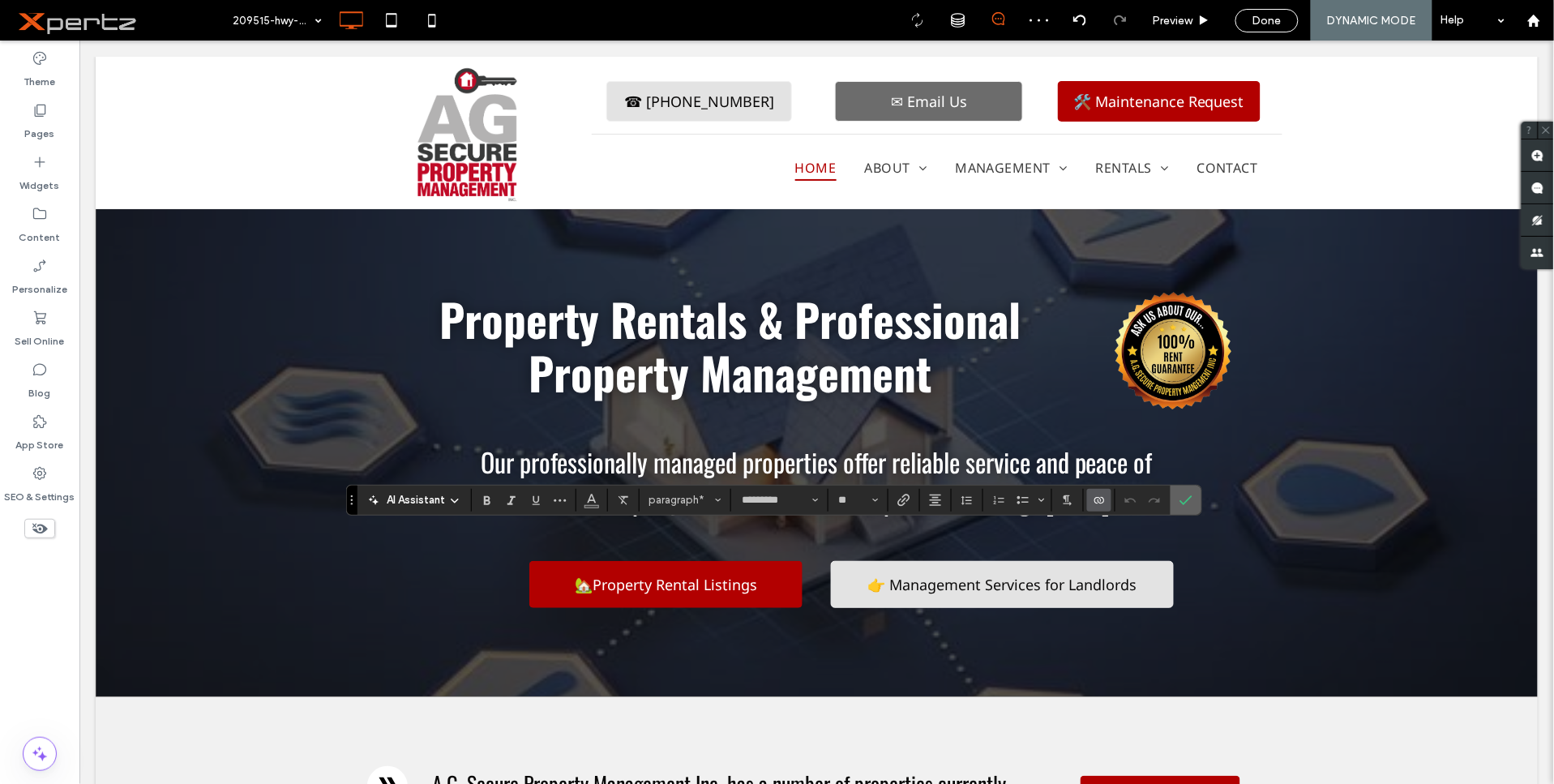
click at [1186, 497] on icon "Confirm" at bounding box center [1186, 499] width 13 height 13
click at [1103, 499] on icon "Connect To Data" at bounding box center [1099, 499] width 13 height 13
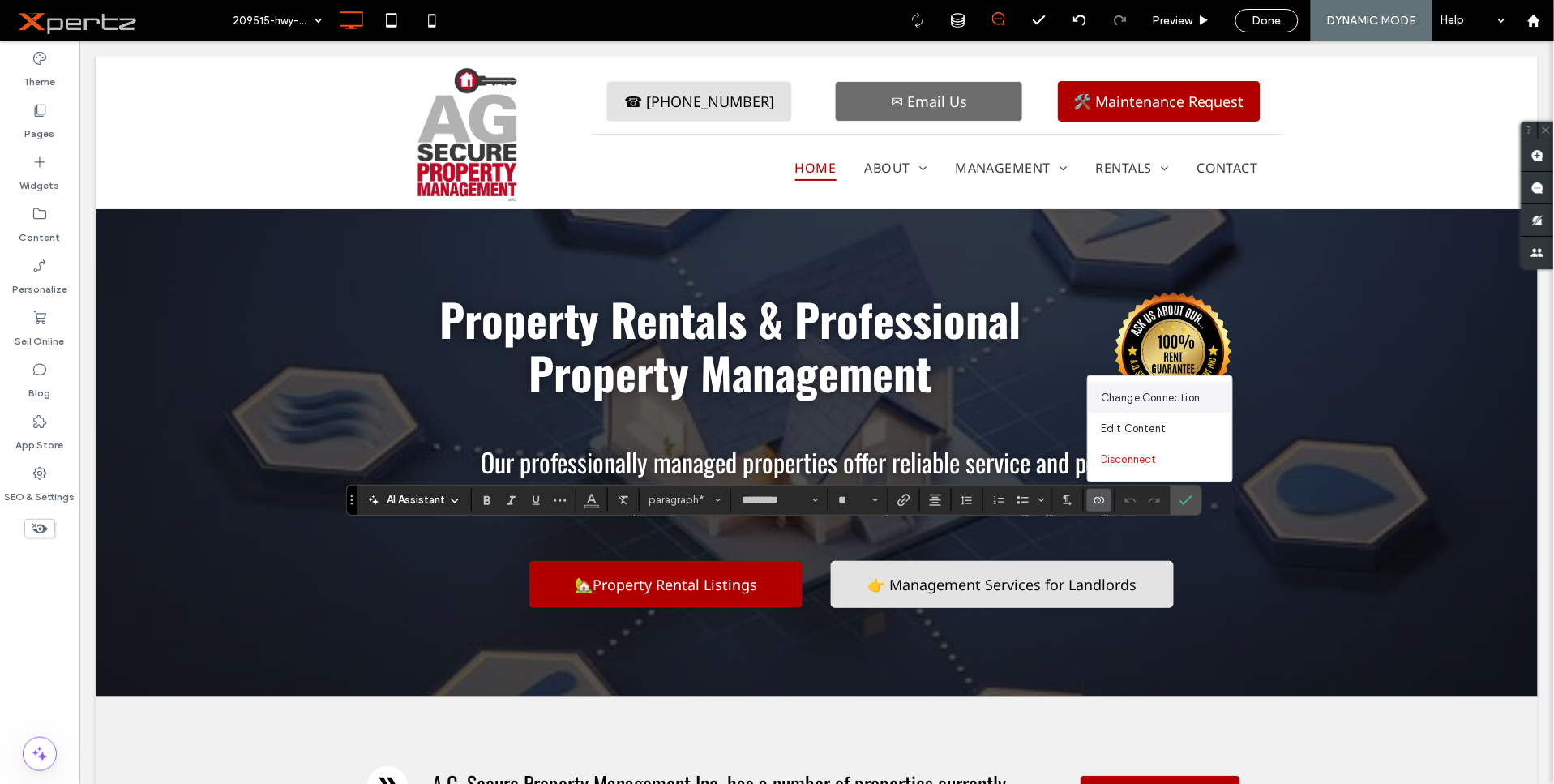
click at [1153, 394] on span "Change Connection" at bounding box center [1150, 398] width 99 height 16
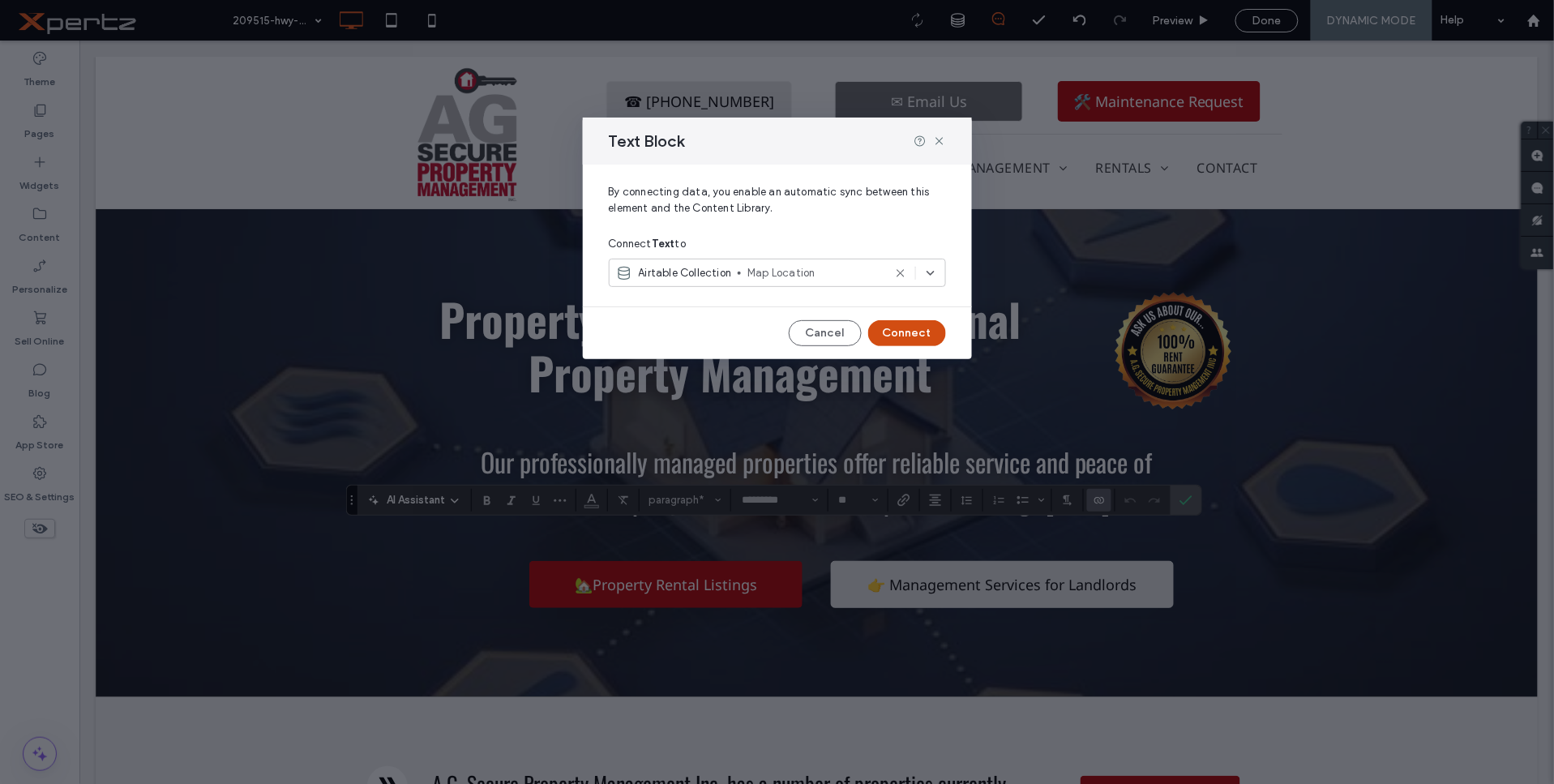
click at [910, 329] on button "Connect" at bounding box center [907, 333] width 78 height 26
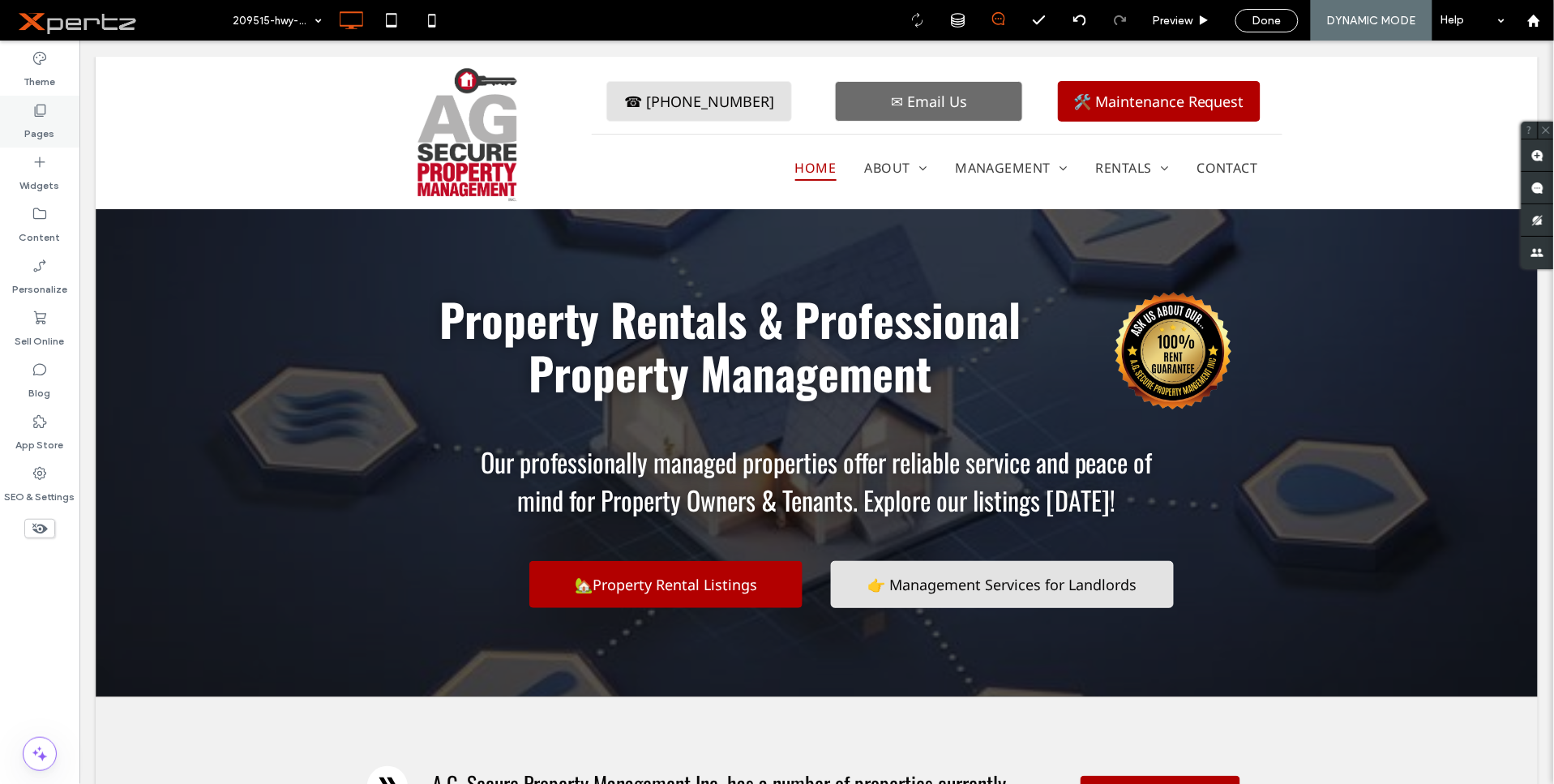
click at [49, 134] on label "Pages" at bounding box center [40, 129] width 30 height 23
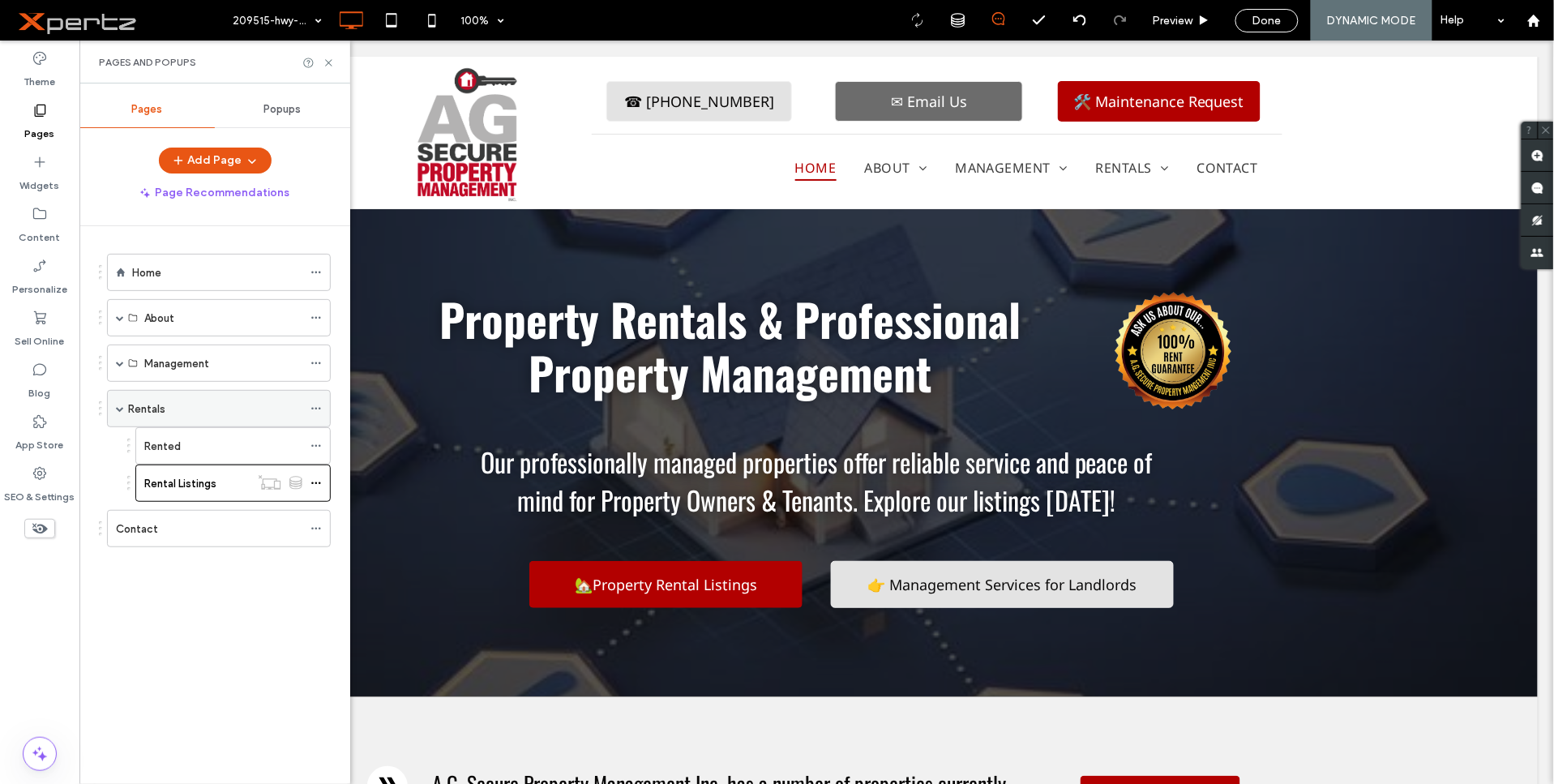
click at [172, 409] on div "Rentals" at bounding box center [215, 408] width 174 height 17
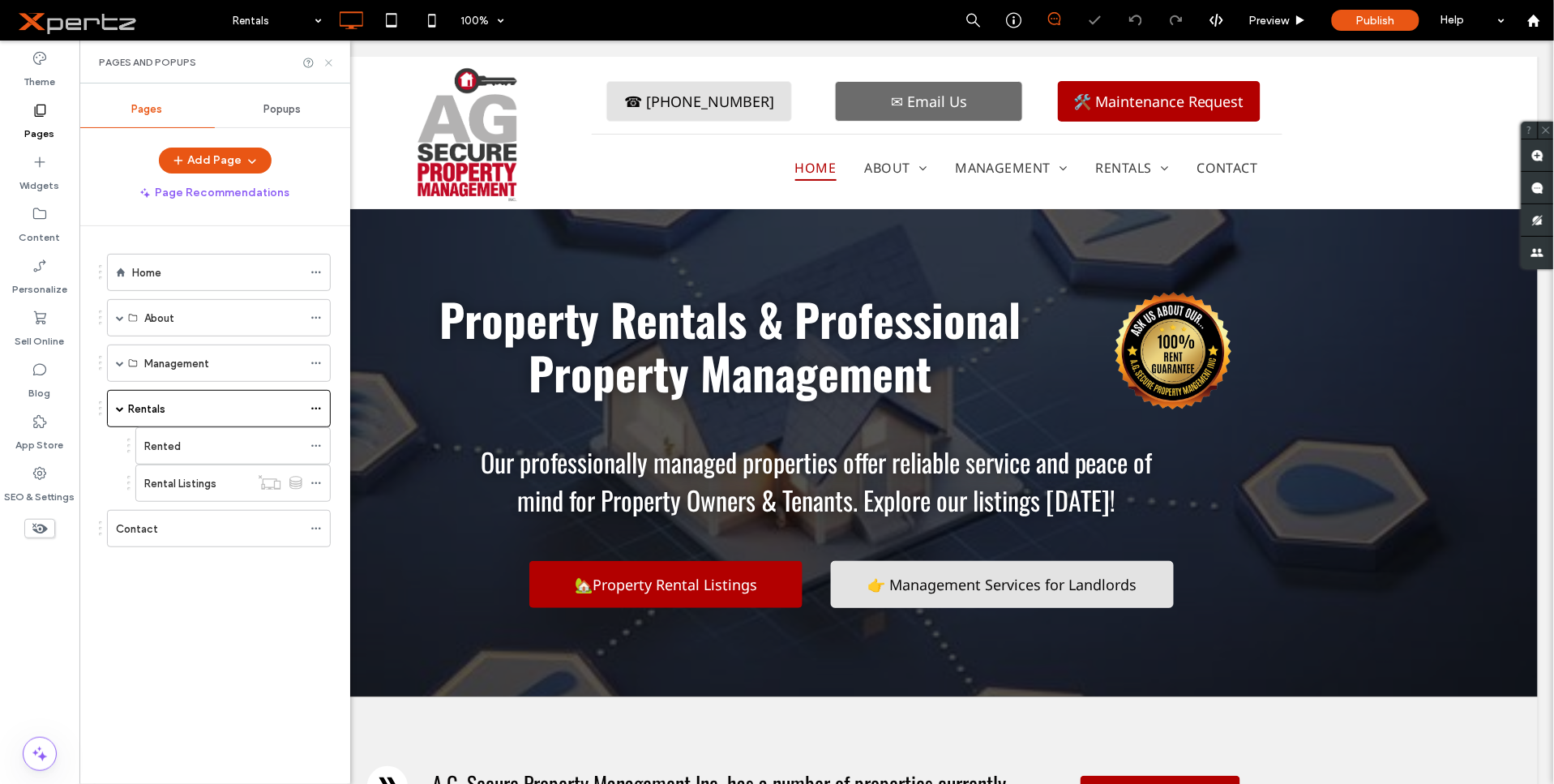
click at [330, 61] on use at bounding box center [329, 62] width 7 height 7
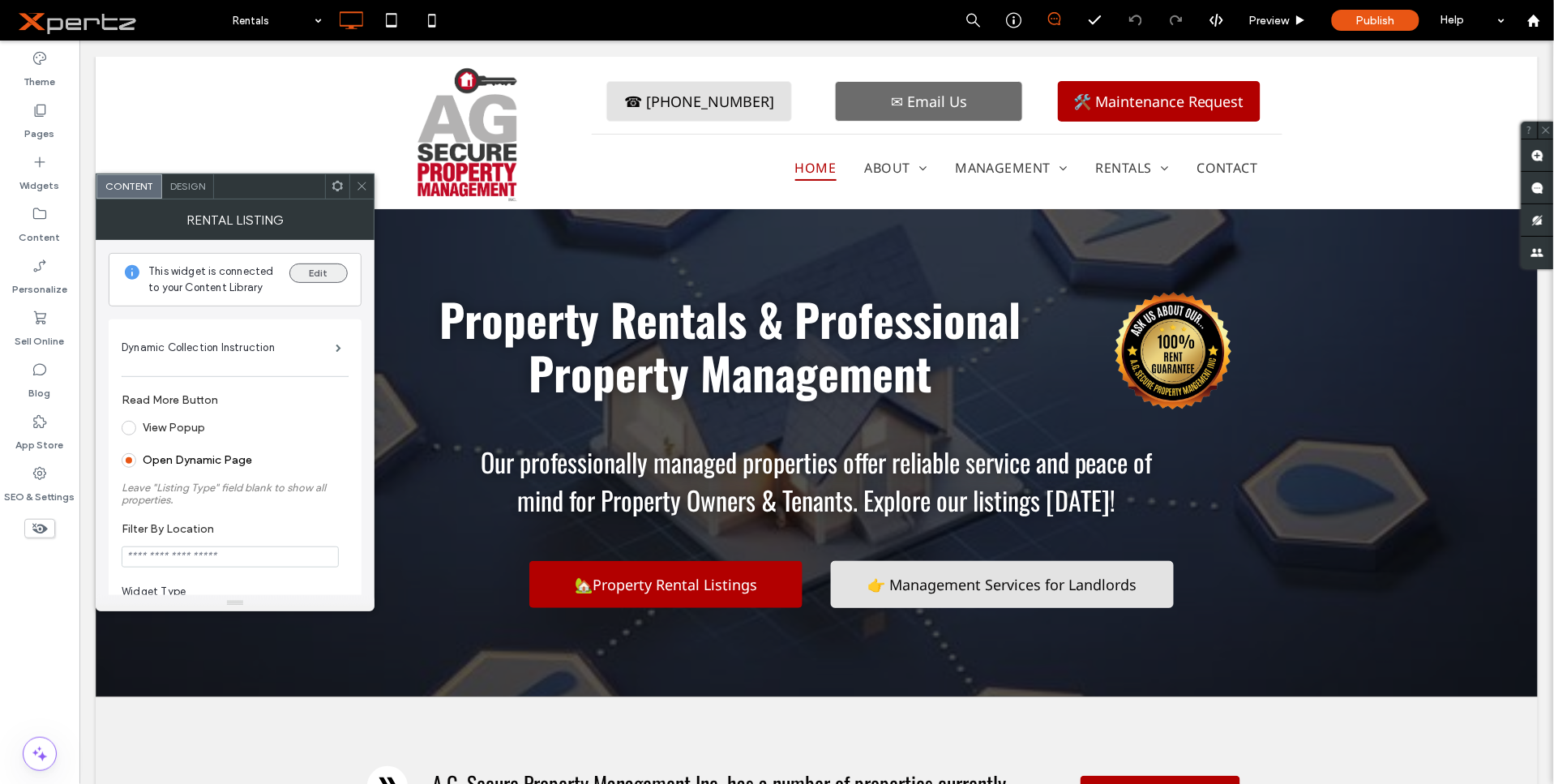
click at [327, 272] on button "Edit" at bounding box center [319, 274] width 59 height 20
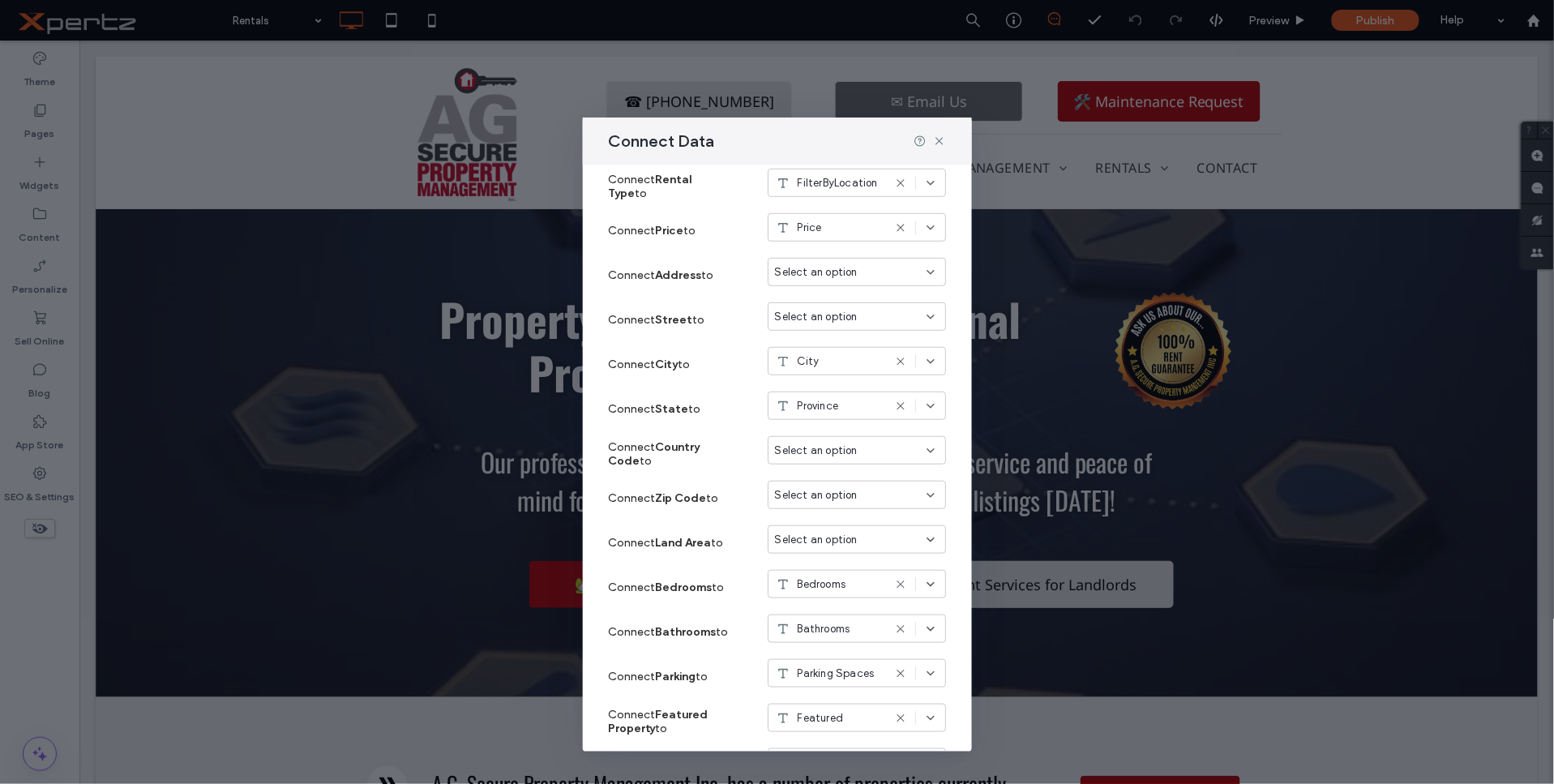
scroll to position [360, 0]
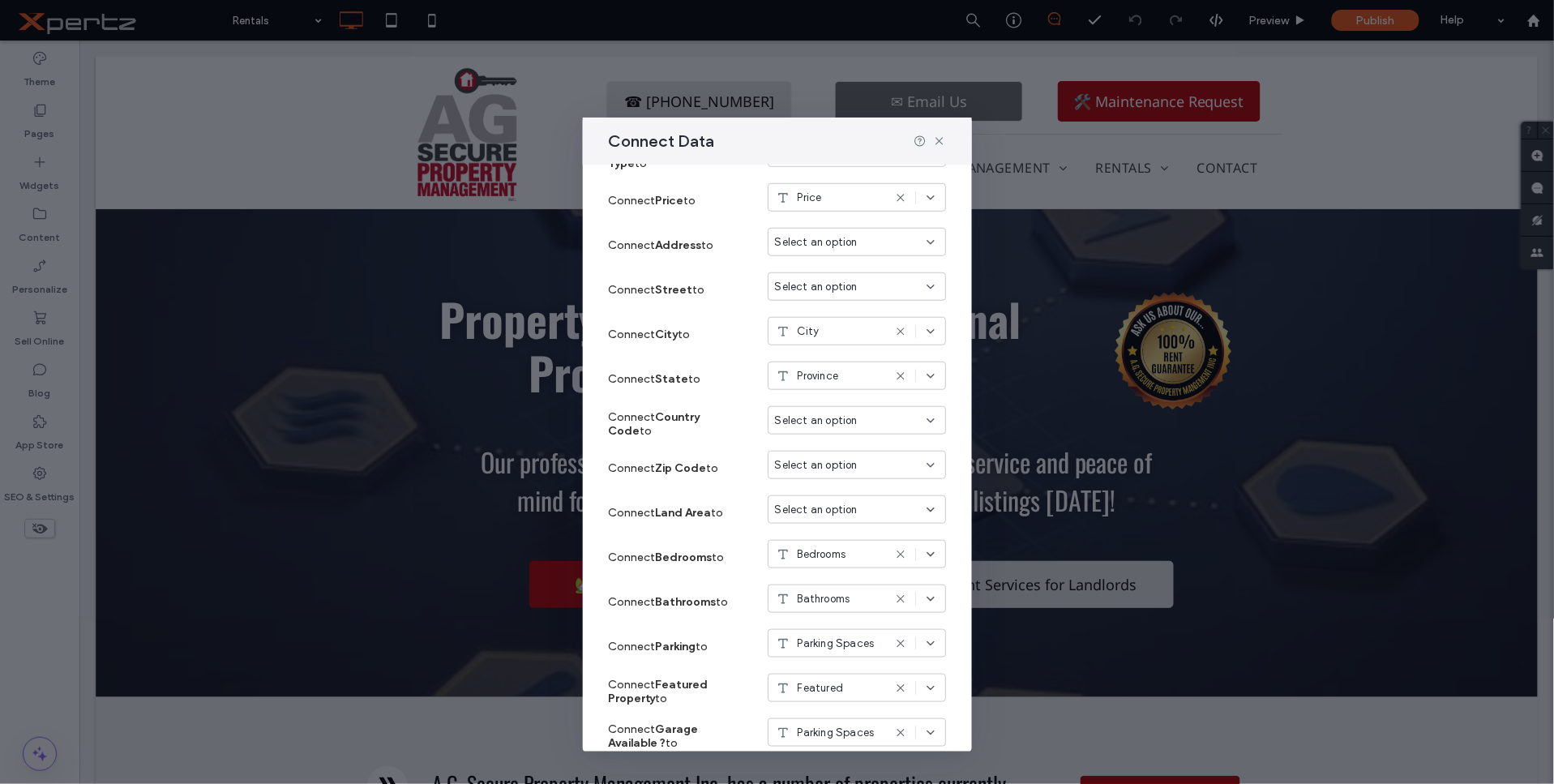
click at [876, 514] on div "Select an option" at bounding box center [847, 509] width 144 height 16
click at [943, 142] on icon at bounding box center [939, 140] width 13 height 13
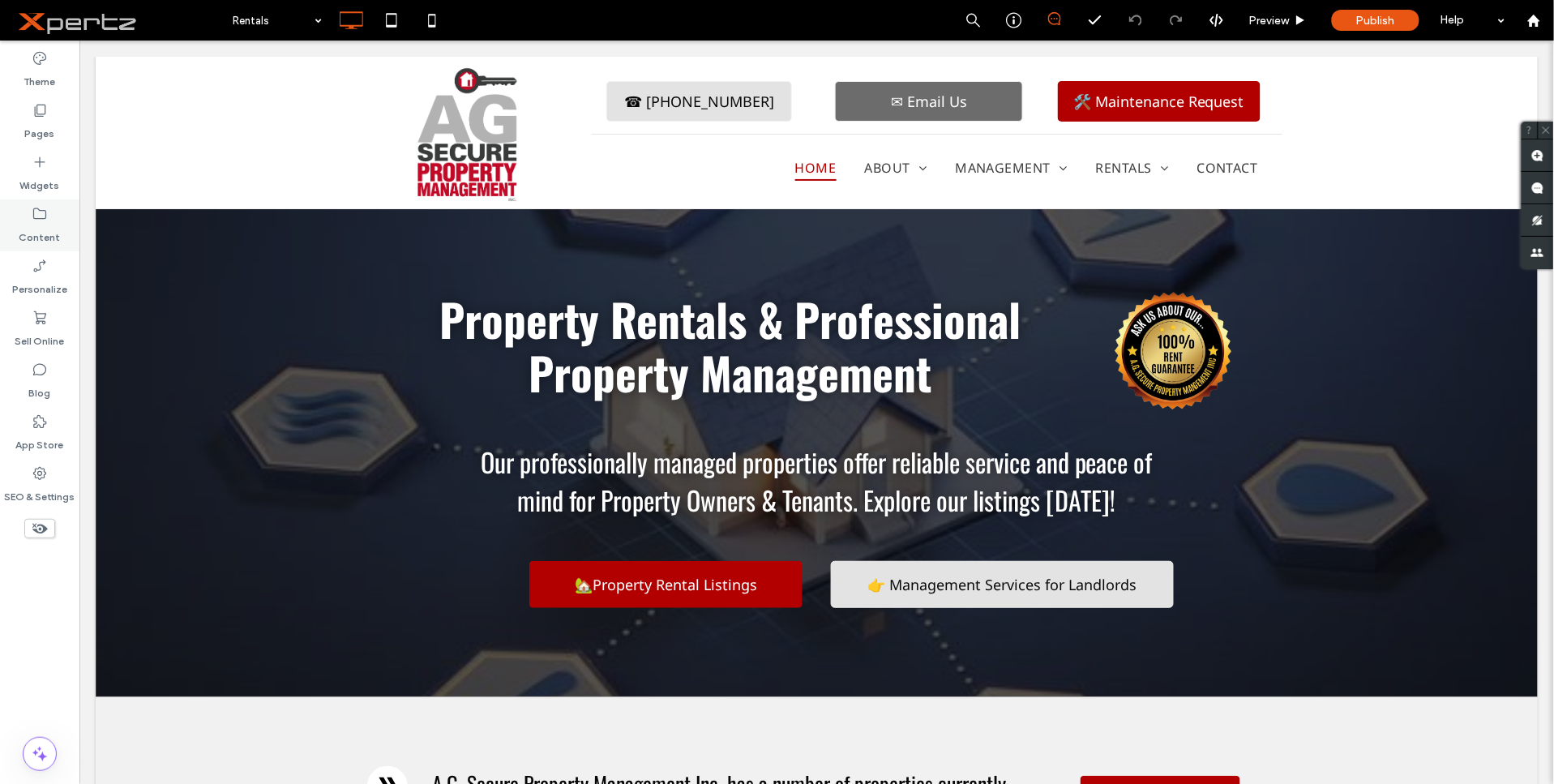
click at [41, 242] on label "Content" at bounding box center [41, 233] width 42 height 23
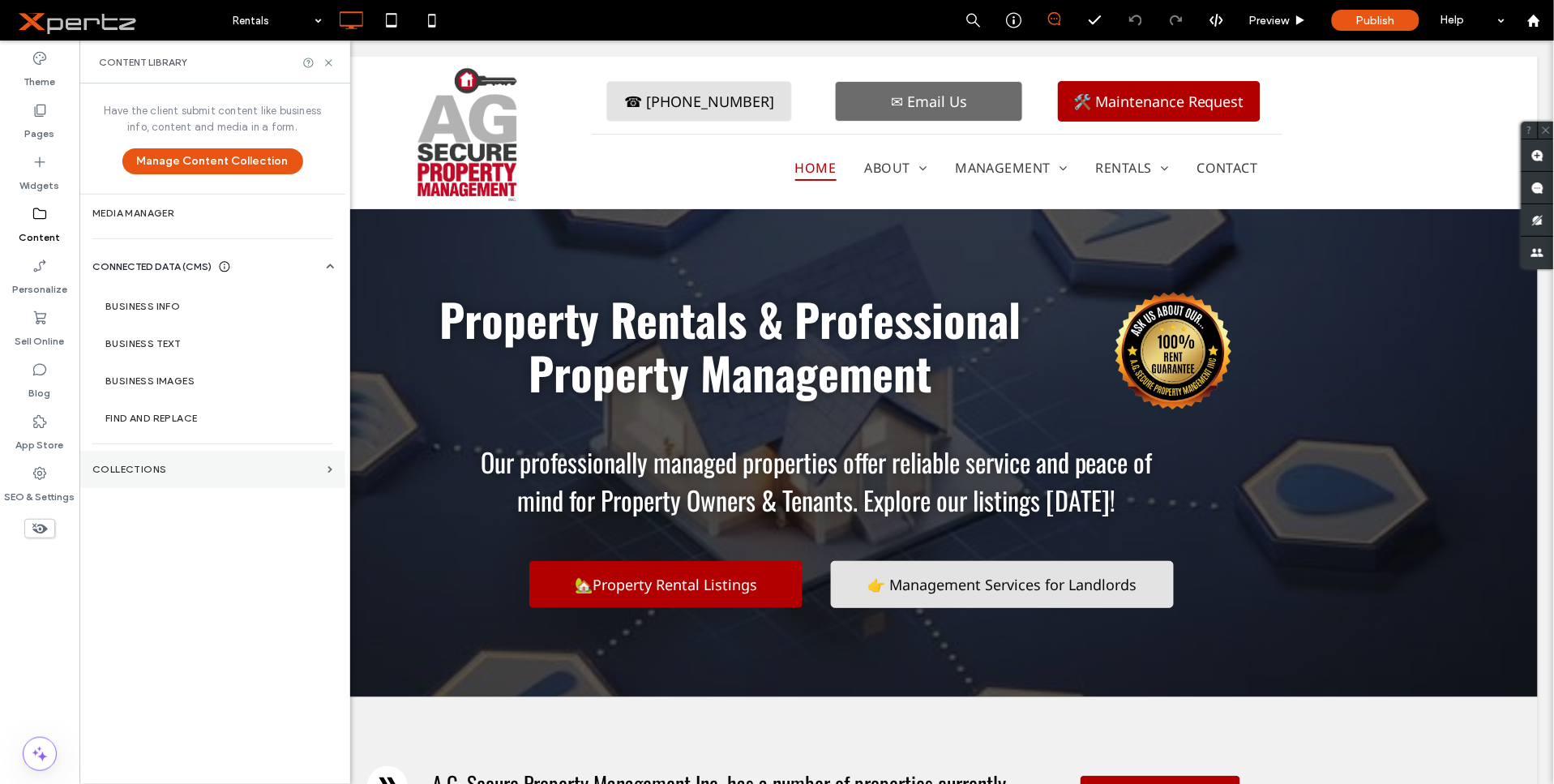
click at [213, 470] on label "Collections" at bounding box center [207, 469] width 229 height 11
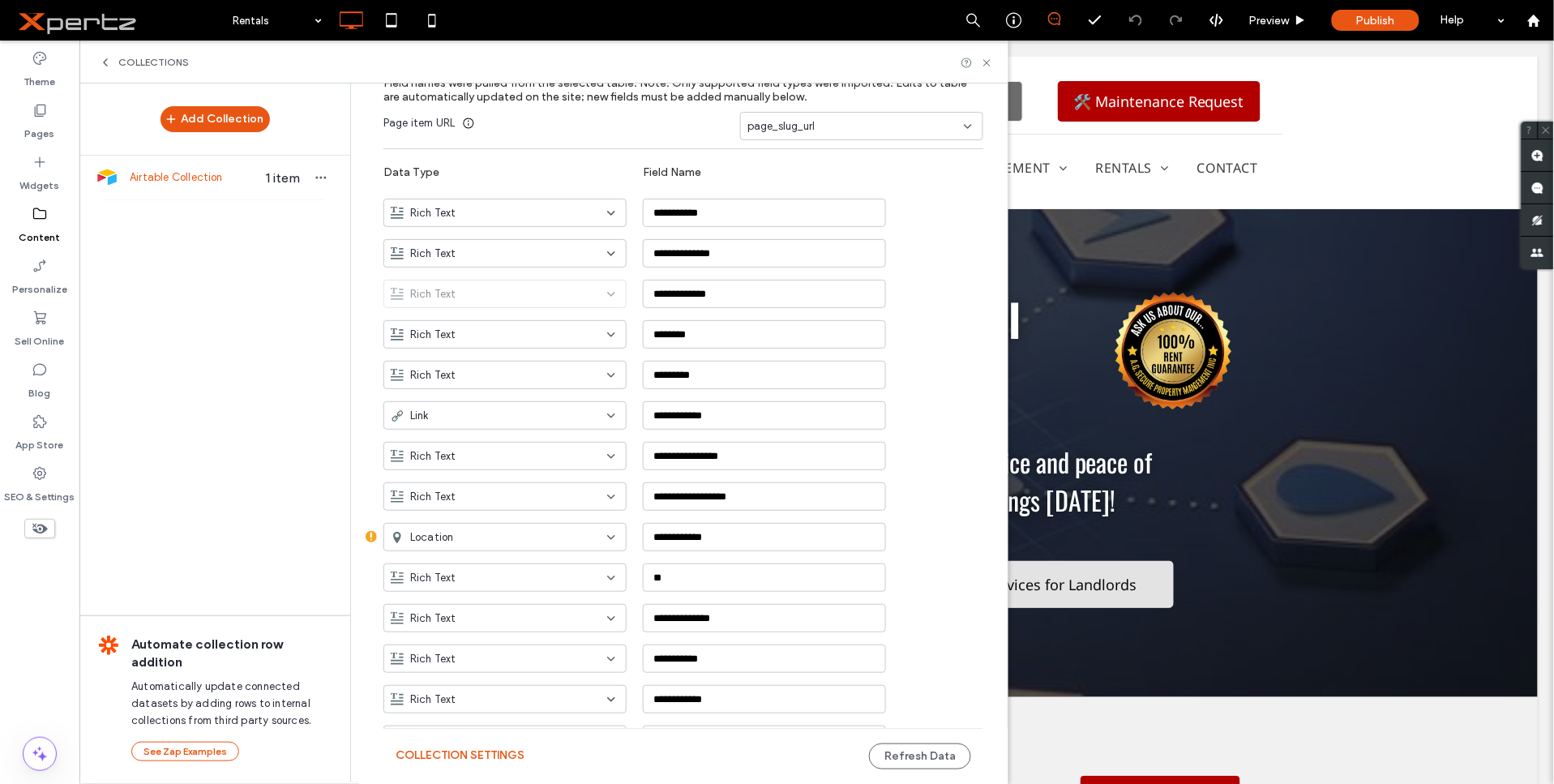
scroll to position [836, 0]
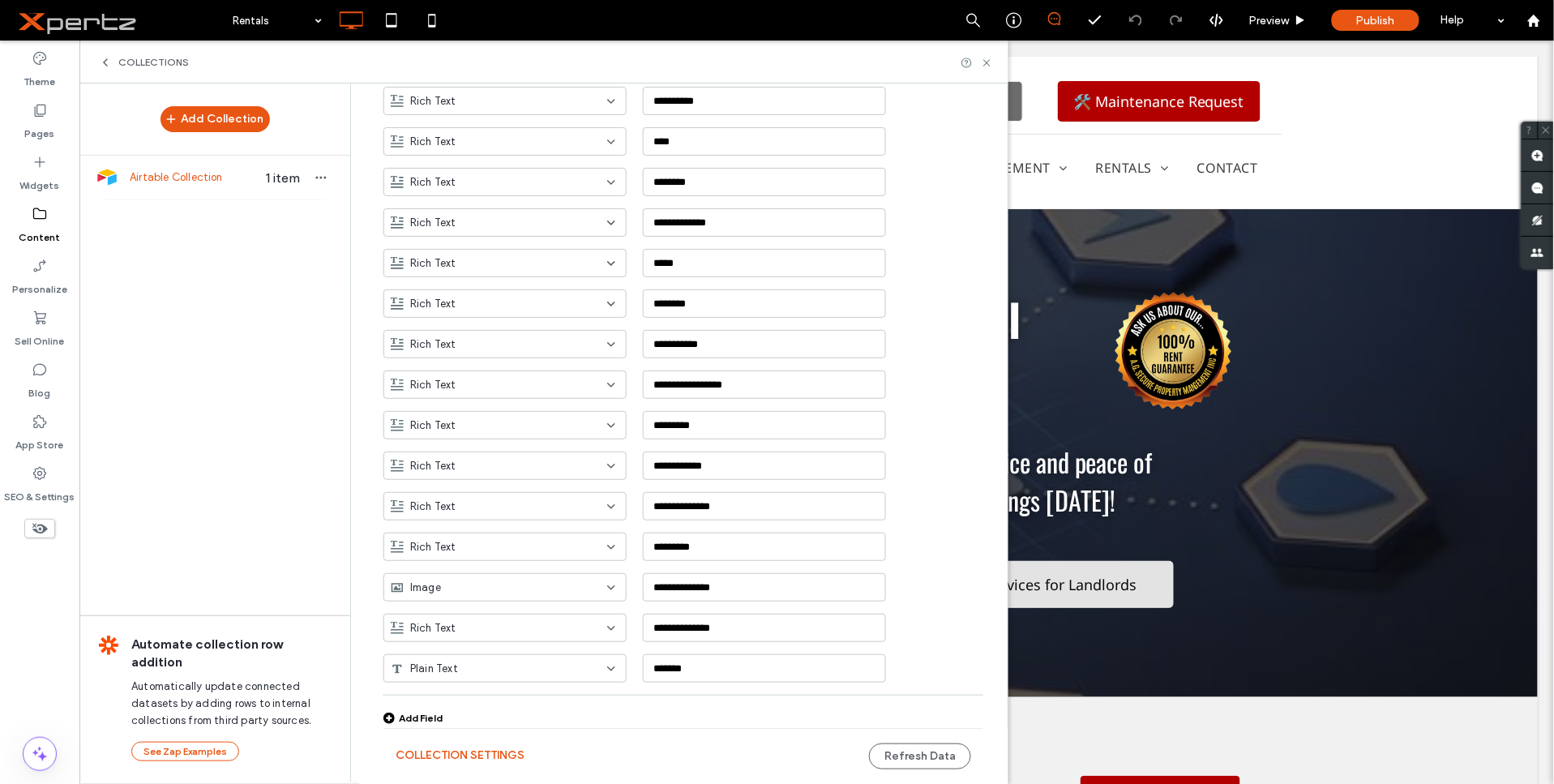
click at [422, 711] on div "Add Field" at bounding box center [412, 717] width 59 height 12
click at [684, 660] on input "**********" at bounding box center [765, 668] width 243 height 29
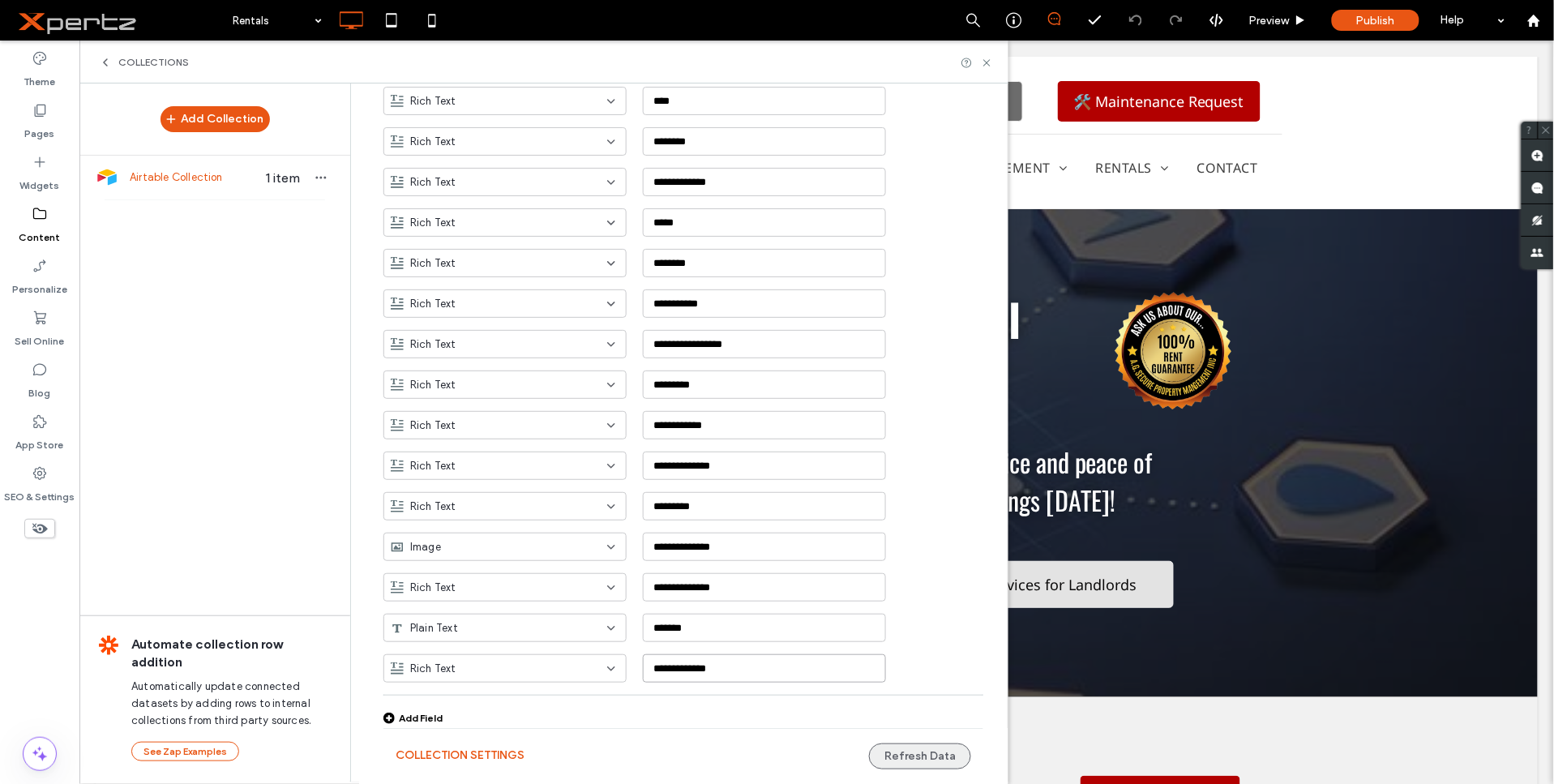
type input "**********"
click at [917, 749] on button "Refresh Data" at bounding box center [920, 756] width 103 height 26
click at [991, 66] on icon at bounding box center [987, 63] width 12 height 12
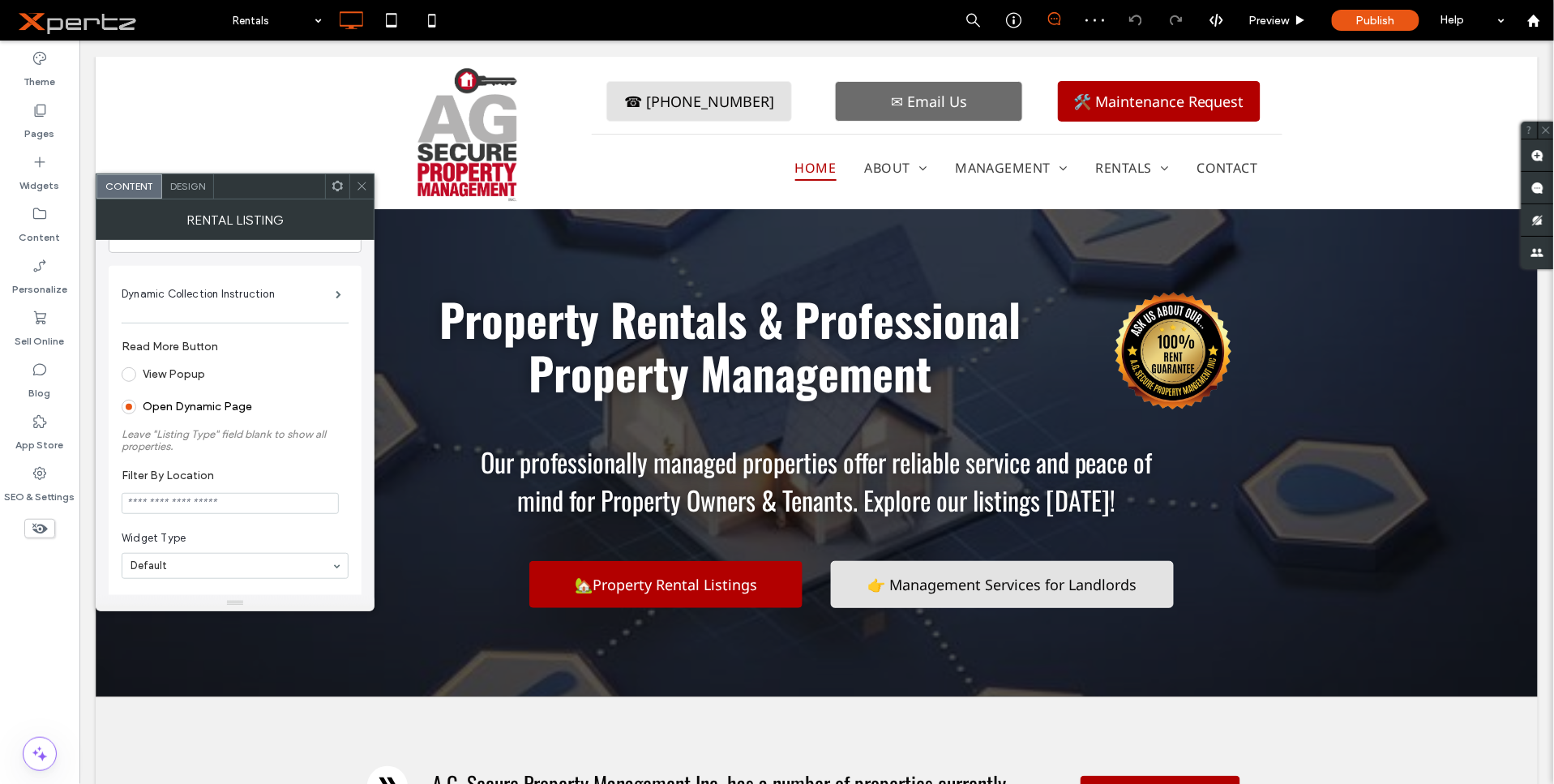
scroll to position [60, 0]
click at [190, 193] on div "Design" at bounding box center [188, 186] width 52 height 24
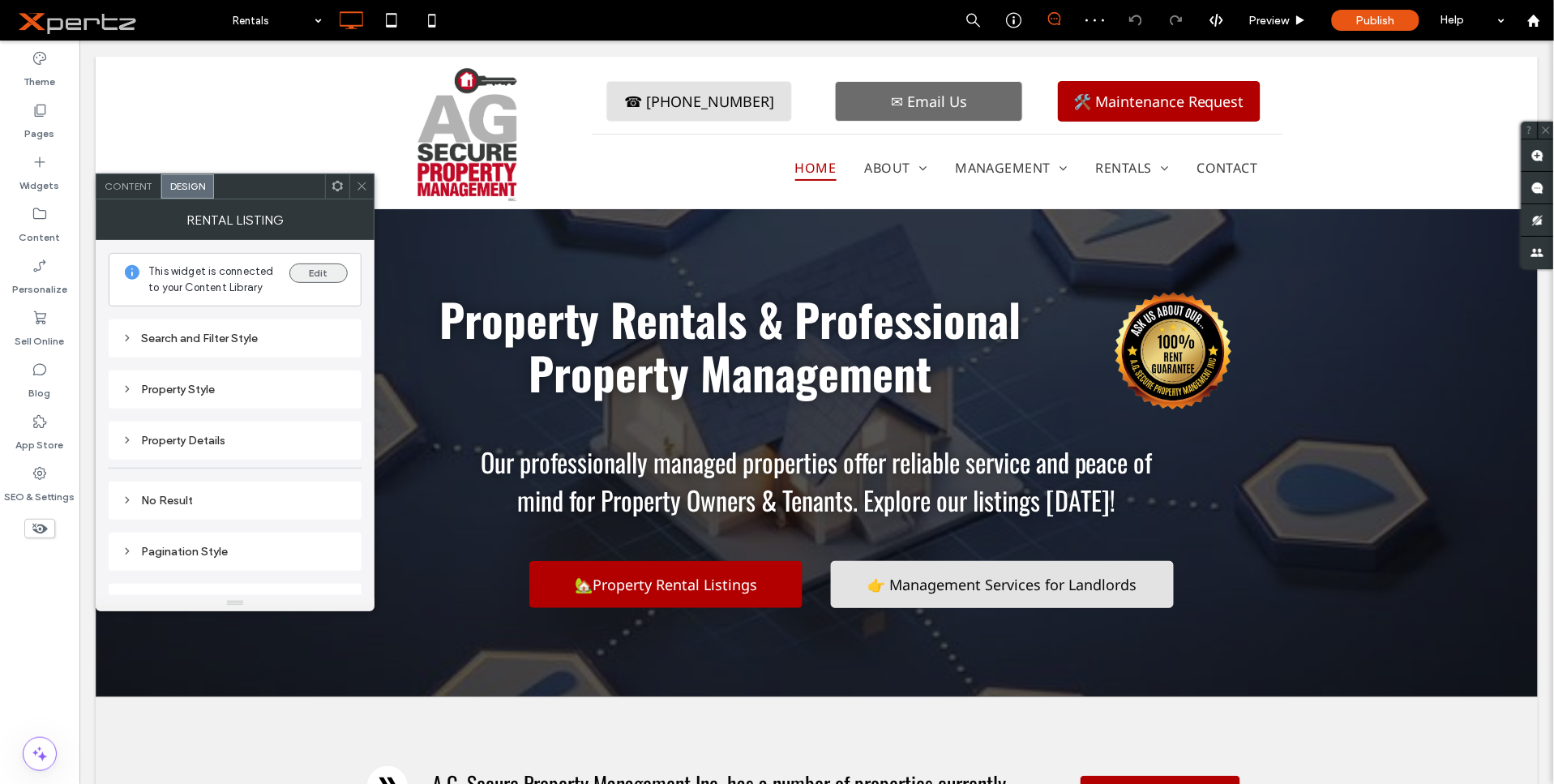
click at [308, 282] on button "Edit" at bounding box center [319, 274] width 59 height 20
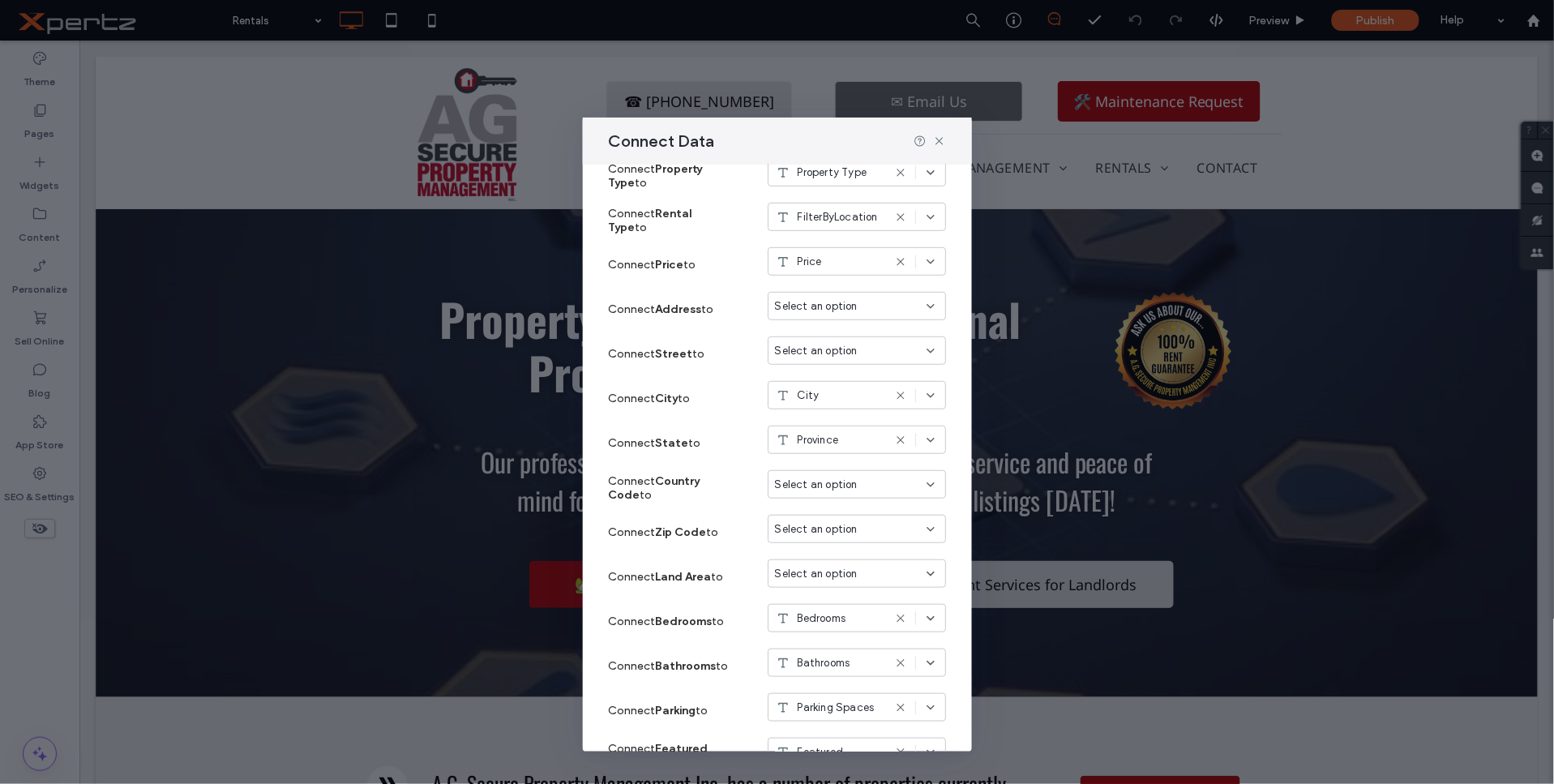
scroll to position [360, 0]
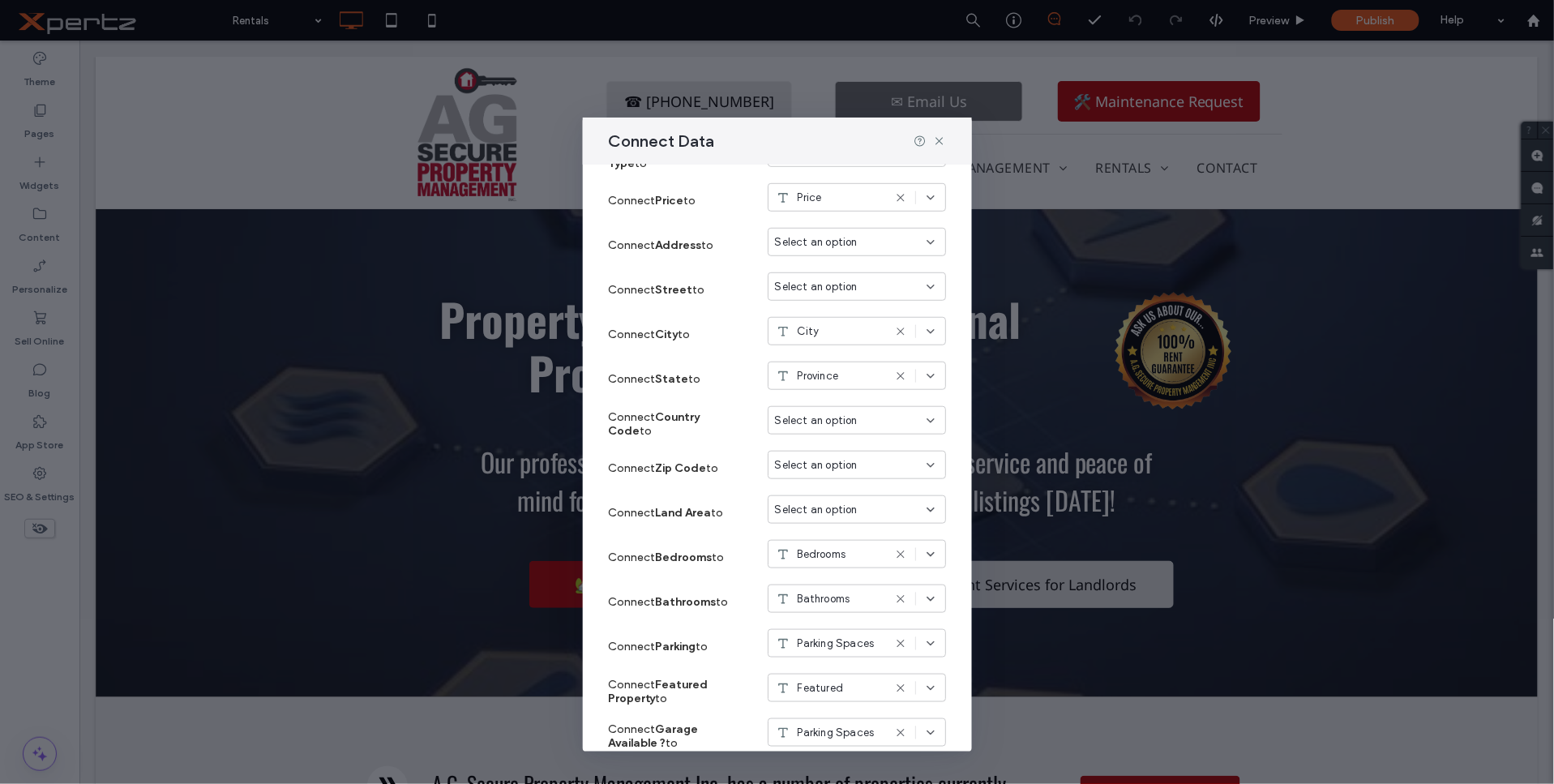
click at [855, 504] on div "Select an option" at bounding box center [847, 509] width 144 height 16
click at [845, 679] on span "Property Size" at bounding box center [823, 680] width 67 height 16
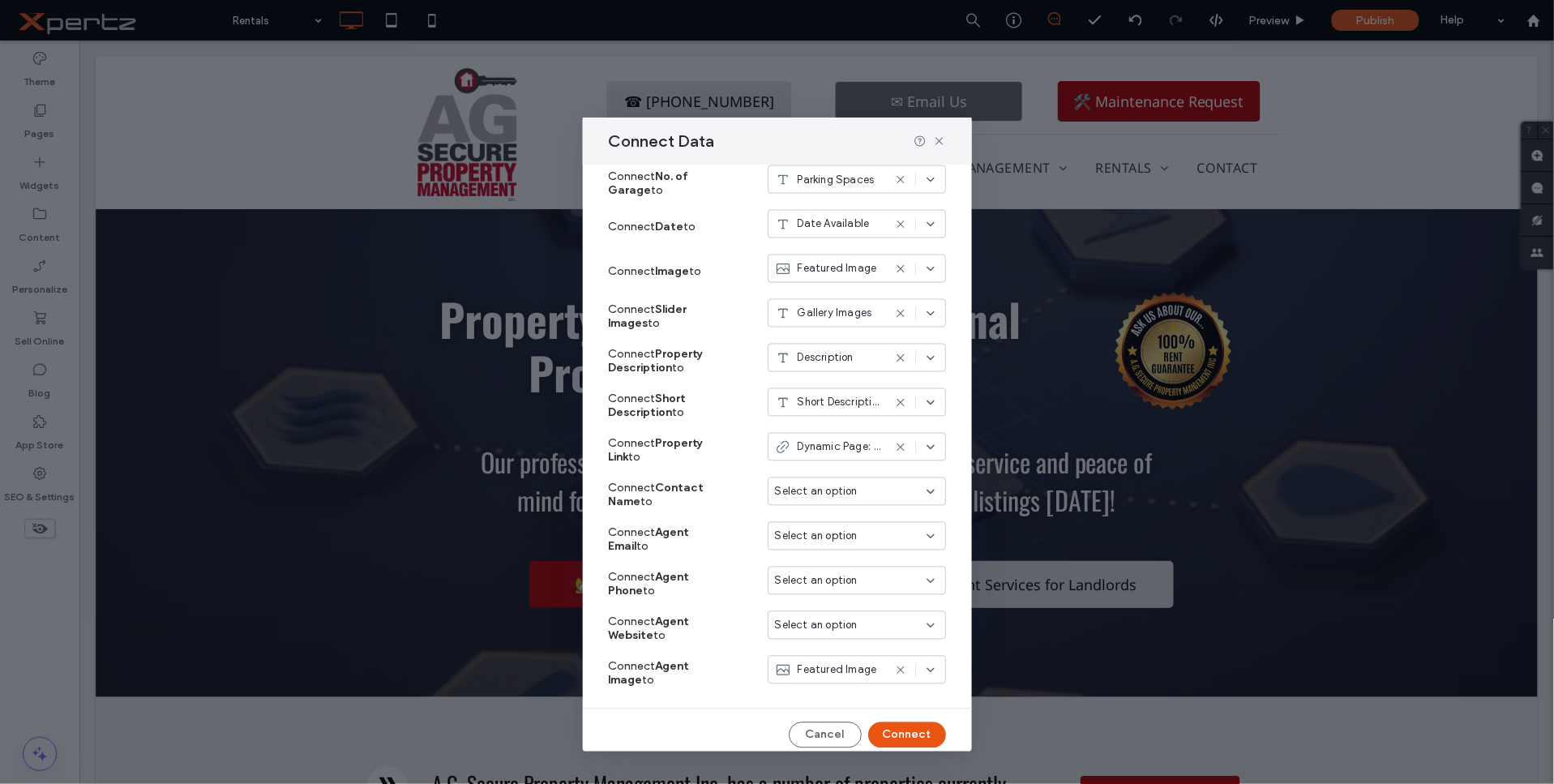
scroll to position [960, 0]
click at [888, 727] on button "Connect" at bounding box center [907, 731] width 78 height 26
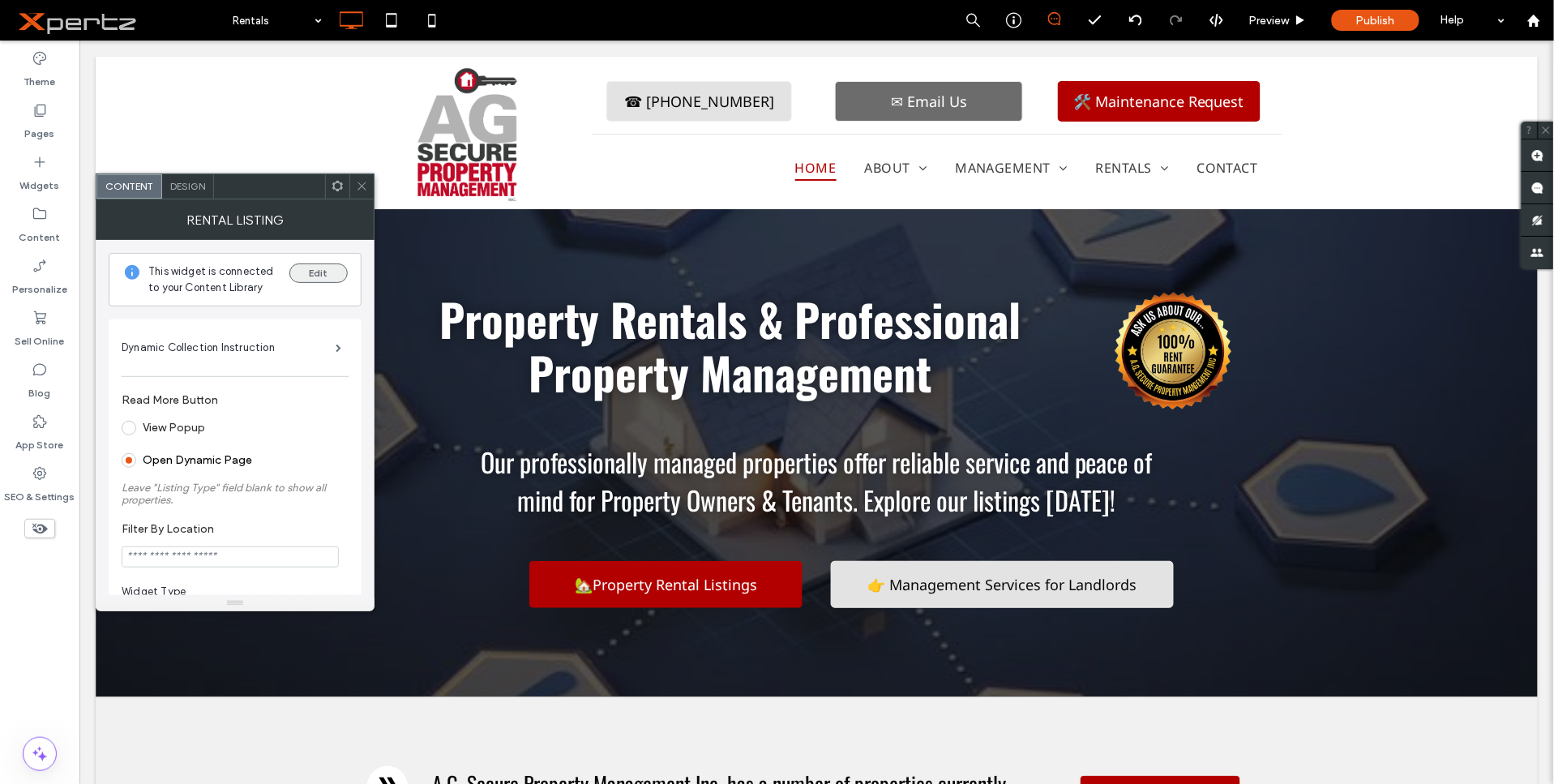
click at [303, 274] on button "Edit" at bounding box center [319, 274] width 59 height 20
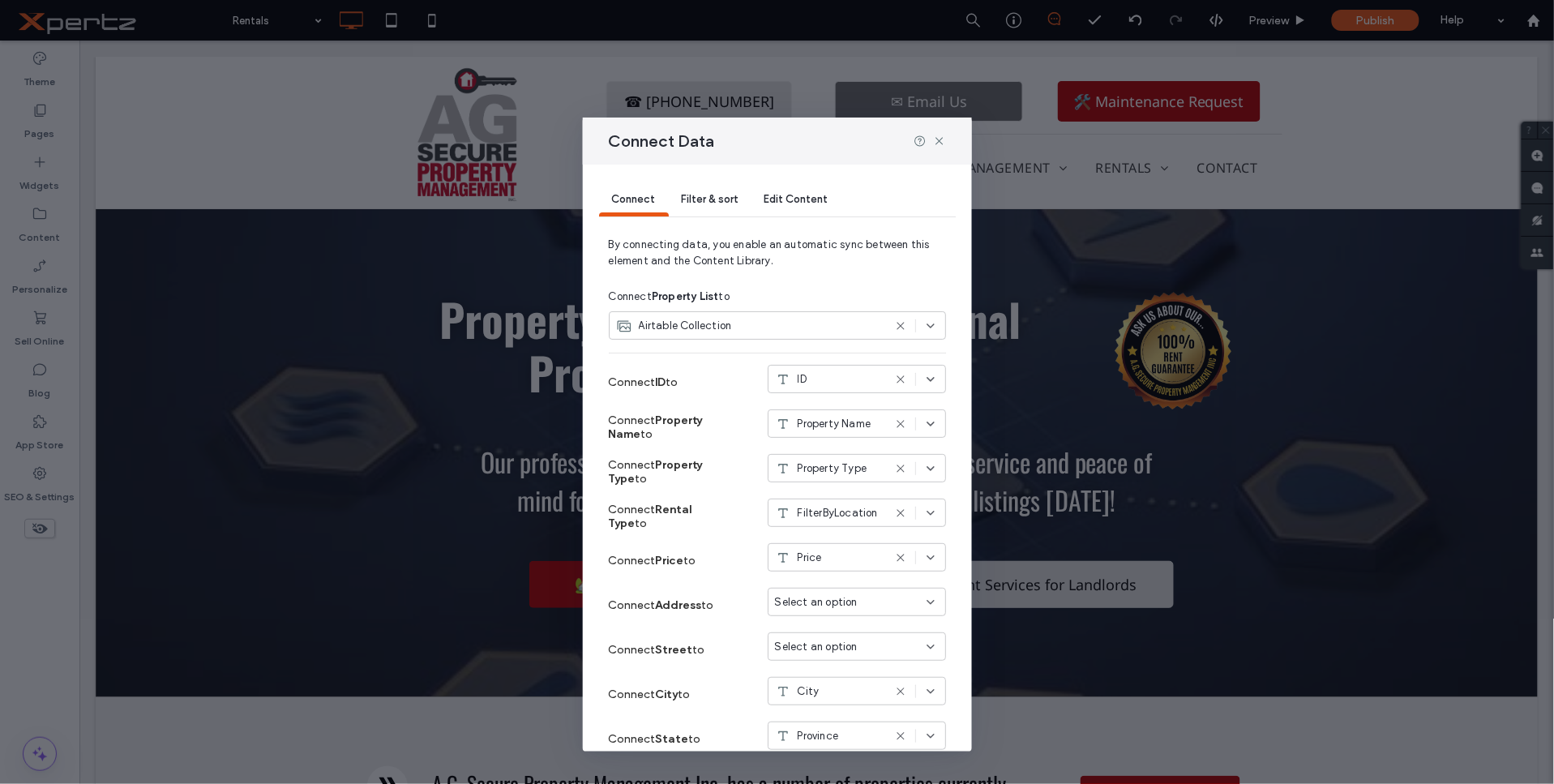
click at [689, 206] on div "Filter & sort" at bounding box center [710, 200] width 83 height 33
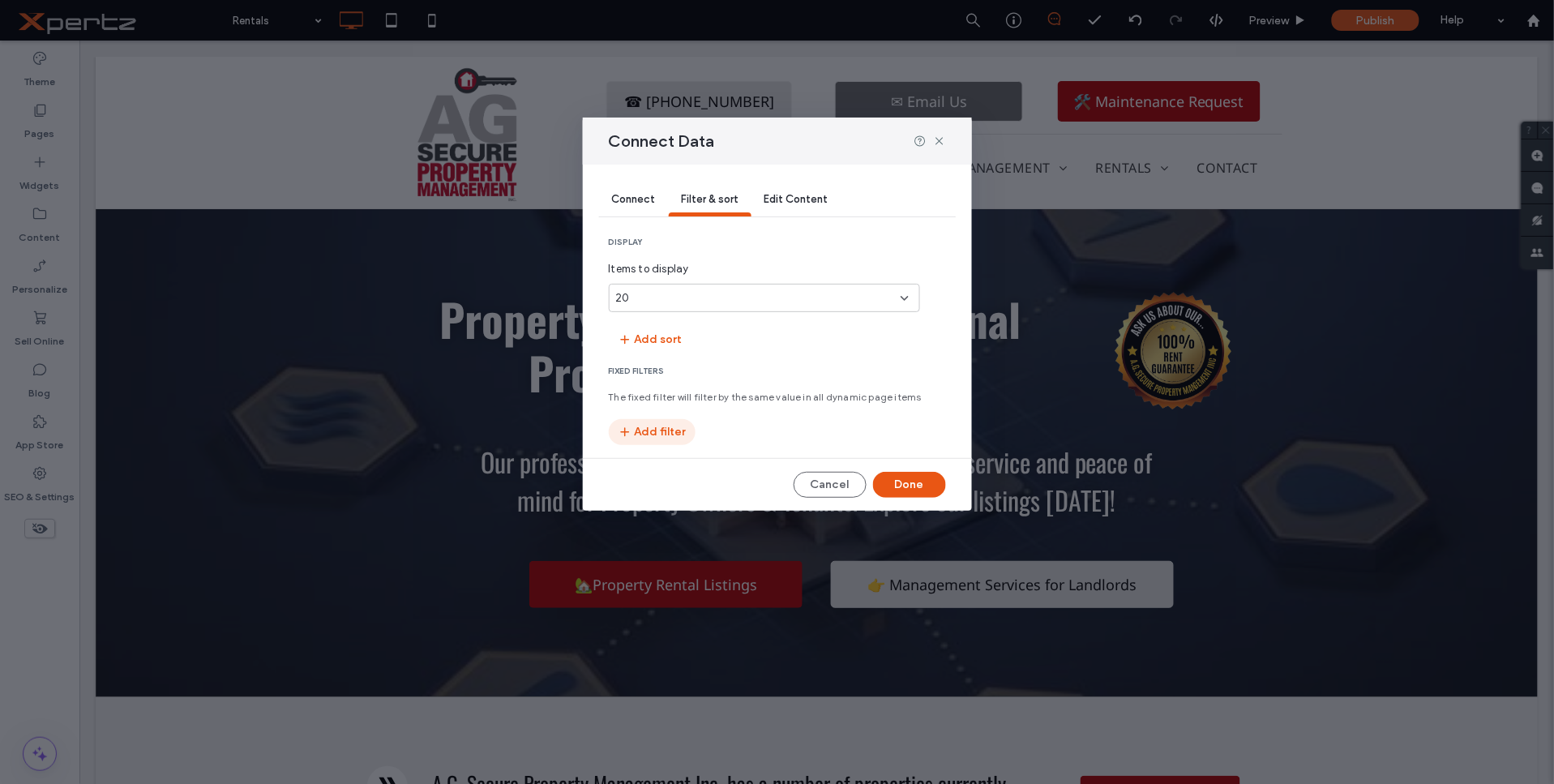
click at [644, 423] on button "Add filter" at bounding box center [652, 432] width 87 height 26
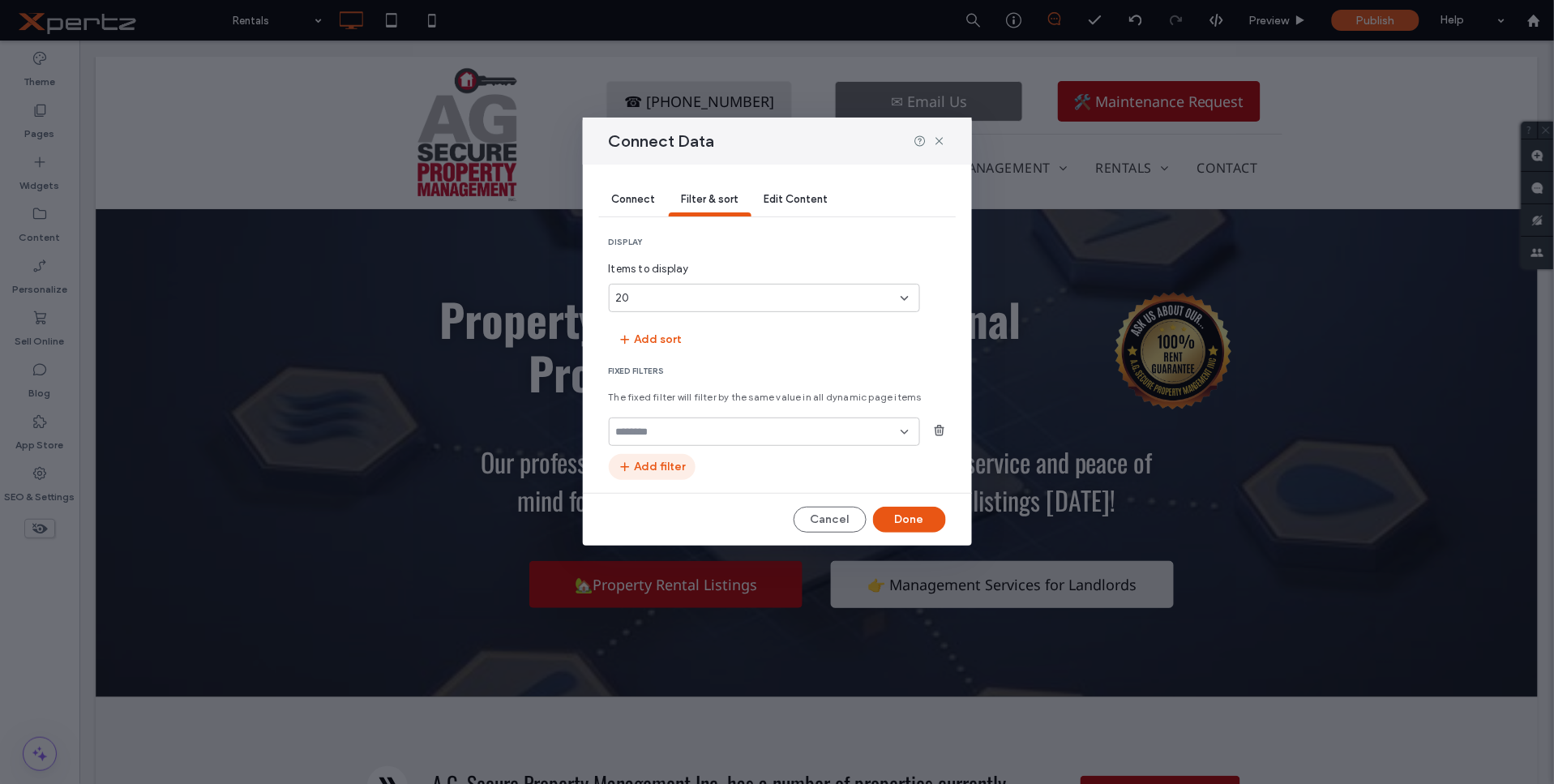
click at [663, 461] on button "Add filter" at bounding box center [652, 467] width 87 height 26
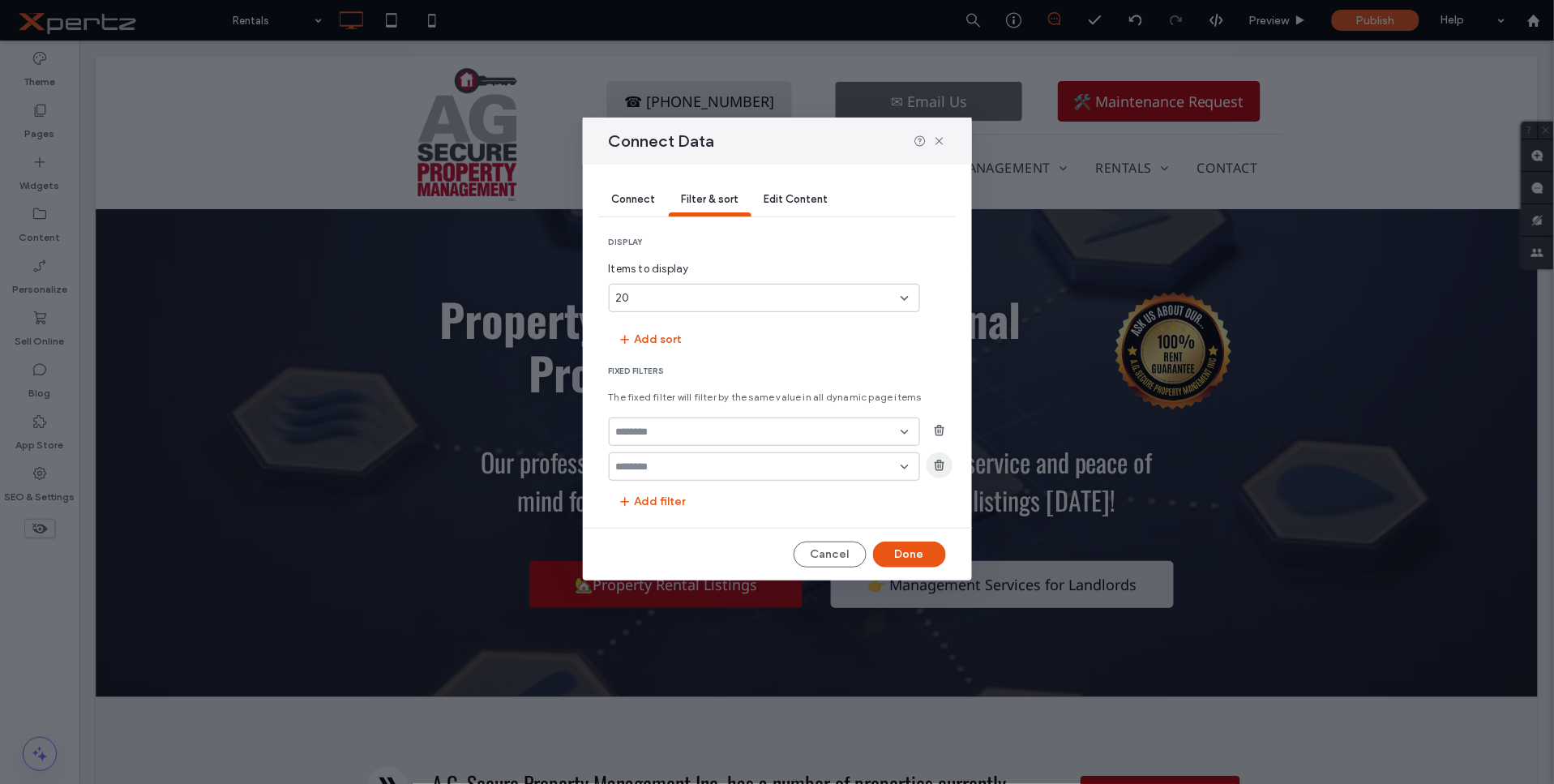
click at [937, 465] on icon "button" at bounding box center [939, 465] width 13 height 13
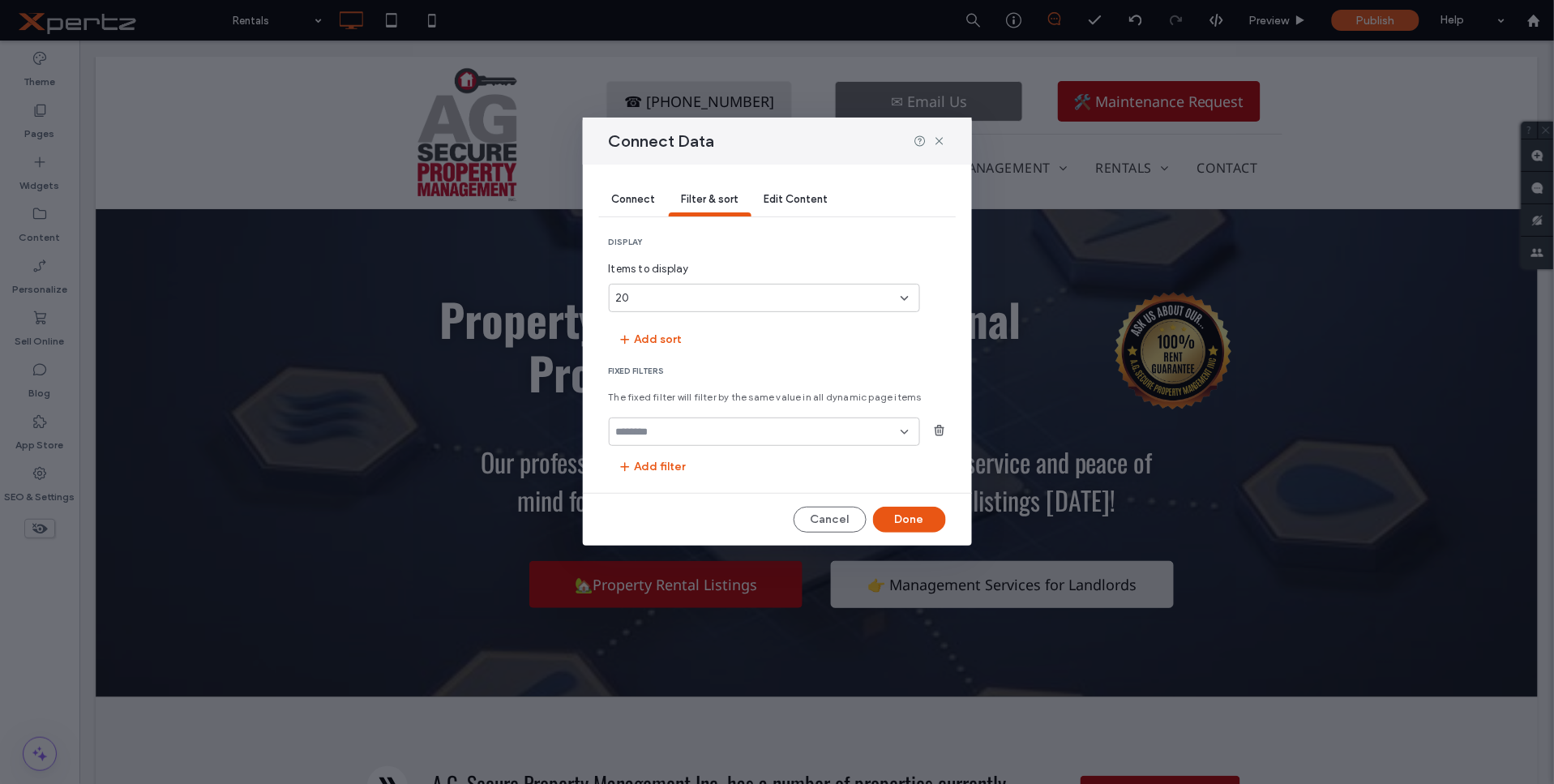
click at [846, 431] on input "fields-dropdown" at bounding box center [759, 432] width 285 height 13
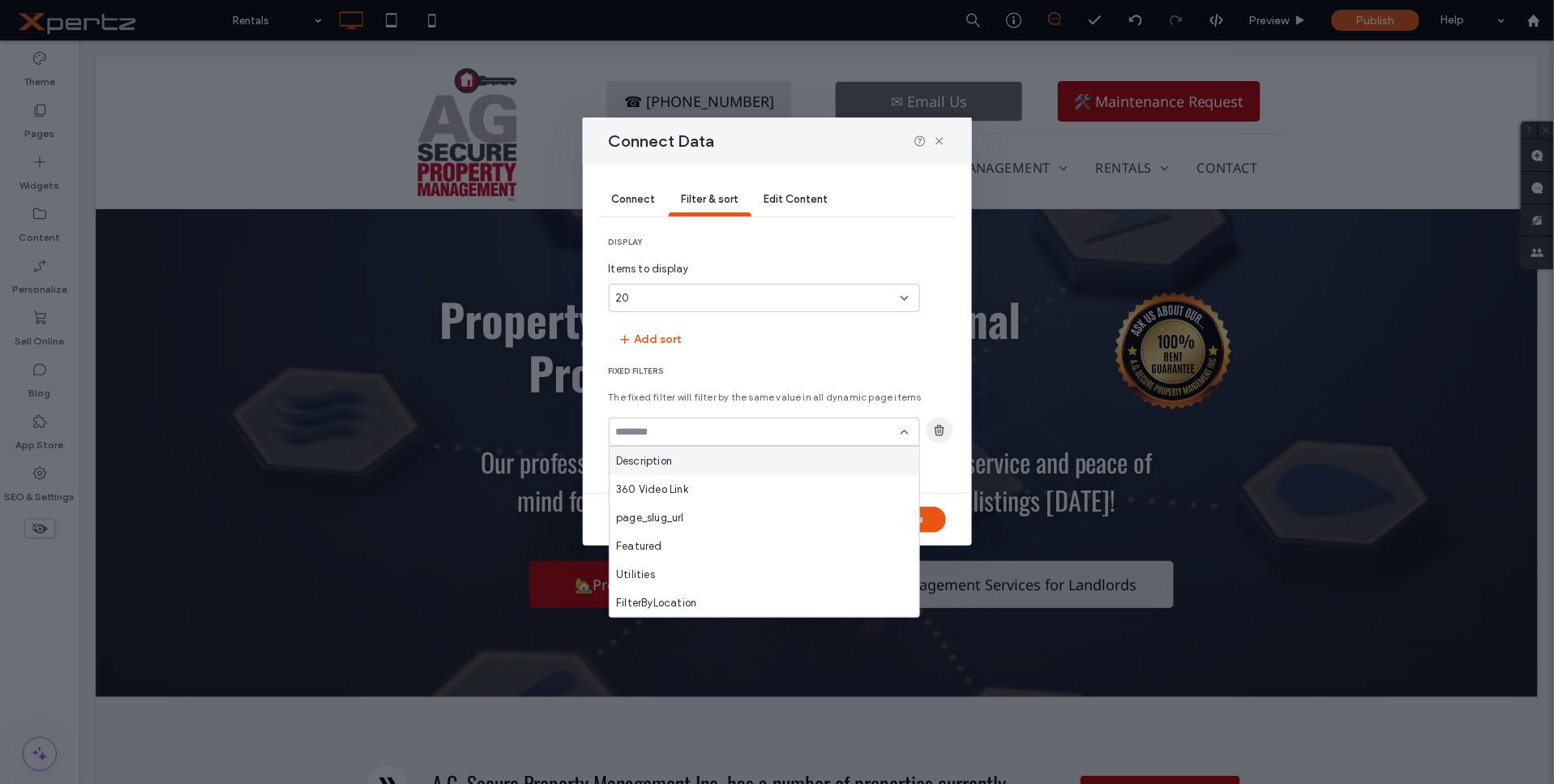
click at [941, 430] on icon "button" at bounding box center [939, 430] width 13 height 13
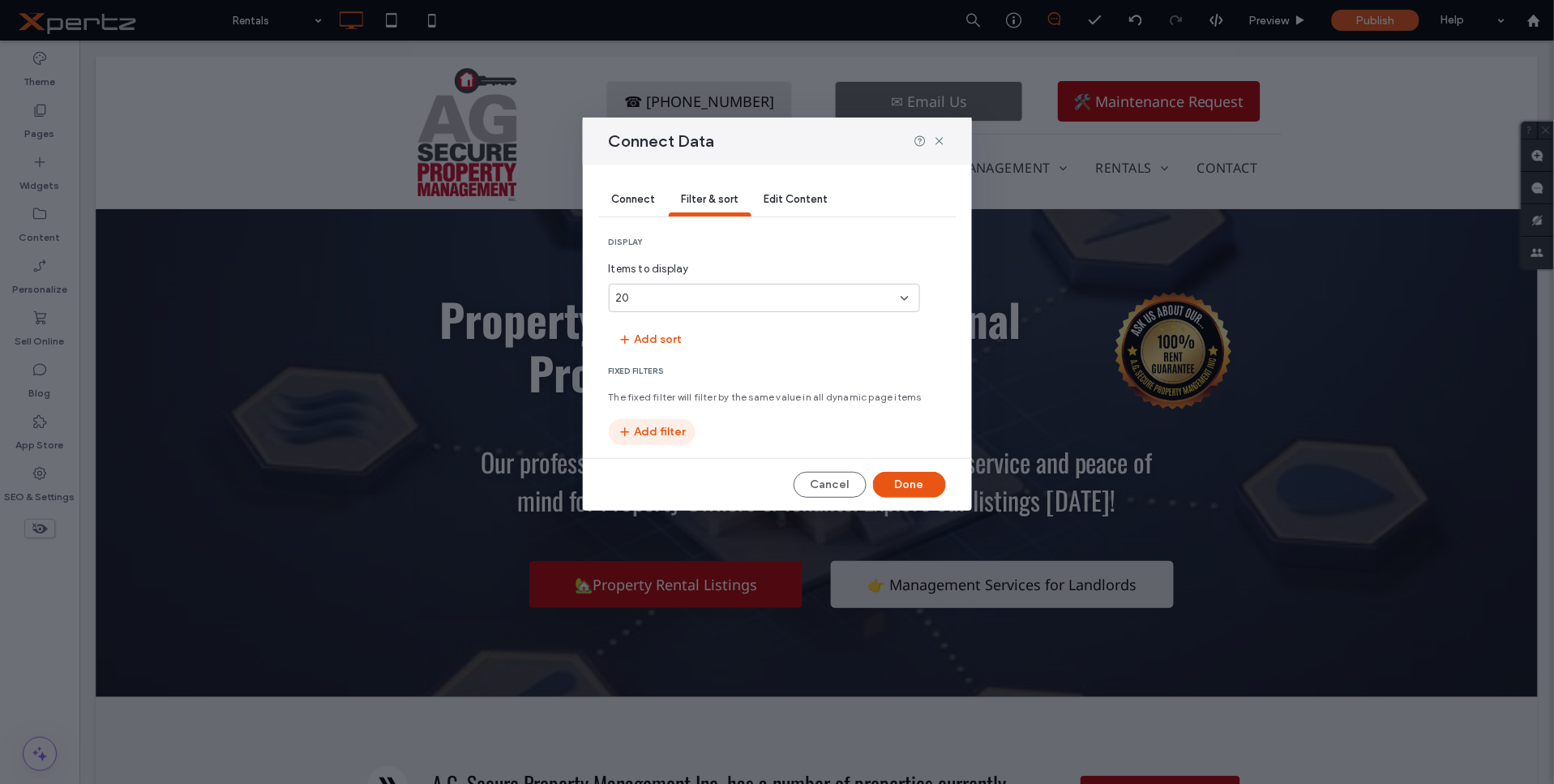
click at [629, 426] on icon "button" at bounding box center [624, 432] width 13 height 13
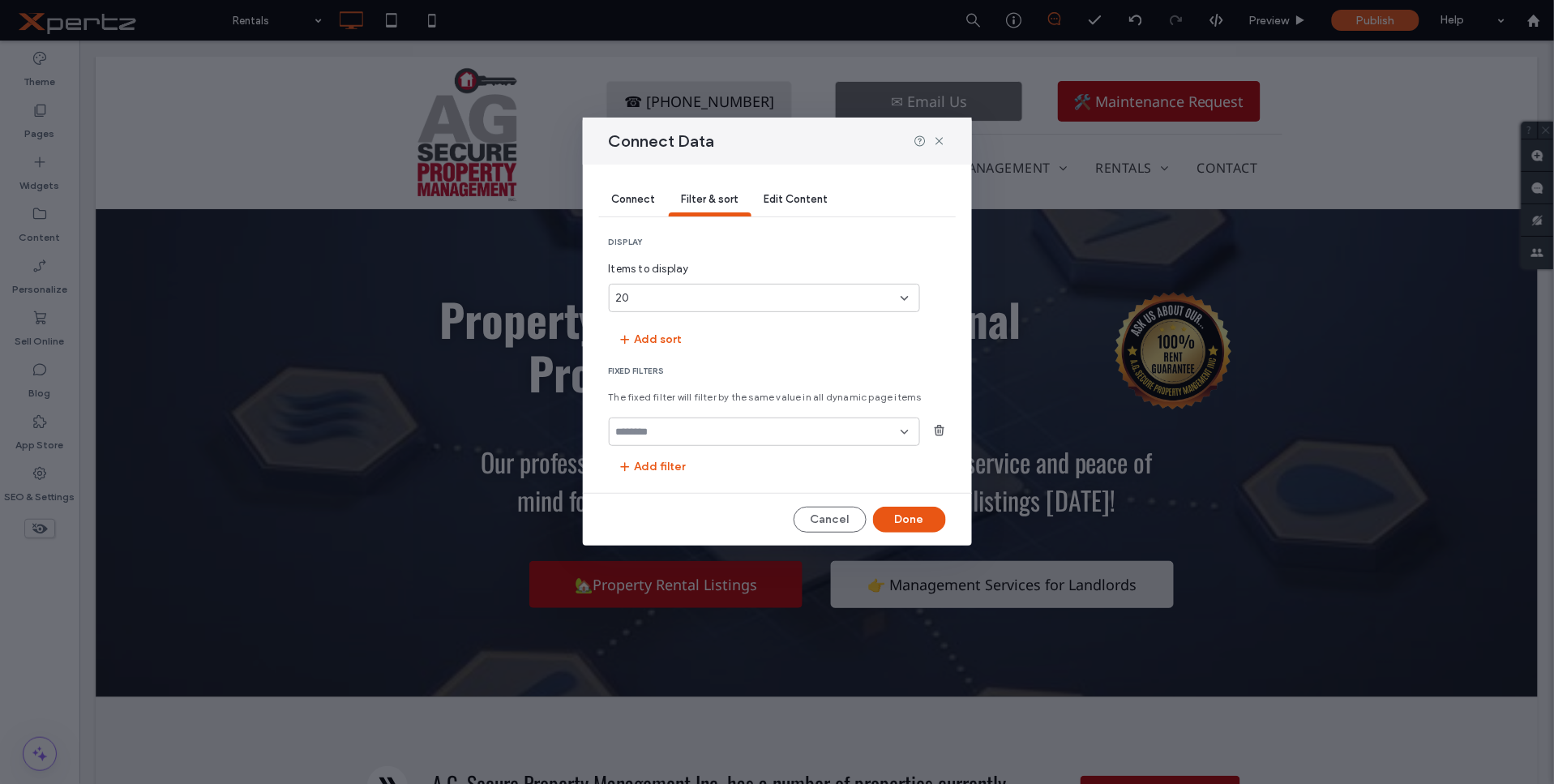
click at [718, 440] on div at bounding box center [765, 431] width 312 height 29
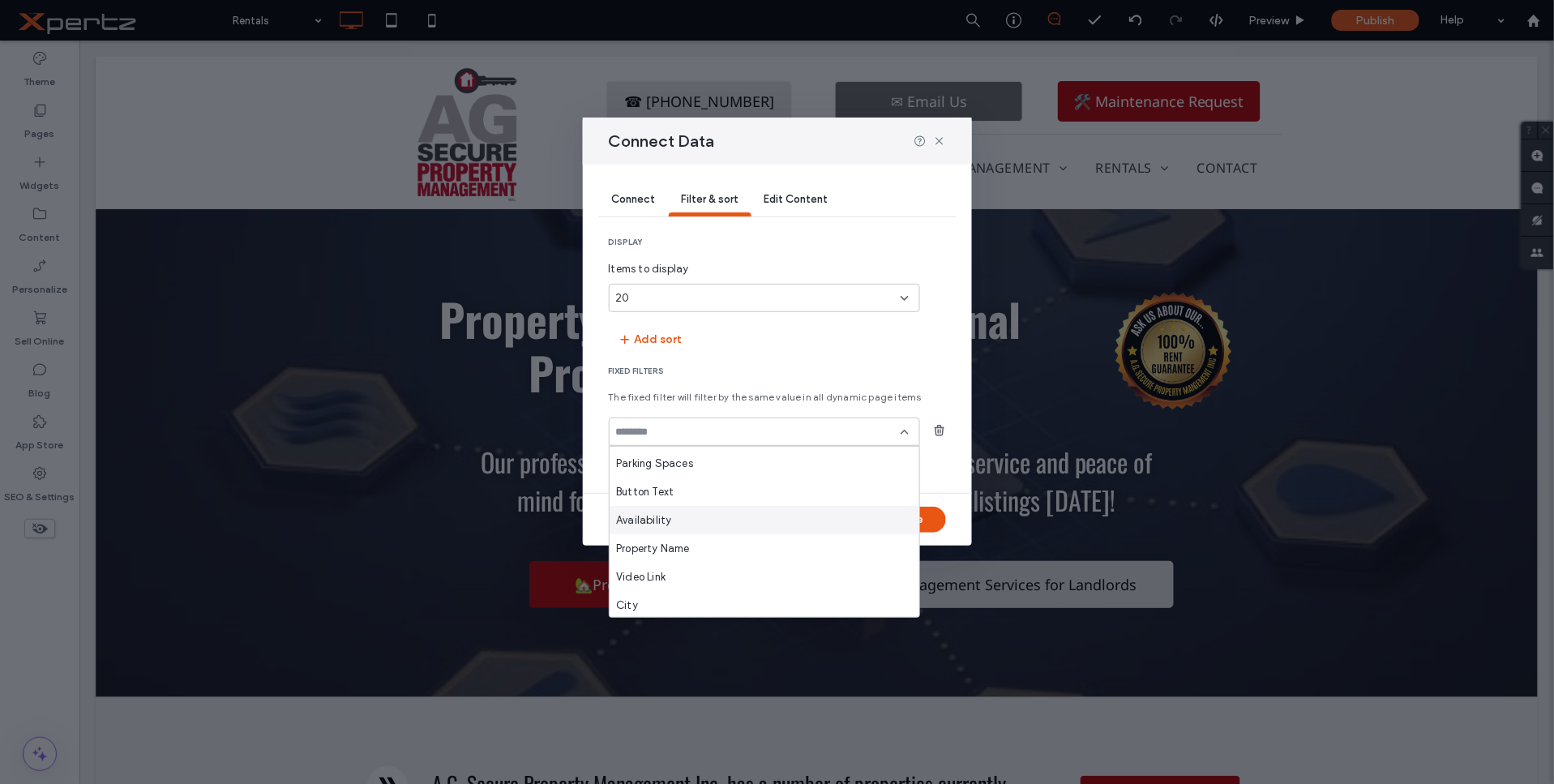
scroll to position [240, 0]
click at [651, 498] on span "Availability" at bounding box center [643, 504] width 55 height 16
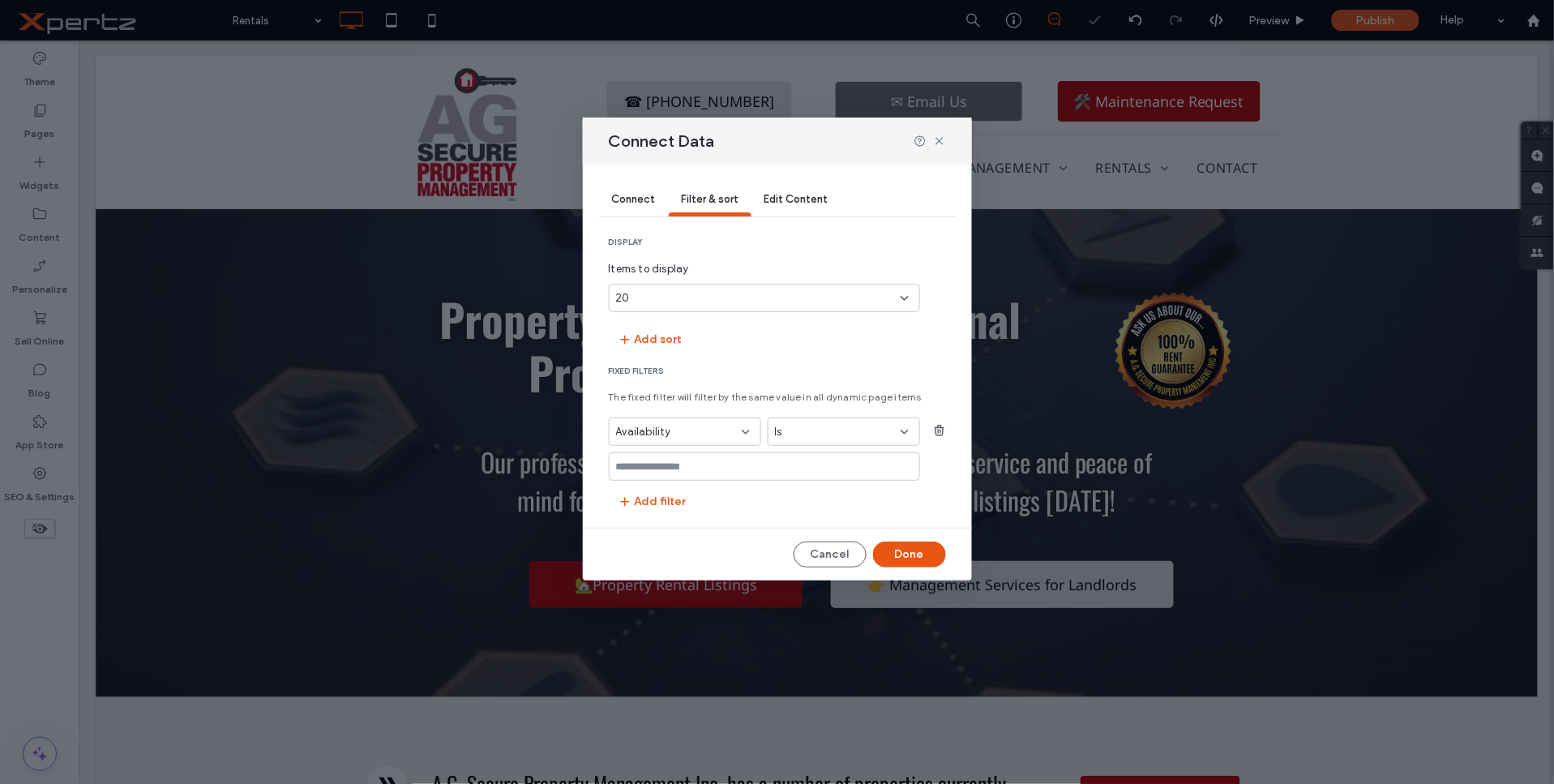
click at [767, 462] on input "values-textbox" at bounding box center [759, 467] width 285 height 13
type input "*********"
click at [915, 548] on button "Done" at bounding box center [909, 554] width 73 height 26
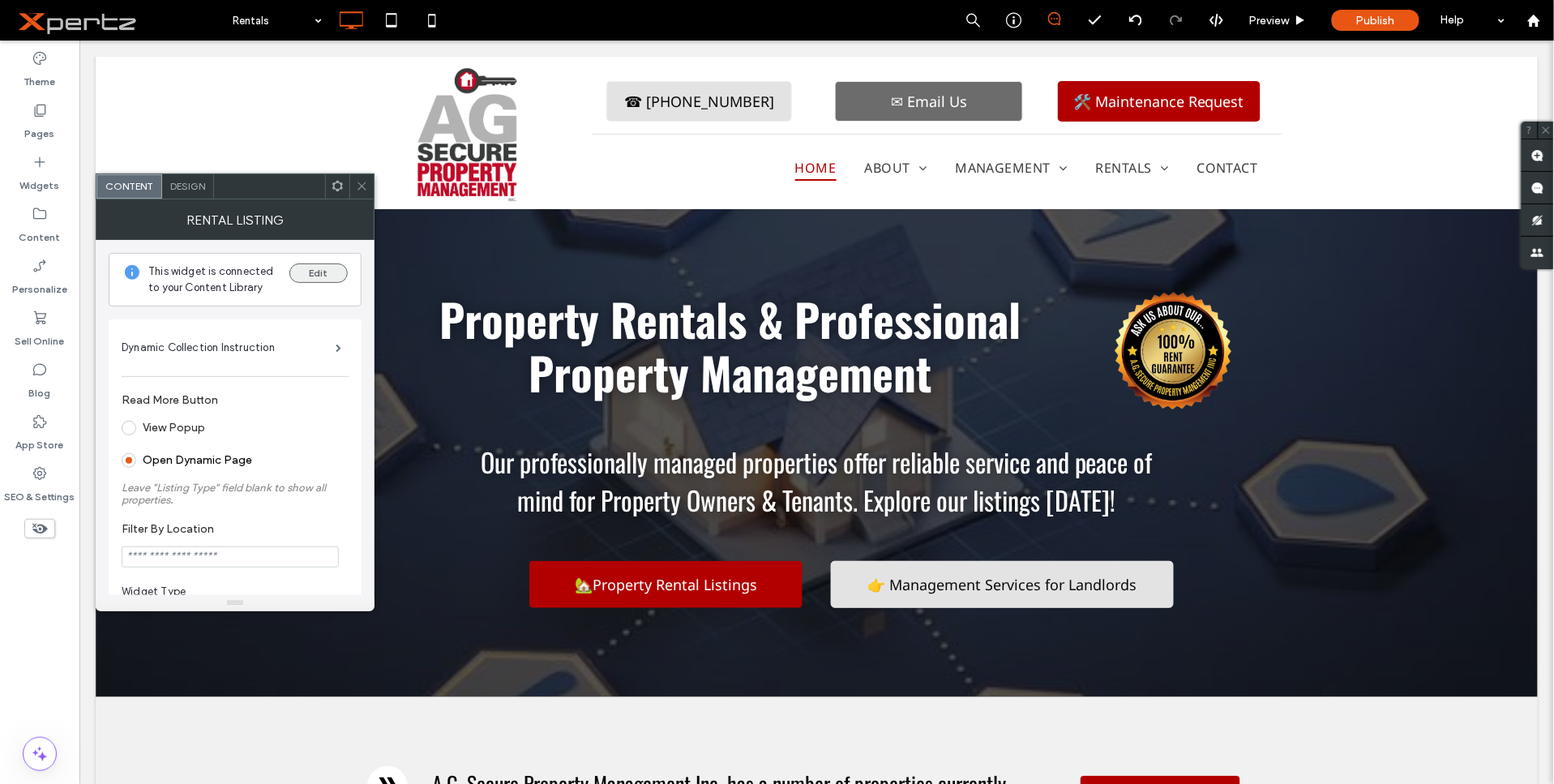
click at [330, 278] on button "Edit" at bounding box center [319, 274] width 59 height 20
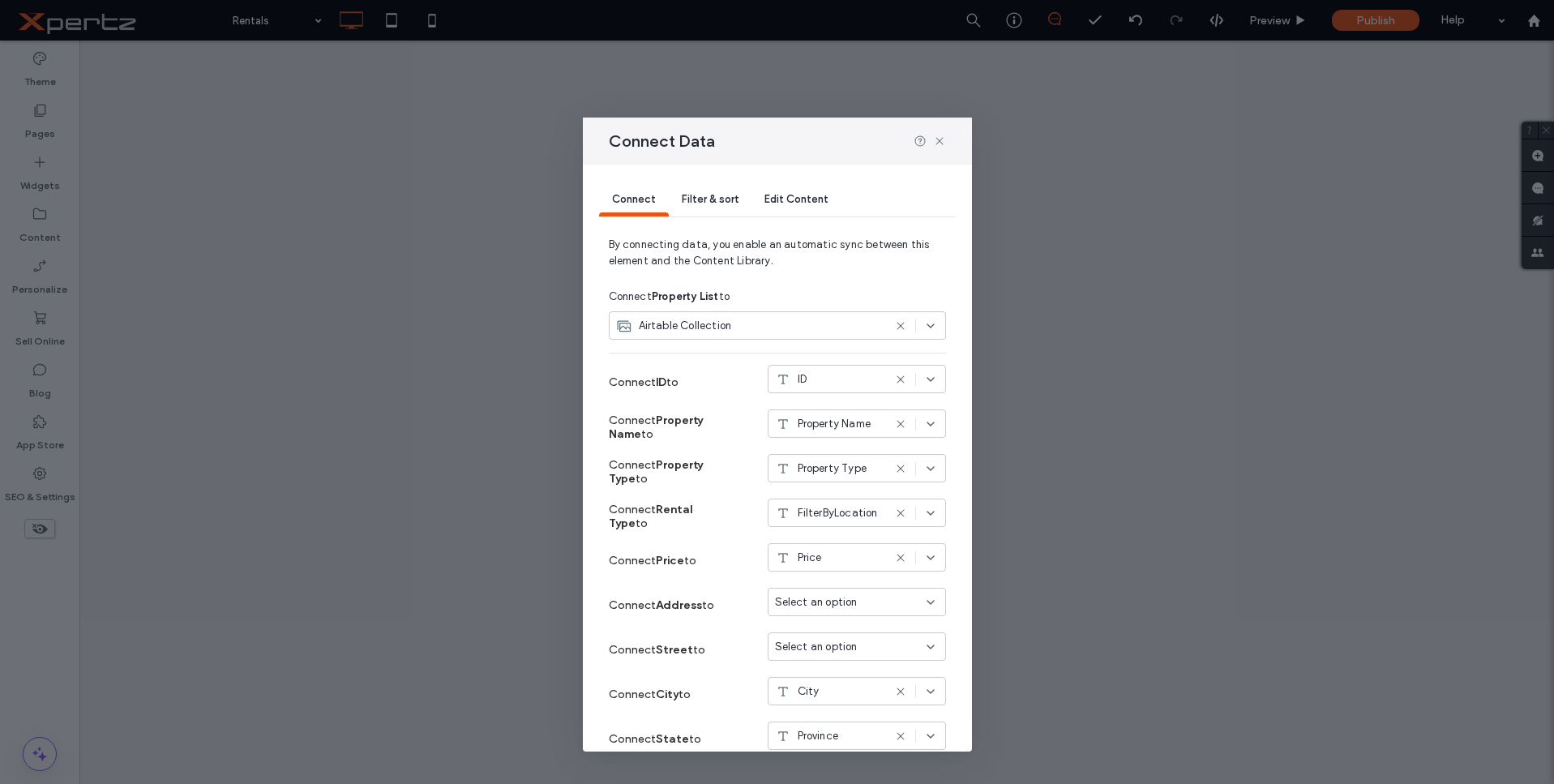
click at [706, 203] on span "Filter & sort" at bounding box center [710, 199] width 57 height 12
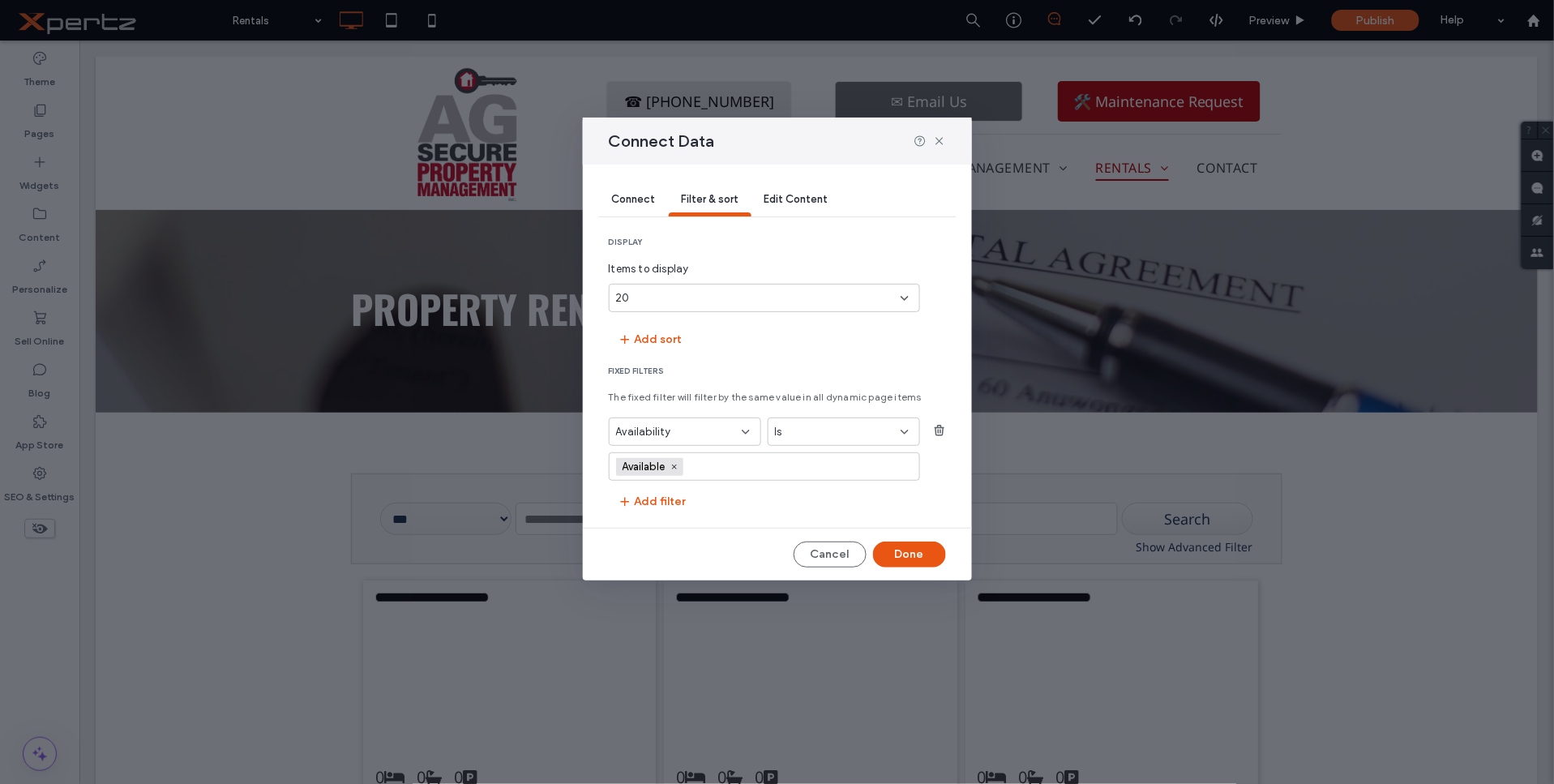
scroll to position [180, 0]
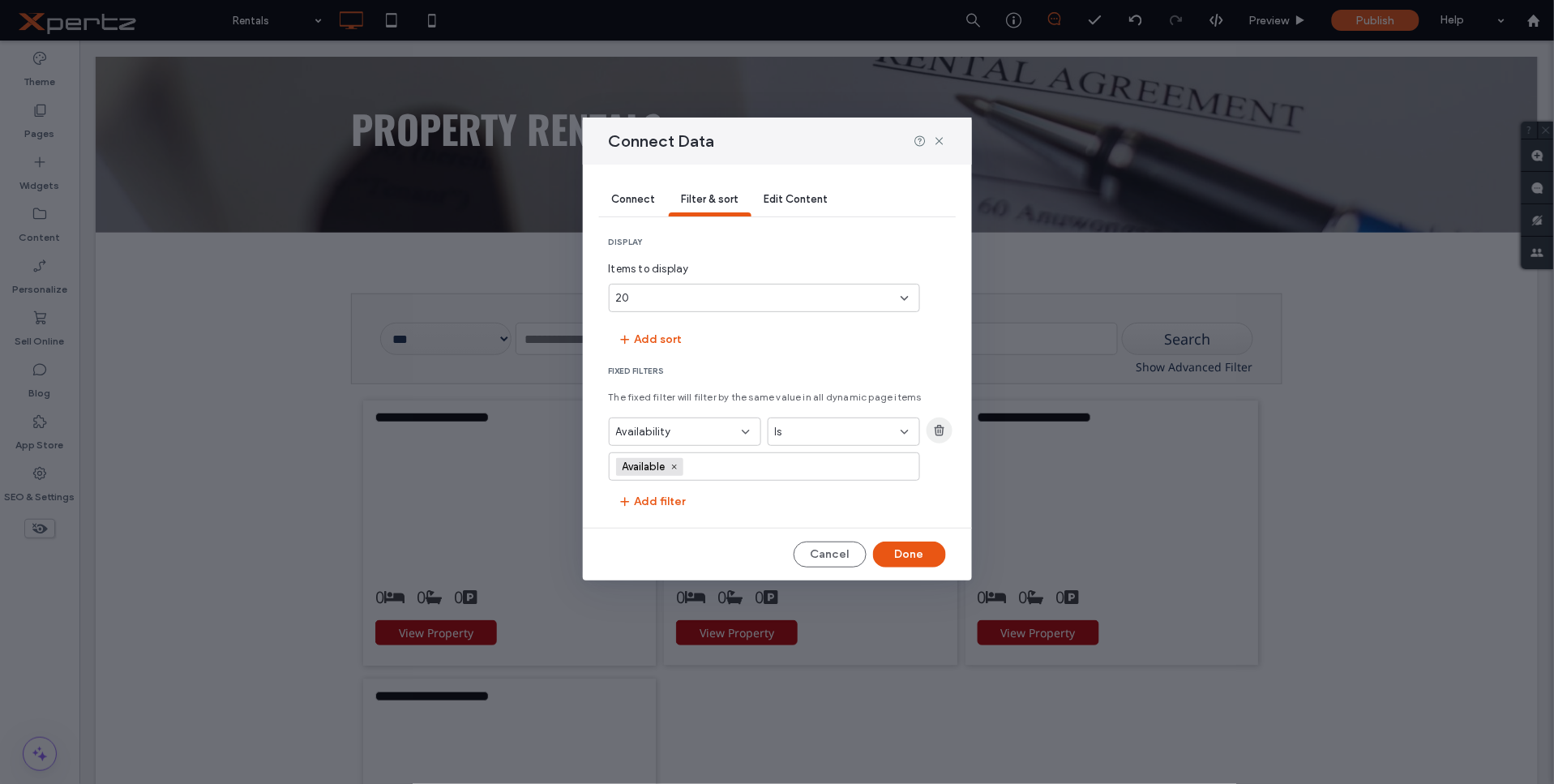
click at [942, 431] on icon "button" at bounding box center [939, 430] width 13 height 13
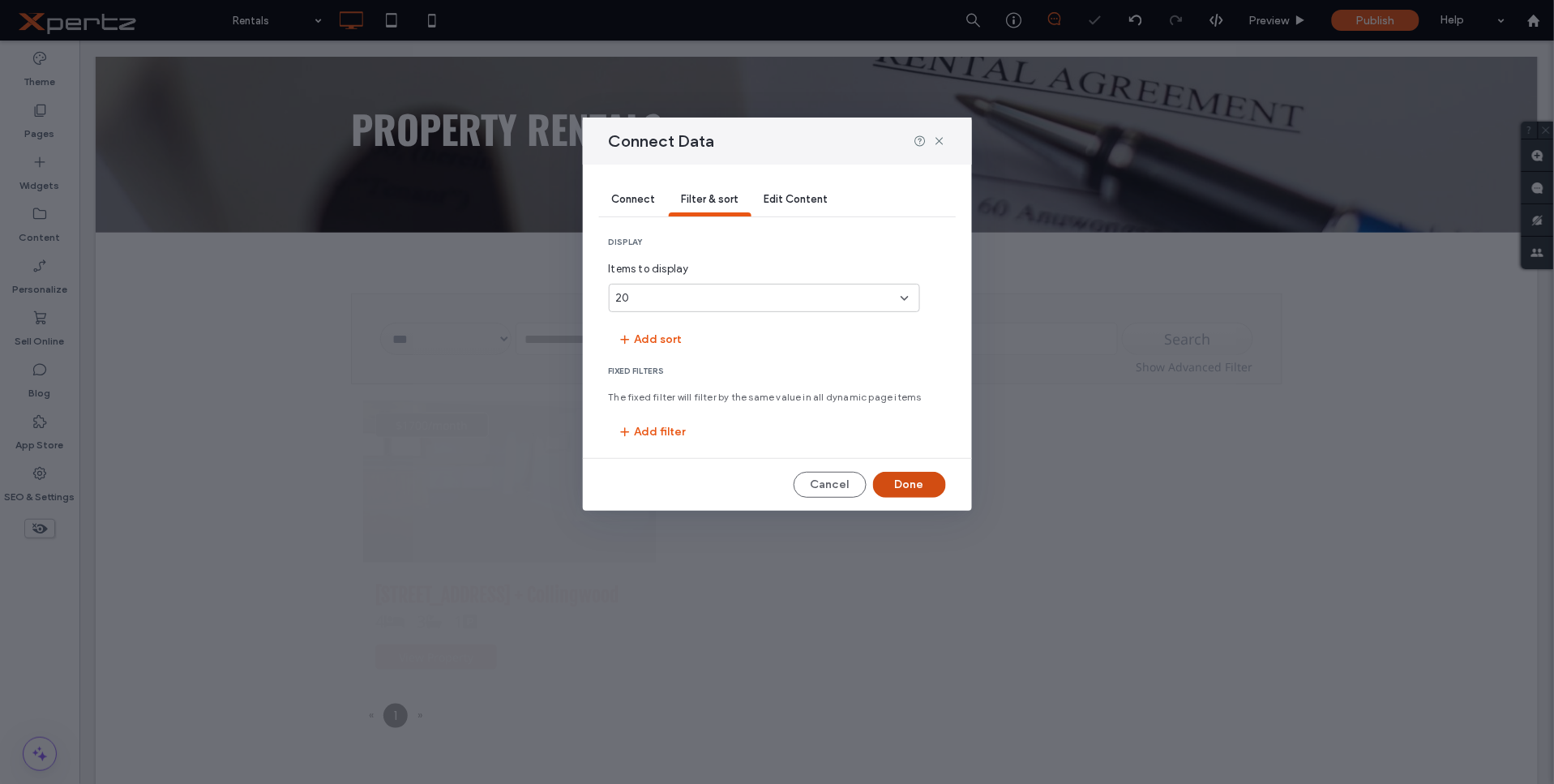
click at [909, 491] on button "Done" at bounding box center [909, 485] width 73 height 26
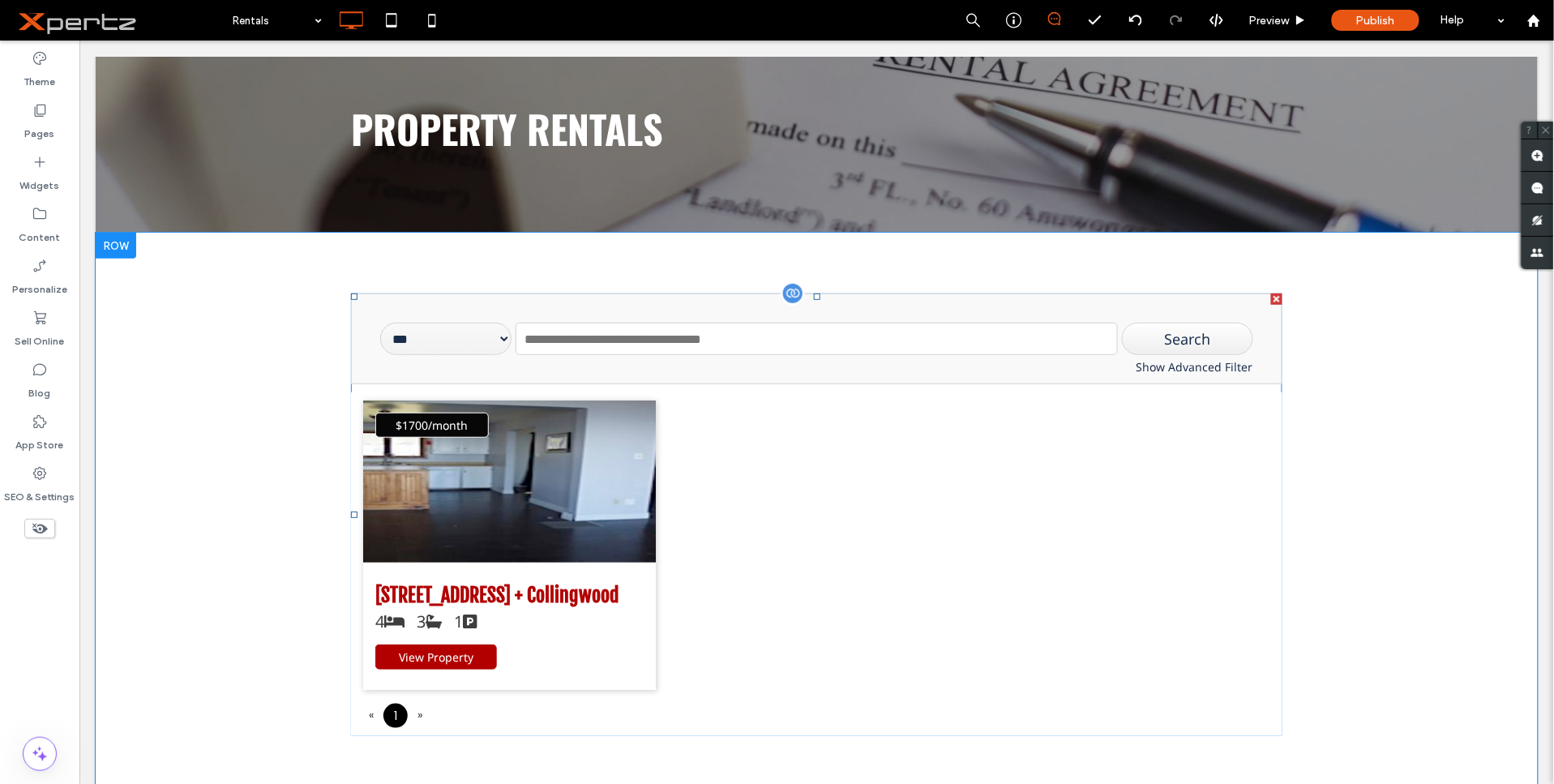
click at [575, 518] on span at bounding box center [816, 513] width 932 height 443
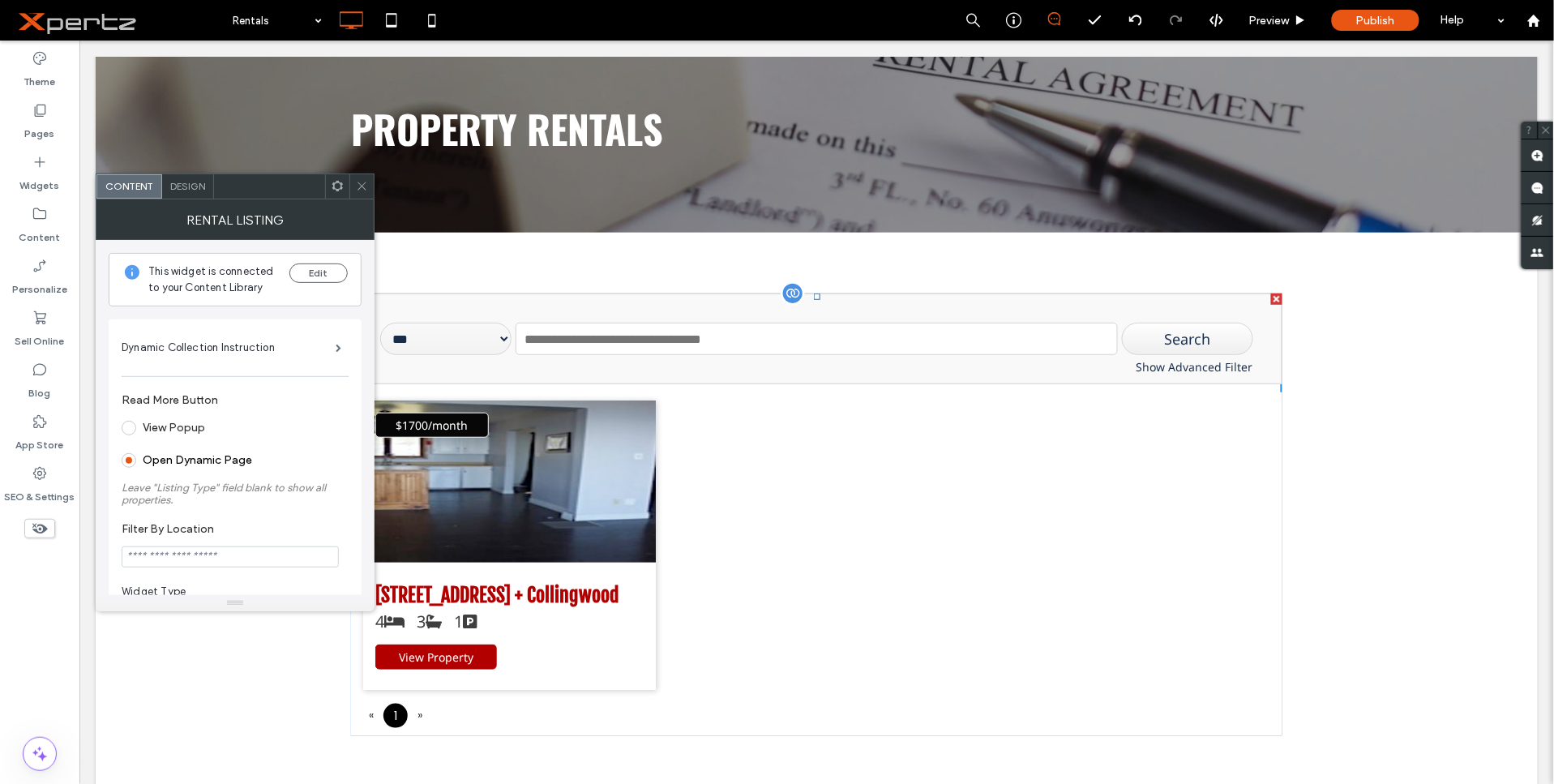
click at [575, 518] on div "$1700/month" at bounding box center [509, 480] width 294 height 162
click at [356, 185] on icon at bounding box center [362, 186] width 12 height 12
